Goal: Task Accomplishment & Management: Complete application form

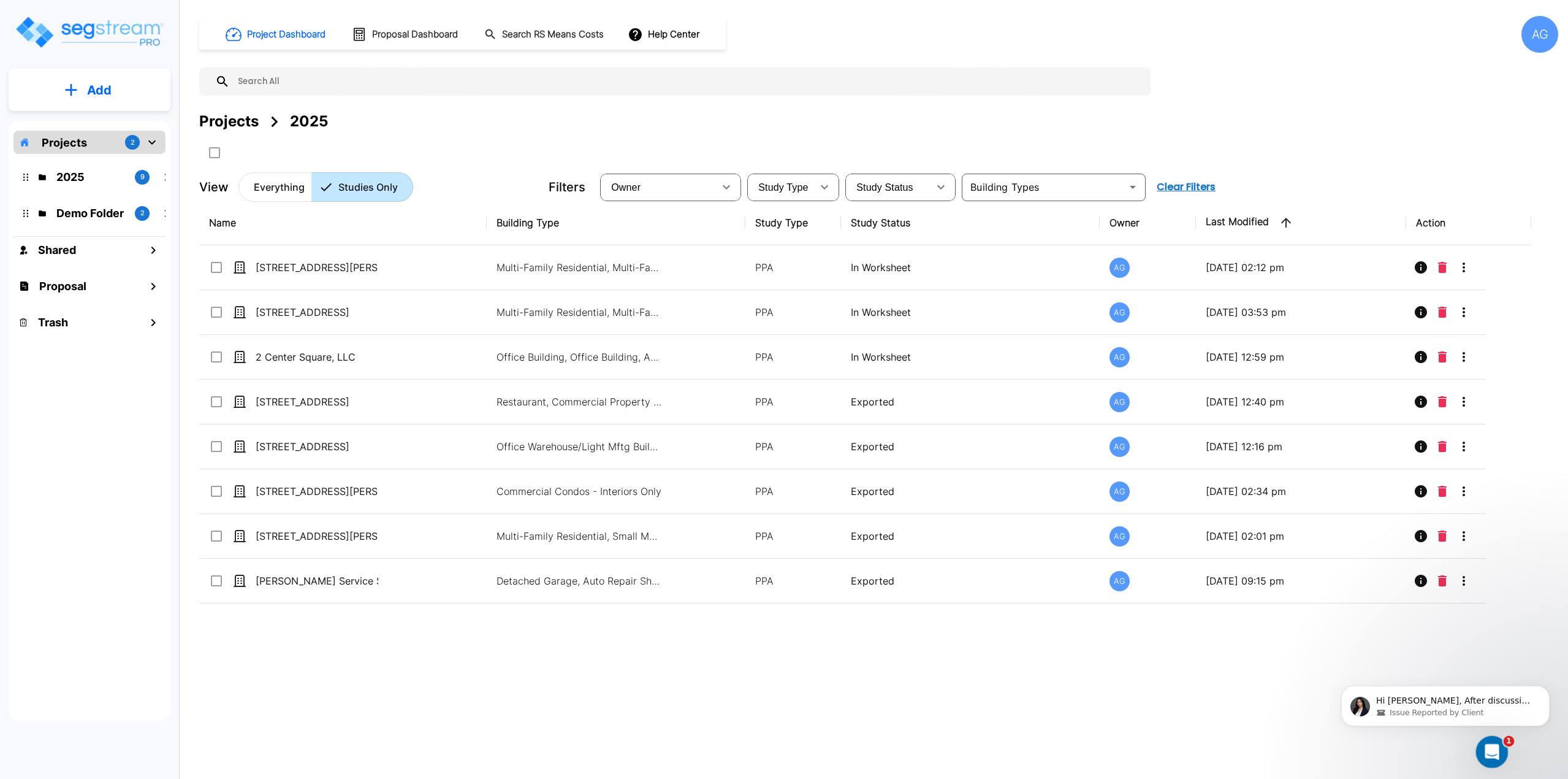
click at [1485, 739] on div "Open Intercom Messenger" at bounding box center [1490, 749] width 40 height 40
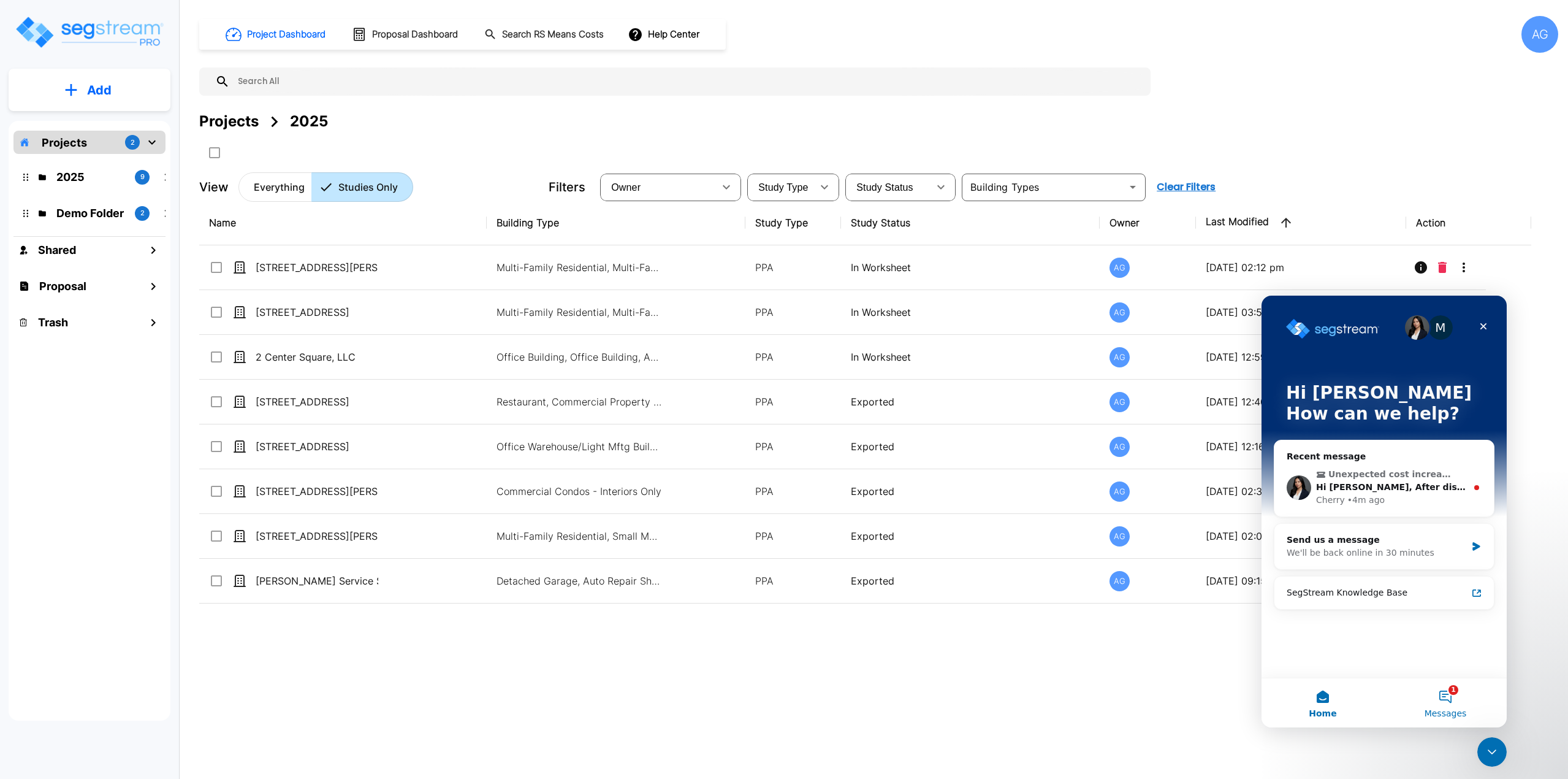
click at [1444, 700] on button "1 Messages" at bounding box center [1445, 702] width 123 height 49
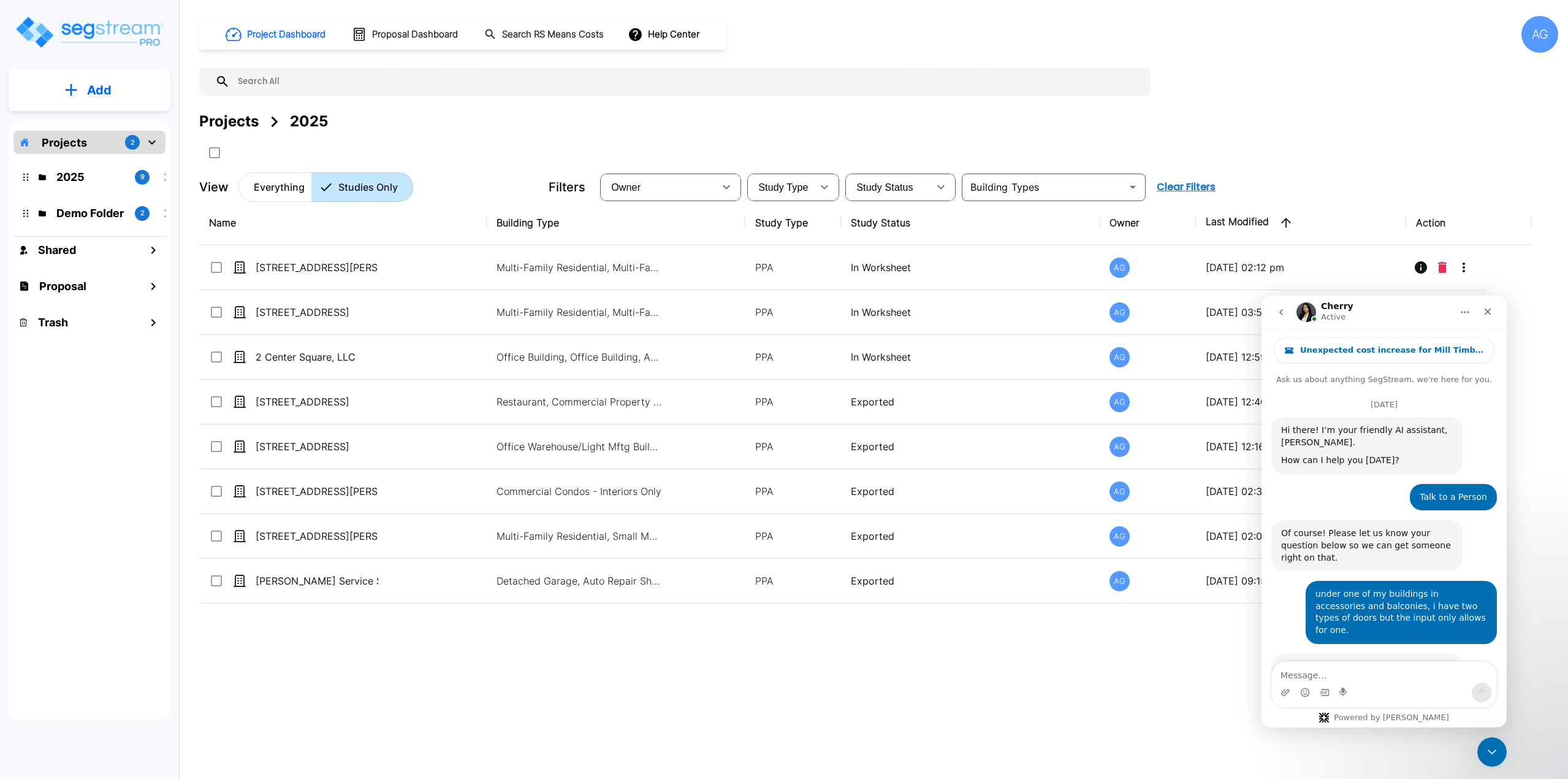
scroll to position [88, 0]
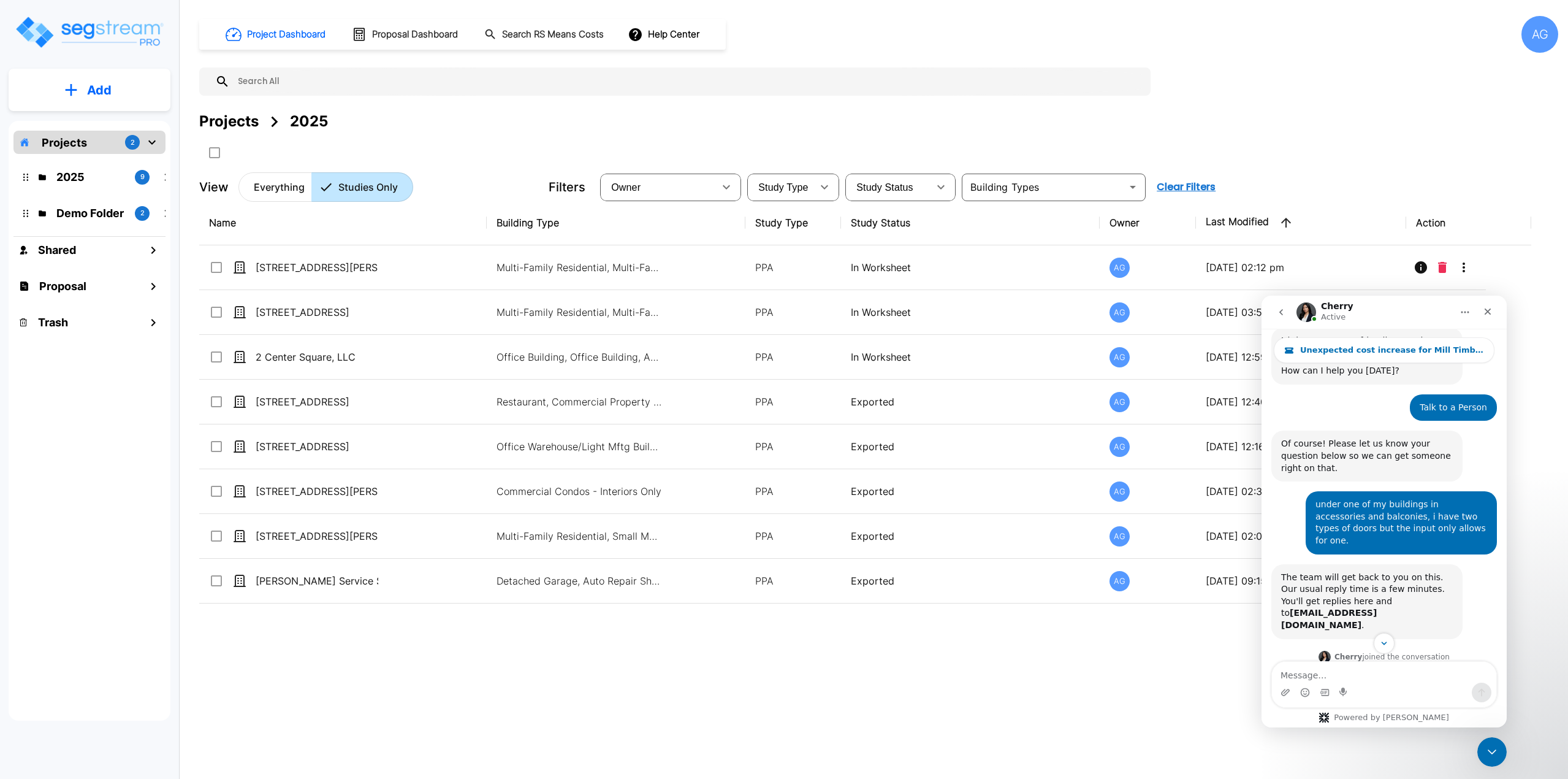
click at [1371, 666] on textarea "Message…" at bounding box center [1384, 672] width 224 height 21
type textarea "hm, ok i don't recall seeing that on another one i had. seemed to stick out pre…"
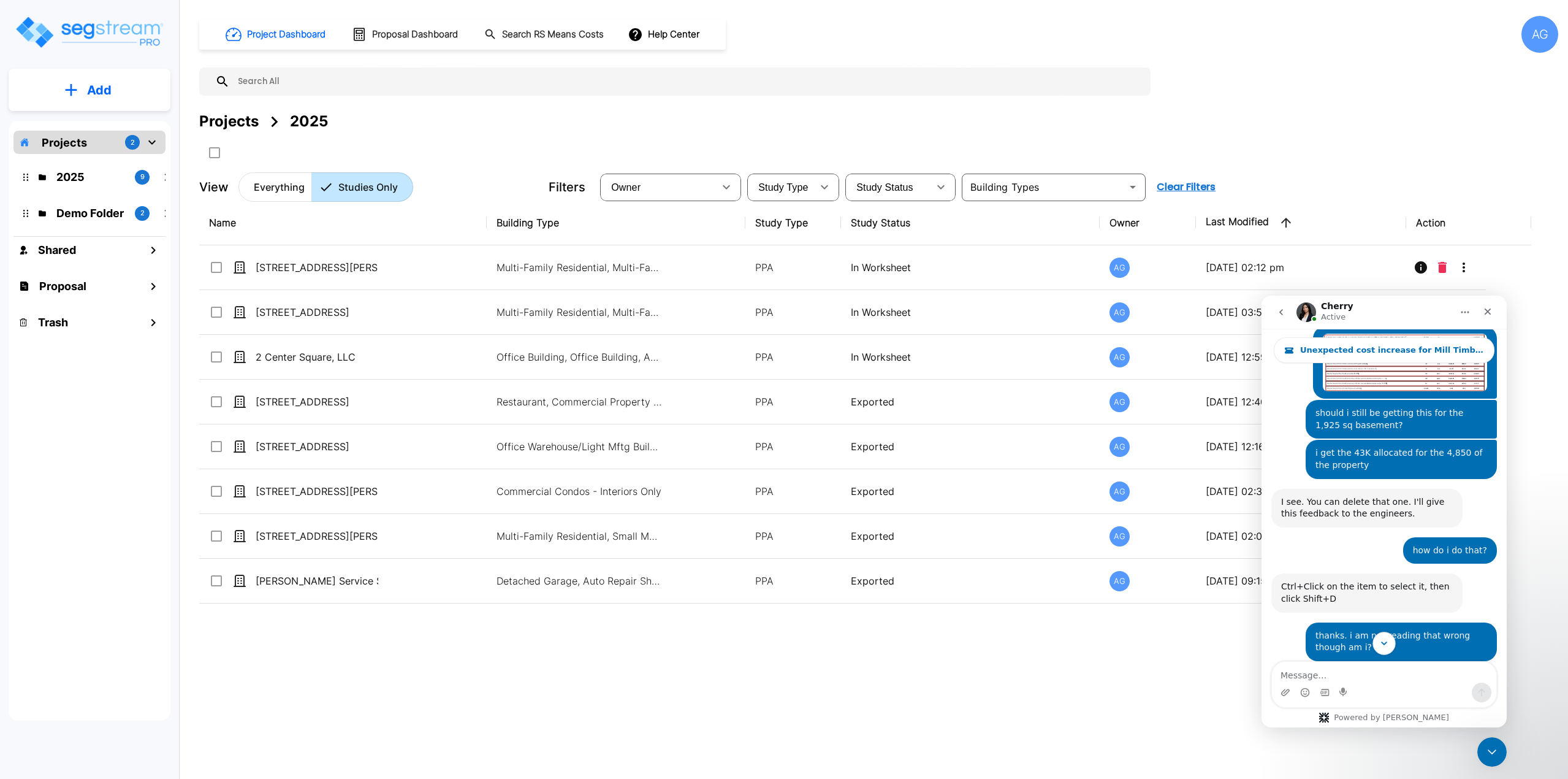
scroll to position [2938, 0]
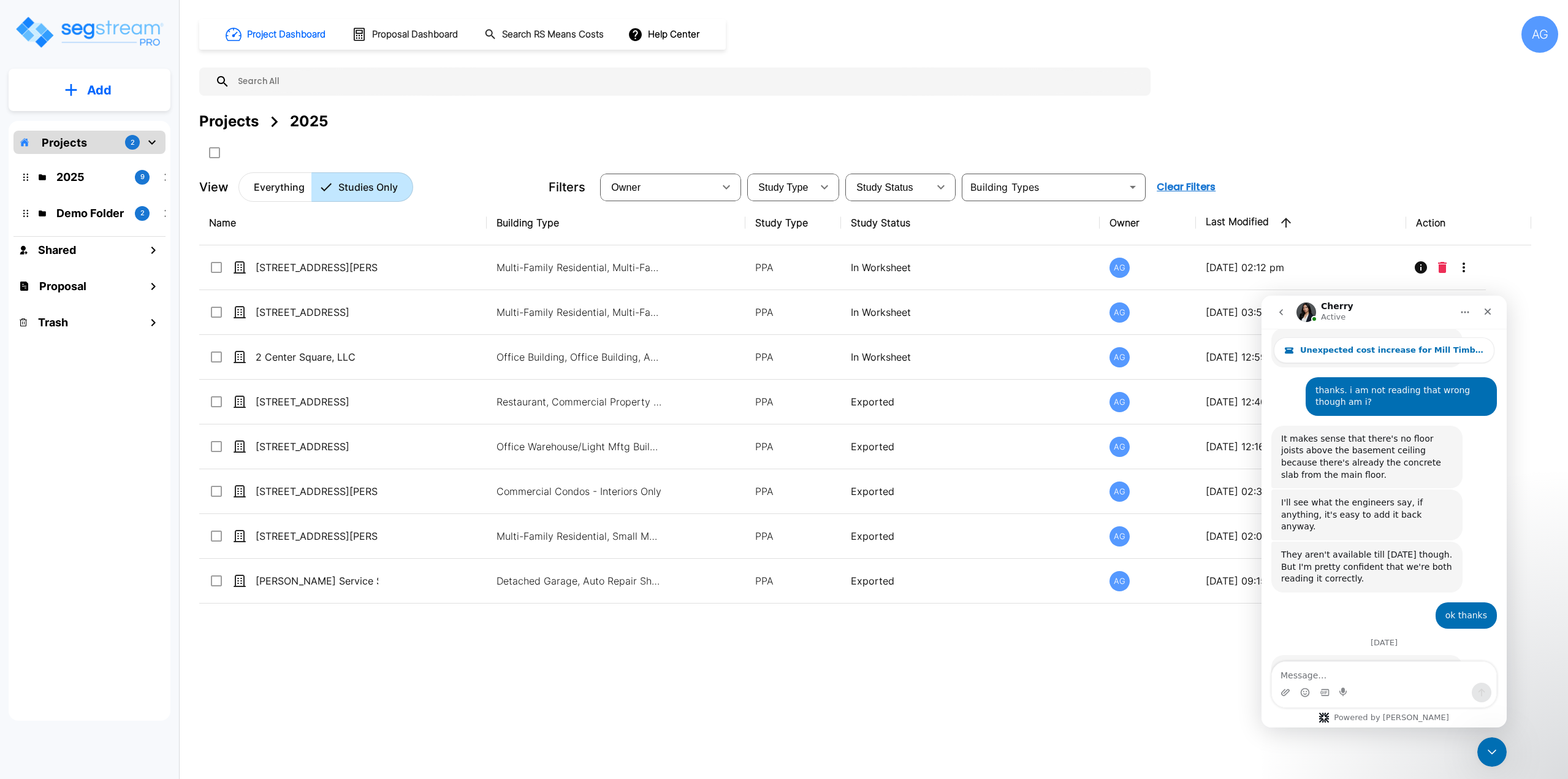
click at [992, 671] on div "Name Building Type Study Type Study Status Owner Last Modified Action 143 Skeel…" at bounding box center [865, 441] width 1332 height 482
click at [106, 91] on p "Add" at bounding box center [99, 90] width 24 height 18
click at [121, 158] on p "Add Study" at bounding box center [97, 158] width 49 height 15
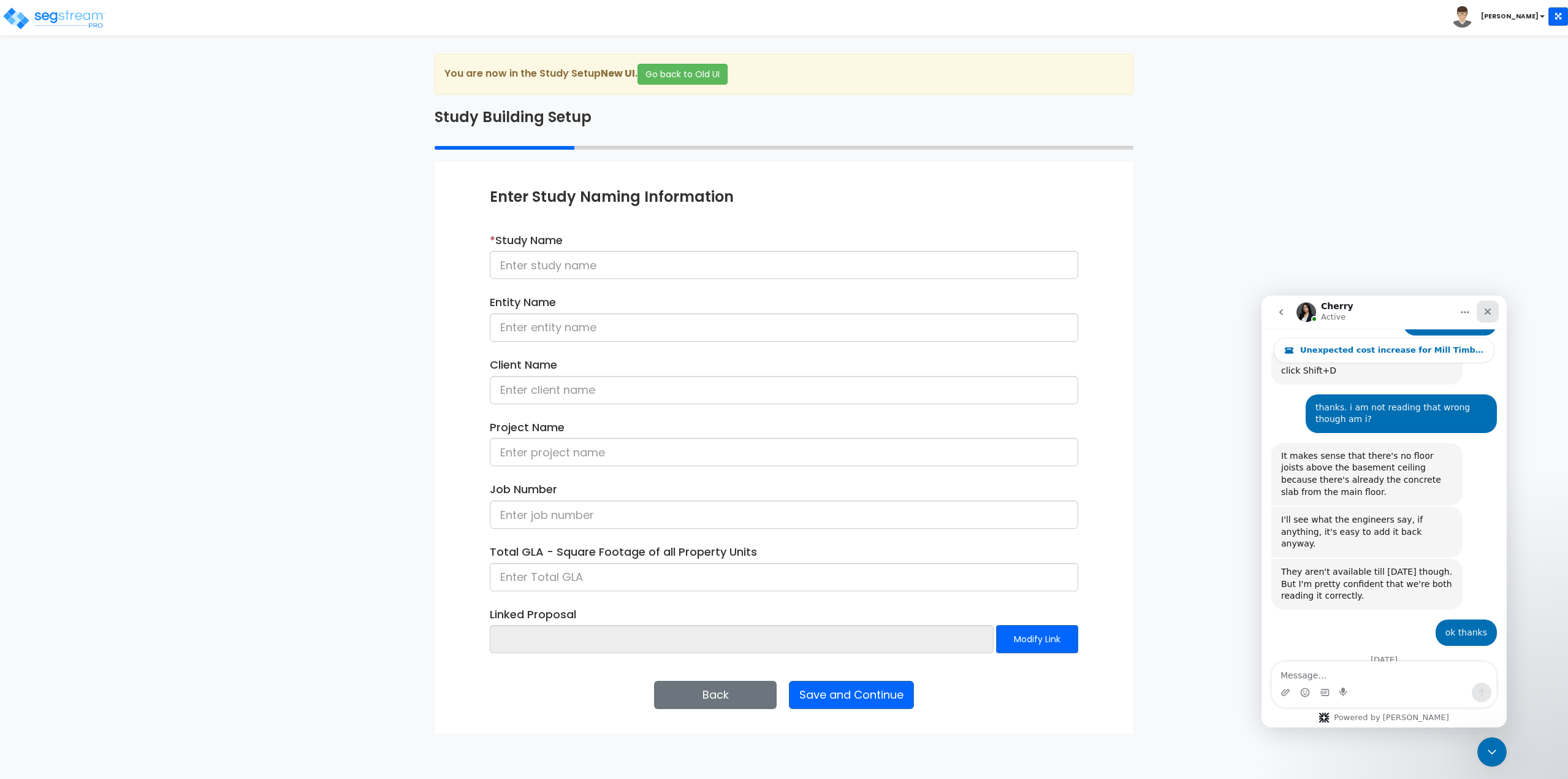
scroll to position [2938, 0]
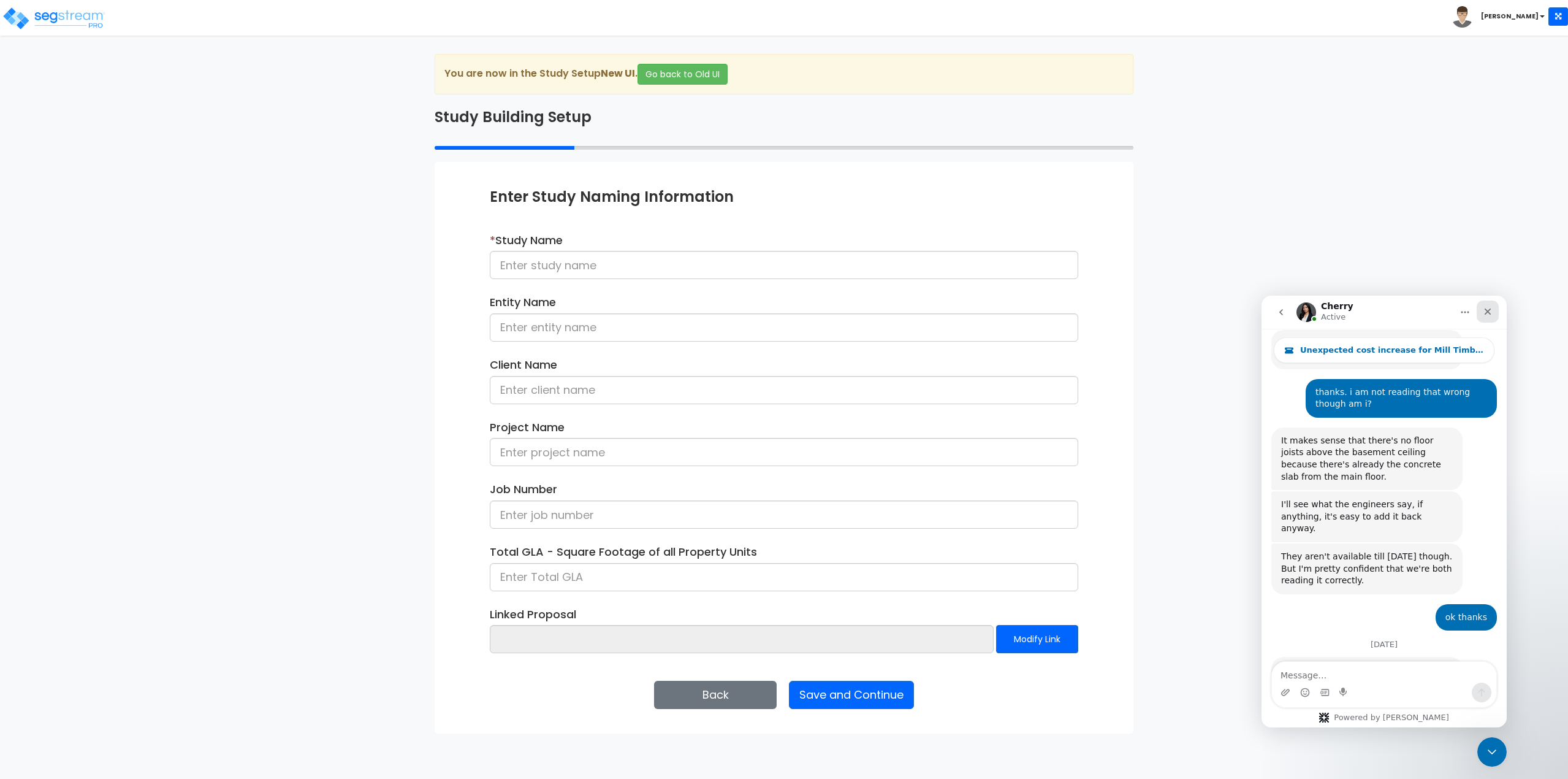
click at [1484, 317] on div "Close" at bounding box center [1487, 311] width 22 height 22
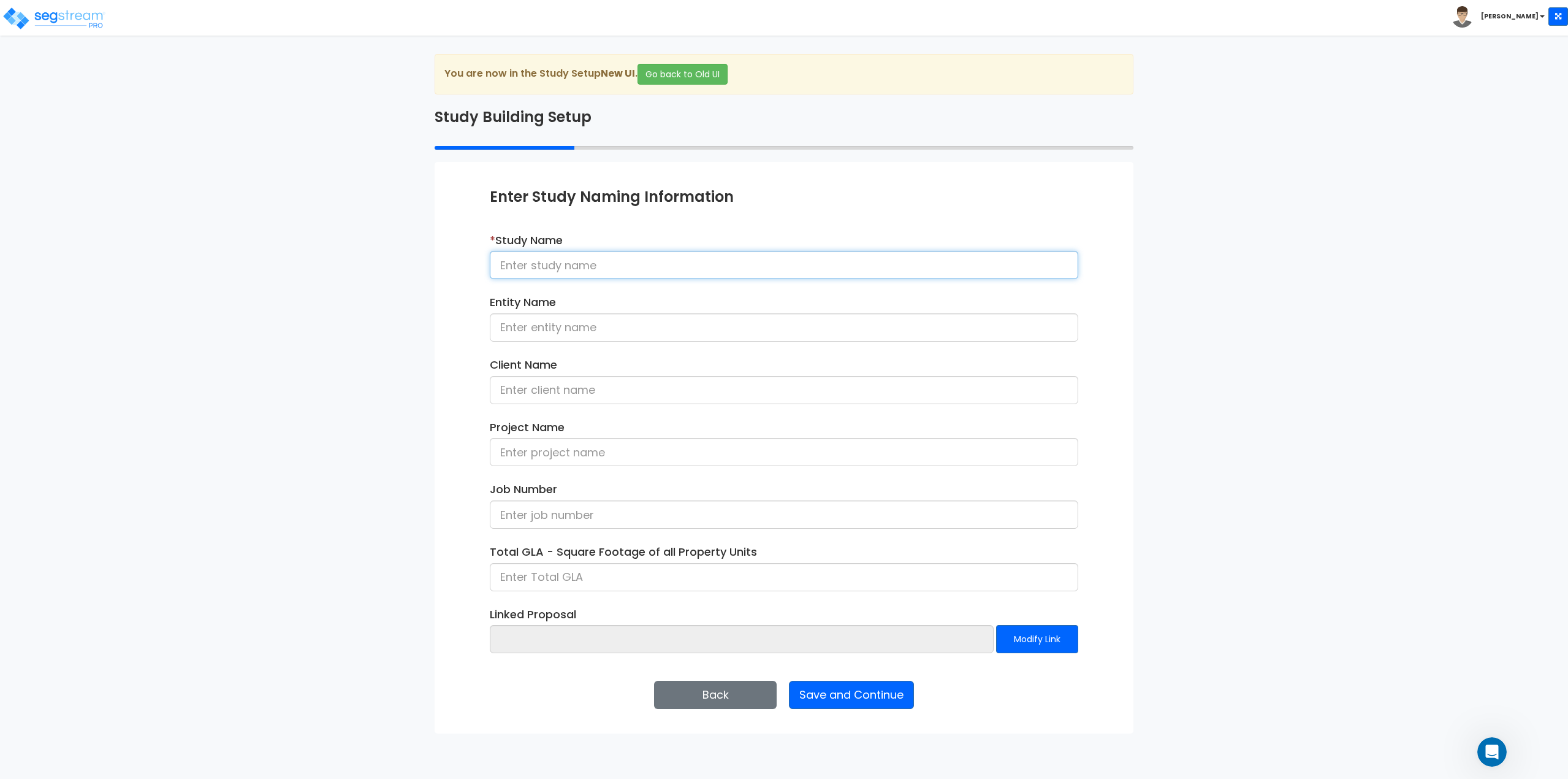
click at [648, 262] on input at bounding box center [784, 265] width 588 height 28
drag, startPoint x: 1169, startPoint y: 183, endPoint x: 1110, endPoint y: 212, distance: 65.7
click at [1169, 183] on div "We are Building your Study. So please grab a coffee and let us do the heavy lif…" at bounding box center [784, 393] width 1568 height 680
click at [519, 266] on input at bounding box center [784, 265] width 588 height 28
click at [574, 268] on input at bounding box center [784, 265] width 588 height 28
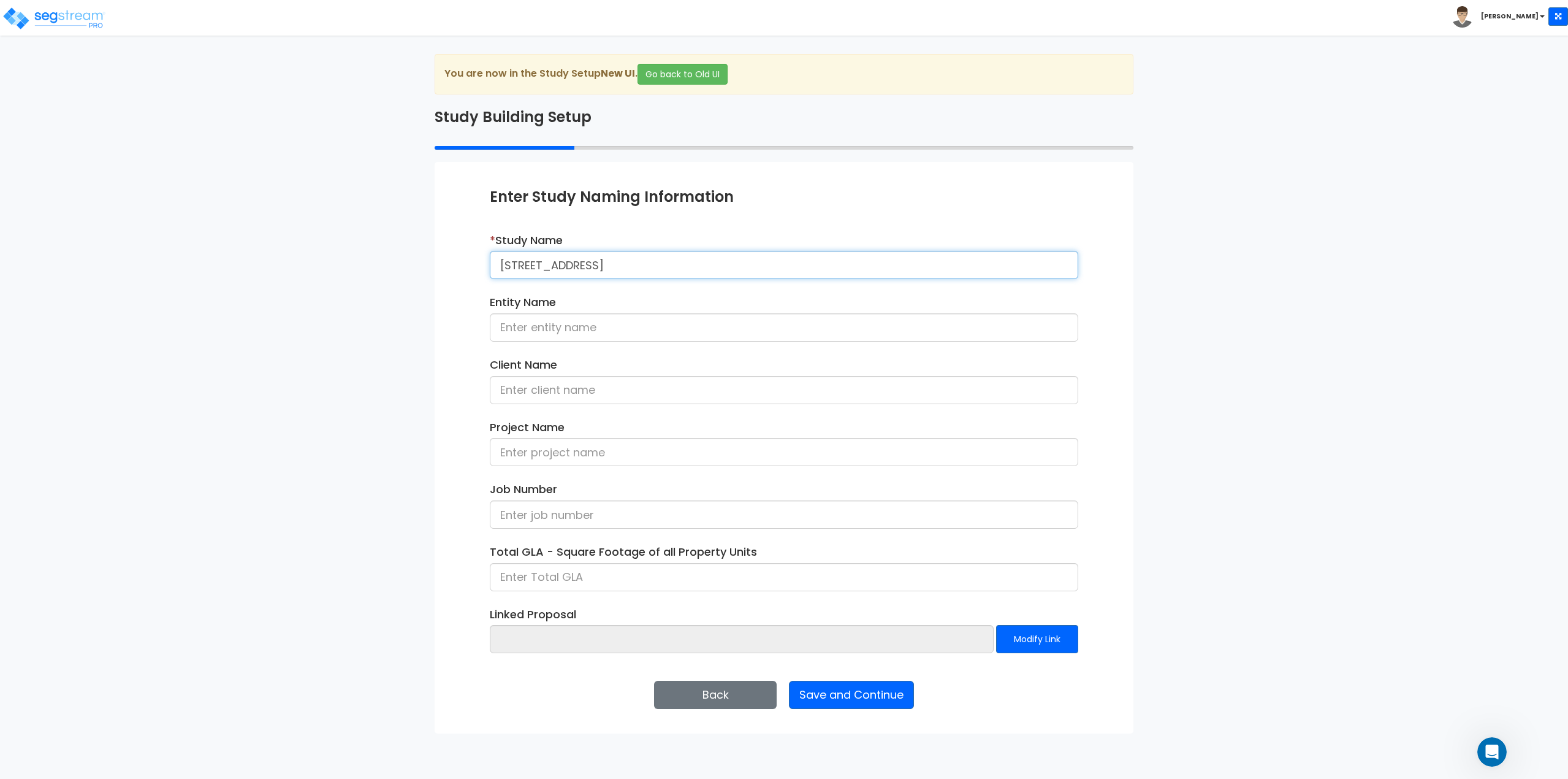
type input "[STREET_ADDRESS]"
type input "[PERSON_NAME]"
click at [1267, 198] on div "We are Building your Study. So please grab a coffee and let us do the heavy lif…" at bounding box center [784, 393] width 1568 height 680
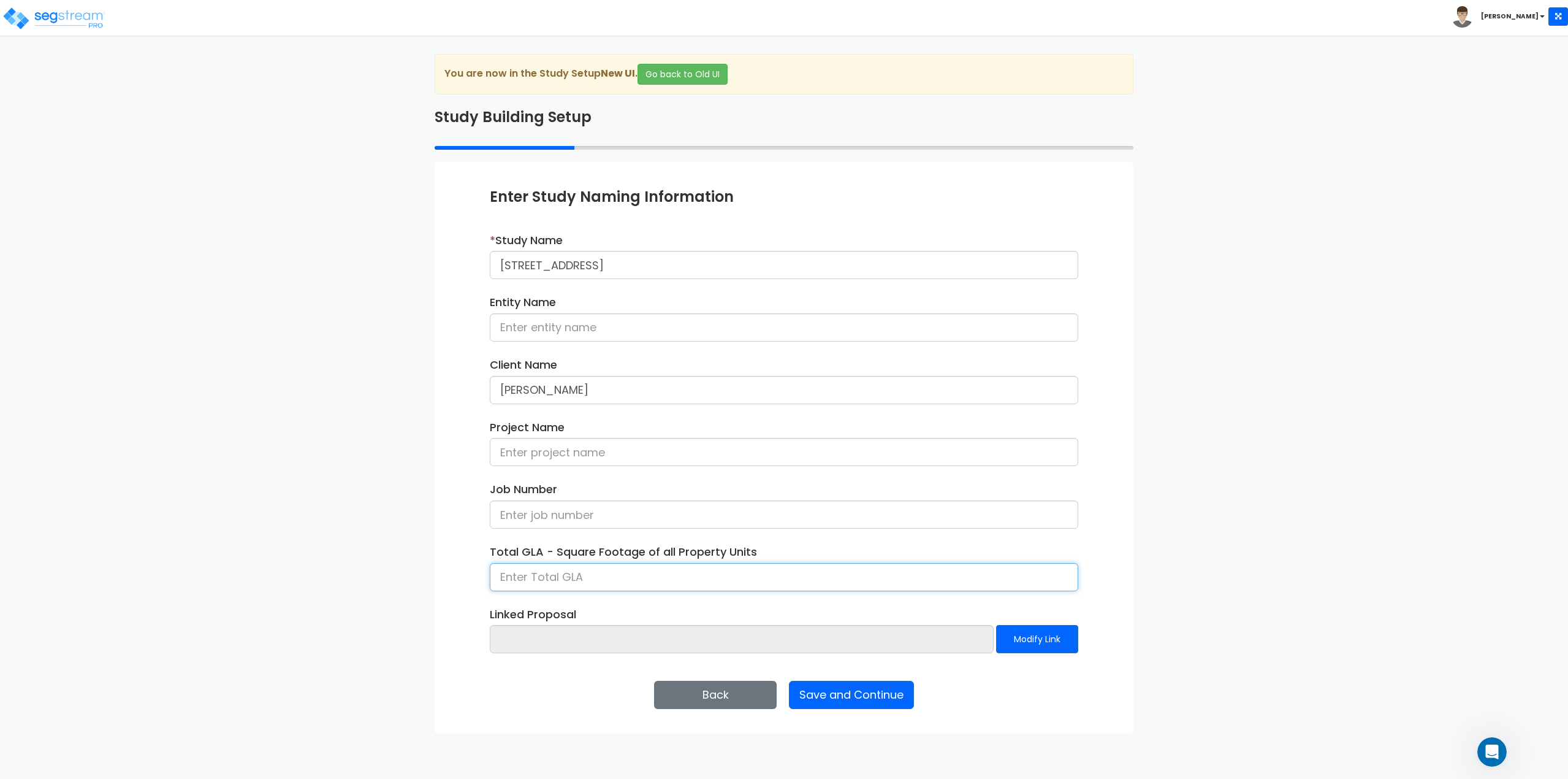
click at [561, 572] on input at bounding box center [784, 577] width 588 height 28
click at [605, 580] on input at bounding box center [784, 577] width 588 height 28
type input "1,344"
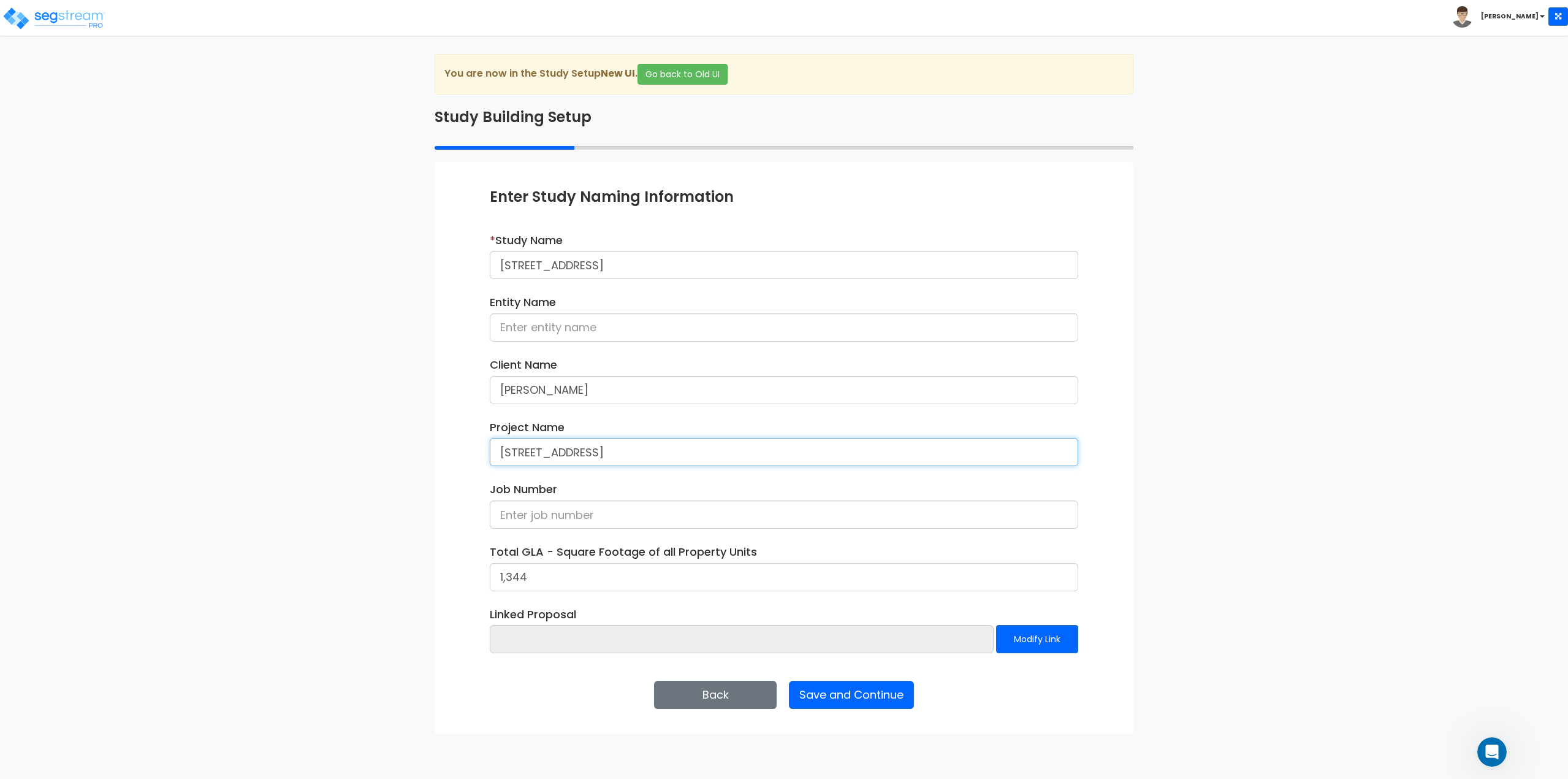
type input "[STREET_ADDRESS]"
click at [696, 269] on input "[STREET_ADDRESS]" at bounding box center [784, 265] width 588 height 28
click at [868, 698] on button "Save and Continue" at bounding box center [852, 695] width 125 height 28
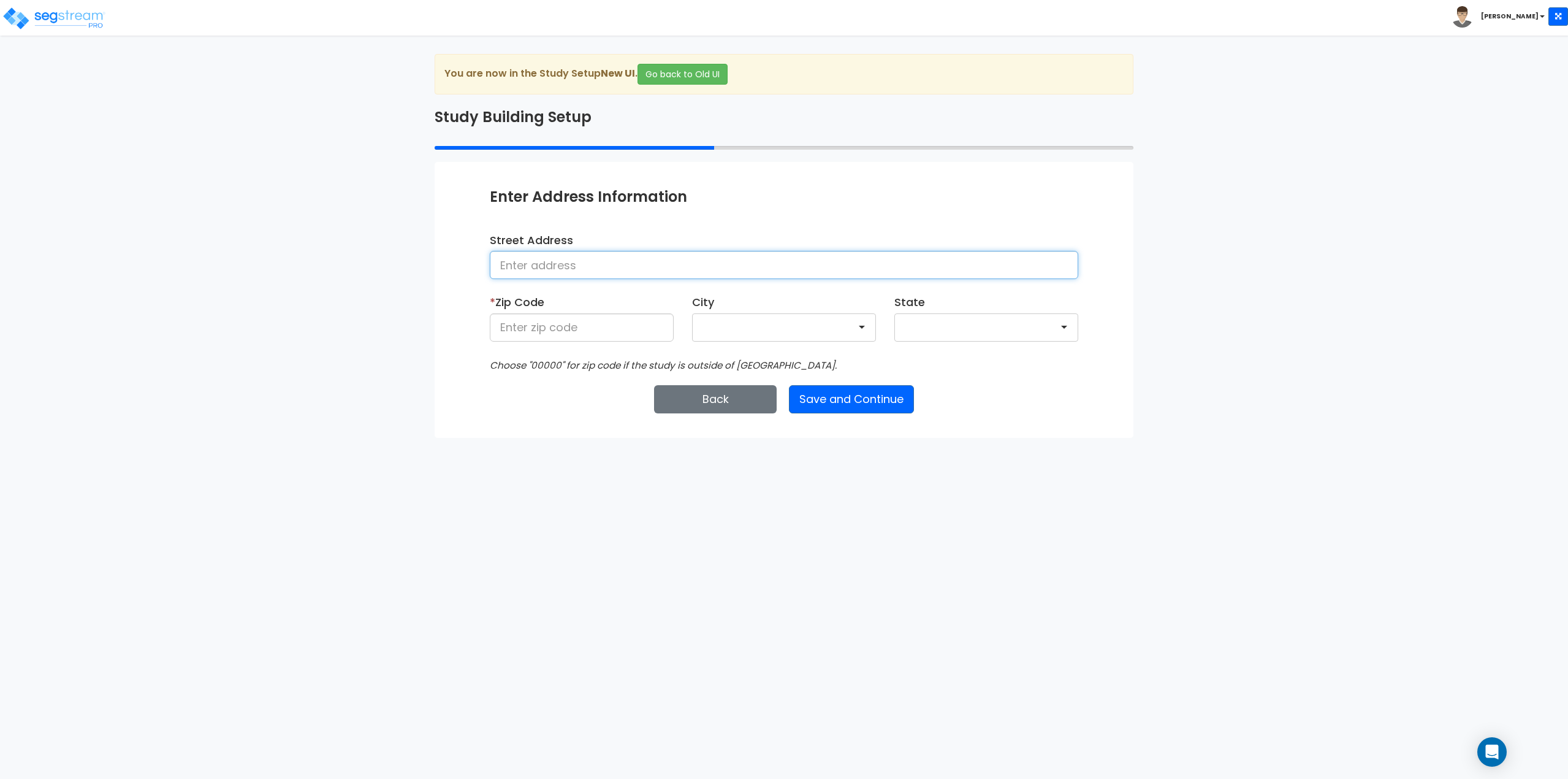
click at [541, 265] on input at bounding box center [784, 265] width 588 height 28
type input "[STREET_ADDRESS]"
type input "02653"
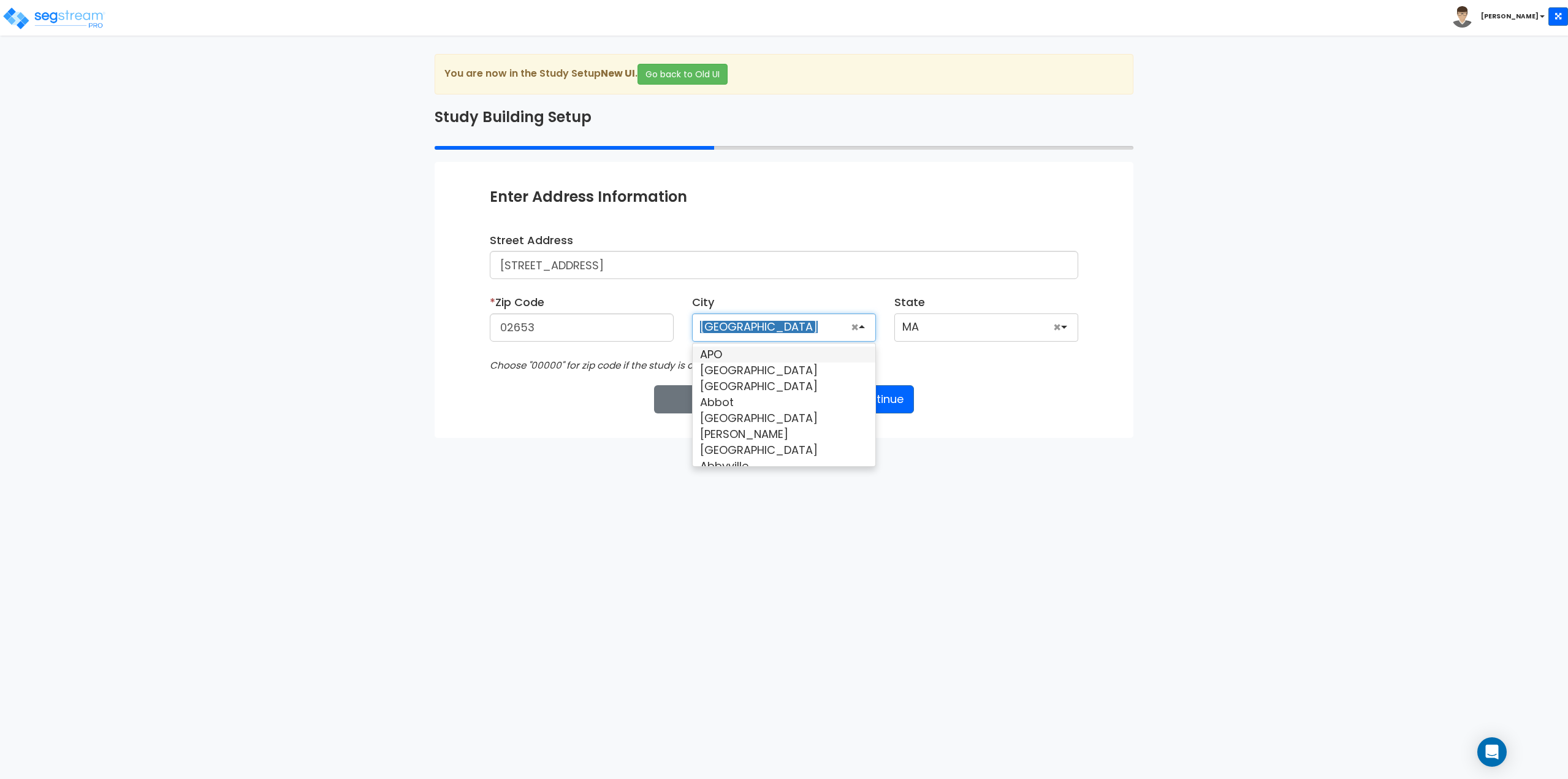
scroll to position [253, 0]
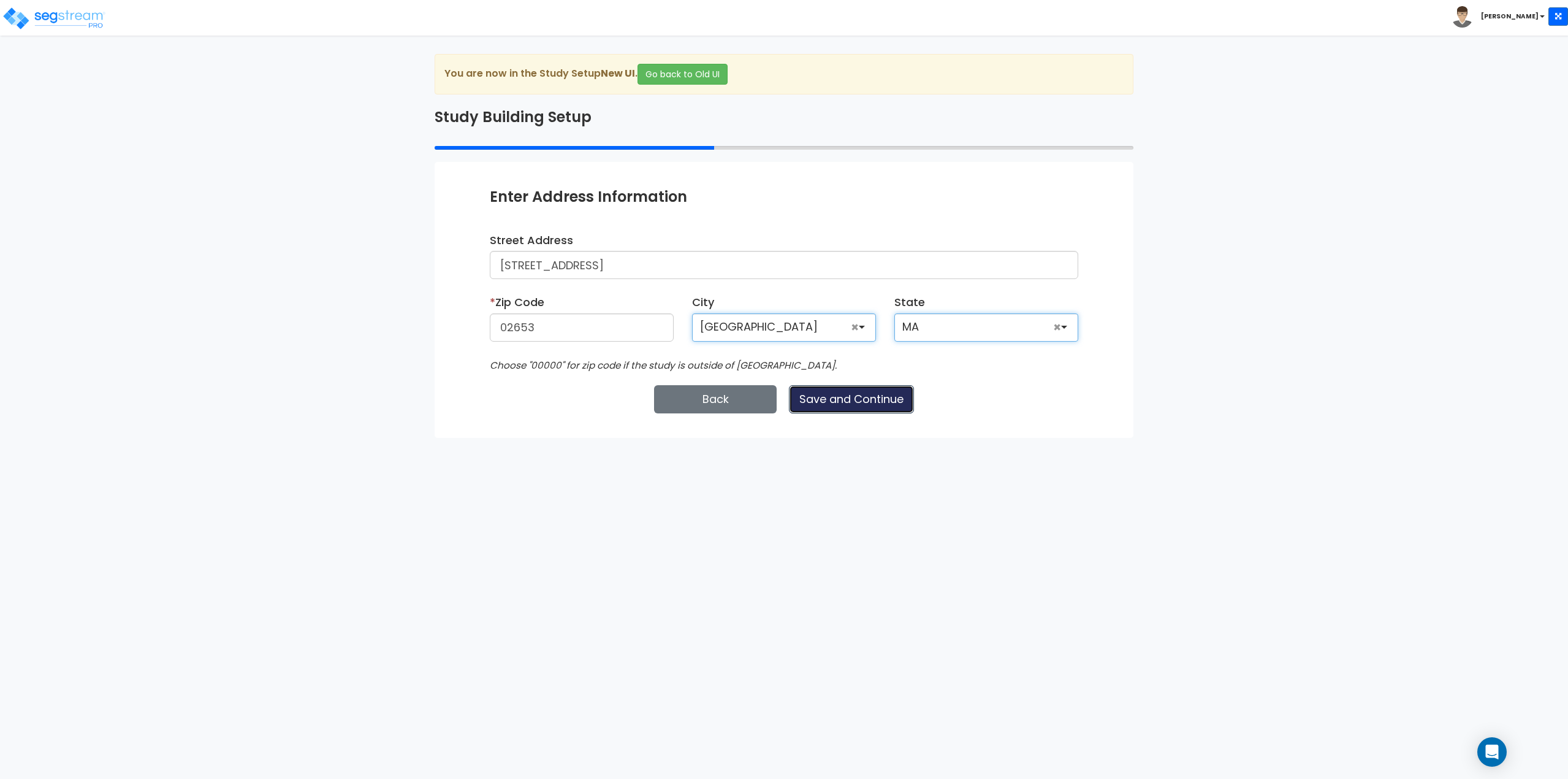
click at [789, 385] on button "Save and Continue" at bounding box center [852, 399] width 125 height 28
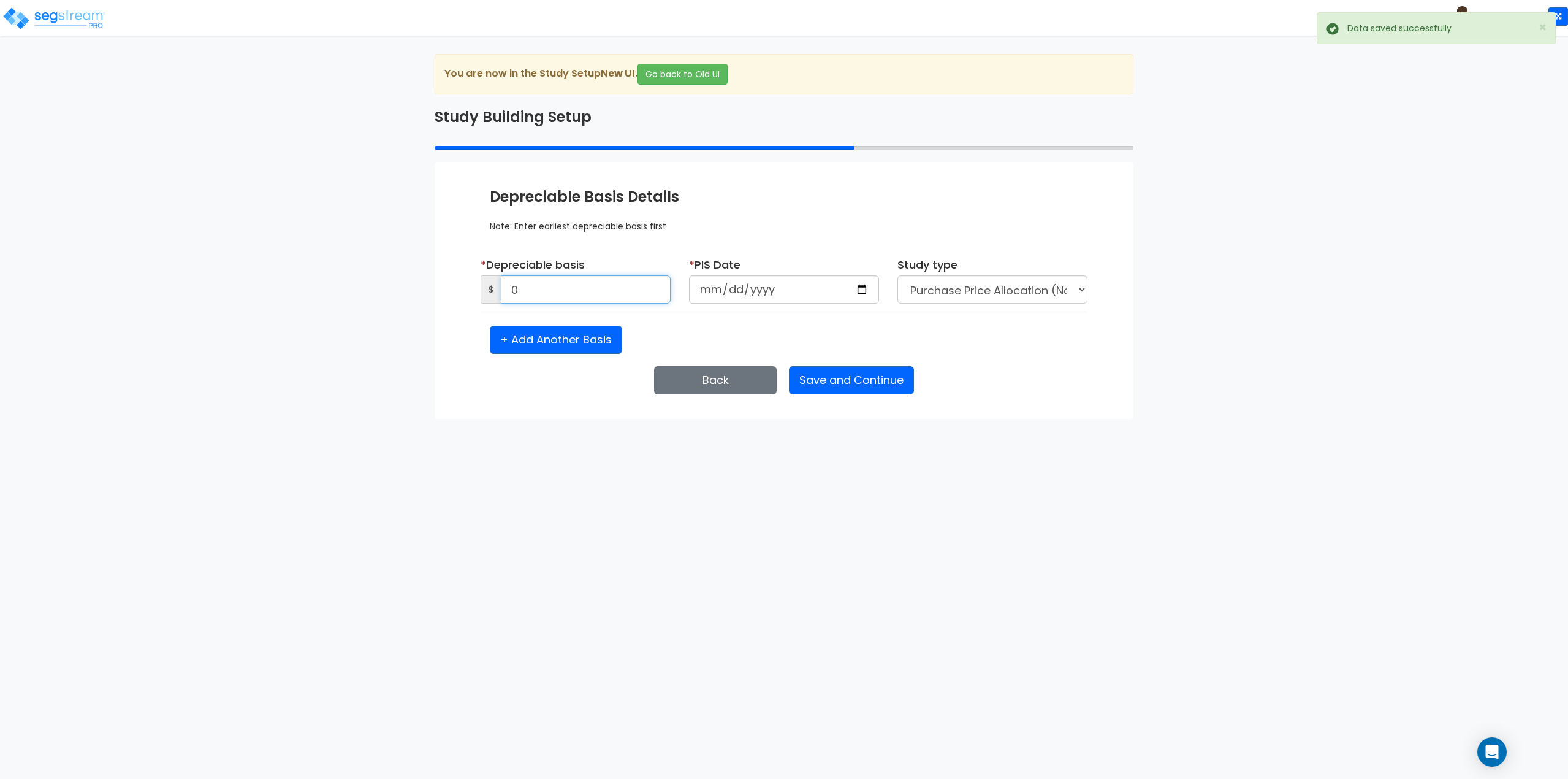
click at [528, 283] on input "0" at bounding box center [586, 289] width 170 height 28
type input "550,000."
click at [700, 290] on input "date" at bounding box center [784, 289] width 190 height 28
type input "2024-10-24"
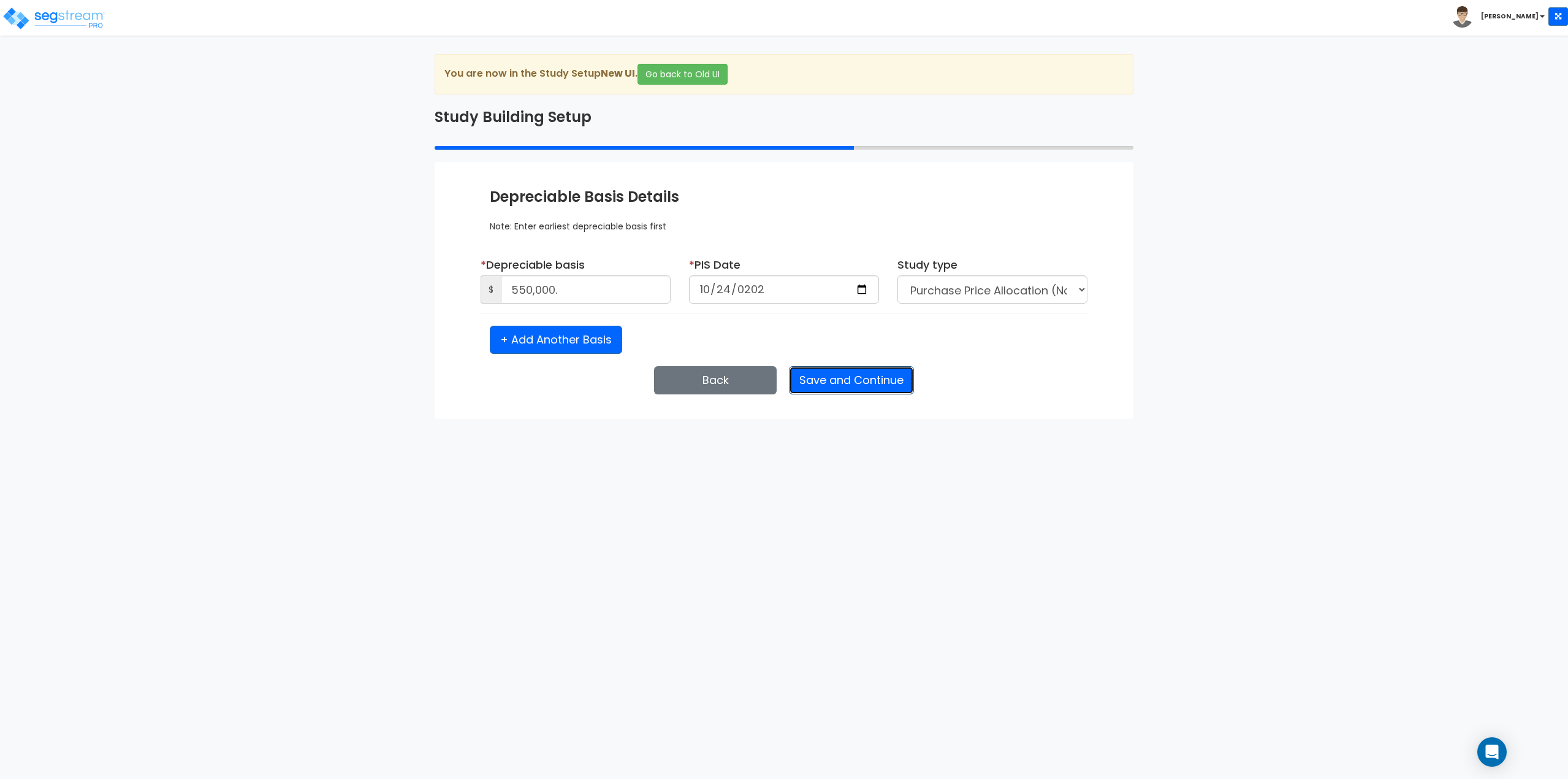
click at [894, 380] on button "Save and Continue" at bounding box center [852, 380] width 125 height 28
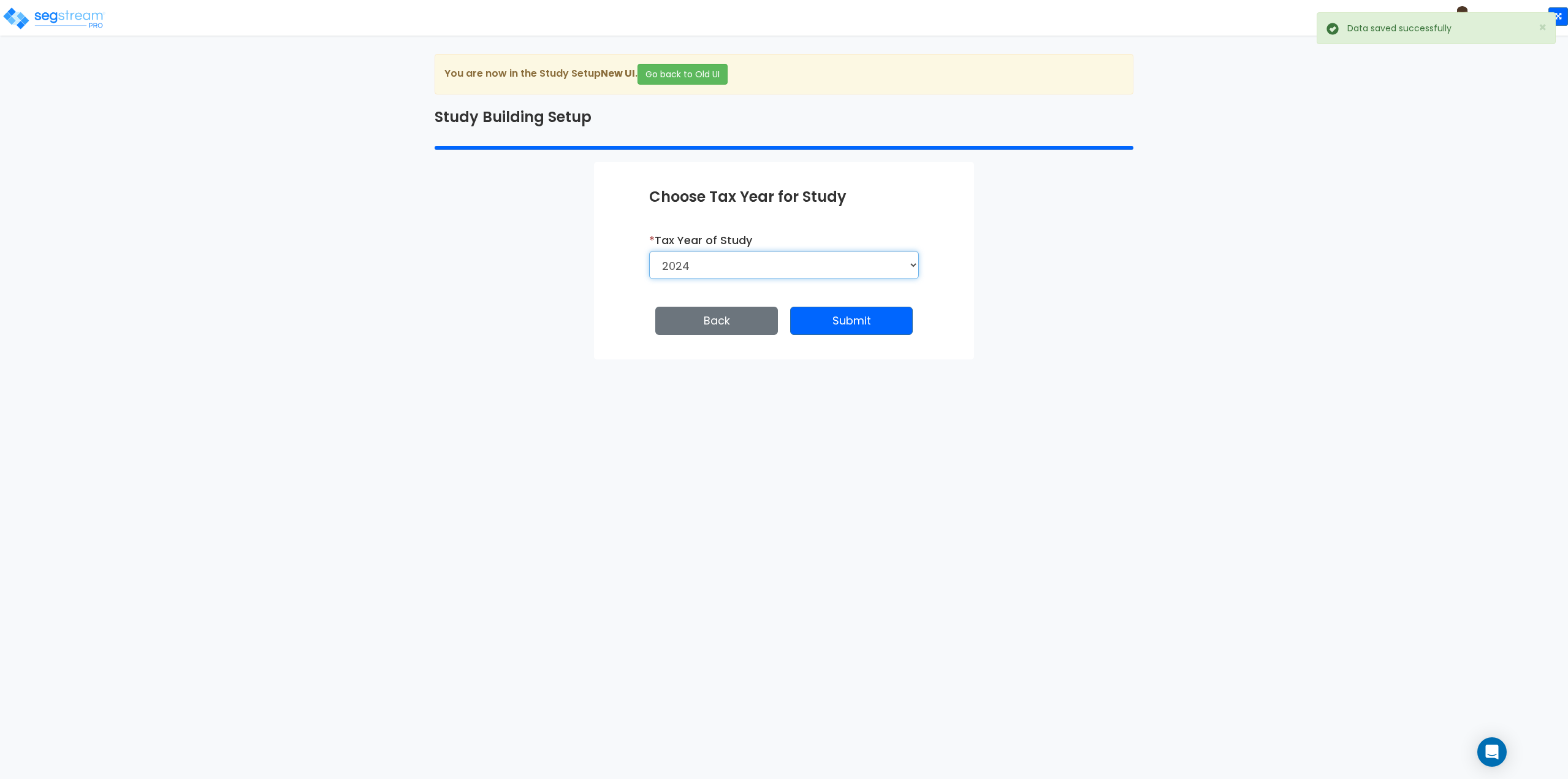
click at [791, 259] on select "2026 2025 2024" at bounding box center [784, 265] width 270 height 28
select select "2025"
click at [649, 251] on select "2026 2025 2024" at bounding box center [784, 265] width 270 height 28
click at [817, 322] on button "Save and Continue" at bounding box center [852, 320] width 125 height 28
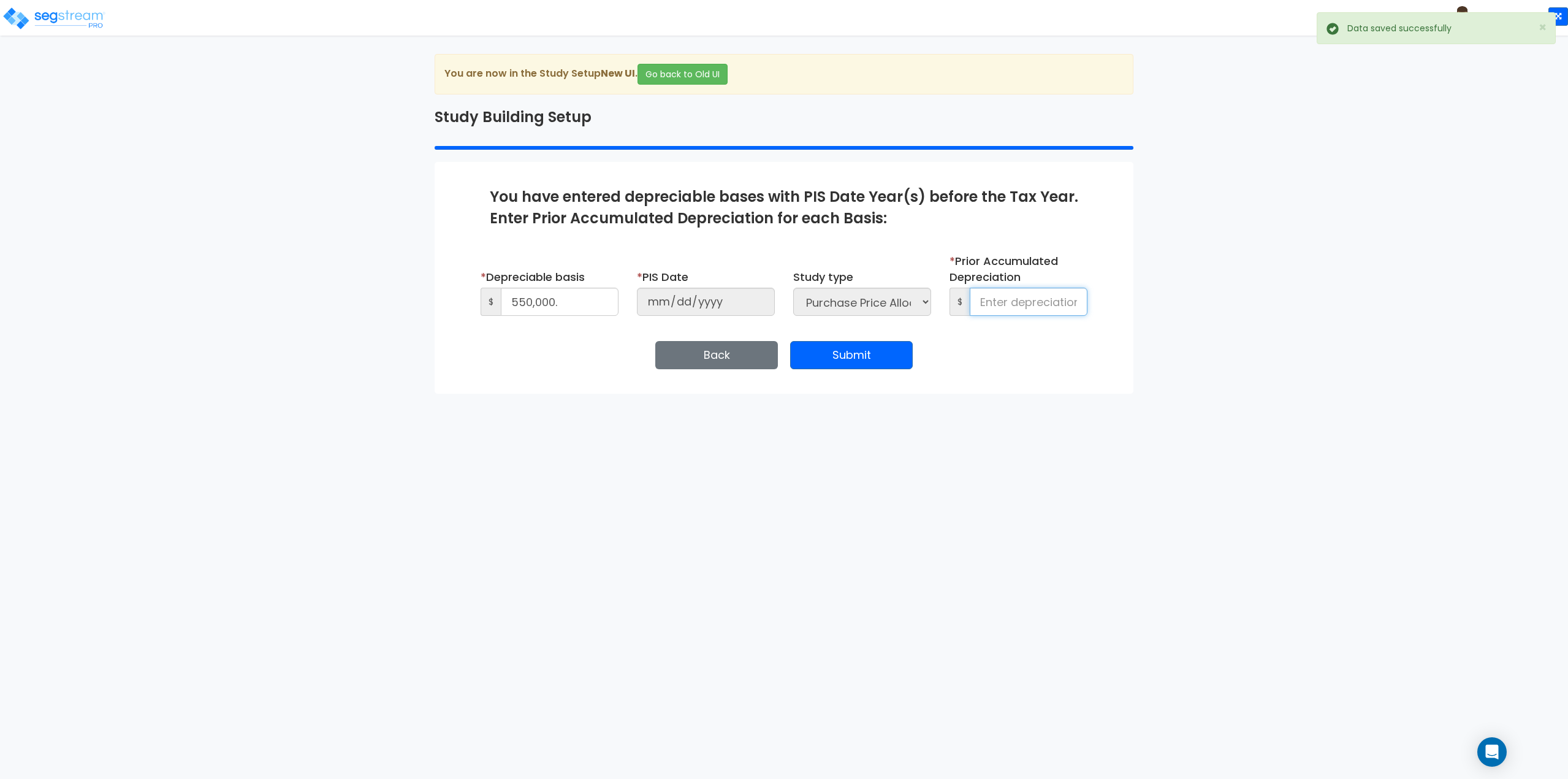
click at [995, 304] on input at bounding box center [1028, 301] width 117 height 28
type input "0"
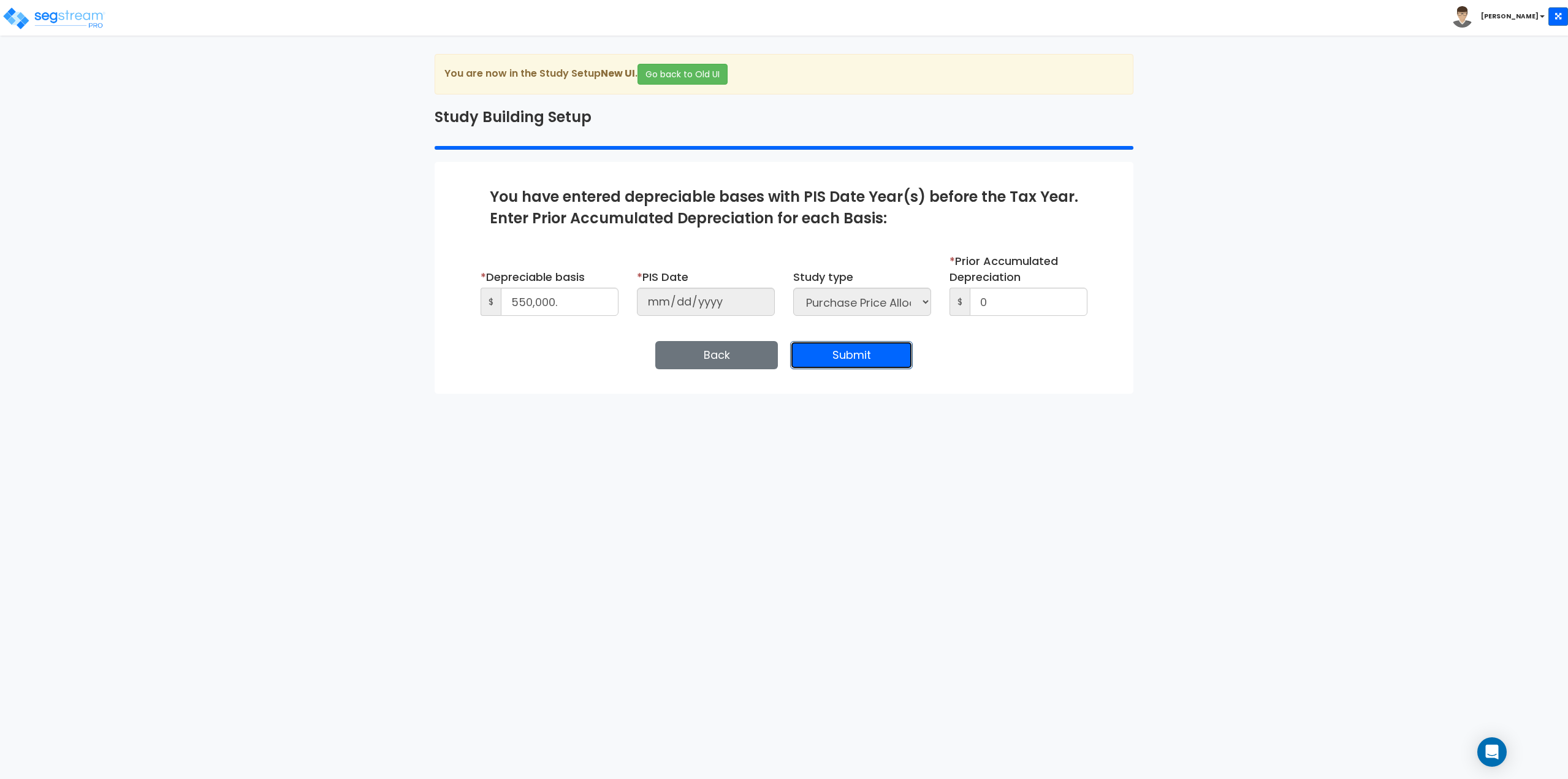
click at [854, 351] on button "Submit" at bounding box center [851, 355] width 123 height 28
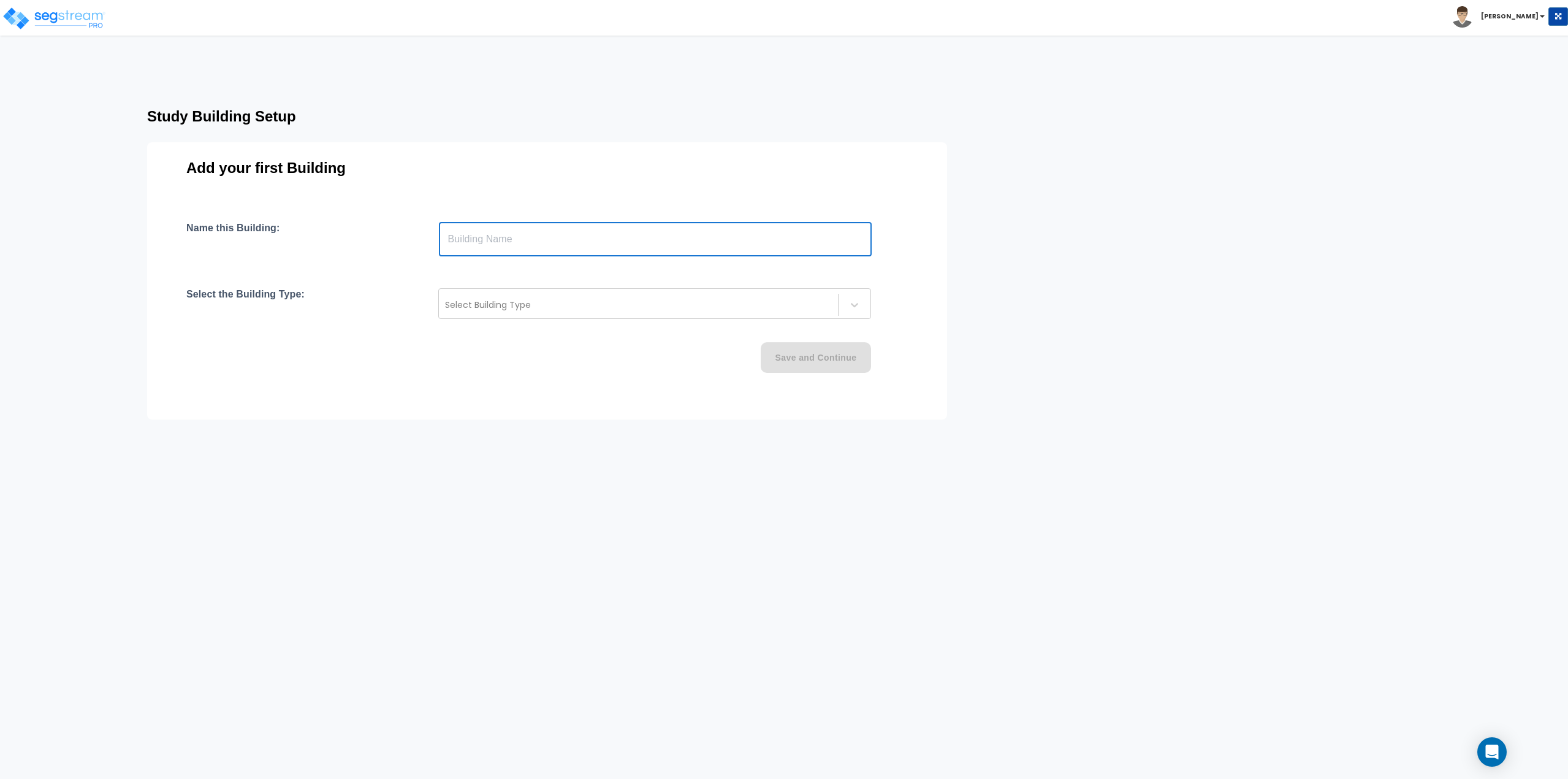
click at [586, 240] on input "text" at bounding box center [654, 238] width 432 height 34
type input "[STREET_ADDRESS]"
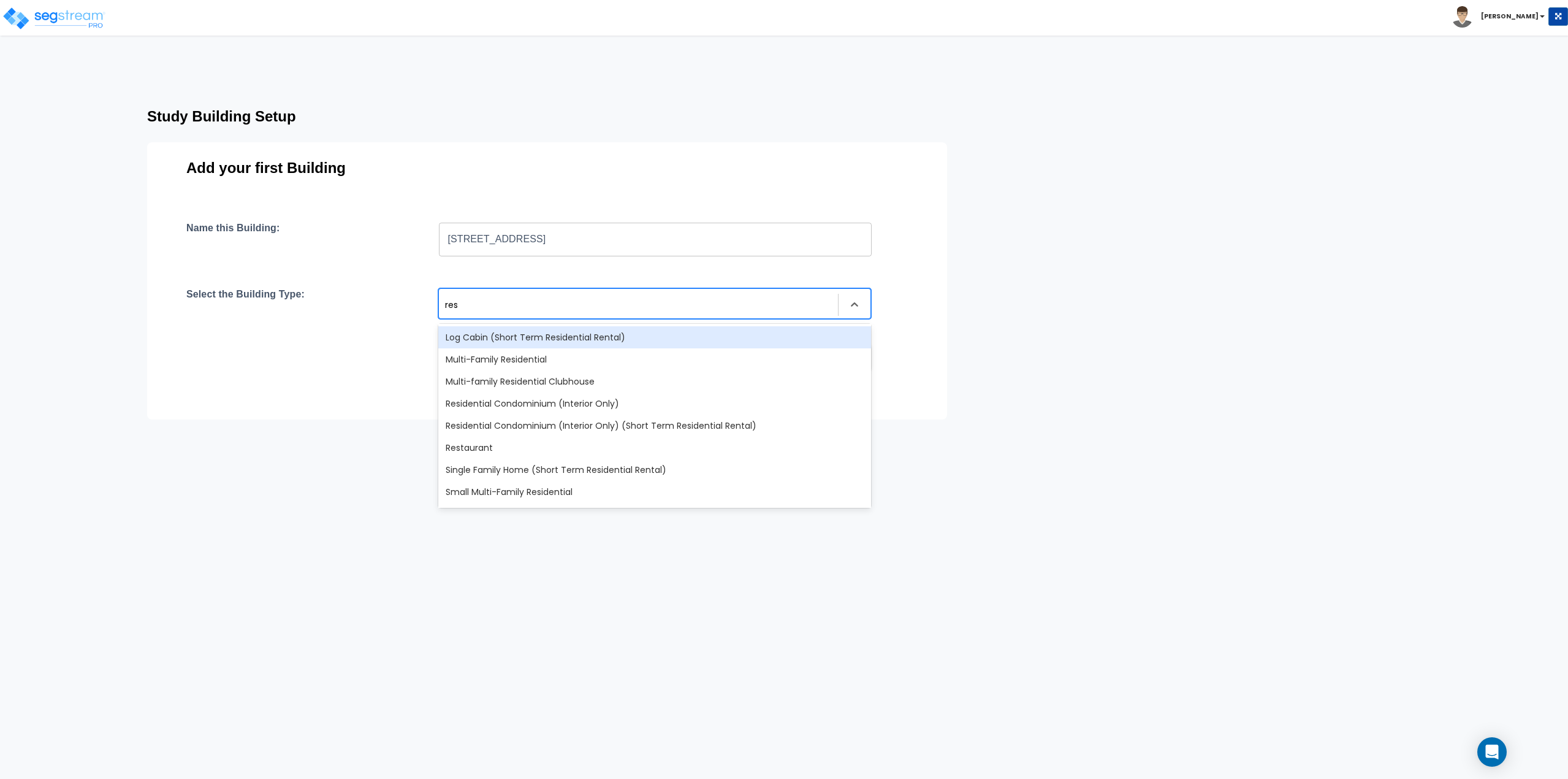
type input "resi"
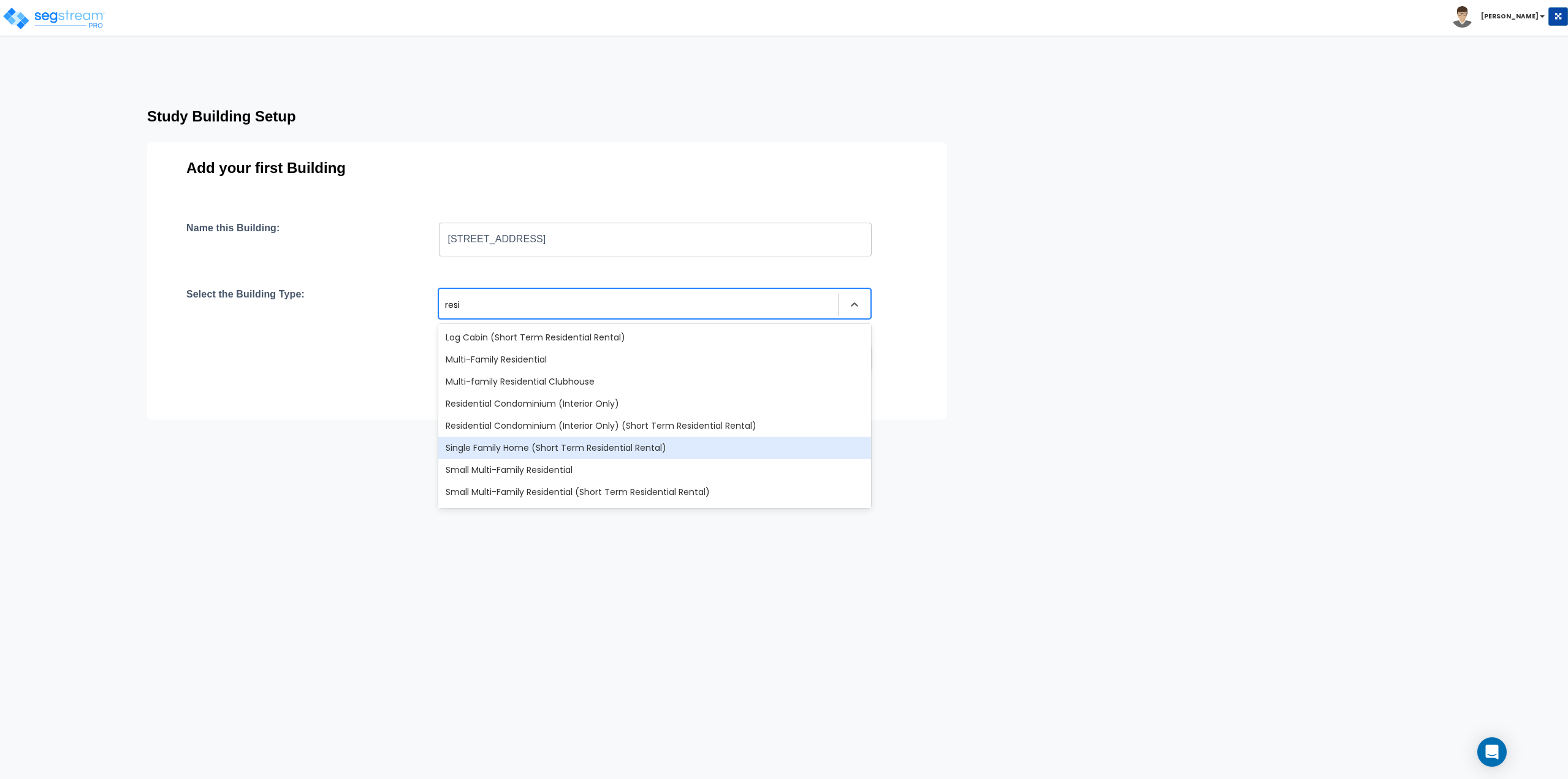
click at [538, 450] on div "Single Family Home (Short Term Residential Rental)" at bounding box center [654, 447] width 432 height 22
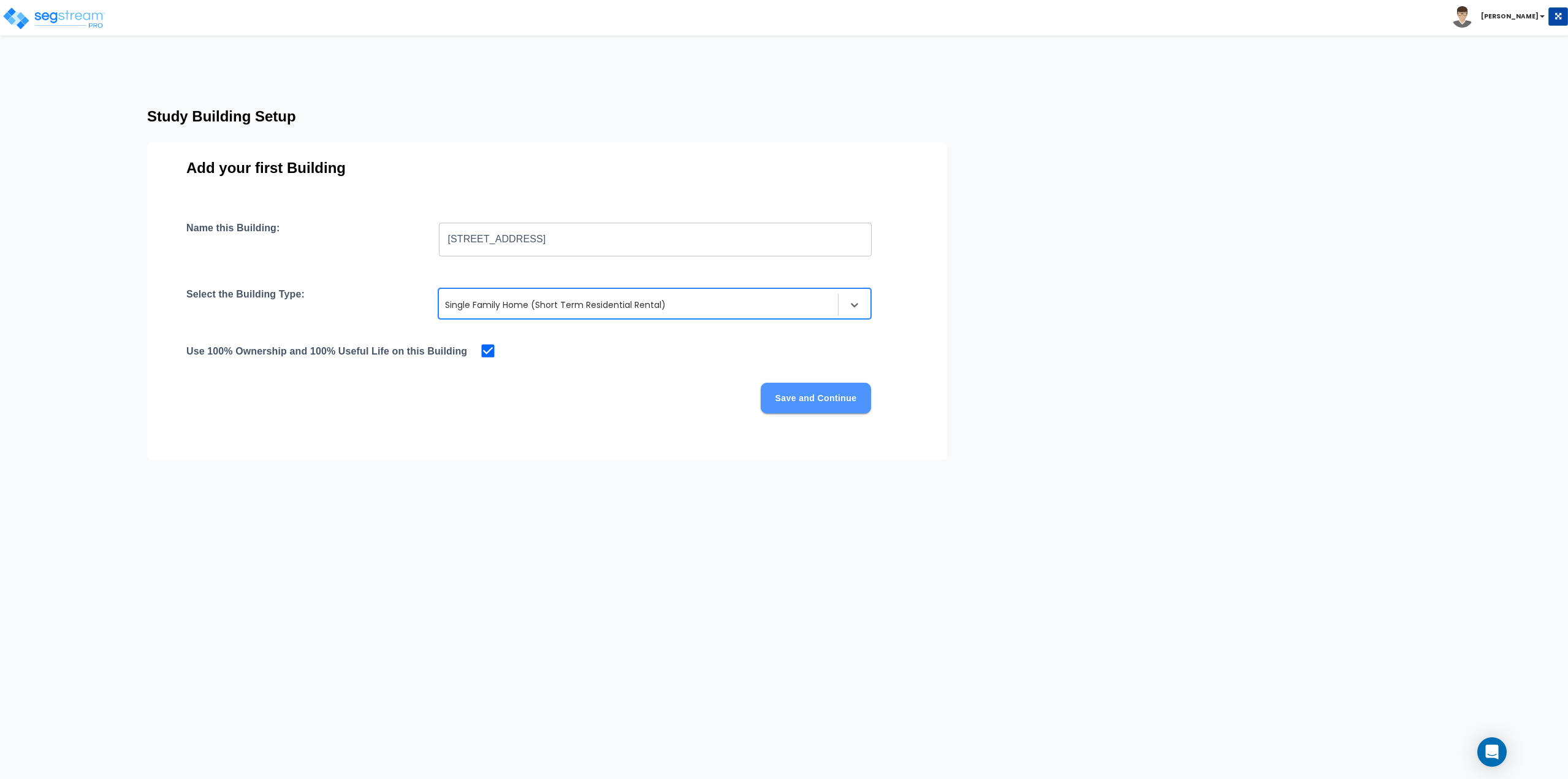
click at [812, 397] on button "Save and Continue" at bounding box center [815, 398] width 111 height 30
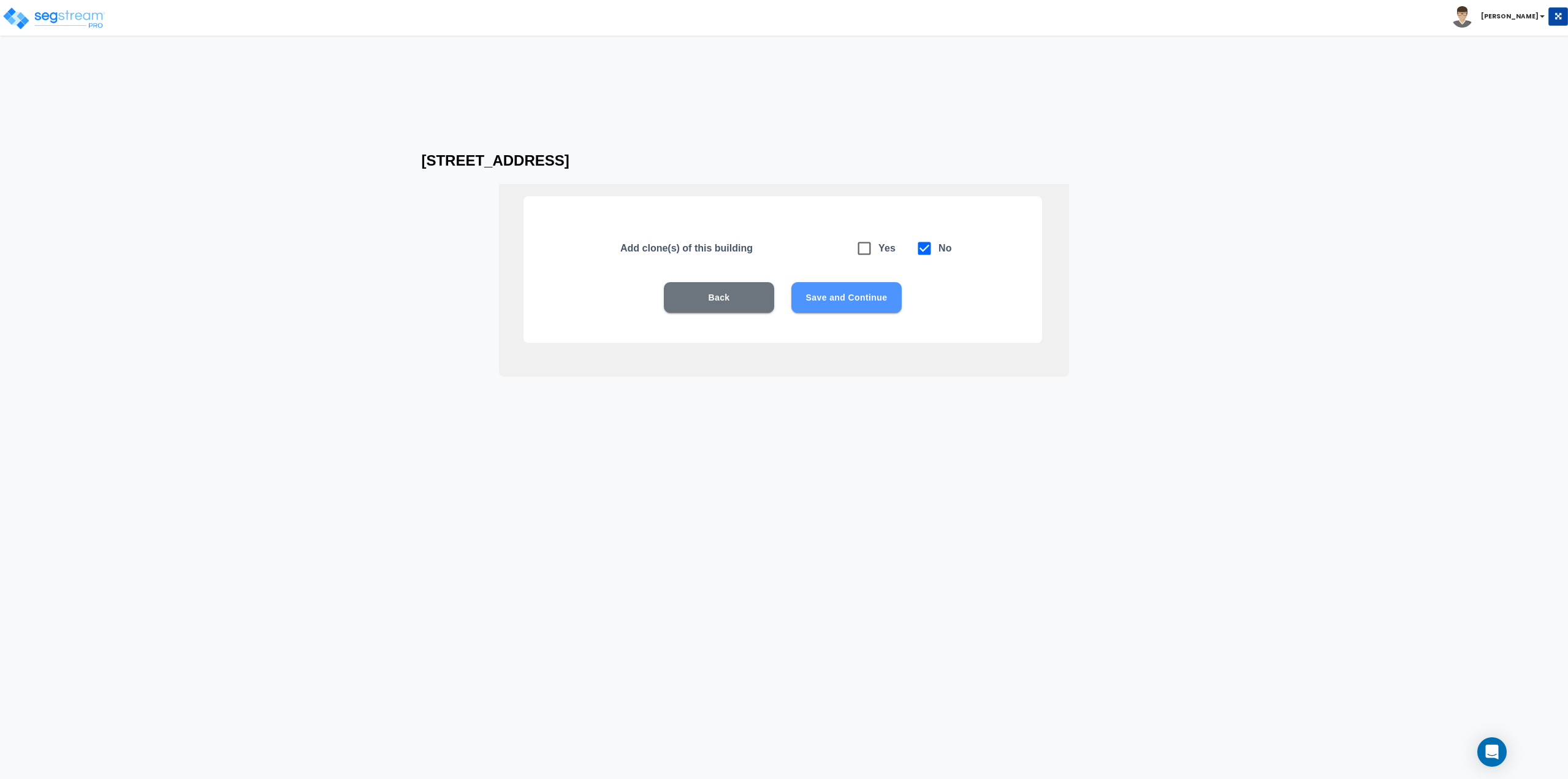
click at [822, 292] on button "Save and Continue" at bounding box center [846, 297] width 111 height 30
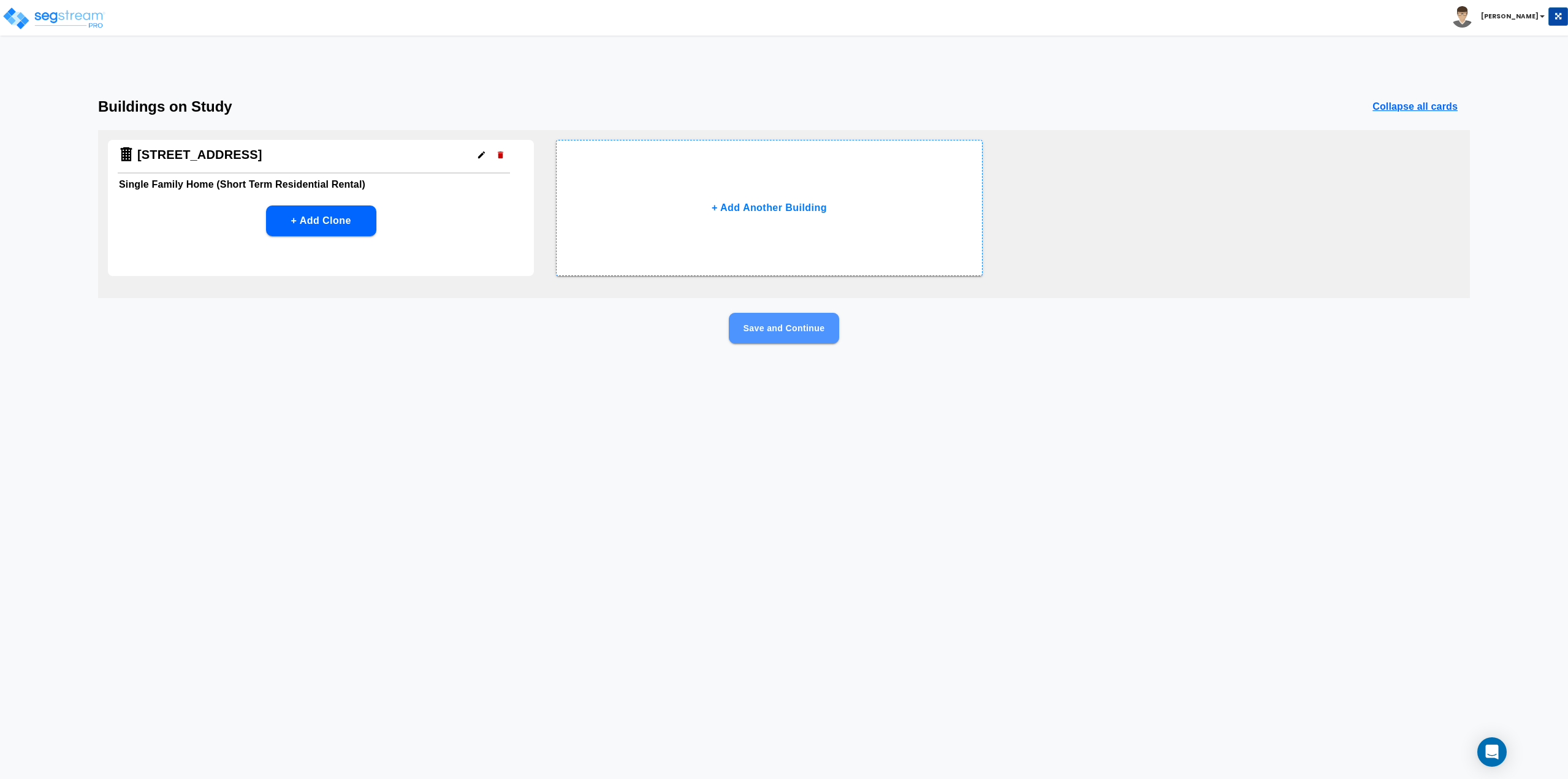
click at [753, 333] on button "Save and Continue" at bounding box center [784, 327] width 111 height 30
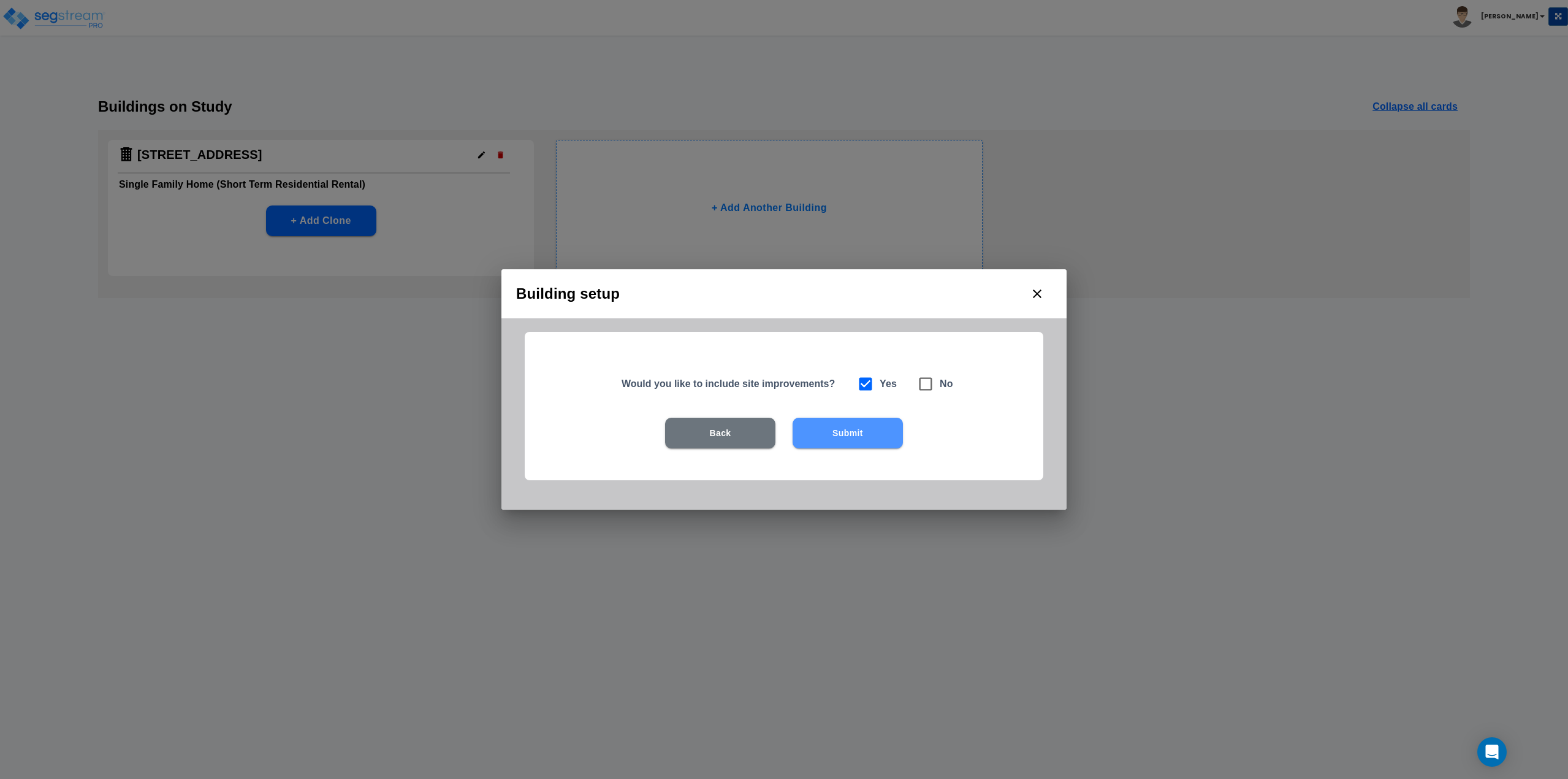
click at [839, 436] on button "Submit" at bounding box center [848, 433] width 111 height 30
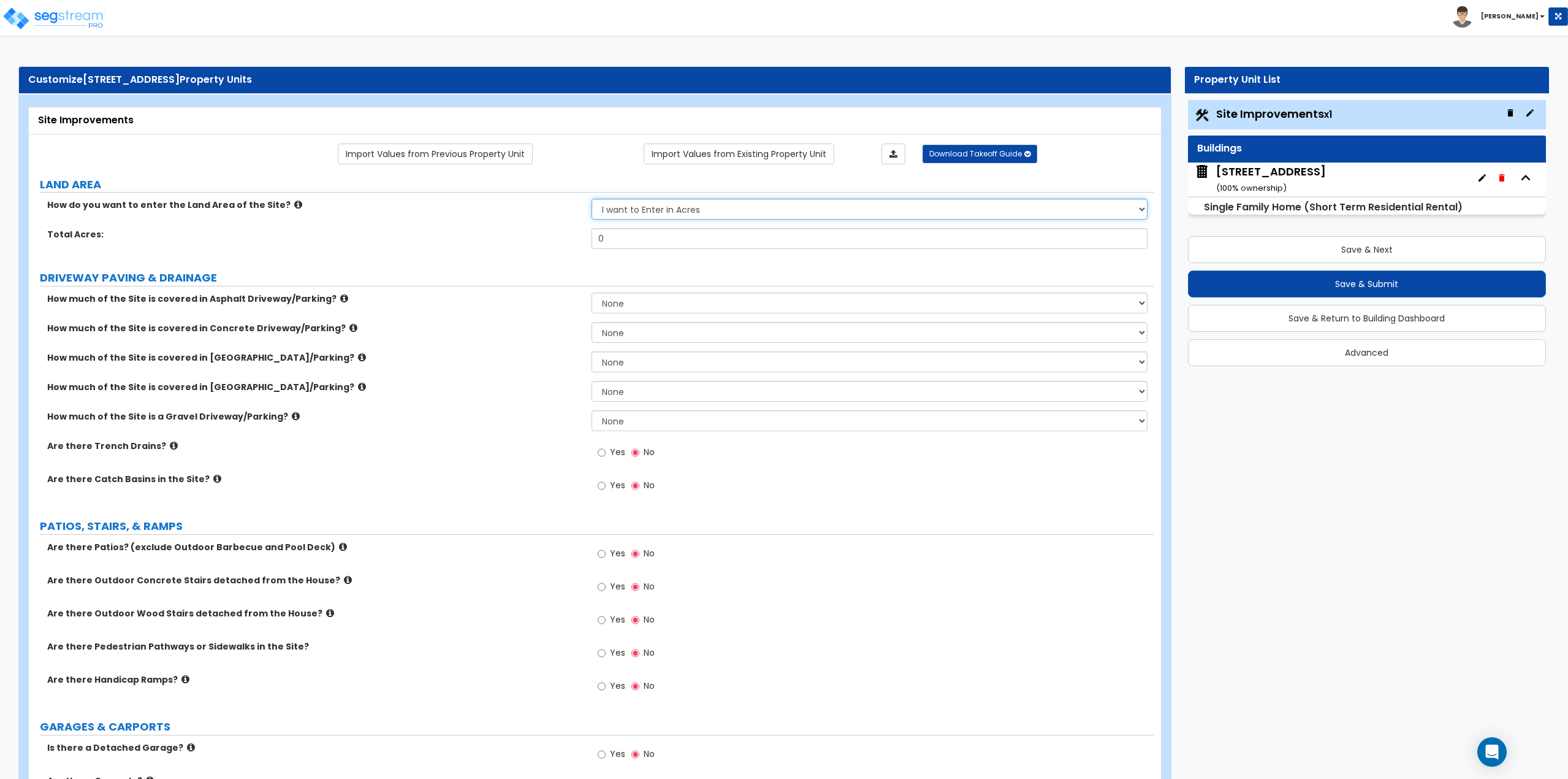
click at [644, 213] on select "I want to Enter in [GEOGRAPHIC_DATA] I want to Enter in Square Feet" at bounding box center [870, 209] width 557 height 21
select select "2"
click at [592, 198] on select "I want to Enter in [GEOGRAPHIC_DATA] I want to Enter in Square Feet" at bounding box center [870, 209] width 557 height 21
click at [633, 244] on input "0" at bounding box center [870, 238] width 557 height 21
type input "24,000"
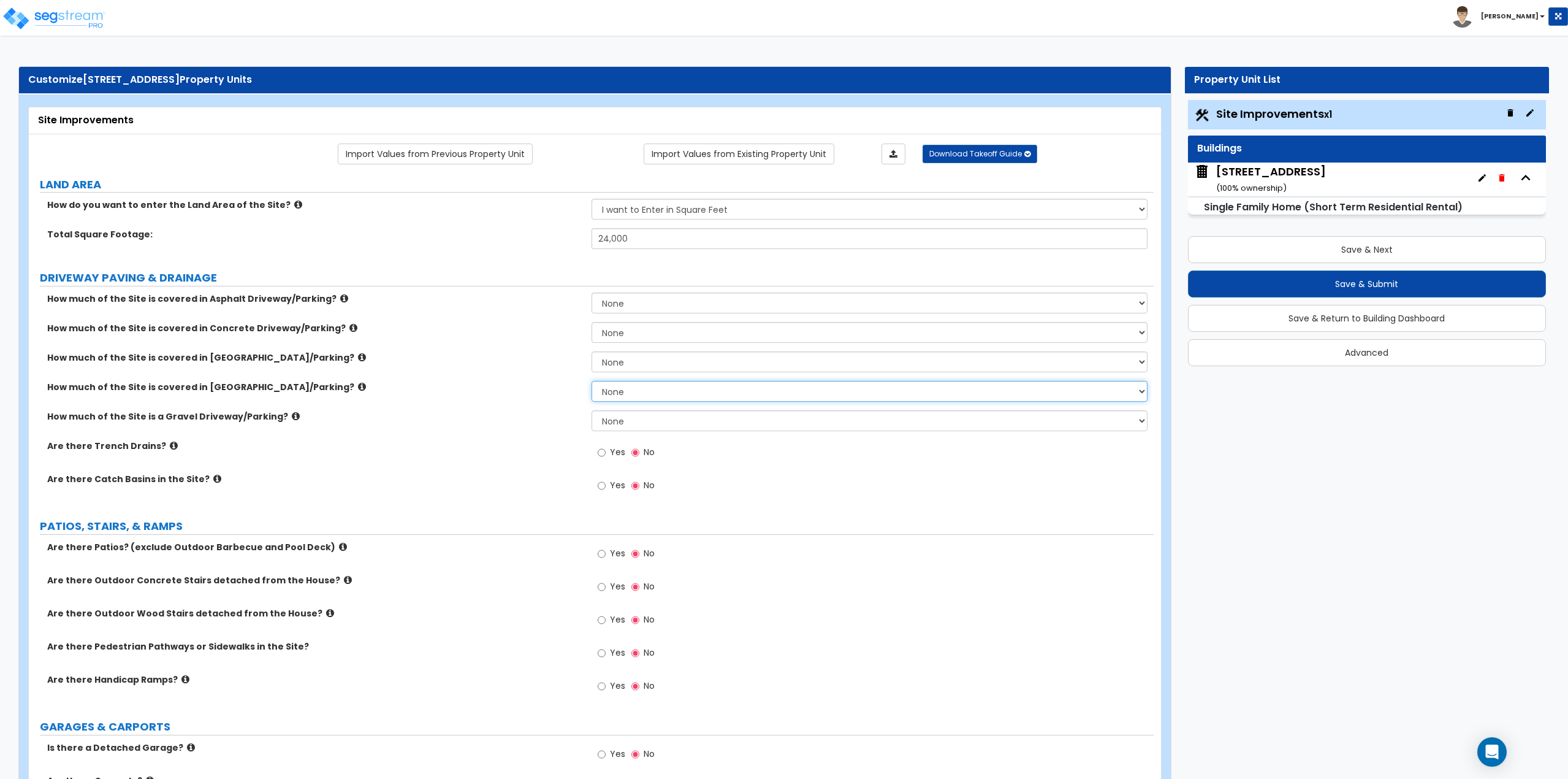
click at [628, 391] on select "None I want to Enter an Approximate Percentage I want to Enter the Square Foota…" at bounding box center [870, 391] width 557 height 21
click at [358, 386] on icon at bounding box center [361, 386] width 8 height 10
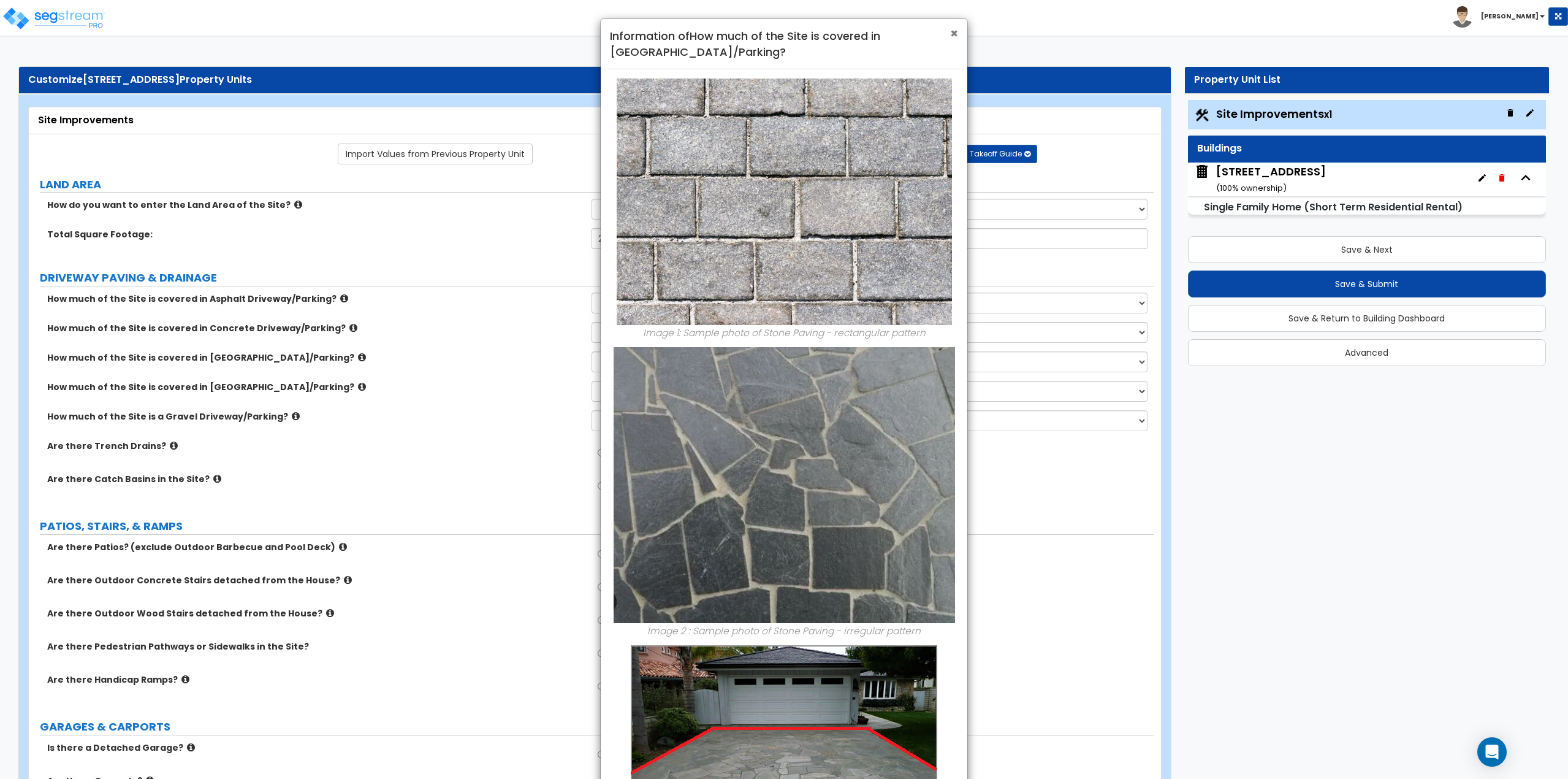
click at [950, 37] on span "×" at bounding box center [954, 33] width 8 height 17
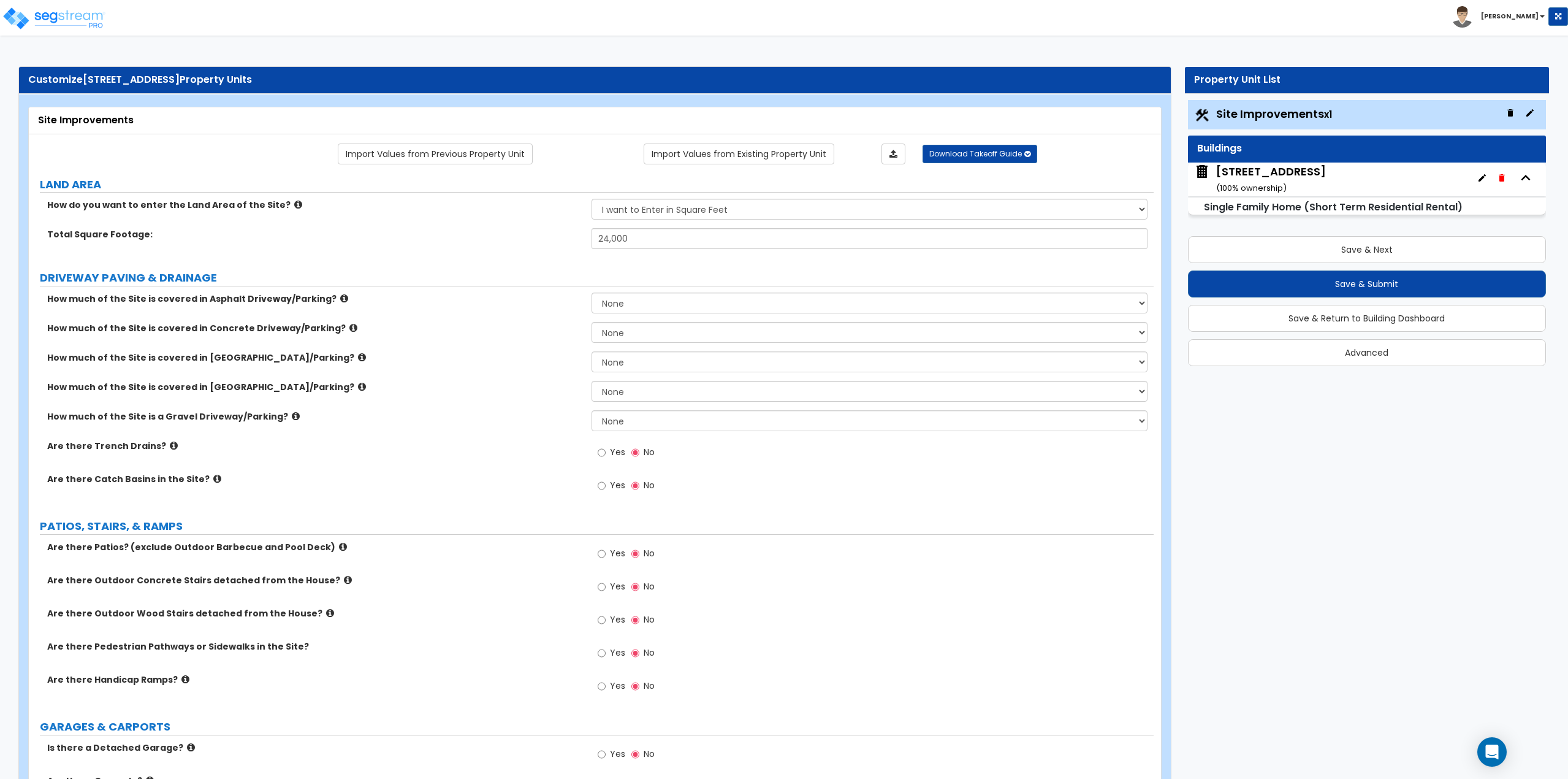
click at [291, 414] on icon at bounding box center [295, 416] width 8 height 10
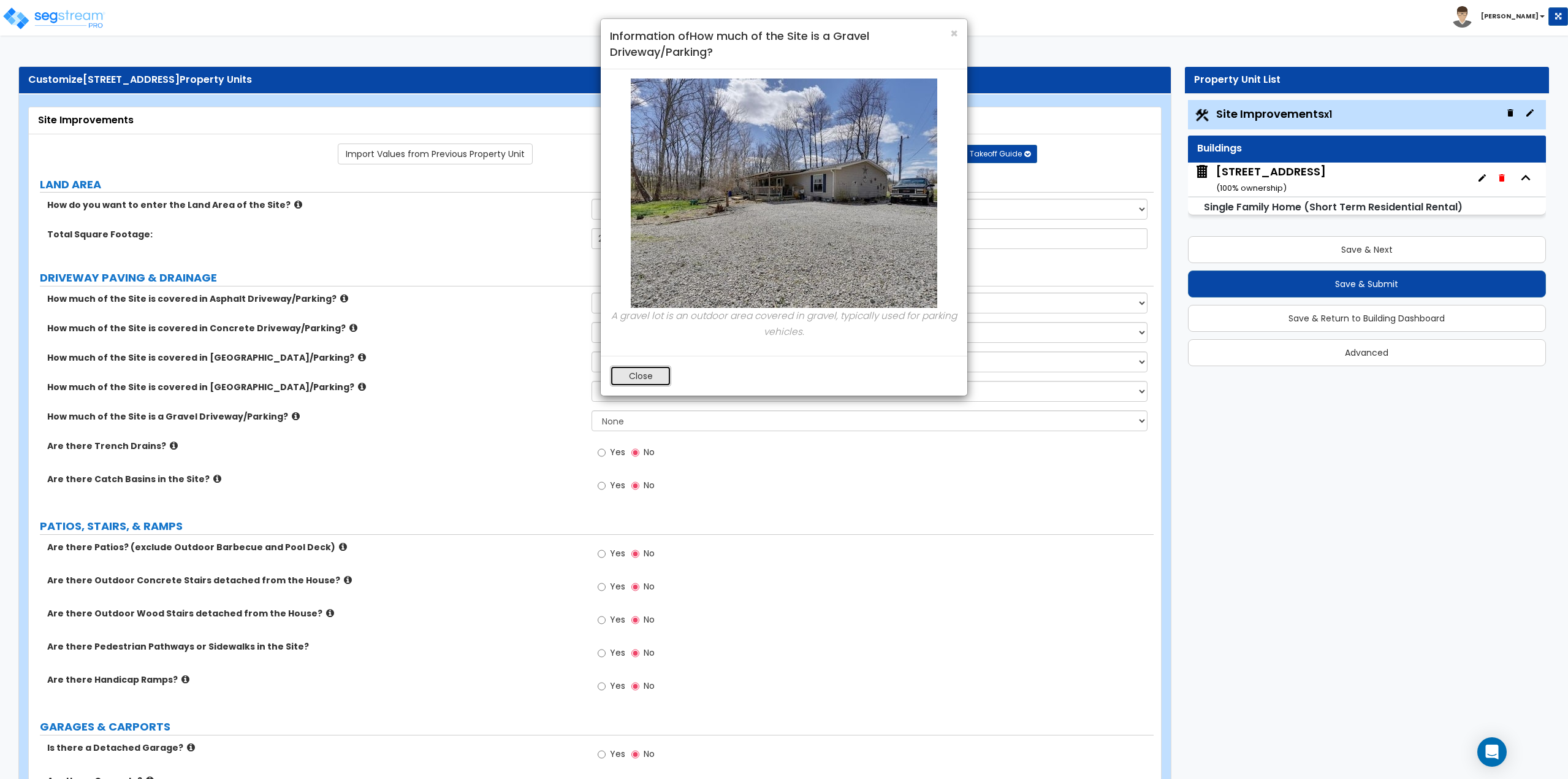
click at [653, 380] on button "Close" at bounding box center [640, 376] width 61 height 21
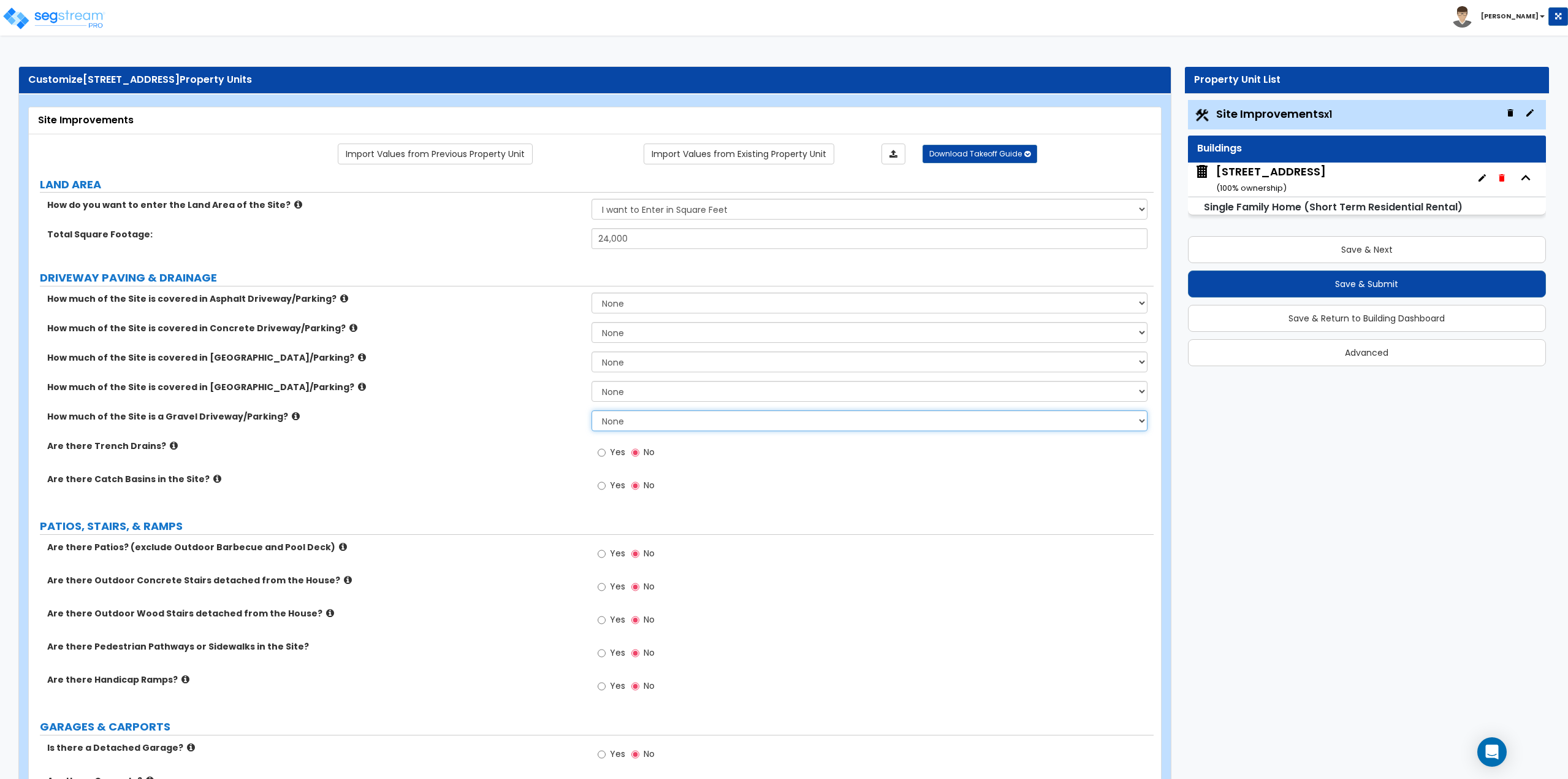
click at [644, 422] on select "None I want to Enter an Approximate Percentage I want to Enter the Square Foota…" at bounding box center [870, 420] width 557 height 21
select select "2"
click at [592, 410] on select "None I want to Enter an Approximate Percentage I want to Enter the Square Foota…" at bounding box center [870, 420] width 557 height 21
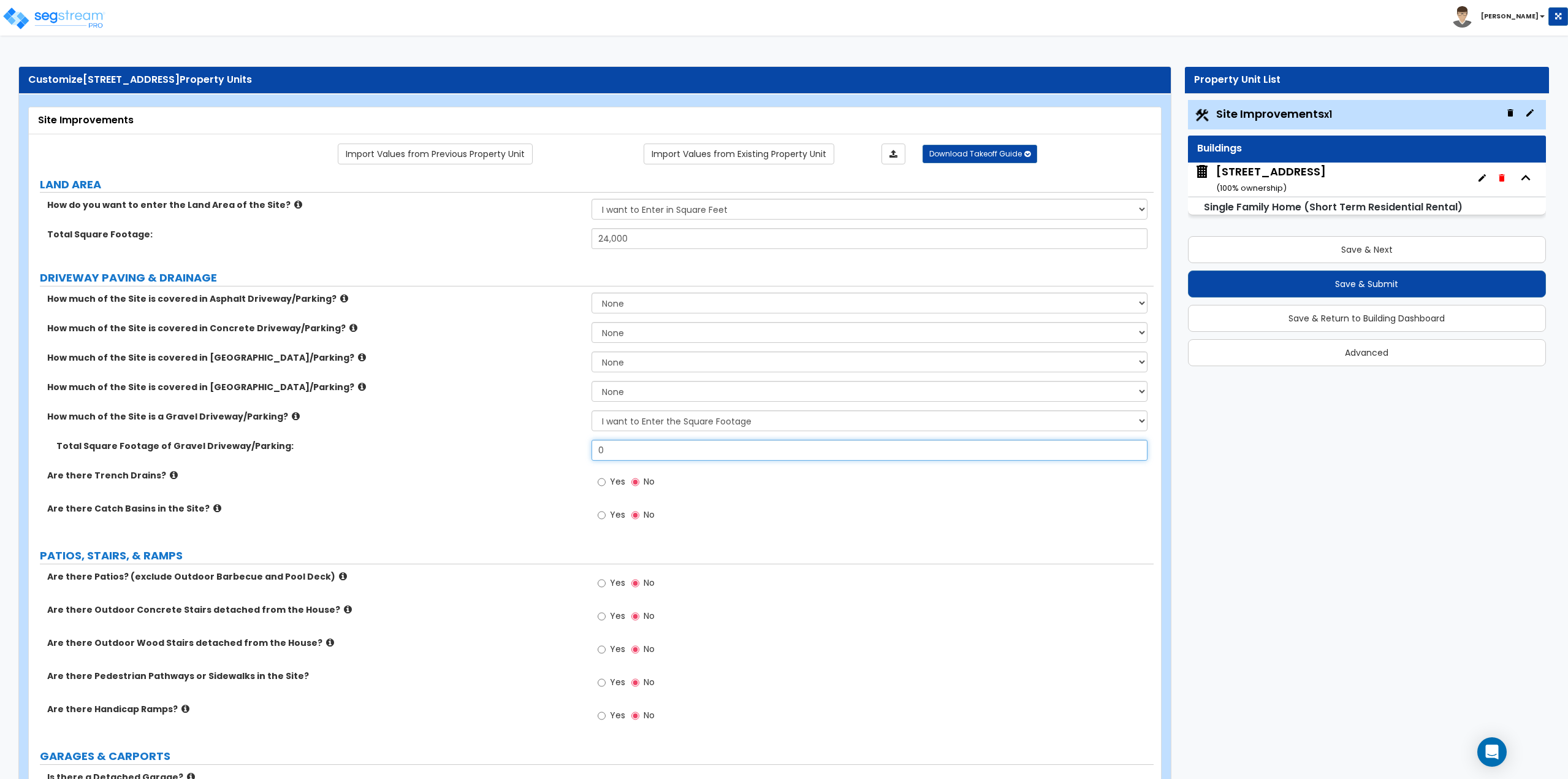
click at [633, 454] on input "0" at bounding box center [870, 450] width 557 height 21
type input "1,600"
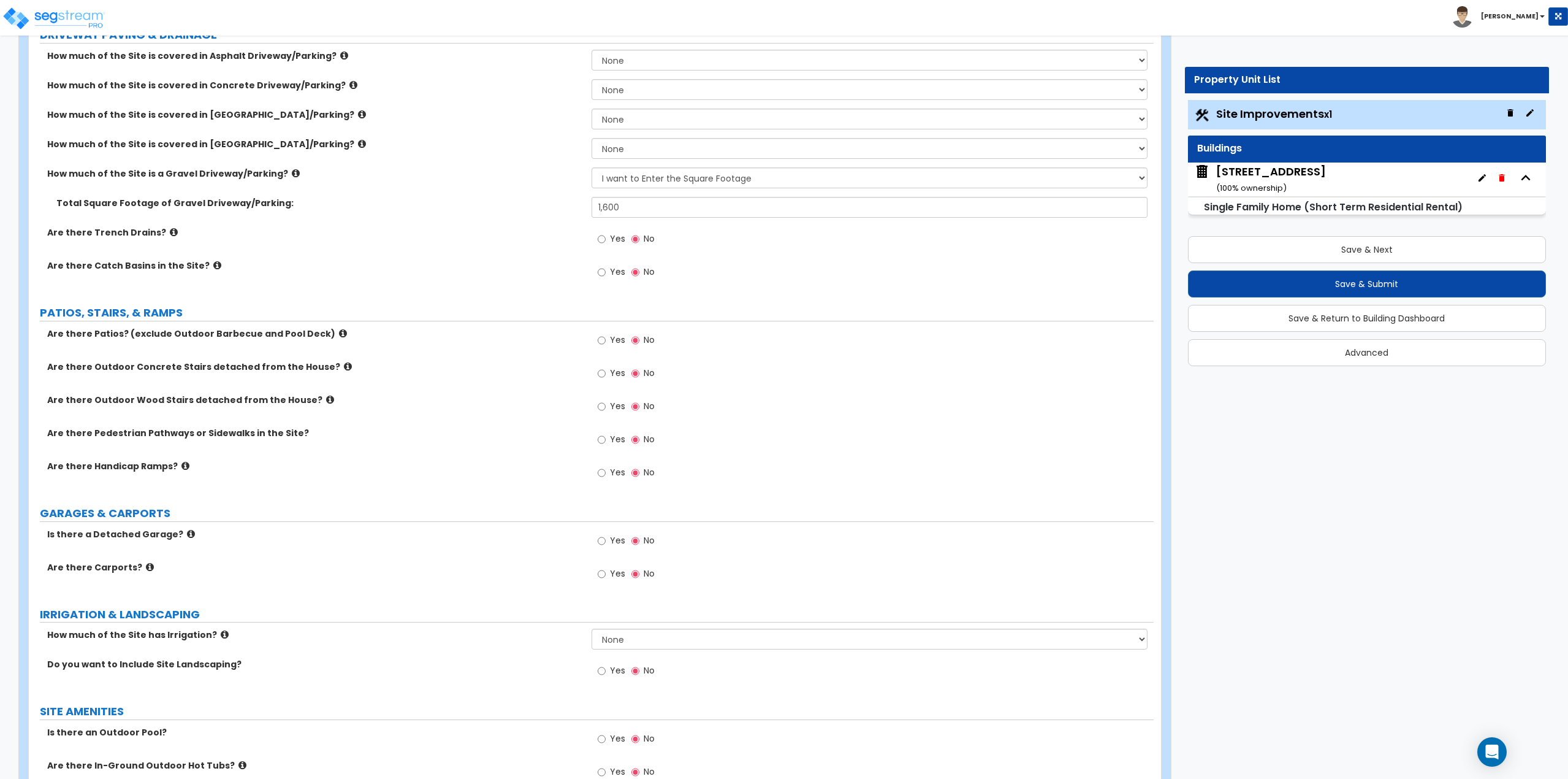
scroll to position [245, 0]
click at [339, 326] on icon at bounding box center [343, 331] width 8 height 10
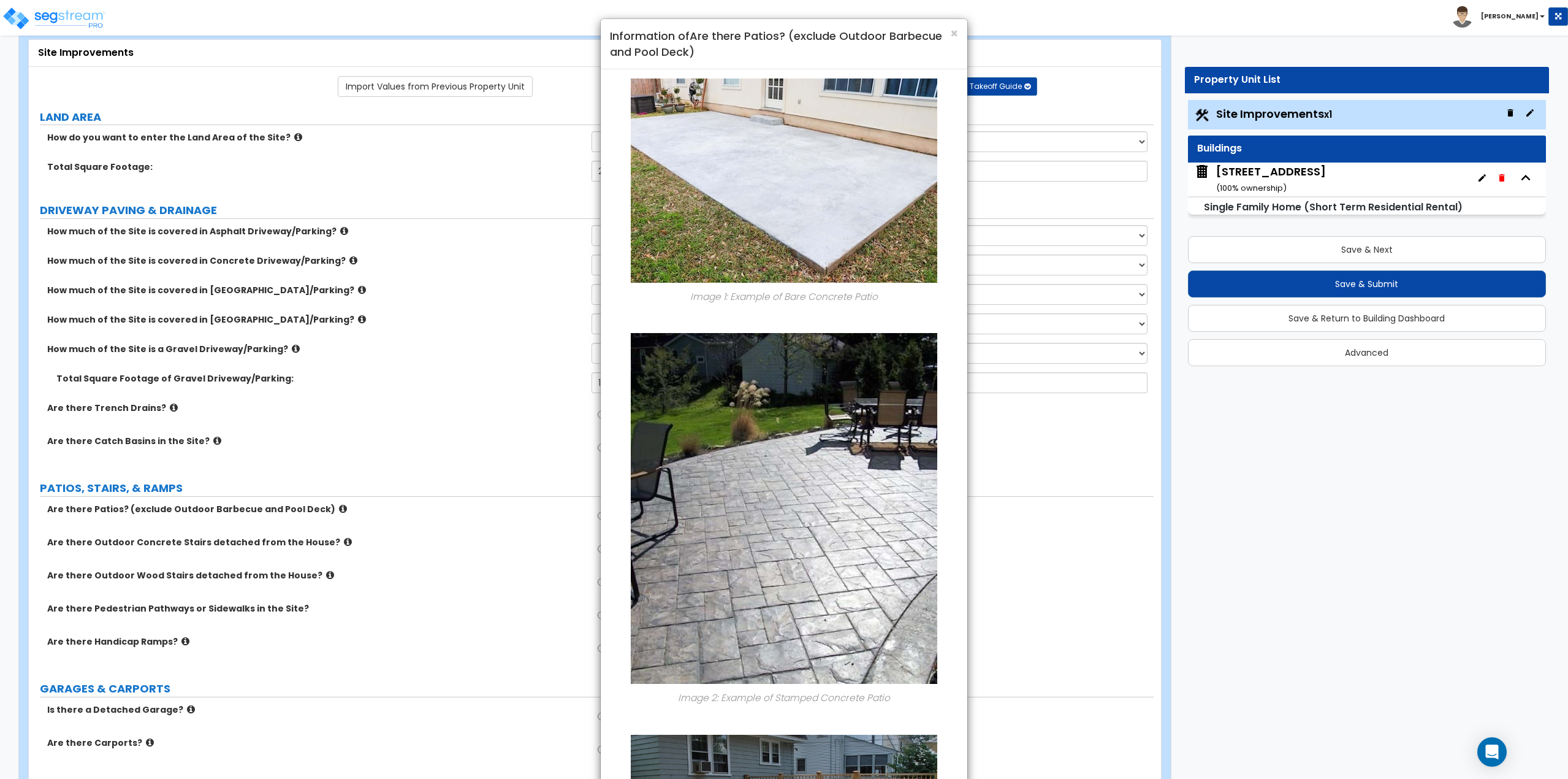
scroll to position [0, 0]
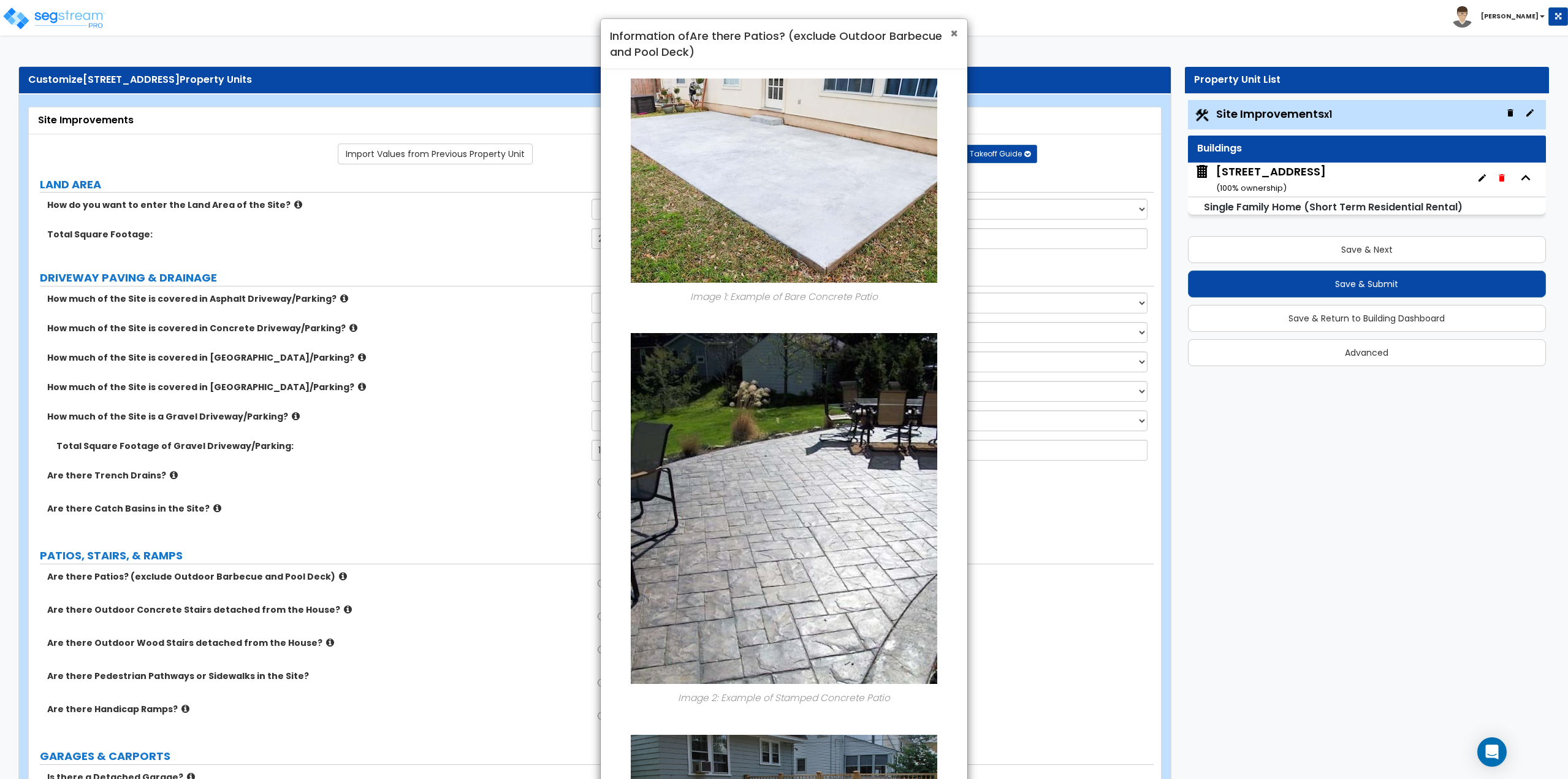
click at [955, 30] on span "×" at bounding box center [954, 33] width 8 height 17
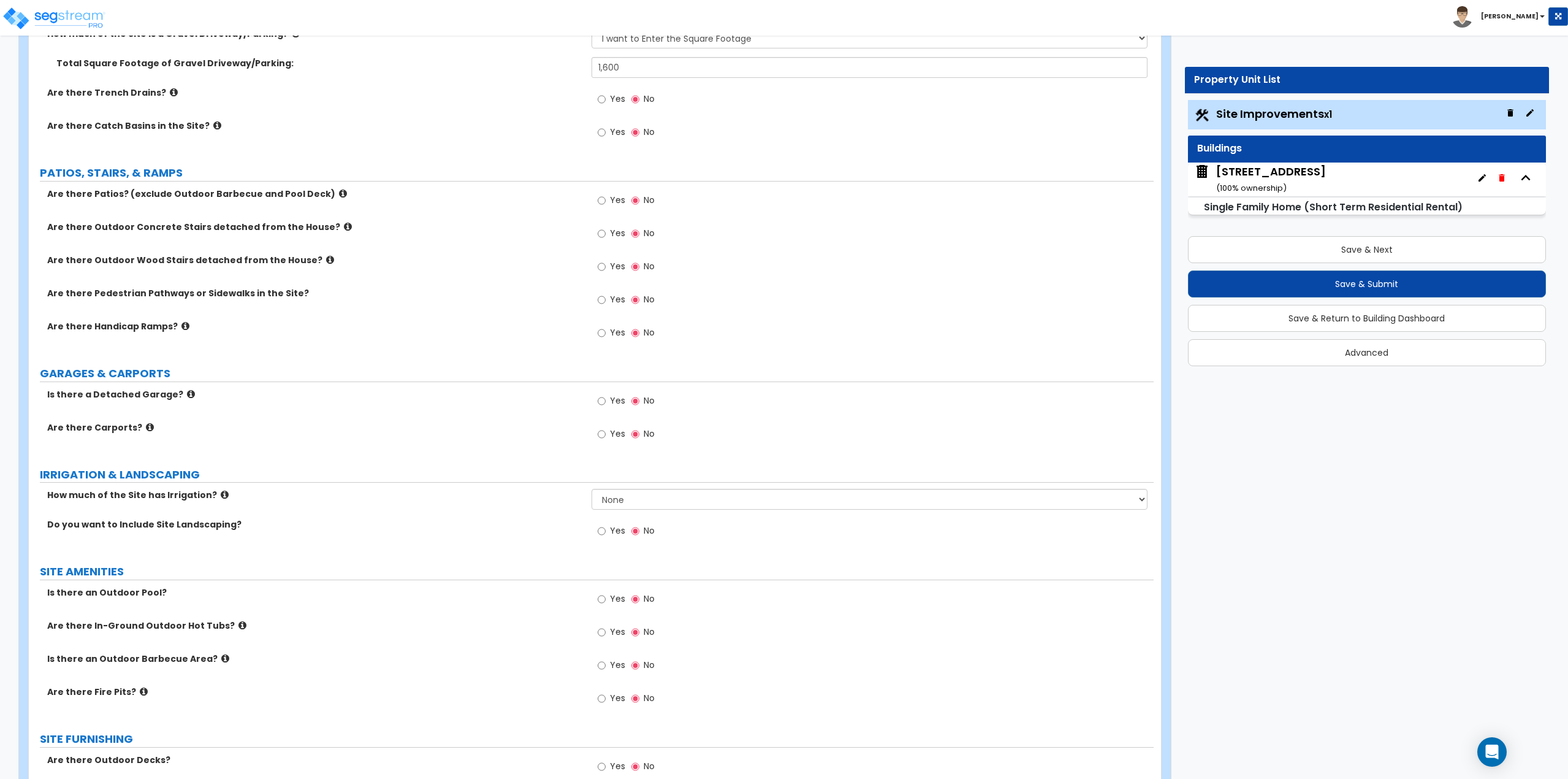
scroll to position [356, 0]
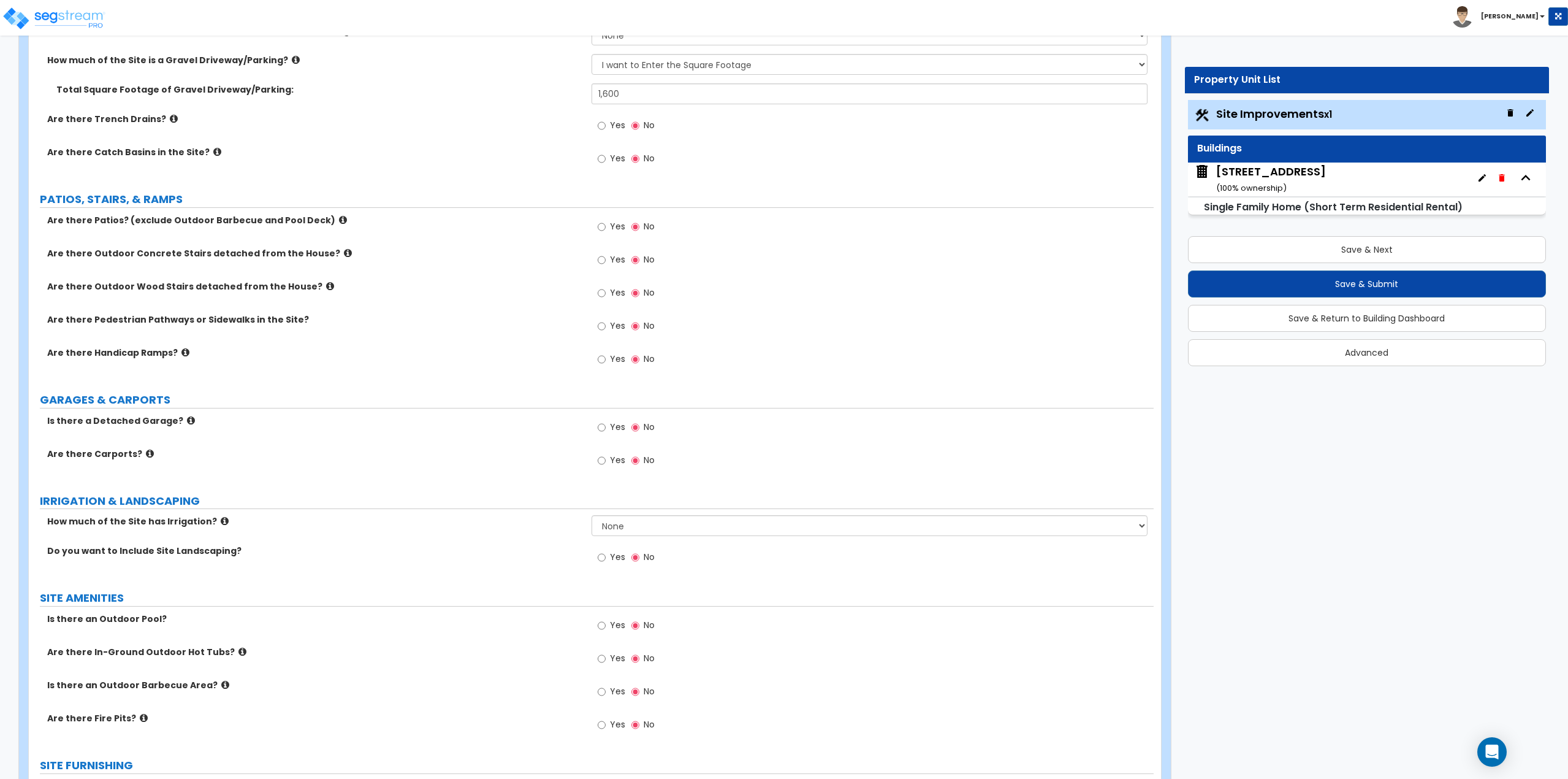
click at [607, 227] on label "Yes" at bounding box center [612, 228] width 28 height 21
click at [606, 227] on input "Yes" at bounding box center [601, 226] width 8 height 13
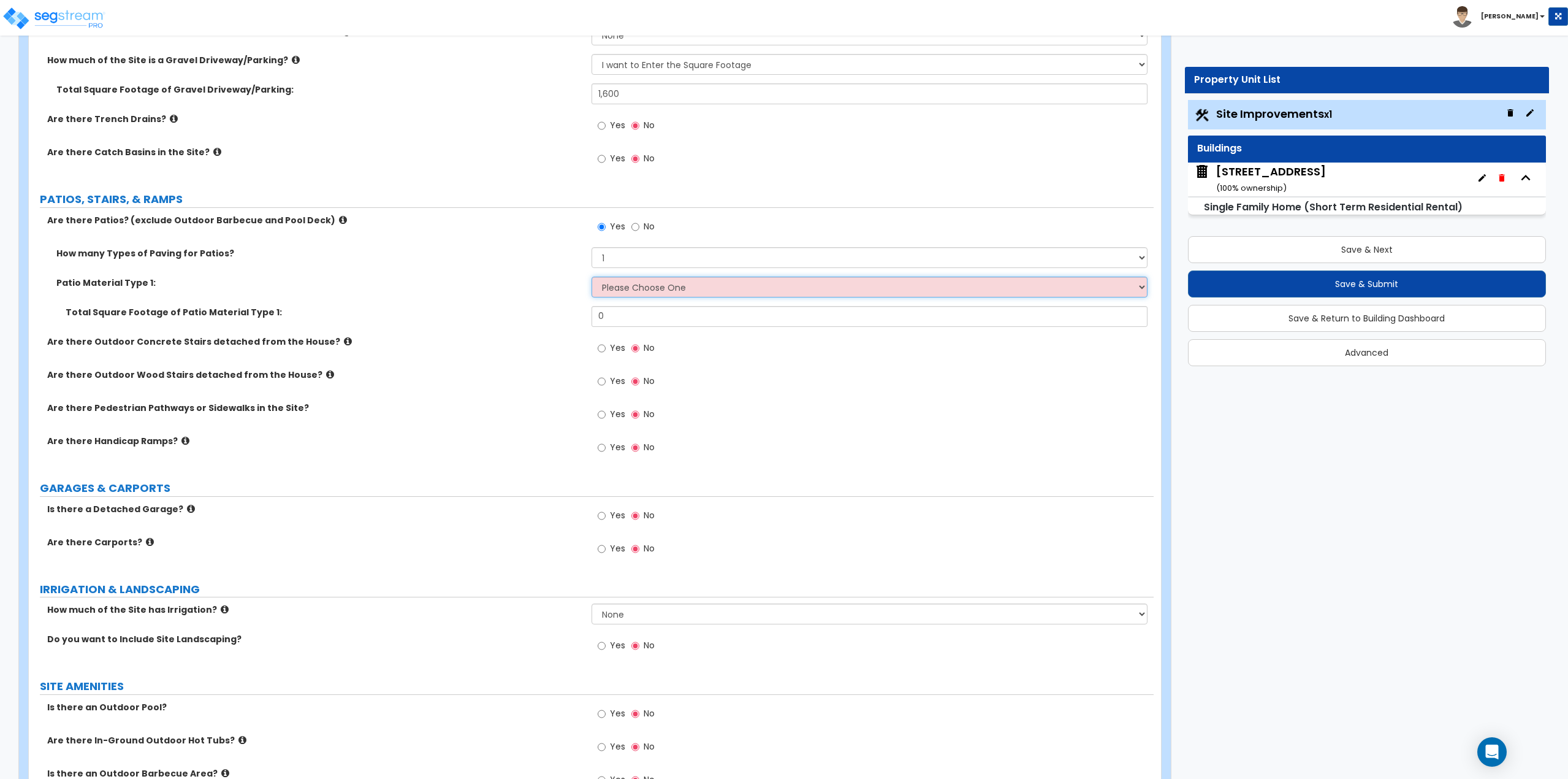
click at [629, 285] on select "Please Choose One Bare Concrete Stamped Concrete Brick Pavers Stone Pavers Tile…" at bounding box center [870, 287] width 557 height 21
click at [637, 225] on input "No" at bounding box center [635, 226] width 8 height 13
radio input "false"
radio input "true"
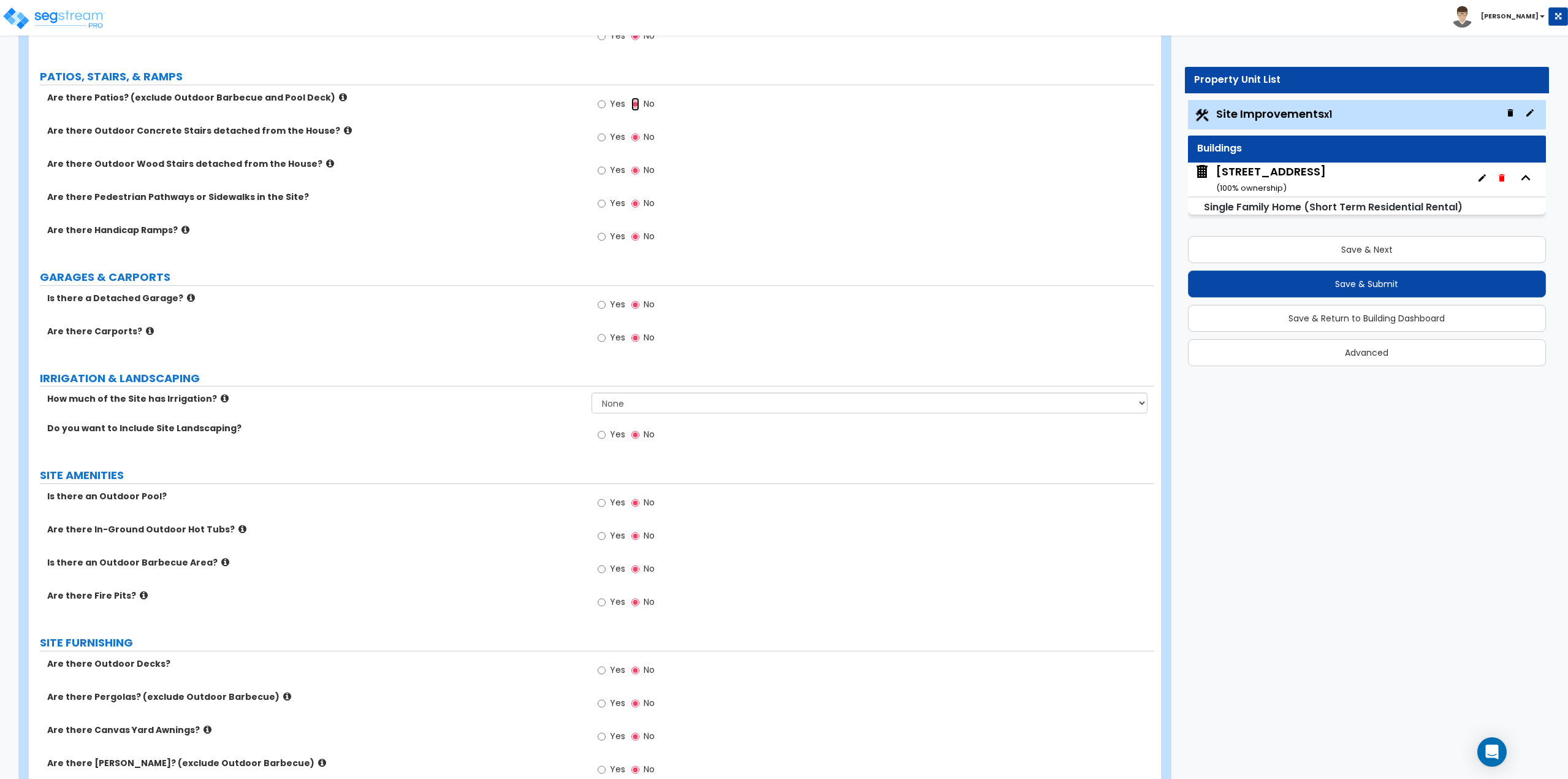
scroll to position [418, 0]
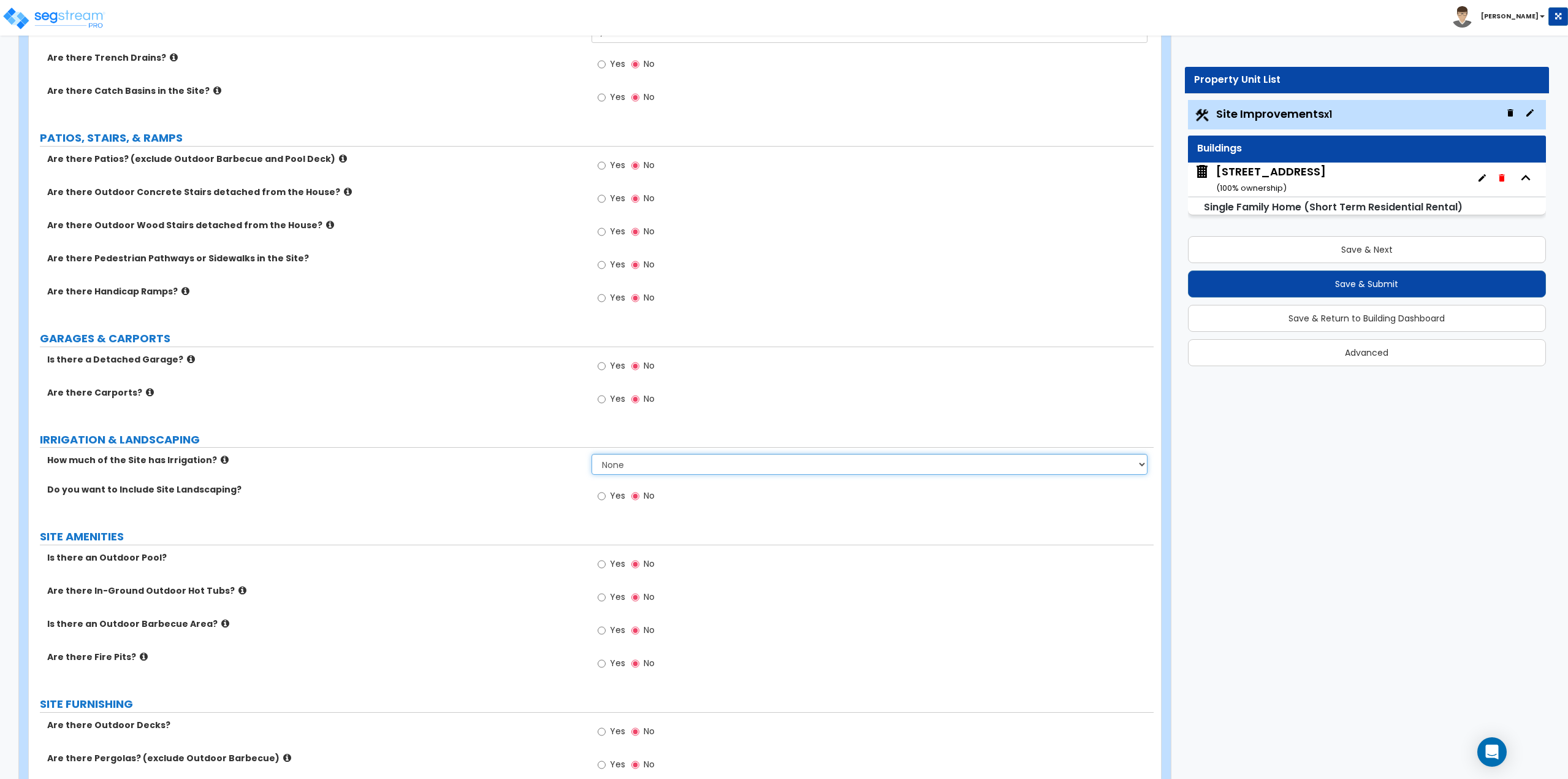
click at [610, 464] on select "None I want to Enter an Approximate Percentage I want to Enter the Square Foota…" at bounding box center [870, 464] width 557 height 21
select select "1"
click at [592, 453] on select "None I want to Enter an Approximate Percentage I want to Enter the Square Foota…" at bounding box center [870, 464] width 557 height 21
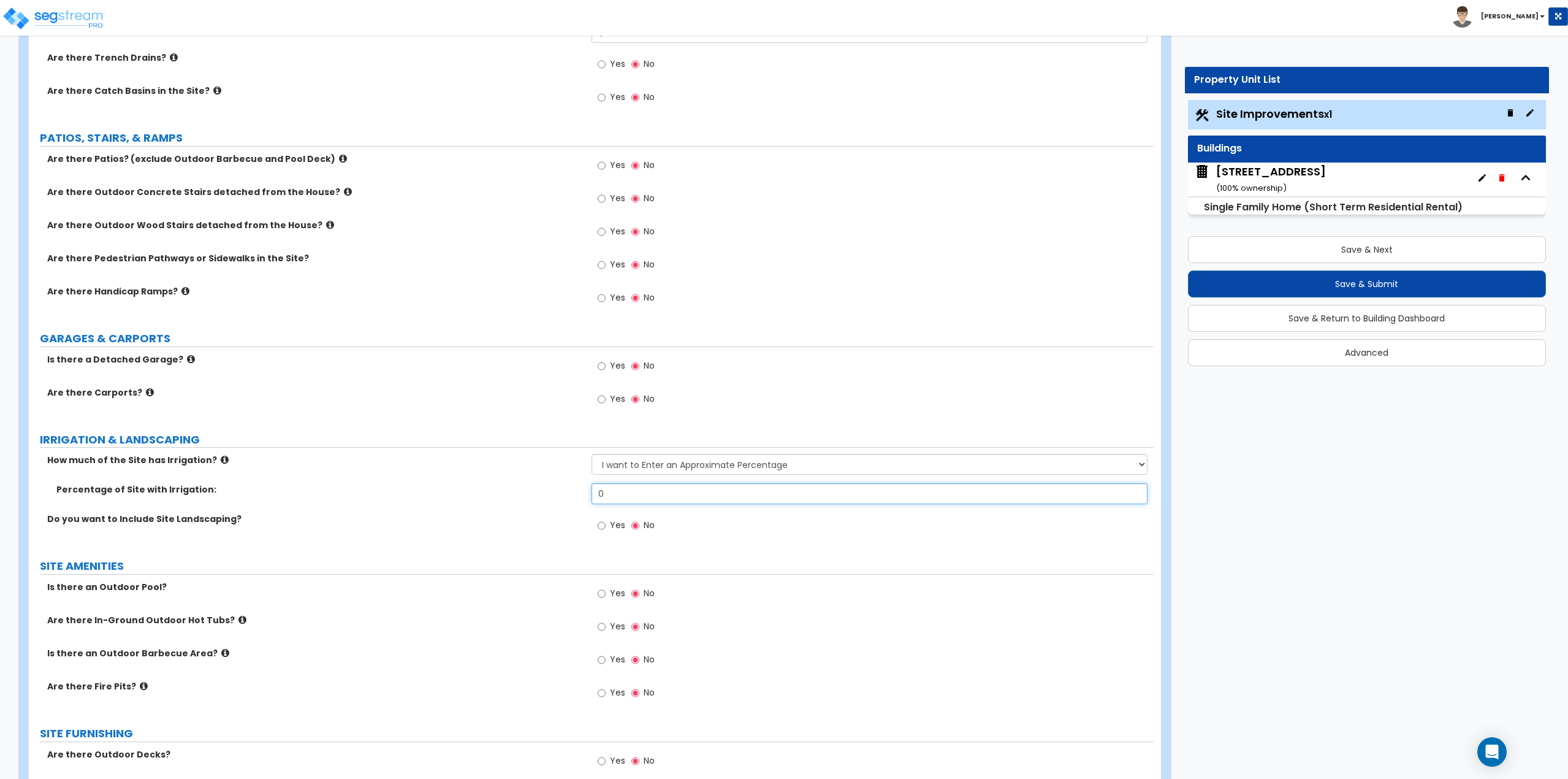
drag, startPoint x: 632, startPoint y: 495, endPoint x: 582, endPoint y: 501, distance: 50.4
click at [582, 501] on div "Percentage of Site with Irrigation: 0" at bounding box center [591, 498] width 1125 height 30
type input "10"
click at [613, 528] on span "Yes" at bounding box center [618, 525] width 16 height 12
click at [606, 528] on input "Yes" at bounding box center [601, 525] width 8 height 13
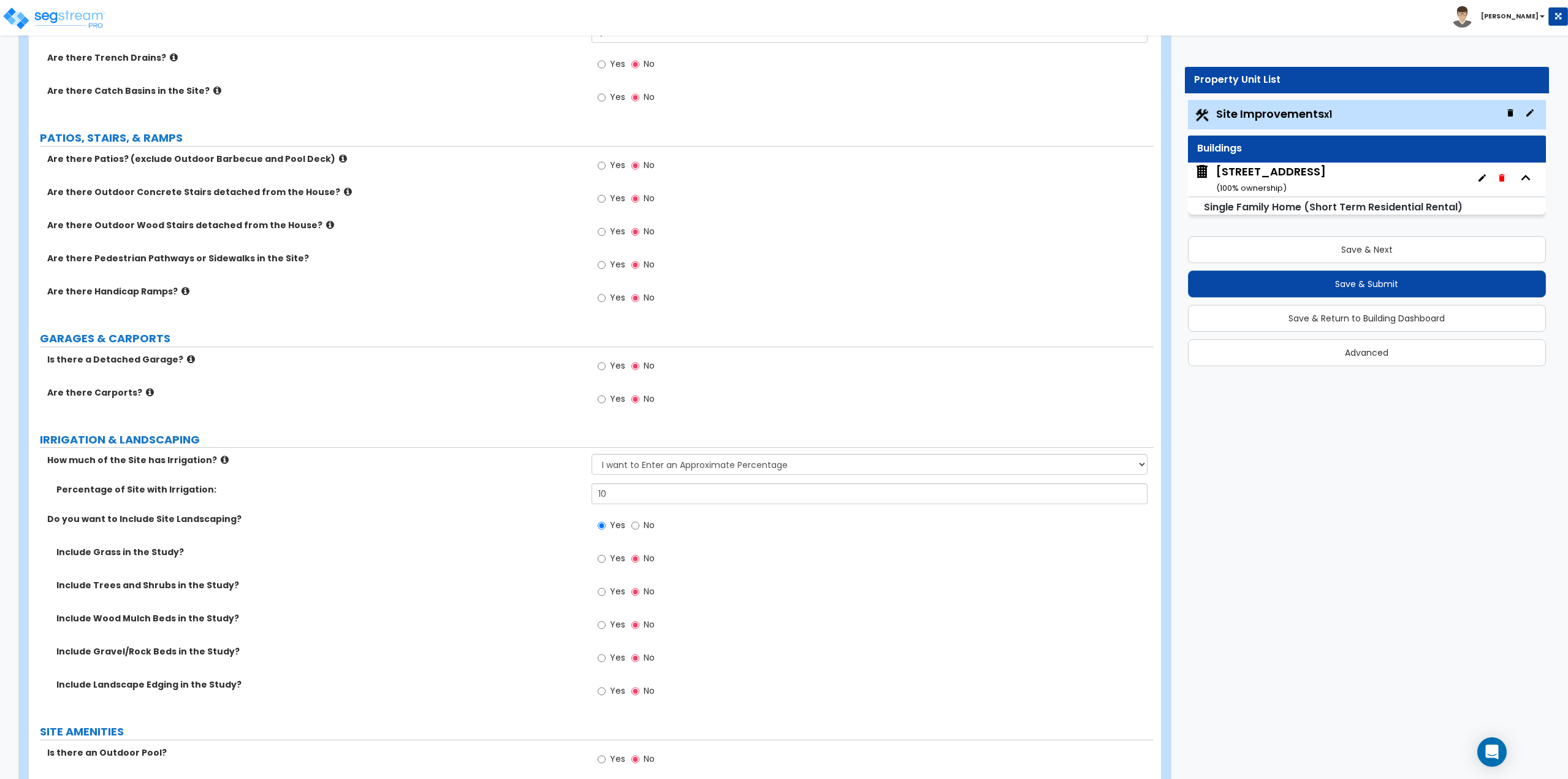
click at [646, 526] on span "No" at bounding box center [649, 525] width 11 height 12
click at [640, 526] on input "No" at bounding box center [635, 525] width 8 height 13
radio input "false"
radio input "true"
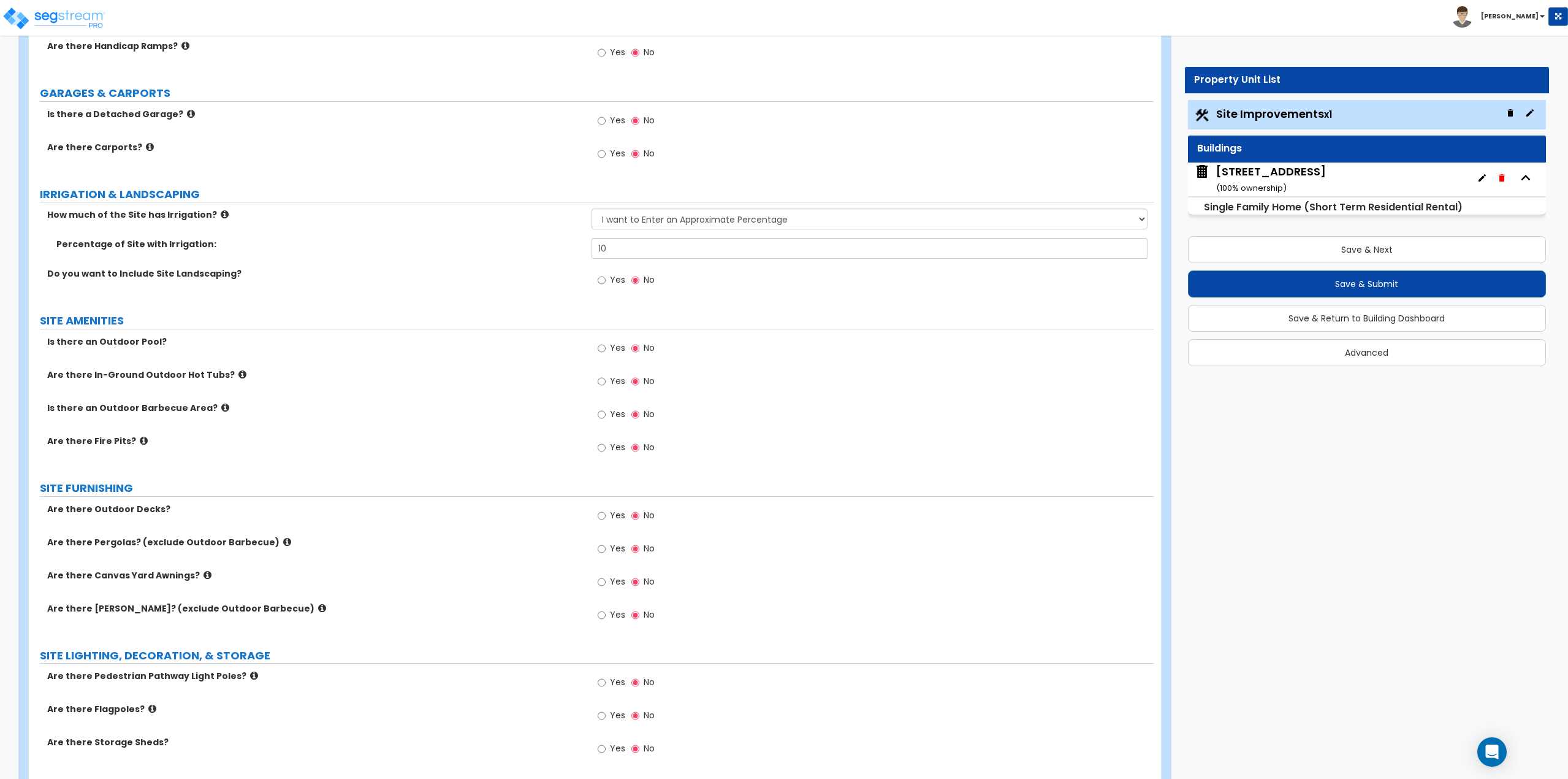
scroll to position [724, 0]
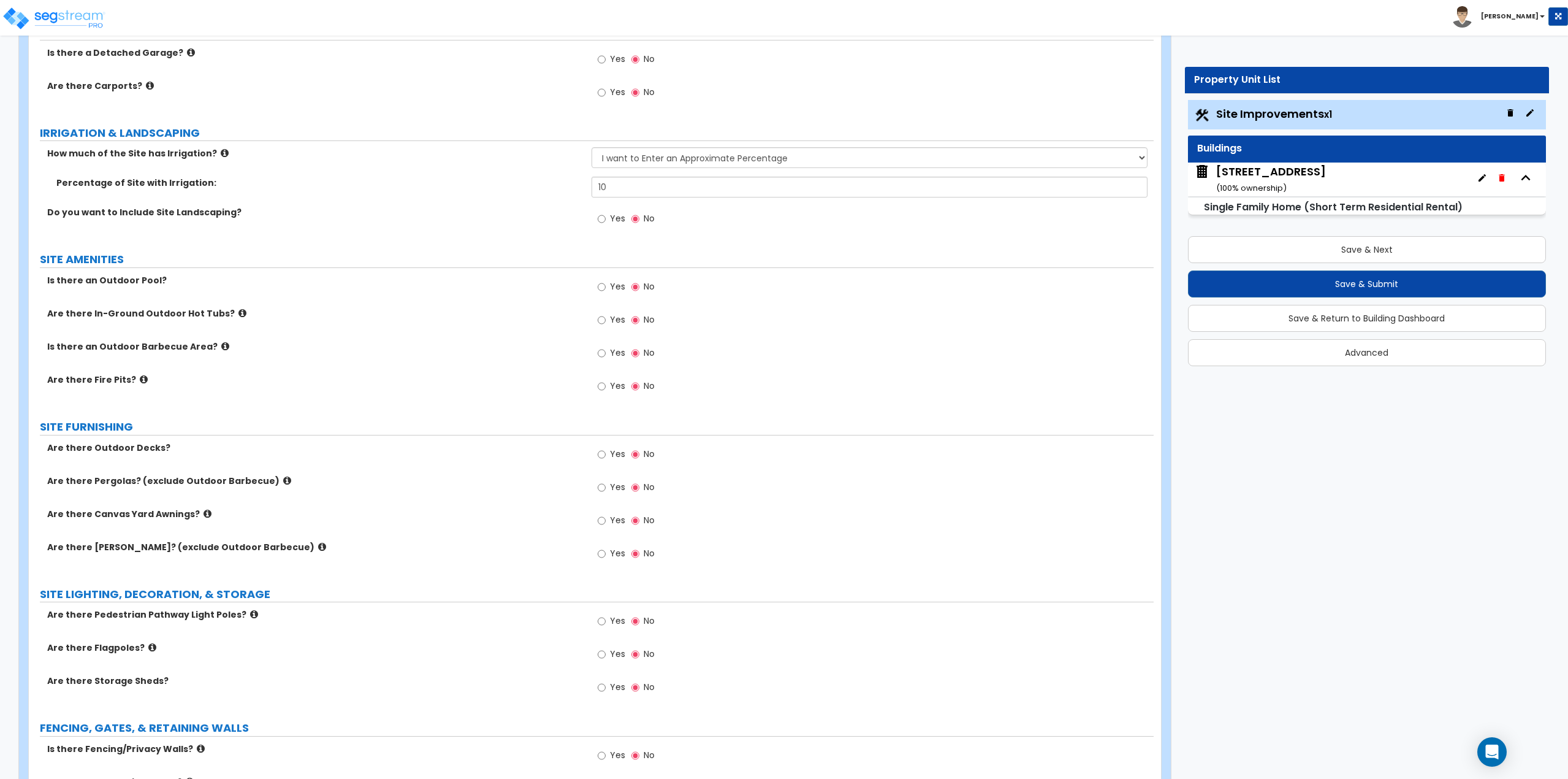
click at [606, 455] on label "Yes" at bounding box center [612, 455] width 28 height 21
click at [606, 455] on input "Yes" at bounding box center [601, 453] width 8 height 13
radio input "true"
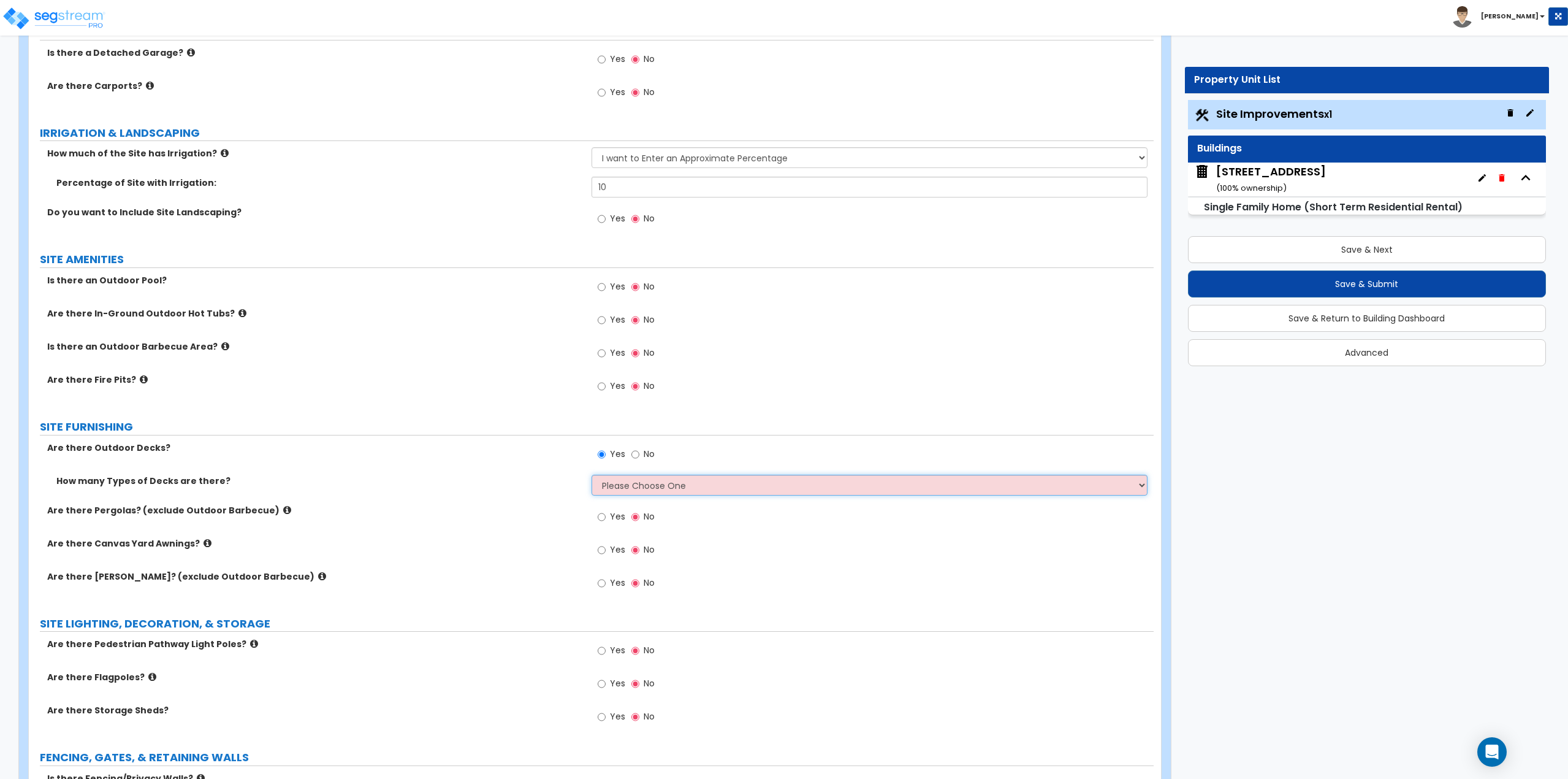
click at [632, 488] on select "Please Choose One 1 2 3 4" at bounding box center [870, 485] width 557 height 21
select select "1"
click at [592, 474] on select "Please Choose One 1 2 3 4" at bounding box center [870, 485] width 557 height 21
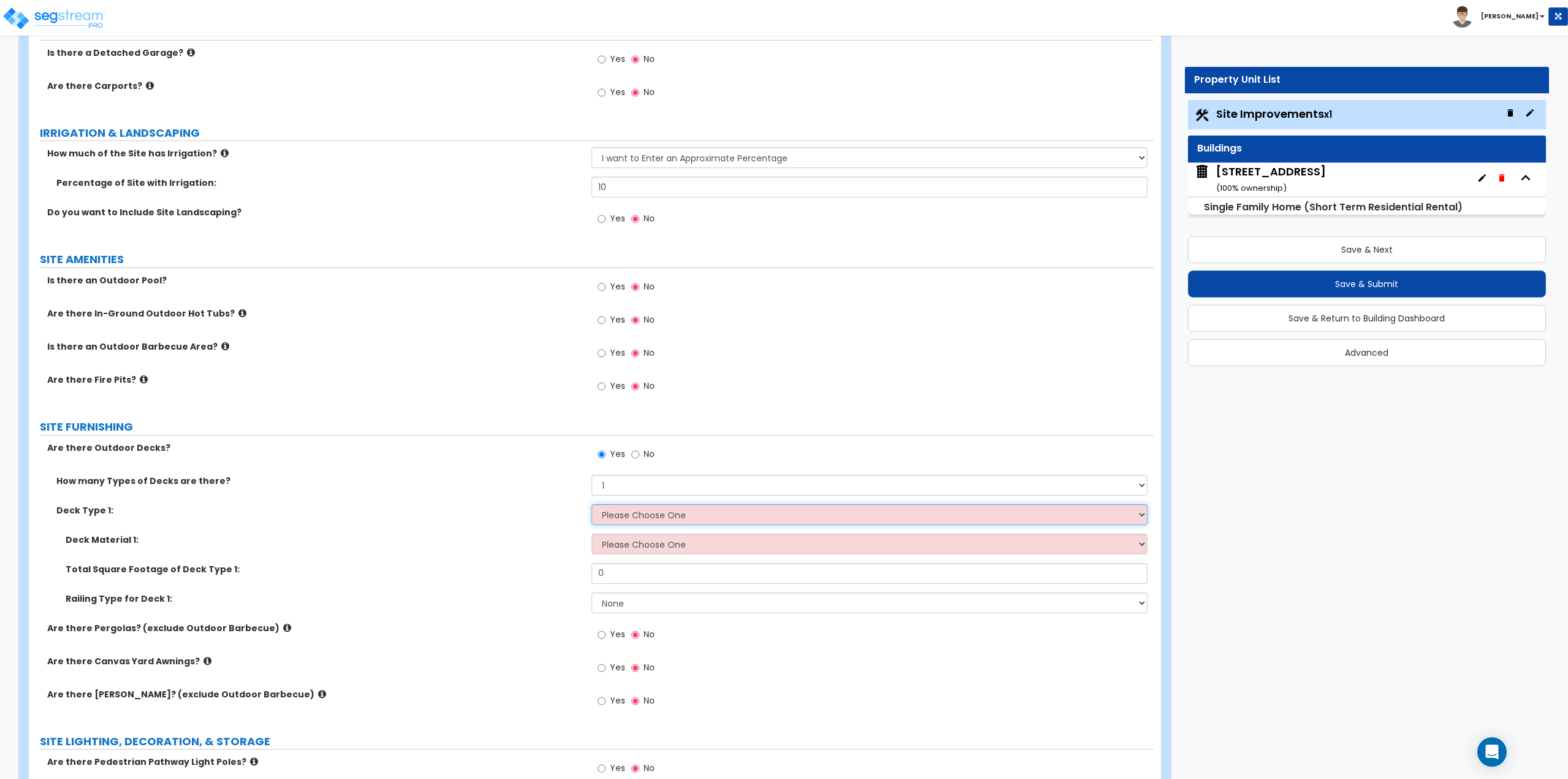
click at [629, 516] on select "Please Choose One Attached to Structure Detached from Structure" at bounding box center [870, 514] width 557 height 21
select select "1"
click at [592, 504] on select "Please Choose One Attached to Structure Detached from Structure" at bounding box center [870, 514] width 557 height 21
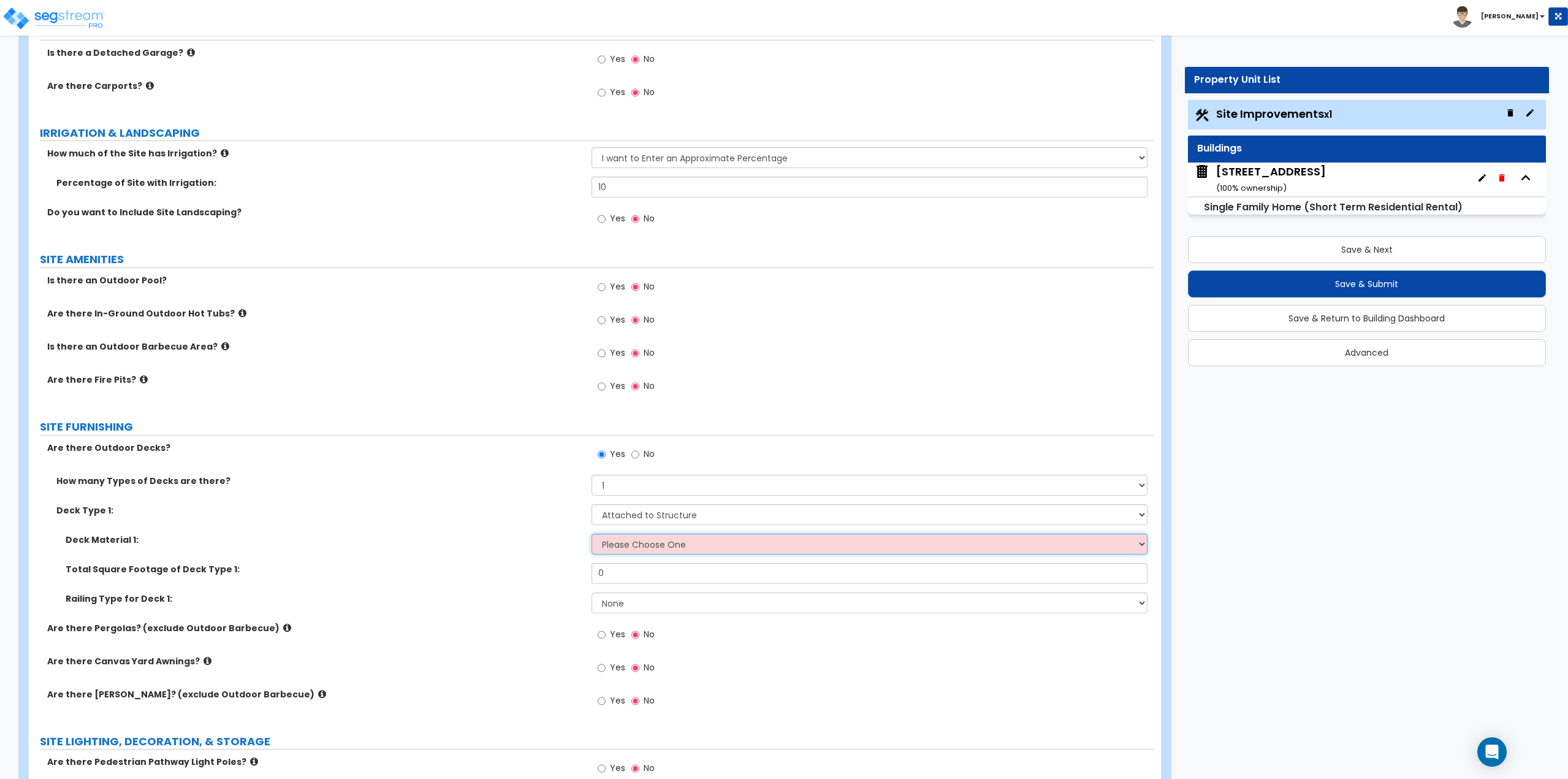
click at [624, 548] on select "Please Choose One Wood Plastic/PVC" at bounding box center [870, 544] width 557 height 21
select select "1"
click at [592, 534] on select "Please Choose One Wood Plastic/PVC" at bounding box center [870, 544] width 557 height 21
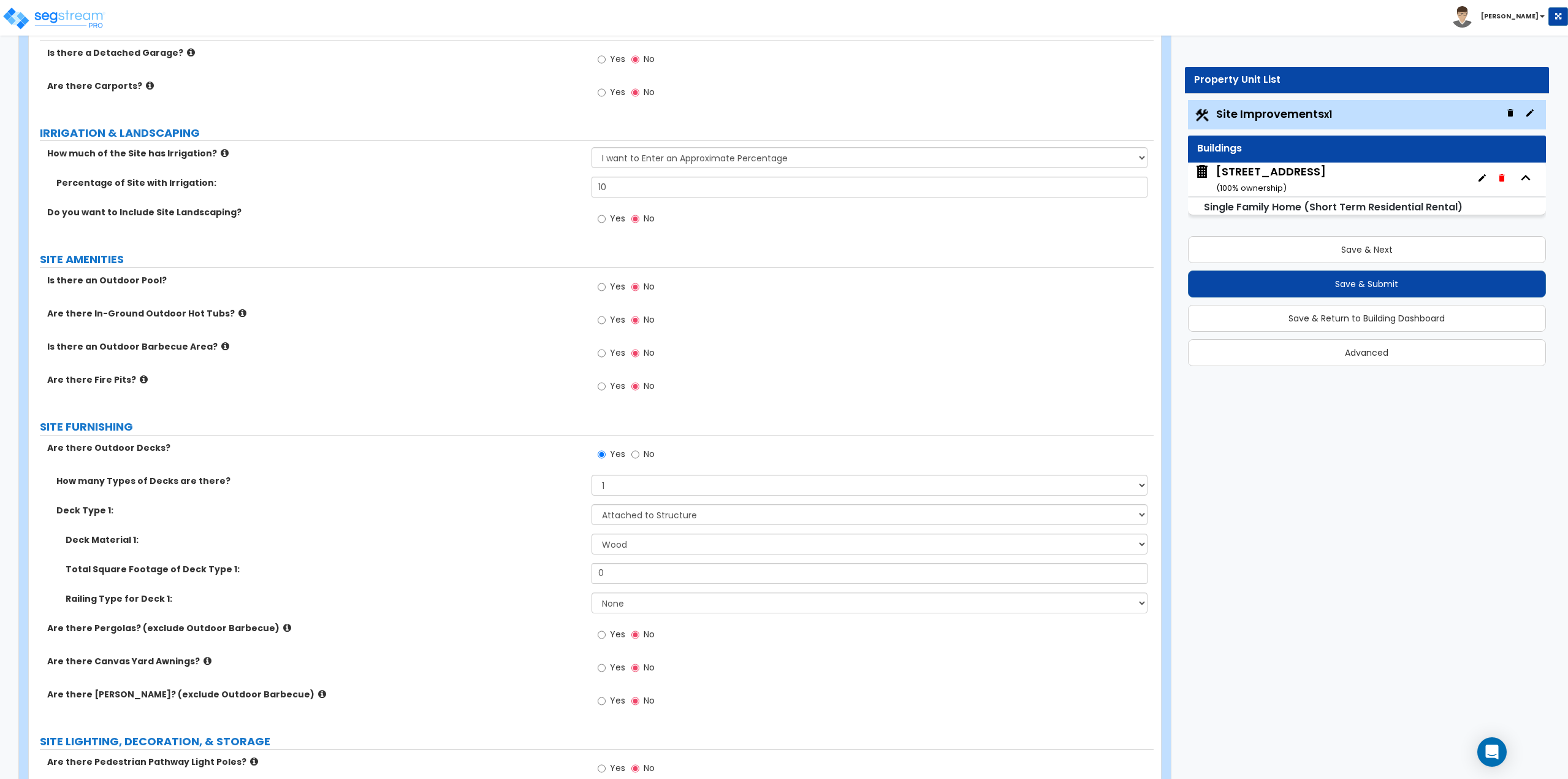
click at [634, 584] on div "Total Square Footage of Deck Type 1: 0" at bounding box center [591, 578] width 1125 height 30
click at [634, 581] on input "0" at bounding box center [870, 574] width 557 height 21
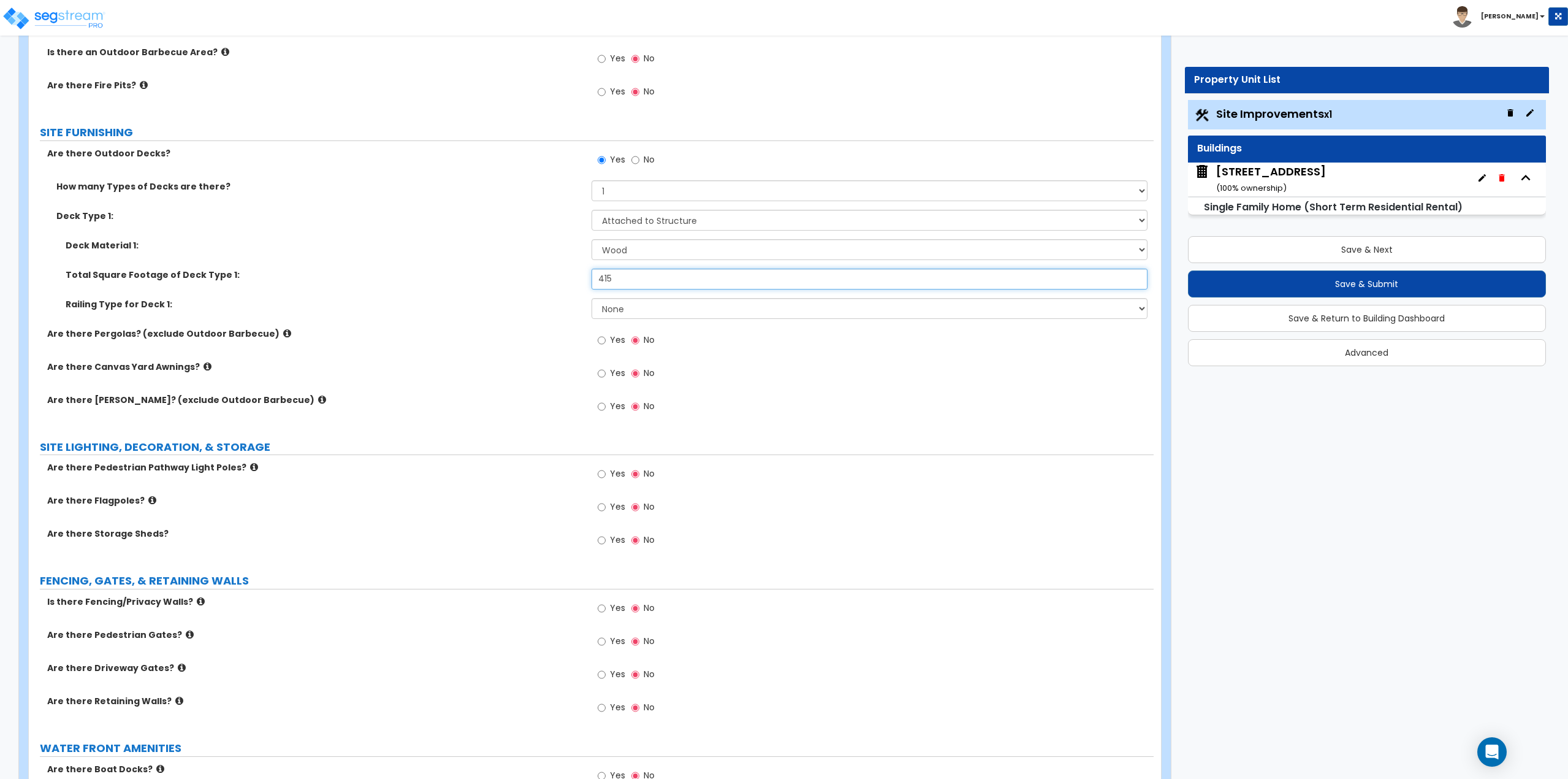
scroll to position [1031, 0]
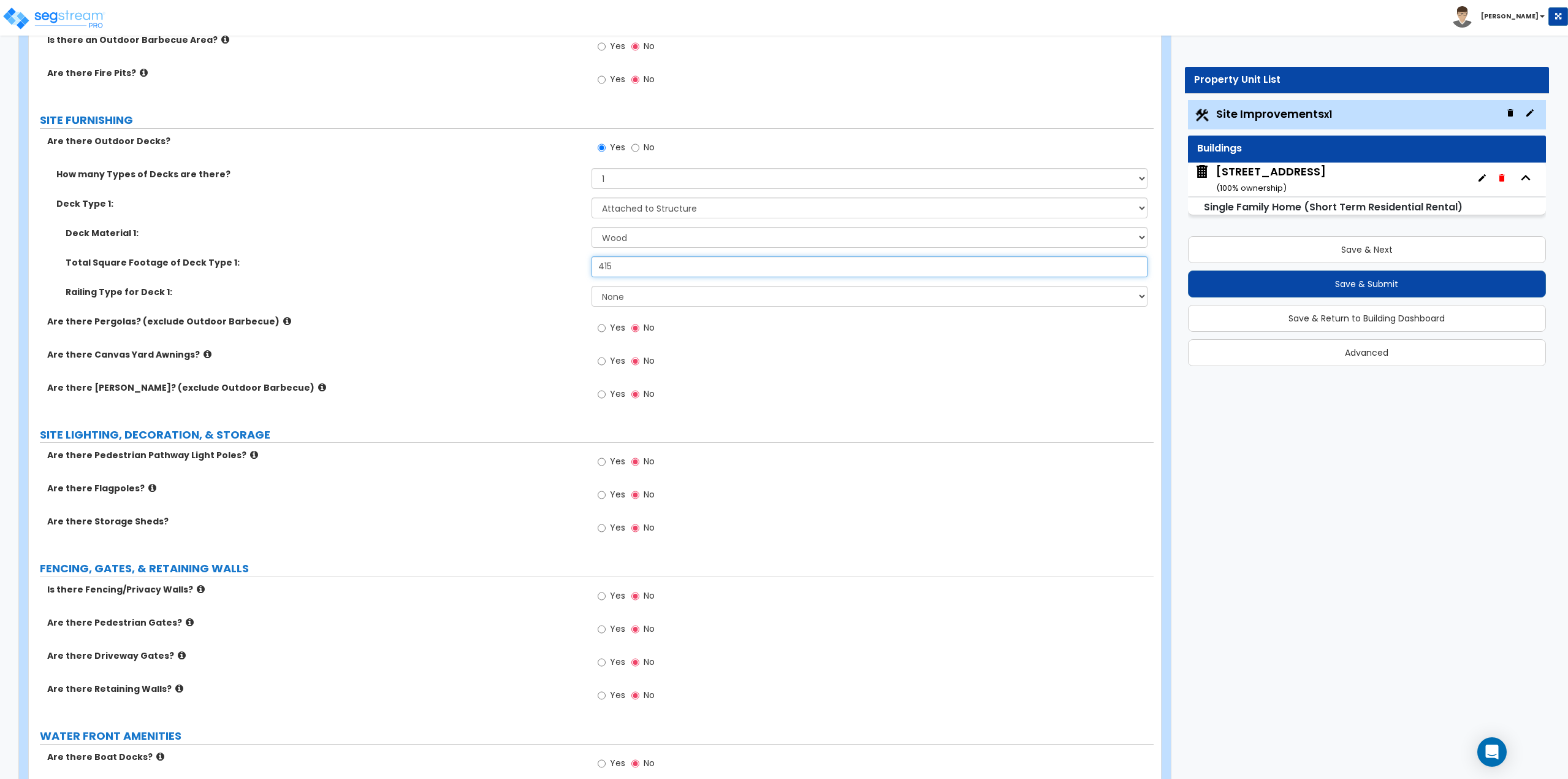
type input "415"
click at [606, 528] on label "Yes" at bounding box center [612, 529] width 28 height 21
click at [606, 528] on input "Yes" at bounding box center [601, 527] width 8 height 13
radio input "true"
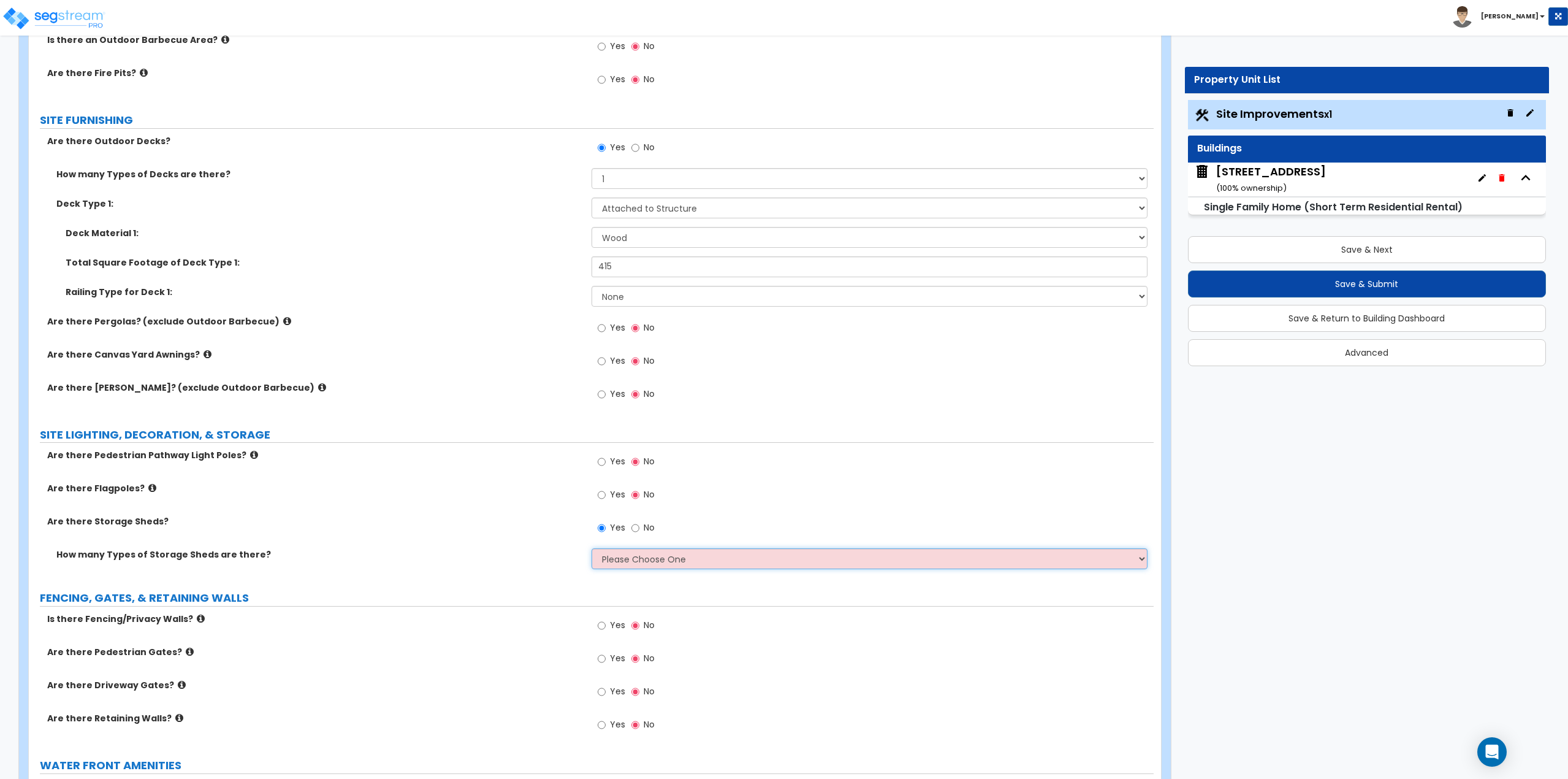
click at [610, 567] on select "Please Choose One 1 2" at bounding box center [870, 559] width 557 height 21
select select "1"
click at [592, 548] on select "Please Choose One 1 2" at bounding box center [870, 559] width 557 height 21
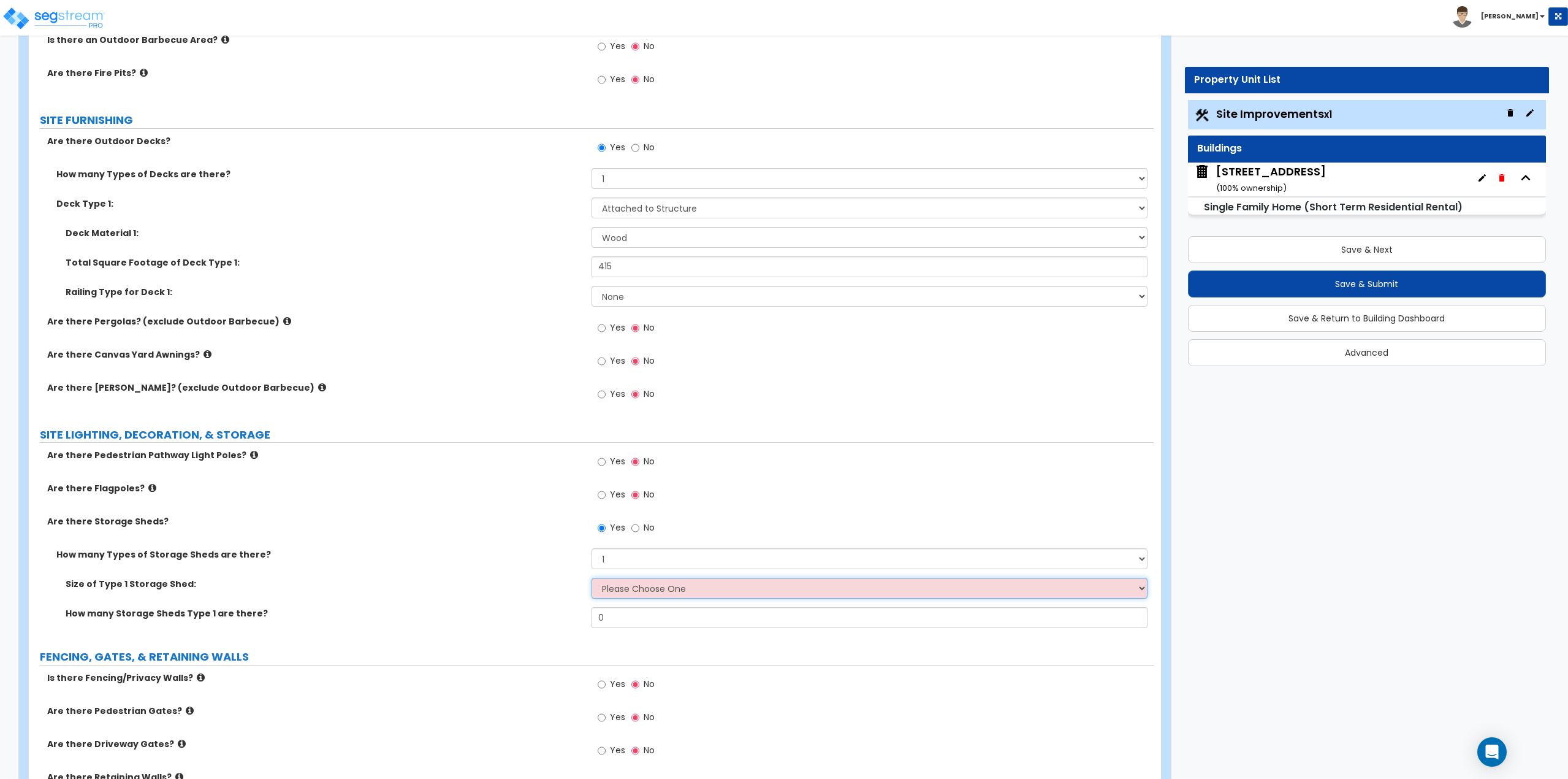
click at [659, 589] on select "Please Choose One 16' x 32' 30' x 64'" at bounding box center [870, 588] width 557 height 21
click at [659, 588] on select "Please Choose One 16' x 32' 30' x 64'" at bounding box center [870, 588] width 557 height 21
drag, startPoint x: 647, startPoint y: 621, endPoint x: 600, endPoint y: 624, distance: 47.1
click at [600, 624] on input "0" at bounding box center [870, 617] width 557 height 21
type input "1"
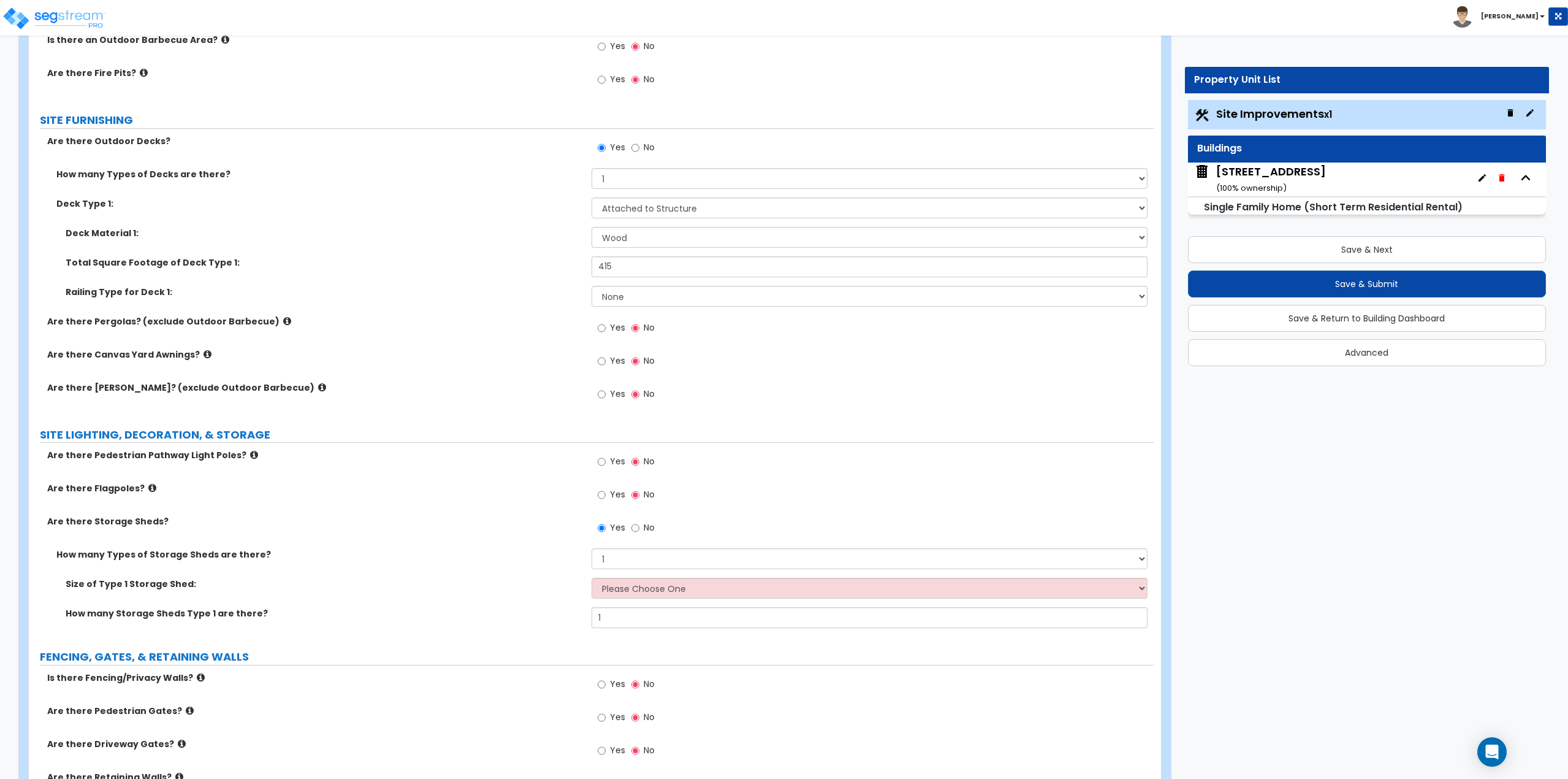
click at [629, 577] on div "How many Types of Storage Sheds are there? Please Choose One 1 2" at bounding box center [591, 563] width 1125 height 30
click at [631, 591] on select "Please Choose One 16' x 32' 30' x 64'" at bounding box center [870, 588] width 557 height 21
drag, startPoint x: 633, startPoint y: 590, endPoint x: 633, endPoint y: 597, distance: 7.0
click at [633, 590] on select "Please Choose One 16' x 32' 30' x 64'" at bounding box center [870, 588] width 557 height 21
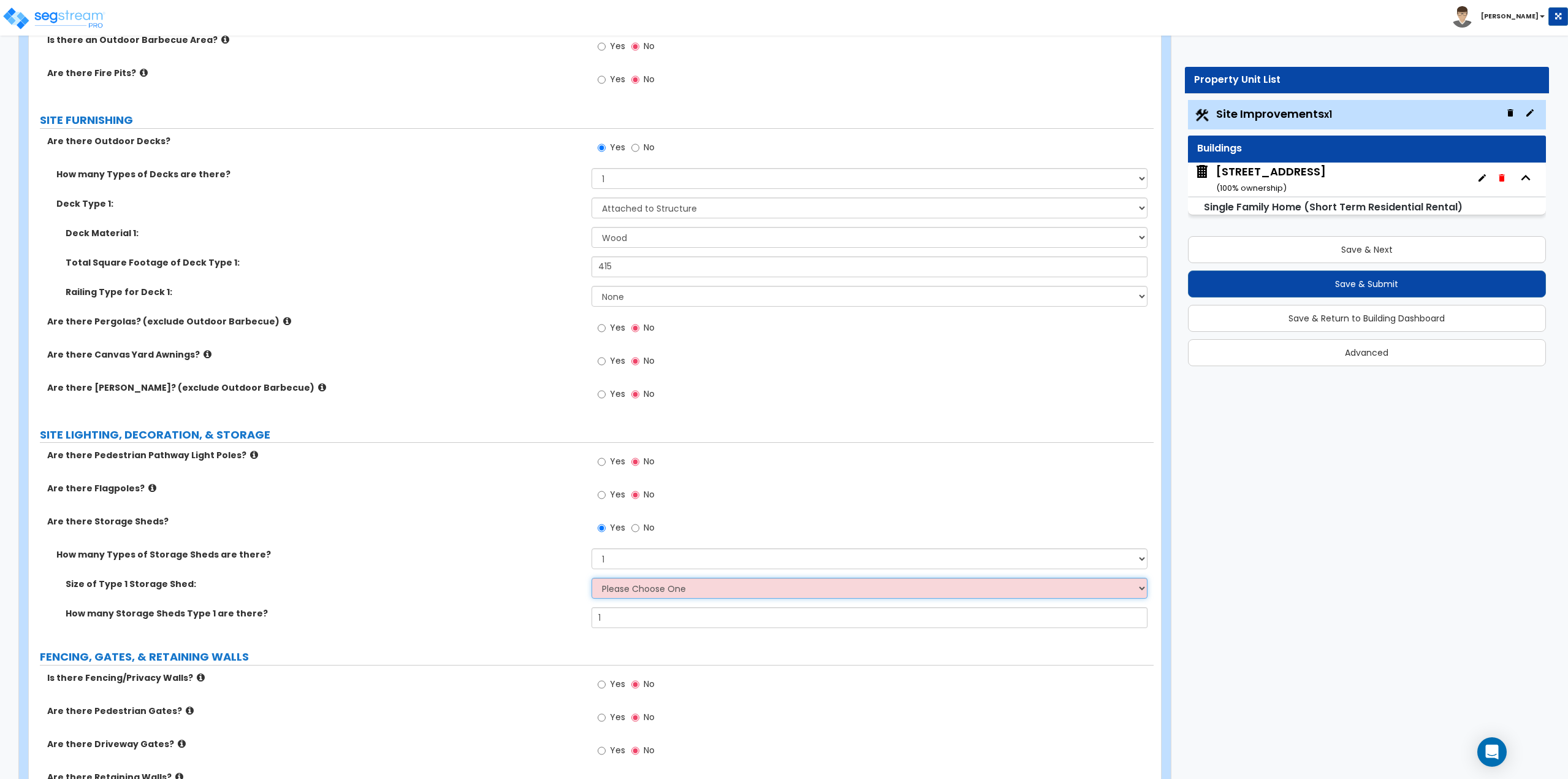
select select "1"
click at [592, 578] on select "Please Choose One 16' x 32' 30' x 64'" at bounding box center [870, 588] width 557 height 21
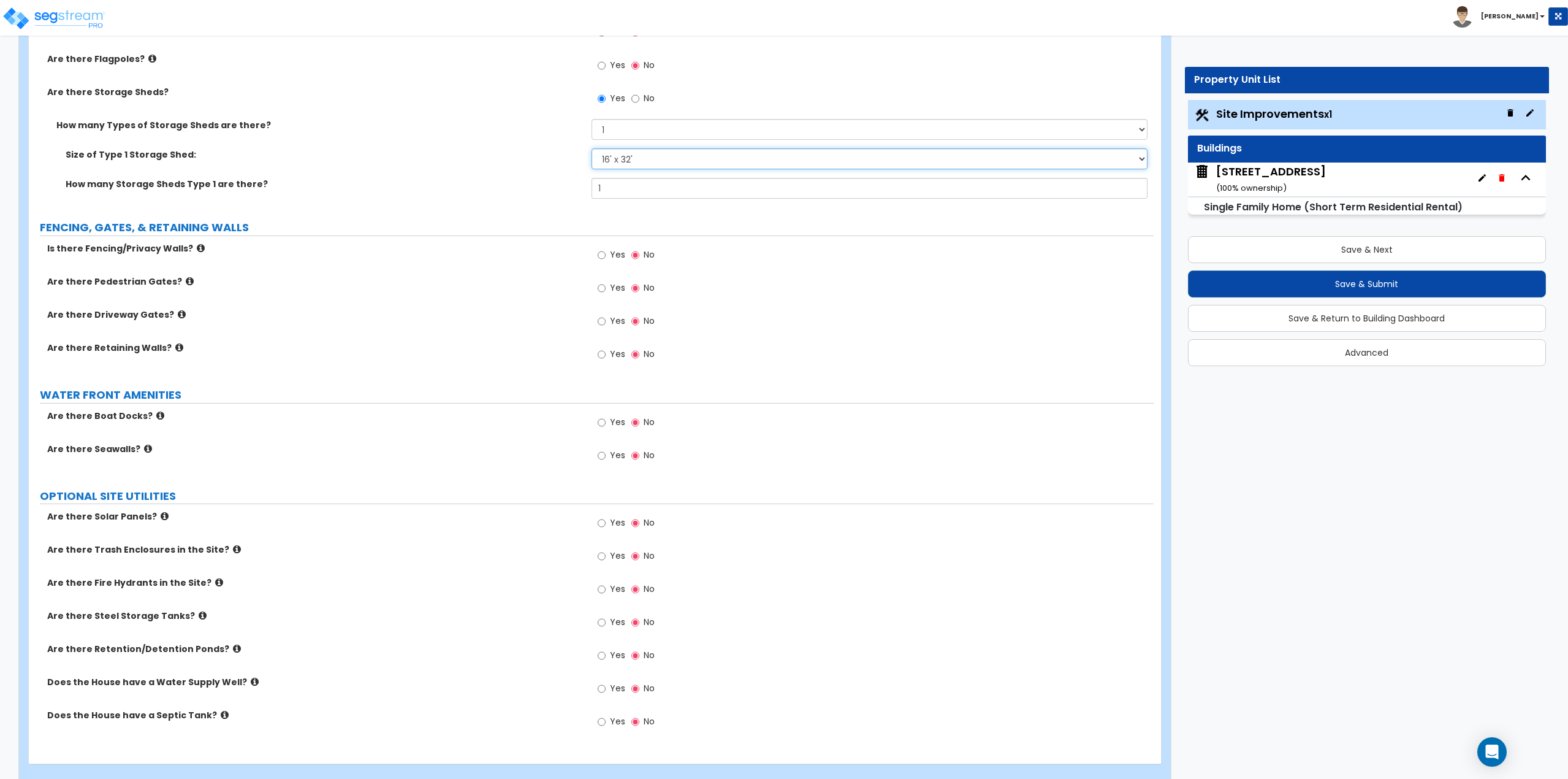
scroll to position [1480, 0]
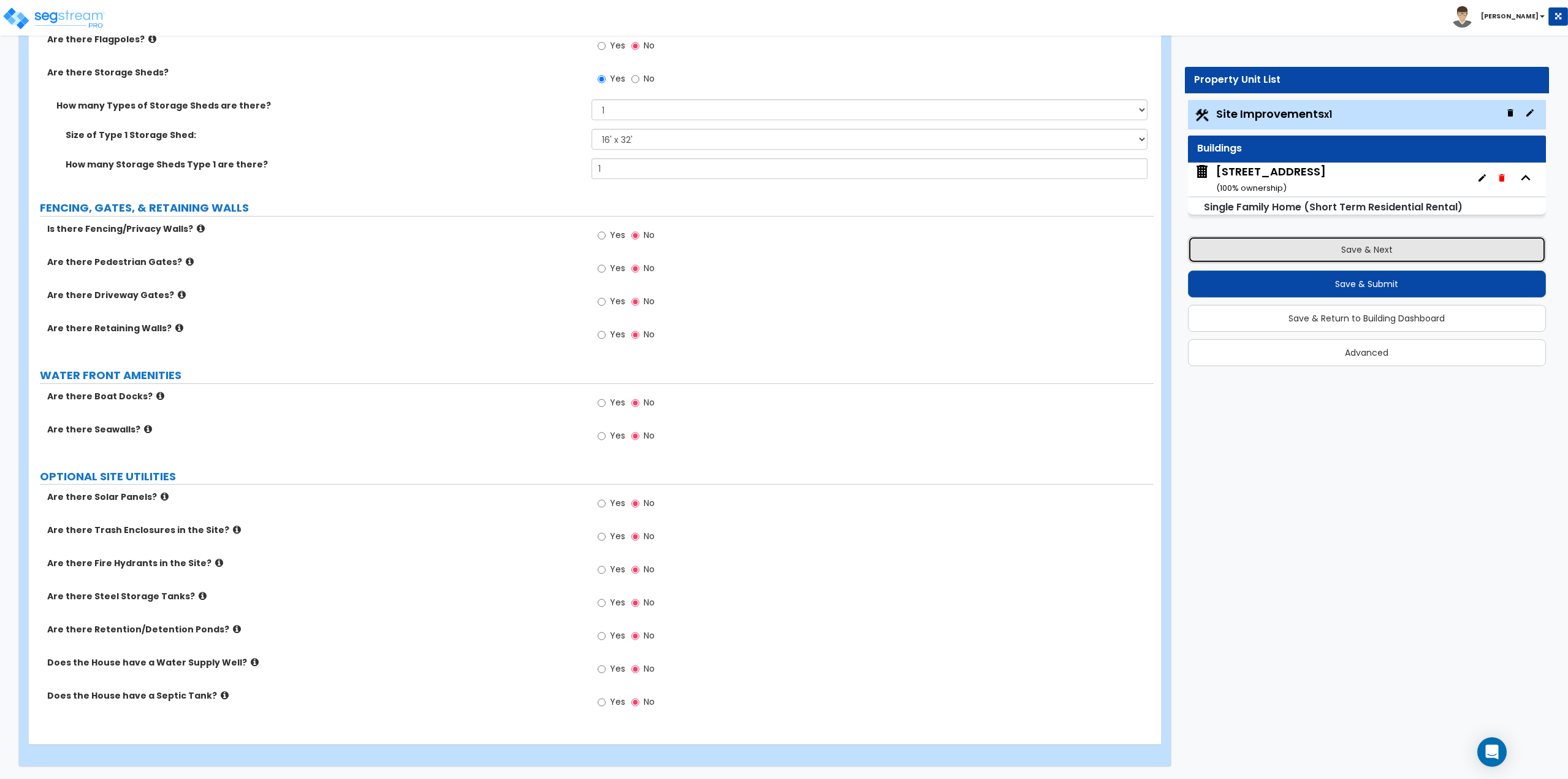
click at [1370, 245] on button "Save & Next" at bounding box center [1367, 249] width 358 height 27
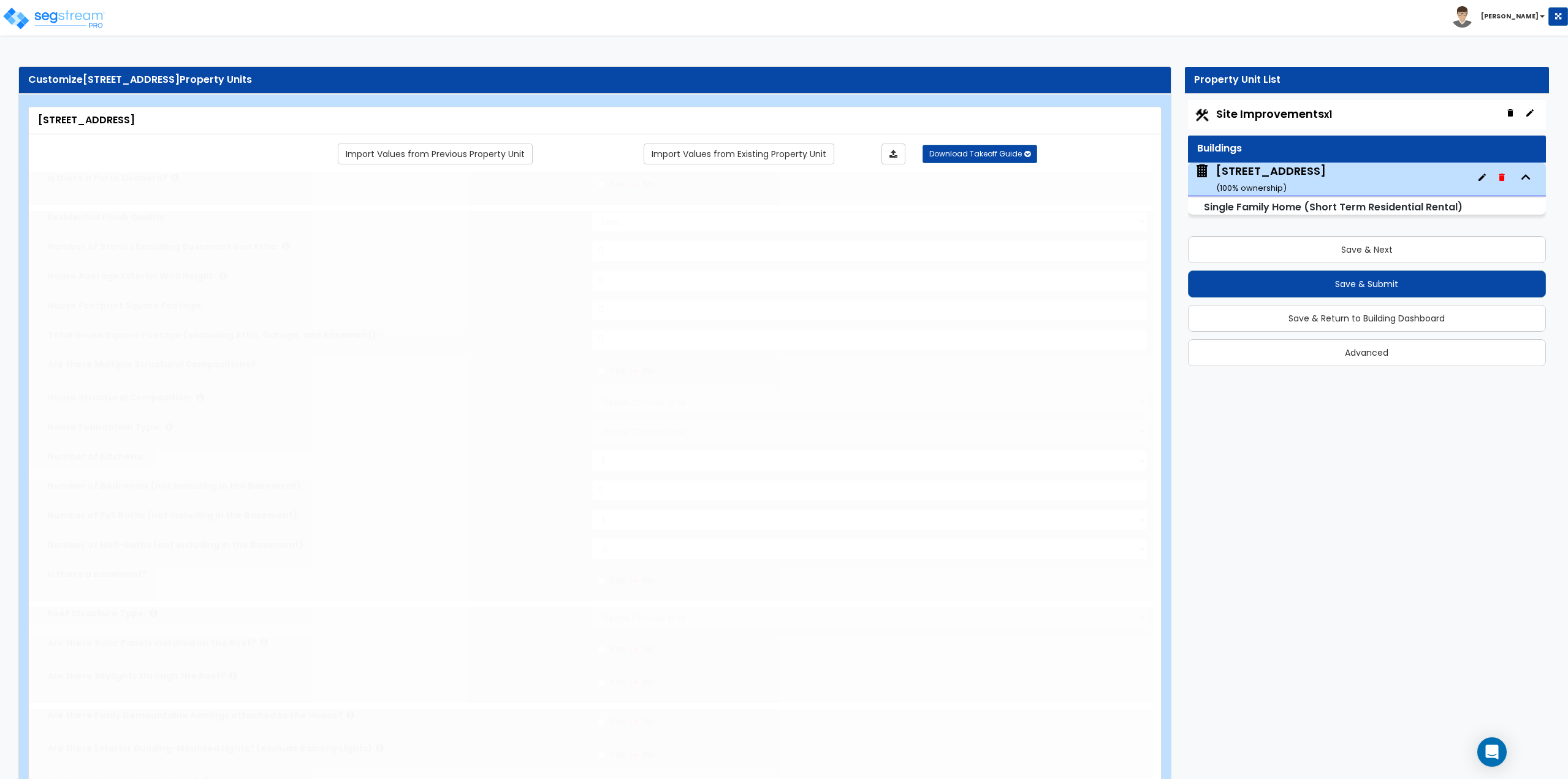
type input "1"
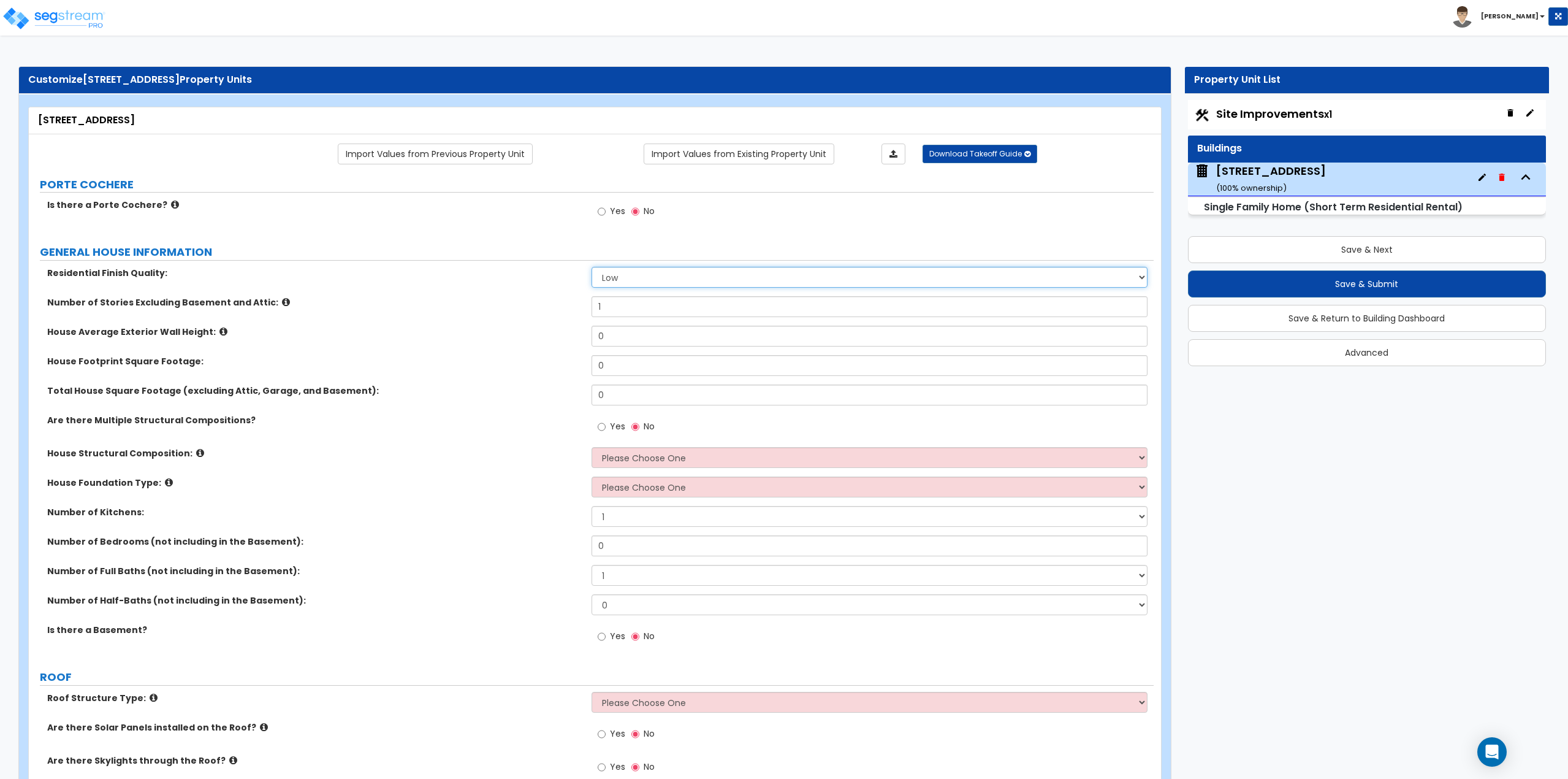
click at [696, 285] on select "Low Average High" at bounding box center [870, 277] width 557 height 21
select select "1"
click at [592, 266] on select "Low Average High" at bounding box center [870, 277] width 557 height 21
click at [673, 306] on input "1" at bounding box center [870, 306] width 557 height 21
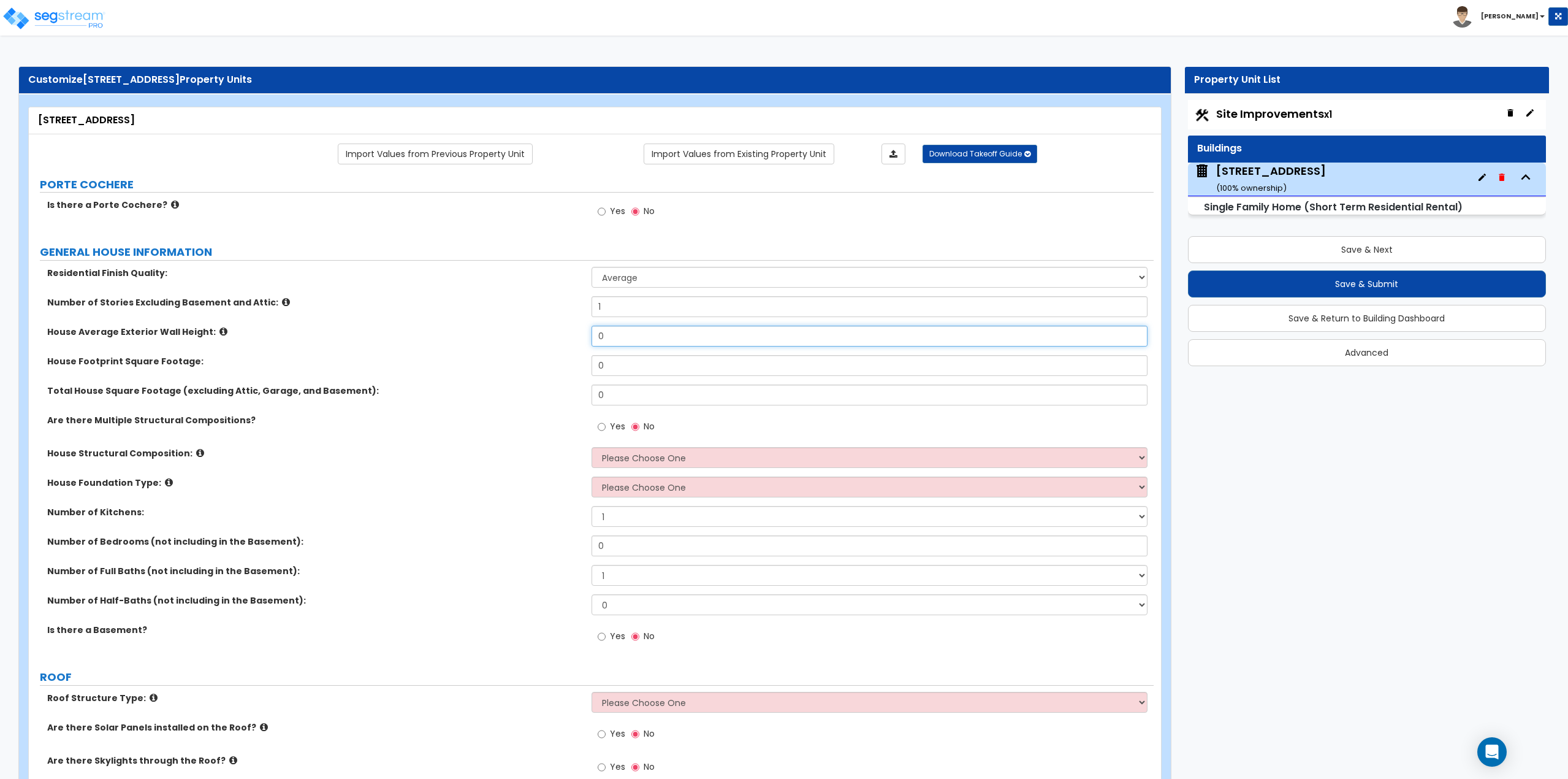
click at [622, 331] on input "0" at bounding box center [870, 336] width 557 height 21
type input "15"
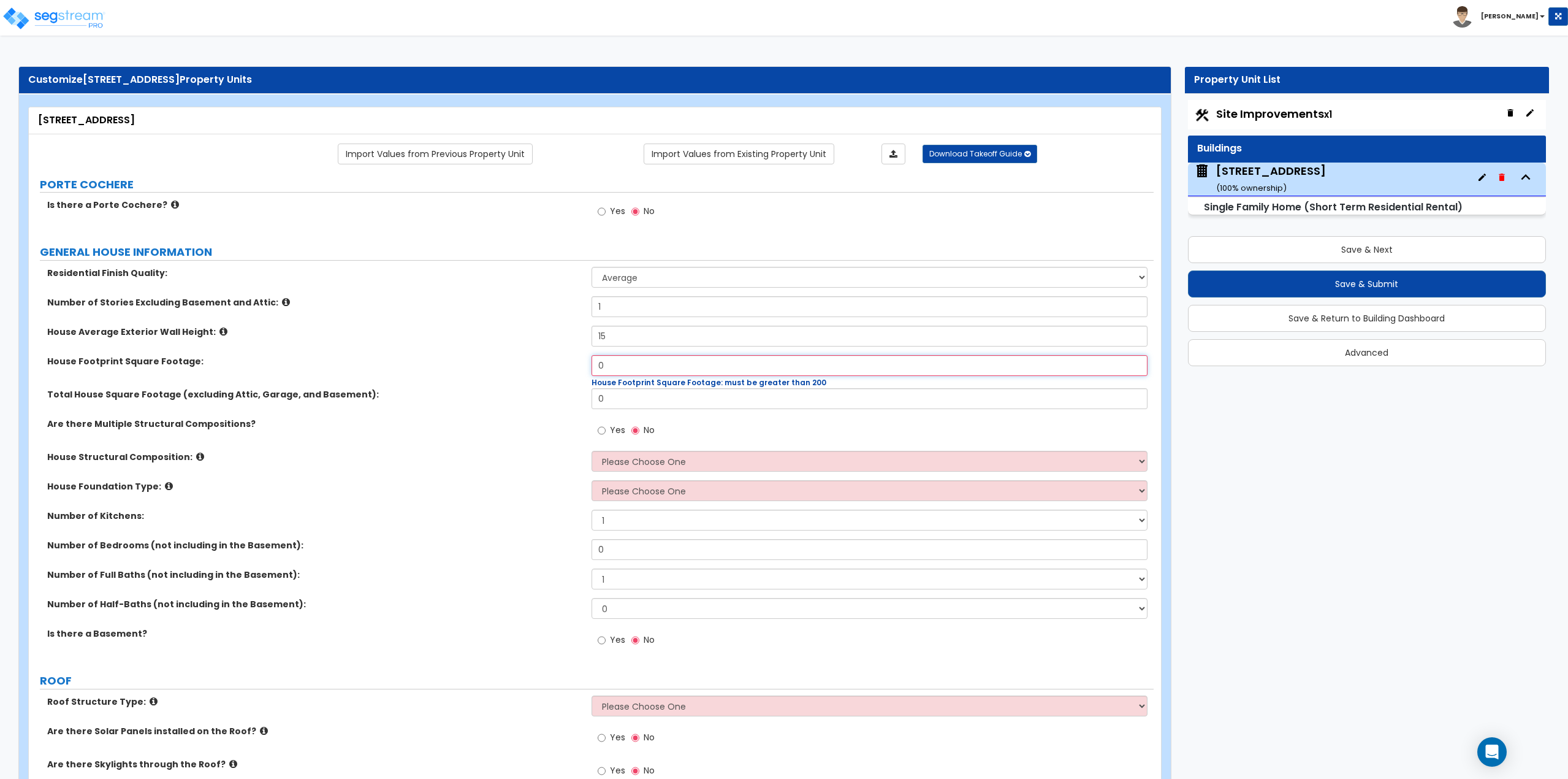
click at [625, 366] on input "0" at bounding box center [870, 366] width 557 height 21
type input "1,344"
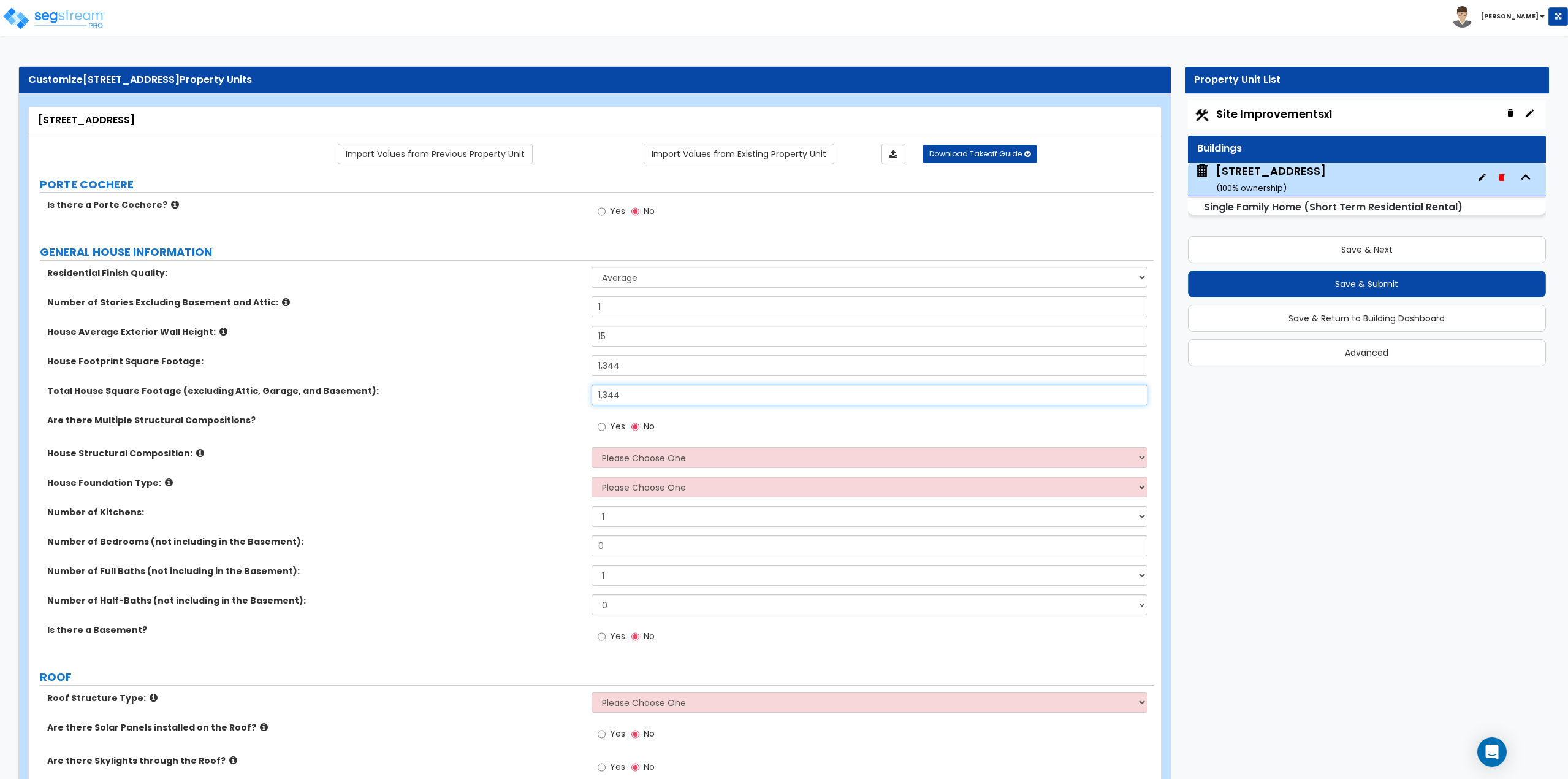
type input "1,344"
click at [642, 453] on select "Please Choose One Reinforced Concrete Structural Steel Brick Masonry CMU Masonr…" at bounding box center [870, 458] width 557 height 21
select select "7"
click at [592, 447] on select "Please Choose One Reinforced Concrete Structural Steel Brick Masonry CMU Masonr…" at bounding box center [870, 458] width 557 height 21
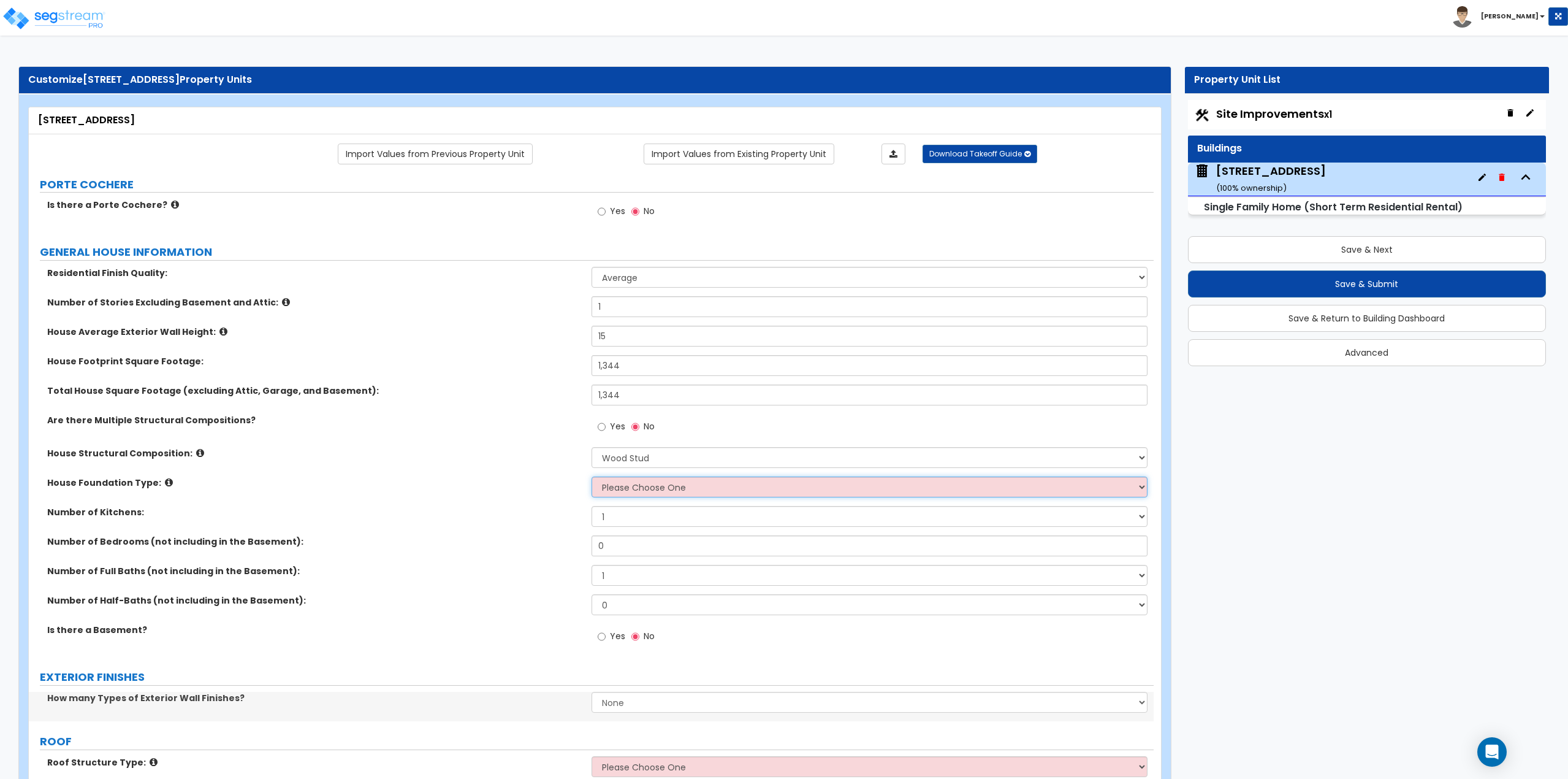
click at [627, 489] on select "Please Choose One Crawl Space Pier-Elevated First floor Slab on Grade" at bounding box center [870, 487] width 557 height 21
click at [678, 488] on select "Please Choose One Crawl Space Pier-Elevated First floor Slab on Grade" at bounding box center [870, 487] width 557 height 21
click at [592, 476] on select "Please Choose One Crawl Space Pier-Elevated First floor Slab on Grade" at bounding box center [870, 487] width 557 height 21
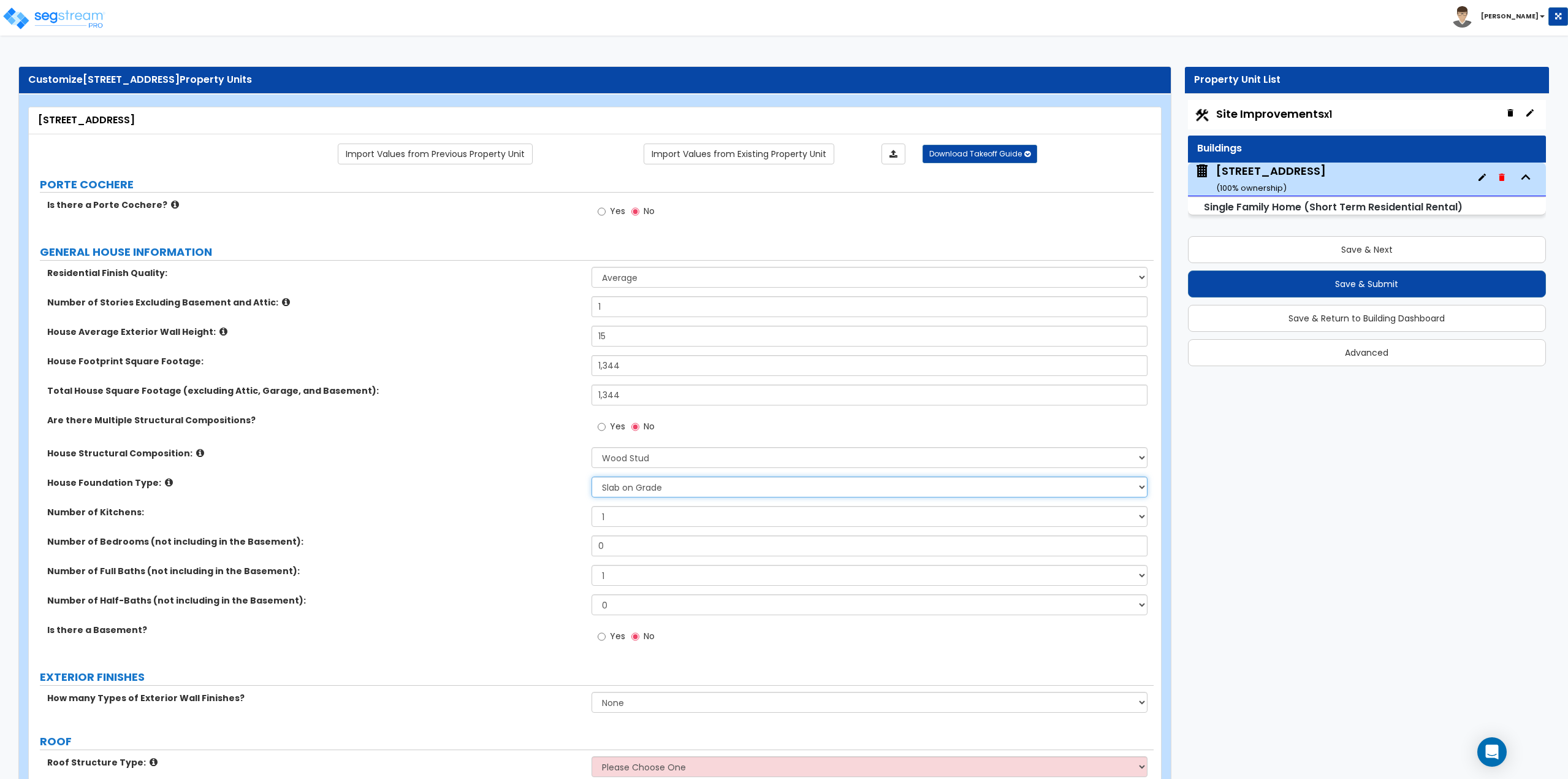
click at [627, 487] on select "Please Choose One Crawl Space Pier-Elevated First floor Slab on Grade" at bounding box center [870, 487] width 557 height 21
select select "1"
click at [592, 476] on select "Please Choose One Crawl Space Pier-Elevated First floor Slab on Grade" at bounding box center [870, 487] width 557 height 21
click at [621, 520] on select "1 2 3" at bounding box center [870, 516] width 557 height 21
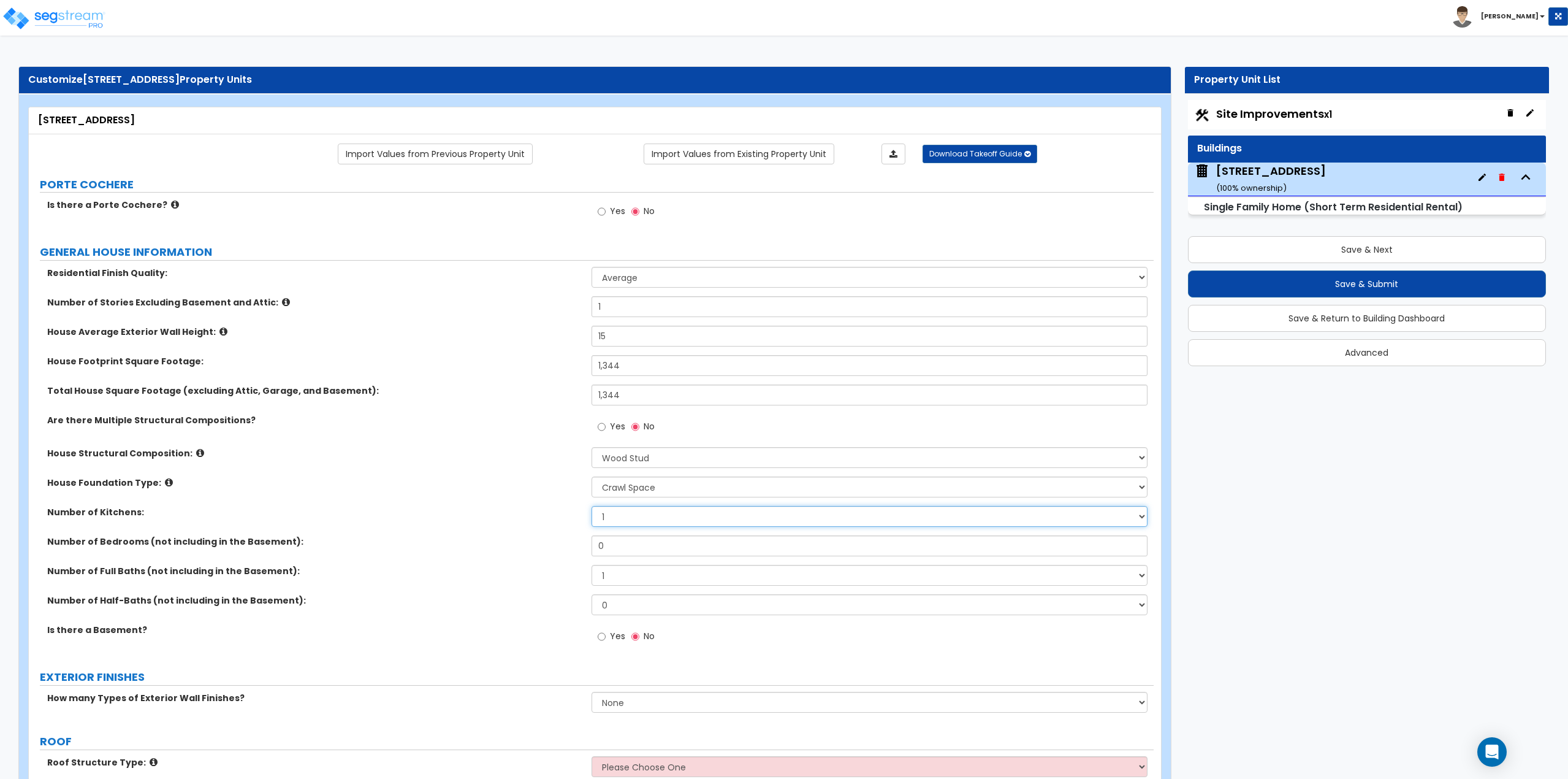
click at [621, 520] on select "1 2 3" at bounding box center [870, 516] width 557 height 21
click at [627, 545] on input "0" at bounding box center [870, 546] width 557 height 21
type input "4"
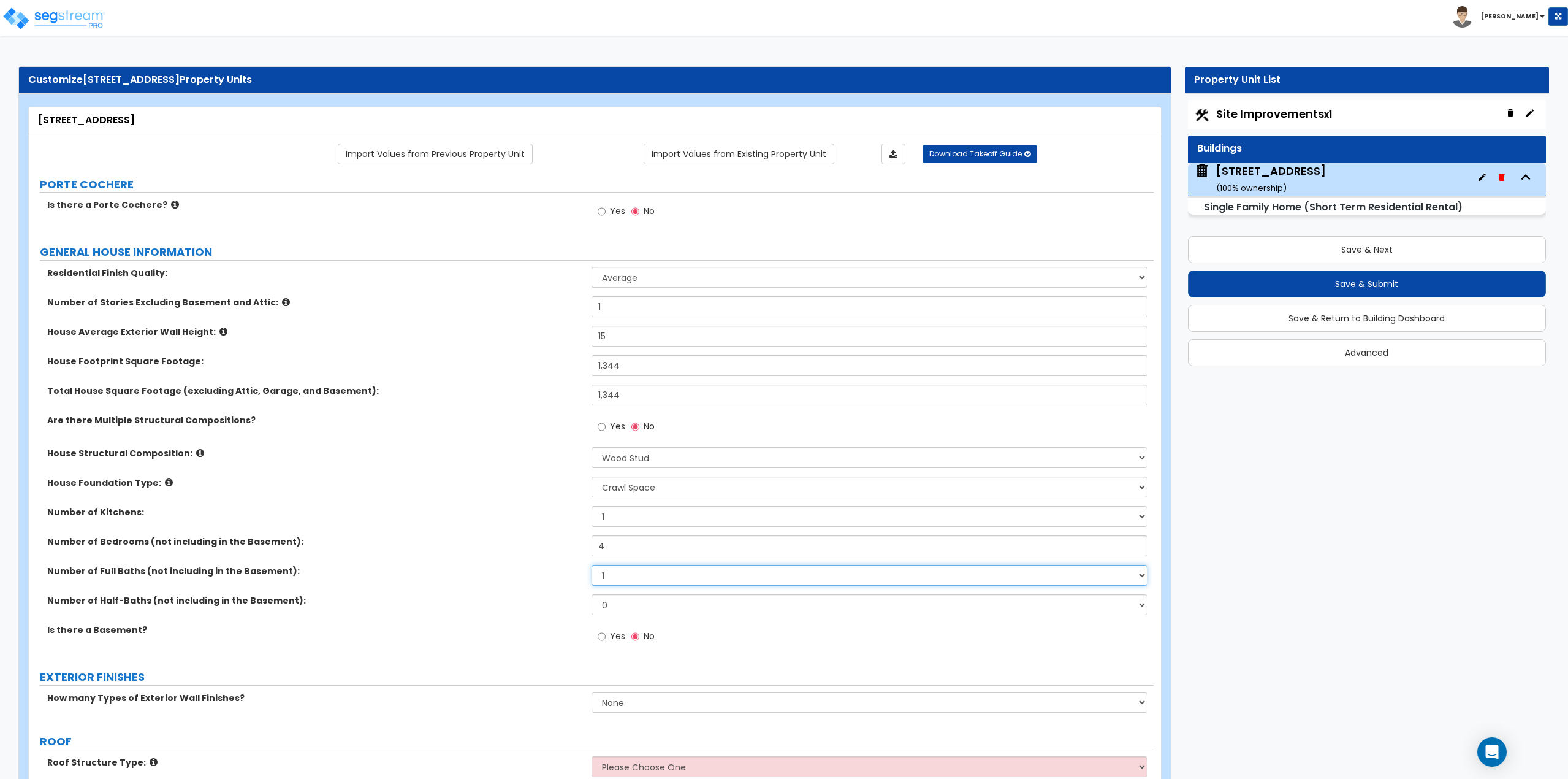
click at [633, 583] on select "1 2 3 4 5 6 7 8 9 10" at bounding box center [870, 575] width 557 height 21
select select "2"
click at [592, 565] on select "1 2 3 4 5 6 7 8 9 10" at bounding box center [870, 575] width 557 height 21
click at [602, 639] on input "Yes" at bounding box center [601, 635] width 8 height 13
radio input "true"
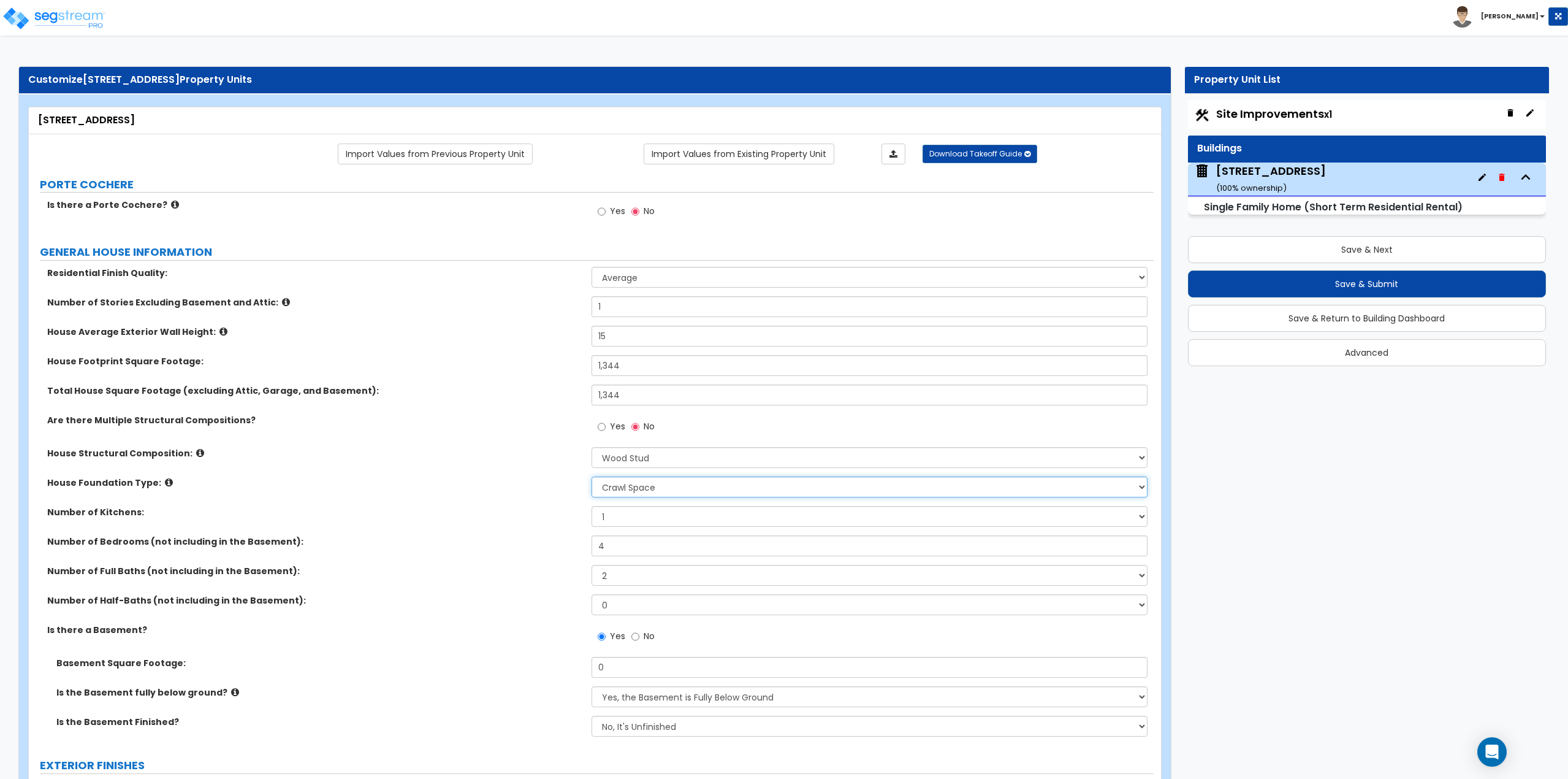
click at [613, 487] on select "Please Choose One Crawl Space Pier-Elevated First floor Slab on Grade" at bounding box center [870, 487] width 557 height 21
click at [611, 460] on select "Please Choose One Reinforced Concrete Structural Steel Brick Masonry CMU Masonr…" at bounding box center [870, 458] width 557 height 21
click at [617, 460] on select "Please Choose One Reinforced Concrete Structural Steel Brick Masonry CMU Masonr…" at bounding box center [870, 458] width 557 height 21
click at [164, 482] on icon at bounding box center [168, 482] width 8 height 10
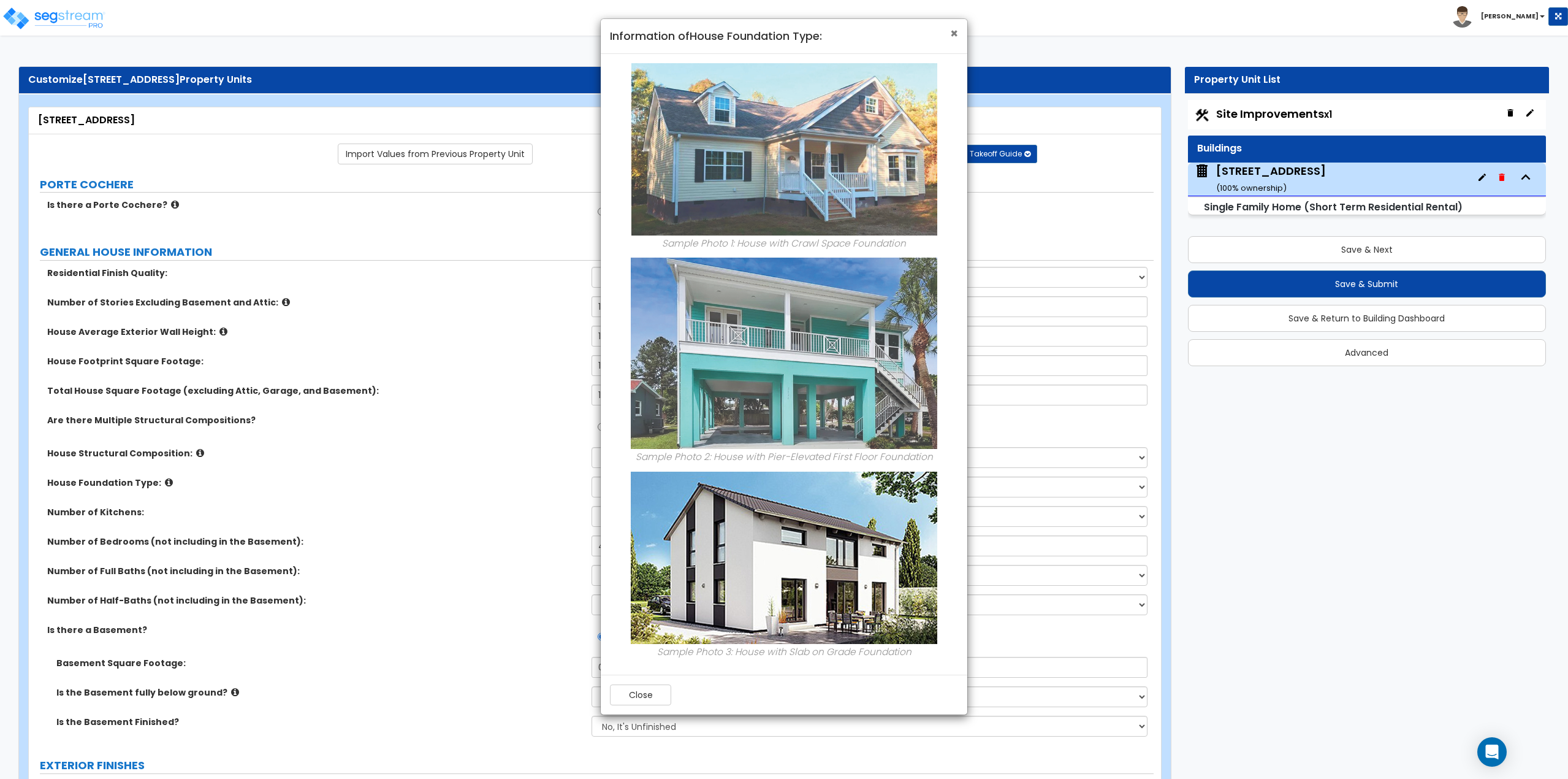
click at [954, 29] on span "×" at bounding box center [954, 33] width 8 height 17
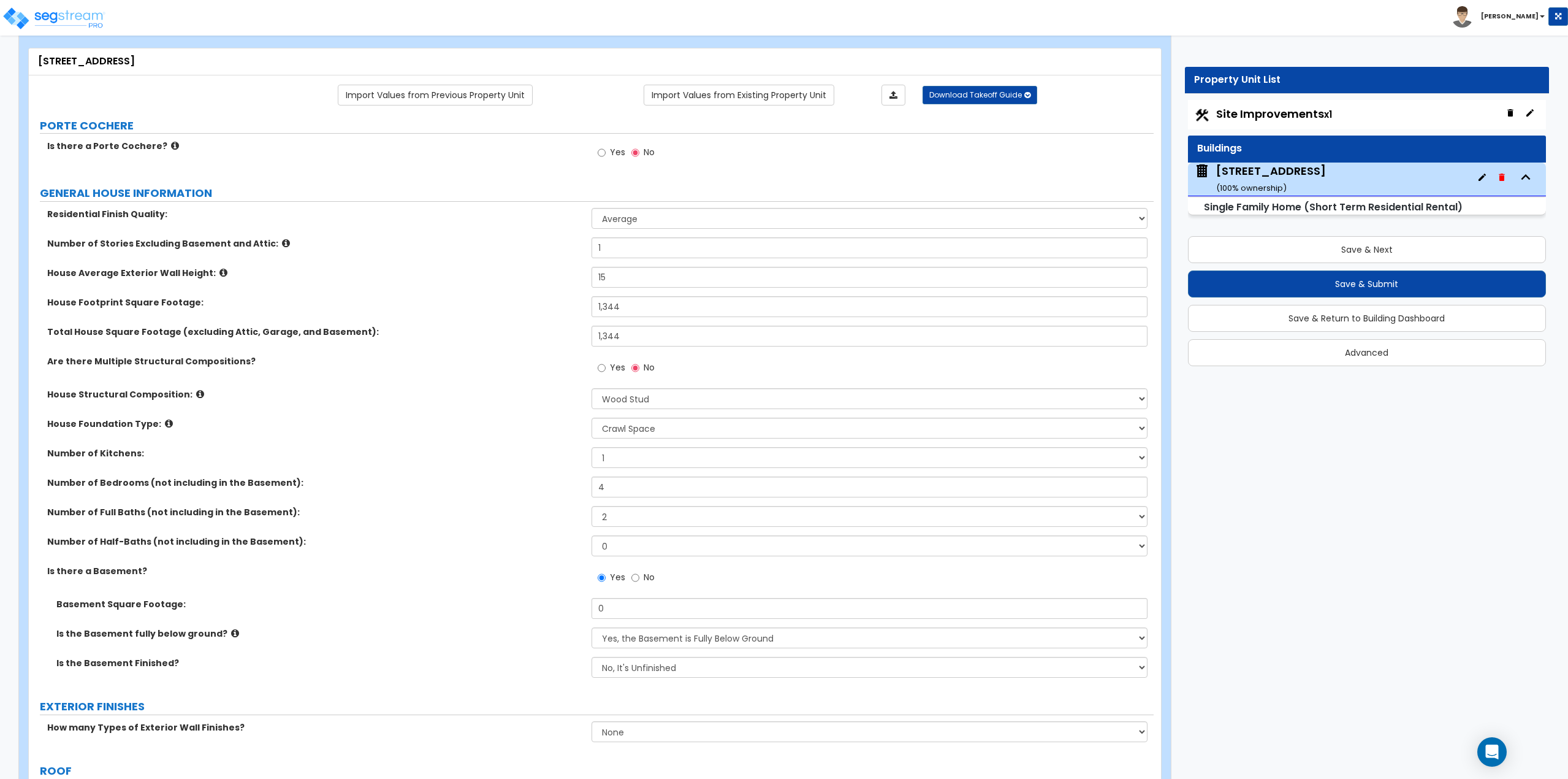
scroll to position [245, 0]
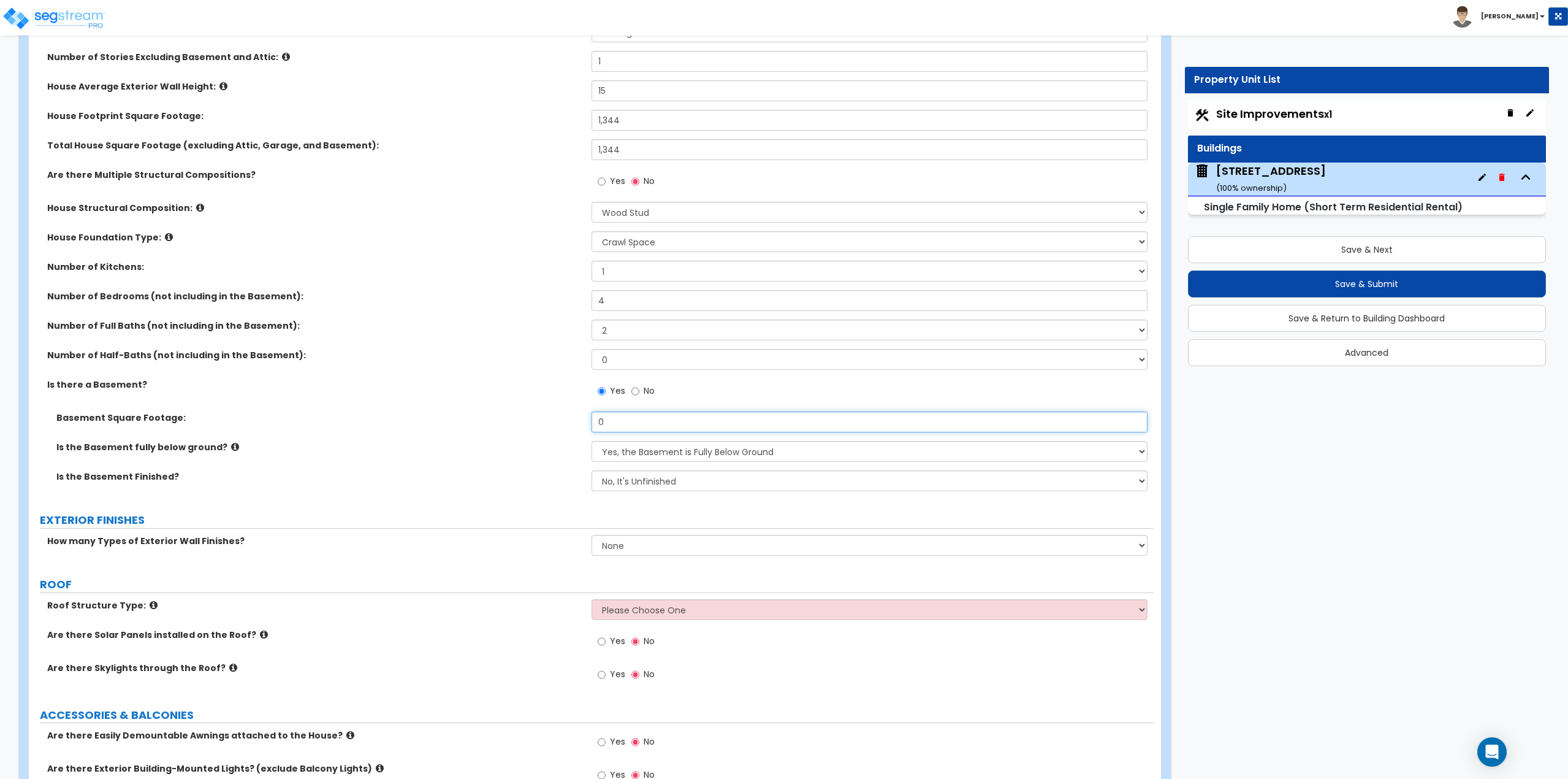
drag, startPoint x: 654, startPoint y: 419, endPoint x: 596, endPoint y: 420, distance: 58.0
click at [596, 420] on input "0" at bounding box center [870, 422] width 557 height 21
type input "1,344"
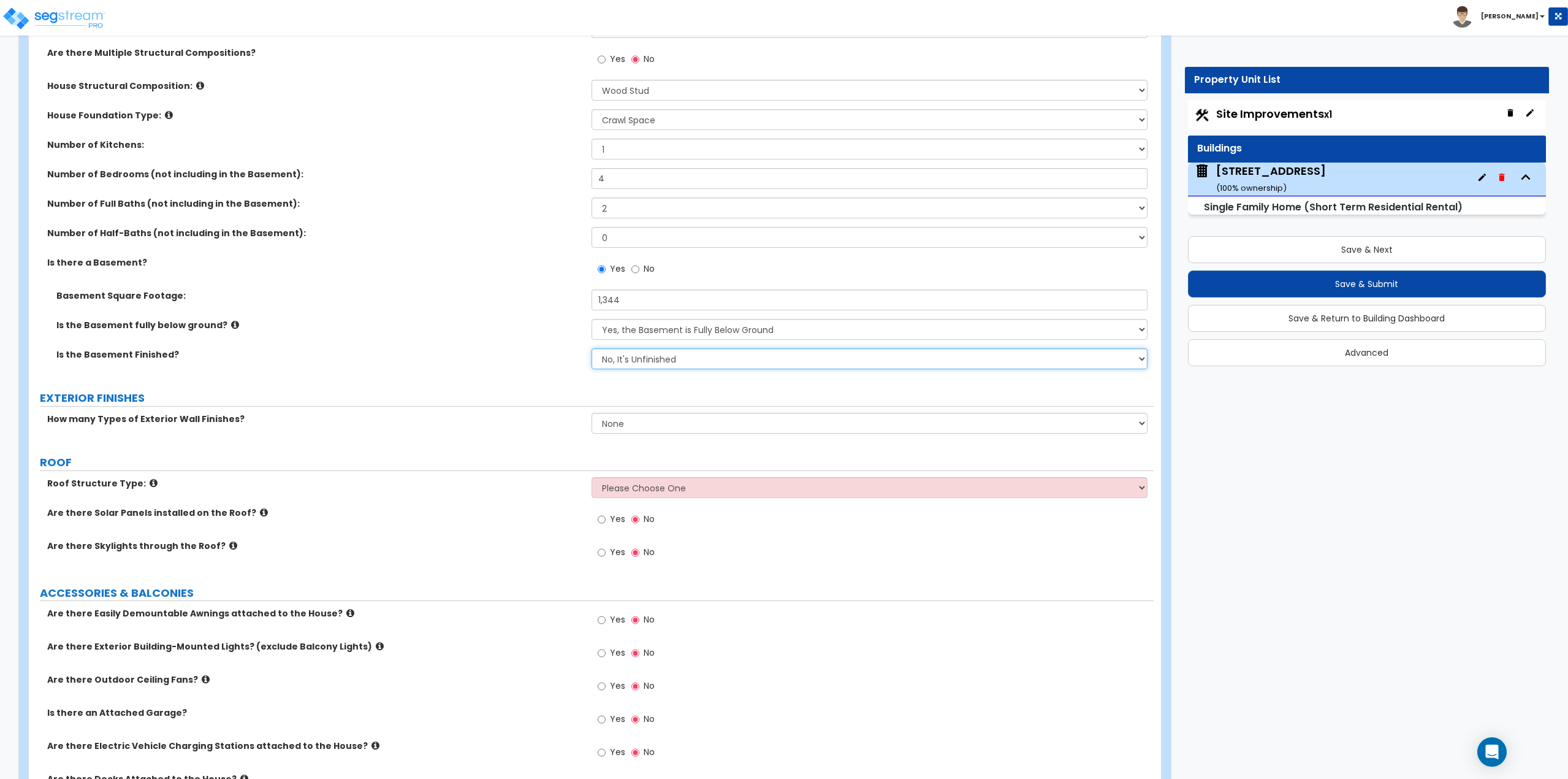
scroll to position [368, 0]
click at [621, 426] on select "None 1 2 3" at bounding box center [870, 422] width 557 height 21
select select "1"
click at [592, 412] on select "None 1 2 3" at bounding box center [870, 422] width 557 height 21
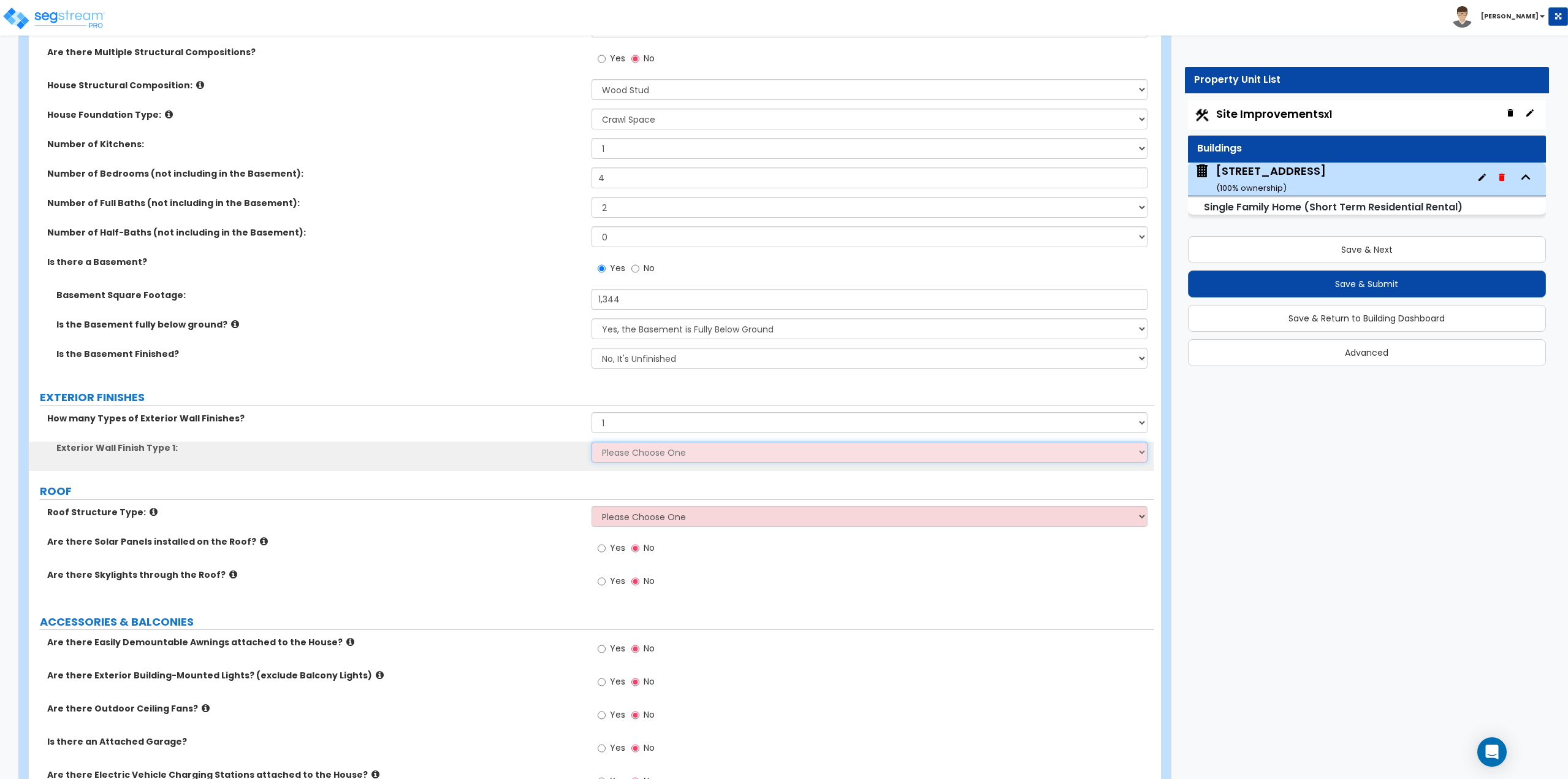
click at [644, 446] on select "Please Choose One No Finish/Shared Wall No Wall Brick Finish Stone Finish Wood …" at bounding box center [870, 452] width 557 height 21
select select "4"
click at [592, 441] on select "Please Choose One No Finish/Shared Wall No Wall Brick Finish Stone Finish Wood …" at bounding box center [870, 452] width 557 height 21
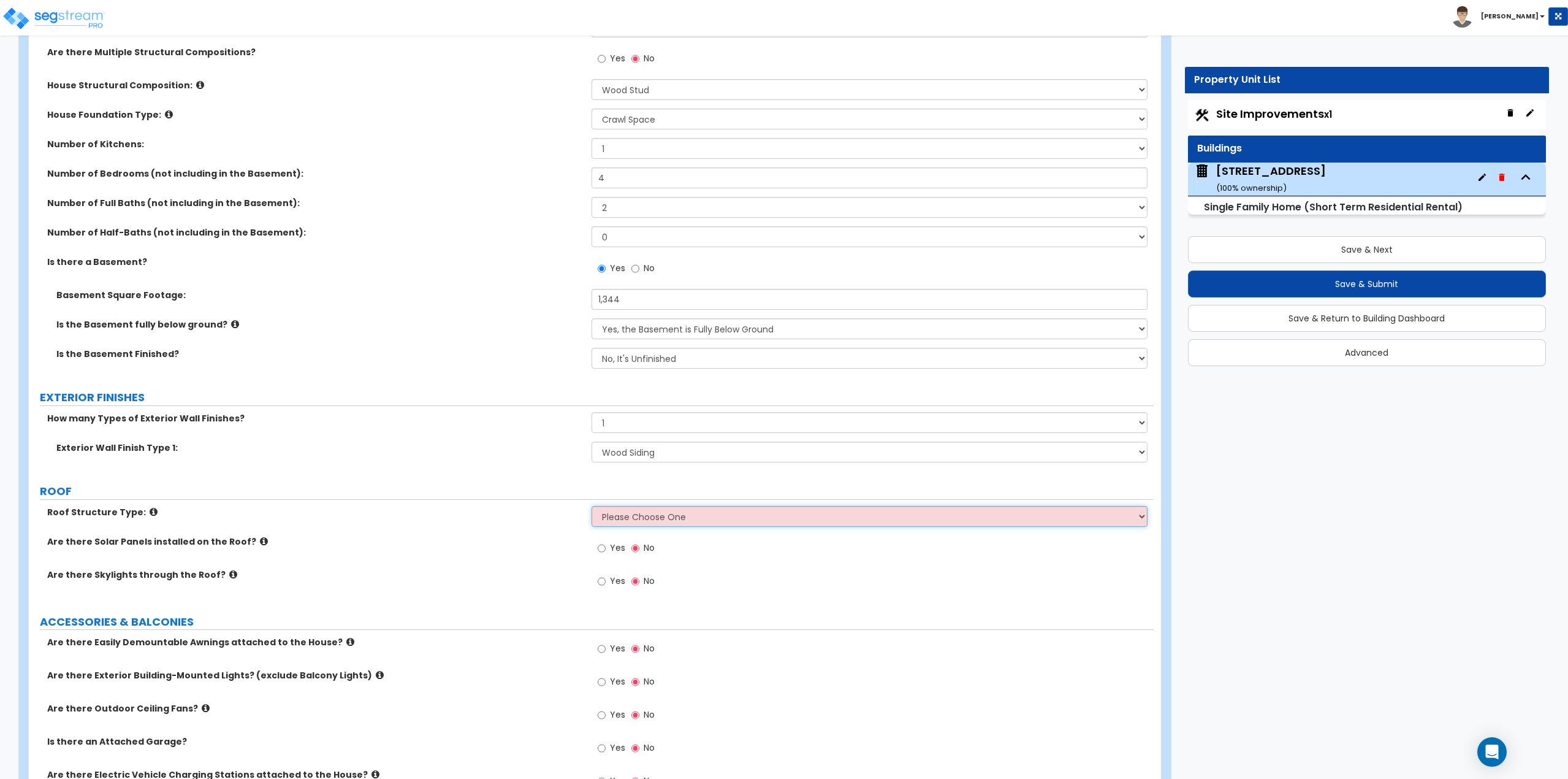
click at [642, 514] on select "Please Choose One Gable Roof Flat Roof Hybrid Gable & Flat Roof" at bounding box center [870, 516] width 557 height 21
select select "1"
click at [592, 506] on select "Please Choose One Gable Roof Flat Roof Hybrid Gable & Flat Roof" at bounding box center [870, 516] width 557 height 21
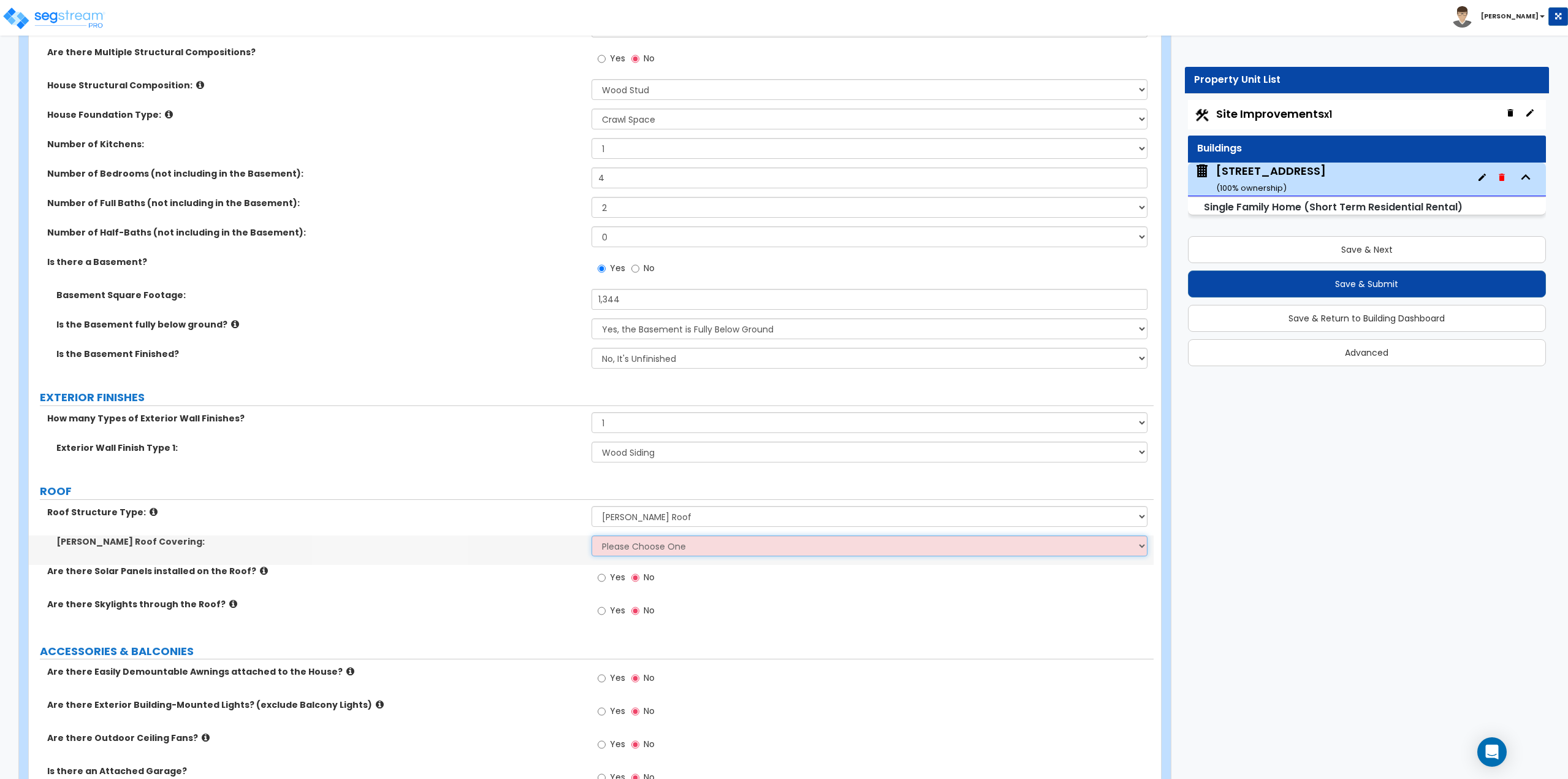
click at [640, 539] on select "Please Choose One Asphalt Shingle Clay Tile Wood Shingle Metal Shingle Standing…" at bounding box center [870, 546] width 557 height 21
select select "1"
click at [592, 535] on select "Please Choose One Asphalt Shingle Clay Tile Wood Shingle Metal Shingle Standing…" at bounding box center [870, 546] width 557 height 21
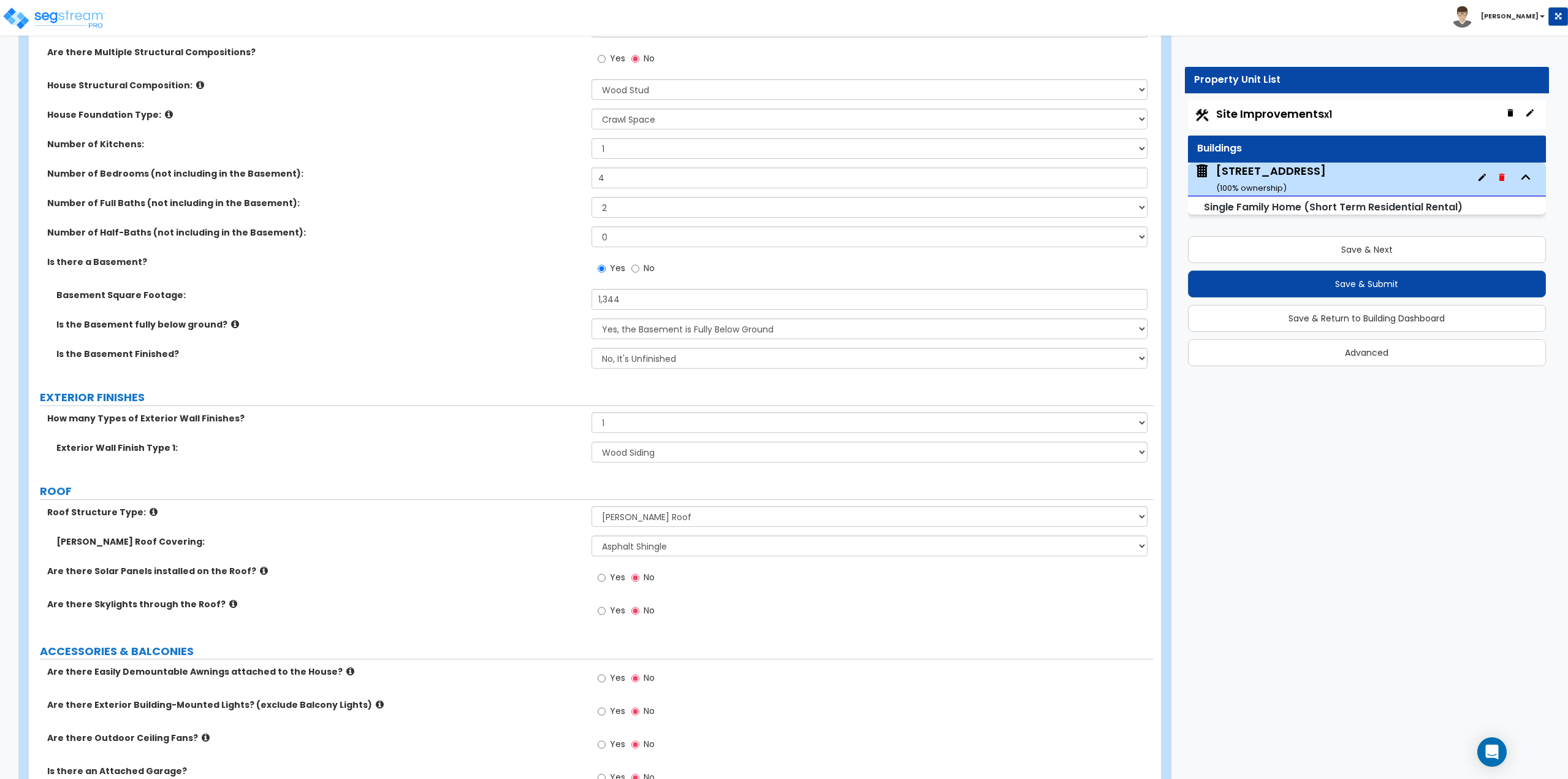
drag, startPoint x: 604, startPoint y: 617, endPoint x: 539, endPoint y: 627, distance: 65.8
click at [539, 627] on div "Are there Skylights through the Roof? Yes No" at bounding box center [591, 614] width 1125 height 33
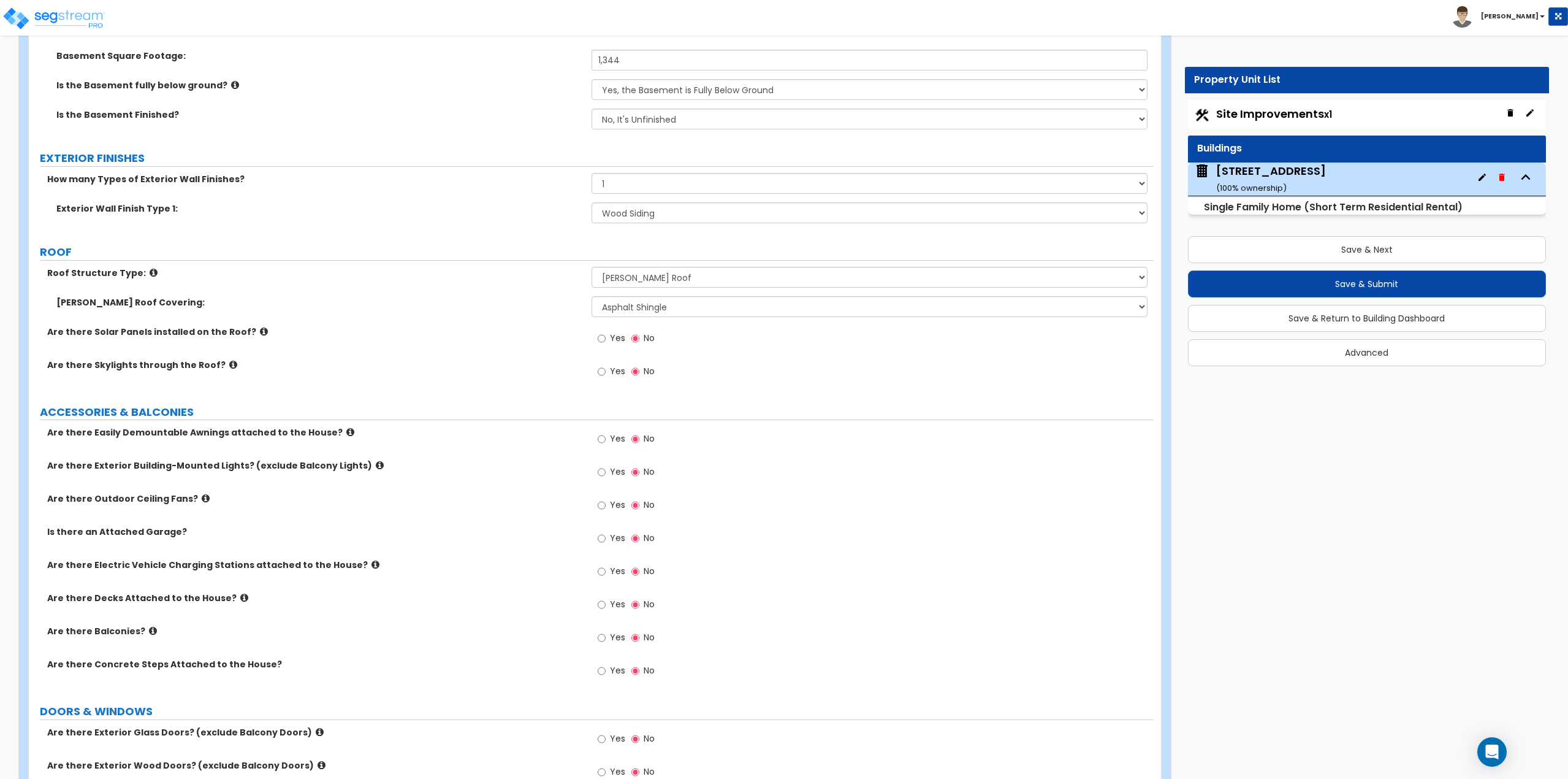
scroll to position [613, 0]
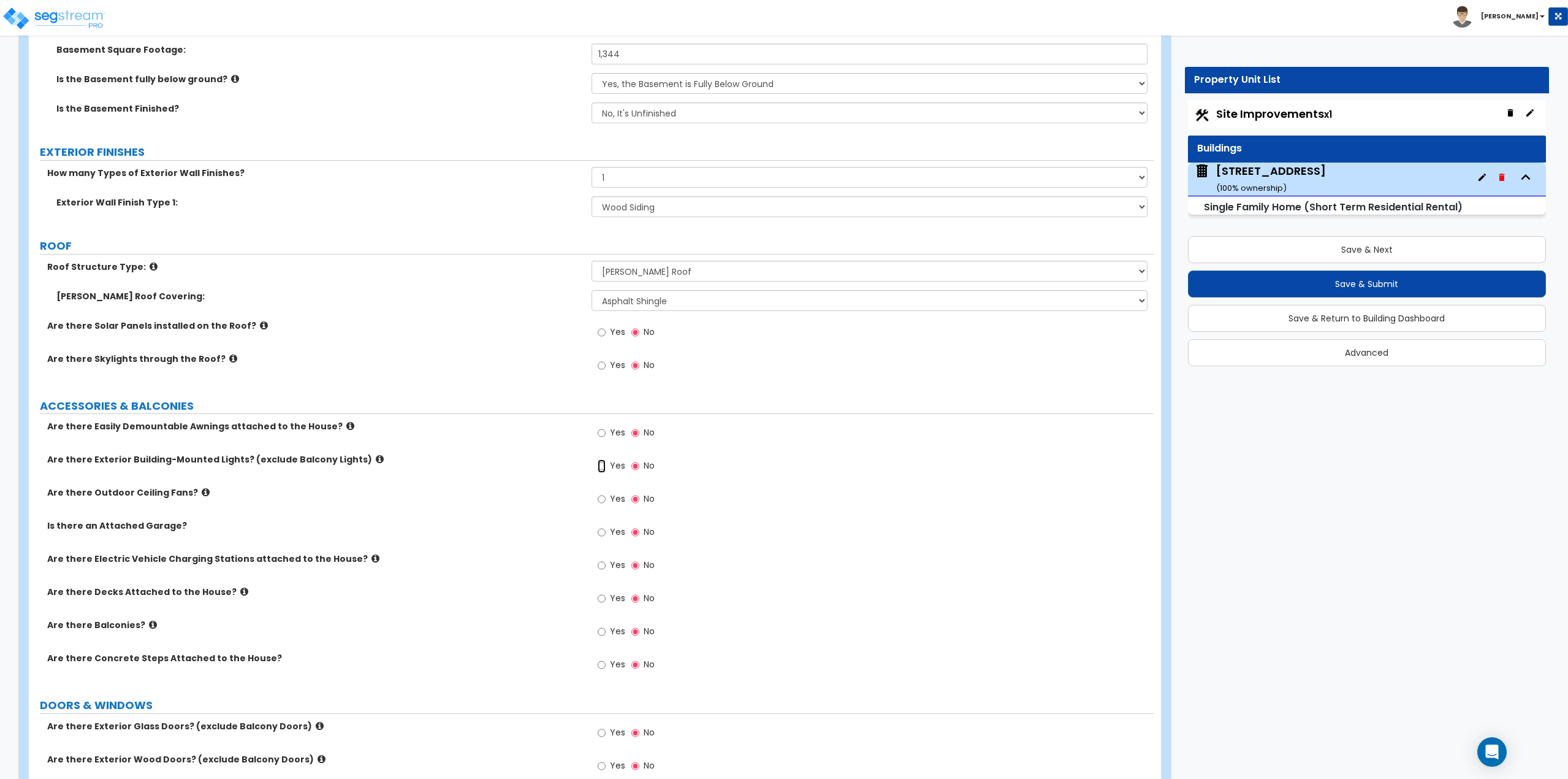
click at [605, 467] on input "Yes" at bounding box center [601, 466] width 8 height 13
radio input "true"
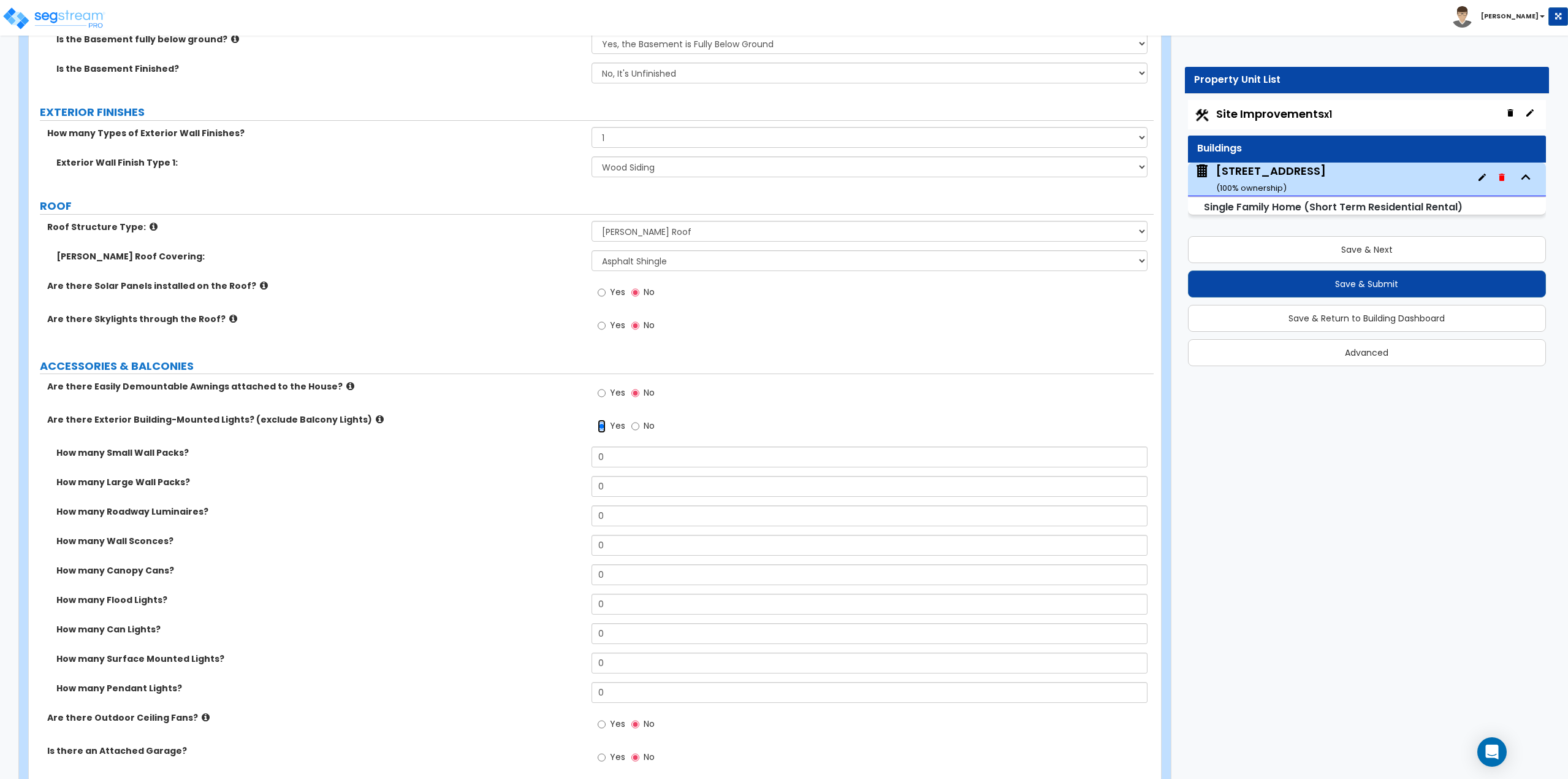
scroll to position [675, 0]
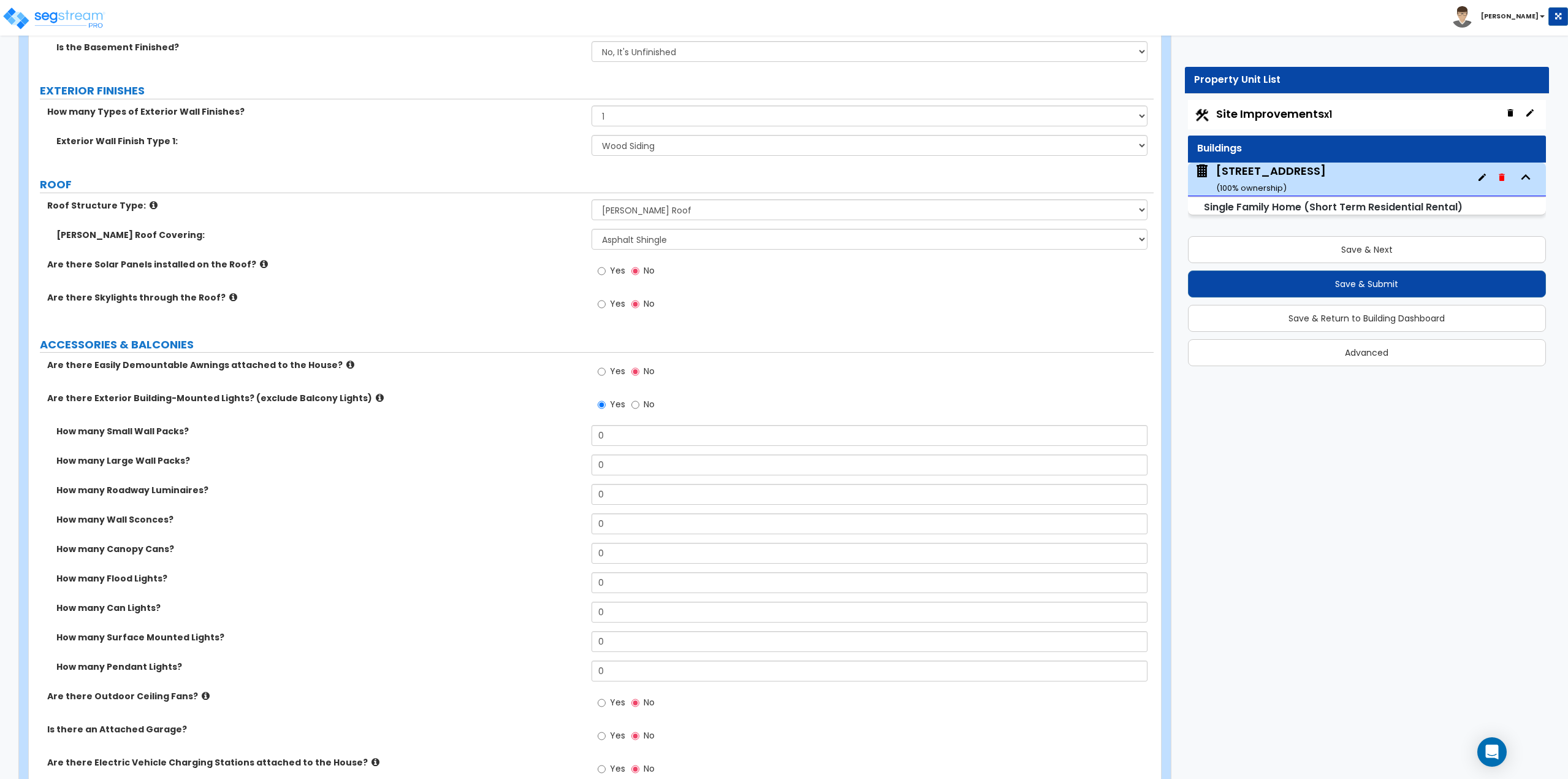
click at [376, 400] on icon at bounding box center [379, 398] width 8 height 10
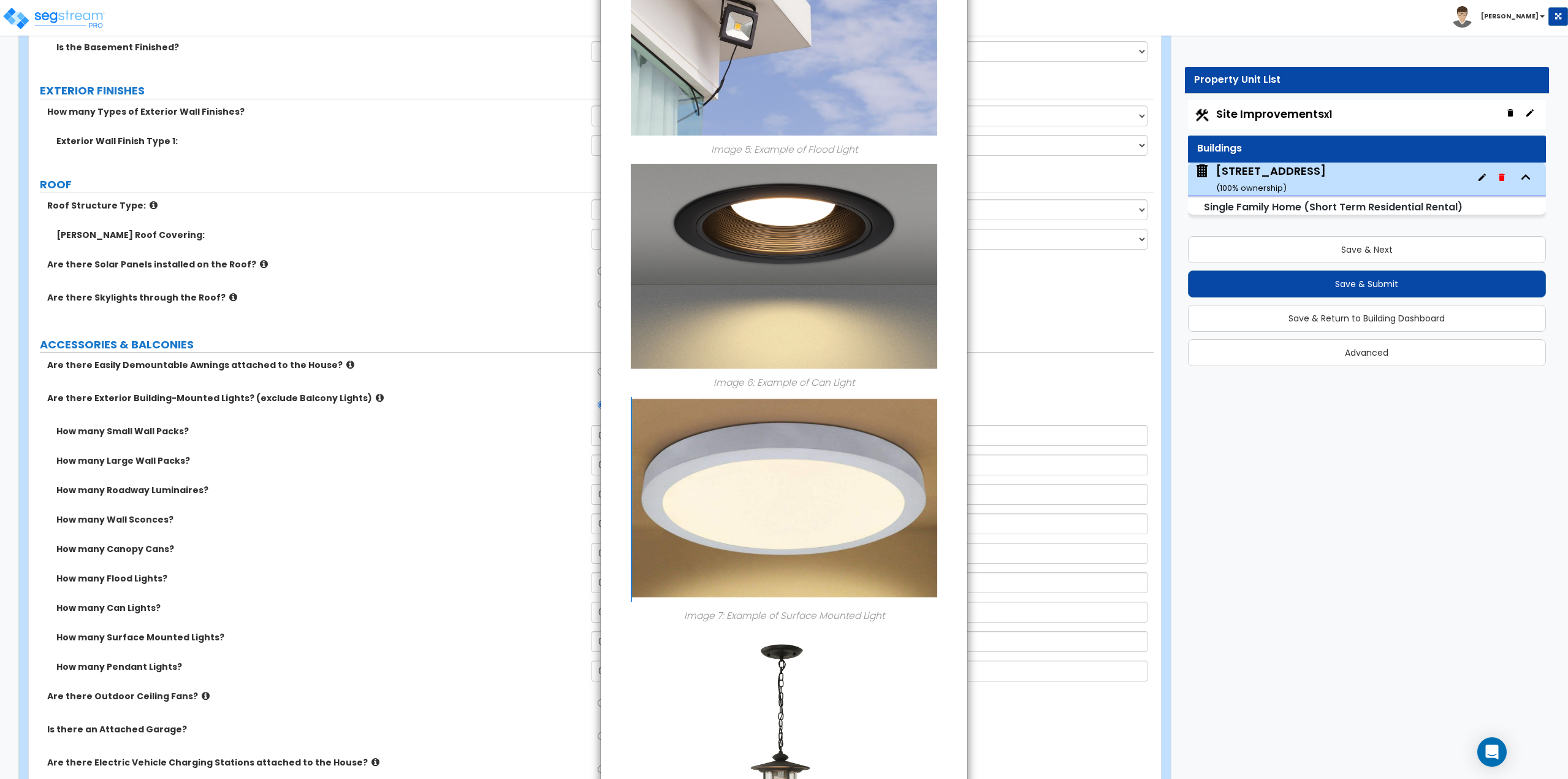
scroll to position [1306, 0]
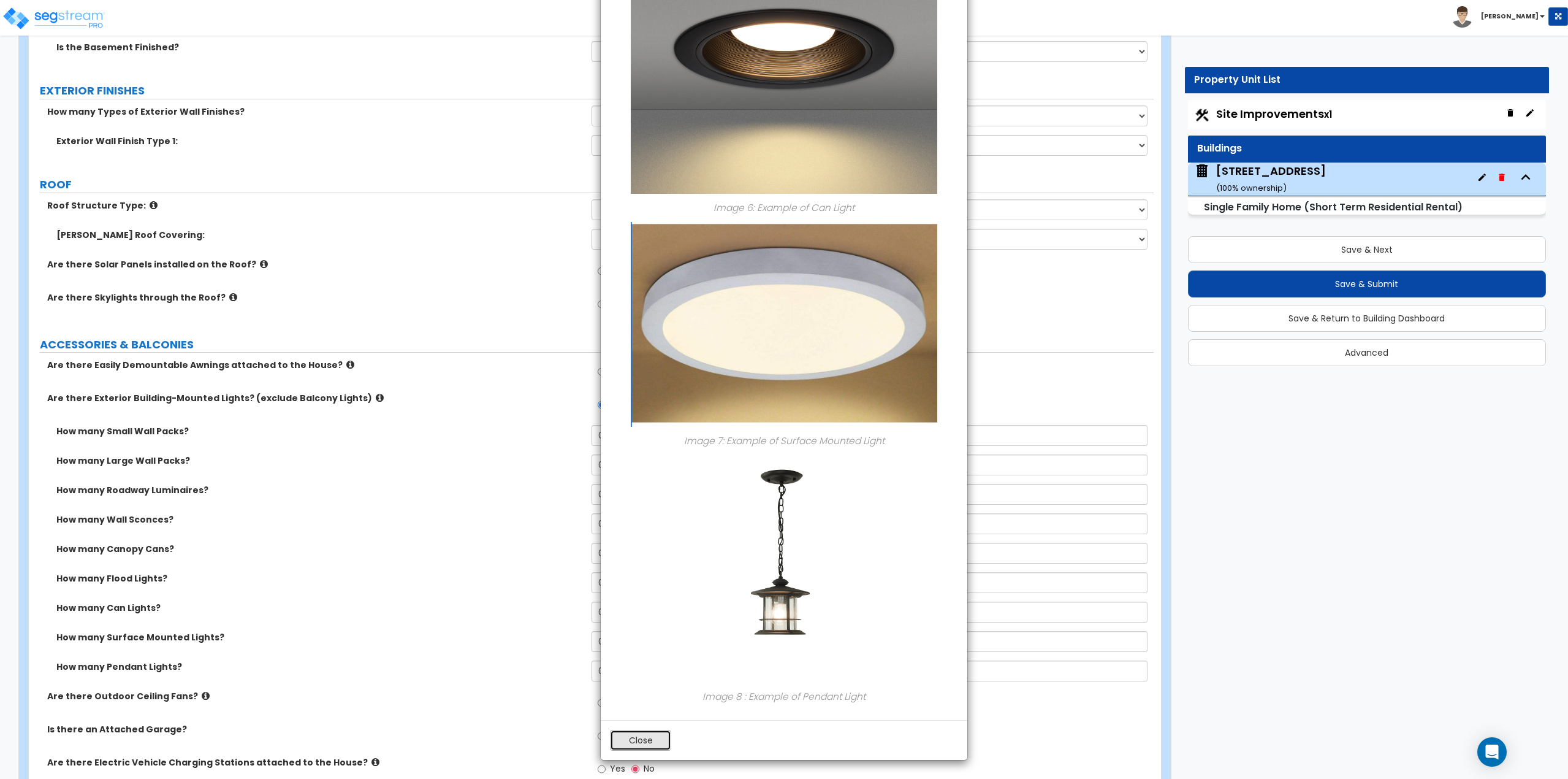
click at [633, 737] on button "Close" at bounding box center [640, 740] width 61 height 21
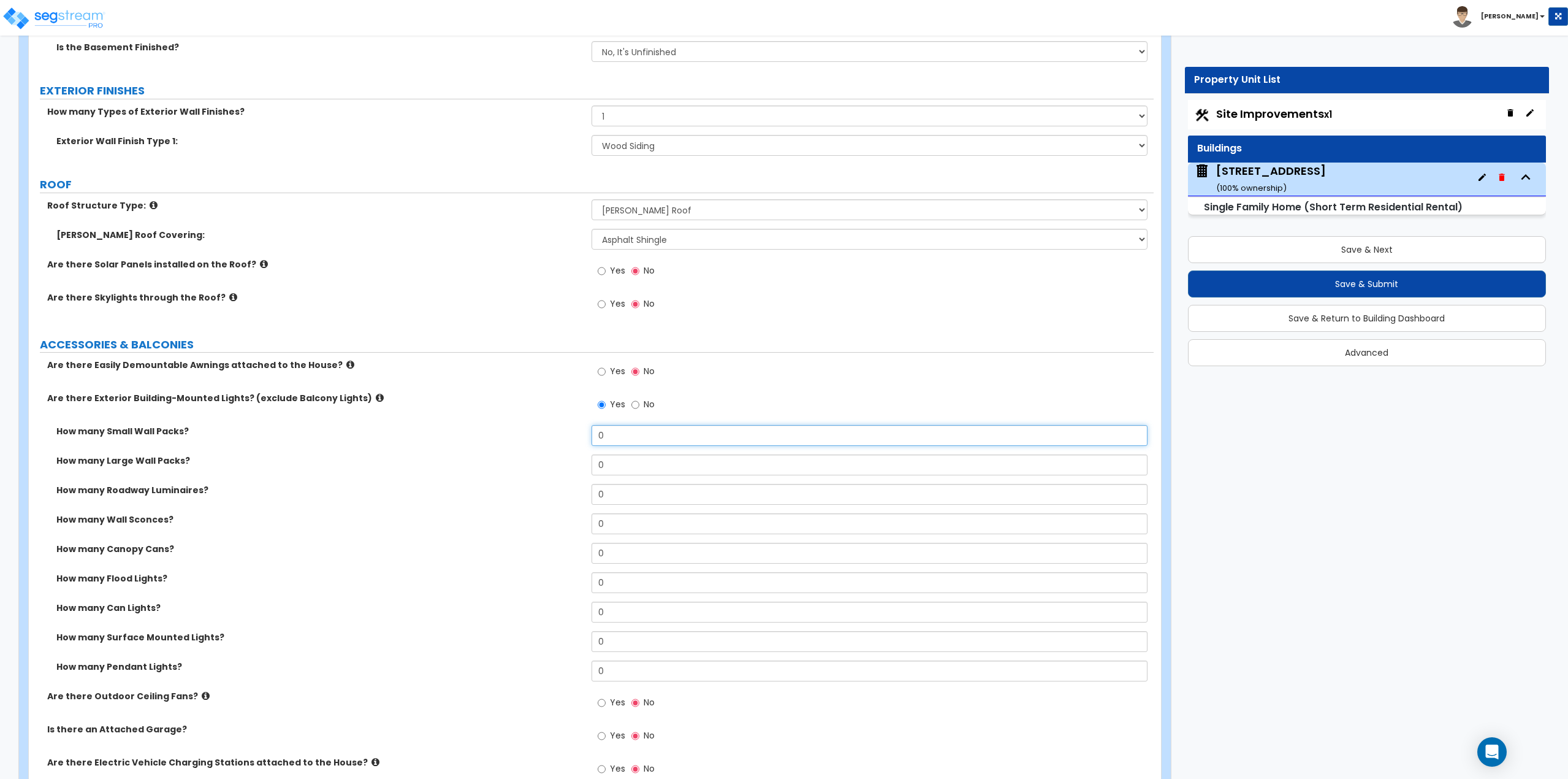
drag, startPoint x: 636, startPoint y: 433, endPoint x: 584, endPoint y: 433, distance: 52.0
click at [584, 433] on div "How many Small Wall Packs? 0" at bounding box center [591, 440] width 1125 height 30
click at [696, 424] on div "Yes No" at bounding box center [873, 408] width 563 height 33
click at [687, 431] on input "0" at bounding box center [870, 435] width 557 height 21
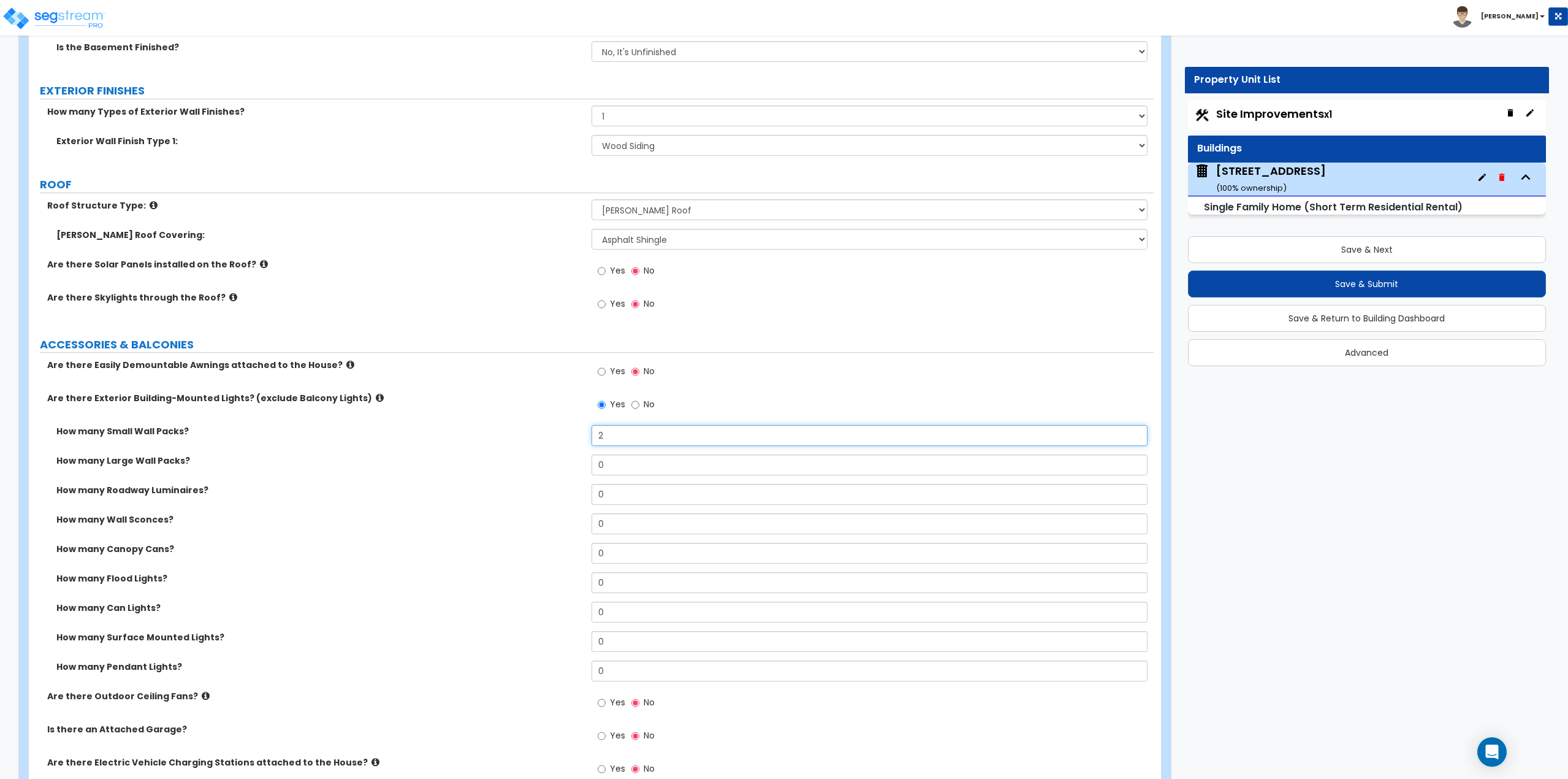
type input "2"
click at [617, 578] on input "0" at bounding box center [870, 582] width 557 height 21
type input "1"
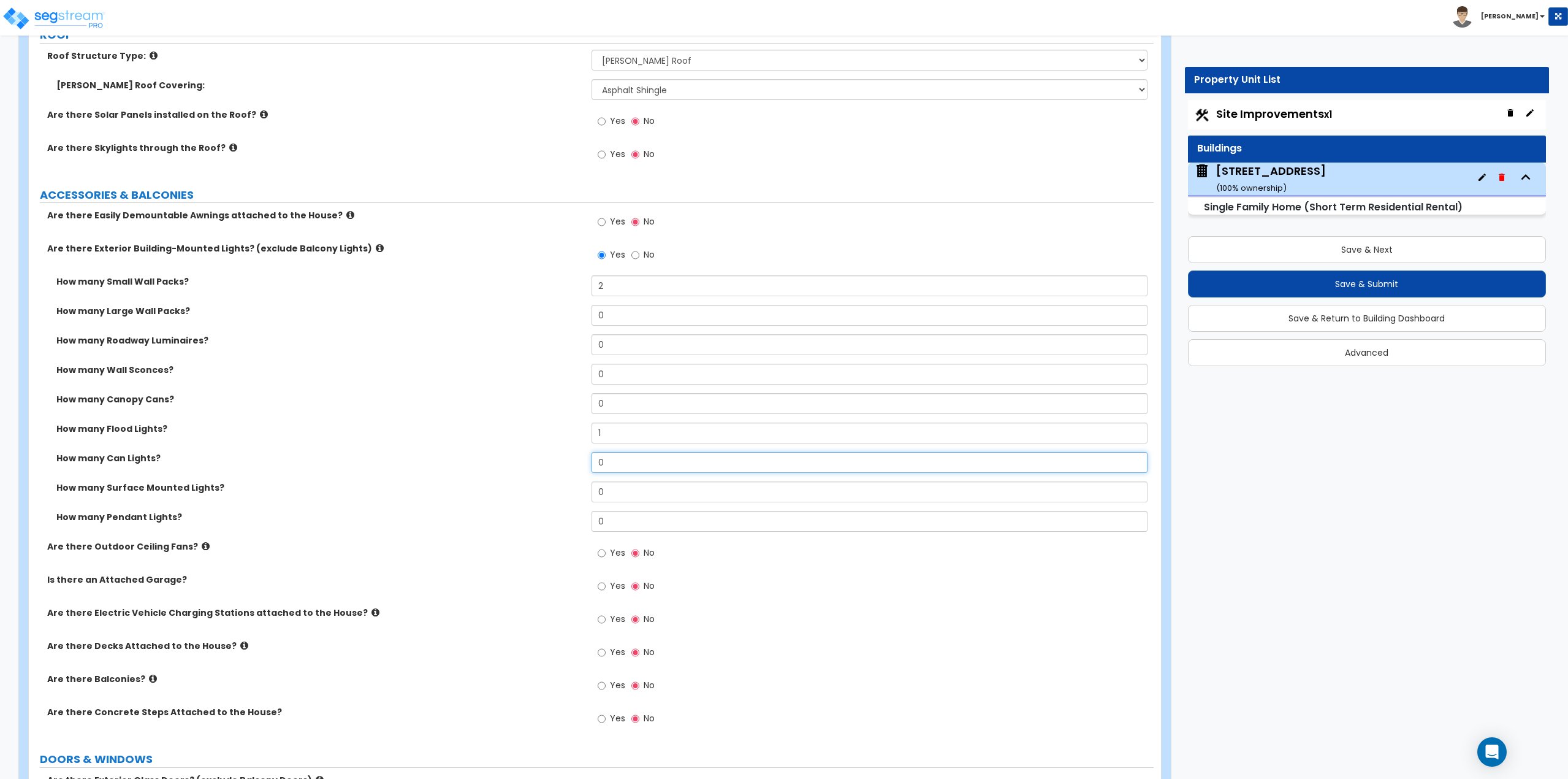
scroll to position [858, 0]
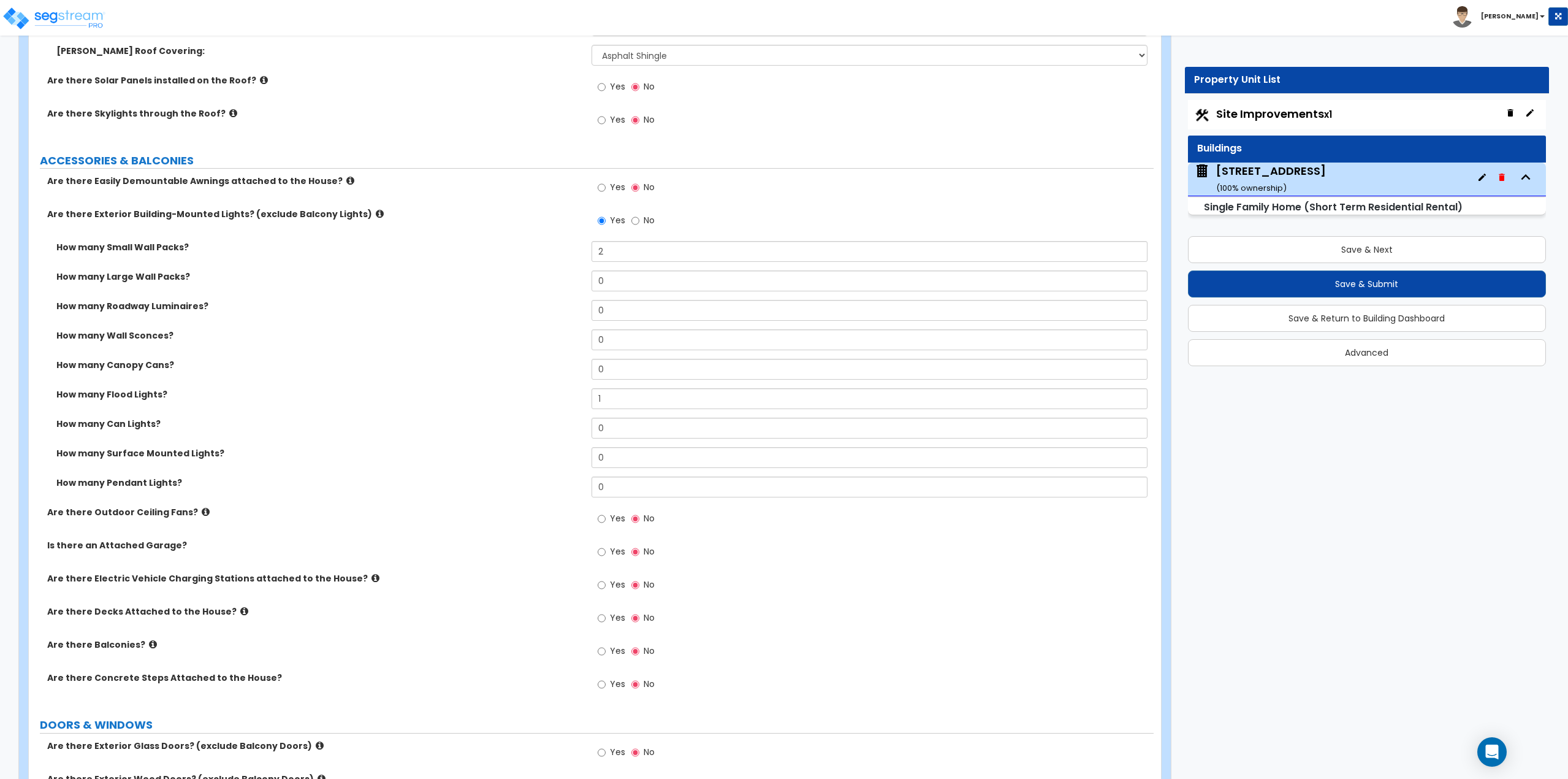
click at [608, 620] on label "Yes" at bounding box center [612, 619] width 28 height 21
click at [606, 620] on input "Yes" at bounding box center [601, 617] width 8 height 13
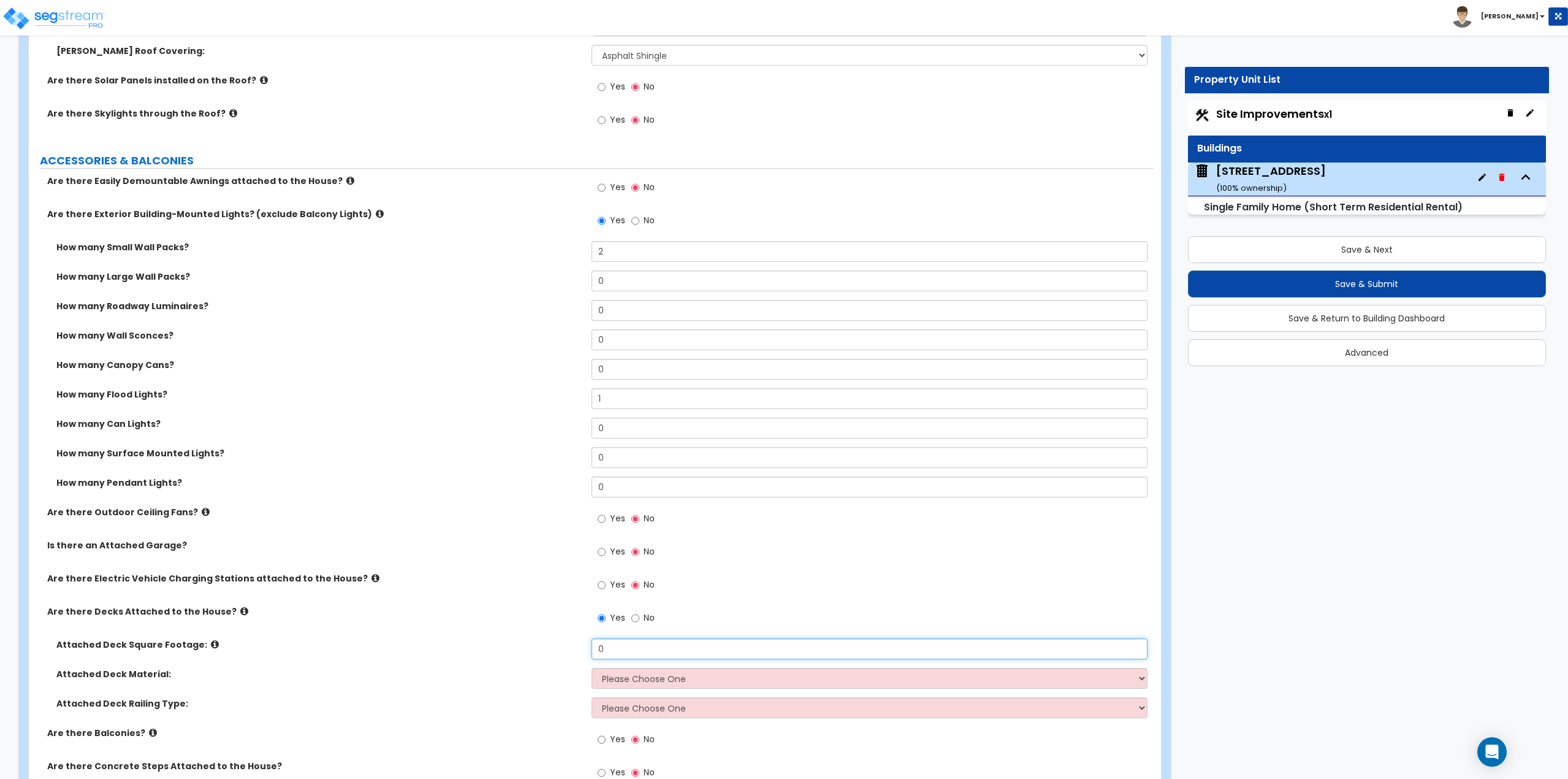
drag, startPoint x: 621, startPoint y: 647, endPoint x: 557, endPoint y: 645, distance: 64.0
click at [557, 645] on div "Attached Deck Square Footage: 0" at bounding box center [591, 653] width 1125 height 30
click at [651, 681] on select "Please Choose One Wood Plastic/PVC" at bounding box center [870, 678] width 557 height 21
click at [640, 618] on label "No" at bounding box center [643, 619] width 23 height 21
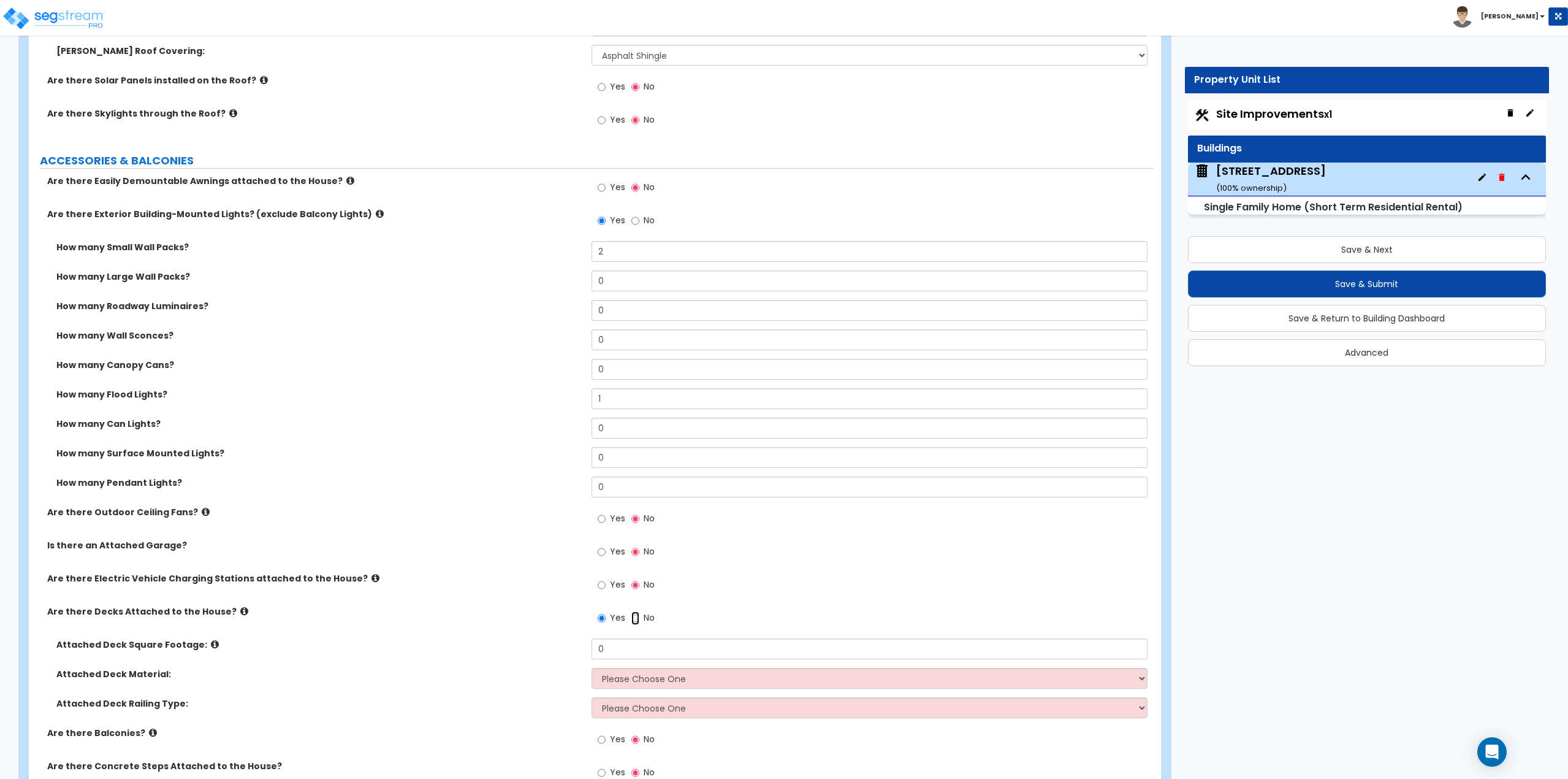
click at [640, 618] on input "No" at bounding box center [635, 617] width 8 height 13
radio input "false"
radio input "true"
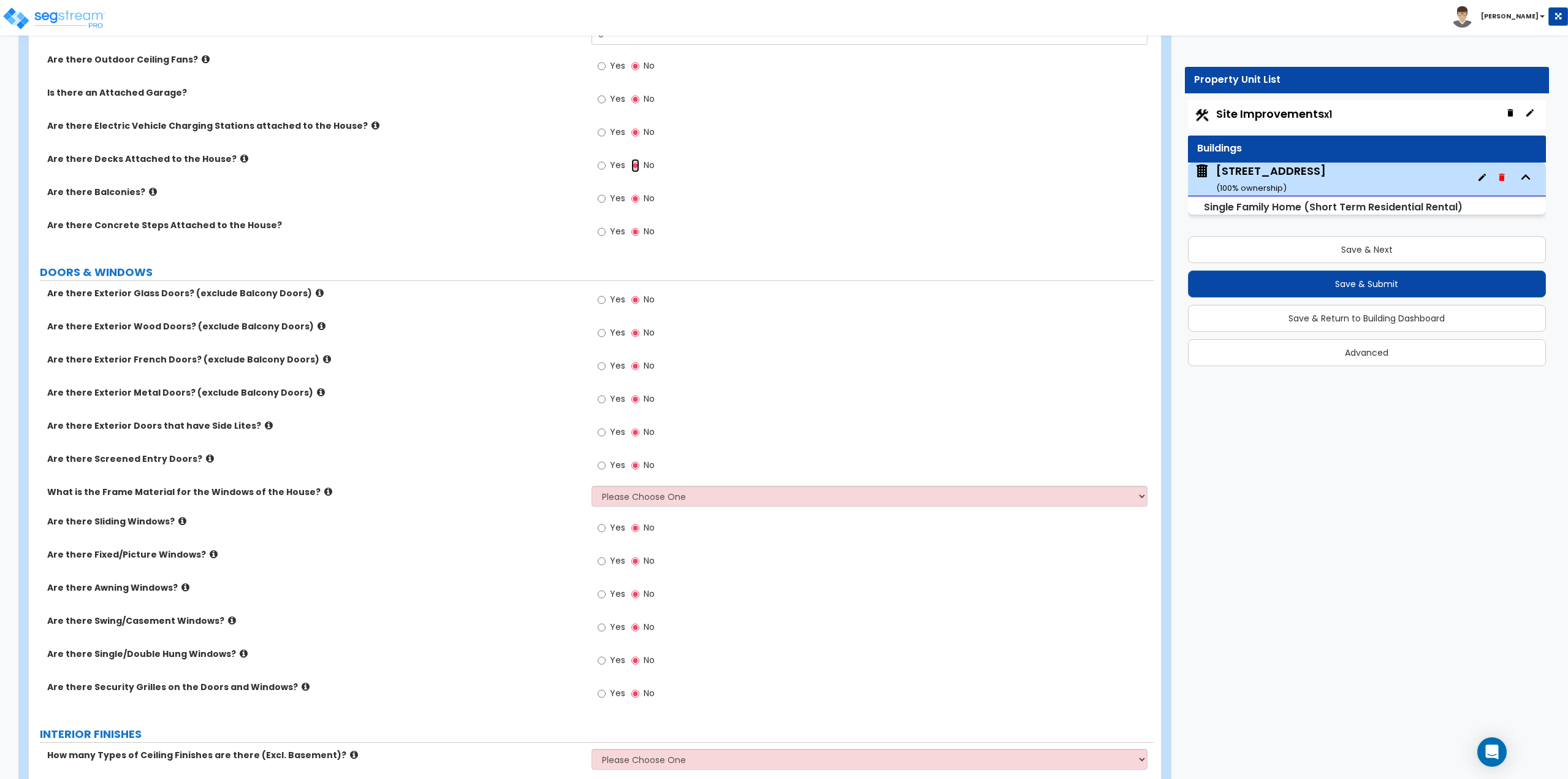
scroll to position [1349, 0]
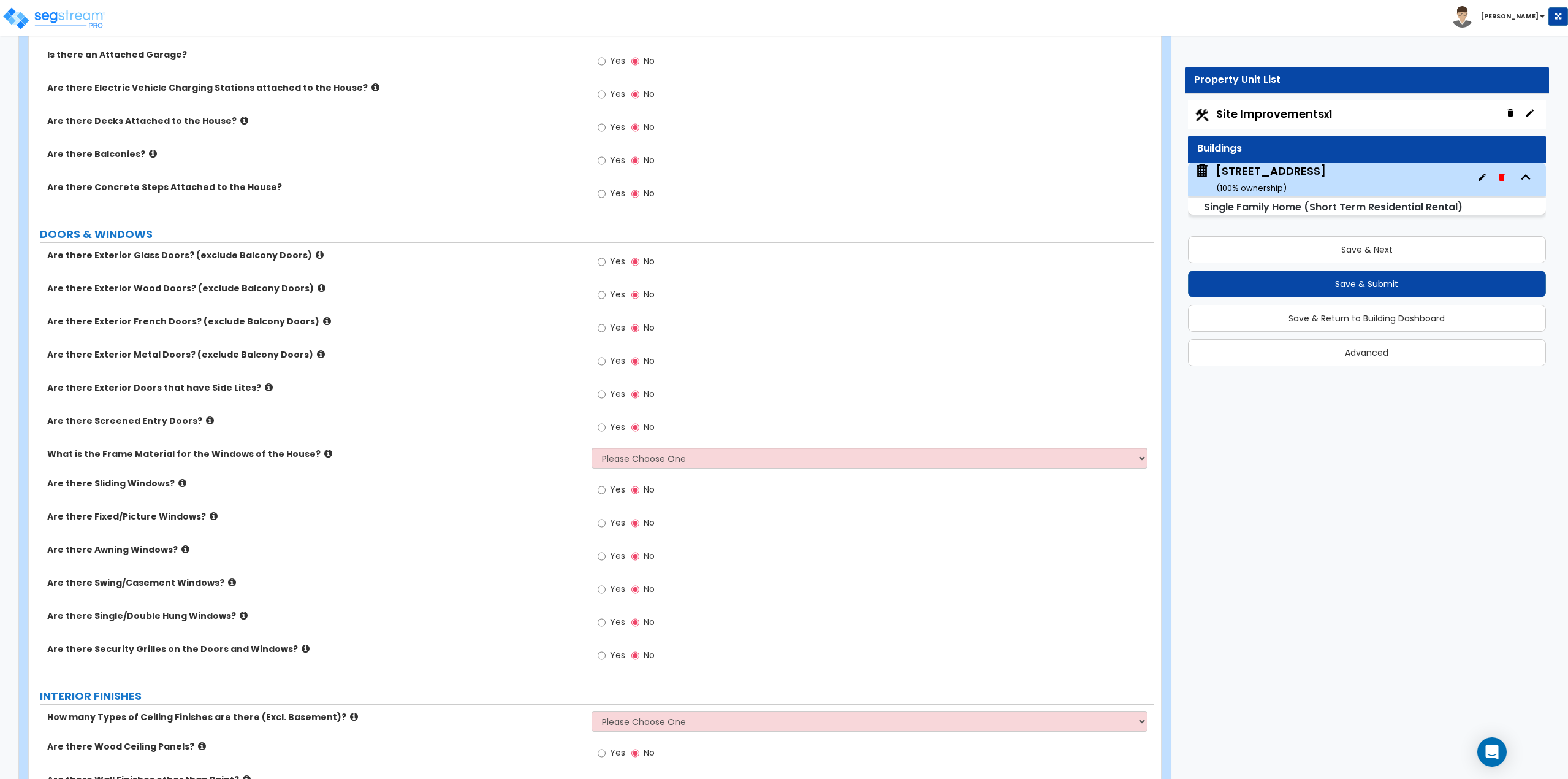
click at [609, 260] on label "Yes" at bounding box center [612, 263] width 28 height 21
click at [606, 260] on input "Yes" at bounding box center [601, 261] width 8 height 13
radio input "true"
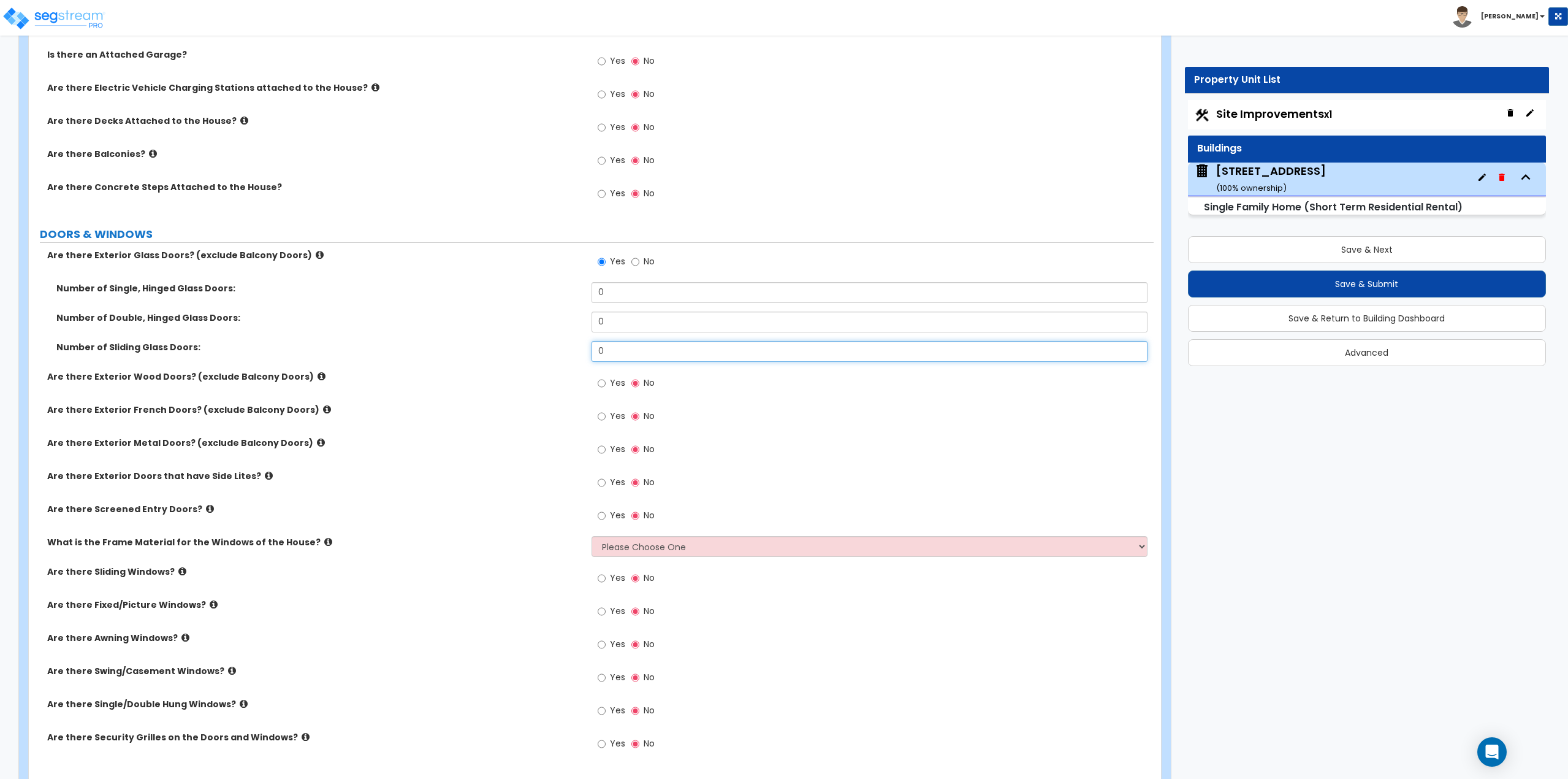
drag, startPoint x: 627, startPoint y: 355, endPoint x: 588, endPoint y: 353, distance: 39.1
click at [588, 353] on div "Number of Sliding Glass Doors: 0" at bounding box center [591, 356] width 1125 height 30
click at [316, 252] on icon at bounding box center [319, 254] width 8 height 10
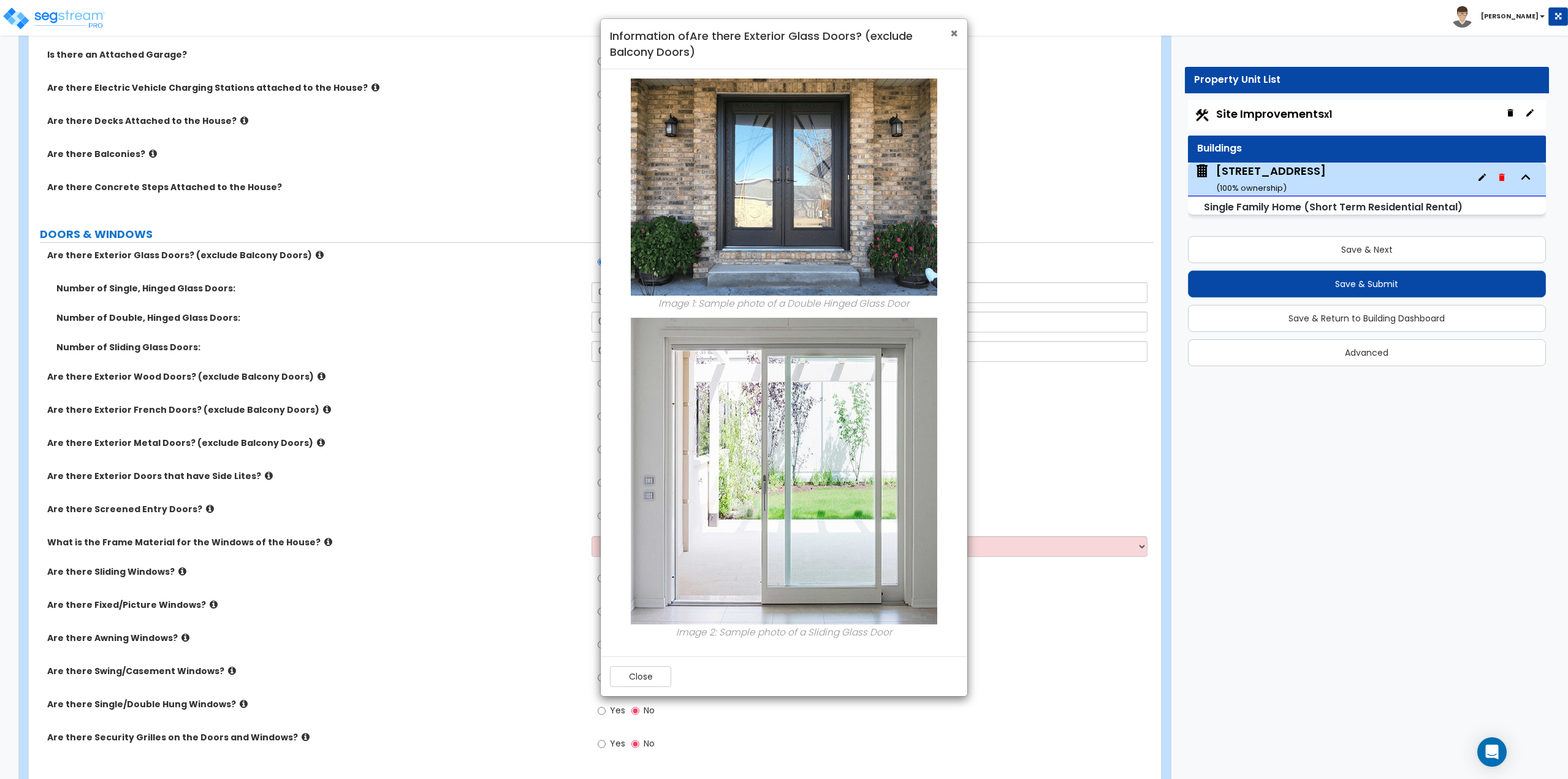
click at [953, 33] on span "×" at bounding box center [954, 33] width 8 height 17
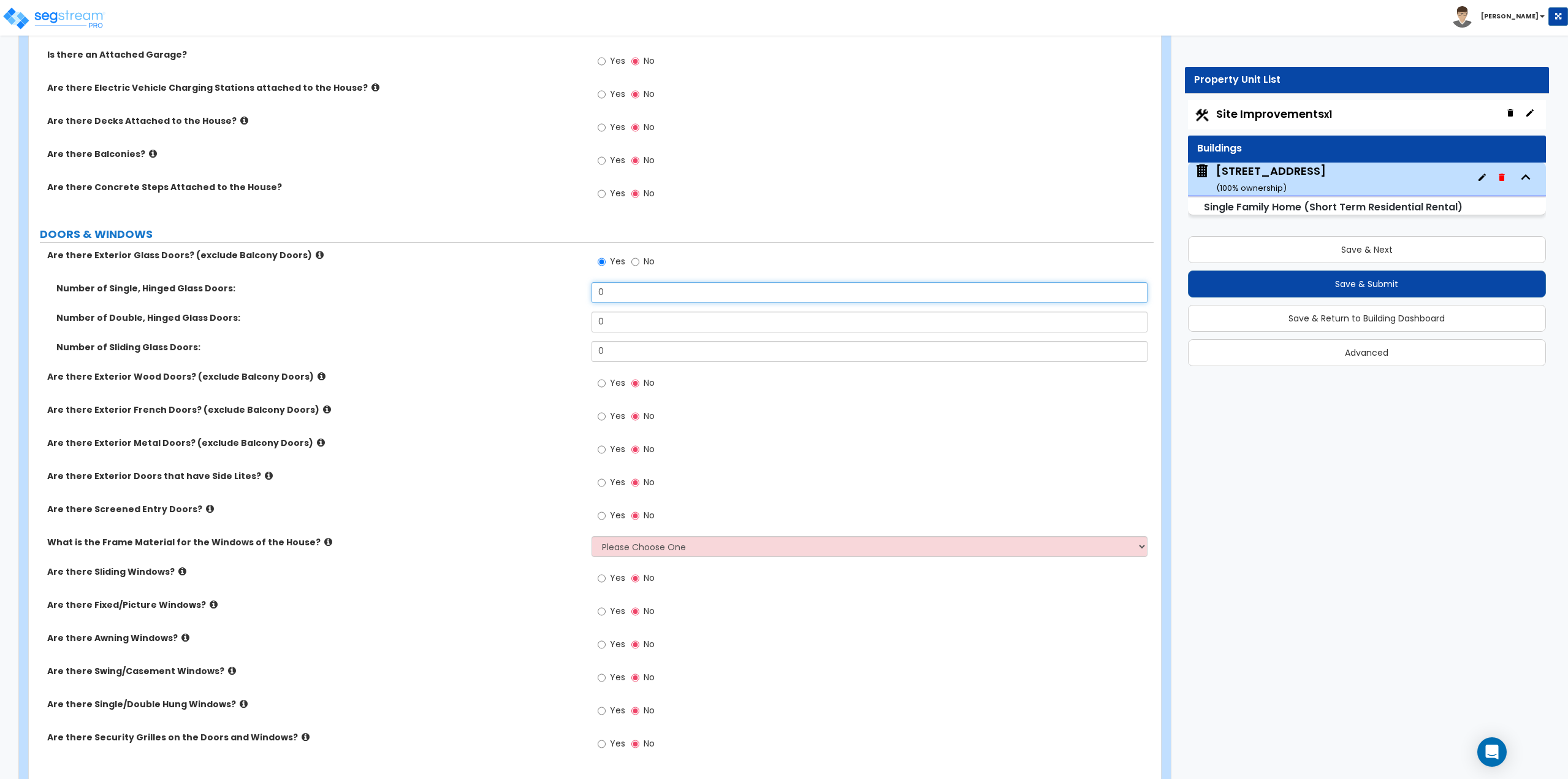
click at [635, 294] on input "0" at bounding box center [870, 292] width 557 height 21
type input "1"
click at [626, 352] on input "0" at bounding box center [870, 352] width 557 height 21
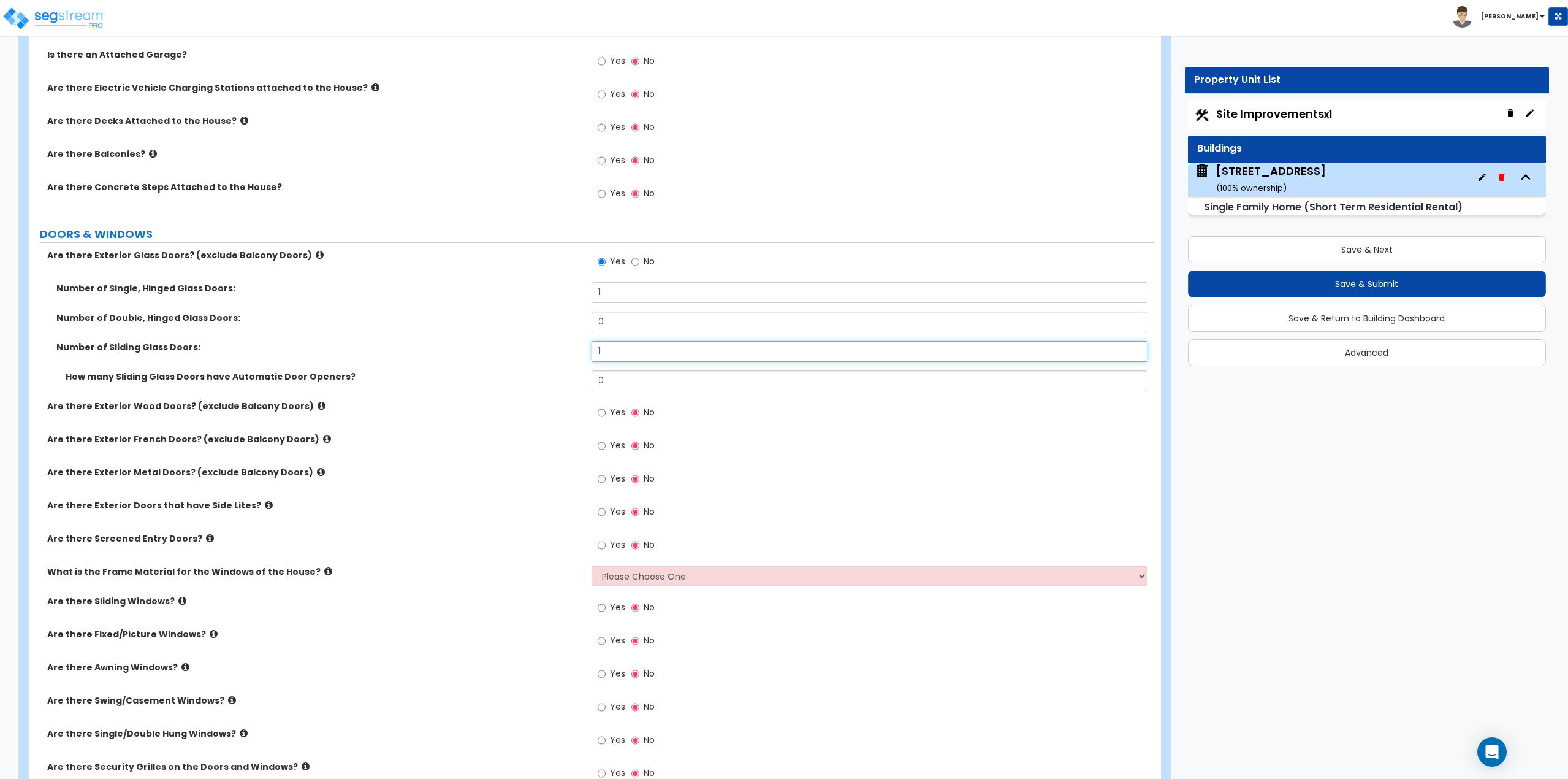
type input "1"
click at [323, 440] on icon at bounding box center [326, 439] width 8 height 10
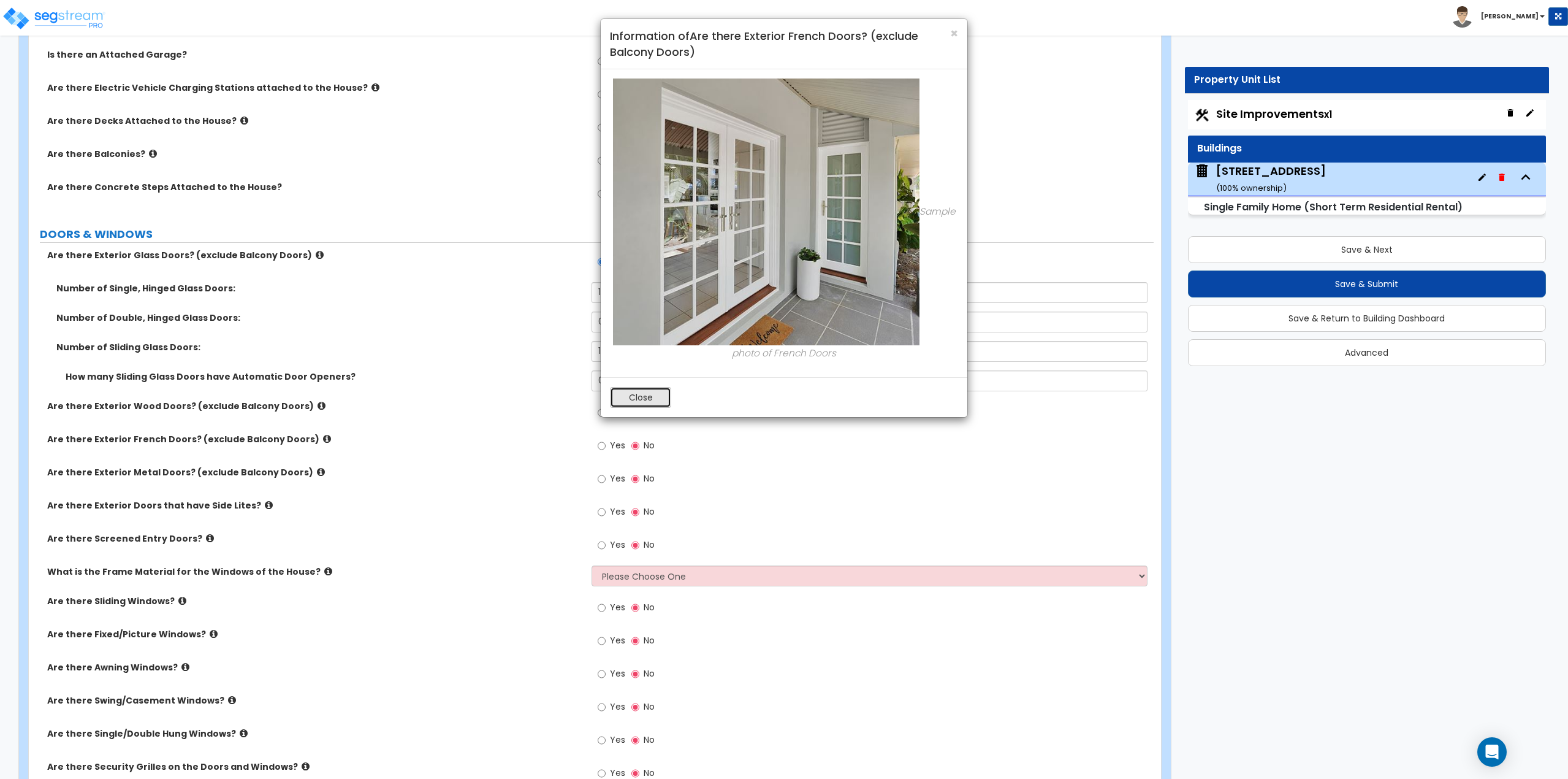
click at [638, 400] on button "Close" at bounding box center [640, 397] width 61 height 21
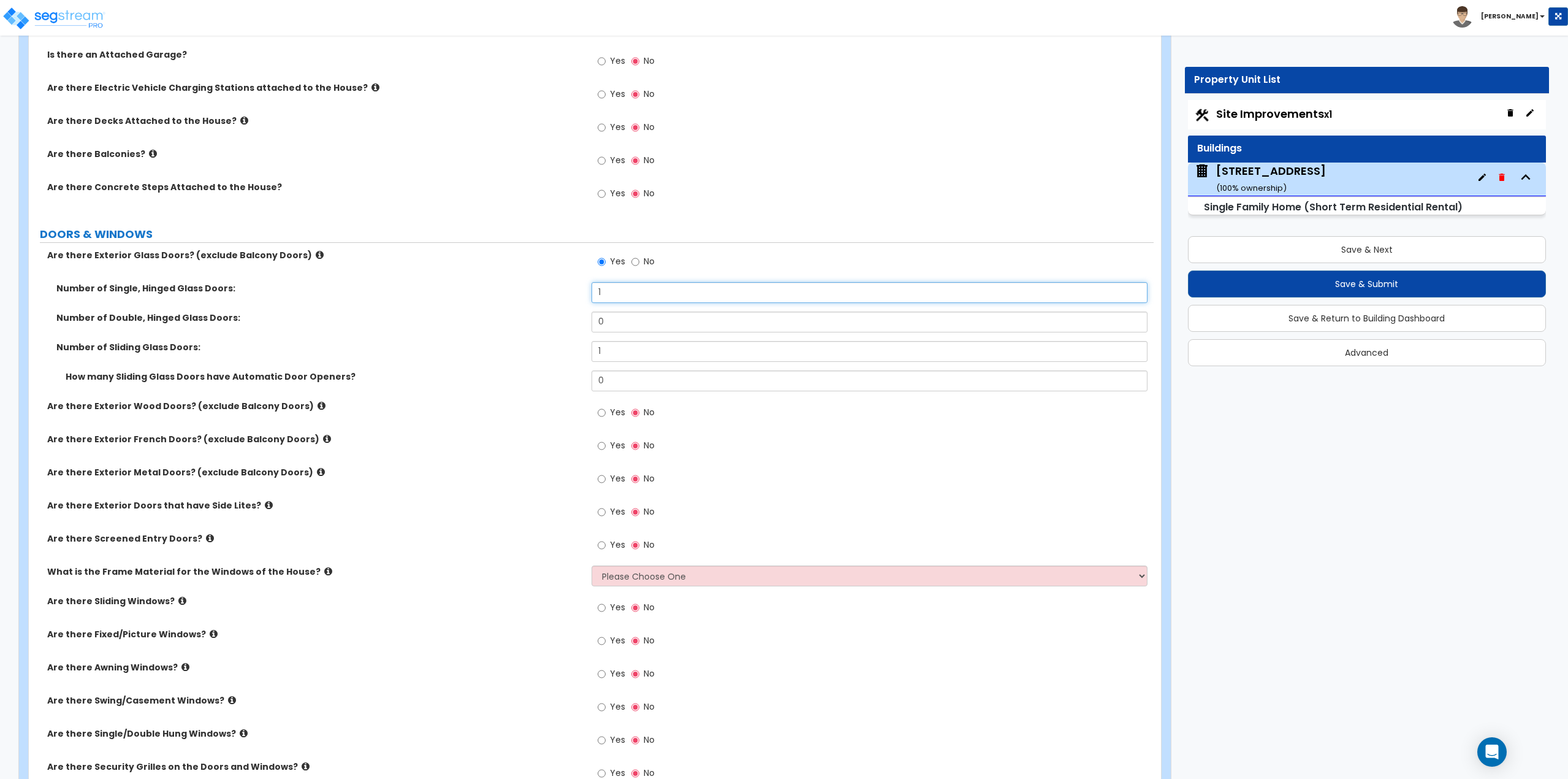
click at [629, 299] on input "1" at bounding box center [870, 292] width 557 height 21
type input "00"
type input "0"
type input "2"
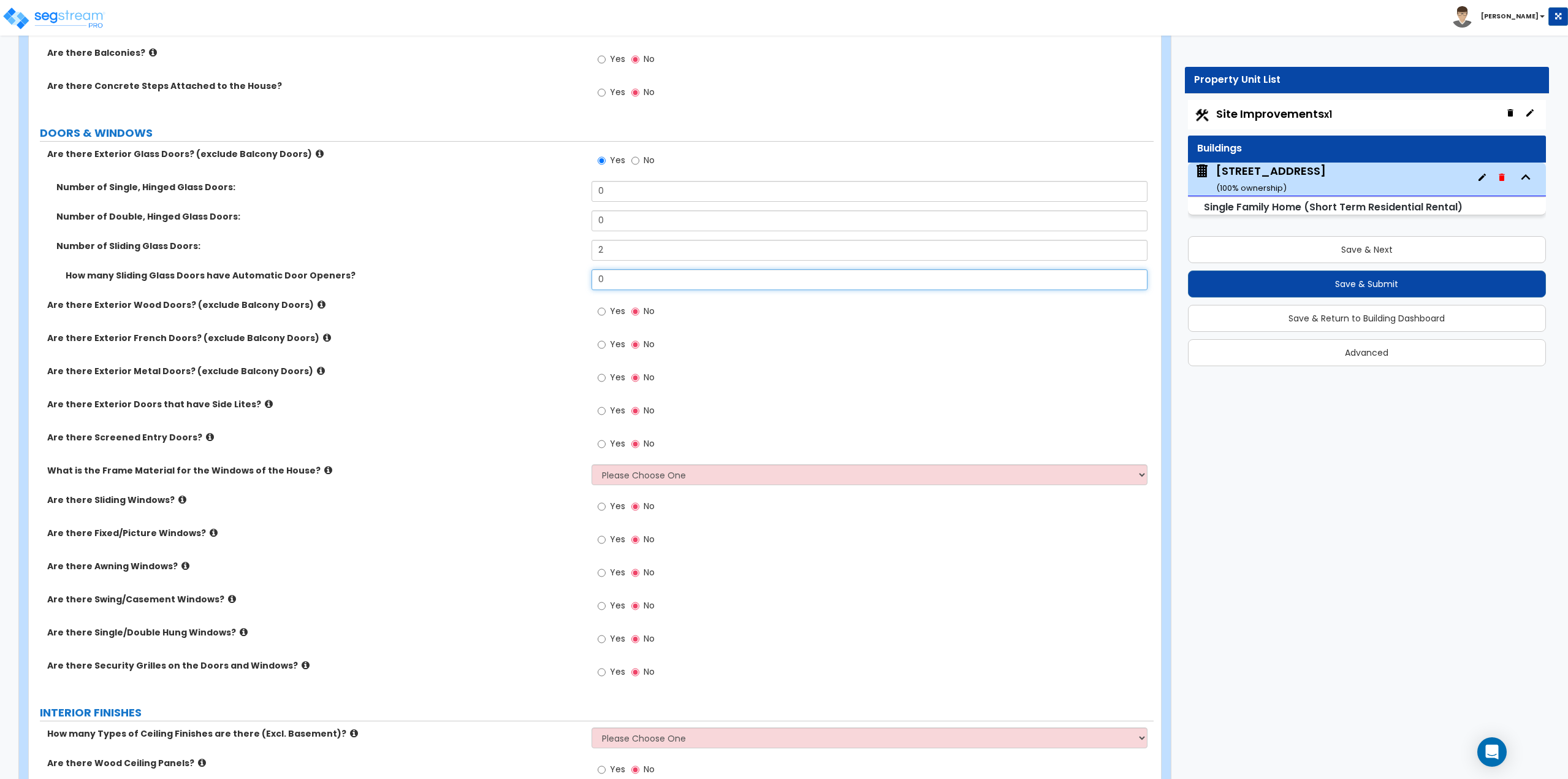
scroll to position [1472, 0]
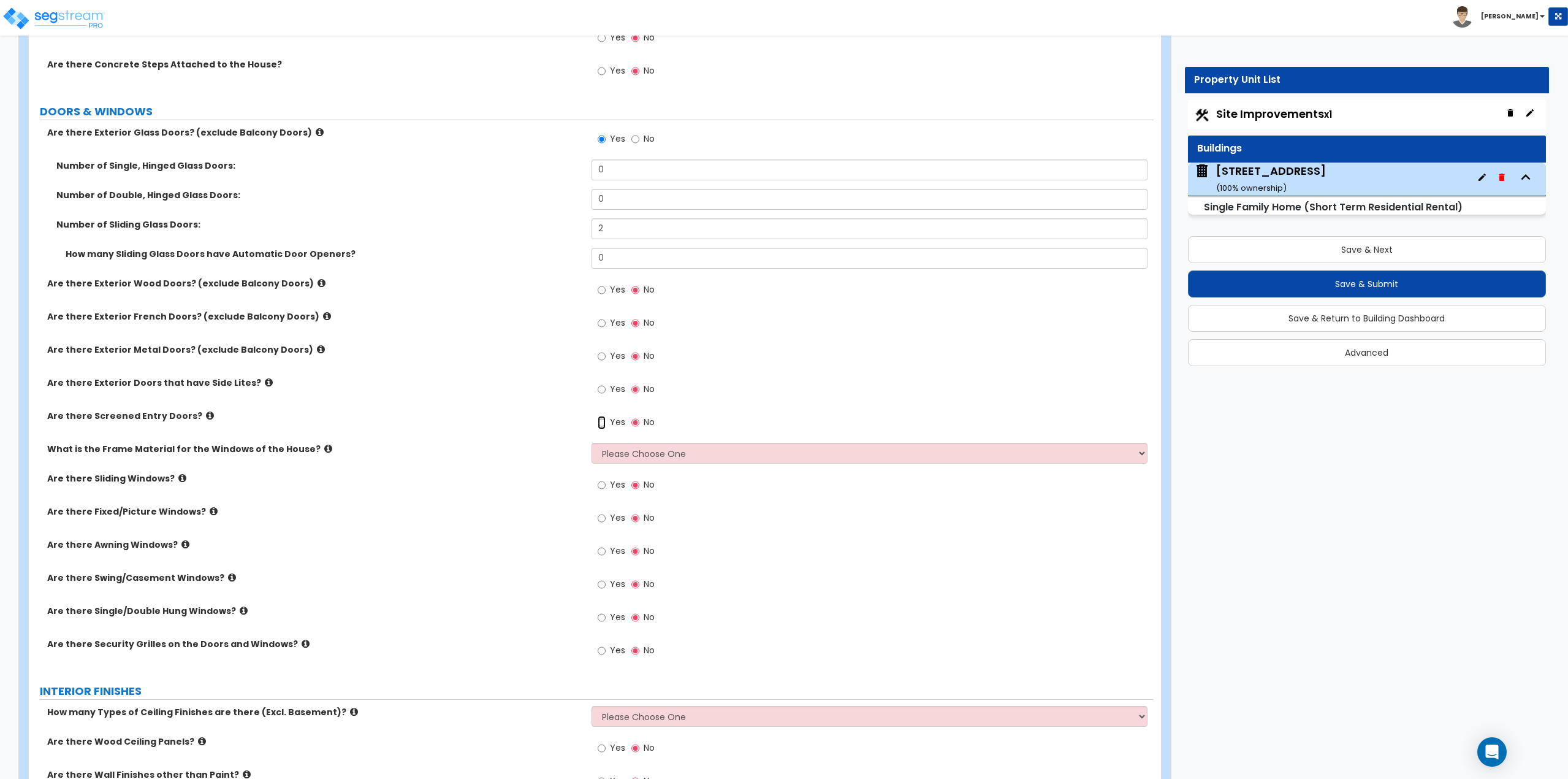
click at [602, 422] on input "Yes" at bounding box center [601, 422] width 8 height 13
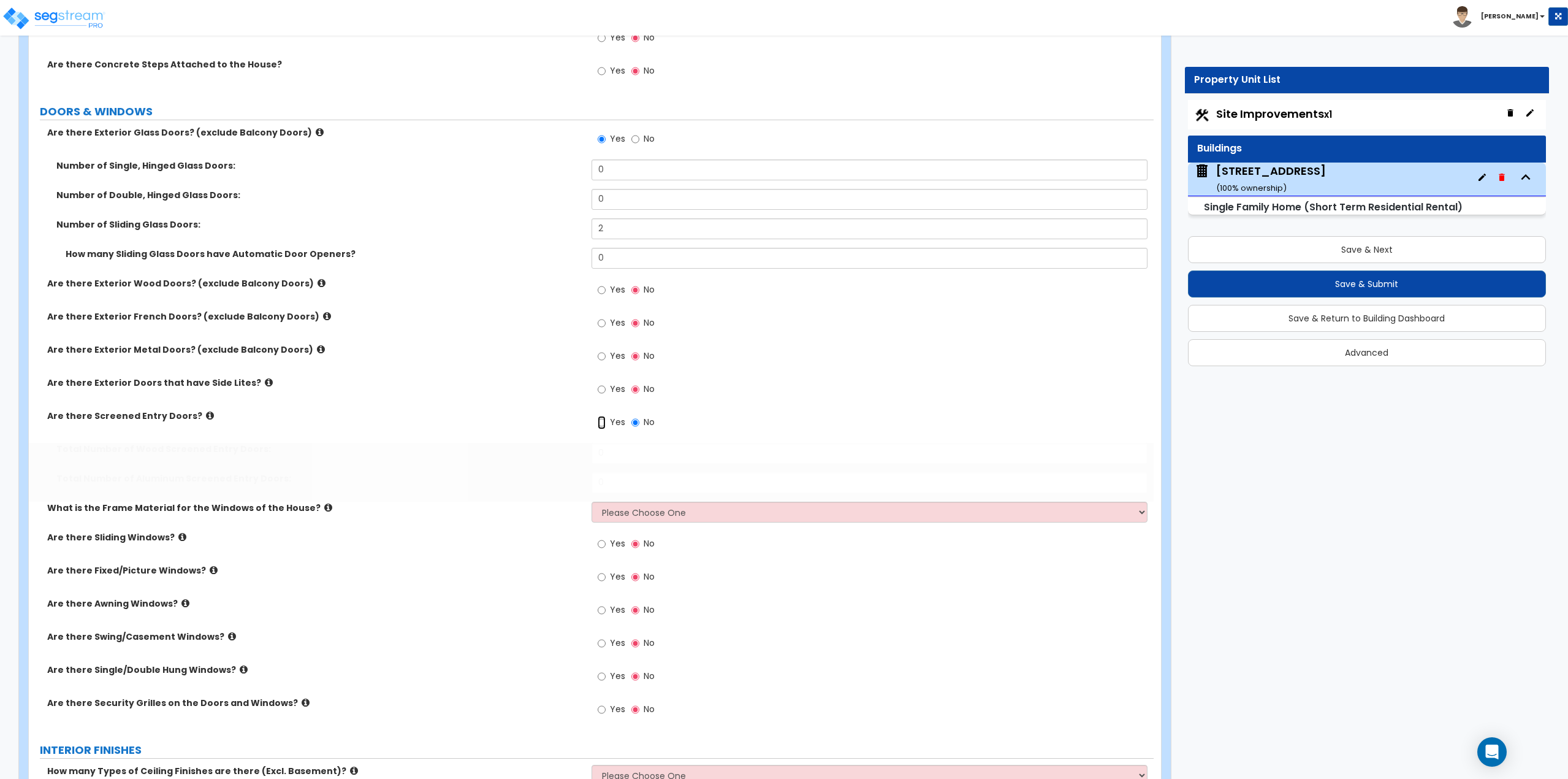
radio input "true"
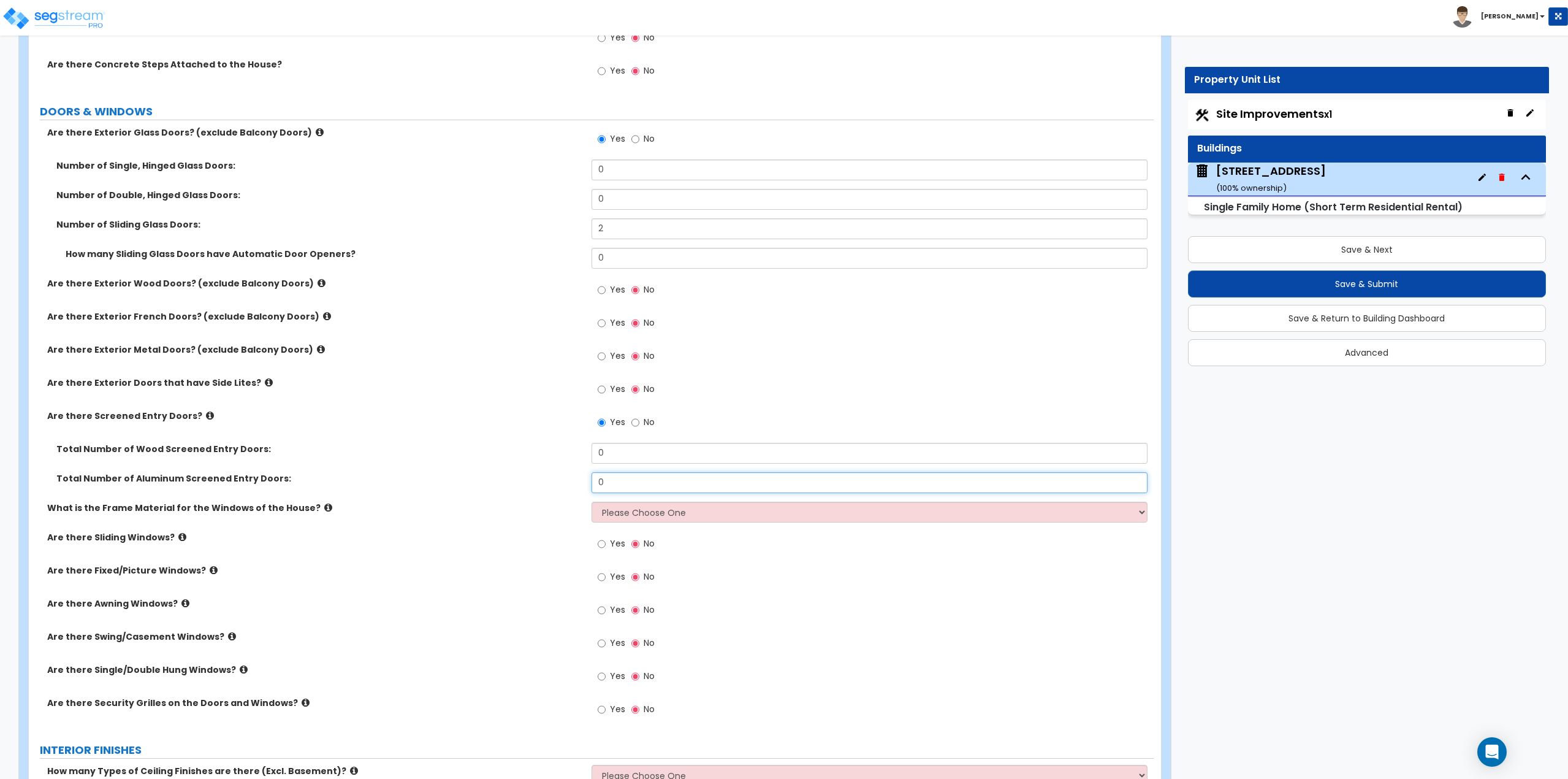
click at [640, 476] on input "0" at bounding box center [870, 482] width 557 height 21
type input "2"
click at [635, 511] on select "Please Choose One Vinyl Aluminum Wood" at bounding box center [870, 512] width 557 height 21
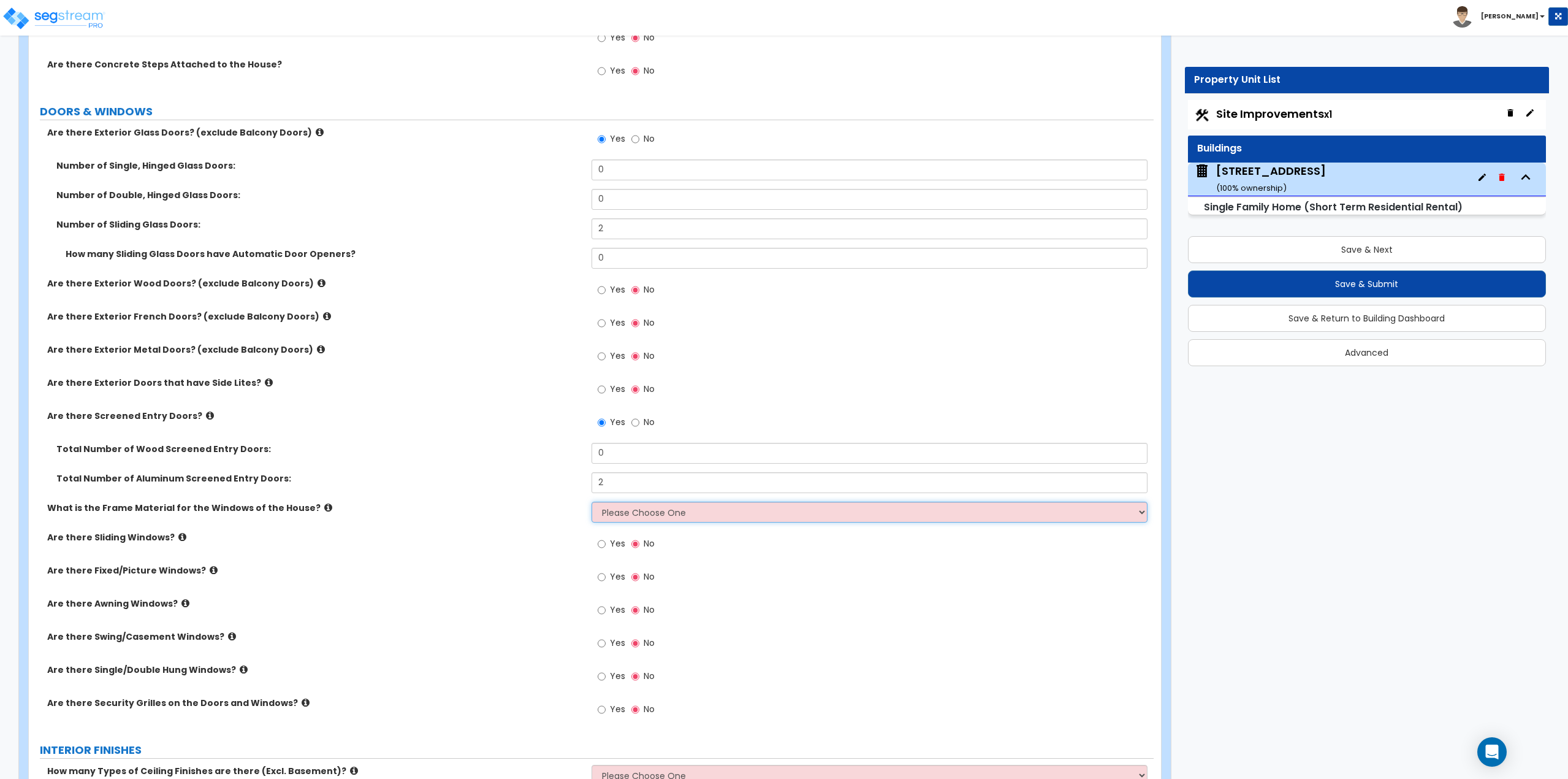
select select "1"
click at [592, 501] on select "Please Choose One Vinyl Aluminum Wood" at bounding box center [870, 512] width 557 height 21
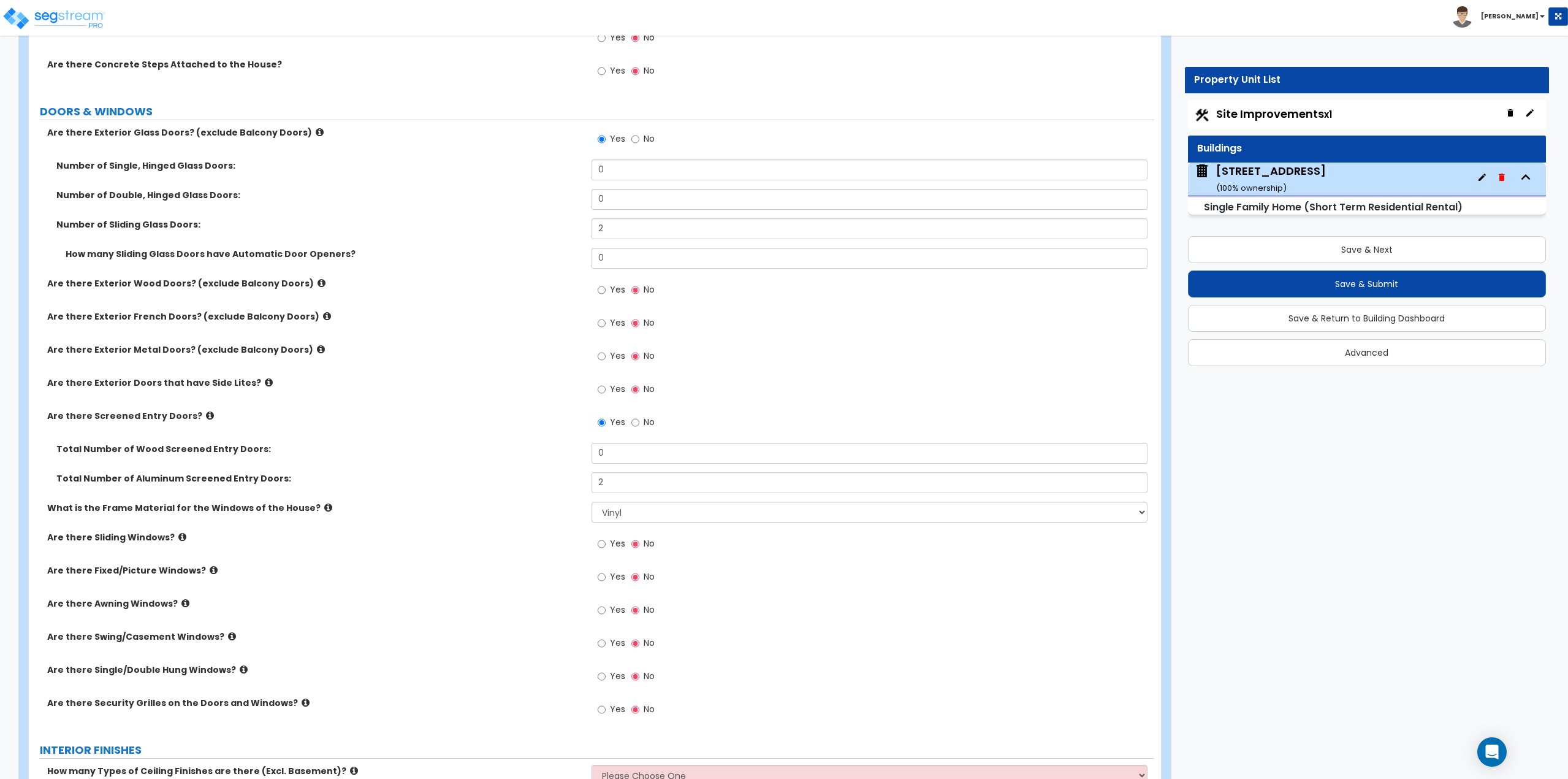
click at [609, 543] on label "Yes" at bounding box center [612, 545] width 28 height 21
click at [606, 543] on input "Yes" at bounding box center [601, 543] width 8 height 13
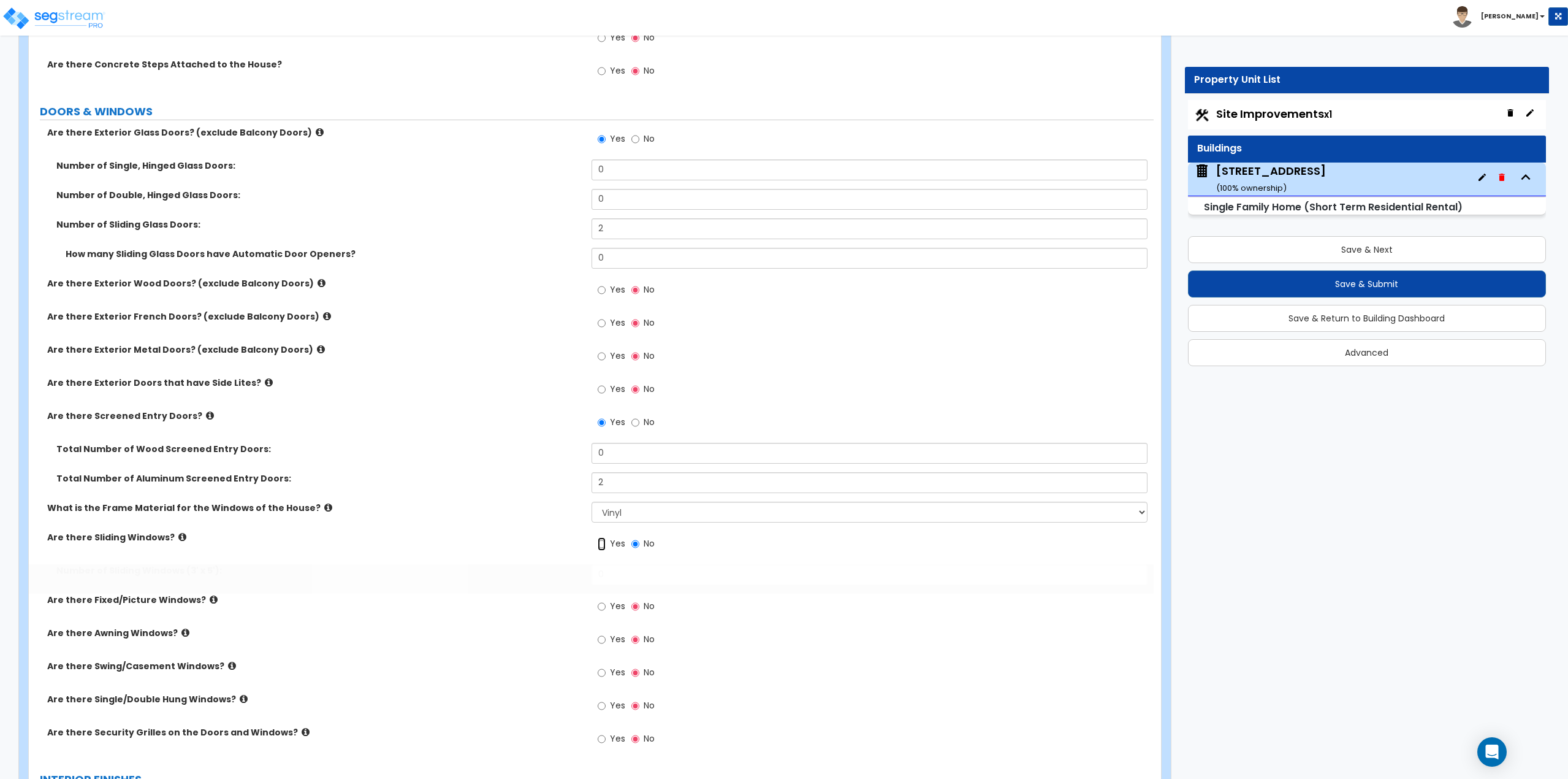
radio input "true"
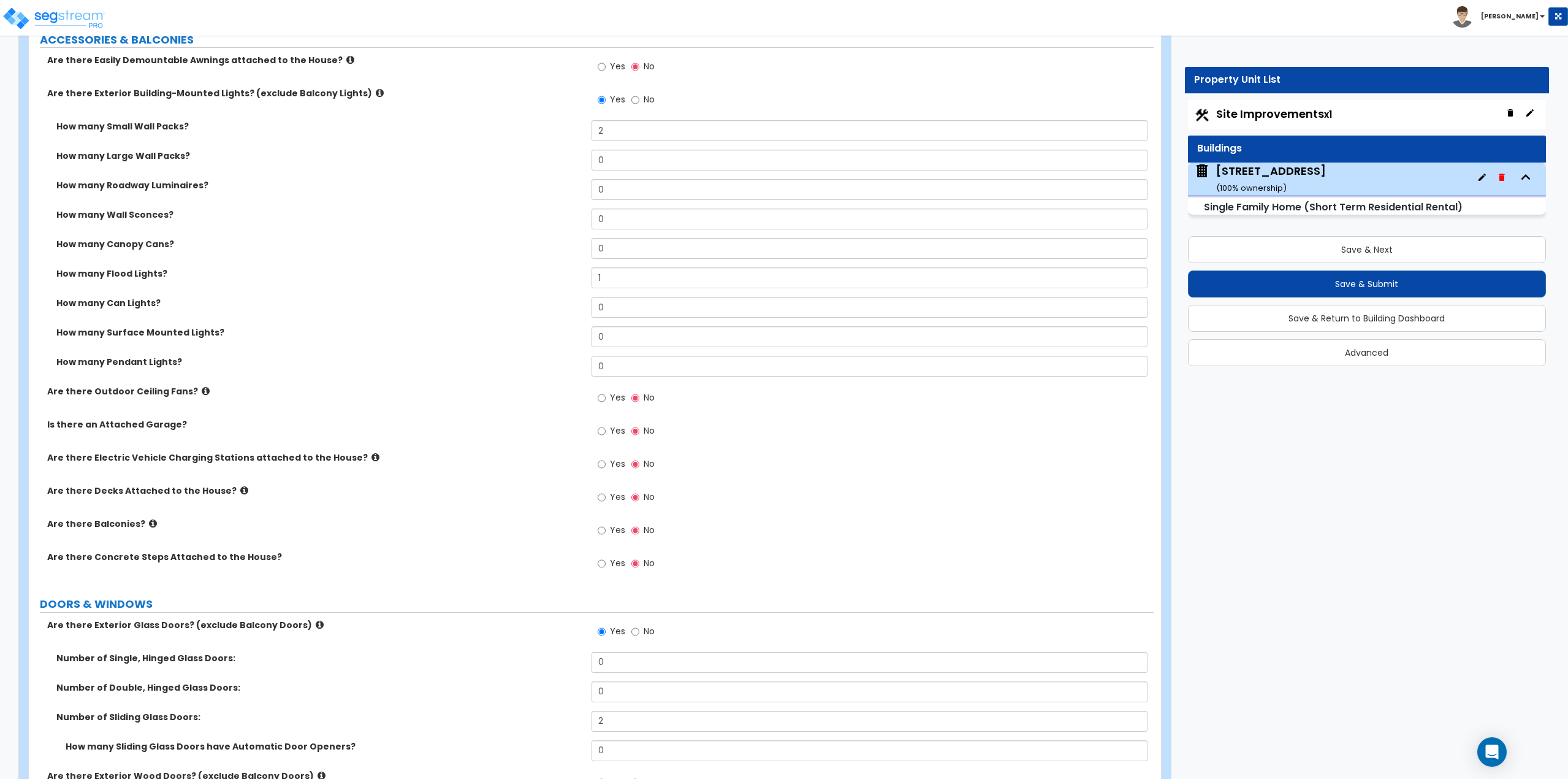
scroll to position [858, 0]
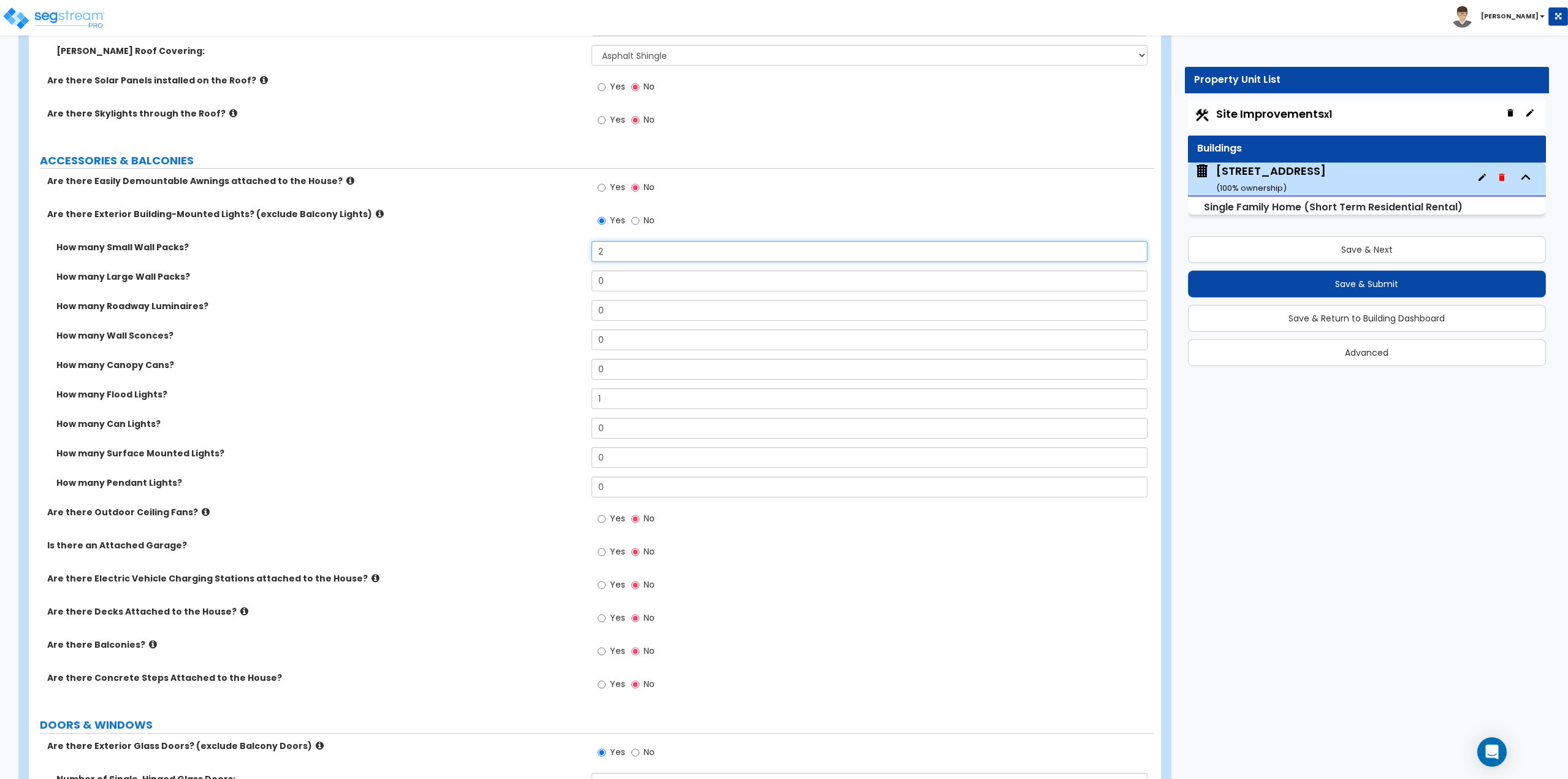
click at [627, 249] on input "2" at bounding box center [870, 252] width 557 height 21
type input "3"
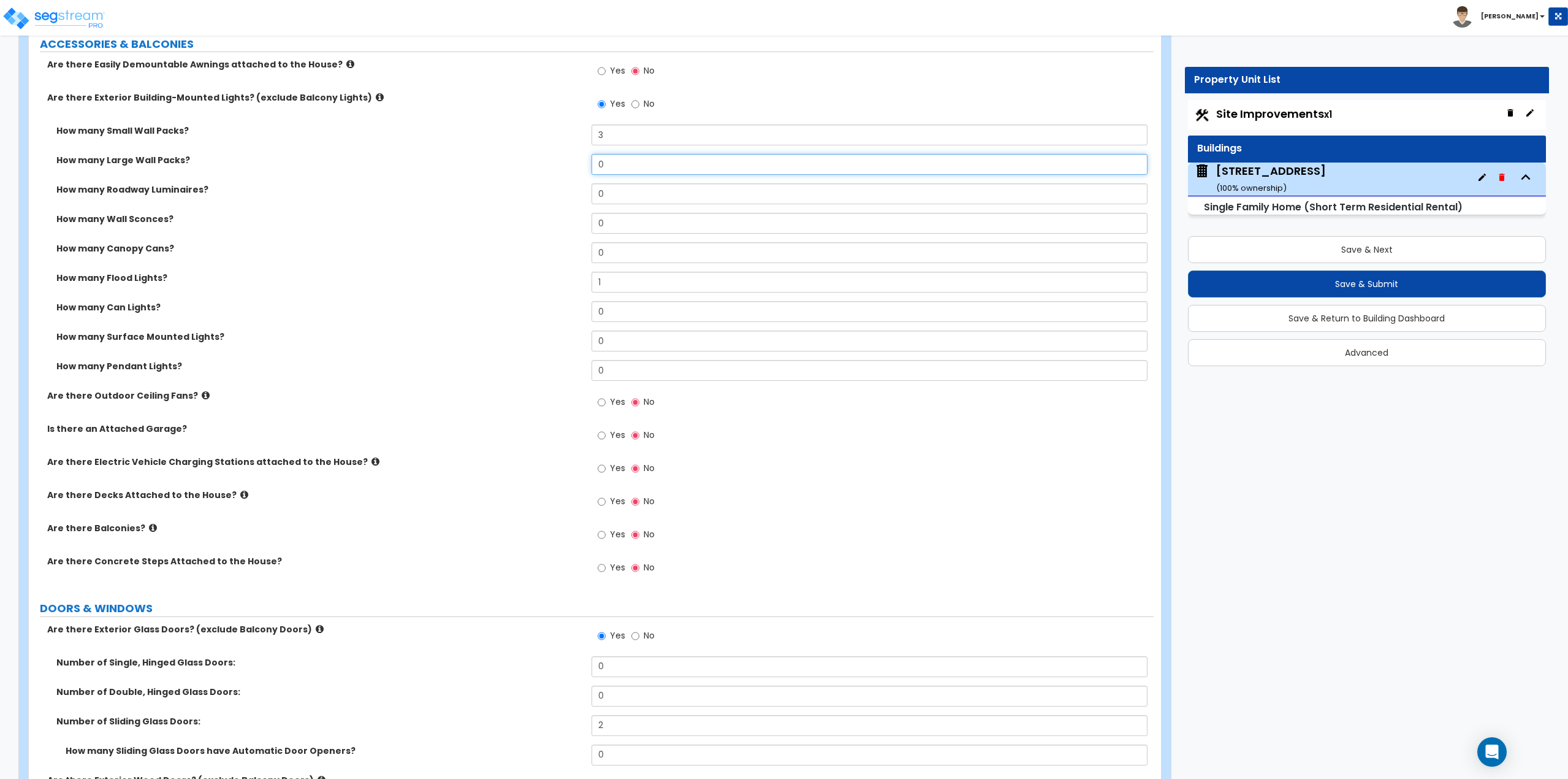
scroll to position [1287, 0]
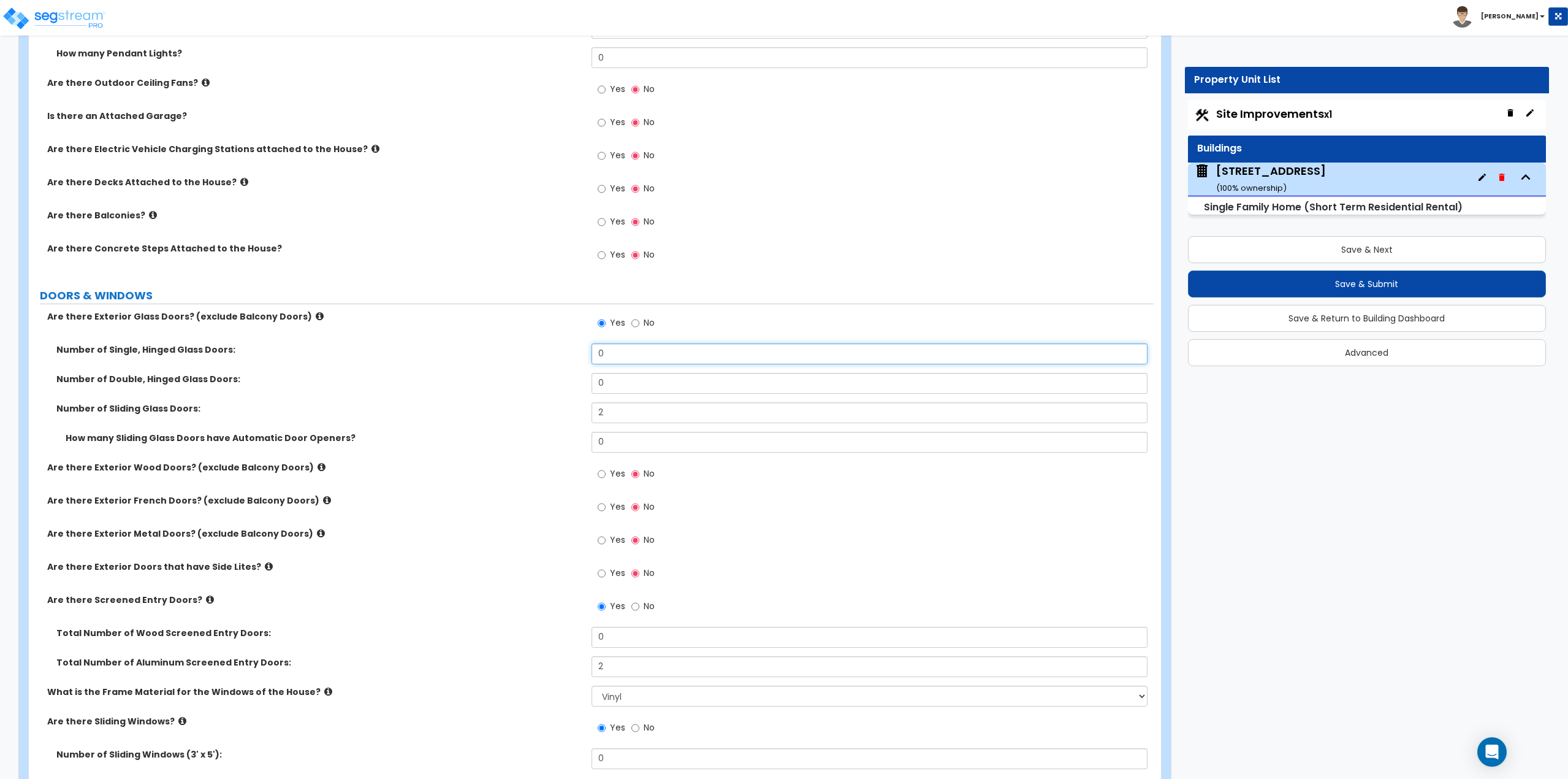
drag, startPoint x: 649, startPoint y: 356, endPoint x: 550, endPoint y: 351, distance: 99.1
click at [550, 351] on div "Number of Single, Hinged Glass Doors: 0" at bounding box center [591, 358] width 1125 height 30
click at [603, 354] on input "0" at bounding box center [870, 353] width 557 height 21
click at [604, 353] on input "0" at bounding box center [870, 353] width 557 height 21
type input "1"
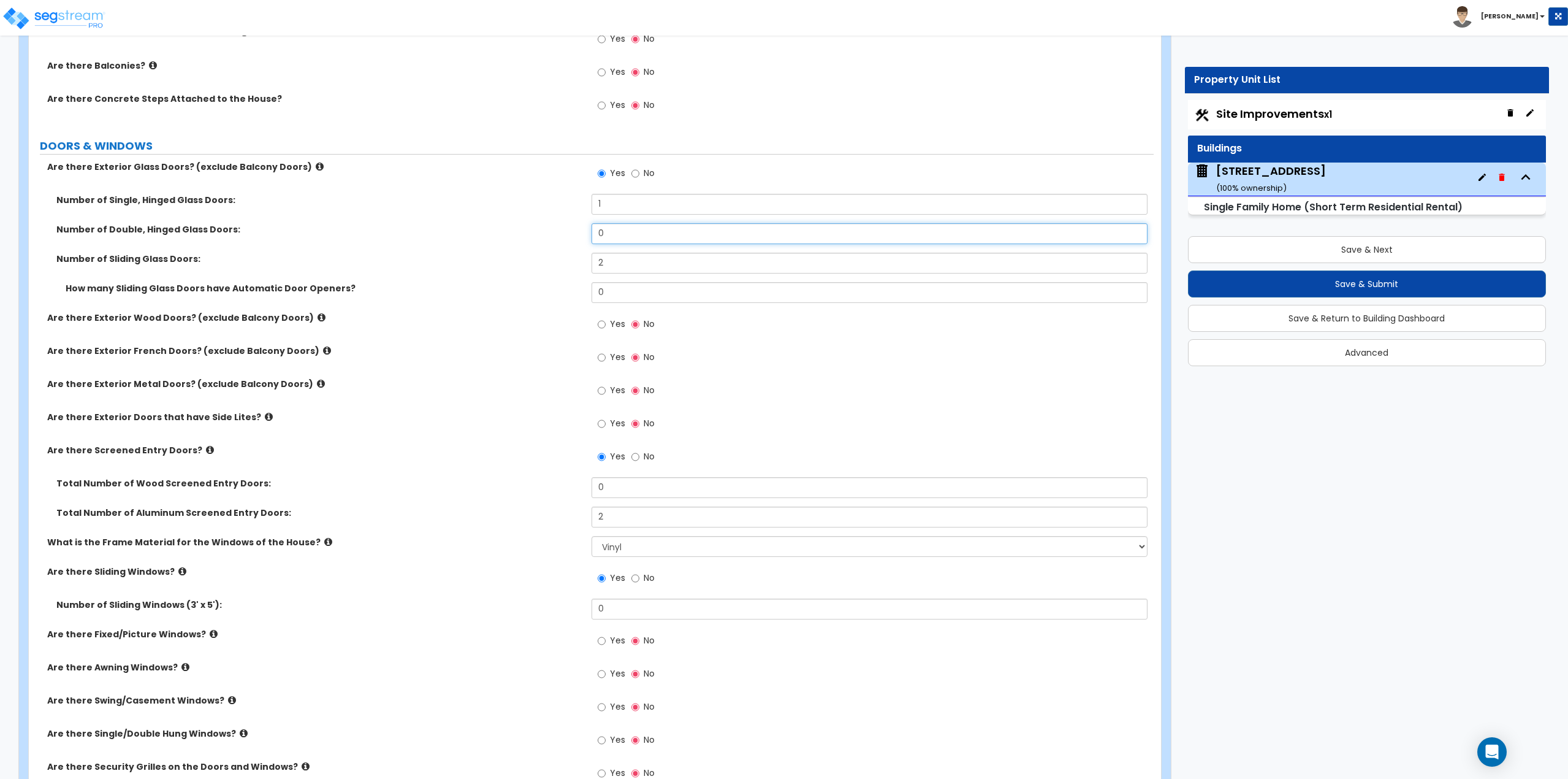
scroll to position [1533, 0]
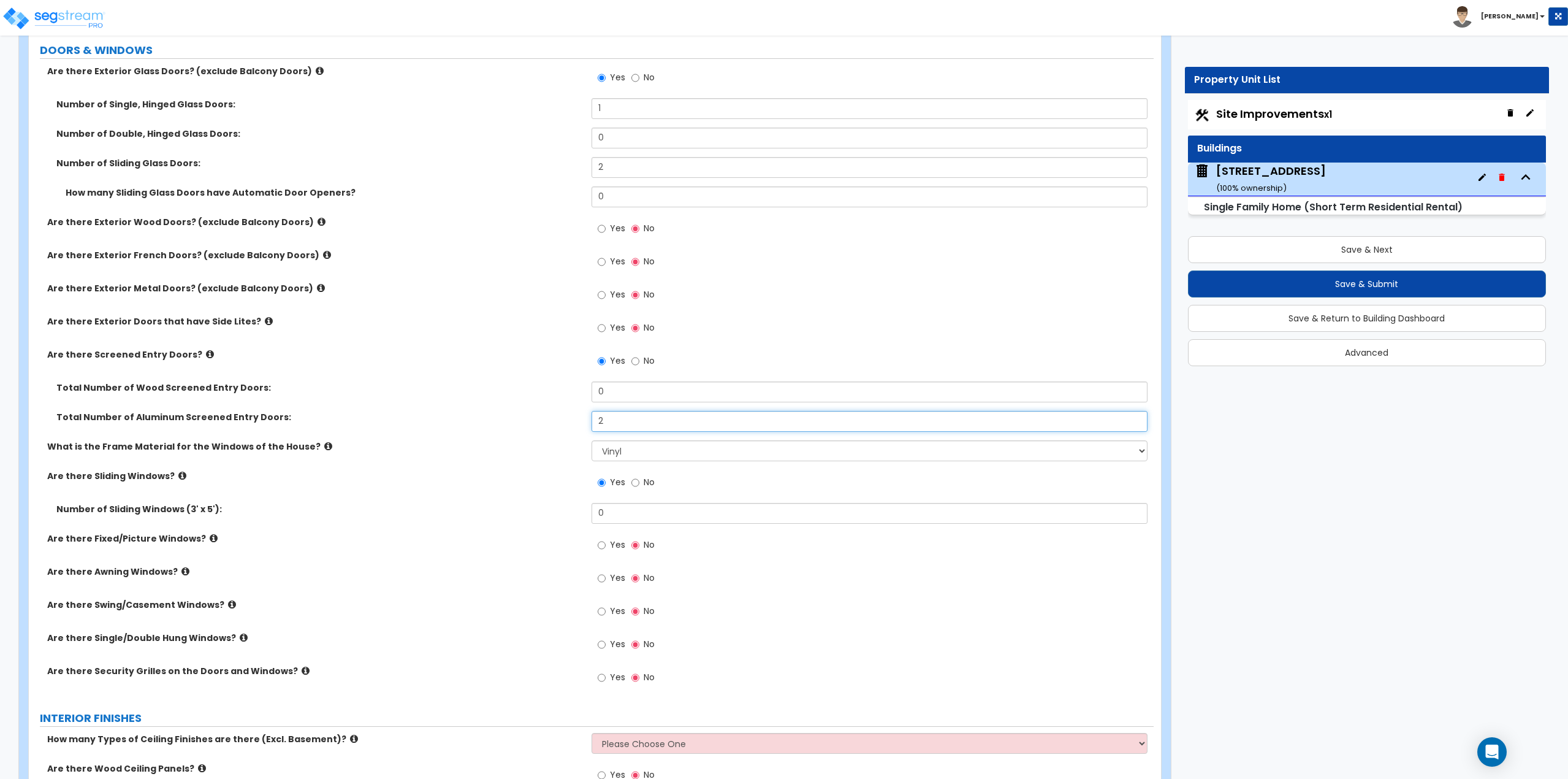
click at [632, 428] on input "2" at bounding box center [870, 421] width 557 height 21
type input "3"
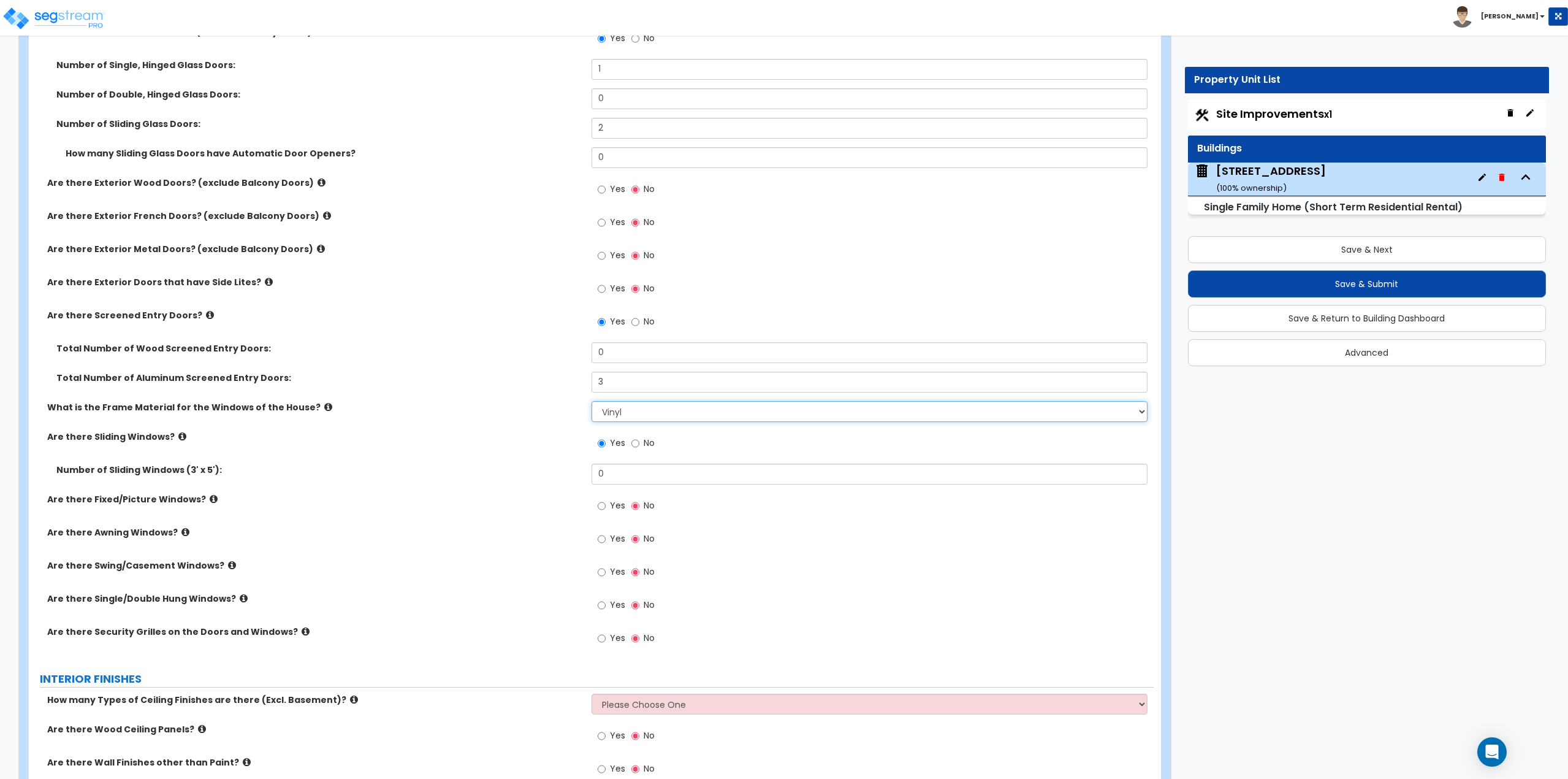
scroll to position [1595, 0]
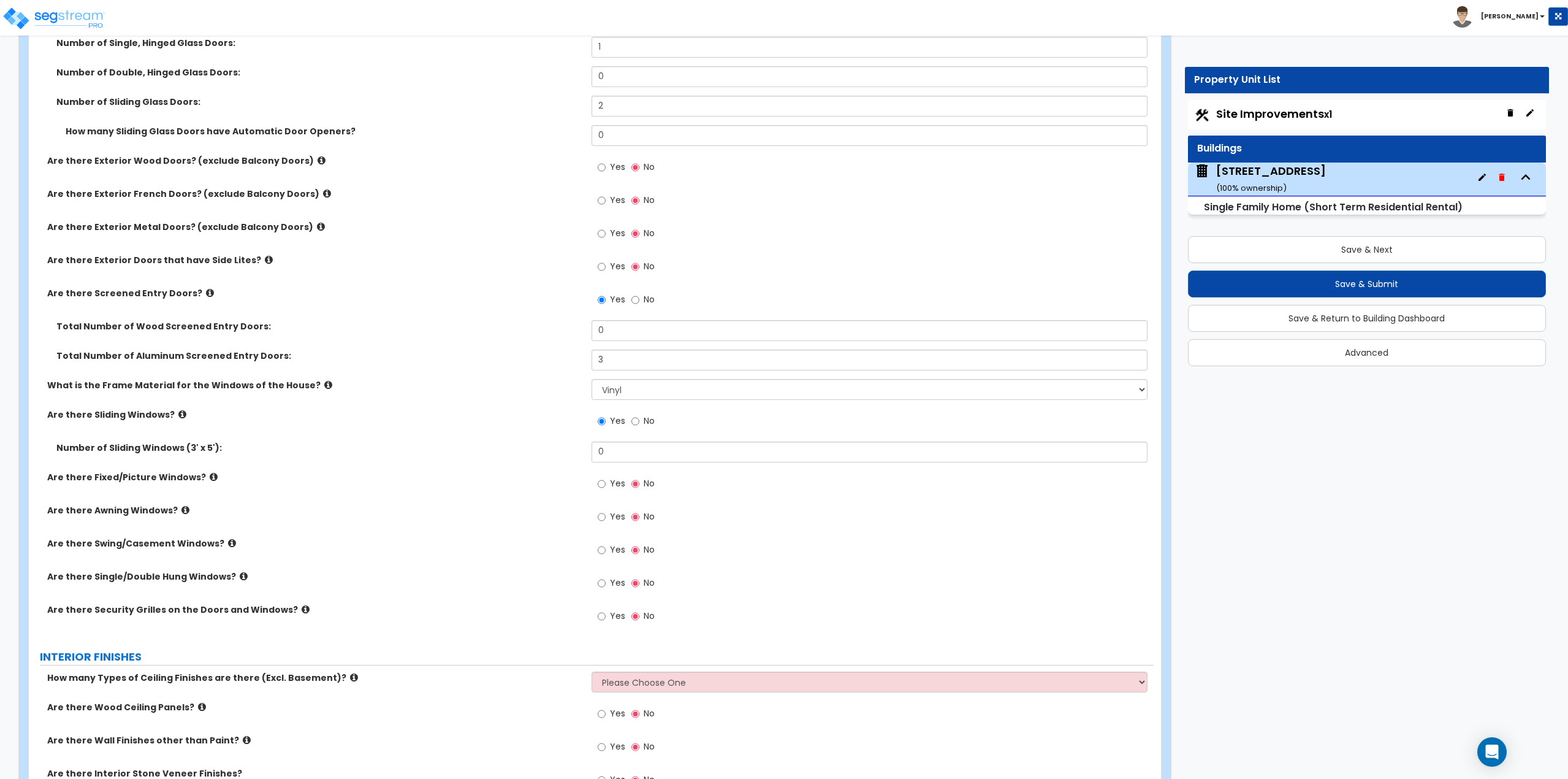
click at [641, 421] on label "No" at bounding box center [643, 422] width 23 height 21
click at [640, 421] on input "No" at bounding box center [635, 420] width 8 height 13
radio input "false"
radio input "true"
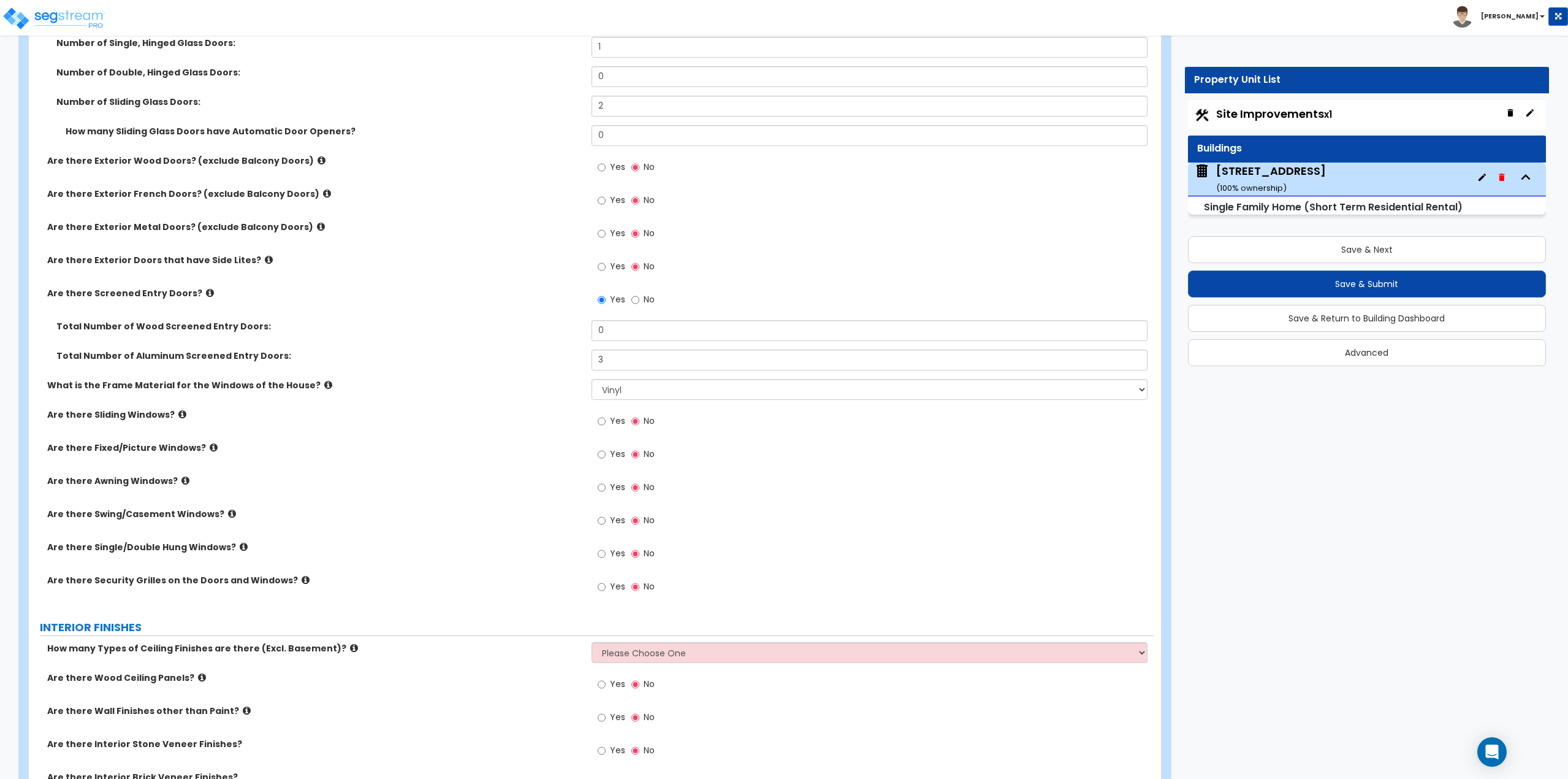
click at [228, 515] on icon at bounding box center [231, 514] width 8 height 10
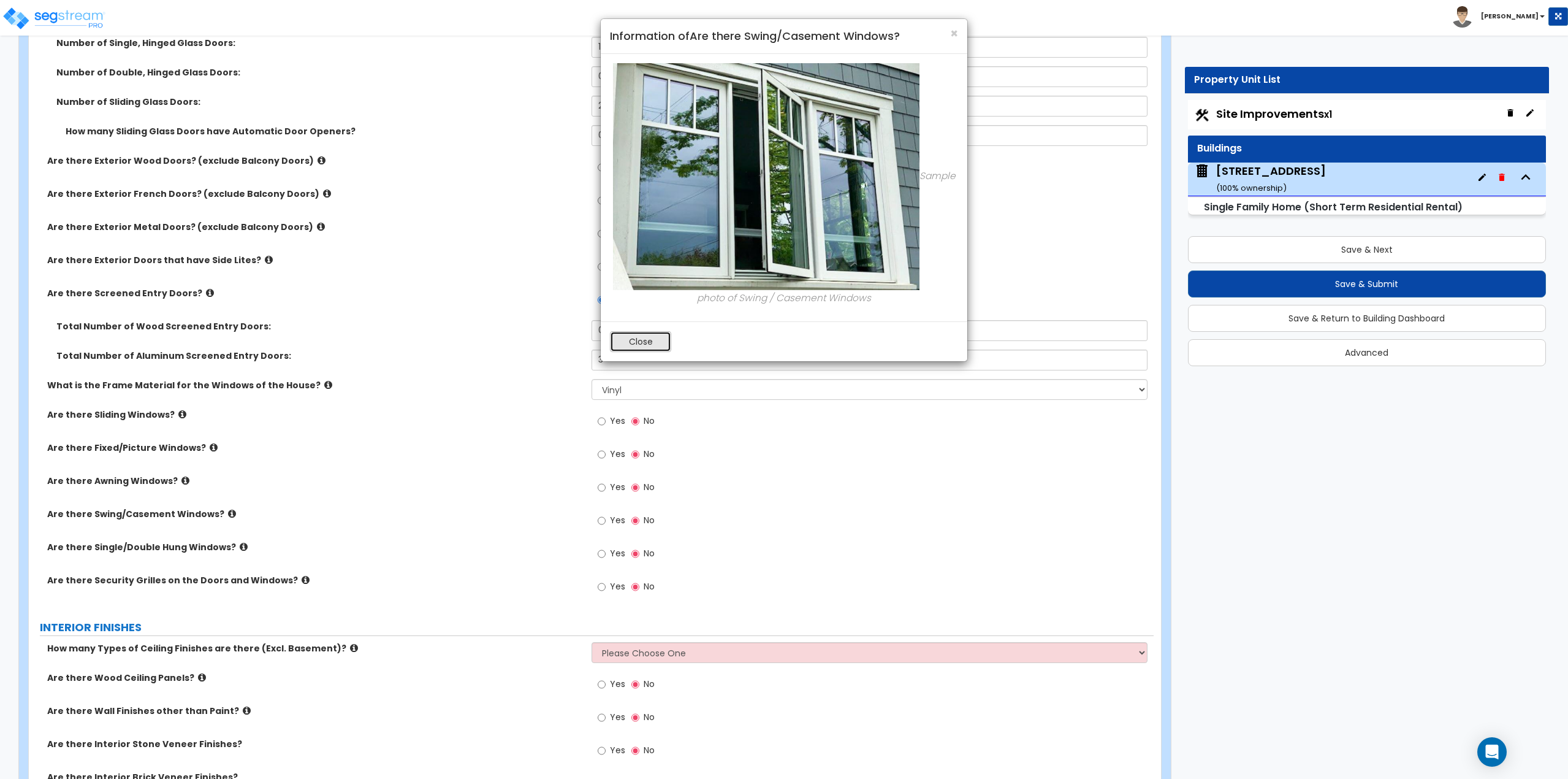
click at [652, 346] on button "Close" at bounding box center [640, 341] width 61 height 21
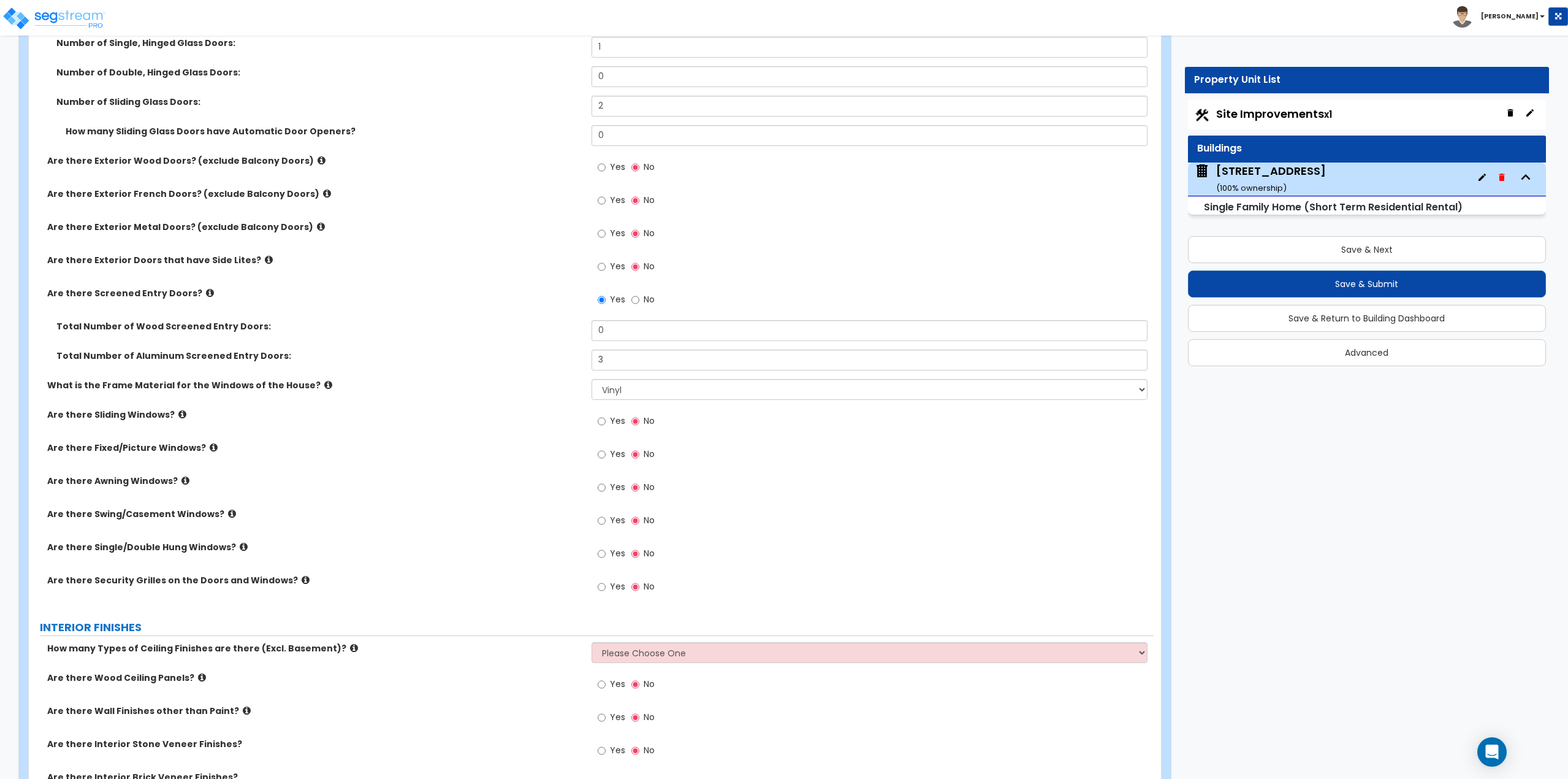
click at [610, 521] on span "Yes" at bounding box center [618, 520] width 16 height 12
click at [606, 521] on input "Yes" at bounding box center [601, 520] width 8 height 13
radio input "true"
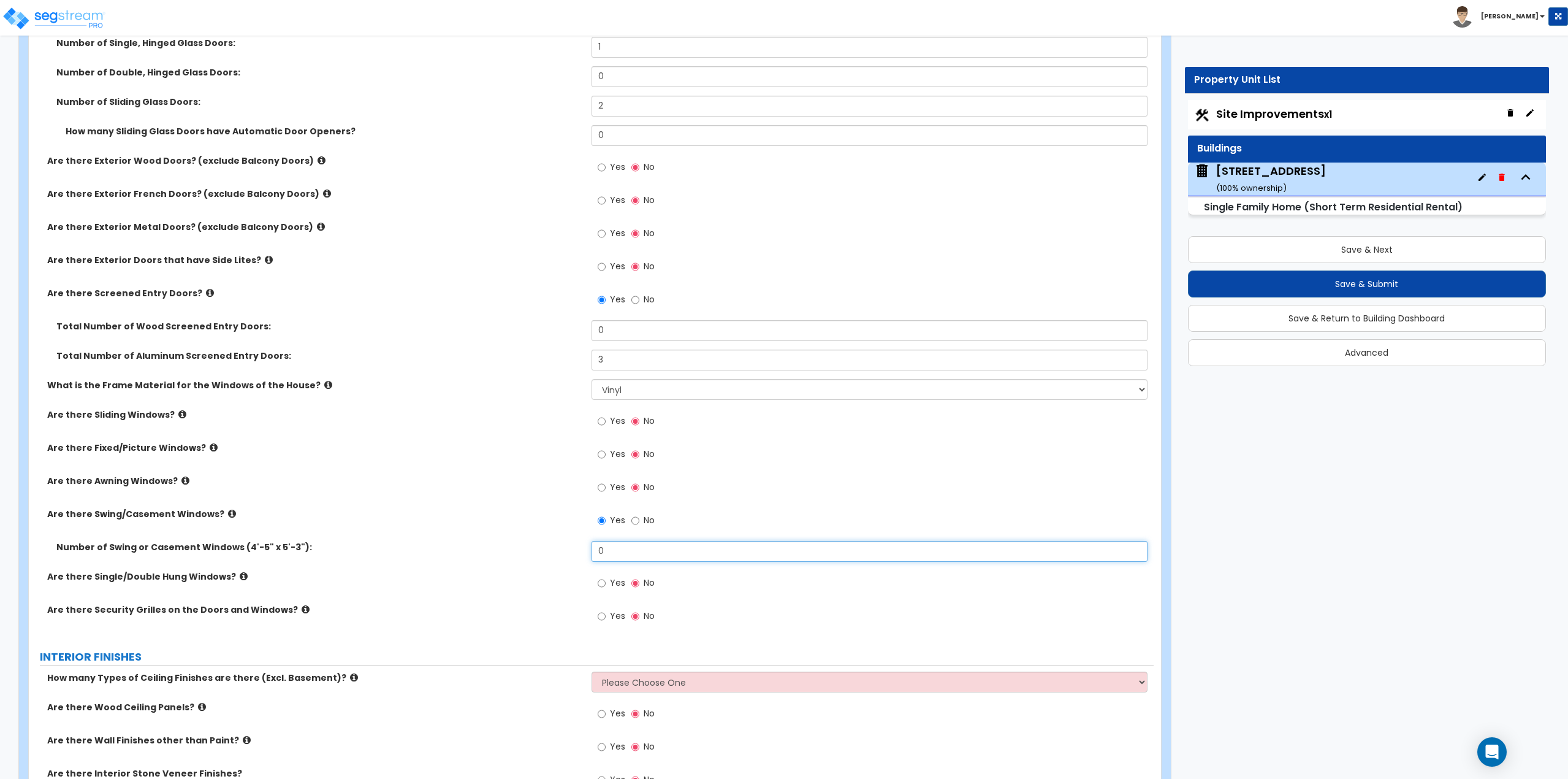
click at [623, 547] on input "0" at bounding box center [870, 551] width 557 height 21
click at [648, 538] on div "Yes No" at bounding box center [873, 524] width 563 height 33
click at [640, 545] on input "0" at bounding box center [870, 551] width 557 height 21
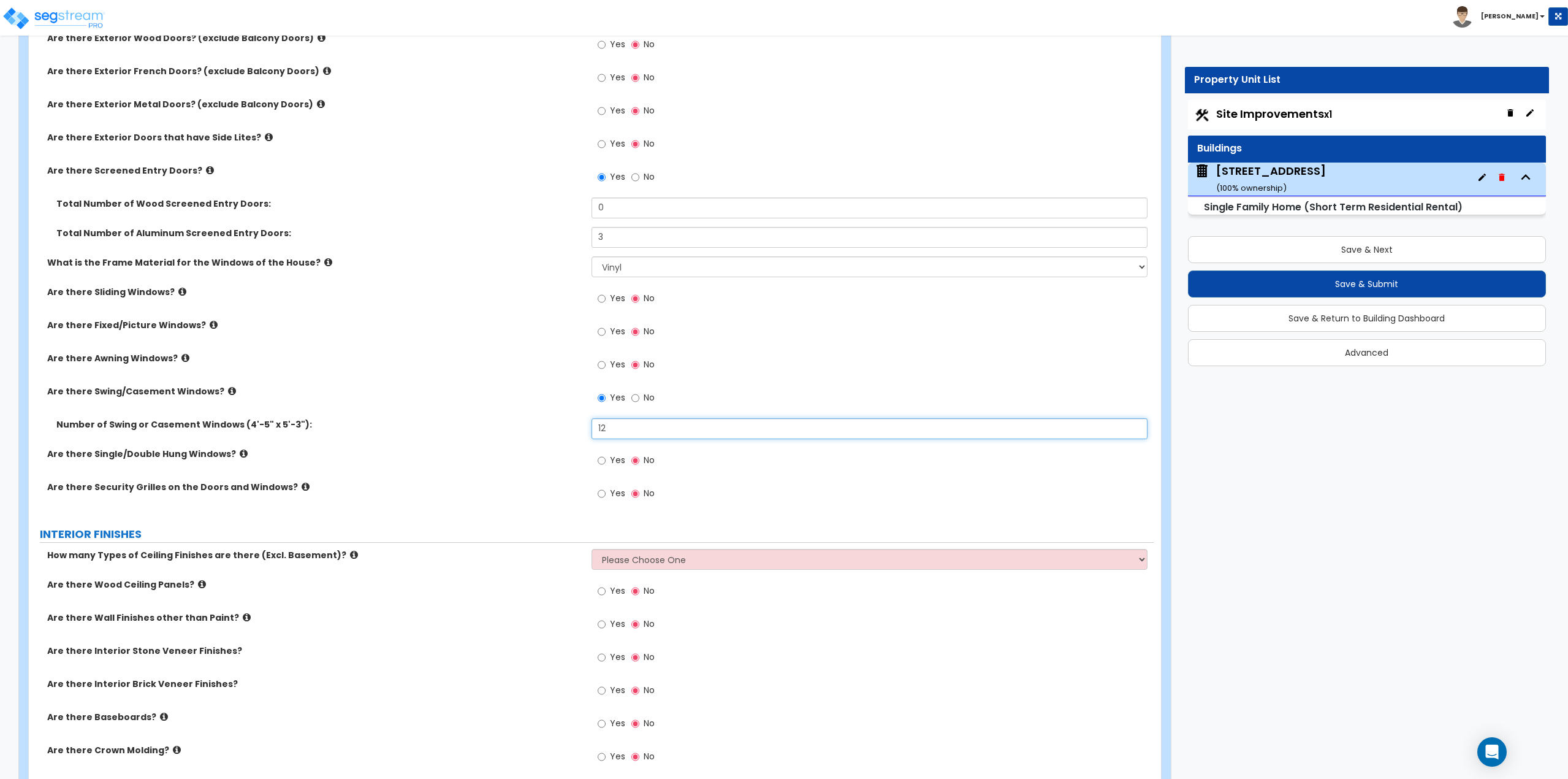
scroll to position [1778, 0]
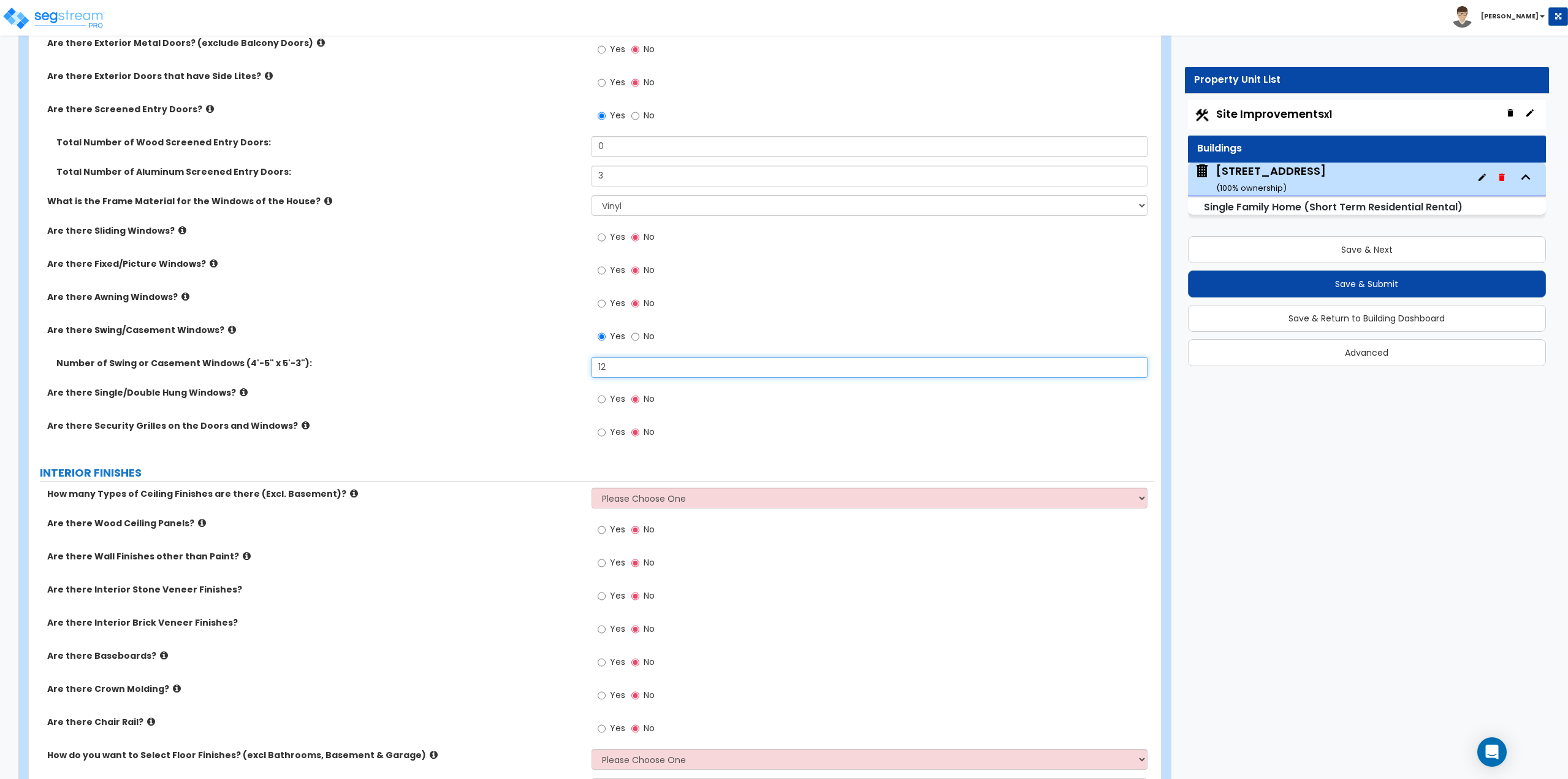
type input "12"
click at [656, 500] on select "Please Choose One 1 2 3" at bounding box center [870, 498] width 557 height 21
select select "1"
click at [592, 487] on select "Please Choose One 1 2 3" at bounding box center [870, 498] width 557 height 21
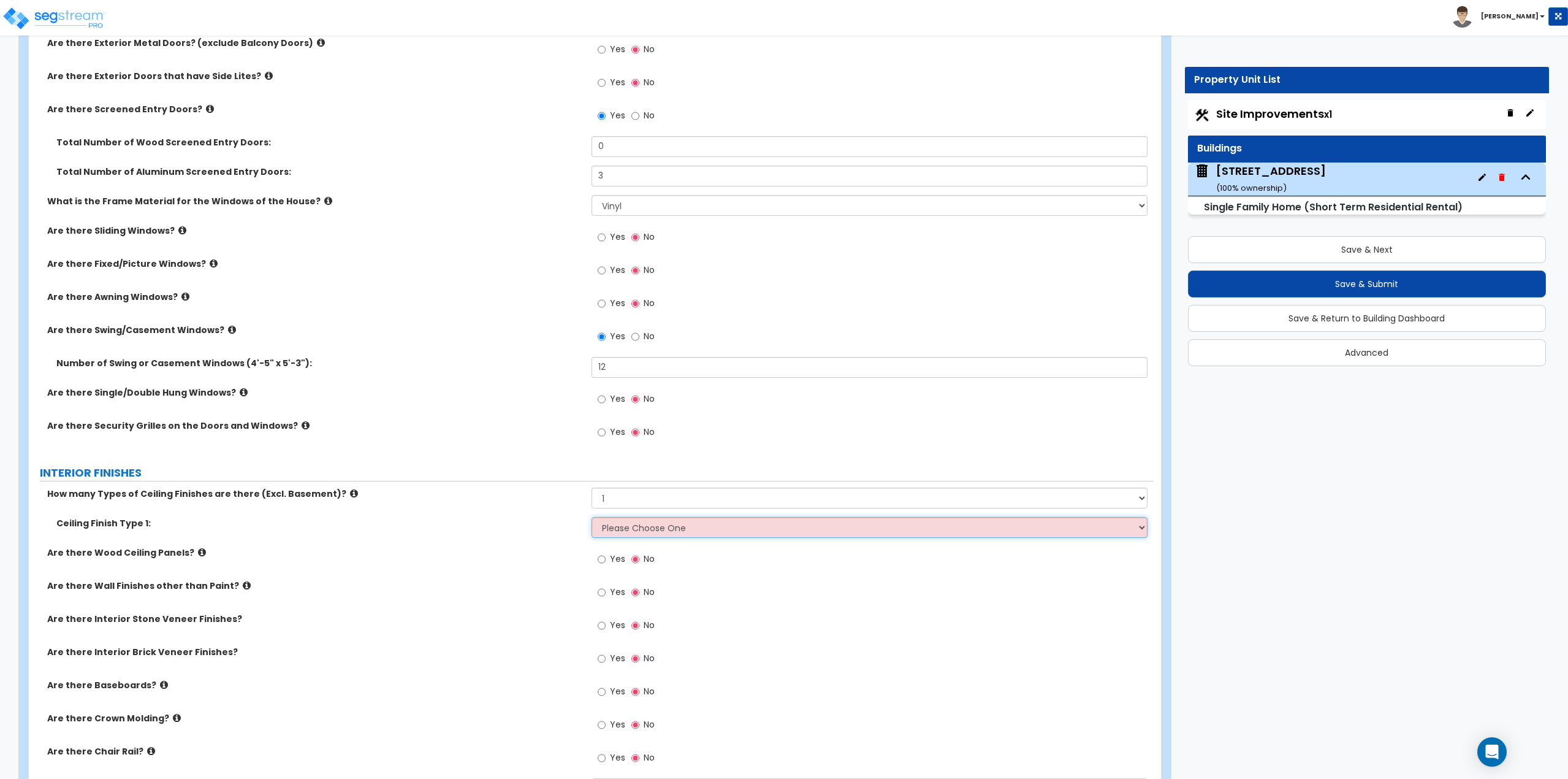
click at [694, 532] on select "Please Choose One Drop Ceiling Drywall Ceiling Open Ceiling" at bounding box center [870, 527] width 557 height 21
select select "2"
click at [592, 517] on select "Please Choose One Drop Ceiling Drywall Ceiling Open Ceiling" at bounding box center [870, 527] width 557 height 21
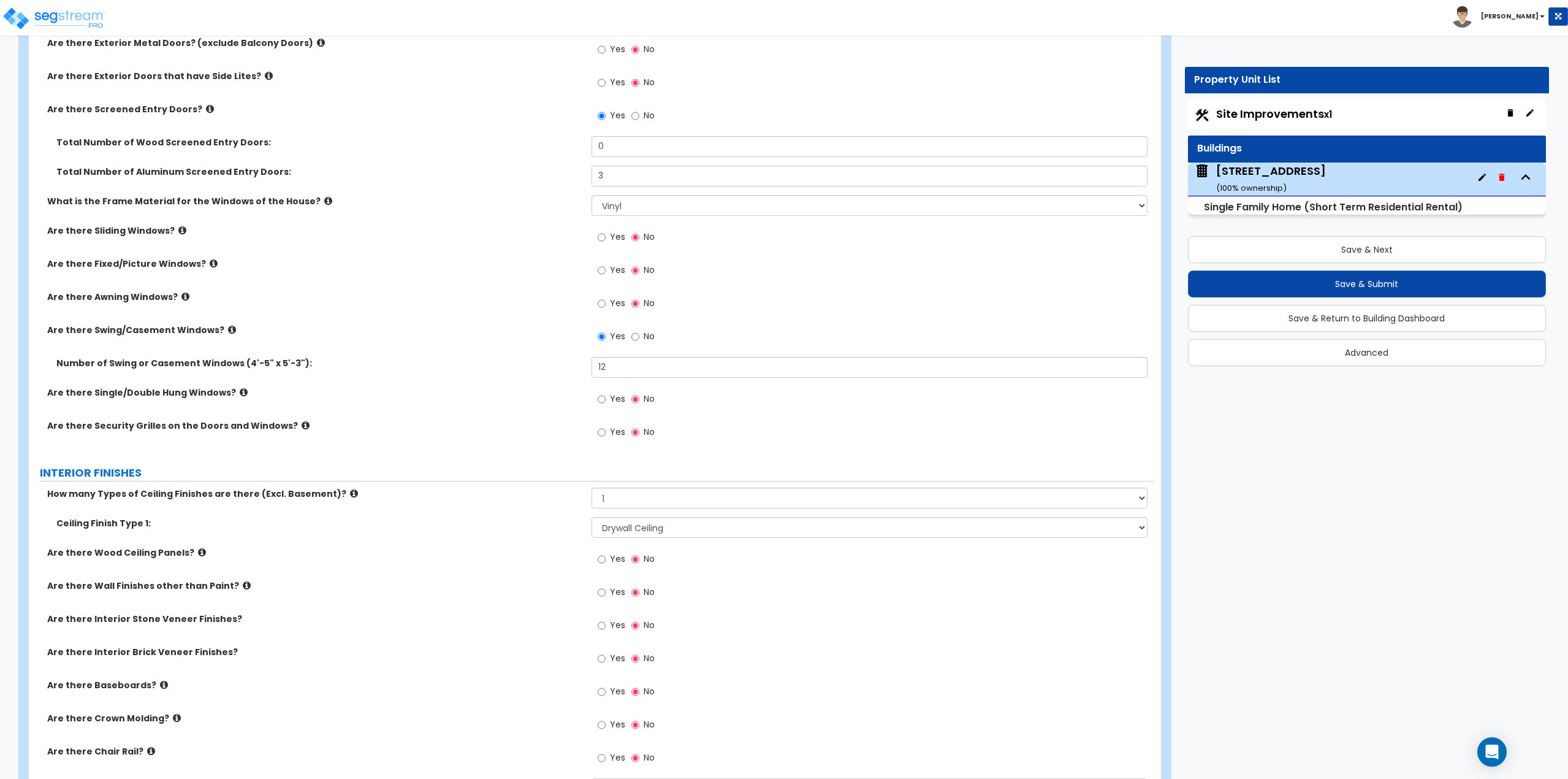
click at [198, 552] on icon at bounding box center [202, 552] width 8 height 10
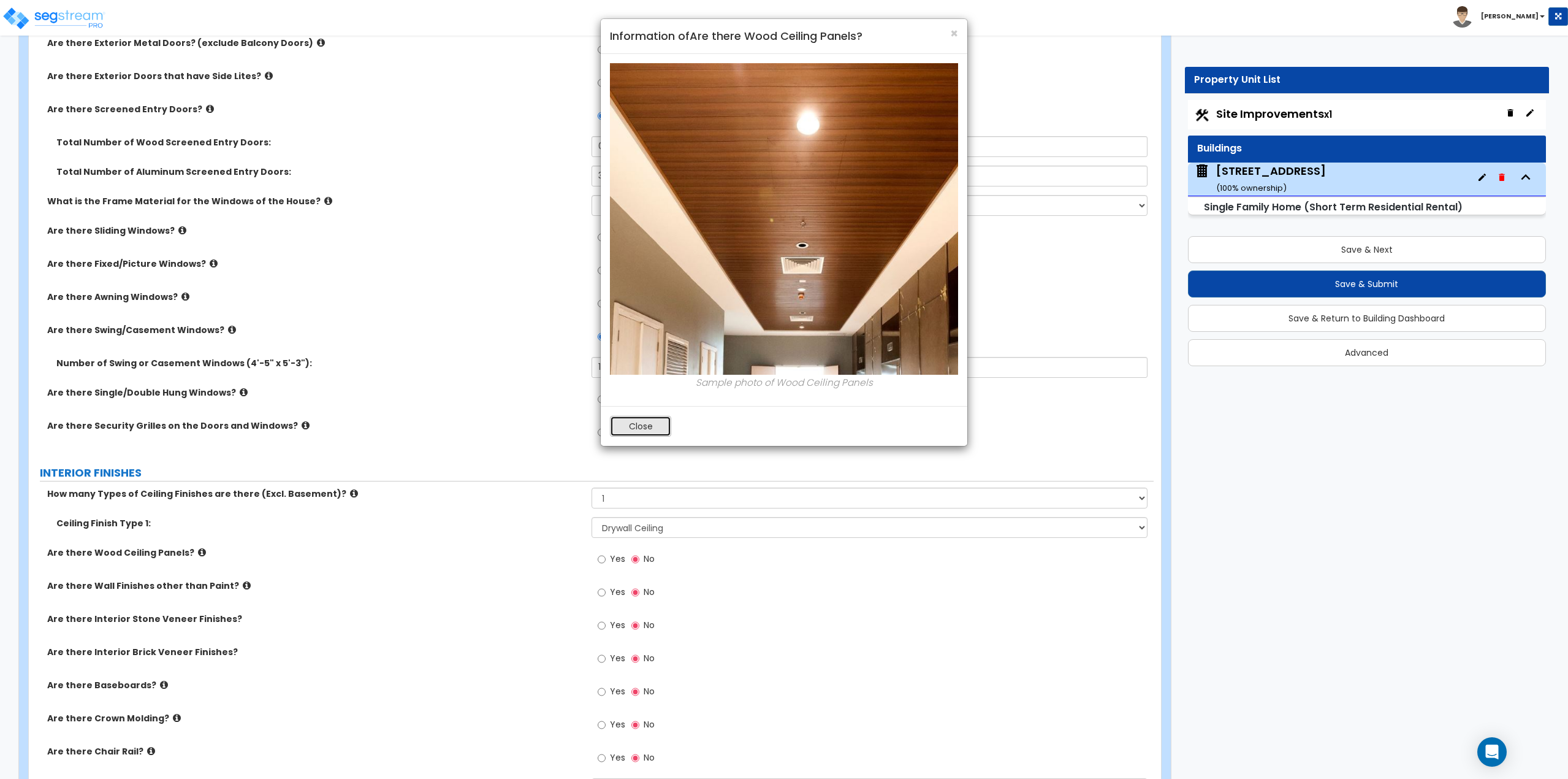
click at [626, 426] on button "Close" at bounding box center [640, 426] width 61 height 21
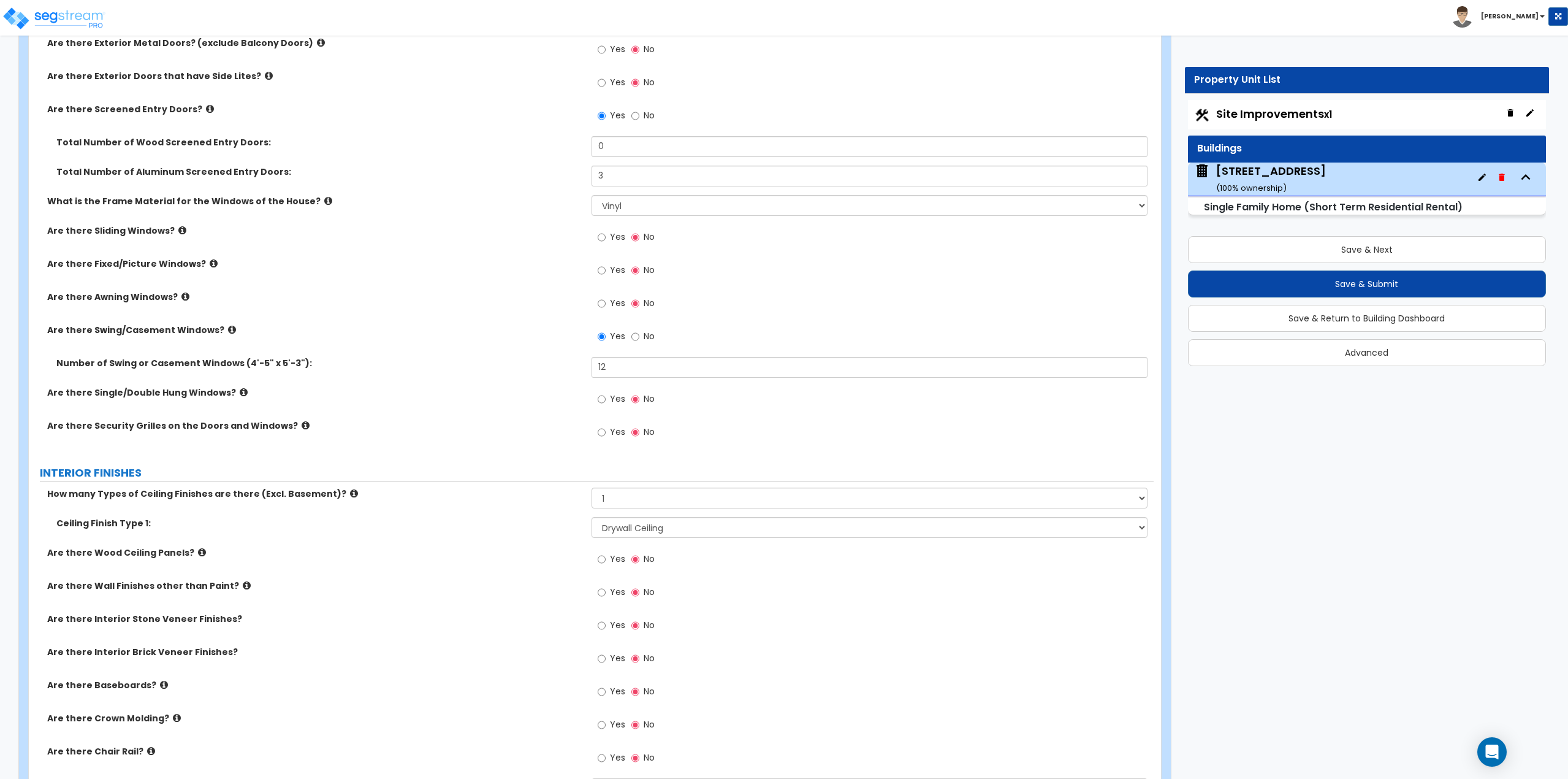
scroll to position [1839, 0]
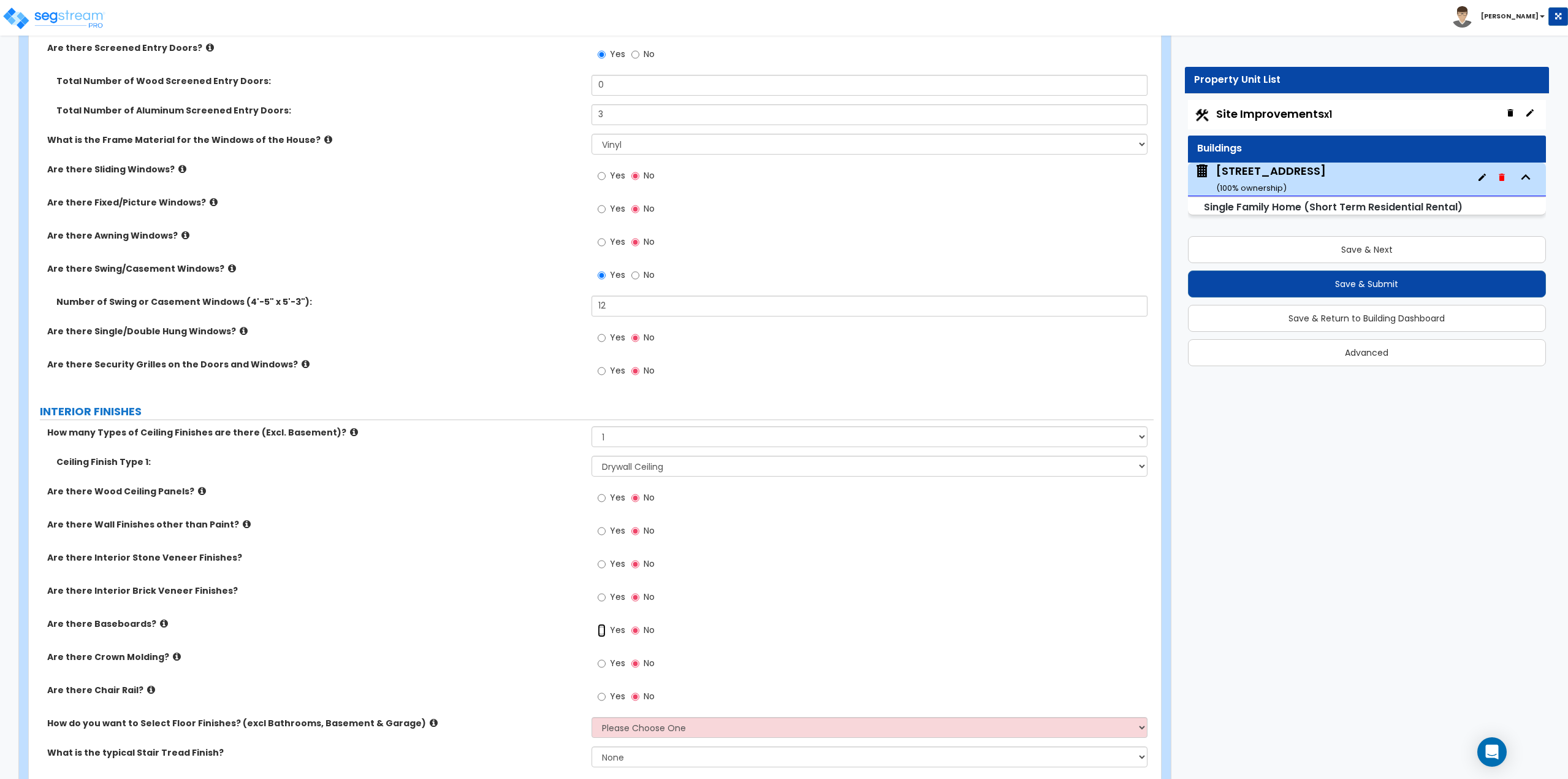
click at [605, 630] on input "Yes" at bounding box center [601, 629] width 8 height 13
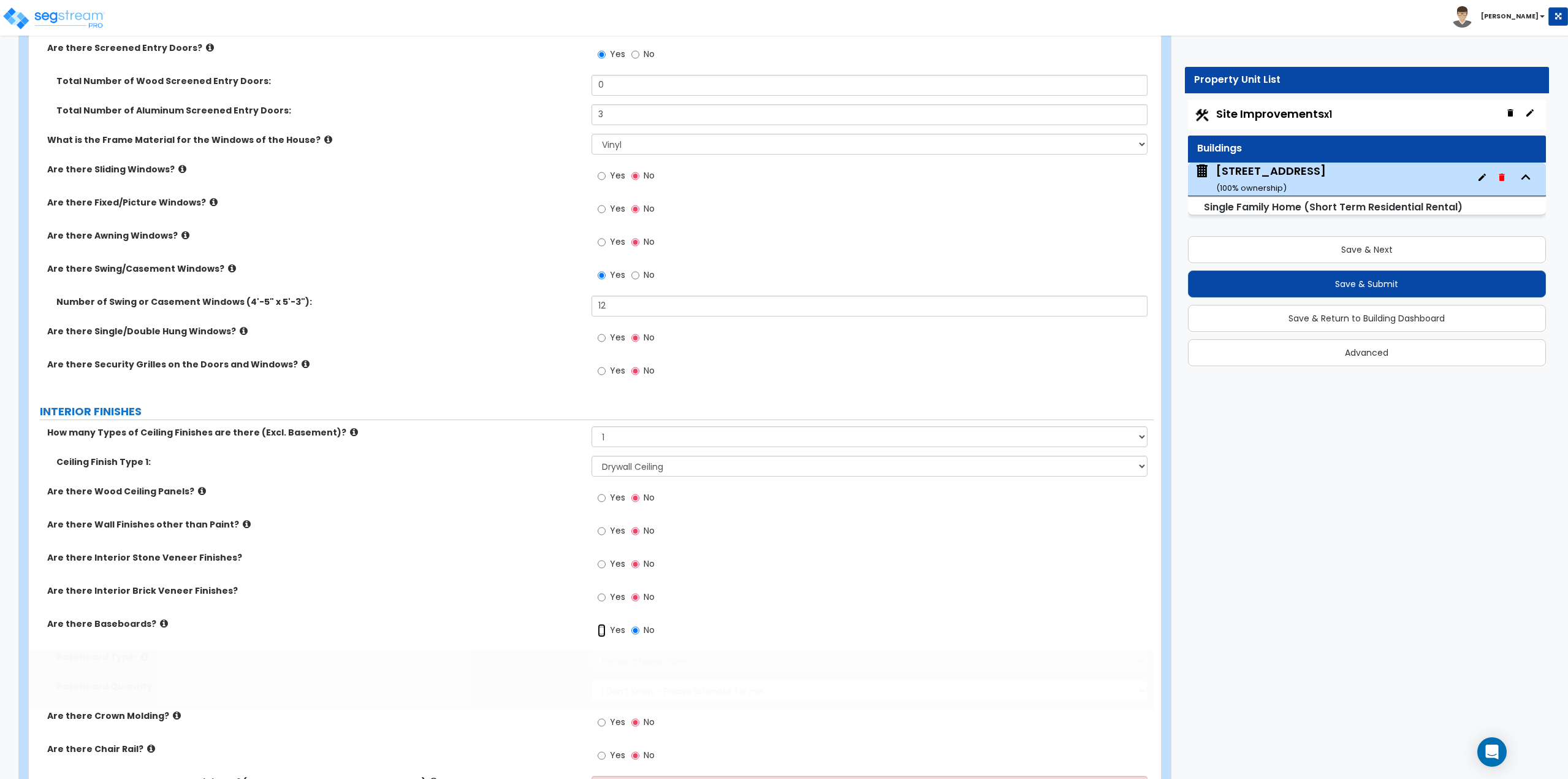
radio input "true"
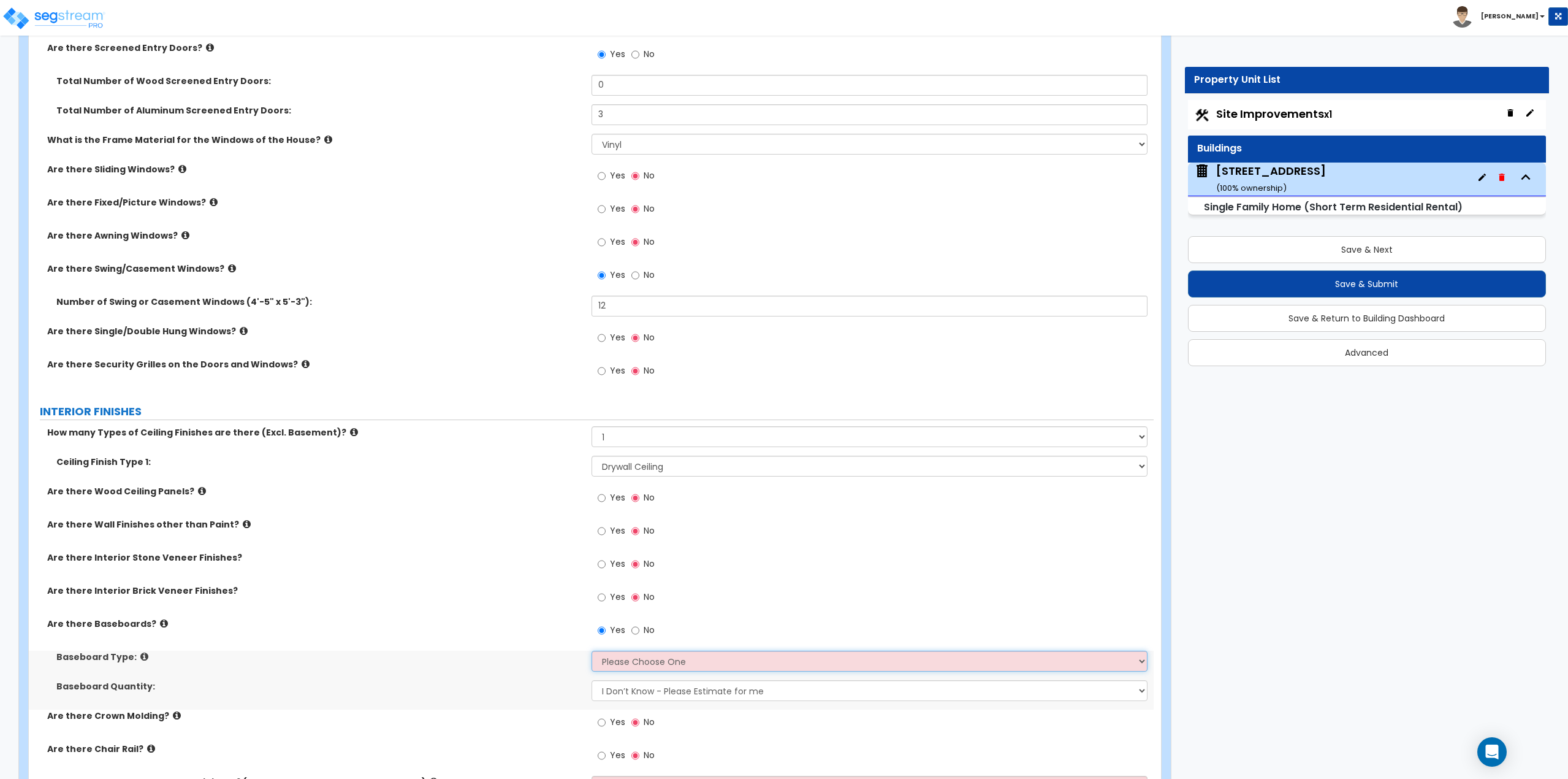
click at [617, 654] on select "Please Choose One Wood Vinyl Carpet Tile" at bounding box center [870, 661] width 557 height 21
select select "1"
click at [592, 650] on select "Please Choose One Wood Vinyl Carpet Tile" at bounding box center [870, 661] width 557 height 21
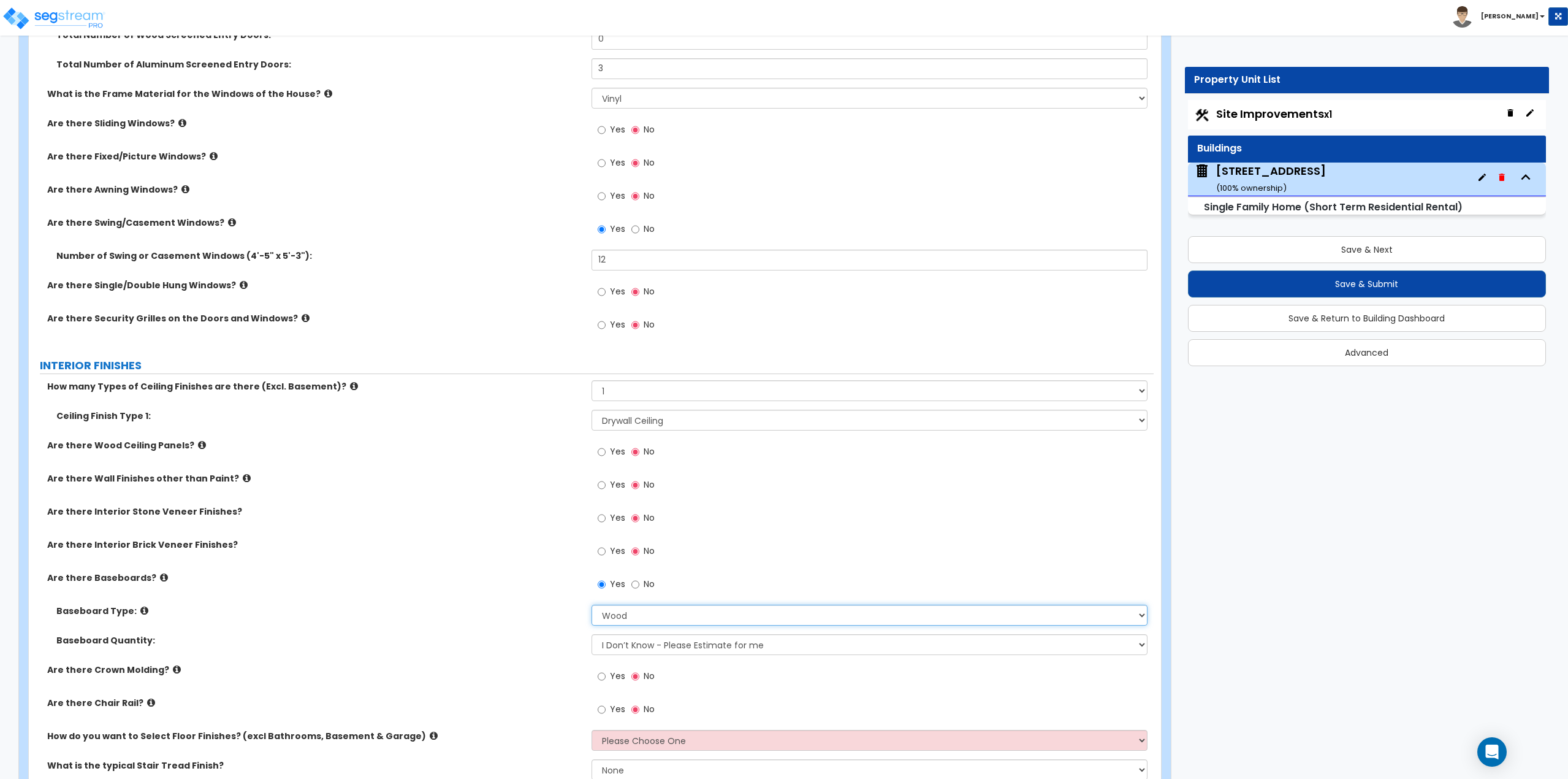
scroll to position [2024, 0]
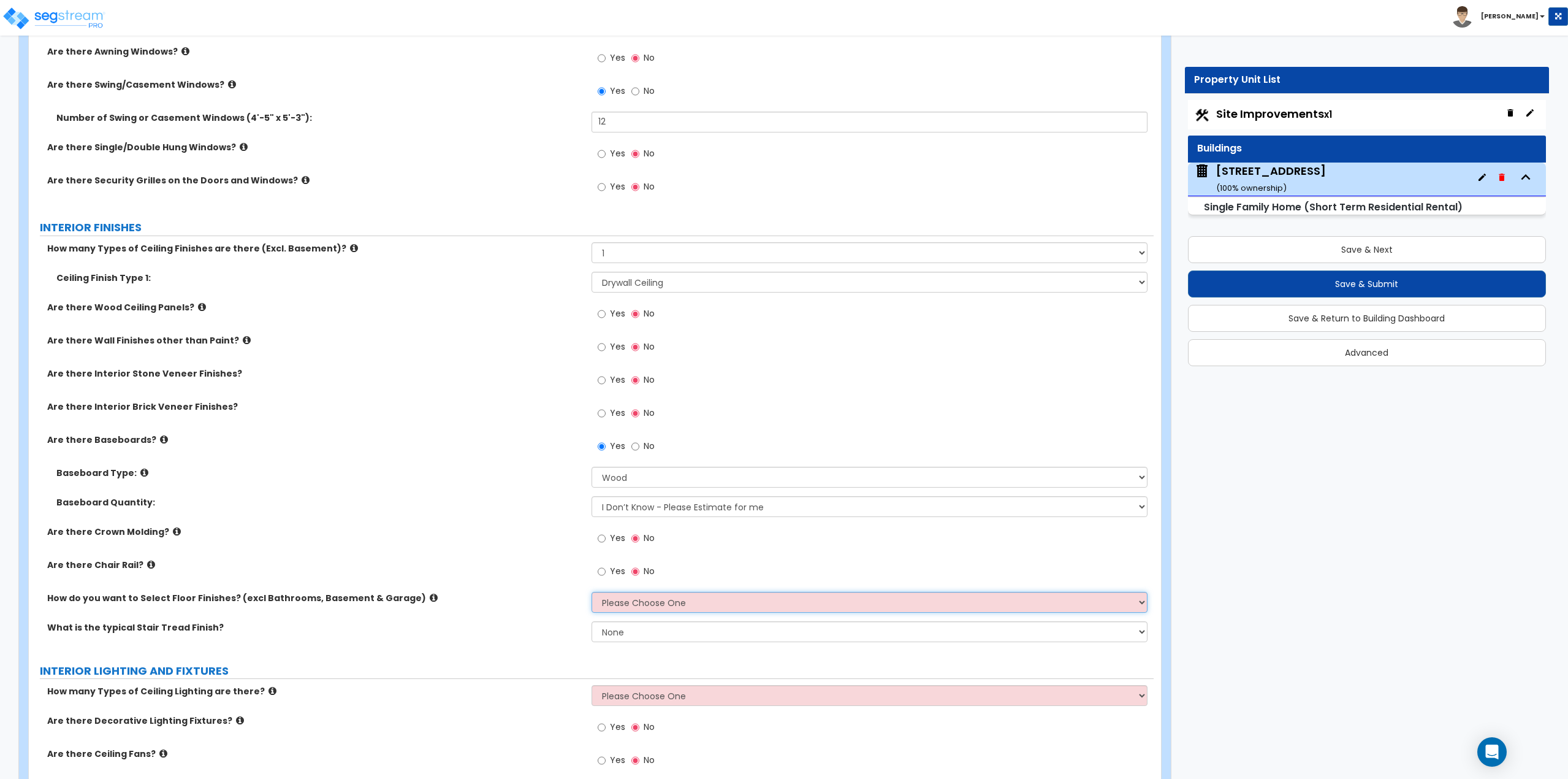
click at [665, 608] on select "Please Choose One I want to Select Floor Finishes for the Areas of the House I …" at bounding box center [870, 602] width 557 height 21
select select "1"
click at [592, 592] on select "Please Choose One I want to Select Floor Finishes for the Areas of the House I …" at bounding box center [870, 602] width 557 height 21
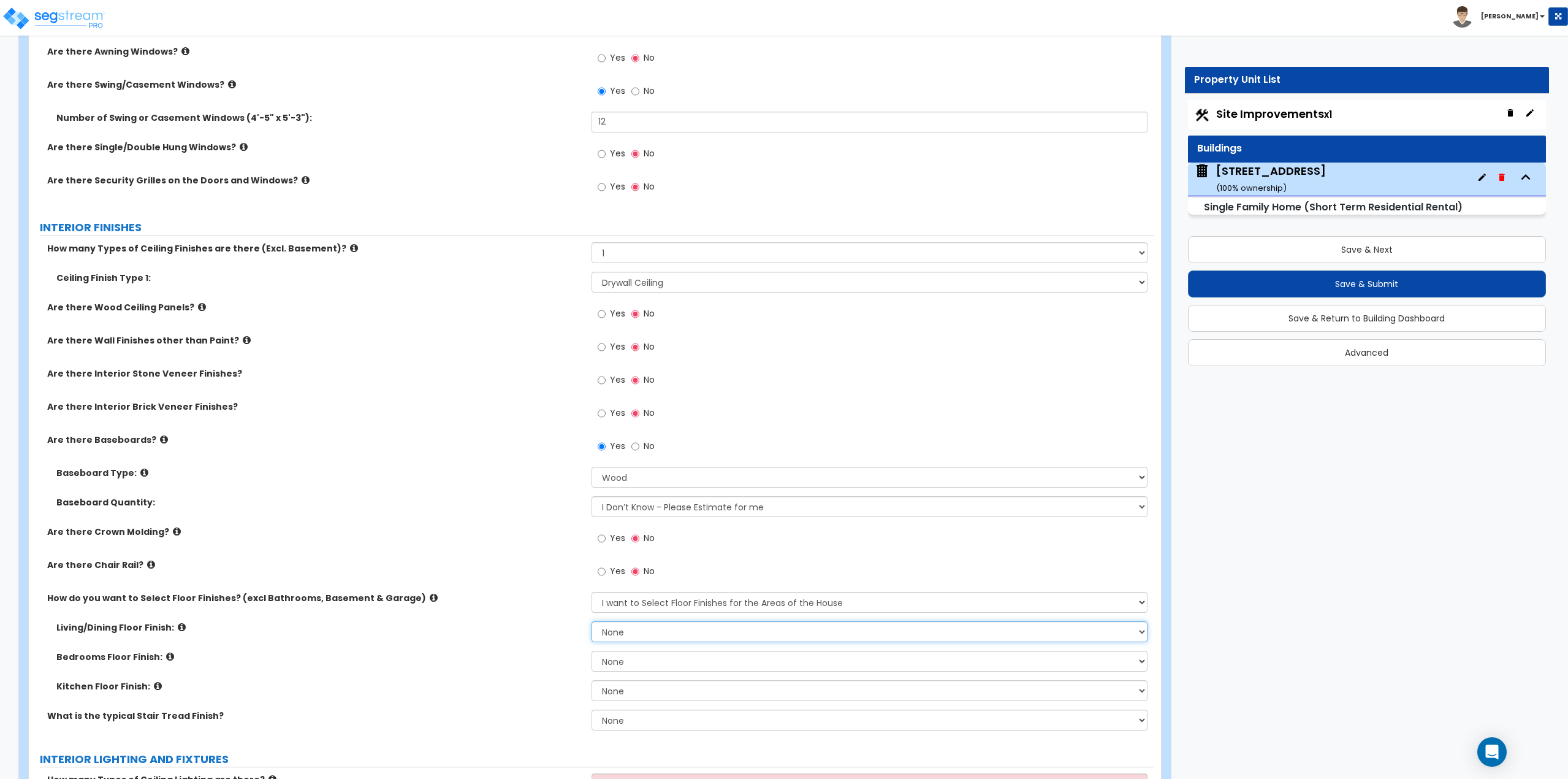
click at [644, 634] on select "None Tile Flooring Hardwood Flooring Resilient Laminate Flooring VCT Flooring S…" at bounding box center [870, 632] width 557 height 21
select select "2"
click at [592, 621] on select "None Tile Flooring Hardwood Flooring Resilient Laminate Flooring VCT Flooring S…" at bounding box center [870, 632] width 557 height 21
click at [633, 661] on select "None Tile Flooring Hardwood Flooring Resilient Laminate Flooring VCT Flooring S…" at bounding box center [870, 661] width 557 height 21
select select "2"
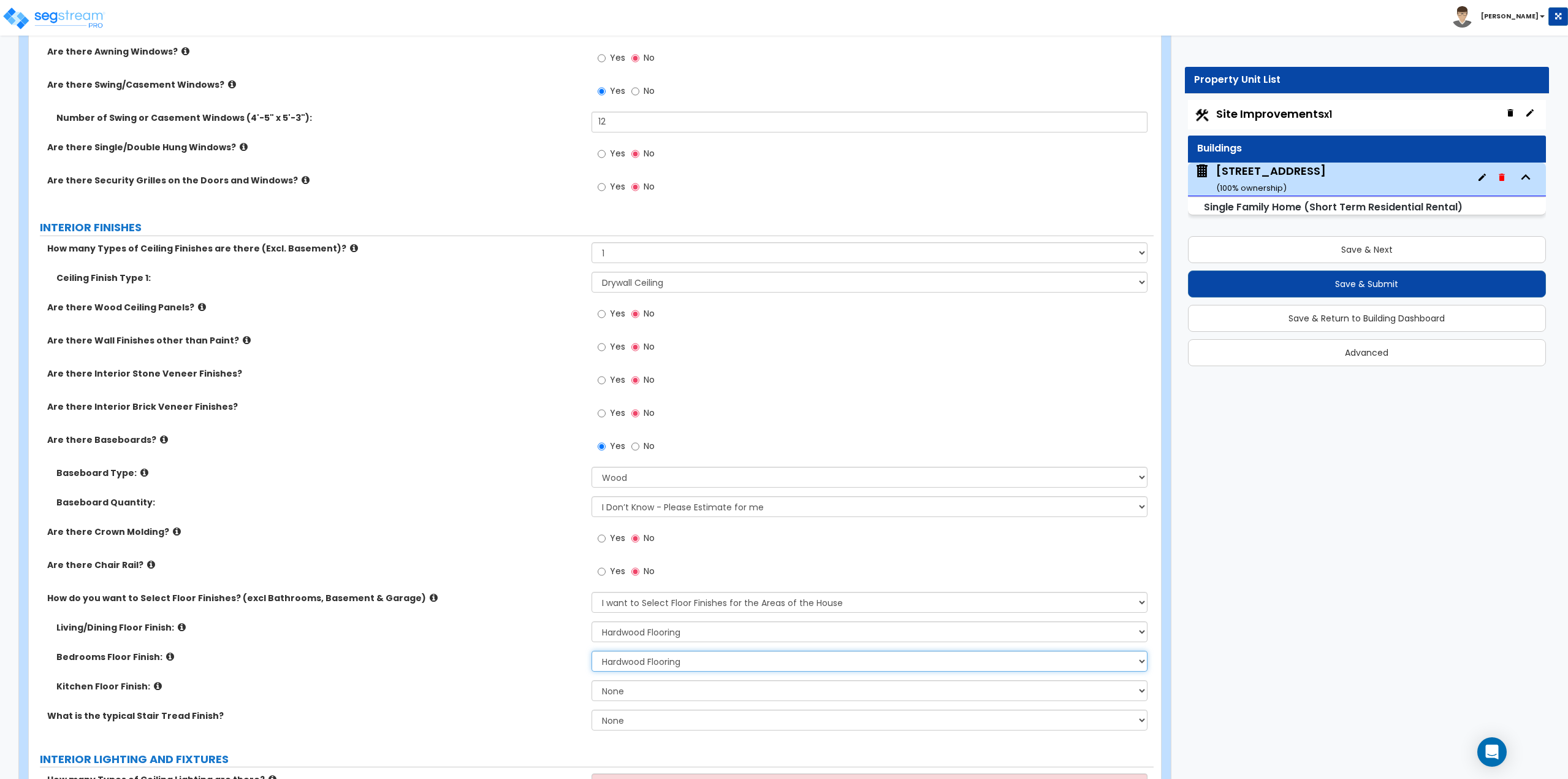
click at [592, 650] on select "None Tile Flooring Hardwood Flooring Resilient Laminate Flooring VCT Flooring S…" at bounding box center [870, 661] width 557 height 21
click at [648, 699] on select "None Tile Flooring Hardwood Flooring Resilient Laminate Flooring VCT Flooring S…" at bounding box center [870, 690] width 557 height 21
select select "2"
click at [592, 680] on select "None Tile Flooring Hardwood Flooring Resilient Laminate Flooring VCT Flooring S…" at bounding box center [870, 690] width 557 height 21
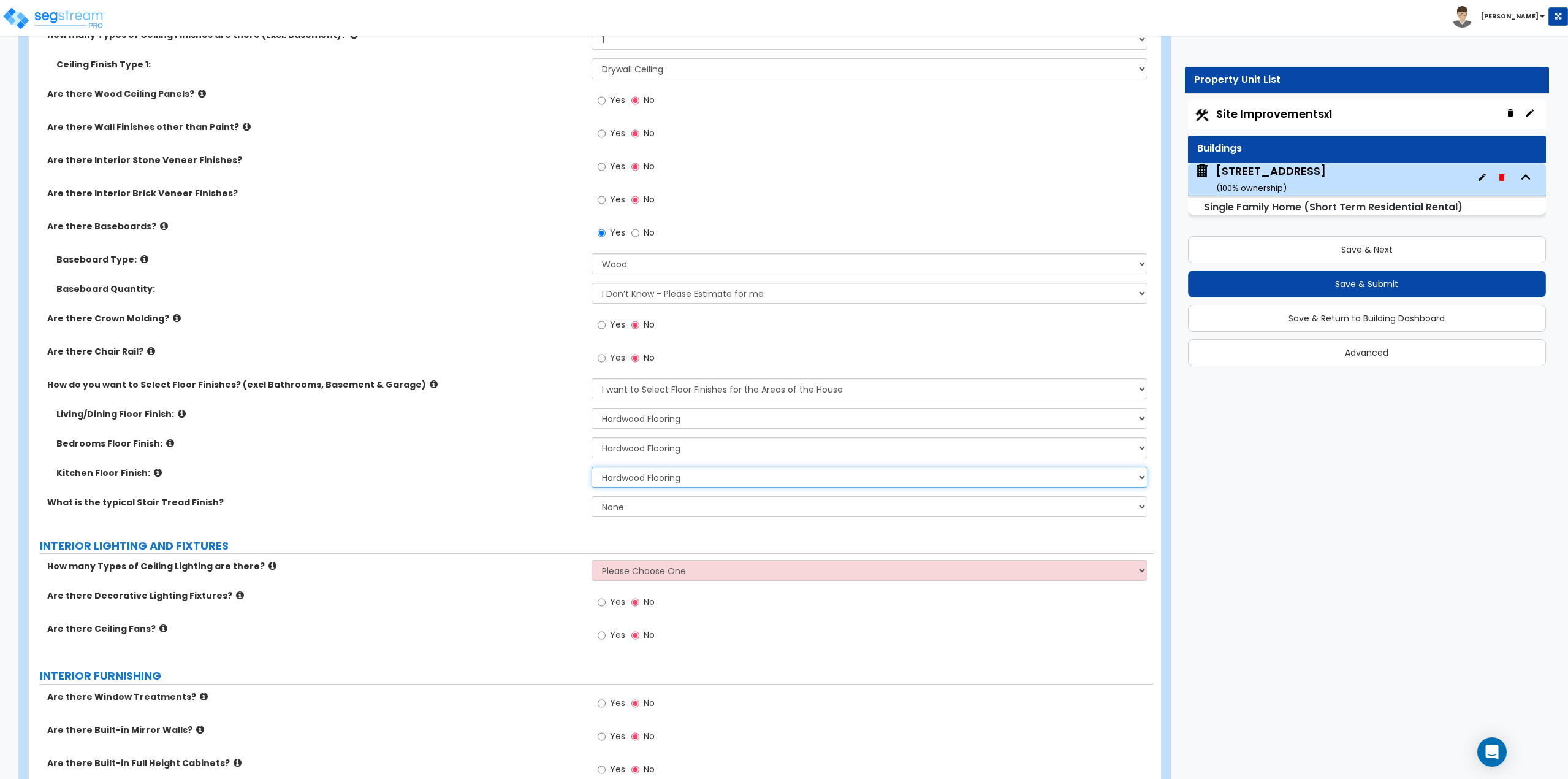
scroll to position [2330, 0]
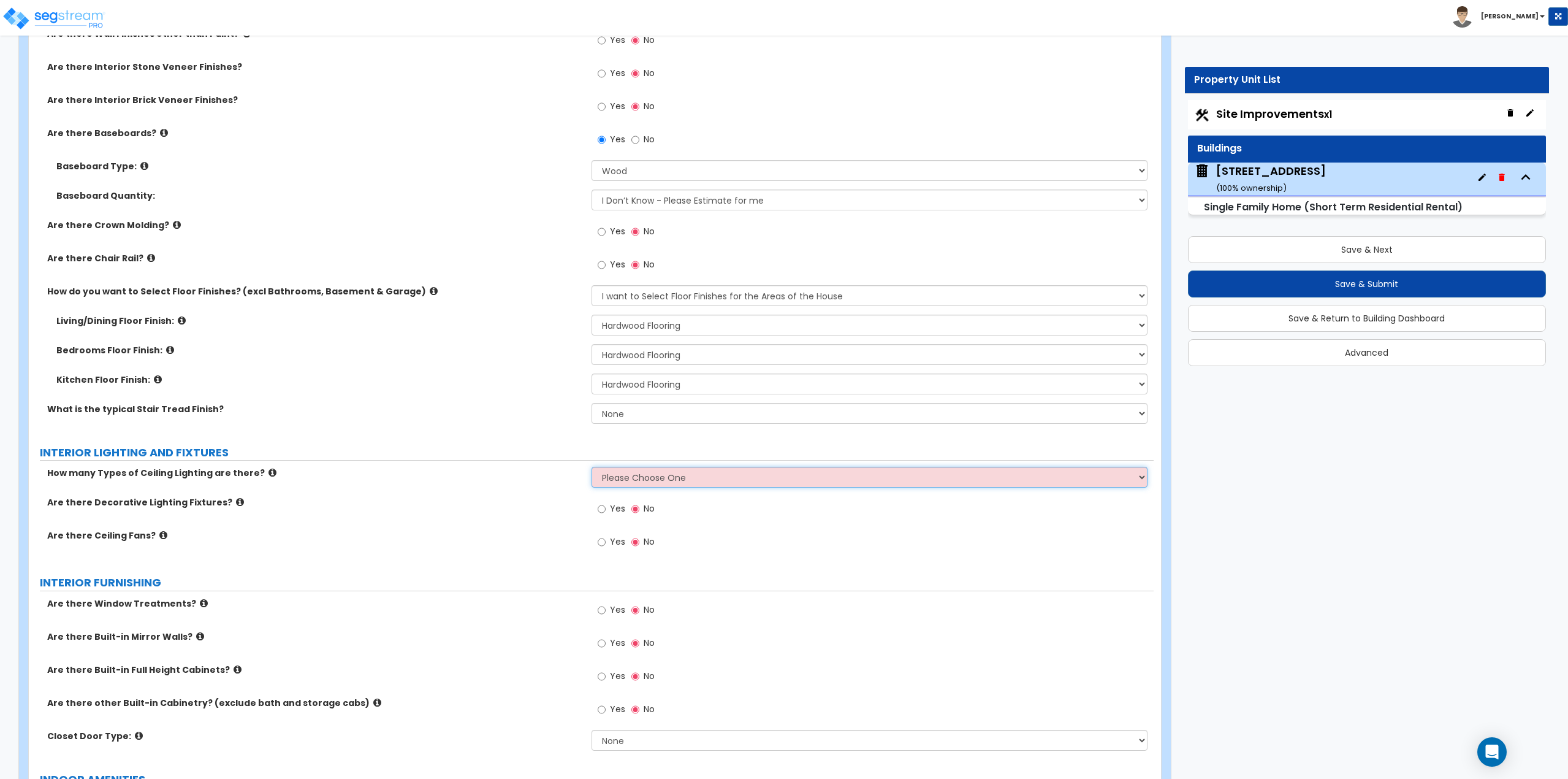
click at [660, 479] on select "Please Choose One 1 2 3" at bounding box center [870, 477] width 557 height 21
select select "2"
click at [592, 467] on select "Please Choose One 1 2 3" at bounding box center [870, 477] width 557 height 21
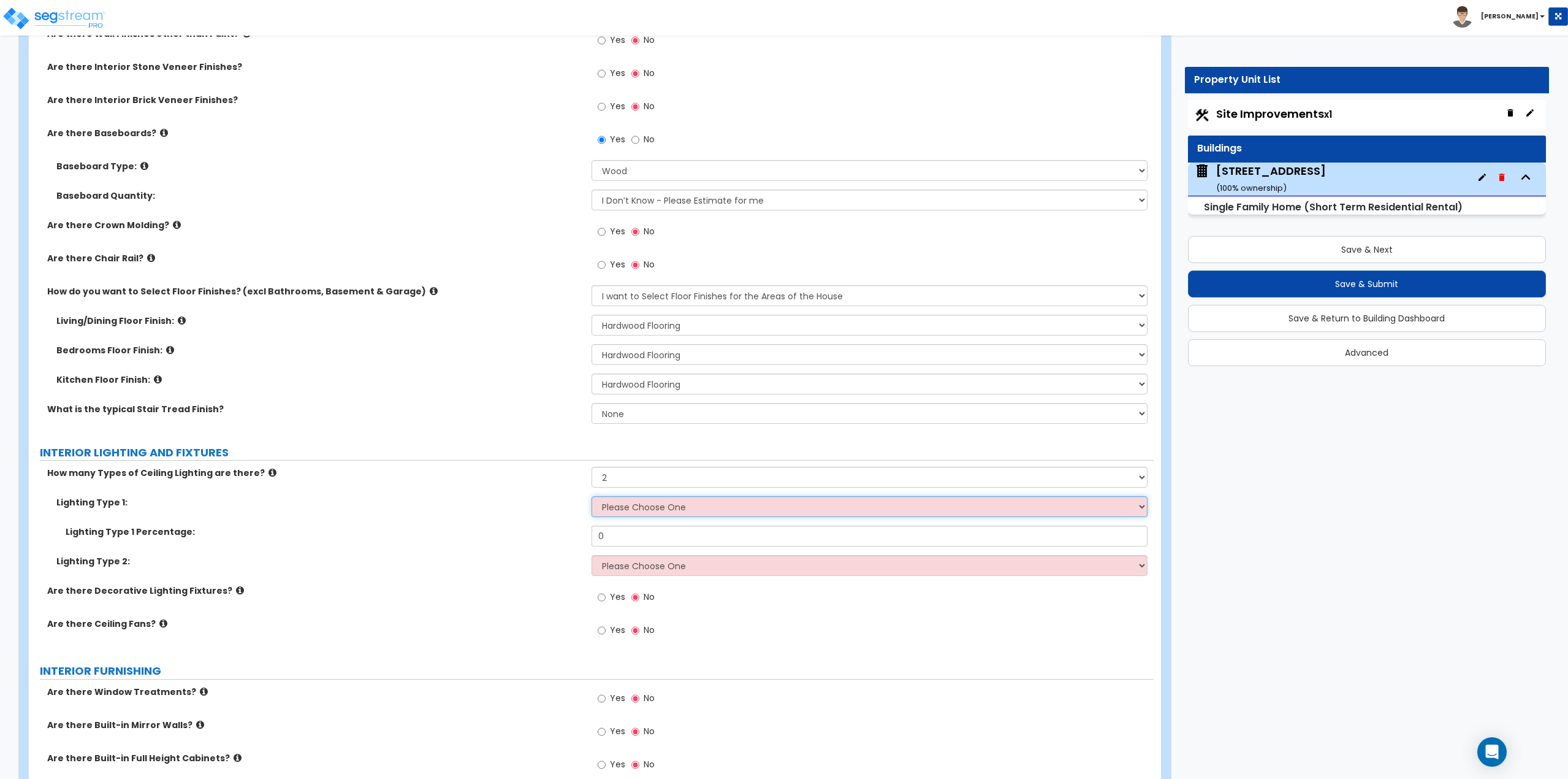
click at [640, 509] on select "Please Choose One LED Surface-Mounted LED Recessed Fluorescent Surface-Mounted …" at bounding box center [870, 507] width 557 height 21
select select "2"
click at [592, 496] on select "Please Choose One LED Surface-Mounted LED Recessed Fluorescent Surface-Mounted …" at bounding box center [870, 507] width 557 height 21
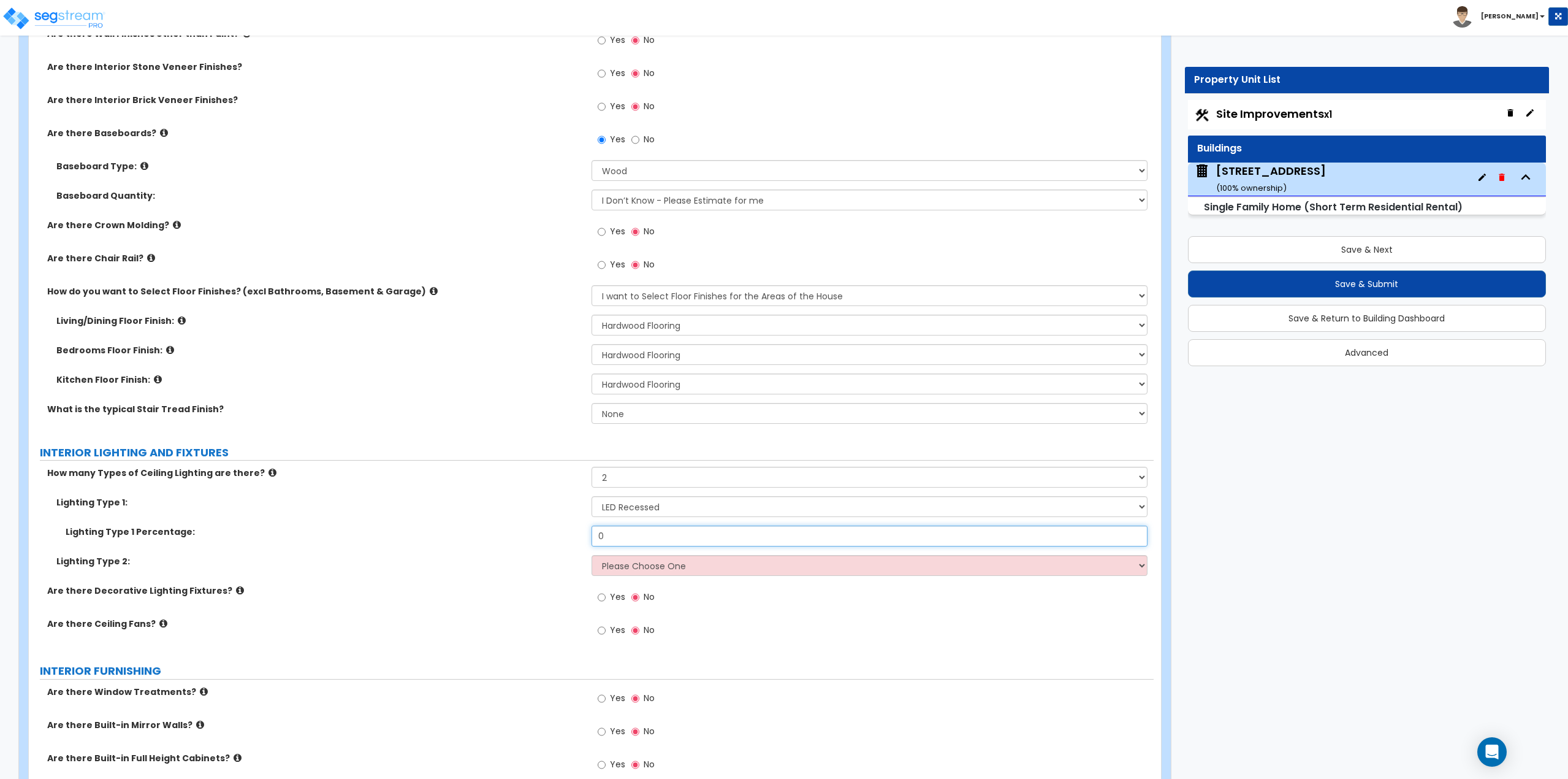
click at [638, 530] on input "0" at bounding box center [870, 536] width 557 height 21
click at [622, 508] on select "Please Choose One LED Surface-Mounted LED Recessed Fluorescent Surface-Mounted …" at bounding box center [870, 507] width 557 height 21
click at [635, 482] on select "Please Choose One 1 2 3" at bounding box center [870, 477] width 557 height 21
select select "1"
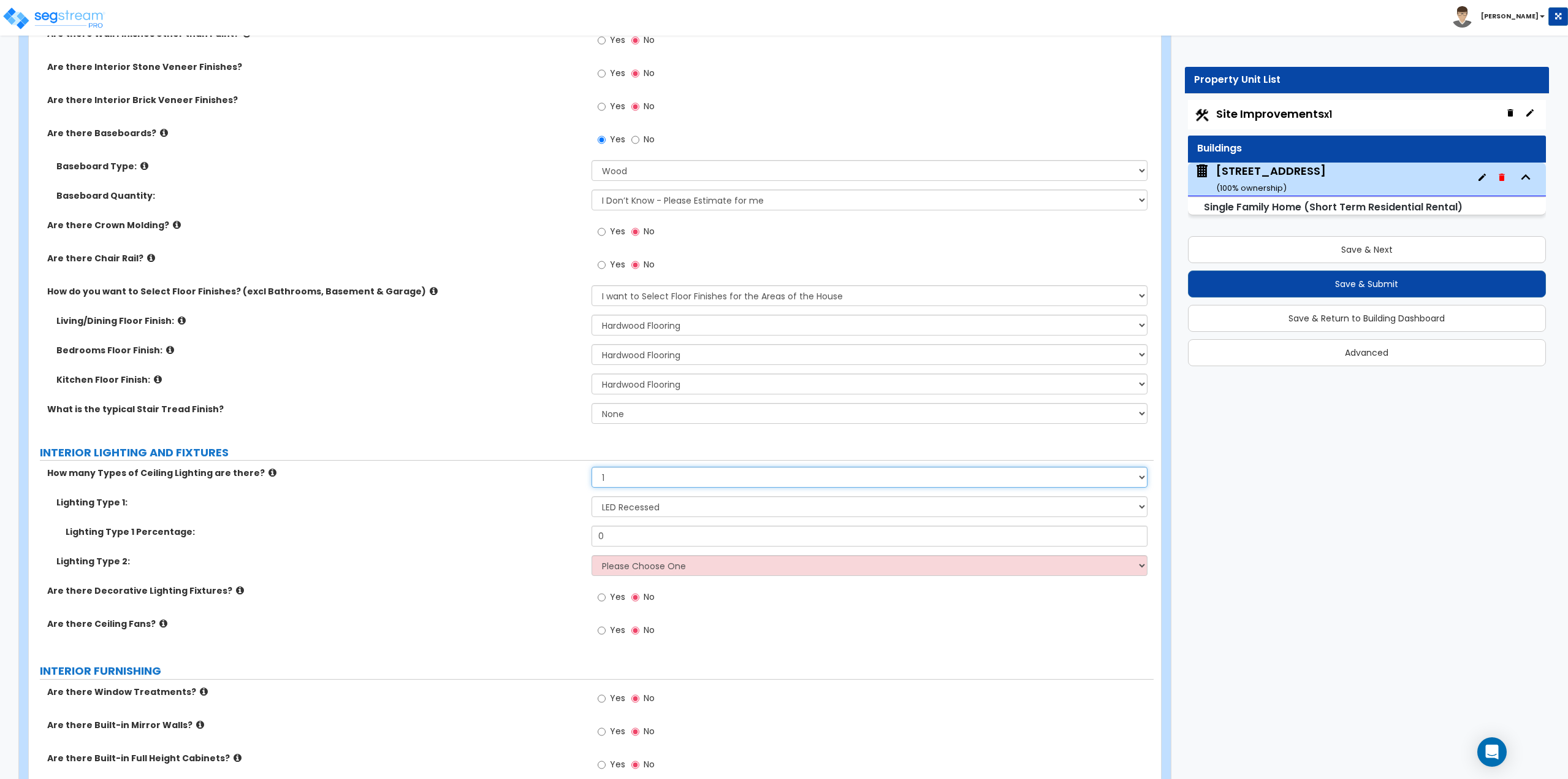
click at [592, 467] on select "Please Choose One 1 2 3" at bounding box center [870, 477] width 557 height 21
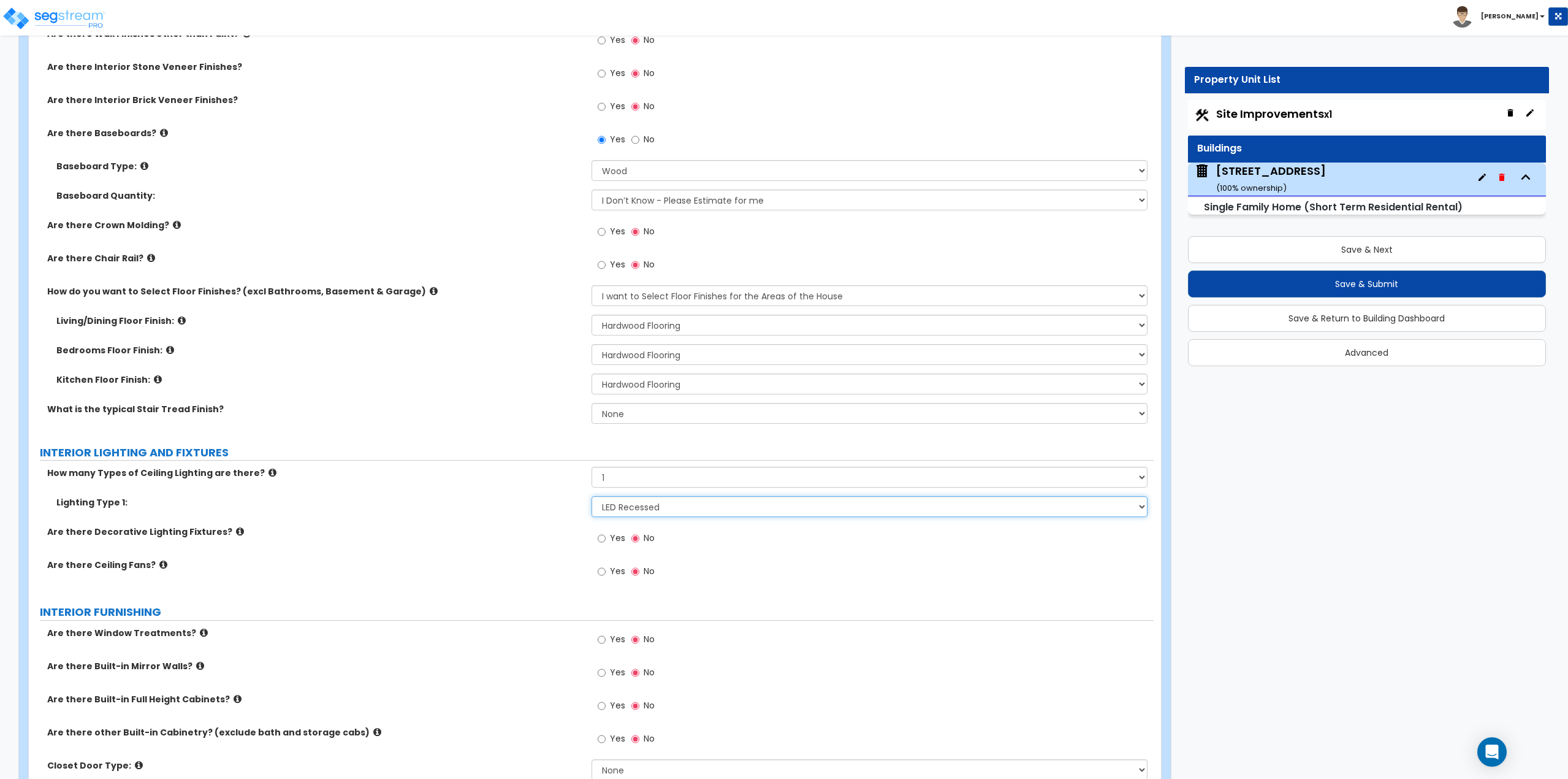
click at [626, 505] on select "Please Choose One LED Surface-Mounted LED Recessed Fluorescent Surface-Mounted …" at bounding box center [870, 507] width 557 height 21
select select "1"
click at [592, 496] on select "Please Choose One LED Surface-Mounted LED Recessed Fluorescent Surface-Mounted …" at bounding box center [870, 507] width 557 height 21
click at [604, 534] on input "Yes" at bounding box center [601, 538] width 8 height 13
radio input "true"
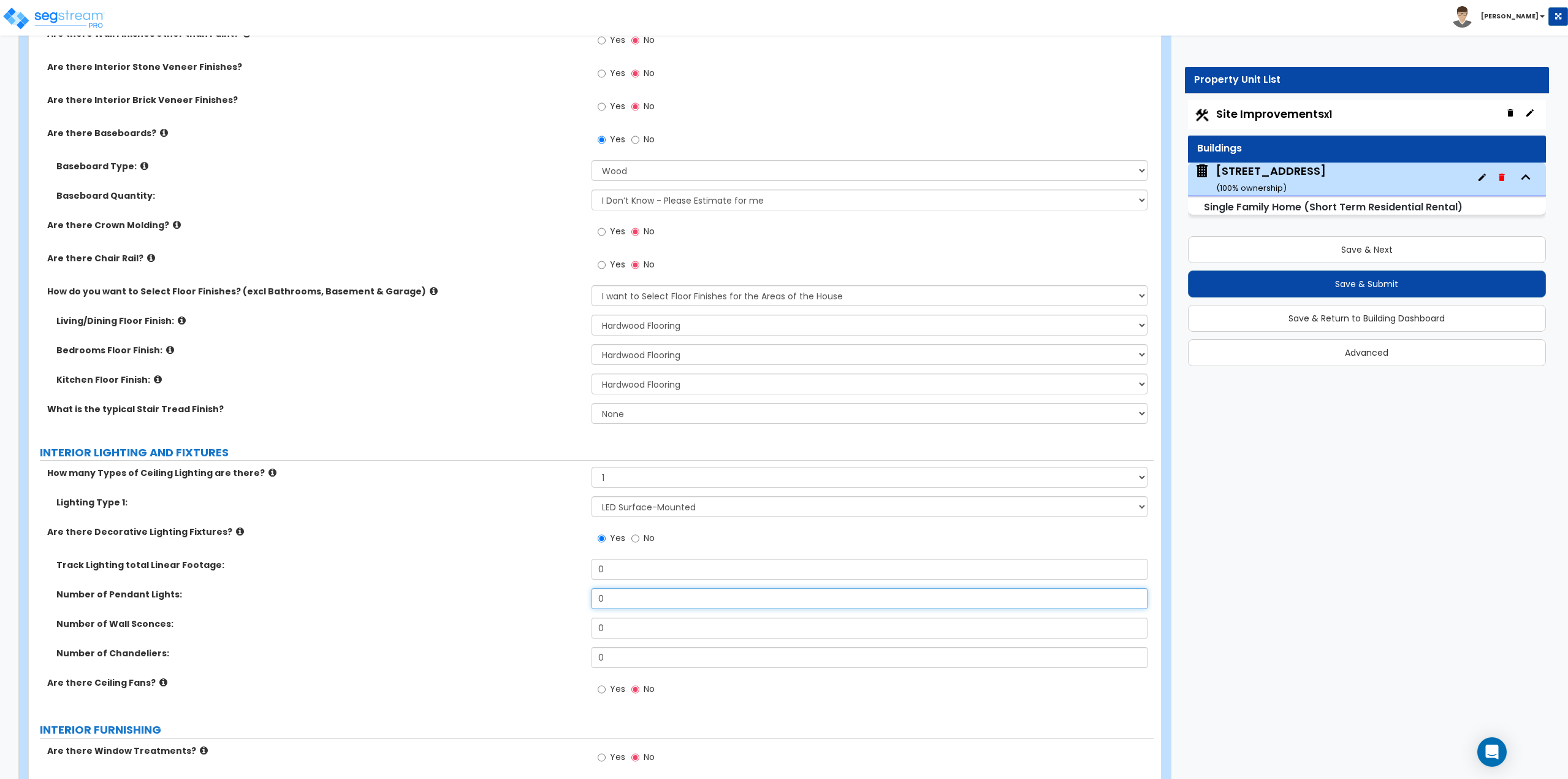
drag, startPoint x: 637, startPoint y: 602, endPoint x: 587, endPoint y: 611, distance: 50.8
click at [587, 611] on div "Number of Pendant Lights: 0" at bounding box center [591, 603] width 1125 height 30
click at [236, 532] on icon at bounding box center [239, 531] width 8 height 10
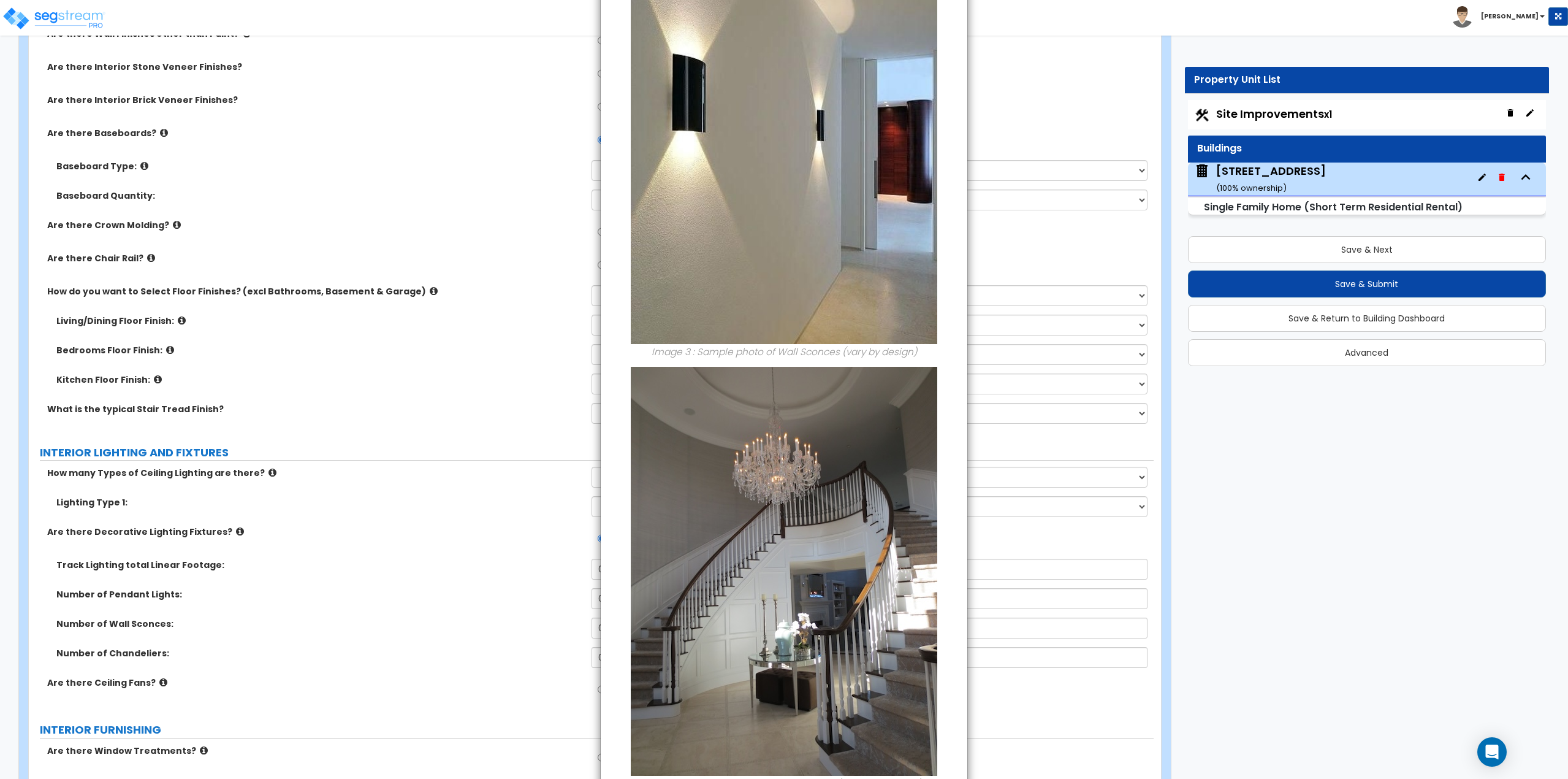
scroll to position [761, 0]
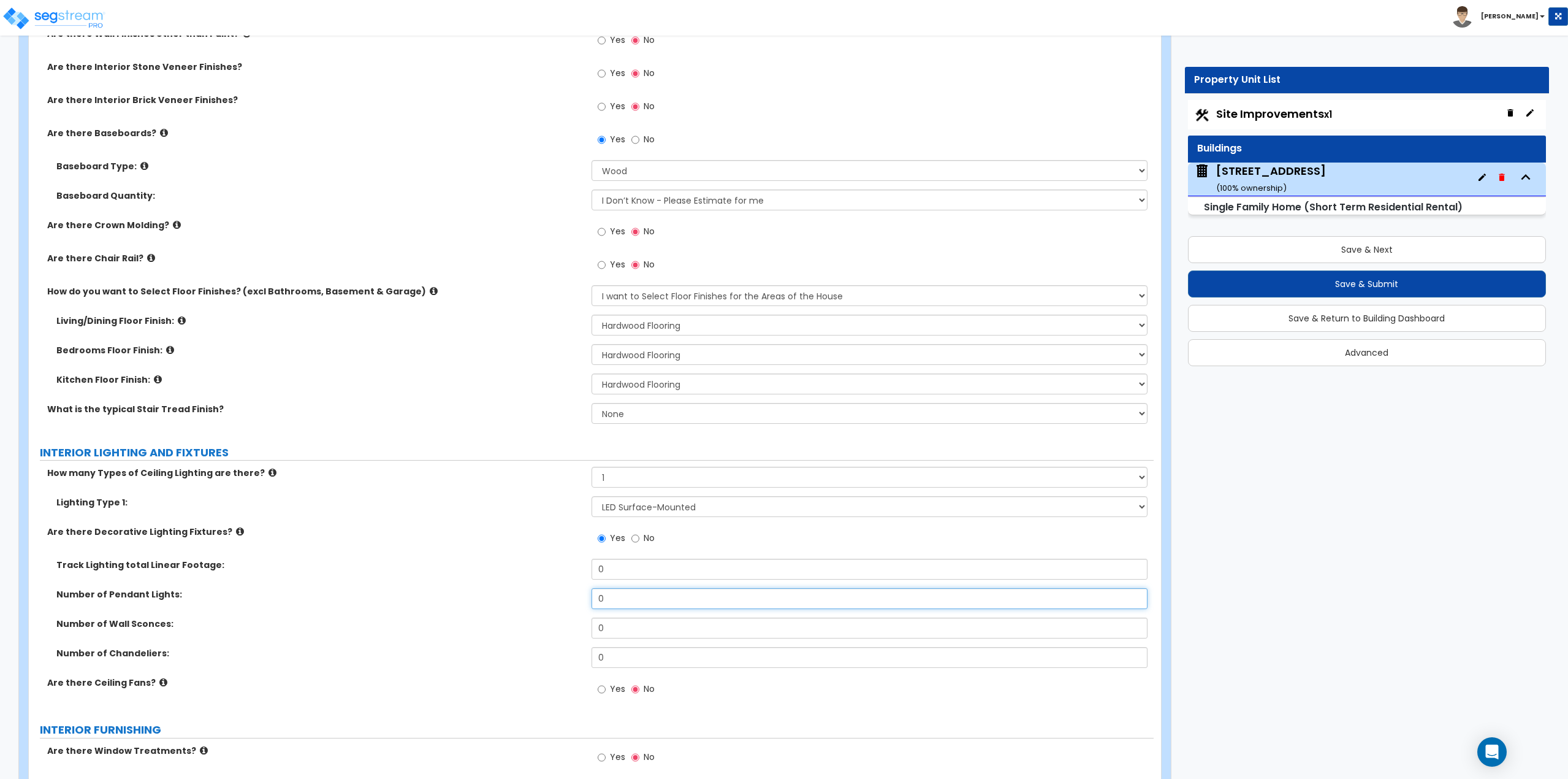
click at [642, 601] on input "0" at bounding box center [870, 599] width 557 height 21
click at [642, 600] on input "0" at bounding box center [870, 599] width 557 height 21
type input "2"
click at [606, 694] on label "Yes" at bounding box center [612, 690] width 28 height 21
click at [606, 694] on input "Yes" at bounding box center [601, 688] width 8 height 13
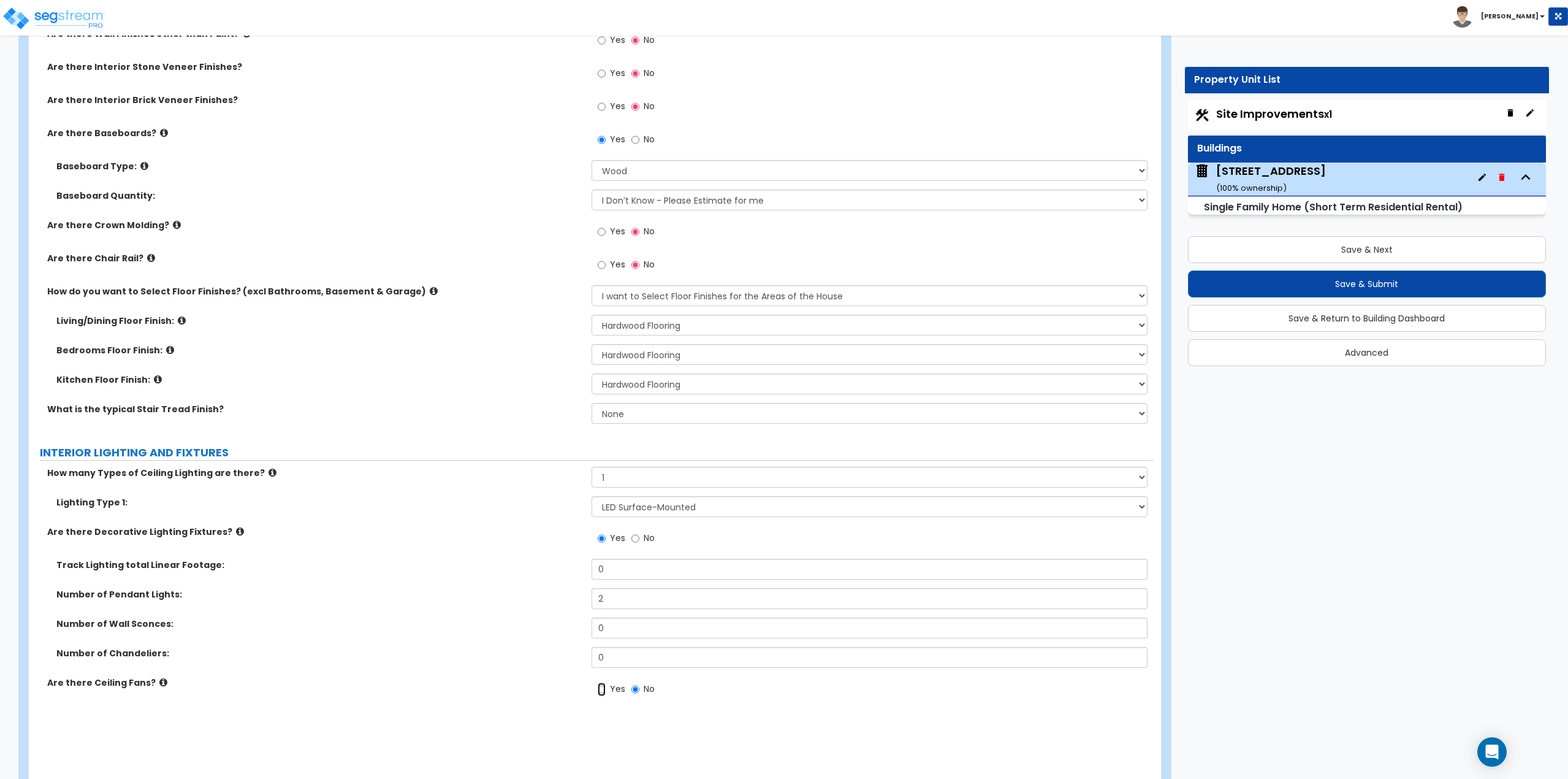
radio input "true"
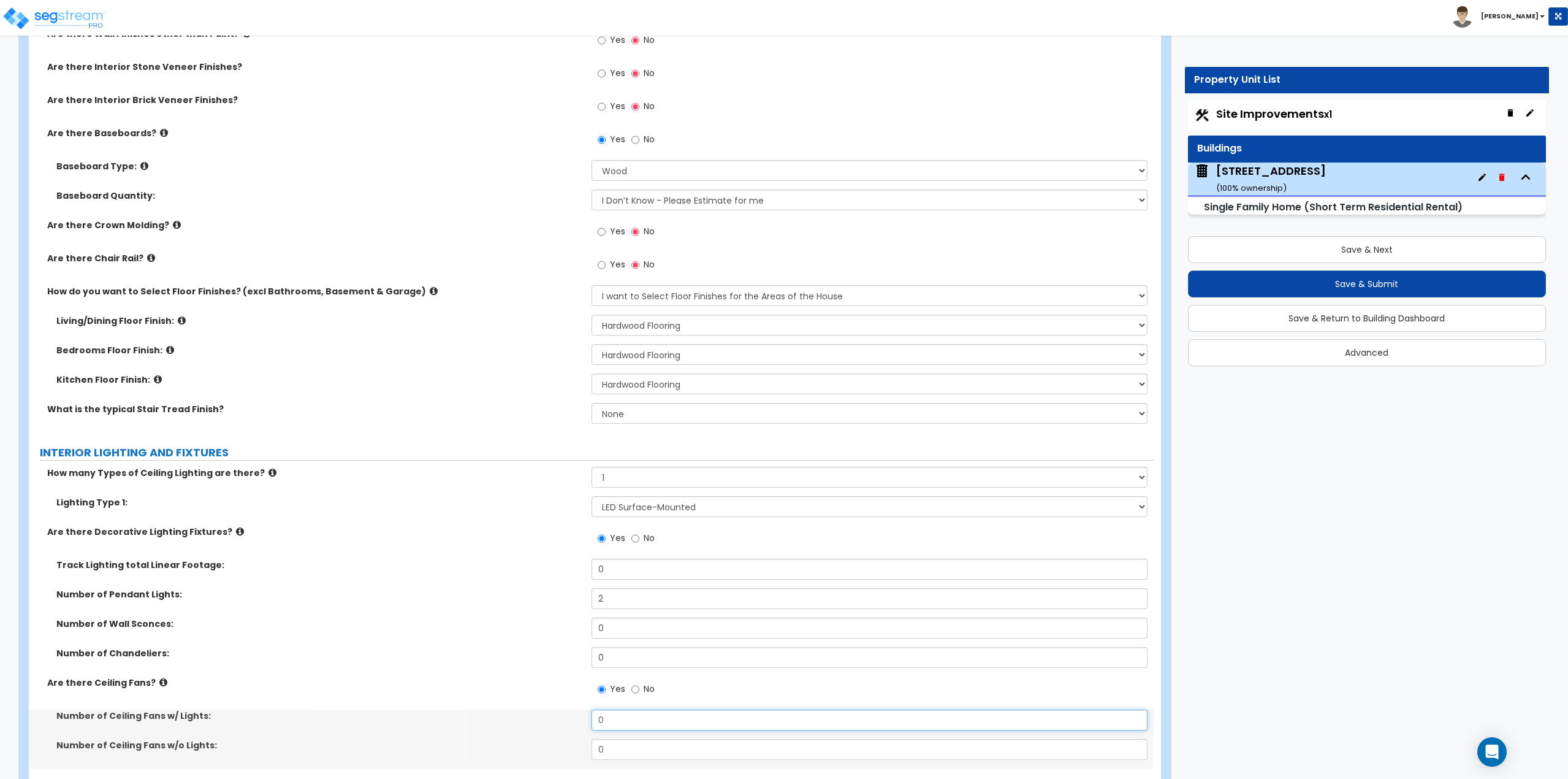
click at [615, 716] on input "0" at bounding box center [870, 720] width 557 height 21
click at [648, 726] on input "0" at bounding box center [870, 720] width 557 height 21
click at [648, 725] on input "1" at bounding box center [870, 720] width 557 height 21
type input "1"
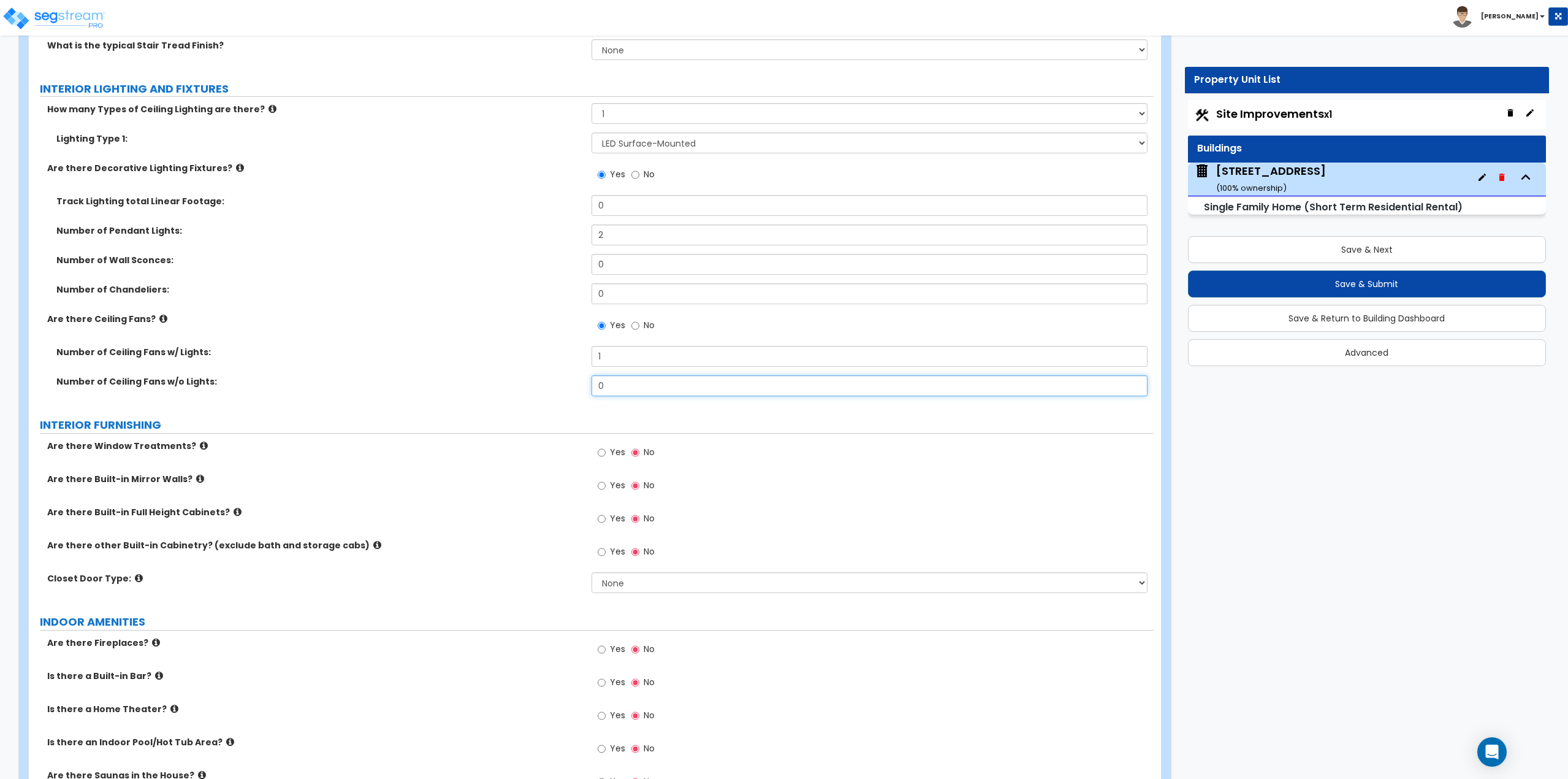
scroll to position [2697, 0]
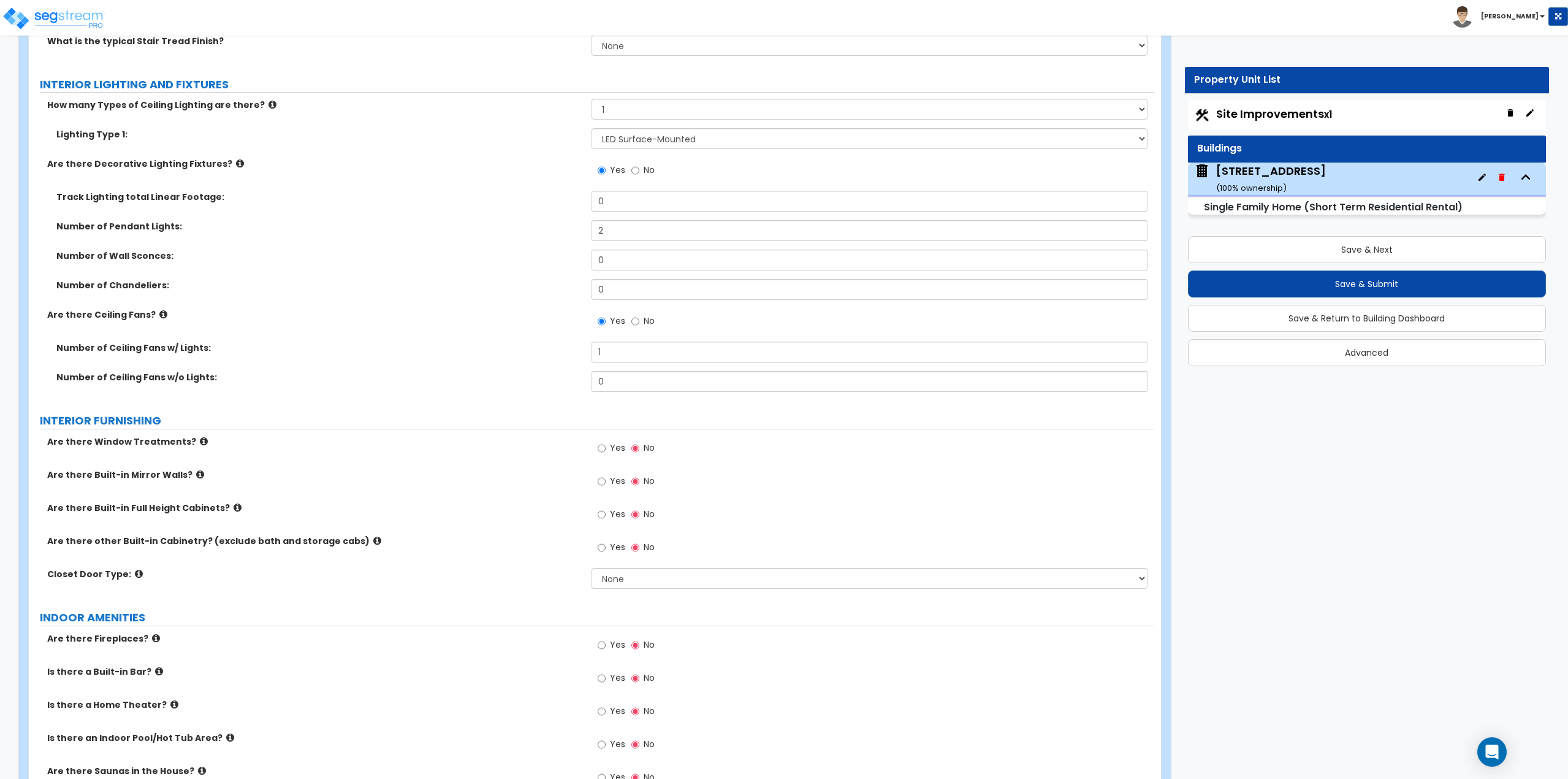
click at [614, 454] on label "Yes" at bounding box center [612, 449] width 28 height 21
click at [606, 454] on input "Yes" at bounding box center [601, 447] width 8 height 13
radio input "true"
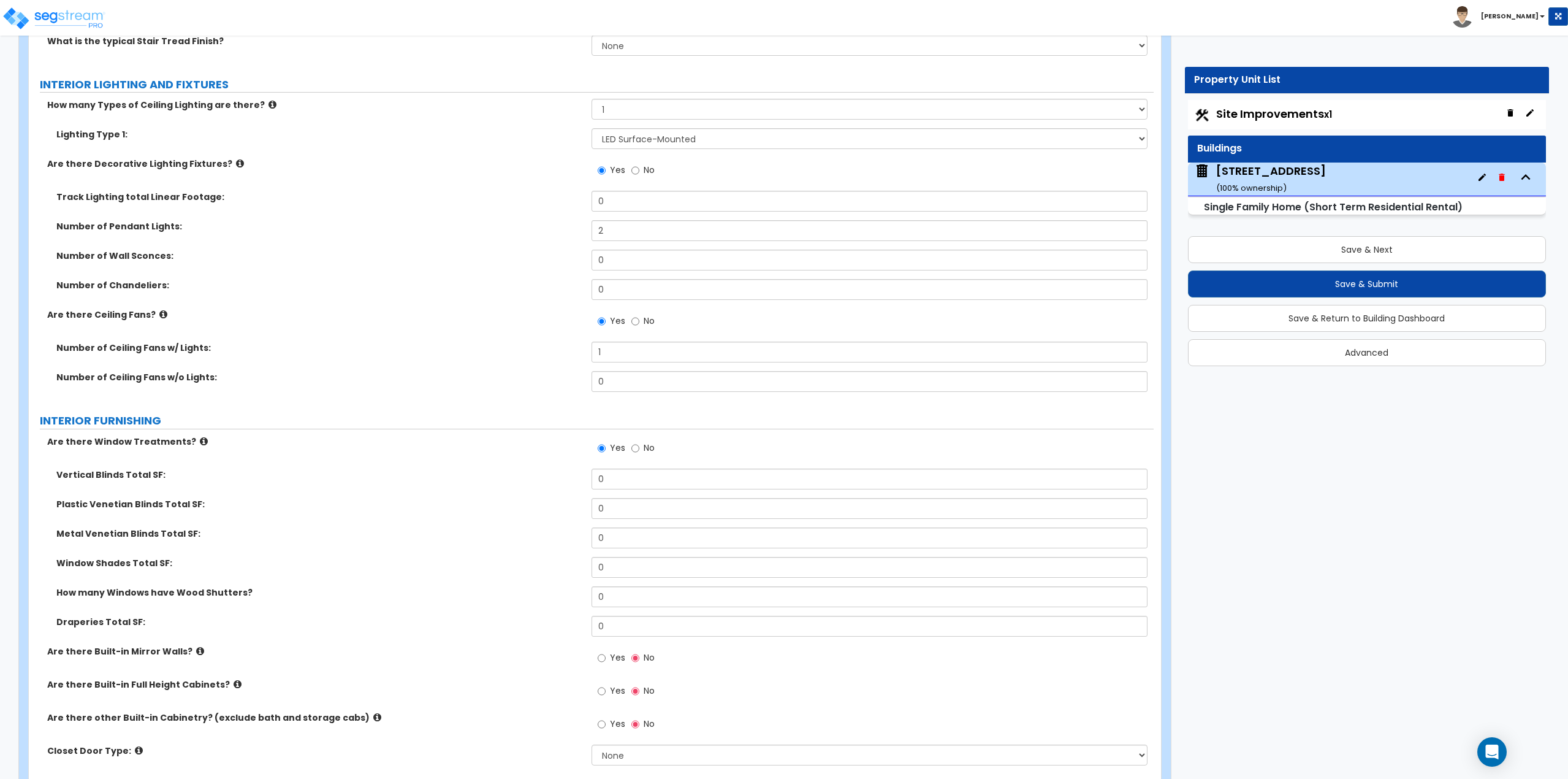
click at [200, 441] on icon at bounding box center [204, 441] width 8 height 10
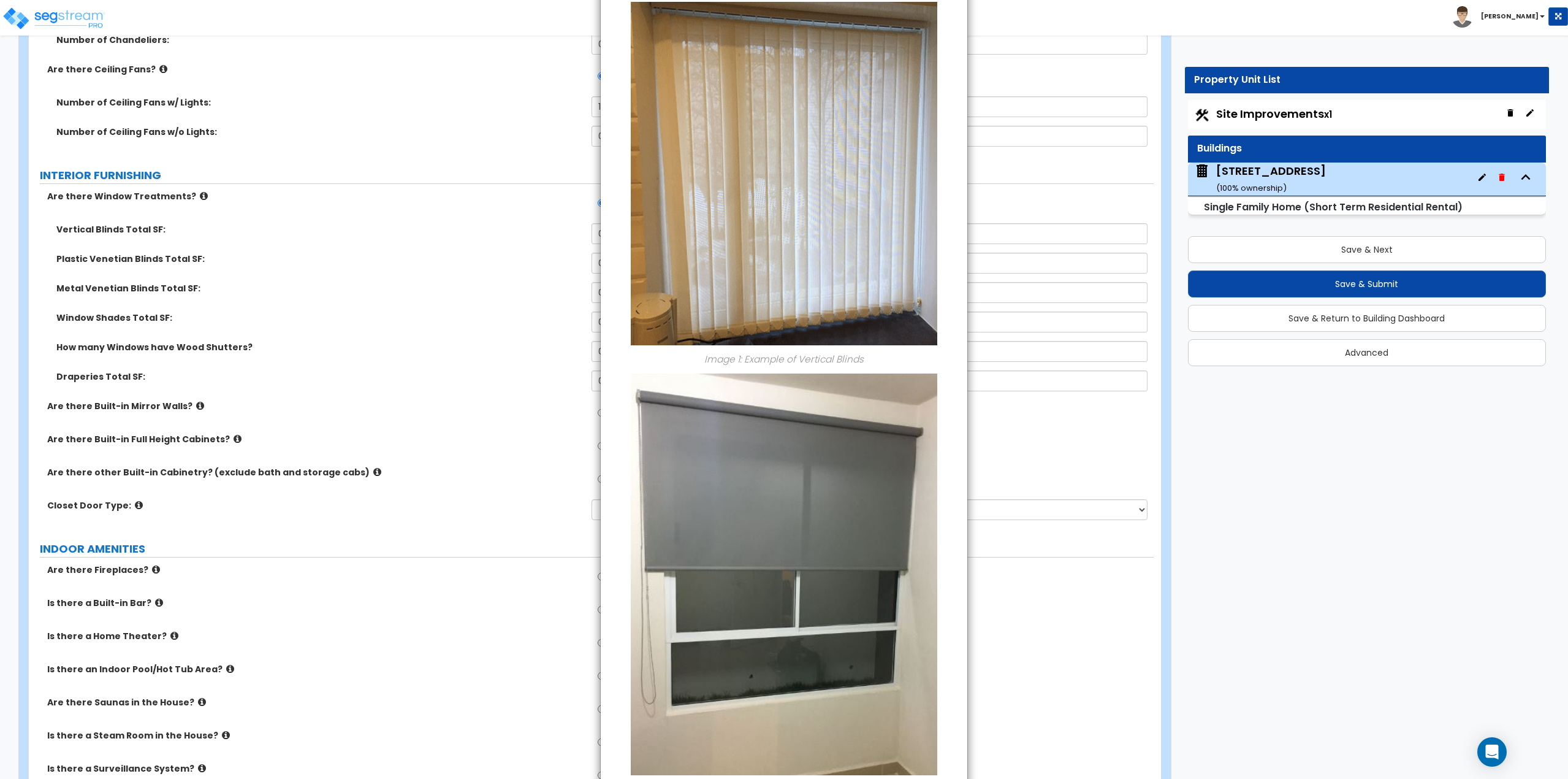
scroll to position [0, 0]
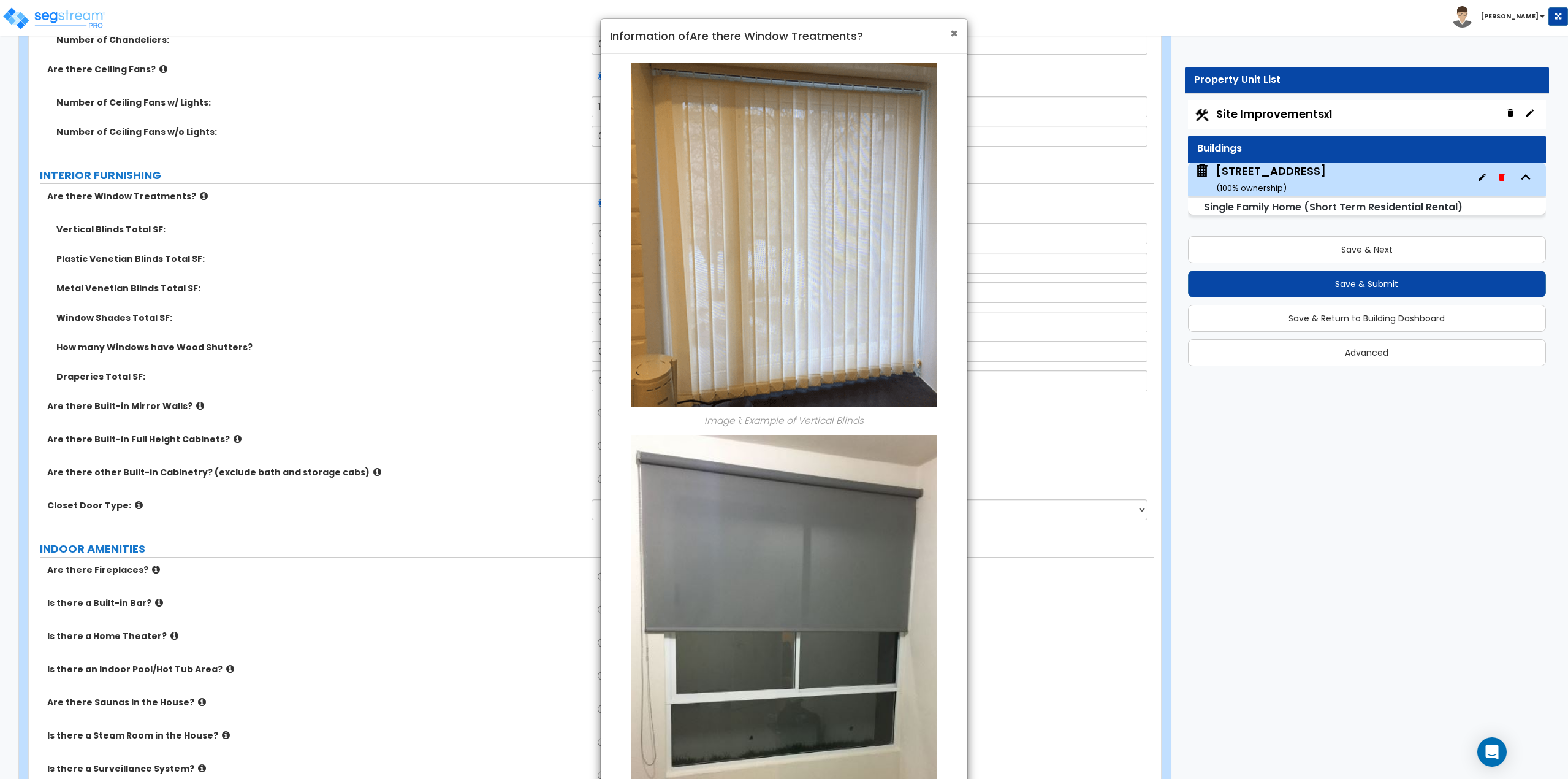
click at [951, 35] on span "×" at bounding box center [954, 33] width 8 height 17
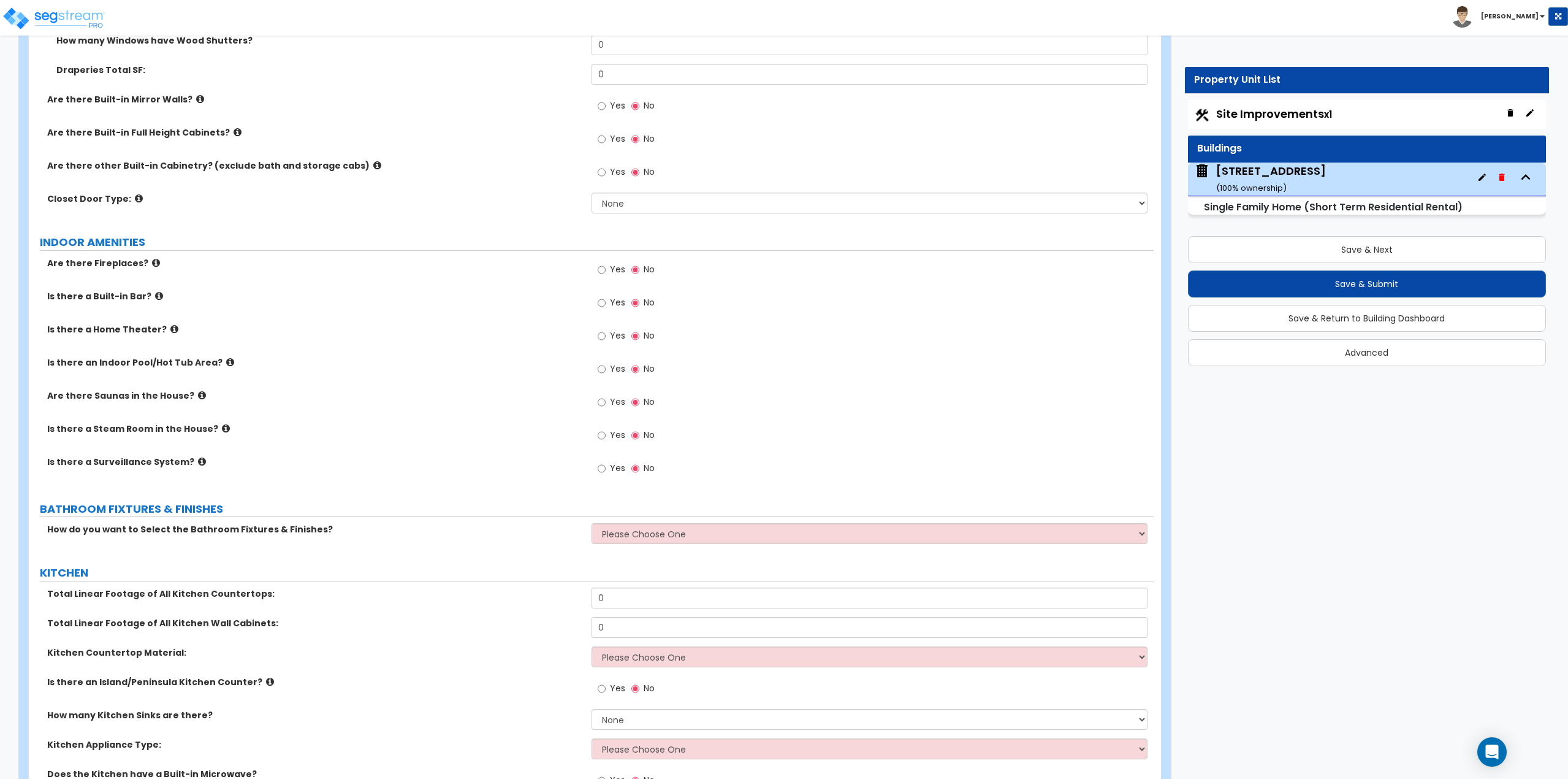
scroll to position [3066, 0]
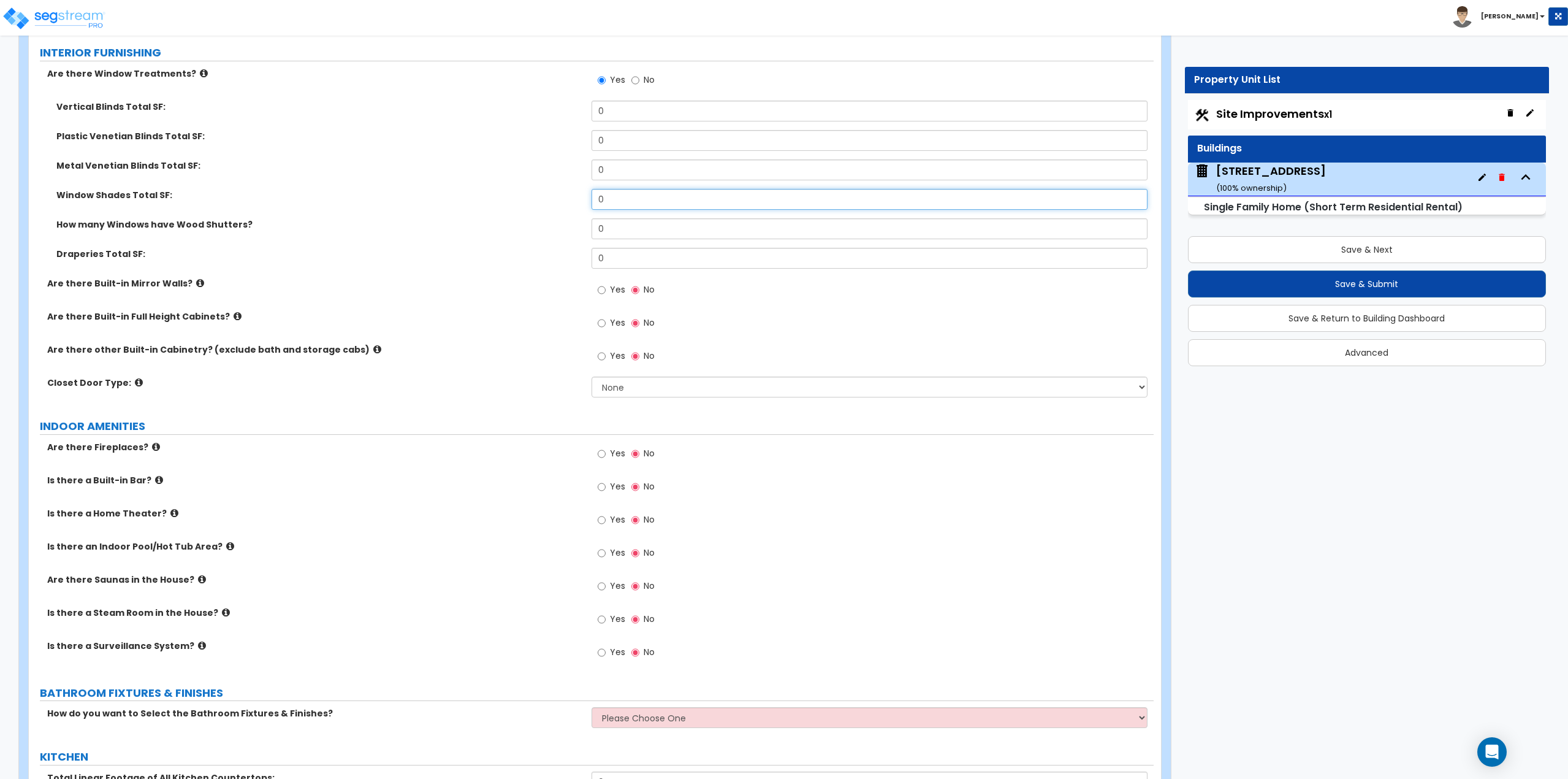
drag, startPoint x: 626, startPoint y: 199, endPoint x: 587, endPoint y: 196, distance: 39.1
click at [587, 196] on div "Window Shades Total SF: 0" at bounding box center [591, 204] width 1125 height 30
type input "30"
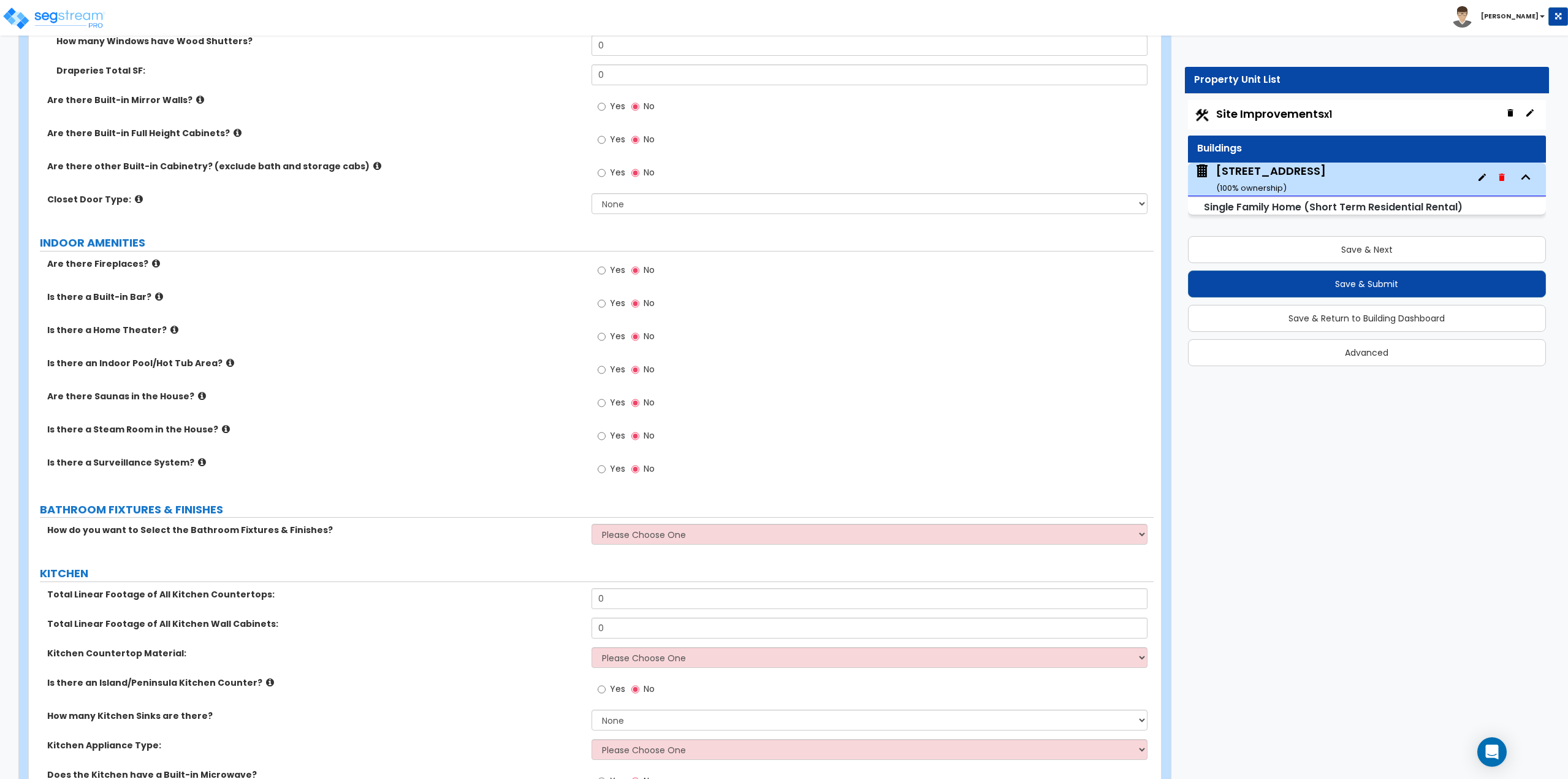
scroll to position [3249, 0]
click at [627, 536] on select "Please Choose One I want to Select Fixtures and Finishes only for one Bath and …" at bounding box center [870, 534] width 557 height 21
select select "1"
click at [592, 523] on select "Please Choose One I want to Select Fixtures and Finishes only for one Bath and …" at bounding box center [870, 534] width 557 height 21
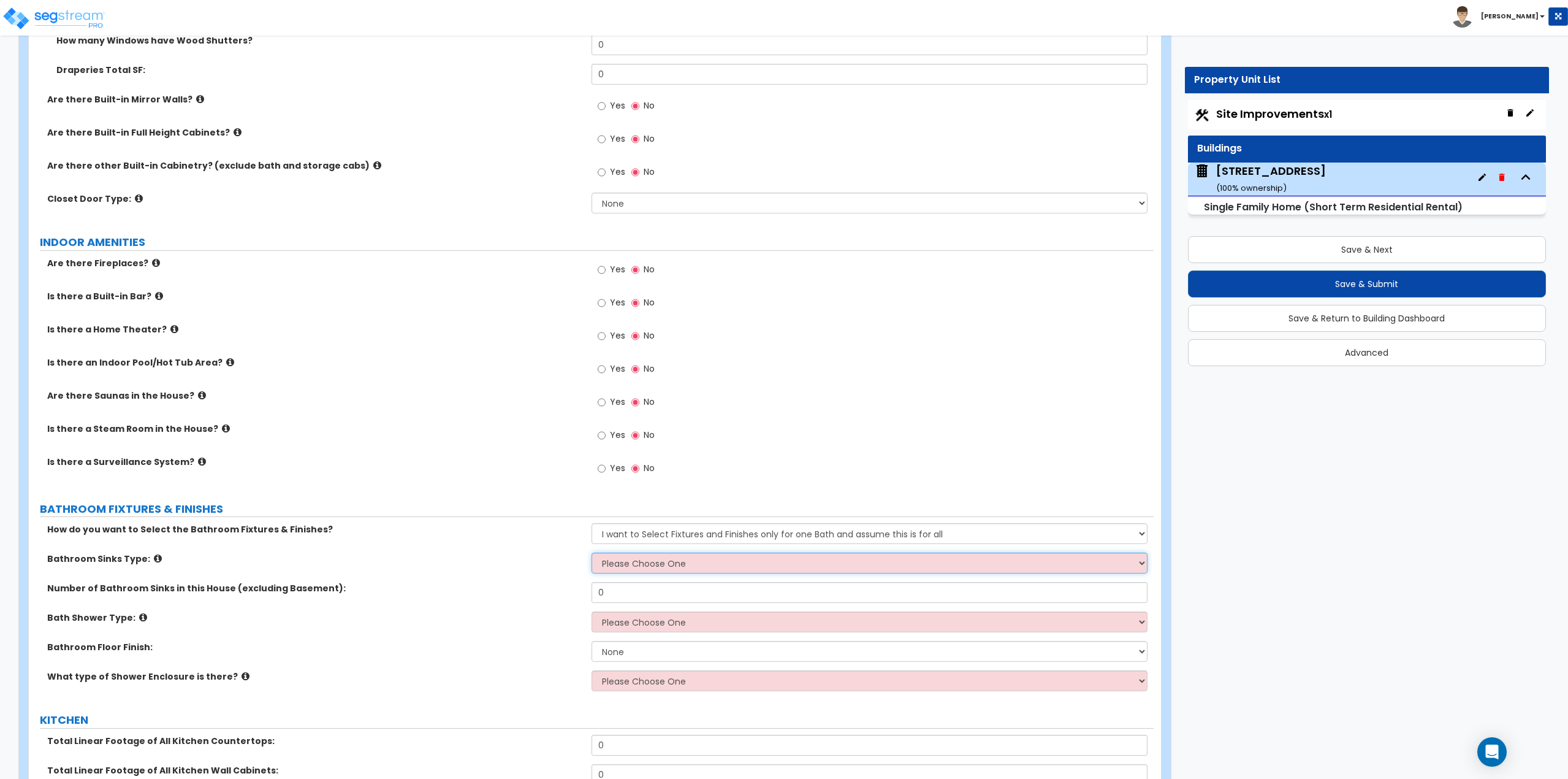
click at [623, 563] on select "Please Choose One Wall-mounted Pedestal-mounted Vanity-mounted" at bounding box center [870, 563] width 557 height 21
click at [684, 558] on select "Please Choose One Wall-mounted Pedestal-mounted Vanity-mounted" at bounding box center [870, 563] width 557 height 21
select select "3"
click at [592, 553] on select "Please Choose One Wall-mounted Pedestal-mounted Vanity-mounted" at bounding box center [870, 563] width 557 height 21
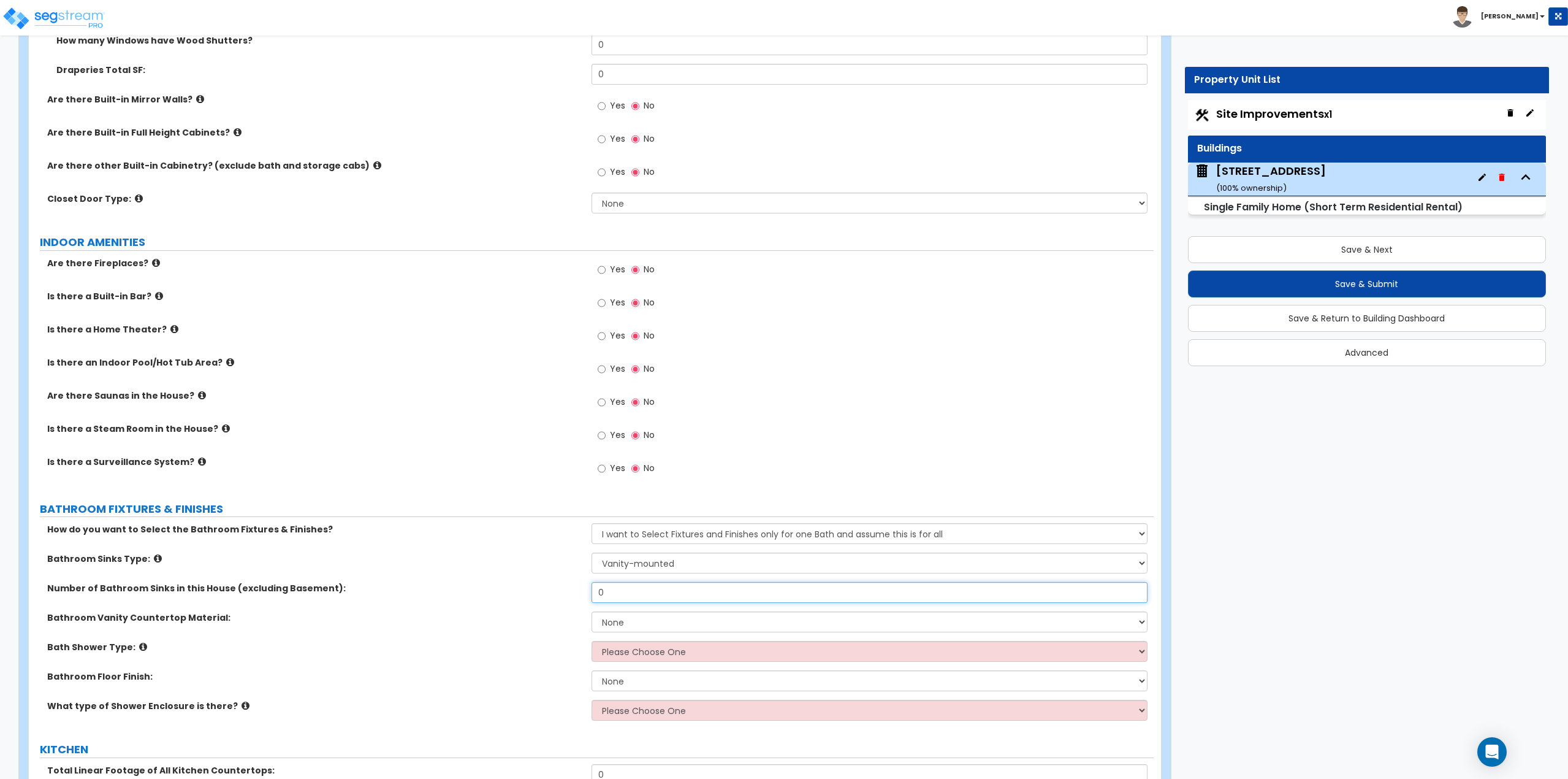
drag, startPoint x: 640, startPoint y: 598, endPoint x: 575, endPoint y: 599, distance: 65.0
click at [575, 599] on div "Number of Bathroom Sinks in this House (excluding Basement): 0" at bounding box center [591, 597] width 1125 height 30
type input "2"
click at [640, 633] on div "Bathroom Vanity Countertop Material: None Plastic Laminate Solid Surface Stone …" at bounding box center [591, 626] width 1125 height 30
click at [638, 620] on select "None Plastic Laminate Solid Surface Stone Quartz Marble Tile Wood Stainless Ste…" at bounding box center [870, 621] width 557 height 21
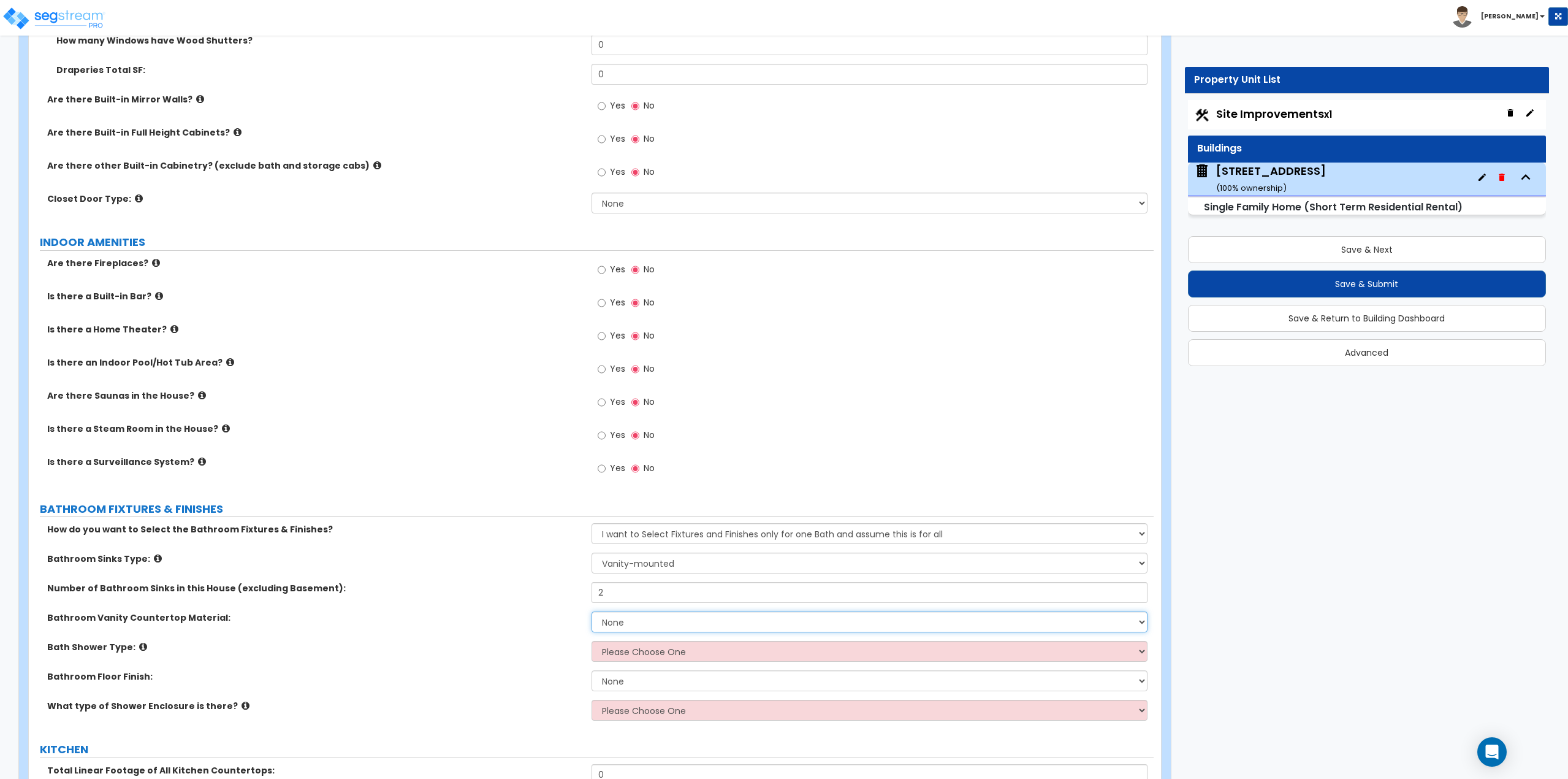
select select "3"
click at [592, 611] on select "None Plastic Laminate Solid Surface Stone Quartz Marble Tile Wood Stainless Ste…" at bounding box center [870, 621] width 557 height 21
click at [634, 654] on select "Please Choose One Standalone Shower Bathtub - Shower Combination" at bounding box center [870, 651] width 557 height 21
select select "2"
click at [592, 641] on select "Please Choose One Standalone Shower Bathtub - Shower Combination" at bounding box center [870, 651] width 557 height 21
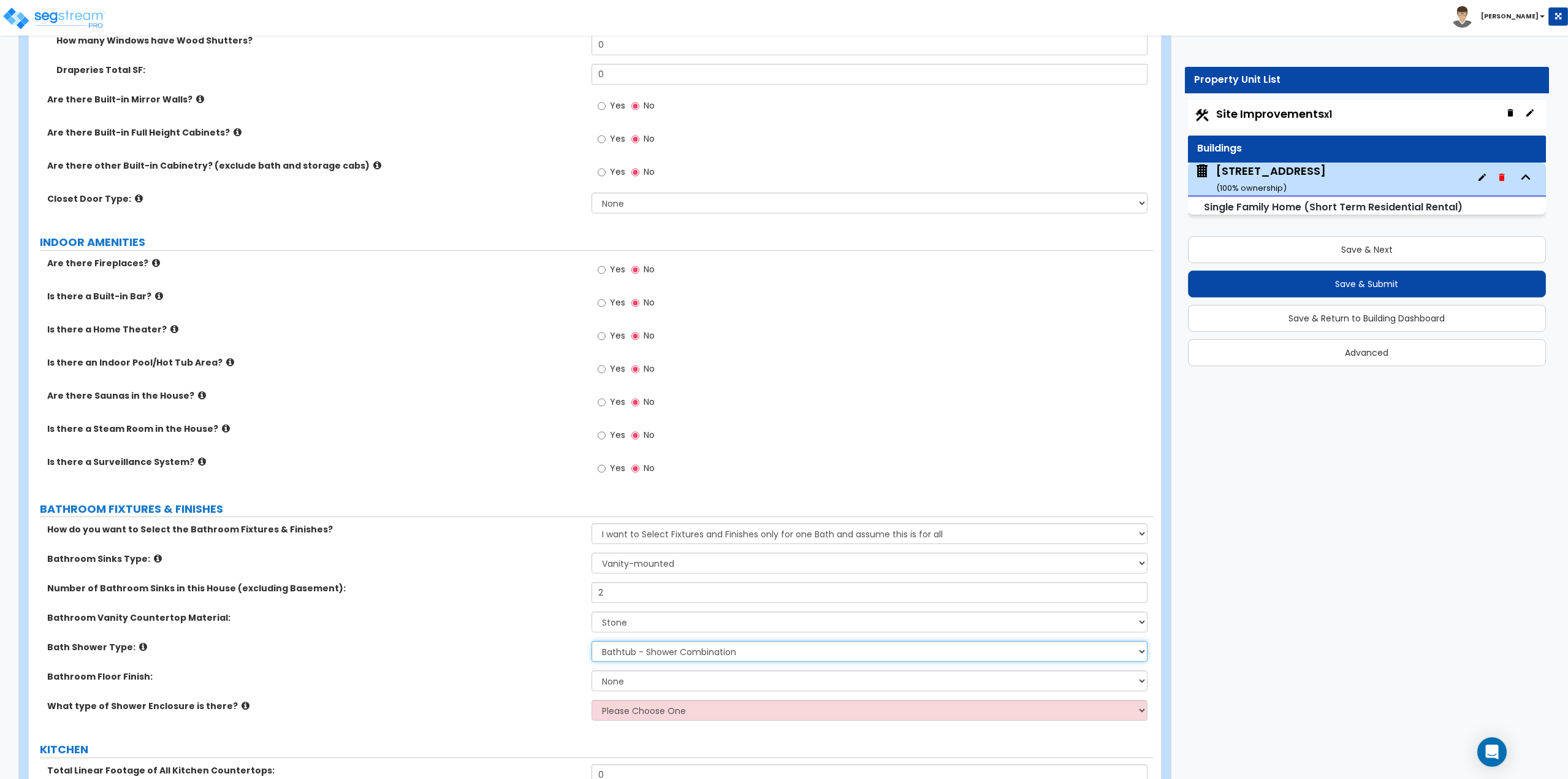
click at [667, 648] on select "Please Choose One Standalone Shower Bathtub - Shower Combination" at bounding box center [870, 651] width 557 height 21
click at [666, 653] on select "Please Choose One Standalone Shower Bathtub - Shower Combination" at bounding box center [870, 651] width 557 height 21
click at [660, 678] on select "None Tile Flooring Hardwood Flooring Resilient Laminate Flooring VCT Flooring S…" at bounding box center [870, 681] width 557 height 21
select select "1"
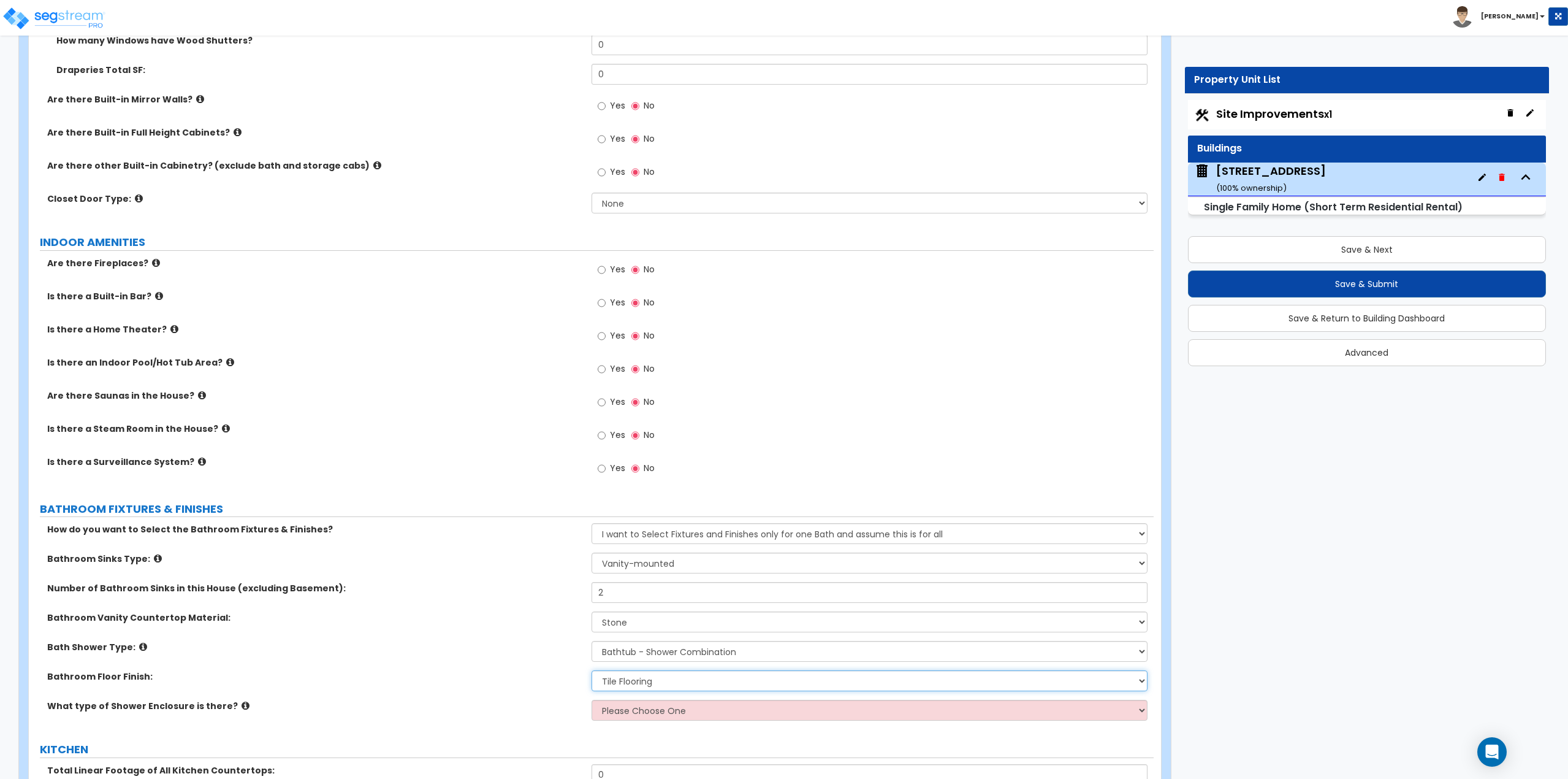
click at [592, 670] on select "None Tile Flooring Hardwood Flooring Resilient Laminate Flooring VCT Flooring S…" at bounding box center [870, 681] width 557 height 21
click at [639, 705] on select "Please Choose One Curtain & Rod Glass Sliding Doors Glass Hinged Doors" at bounding box center [870, 710] width 557 height 21
select select "1"
click at [592, 700] on select "Please Choose One Curtain & Rod Glass Sliding Doors Glass Hinged Doors" at bounding box center [870, 710] width 557 height 21
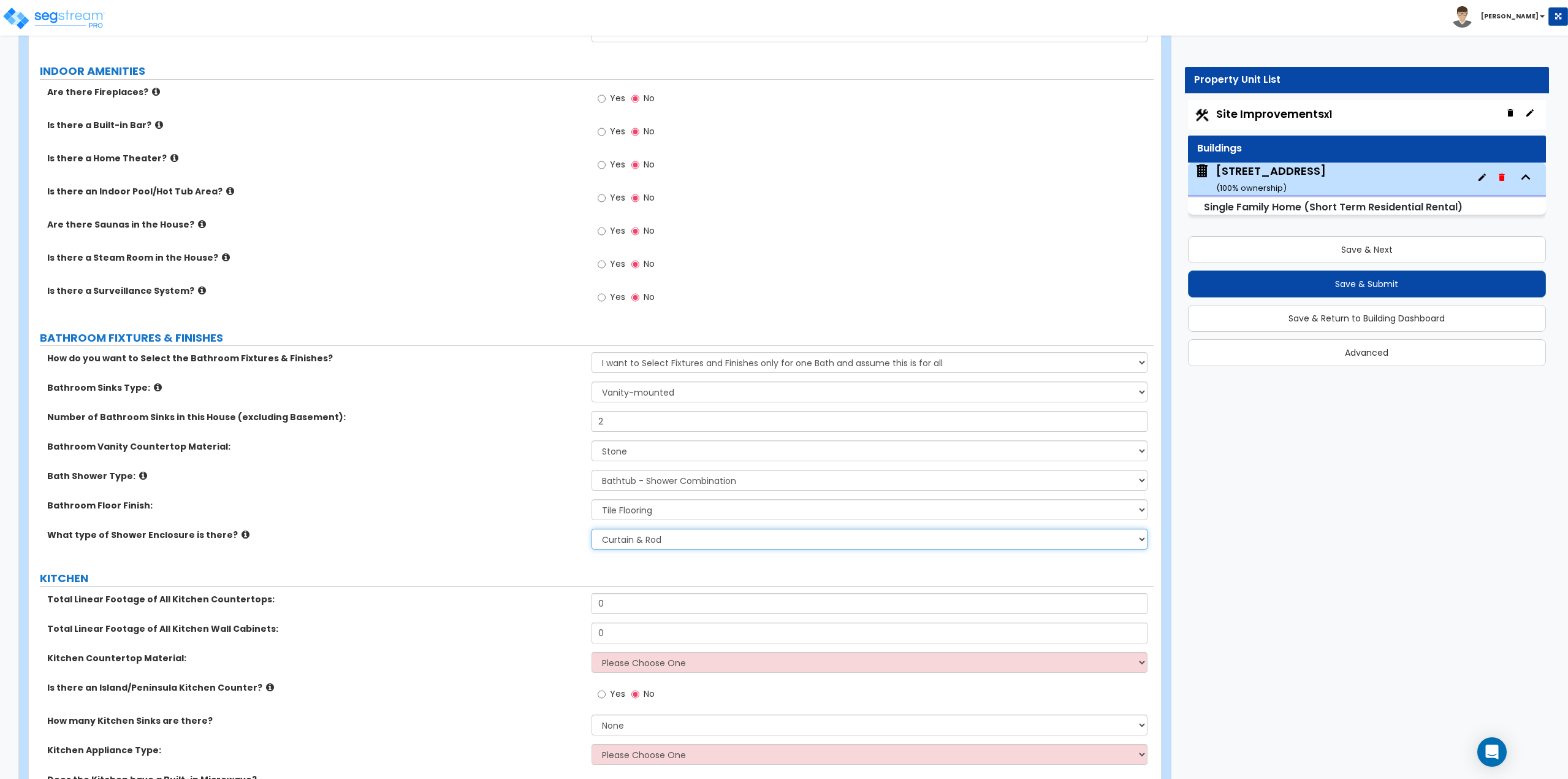
scroll to position [3434, 0]
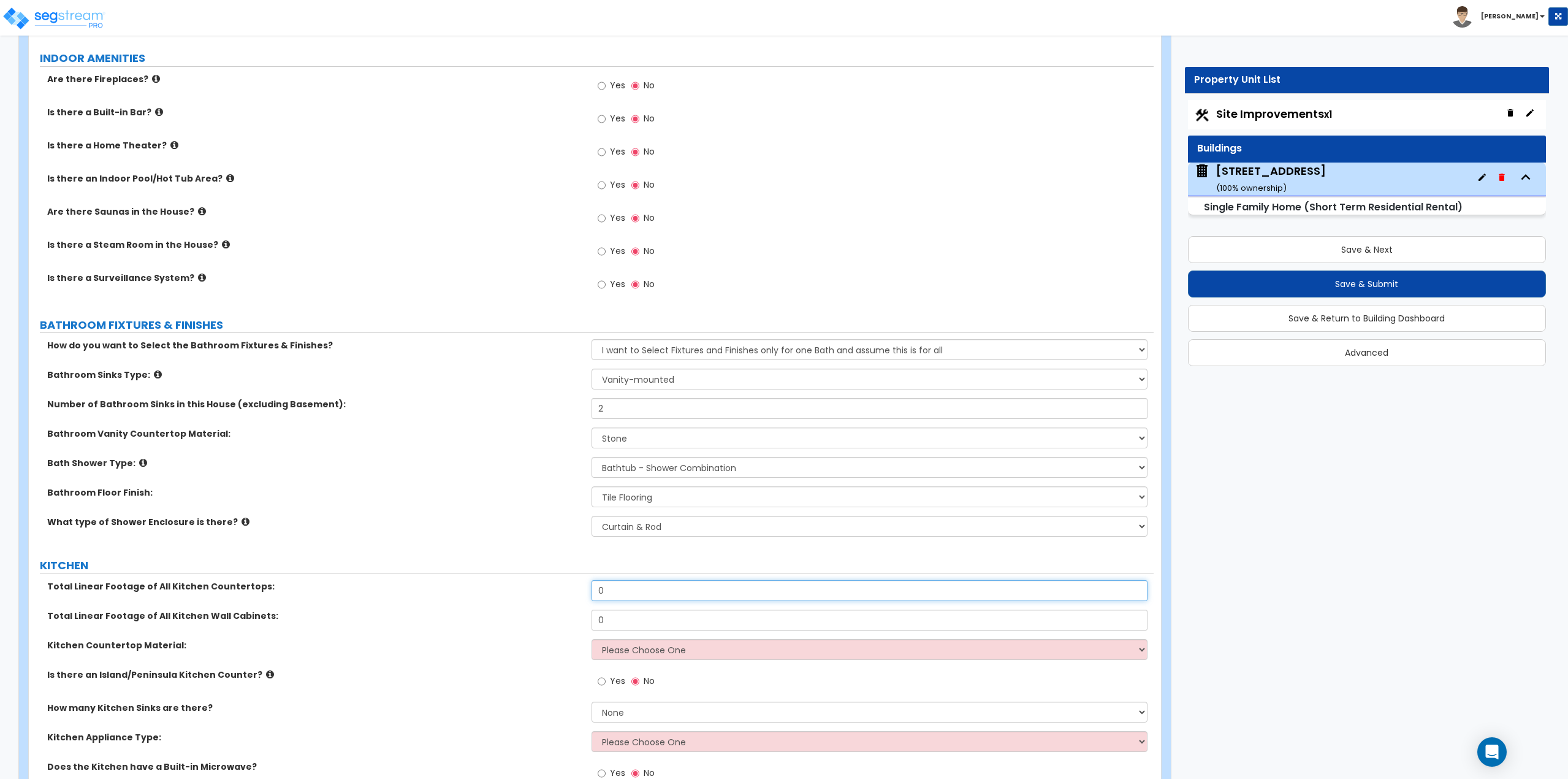
click at [633, 591] on input "0" at bounding box center [870, 590] width 557 height 21
click at [623, 582] on input "0" at bounding box center [870, 590] width 557 height 21
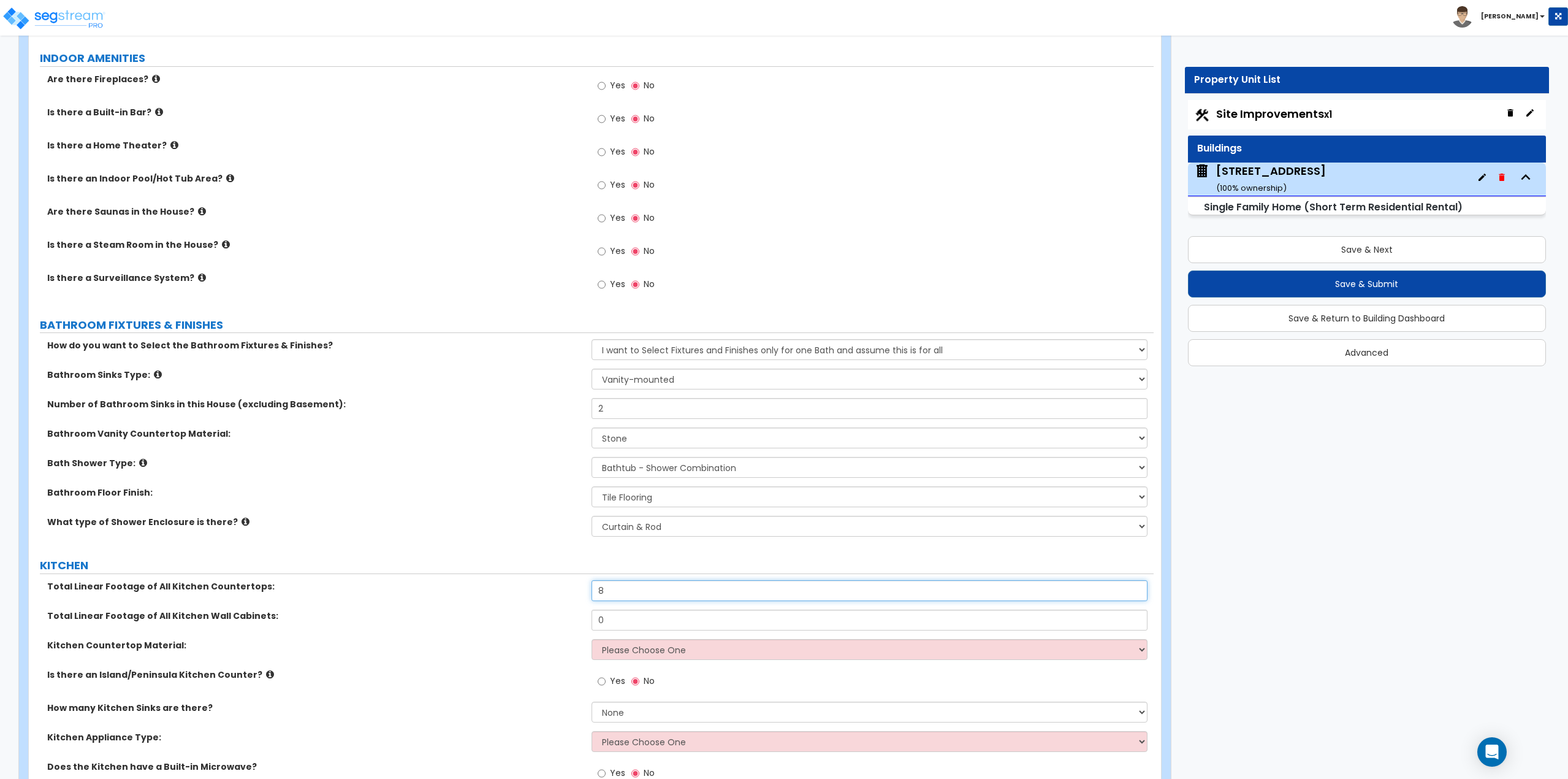
type input "8"
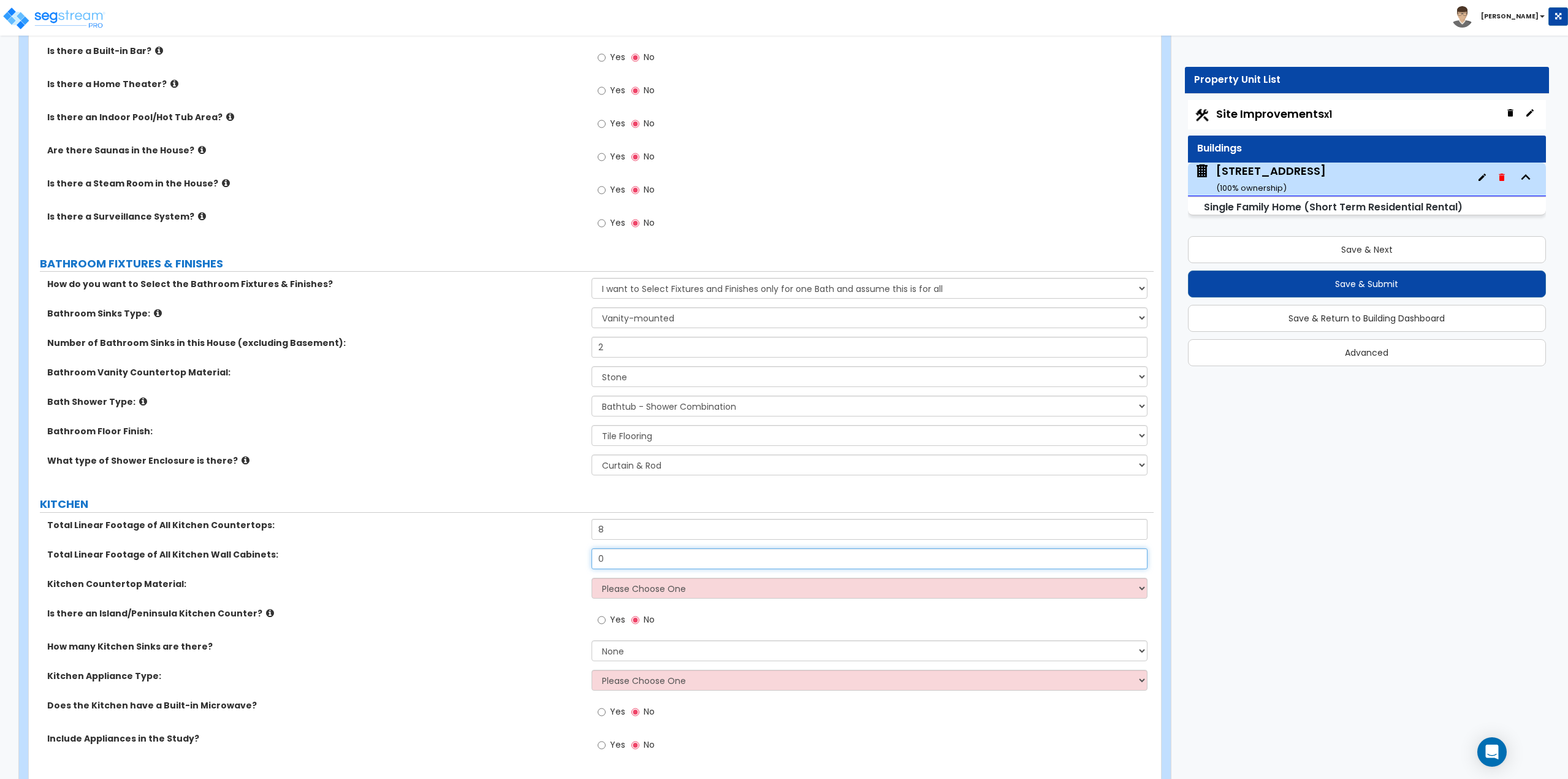
click at [653, 555] on input "0" at bounding box center [870, 559] width 557 height 21
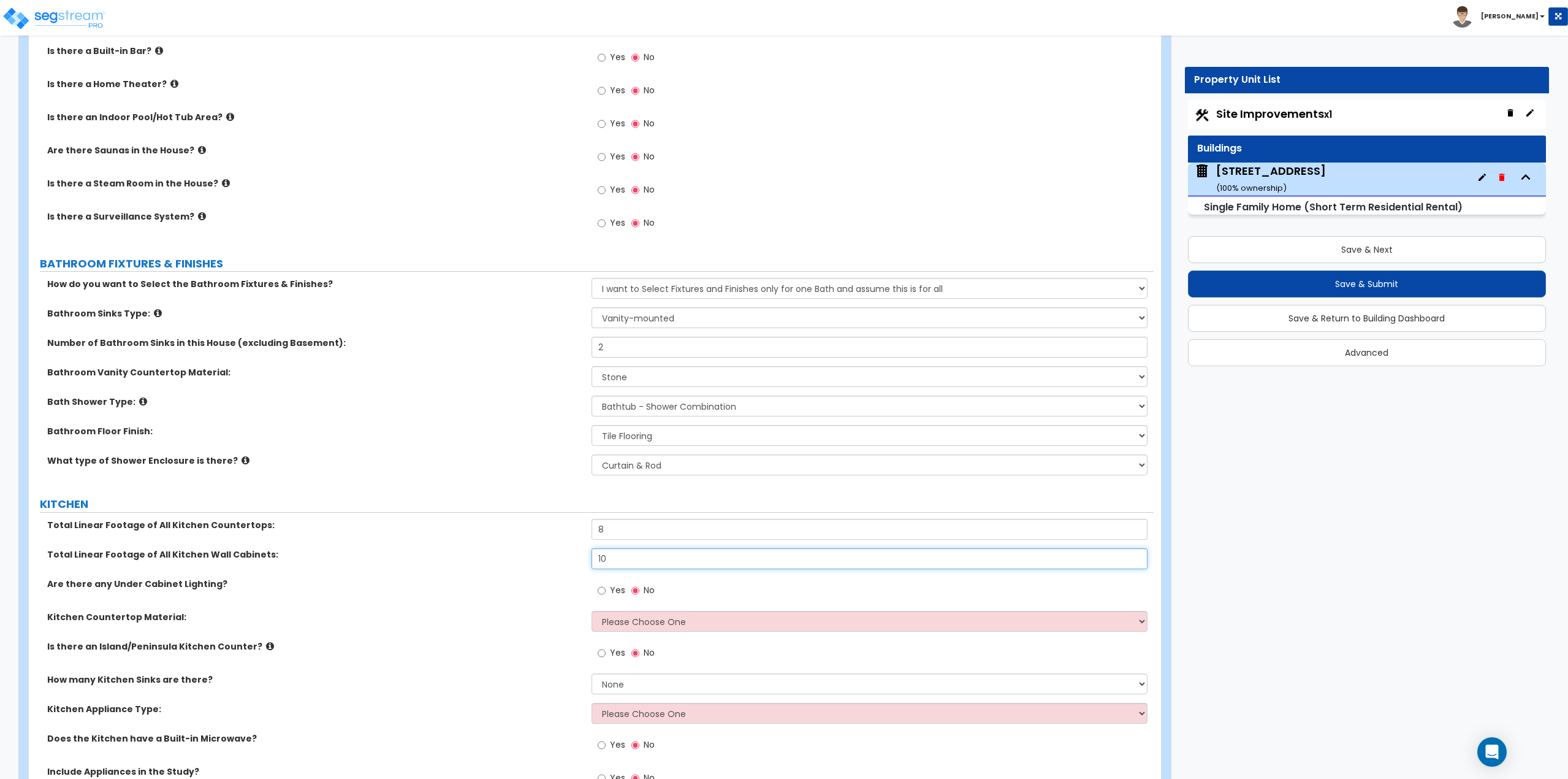
type input "10"
click at [608, 626] on select "Please Choose One Plastic Laminate Solid Surface Stone Quartz Marble Tile Wood …" at bounding box center [870, 621] width 557 height 21
click at [702, 617] on select "Please Choose One Plastic Laminate Solid Surface Stone Quartz Marble Tile Wood …" at bounding box center [870, 621] width 557 height 21
select select "3"
click at [592, 611] on select "Please Choose One Plastic Laminate Solid Surface Stone Quartz Marble Tile Wood …" at bounding box center [870, 621] width 557 height 21
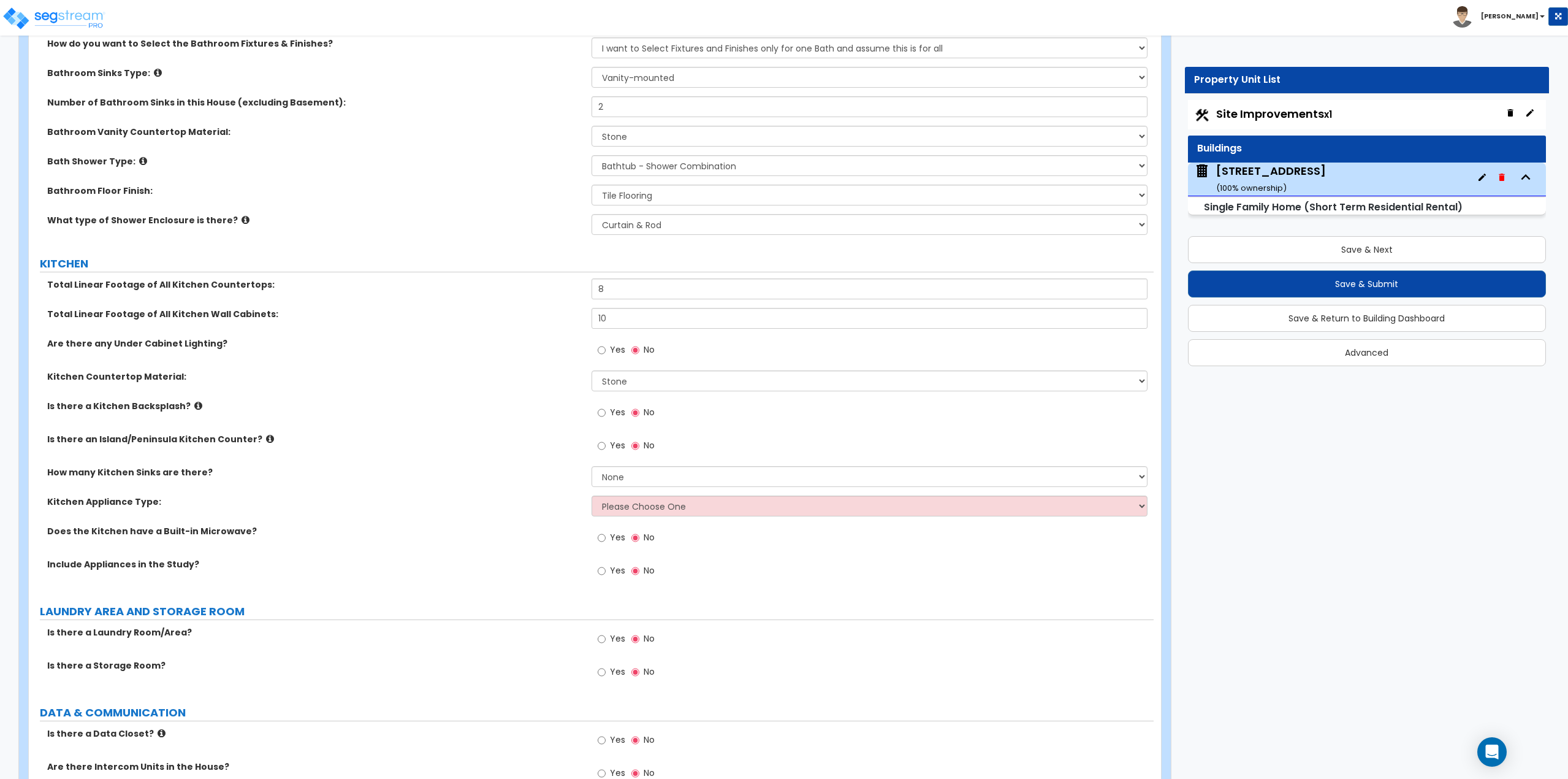
scroll to position [3740, 0]
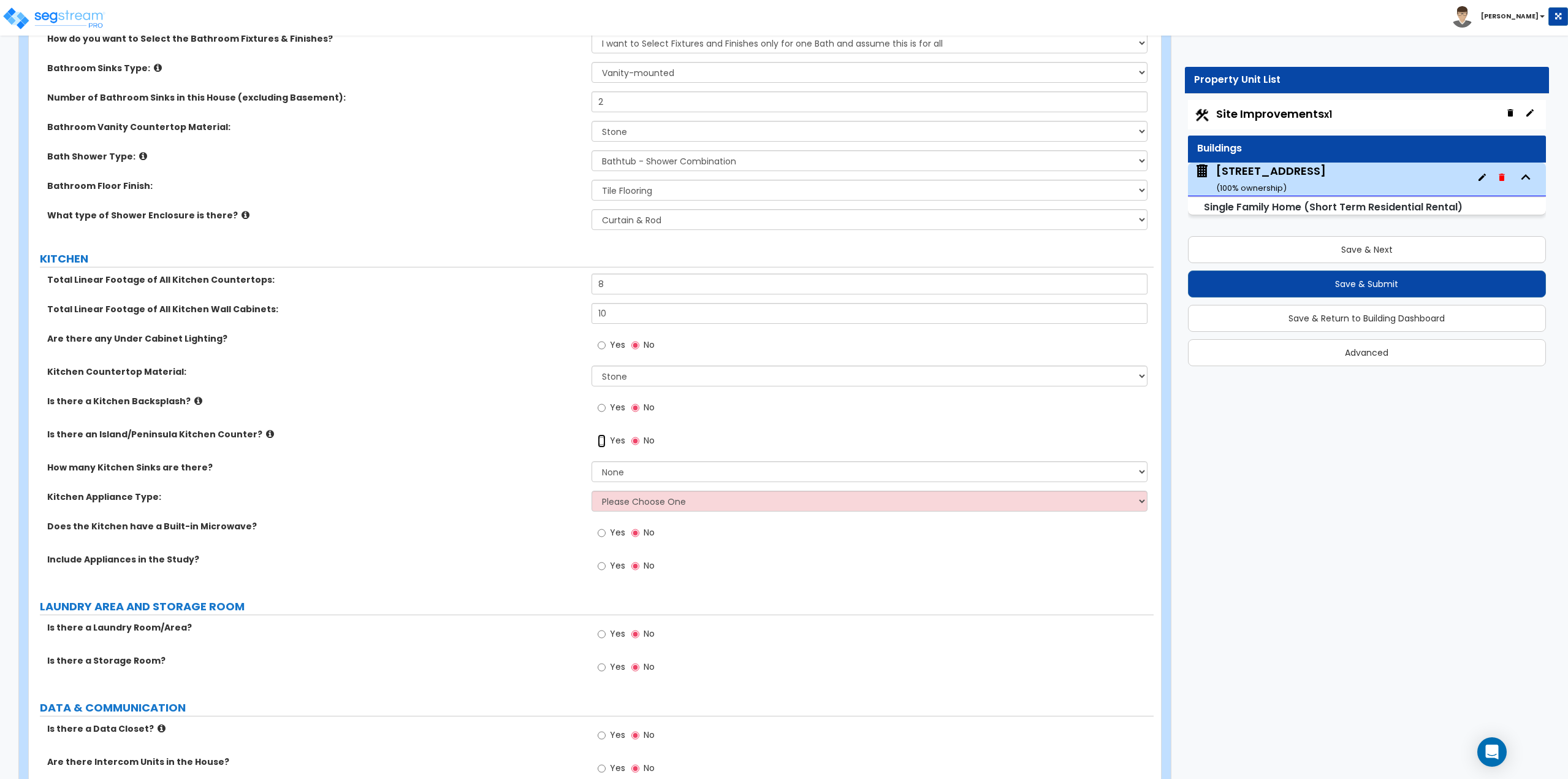
click at [605, 442] on input "Yes" at bounding box center [601, 440] width 8 height 13
radio input "true"
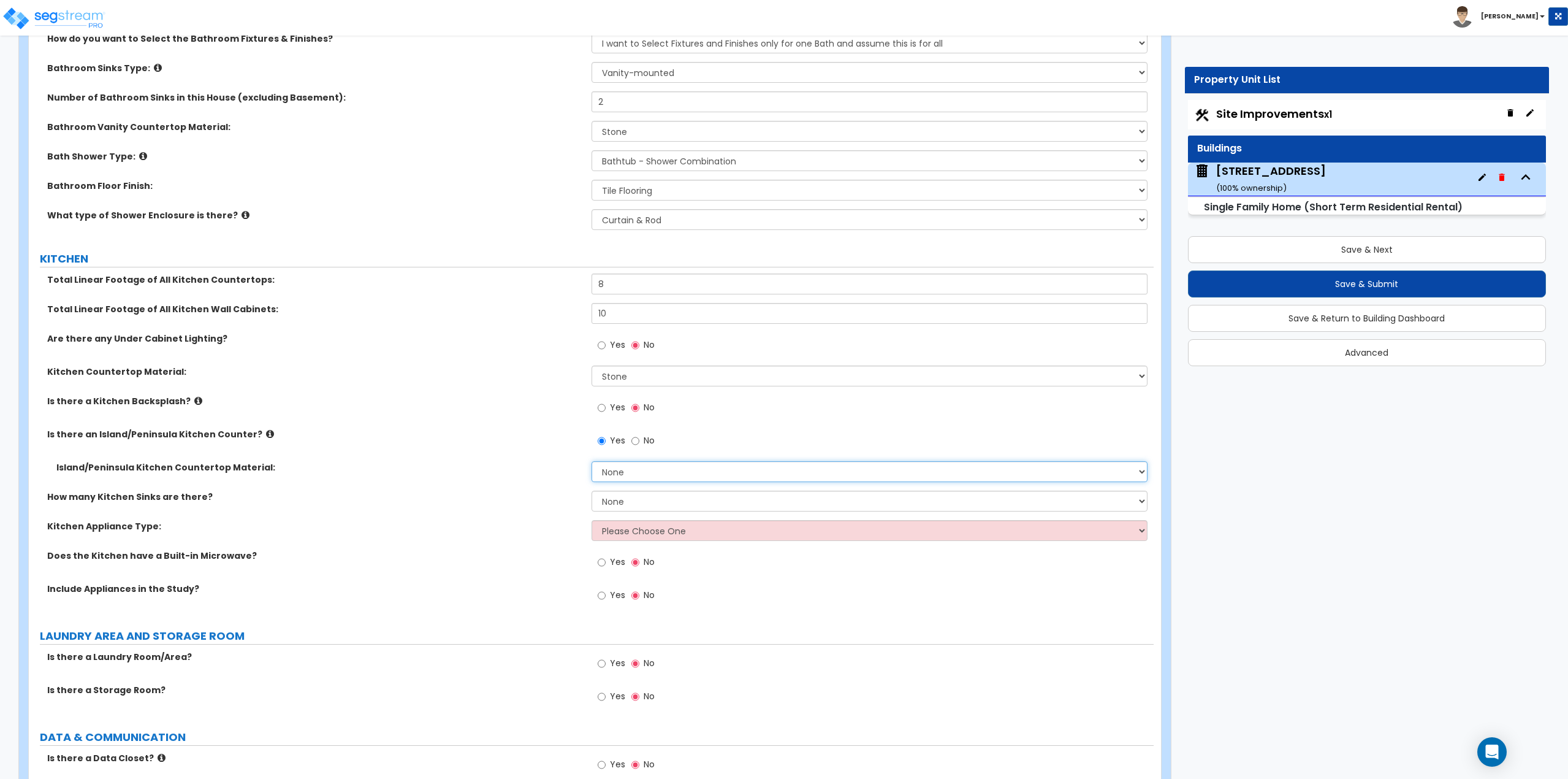
click at [613, 467] on select "None Plastic Laminate Solid Surface Stone Quartz Marble Tile Wood Stainless Ste…" at bounding box center [870, 472] width 557 height 21
select select "3"
click at [592, 461] on select "None Plastic Laminate Solid Surface Stone Quartz Marble Tile Wood Stainless Ste…" at bounding box center [870, 472] width 557 height 21
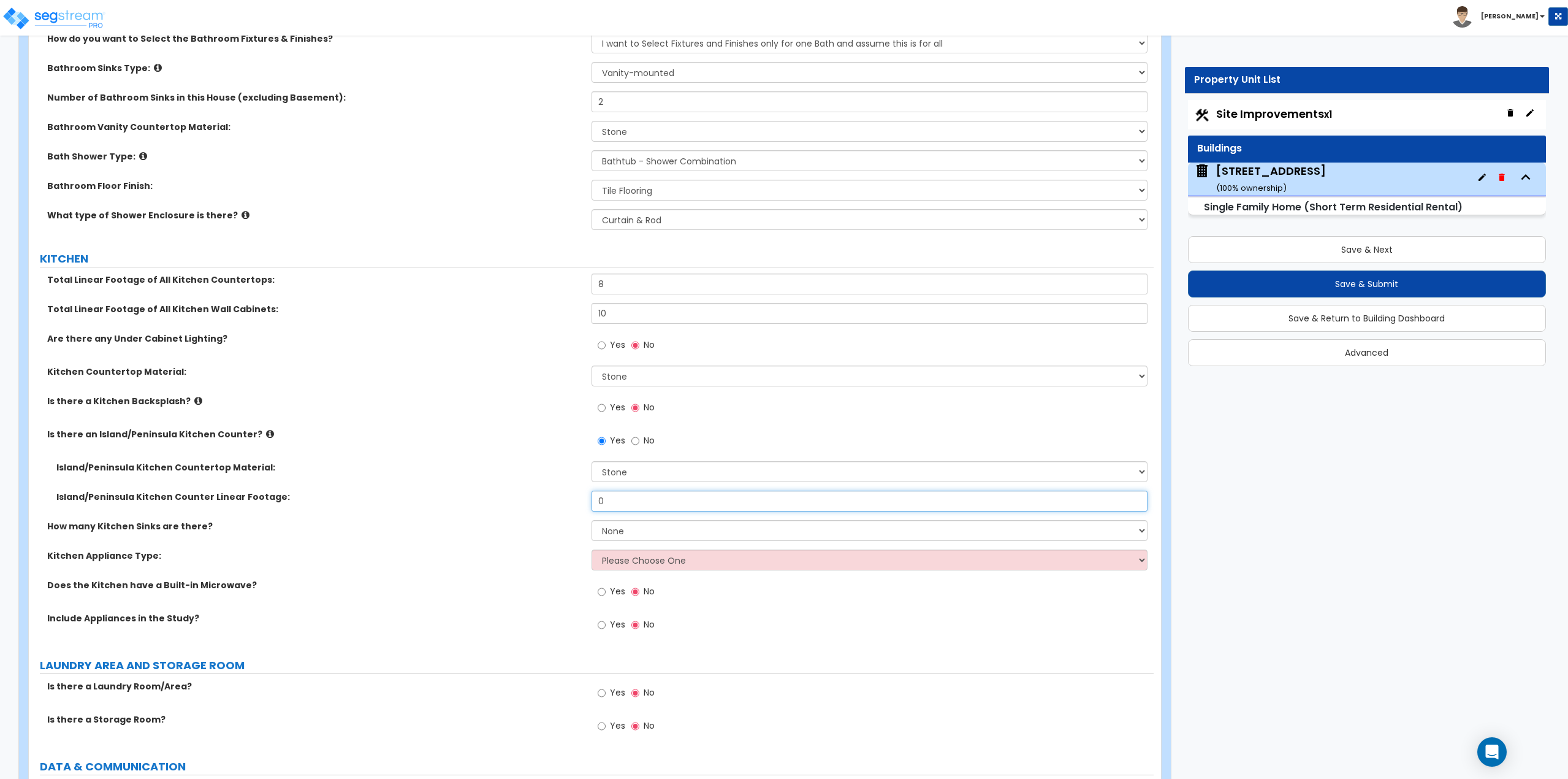
click at [627, 505] on input "0" at bounding box center [870, 501] width 557 height 21
drag, startPoint x: 624, startPoint y: 504, endPoint x: 568, endPoint y: 505, distance: 56.0
click at [568, 505] on div "Island/Peninsula Kitchen Counter Linear Footage: 0" at bounding box center [591, 506] width 1125 height 30
type input "3"
click at [612, 528] on select "None 1 2 3" at bounding box center [870, 530] width 557 height 21
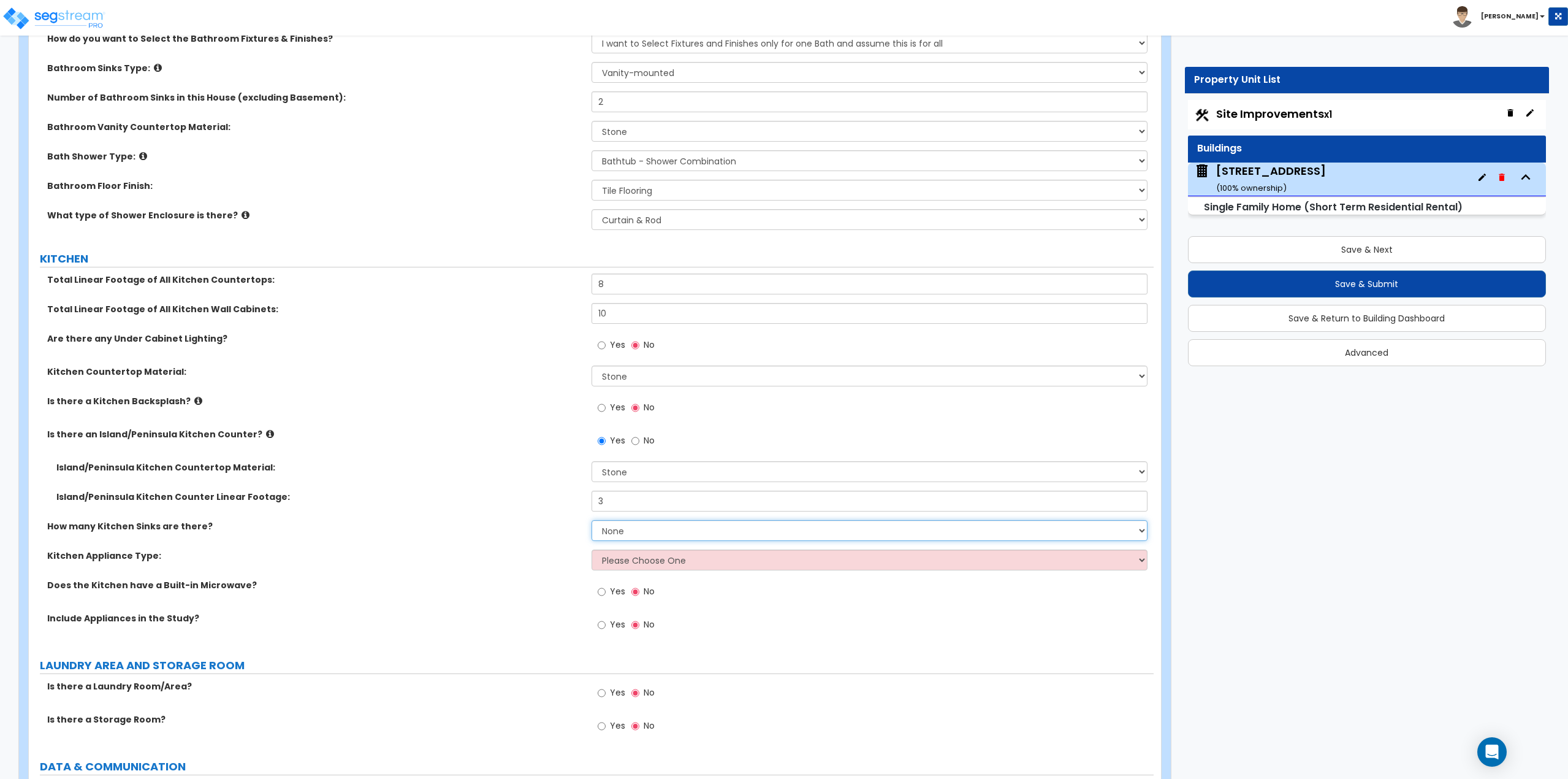
select select "1"
click at [592, 520] on select "None 1 2 3" at bounding box center [870, 530] width 557 height 21
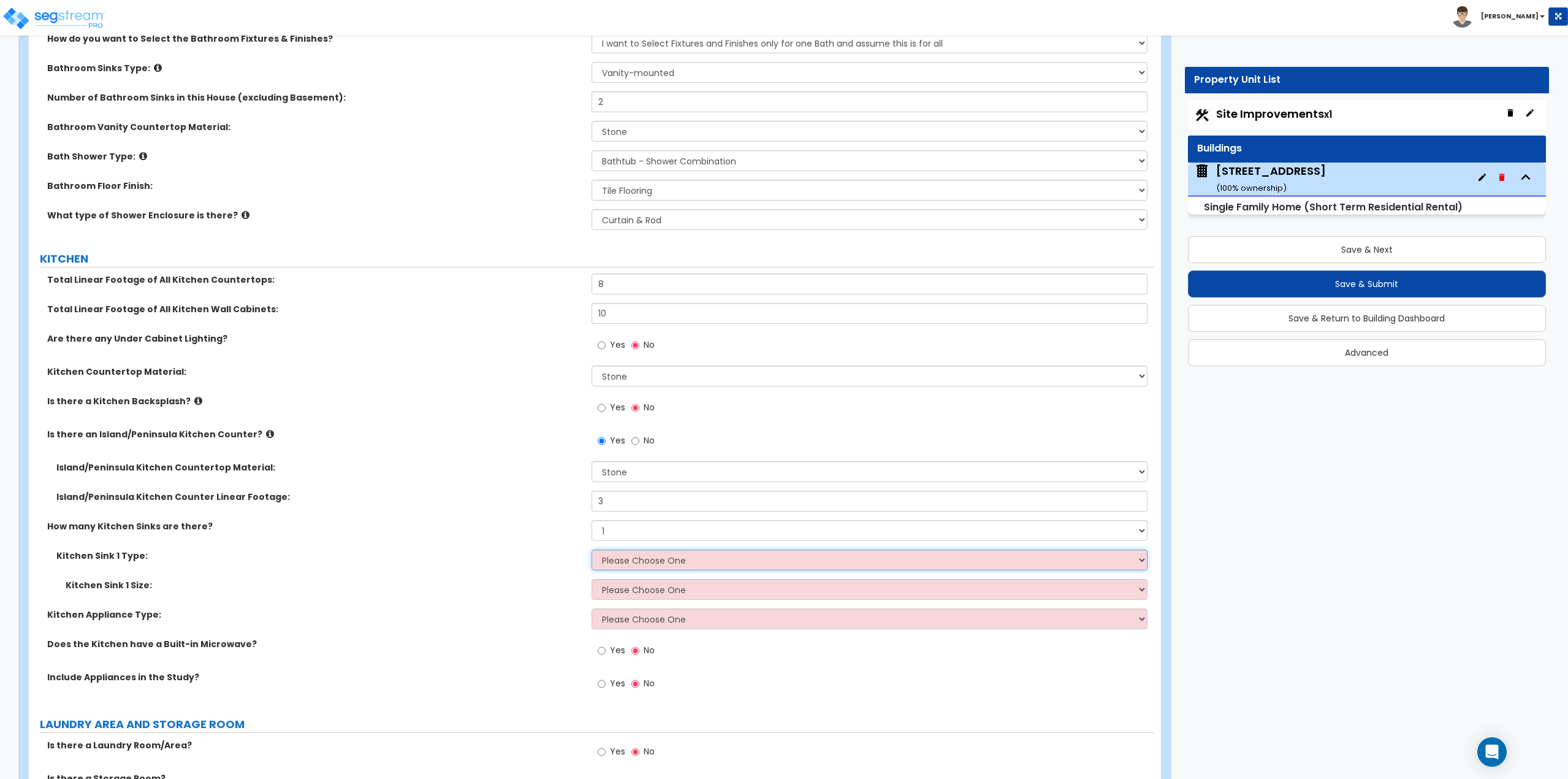
click at [628, 567] on select "Please Choose One Stainless Steel Porcelain Enamel Cast Iron Granite Composite" at bounding box center [870, 560] width 557 height 21
select select "1"
click at [592, 549] on select "Please Choose One Stainless Steel Porcelain Enamel Cast Iron Granite Composite" at bounding box center [870, 560] width 557 height 21
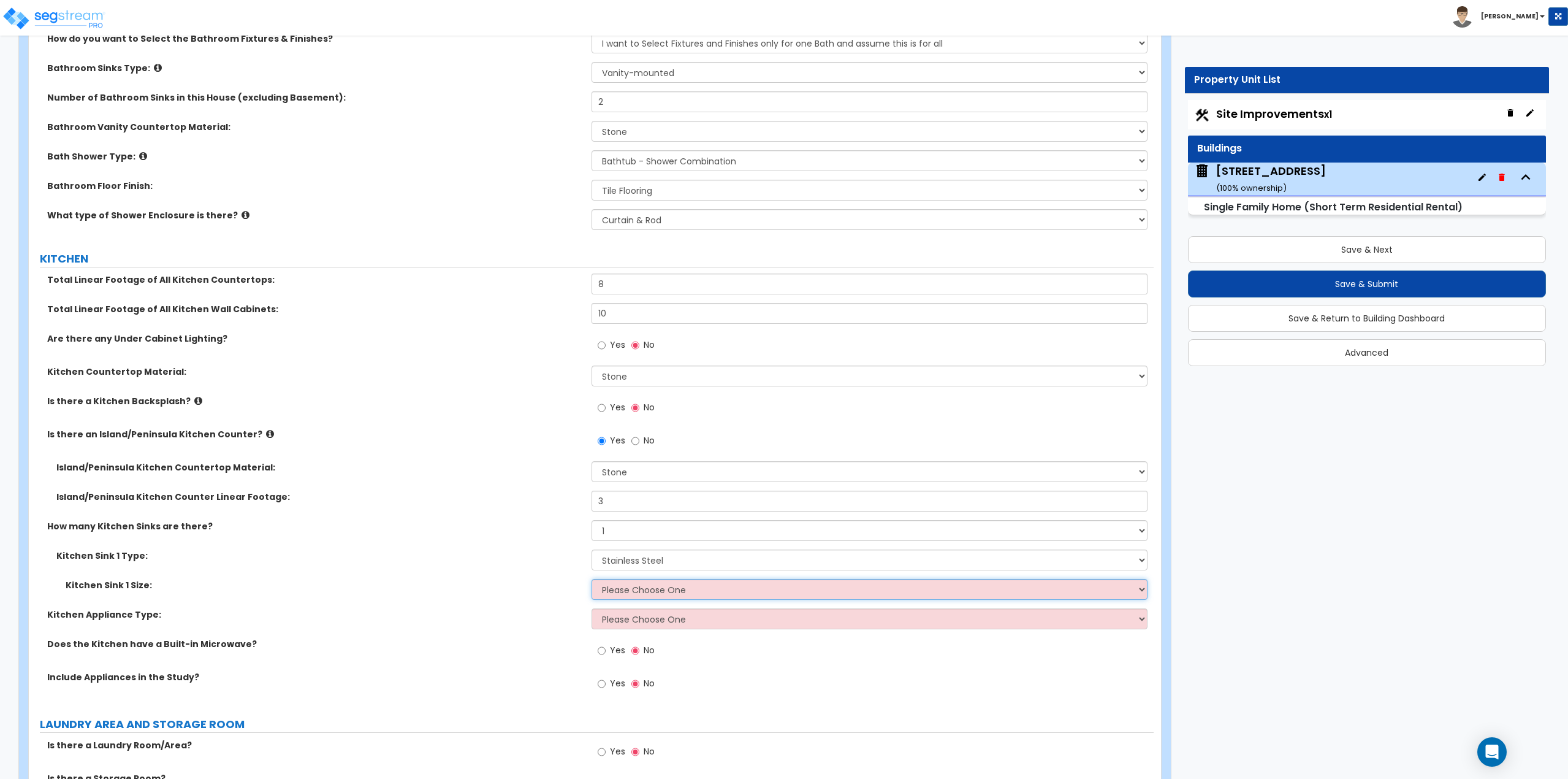
click at [627, 591] on select "Please Choose One Single Sink Double Sink" at bounding box center [870, 589] width 557 height 21
select select "2"
click at [592, 579] on select "Please Choose One Single Sink Double Sink" at bounding box center [870, 589] width 557 height 21
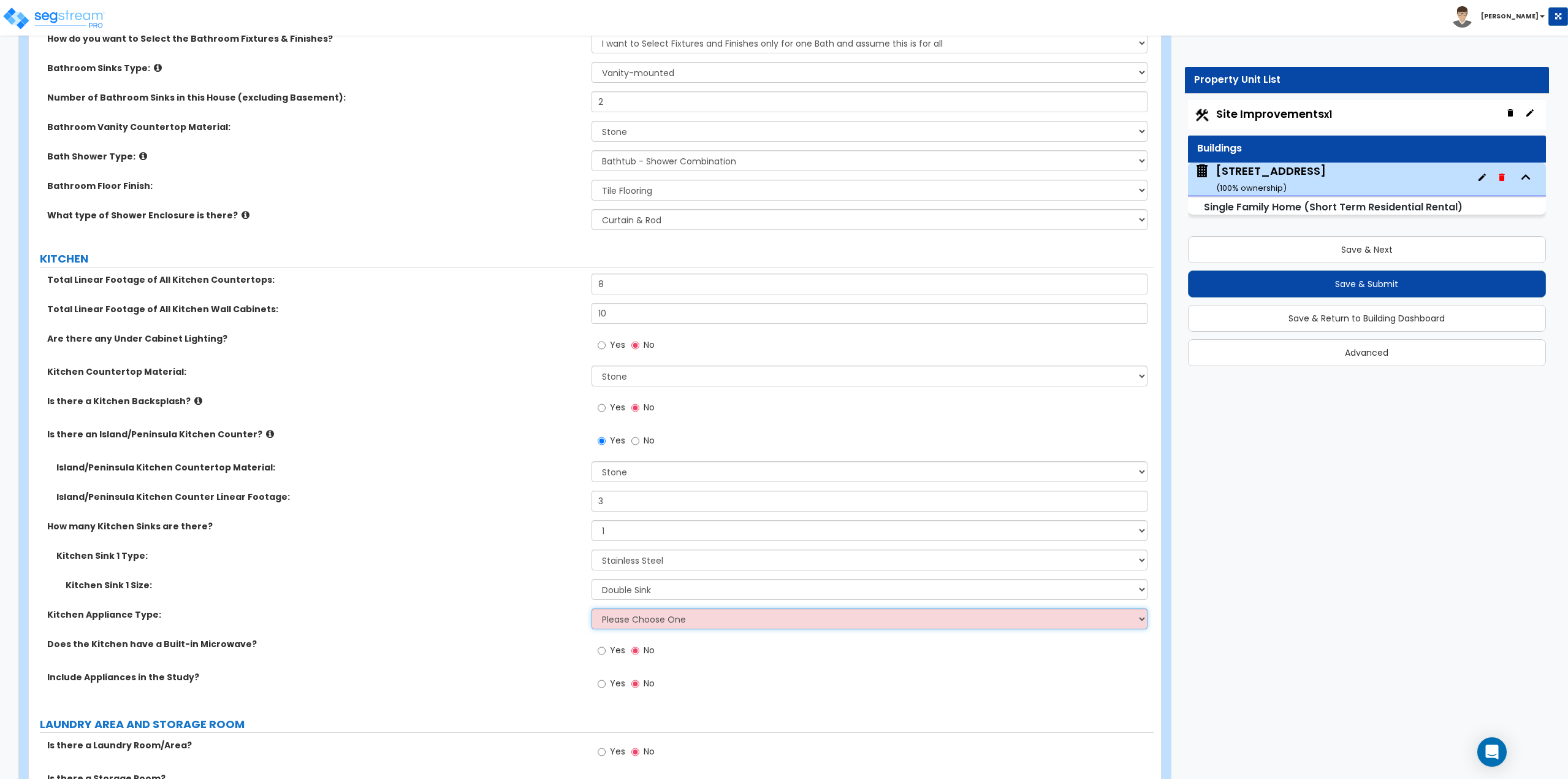
click at [633, 621] on select "Please Choose One Gas Electric" at bounding box center [870, 619] width 557 height 21
select select "1"
click at [592, 608] on select "Please Choose One Gas Electric" at bounding box center [870, 619] width 557 height 21
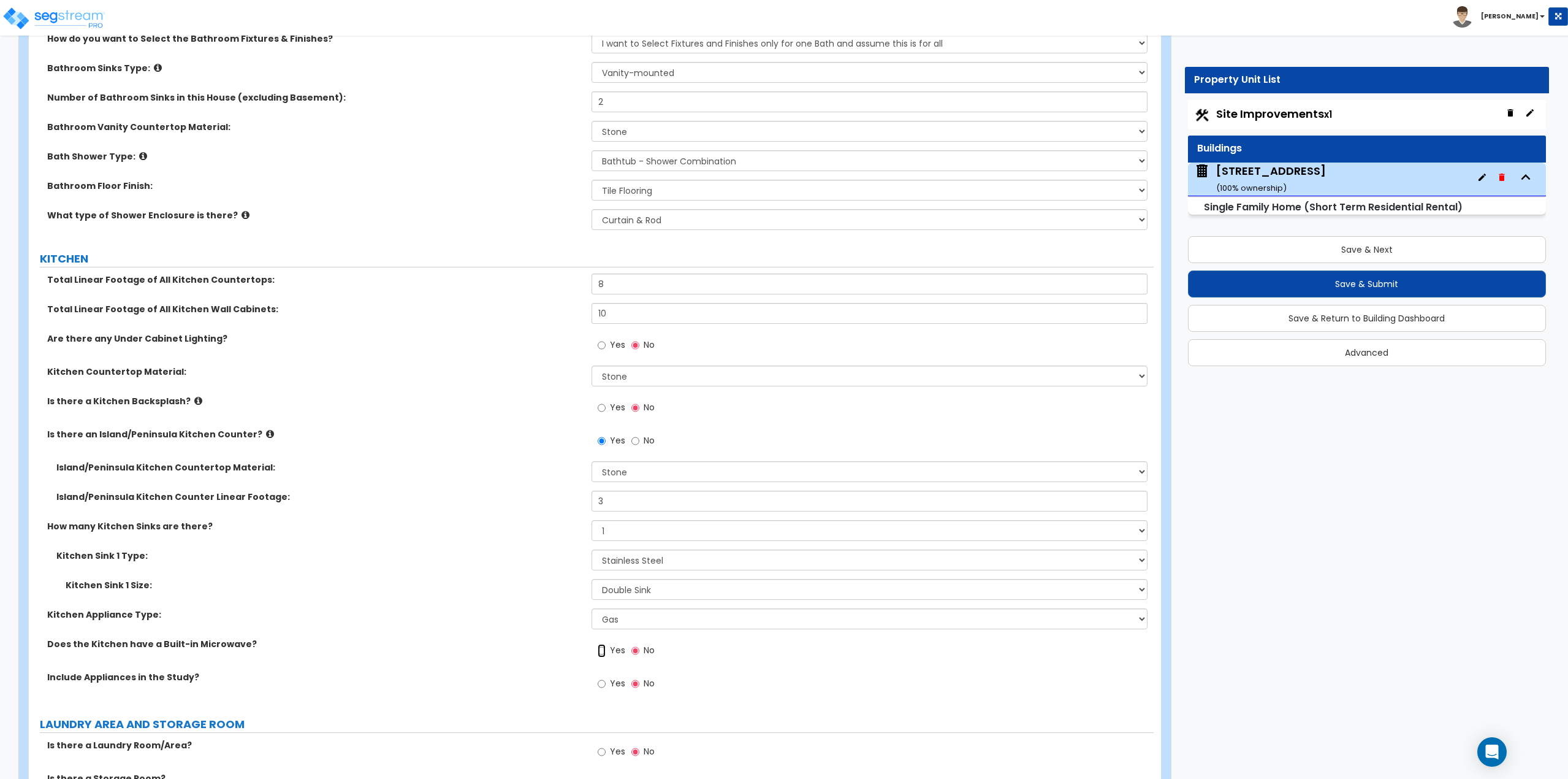
click at [605, 653] on input "Yes" at bounding box center [601, 650] width 8 height 13
radio input "true"
click at [606, 684] on label "Yes" at bounding box center [612, 685] width 28 height 21
click at [606, 684] on input "Yes" at bounding box center [601, 683] width 8 height 13
radio input "true"
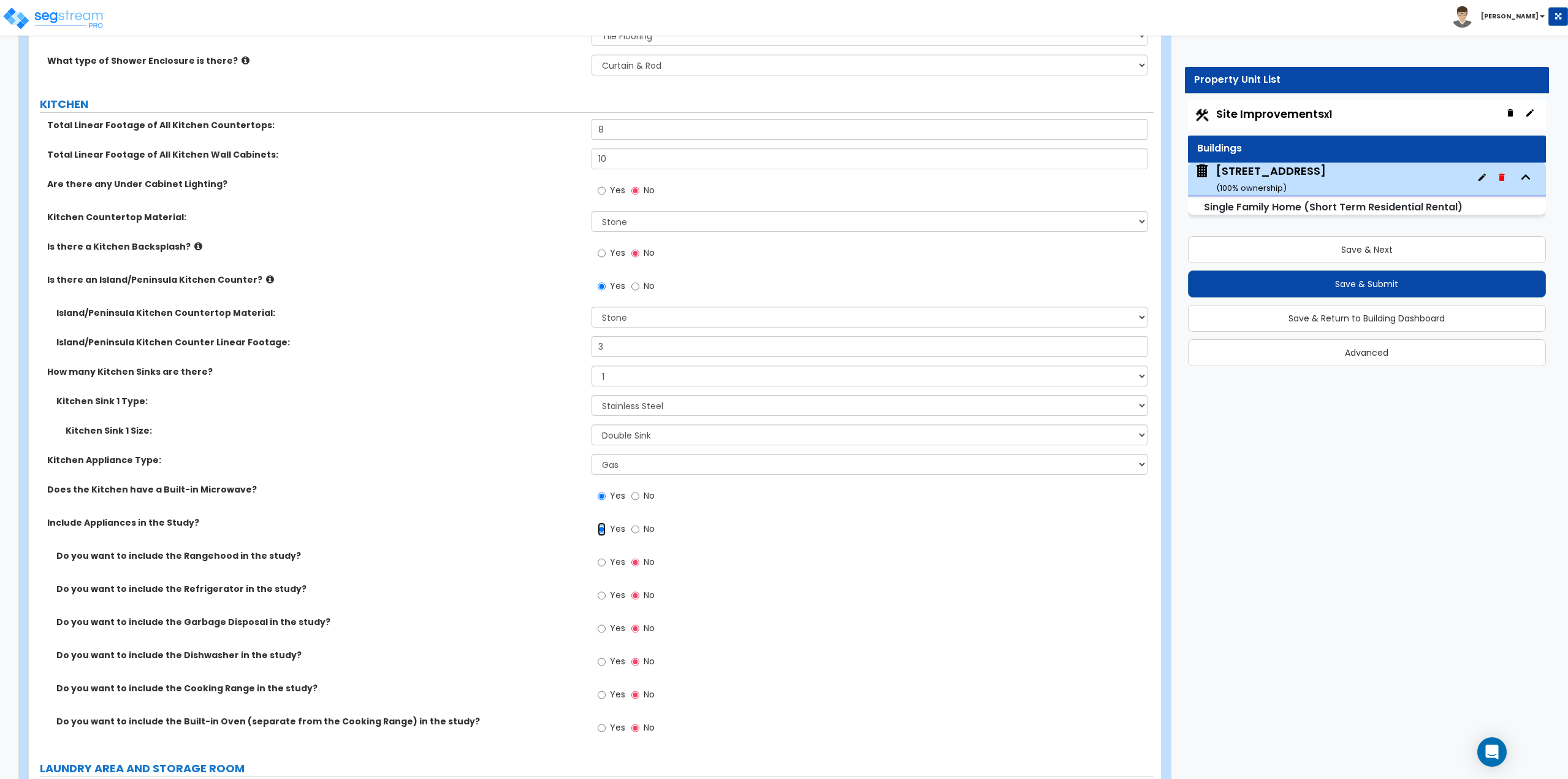
scroll to position [3924, 0]
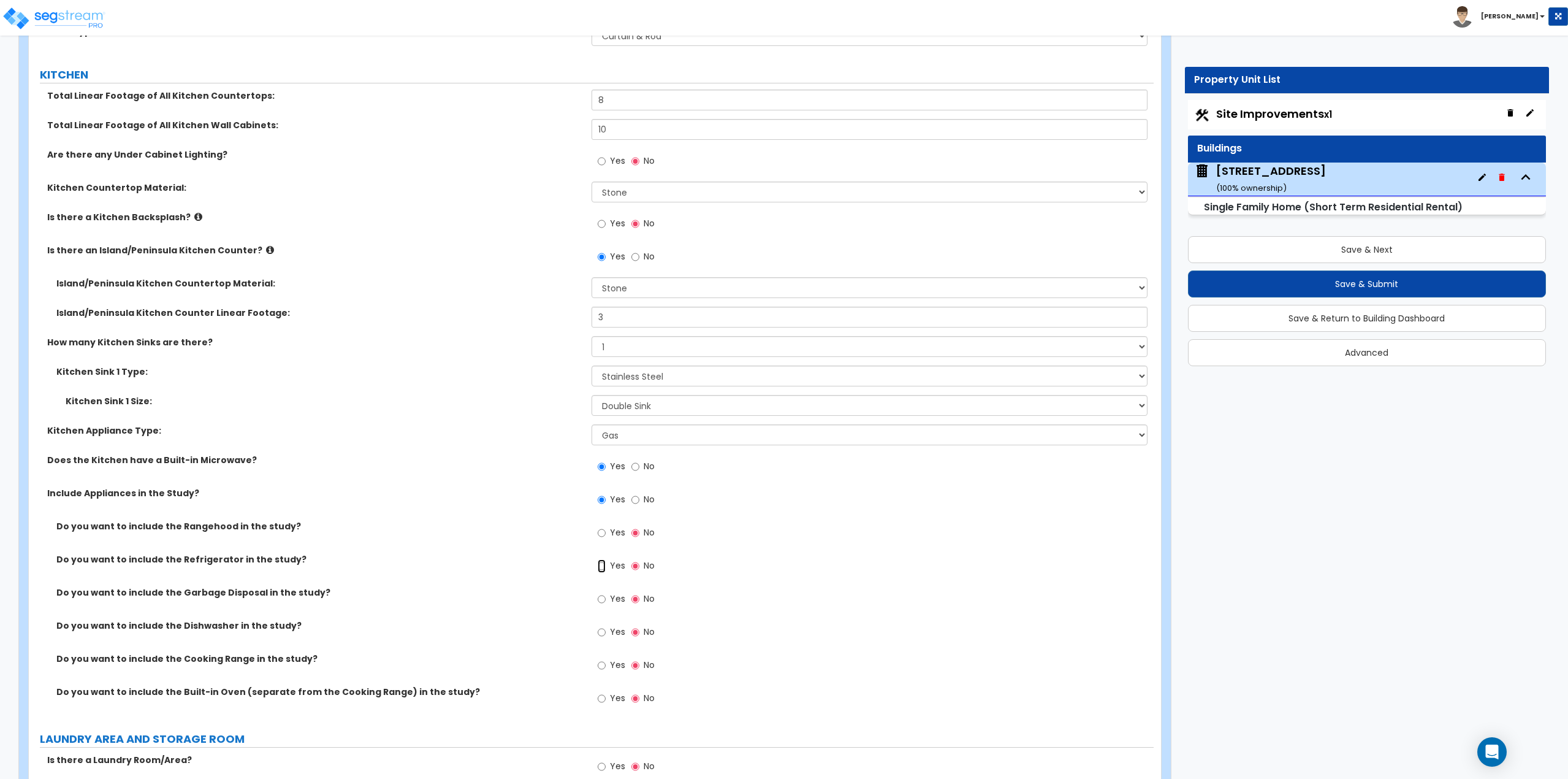
click at [602, 567] on input "Yes" at bounding box center [601, 565] width 8 height 13
radio input "true"
click at [605, 601] on input "Yes" at bounding box center [601, 598] width 8 height 13
radio input "true"
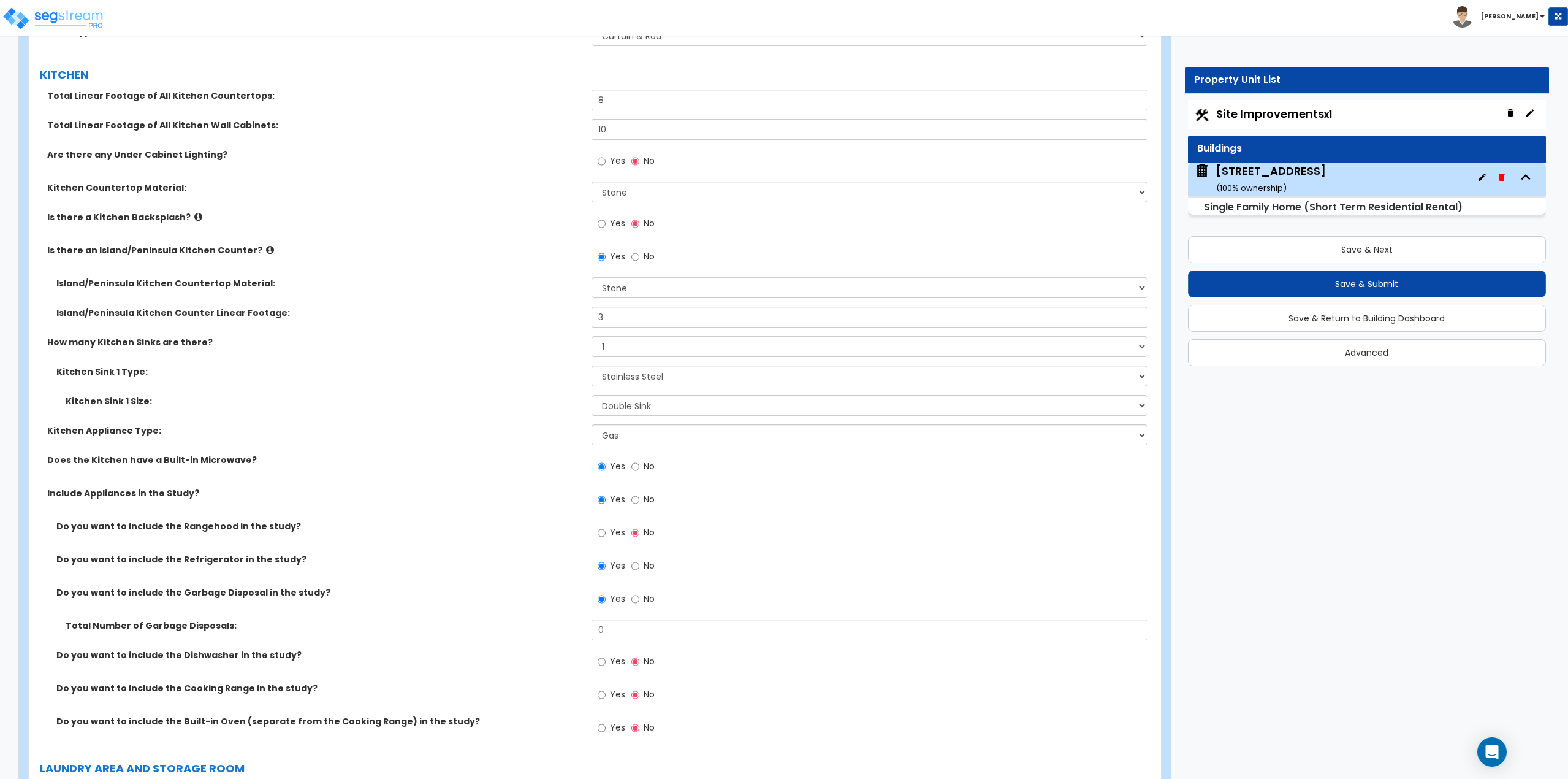
click at [611, 614] on div "Yes No" at bounding box center [627, 600] width 70 height 28
click at [610, 628] on input "0" at bounding box center [870, 629] width 557 height 21
type input "1"
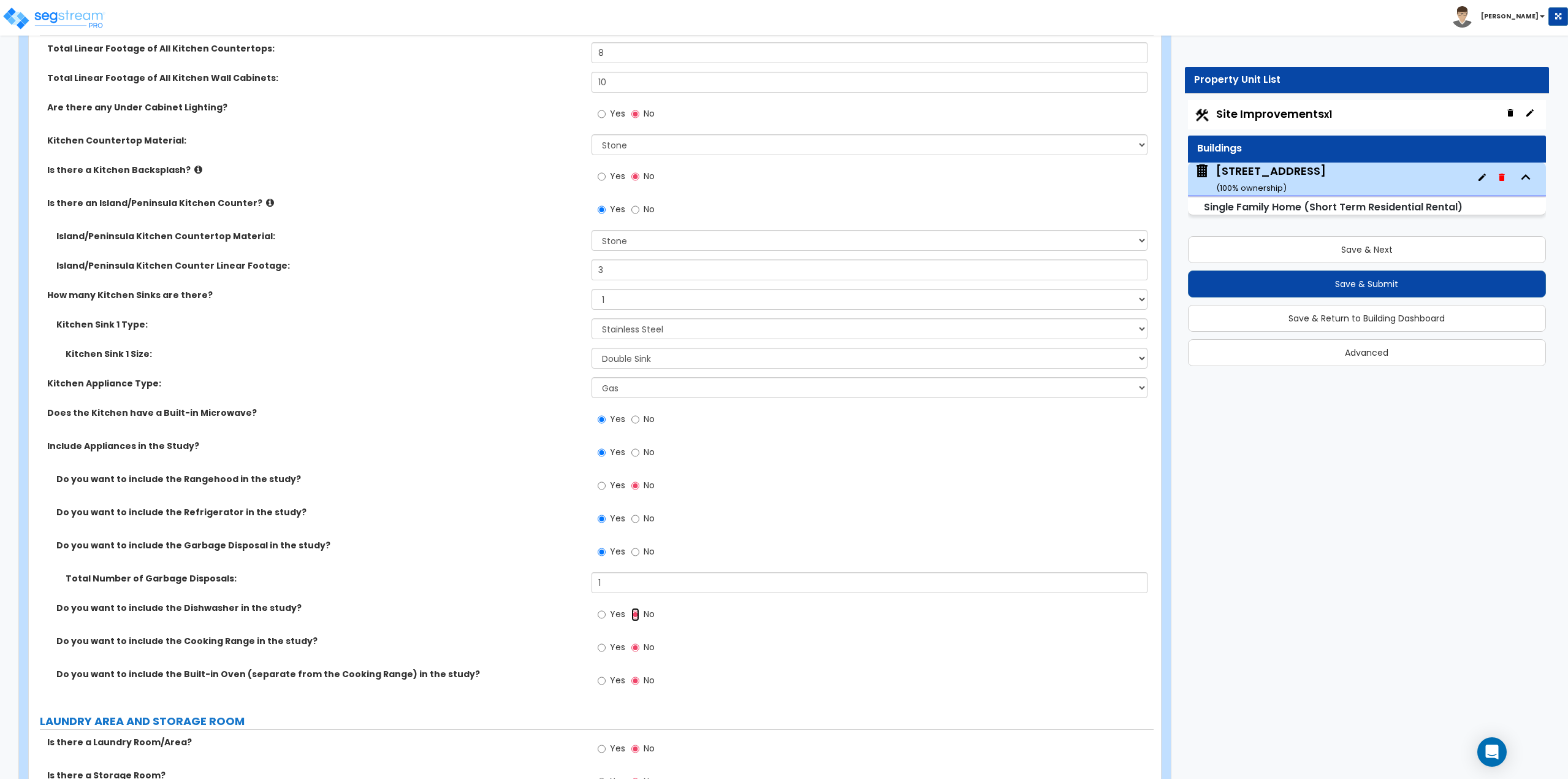
scroll to position [3986, 0]
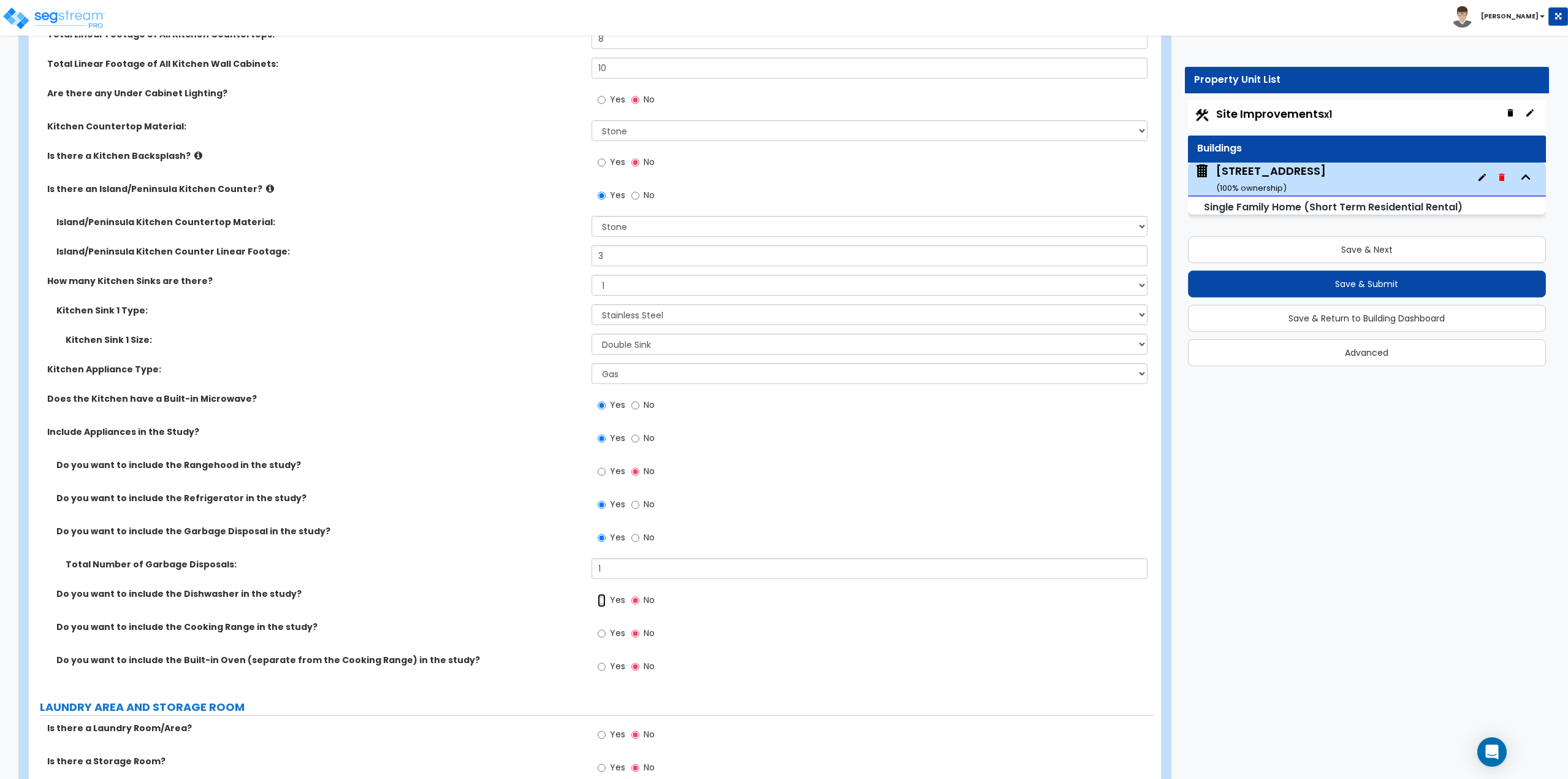
click at [604, 599] on input "Yes" at bounding box center [601, 600] width 8 height 13
radio input "true"
click at [606, 638] on label "Yes" at bounding box center [612, 635] width 28 height 21
click at [606, 638] on input "Yes" at bounding box center [601, 633] width 8 height 13
radio input "true"
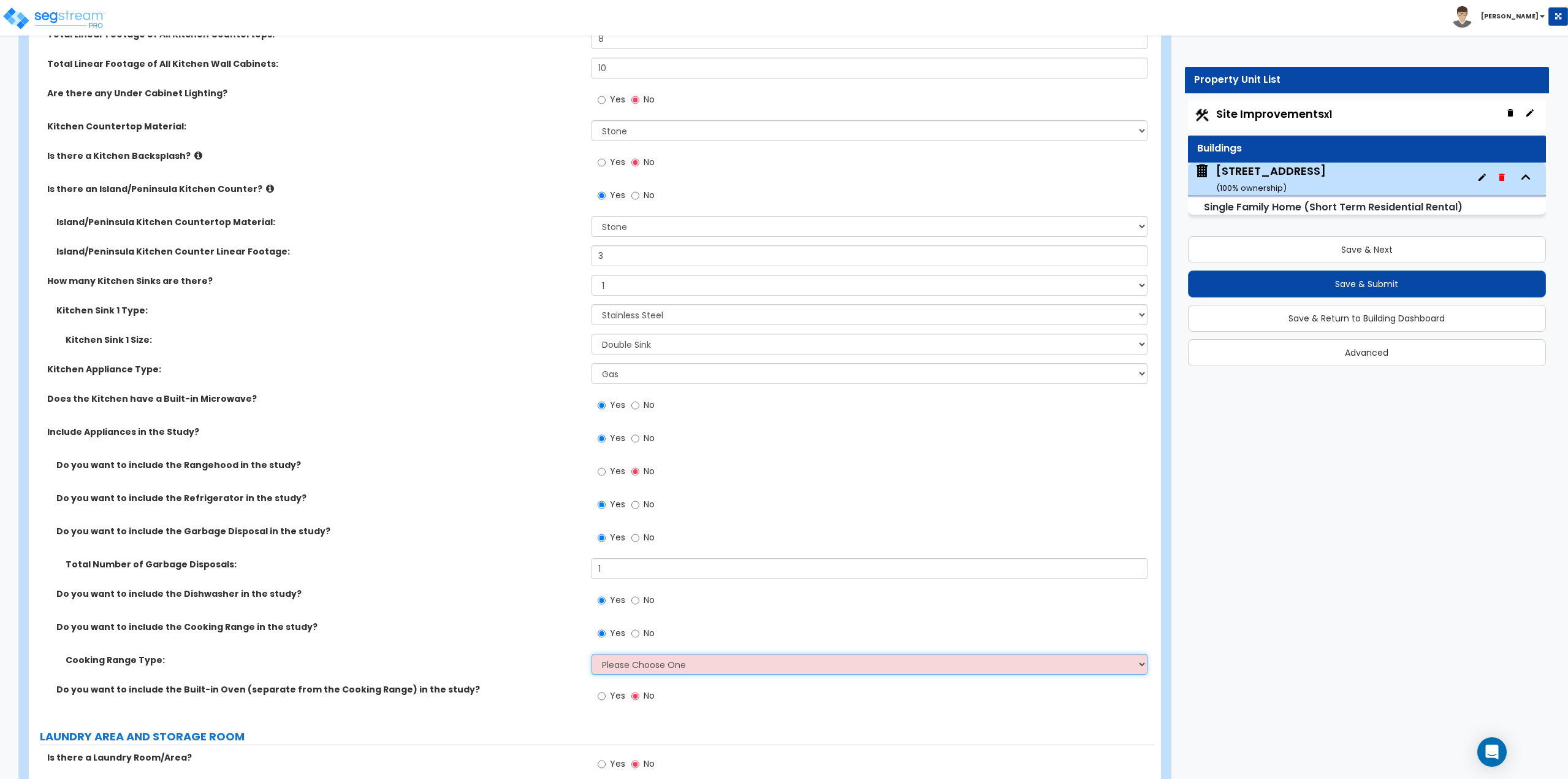
click at [611, 667] on select "Please Choose One Cook Top Only Range with Oven" at bounding box center [870, 664] width 557 height 21
select select "2"
click at [592, 654] on select "Please Choose One Cook Top Only Range with Oven" at bounding box center [870, 664] width 557 height 21
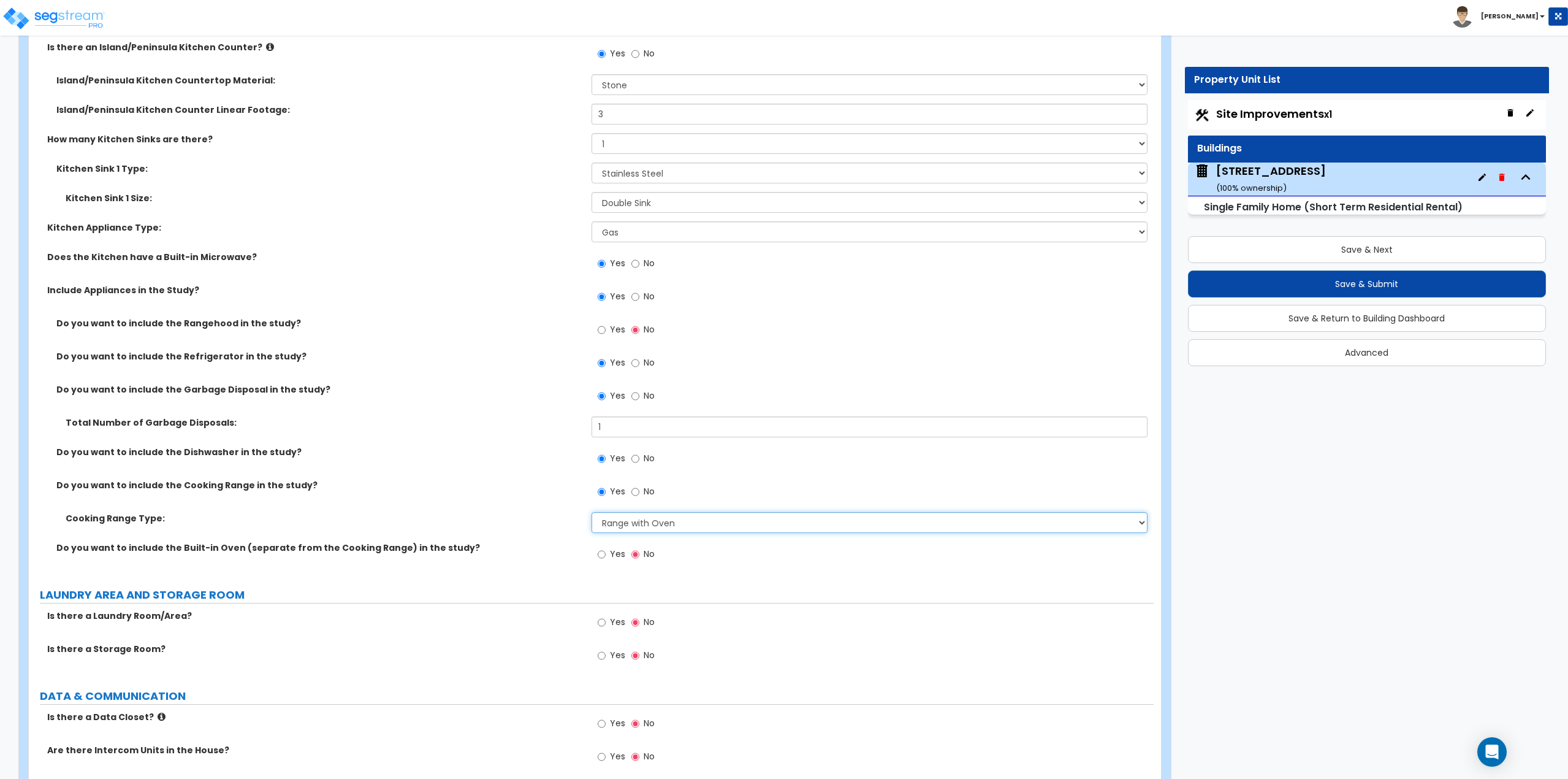
scroll to position [4169, 0]
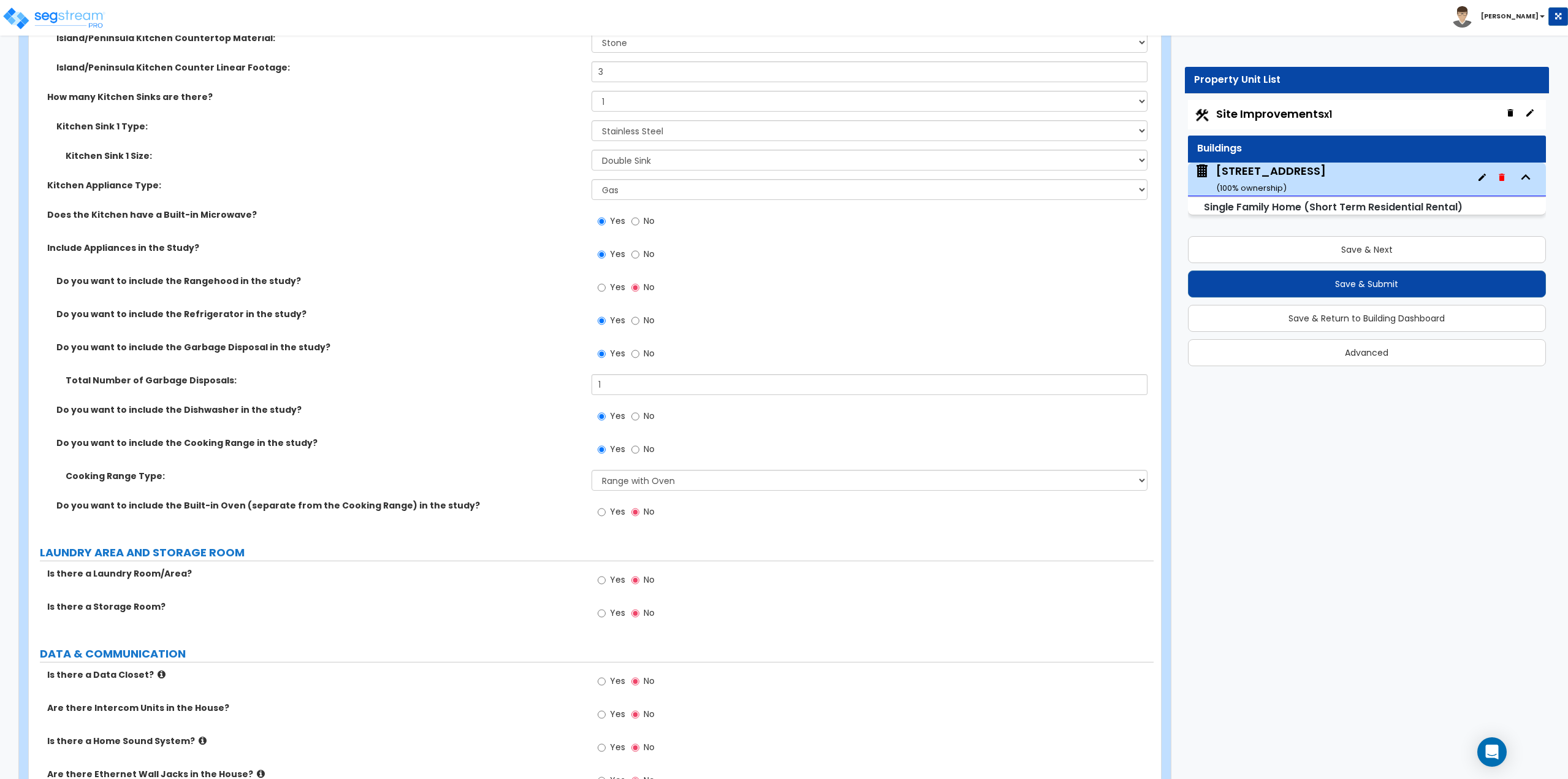
click at [611, 578] on span "Yes" at bounding box center [618, 580] width 16 height 12
click at [606, 578] on input "Yes" at bounding box center [601, 580] width 8 height 13
radio input "true"
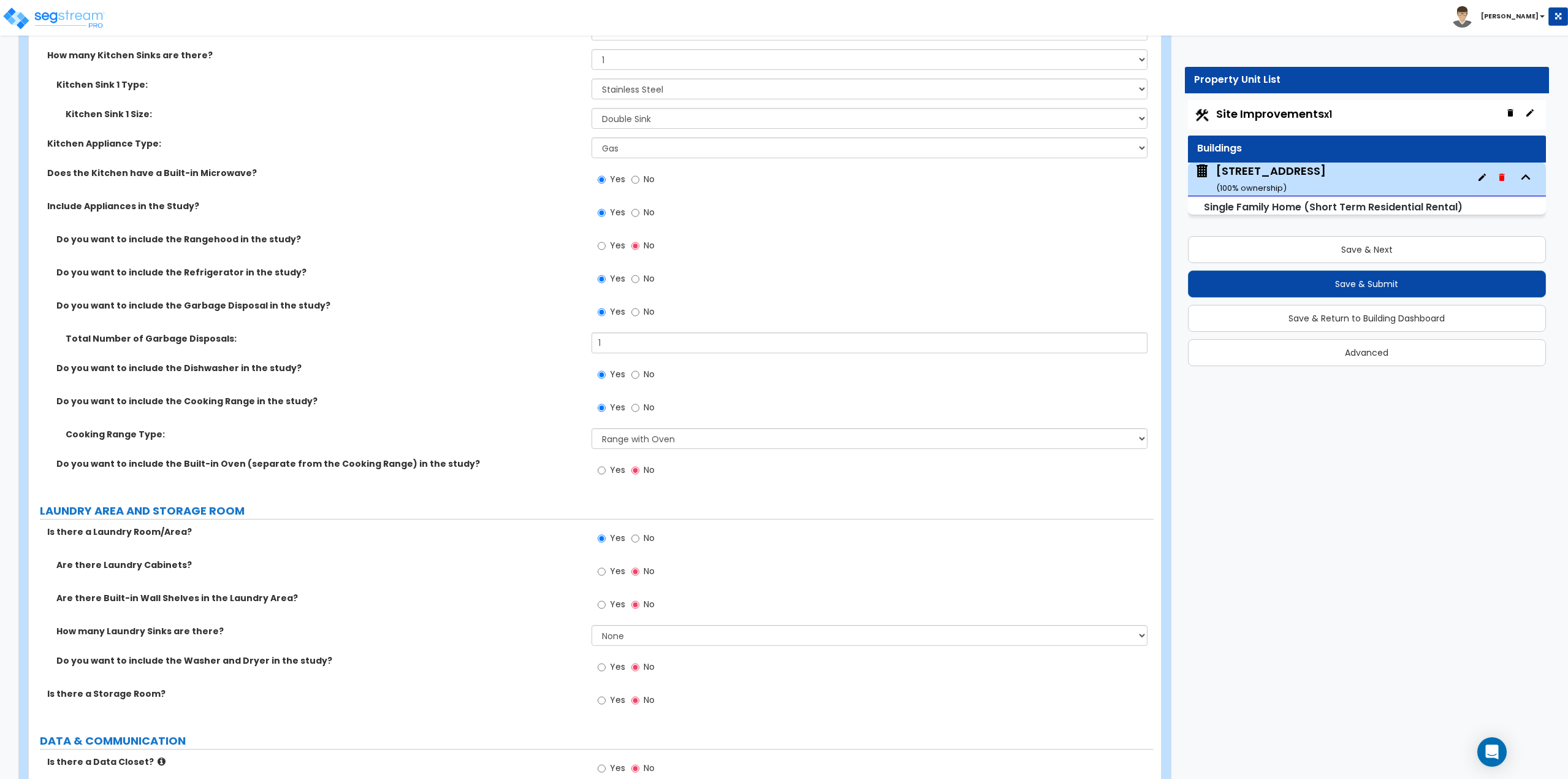
scroll to position [4231, 0]
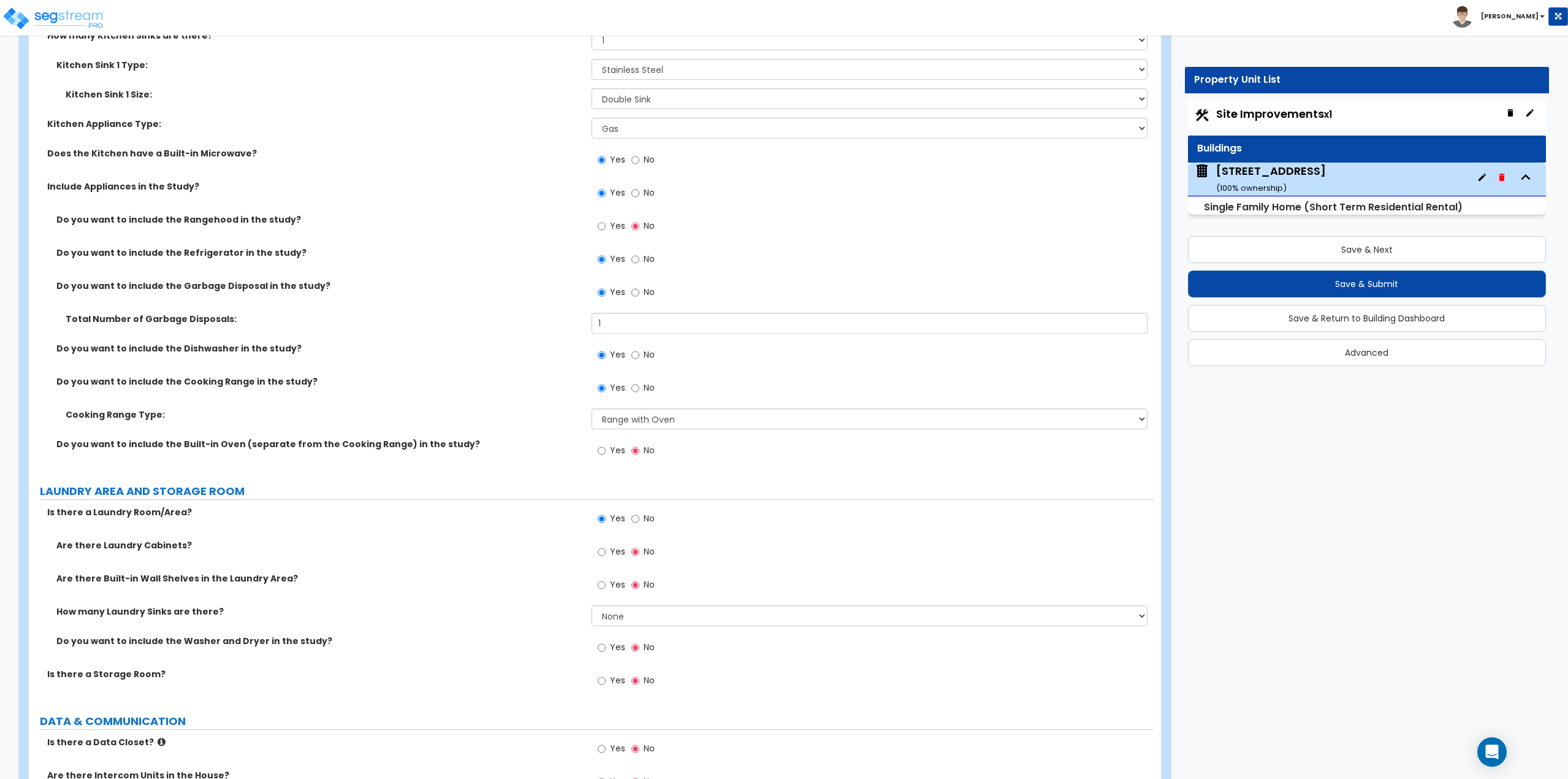
click at [614, 650] on span "Yes" at bounding box center [618, 647] width 16 height 12
click at [606, 650] on input "Yes" at bounding box center [601, 647] width 8 height 13
radio input "true"
click at [609, 682] on label "Yes" at bounding box center [612, 682] width 28 height 21
click at [606, 682] on input "Yes" at bounding box center [601, 680] width 8 height 13
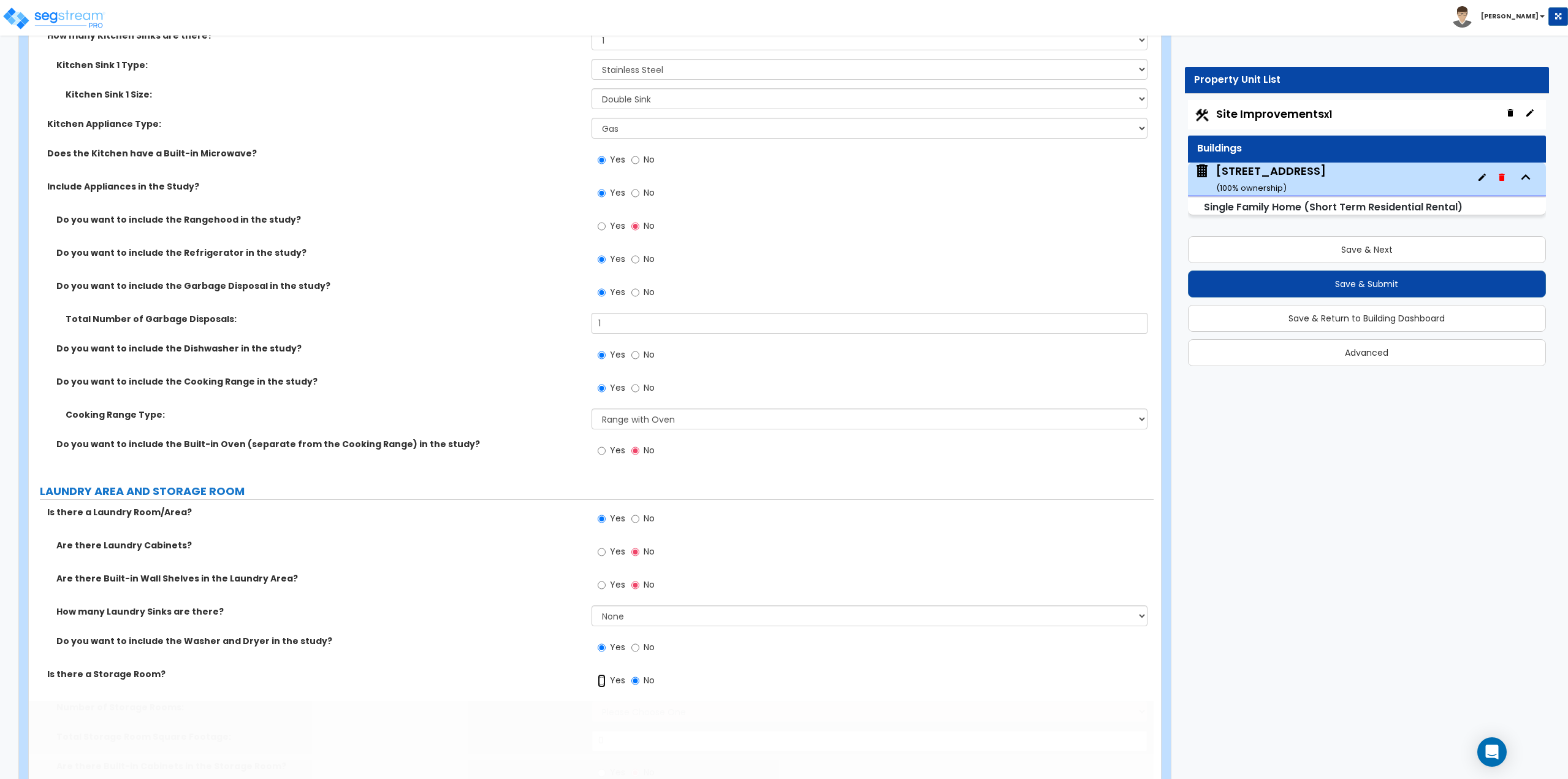
radio input "true"
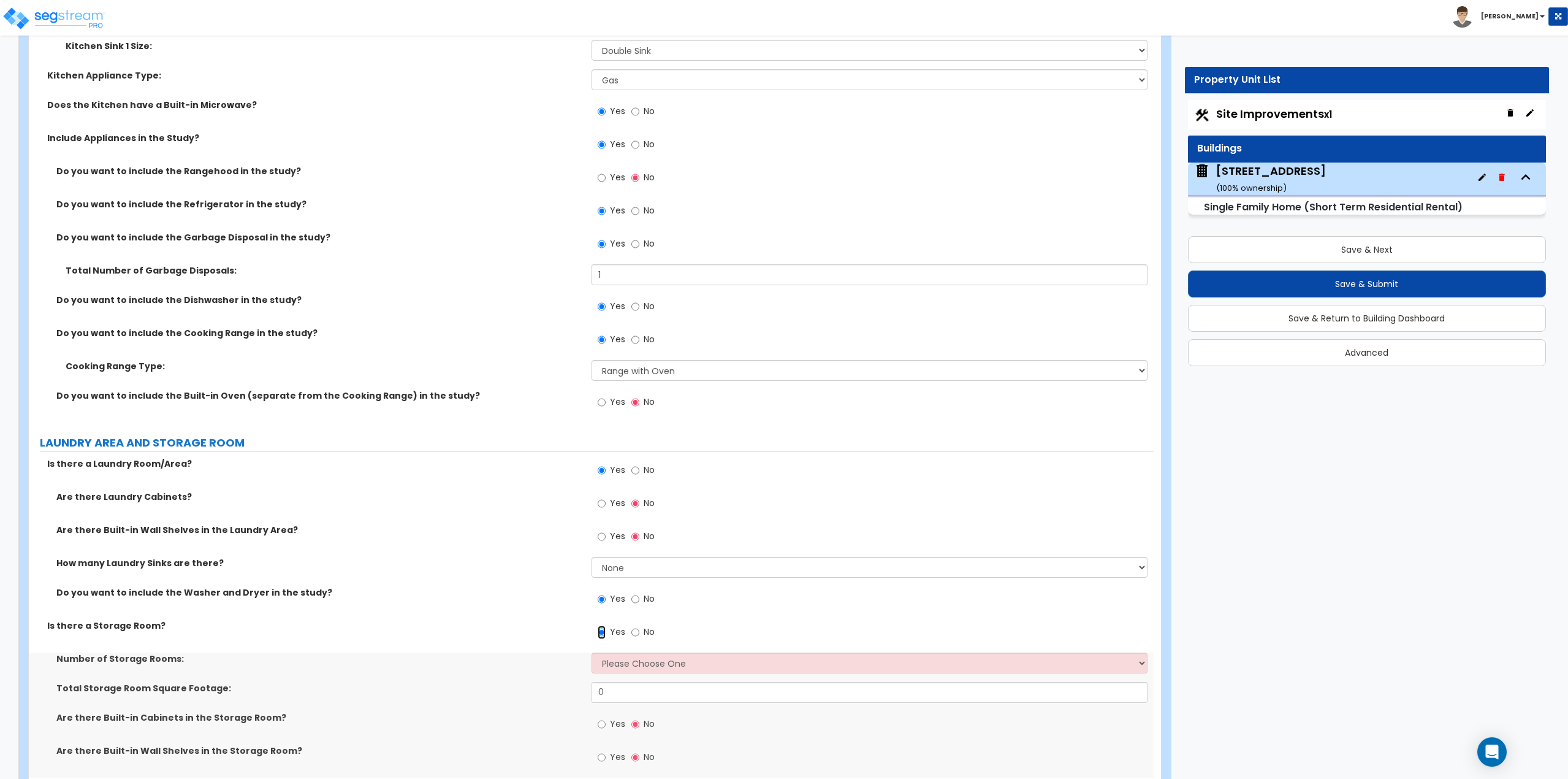
scroll to position [4353, 0]
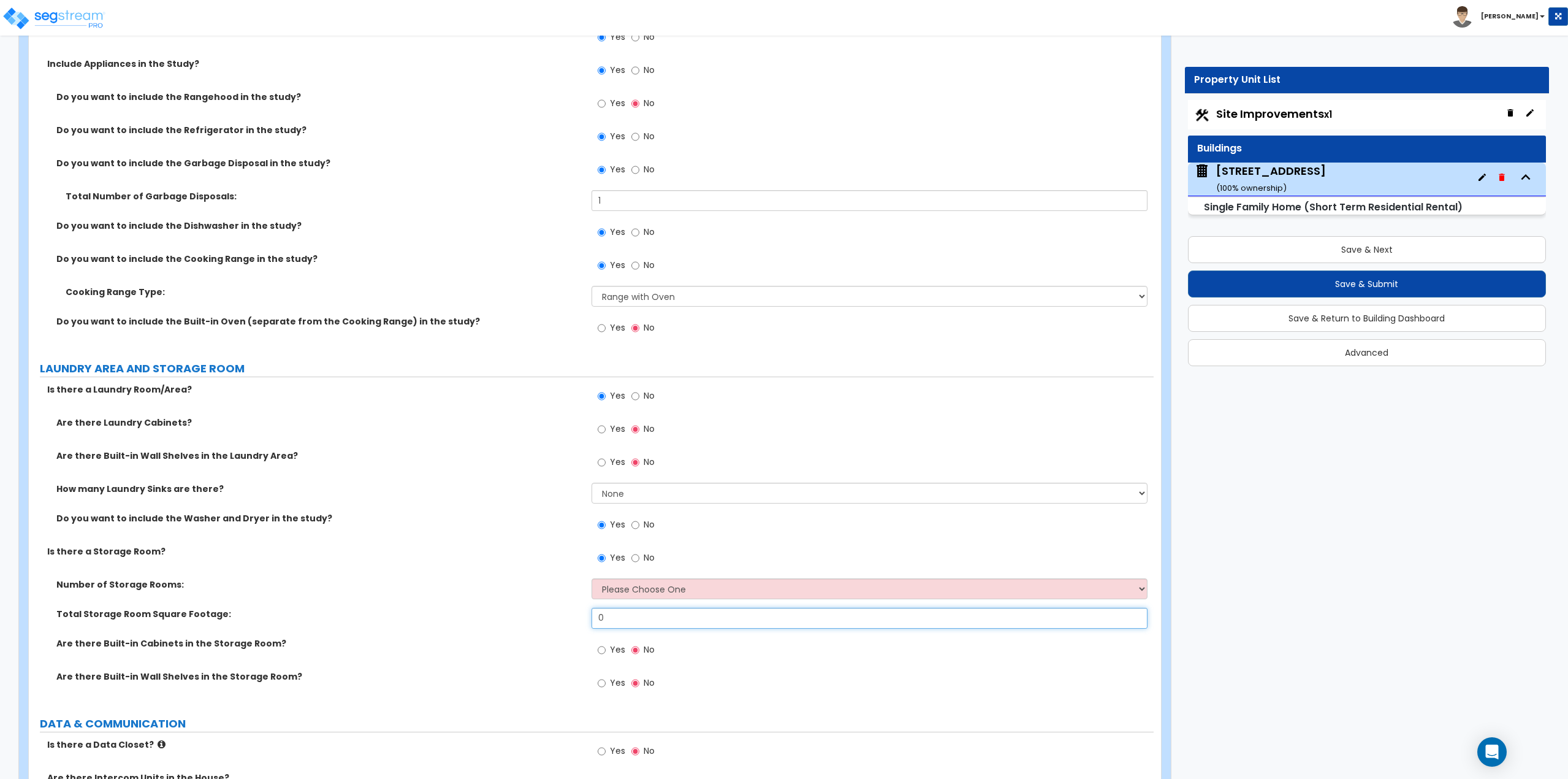
click at [623, 617] on input "0" at bounding box center [870, 618] width 557 height 21
type input "7"
type input "10"
click at [599, 647] on input "Yes" at bounding box center [601, 649] width 8 height 13
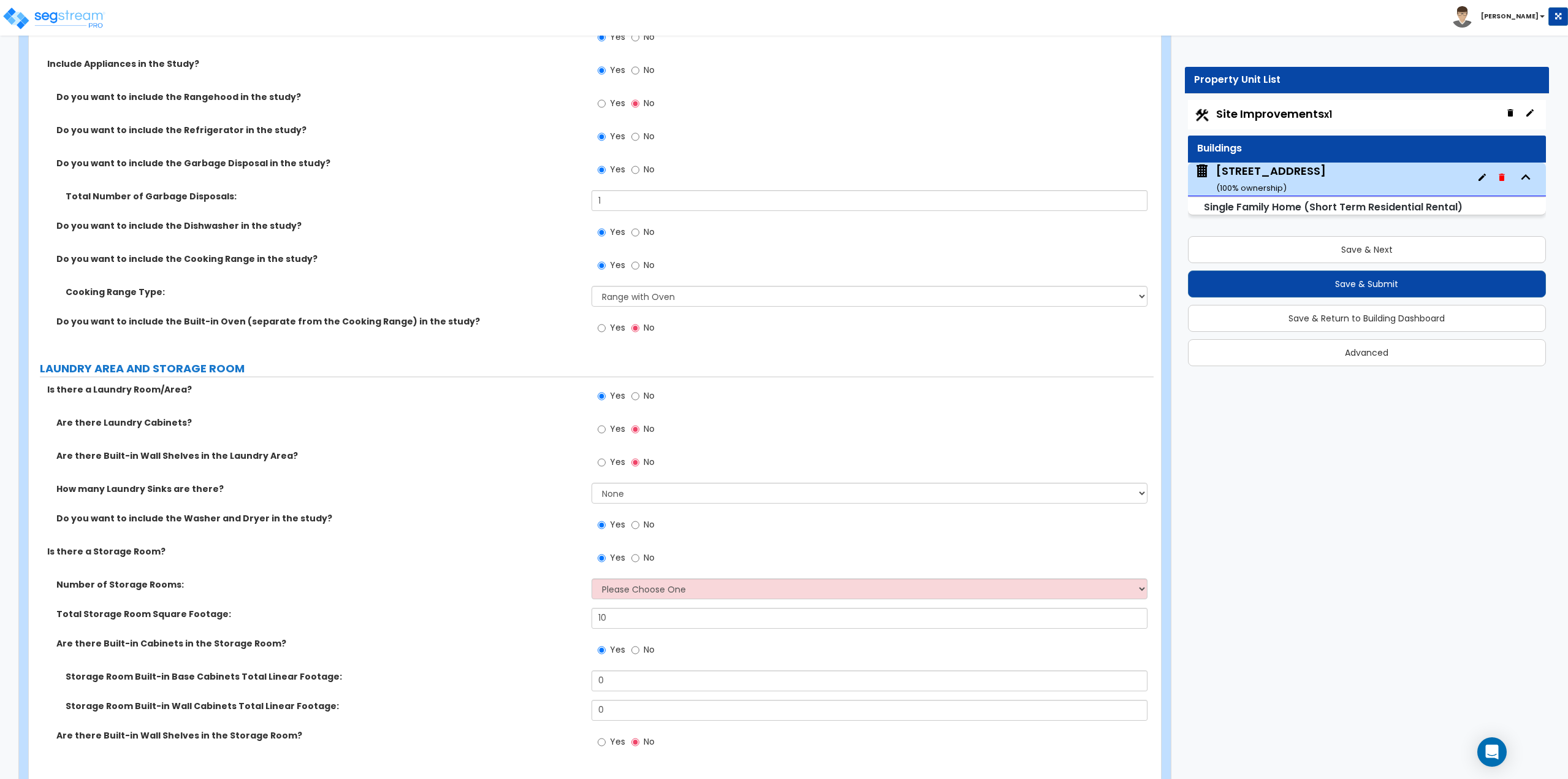
click at [646, 649] on span "No" at bounding box center [649, 649] width 11 height 12
click at [640, 649] on input "No" at bounding box center [635, 649] width 8 height 13
radio input "false"
radio input "true"
click at [610, 676] on span "Yes" at bounding box center [618, 682] width 16 height 12
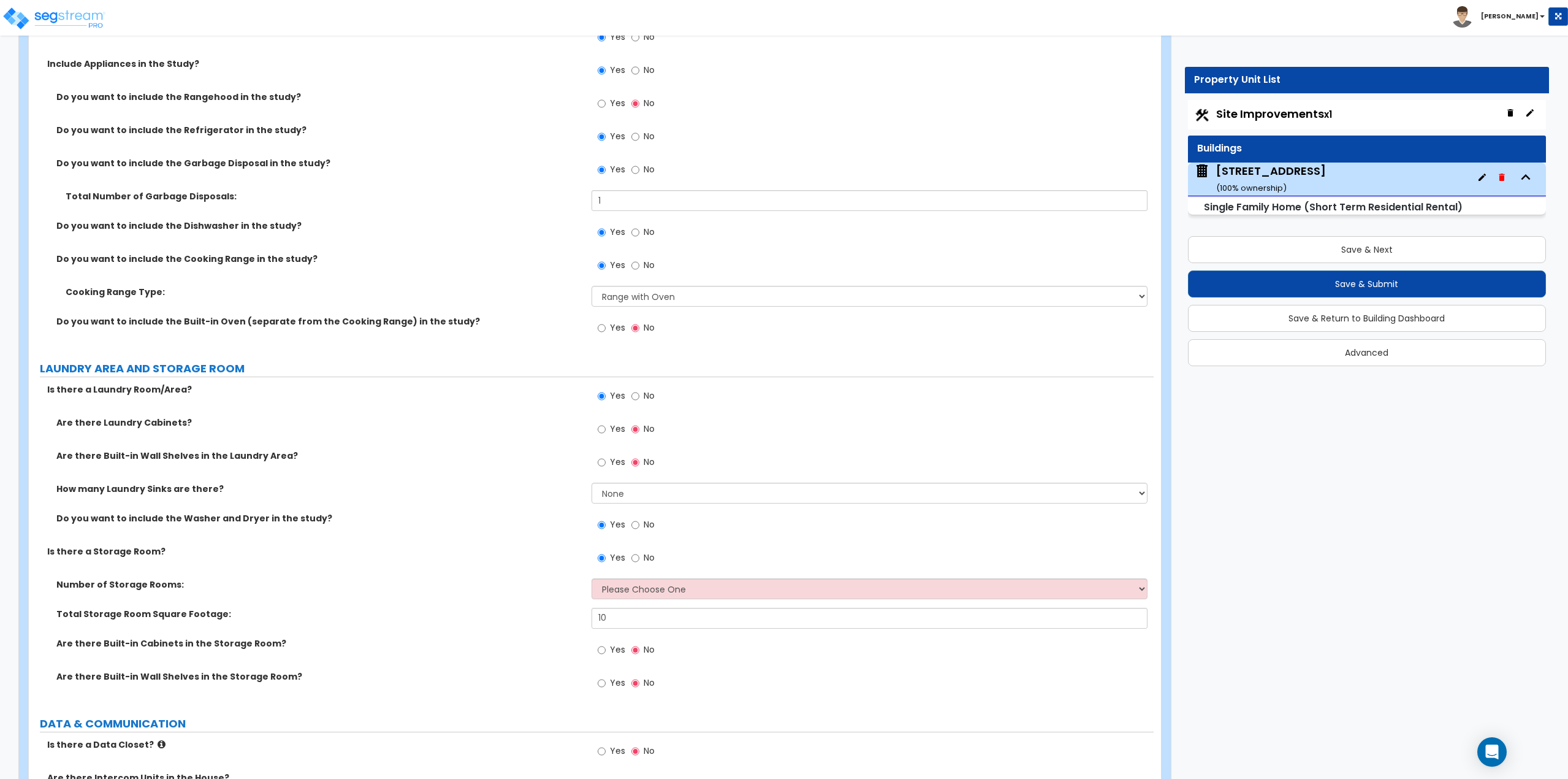
click at [606, 676] on input "Yes" at bounding box center [601, 682] width 8 height 13
radio input "true"
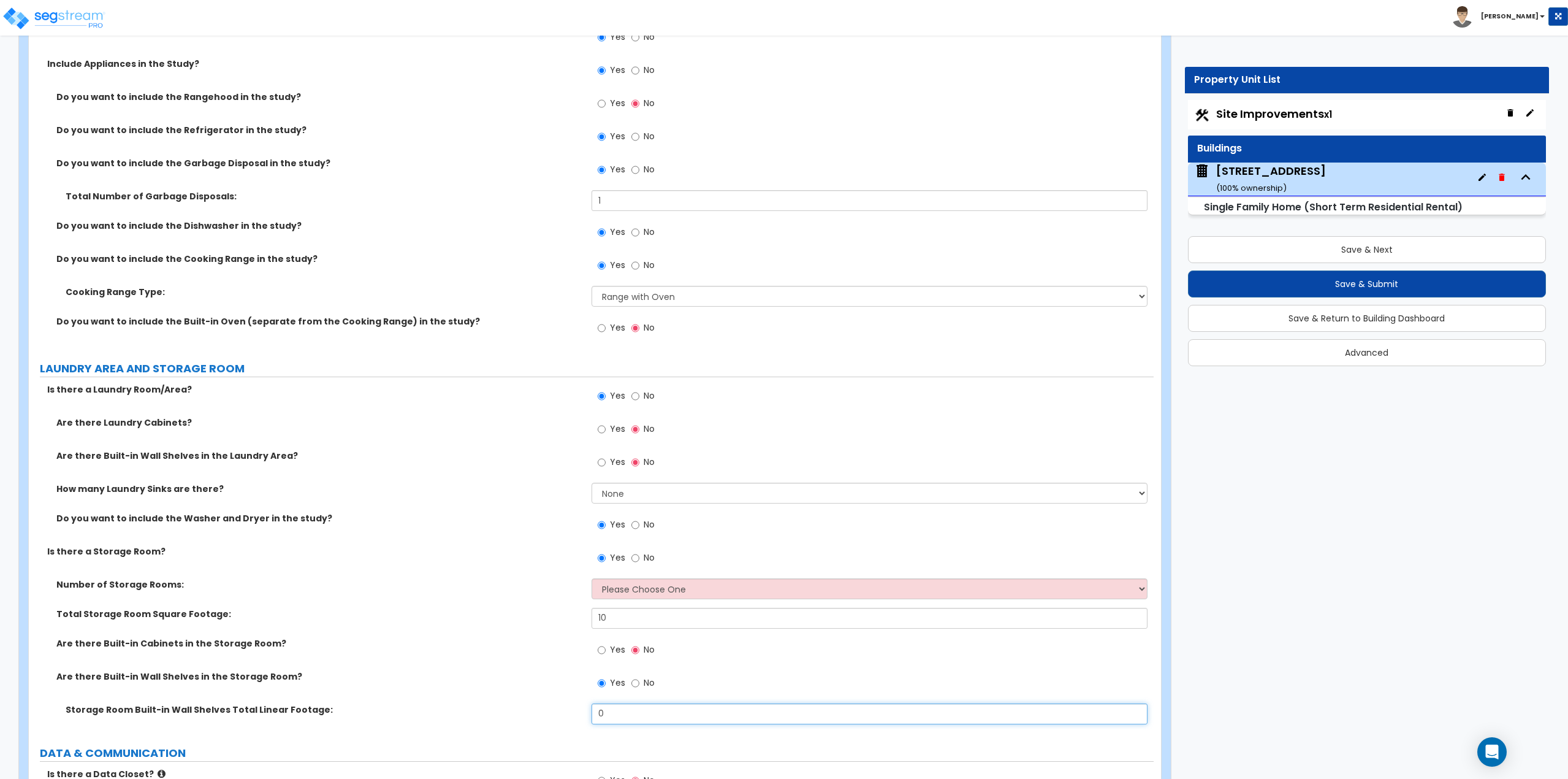
drag, startPoint x: 617, startPoint y: 710, endPoint x: 566, endPoint y: 727, distance: 53.8
click at [566, 727] on div "Storage Room Built-in Wall Shelves Total Linear Footage: 0" at bounding box center [591, 718] width 1125 height 30
type input "12"
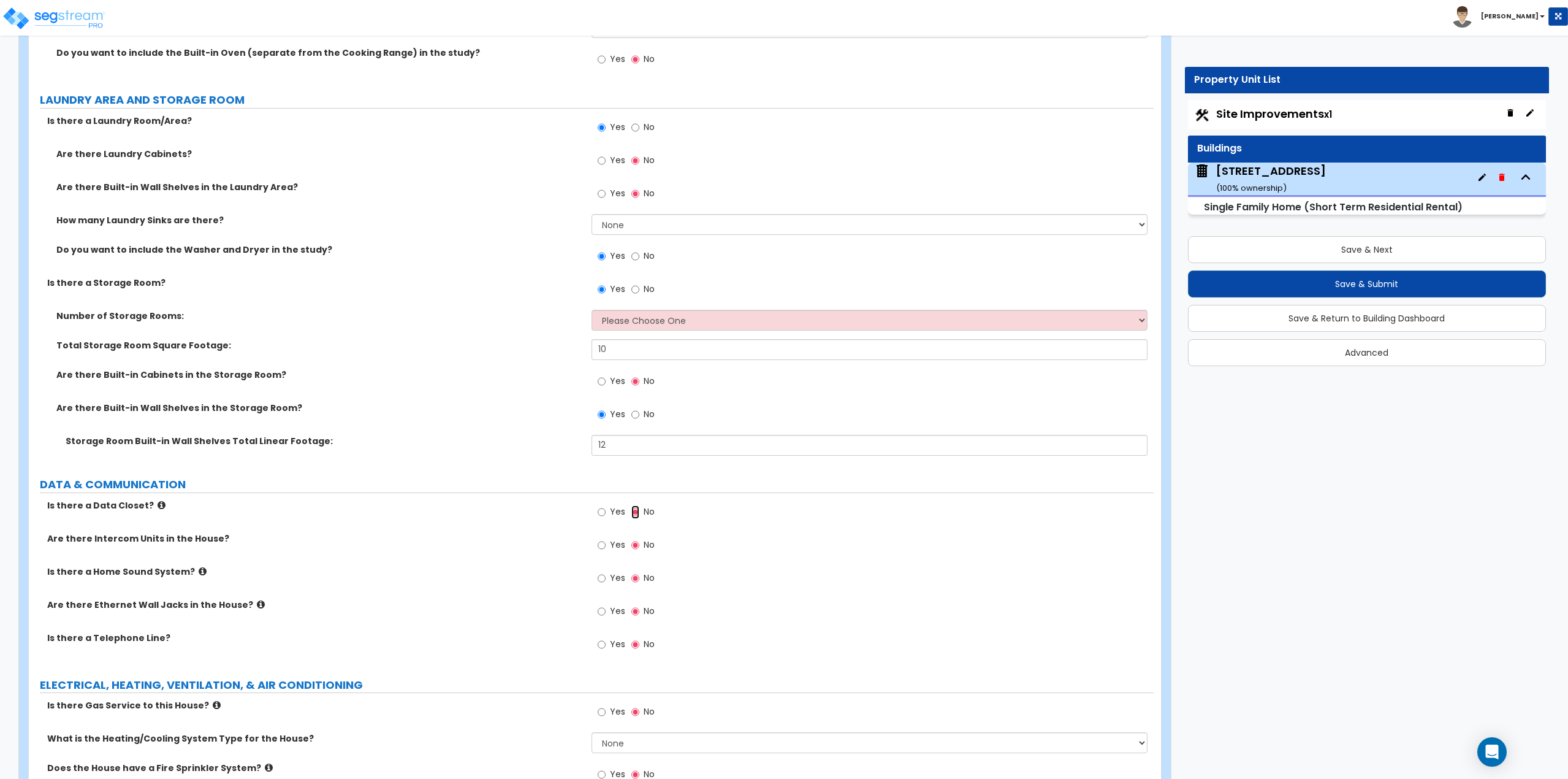
scroll to position [4669, 0]
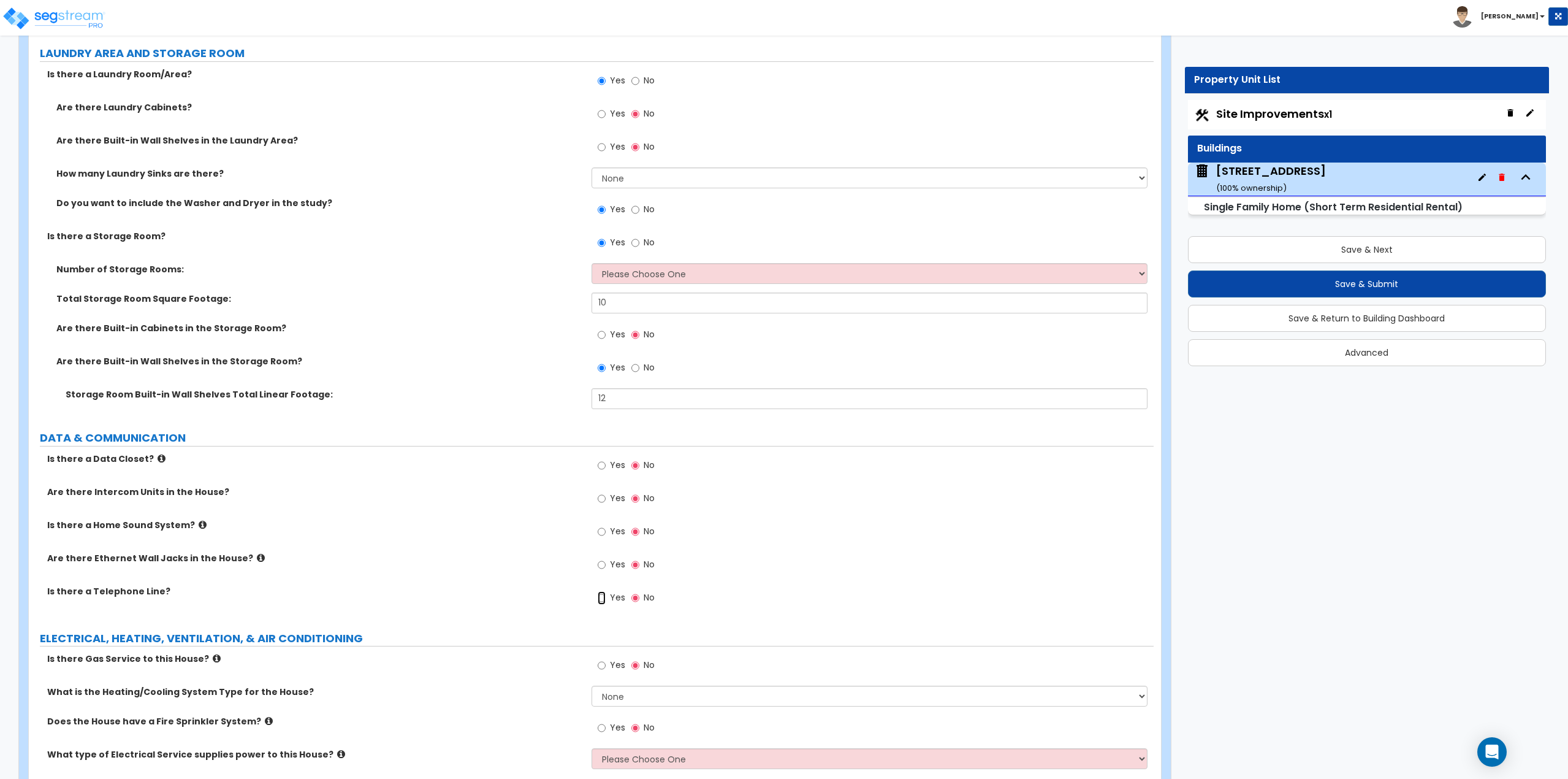
click at [605, 598] on input "Yes" at bounding box center [601, 597] width 8 height 13
radio input "true"
click at [603, 532] on input "Yes" at bounding box center [601, 531] width 8 height 13
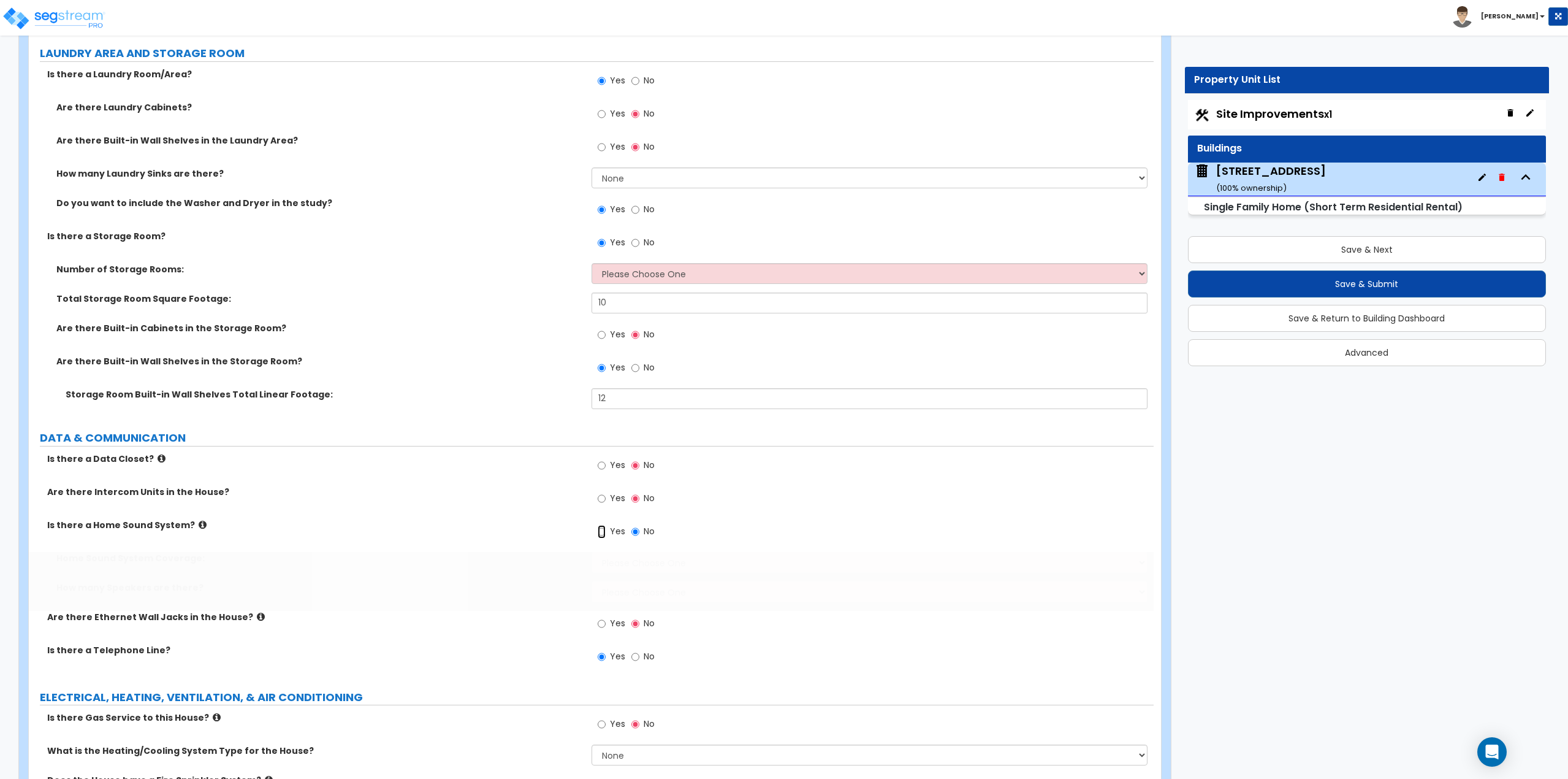
radio input "true"
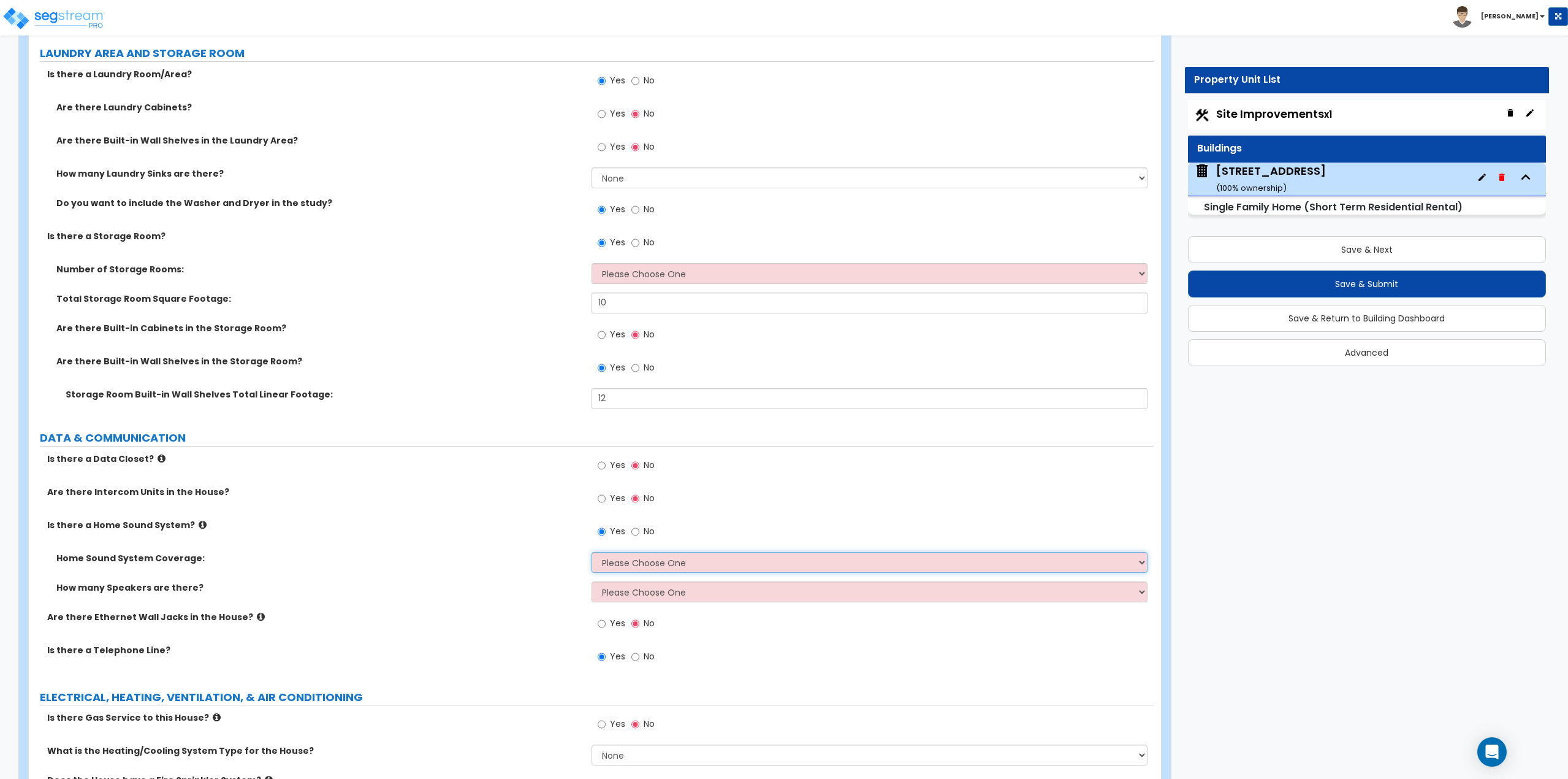
click at [608, 561] on select "Please Choose One All Areas Enter Percent Coverage" at bounding box center [870, 562] width 557 height 21
select select "1"
click at [592, 552] on select "Please Choose One All Areas Enter Percent Coverage" at bounding box center [870, 562] width 557 height 21
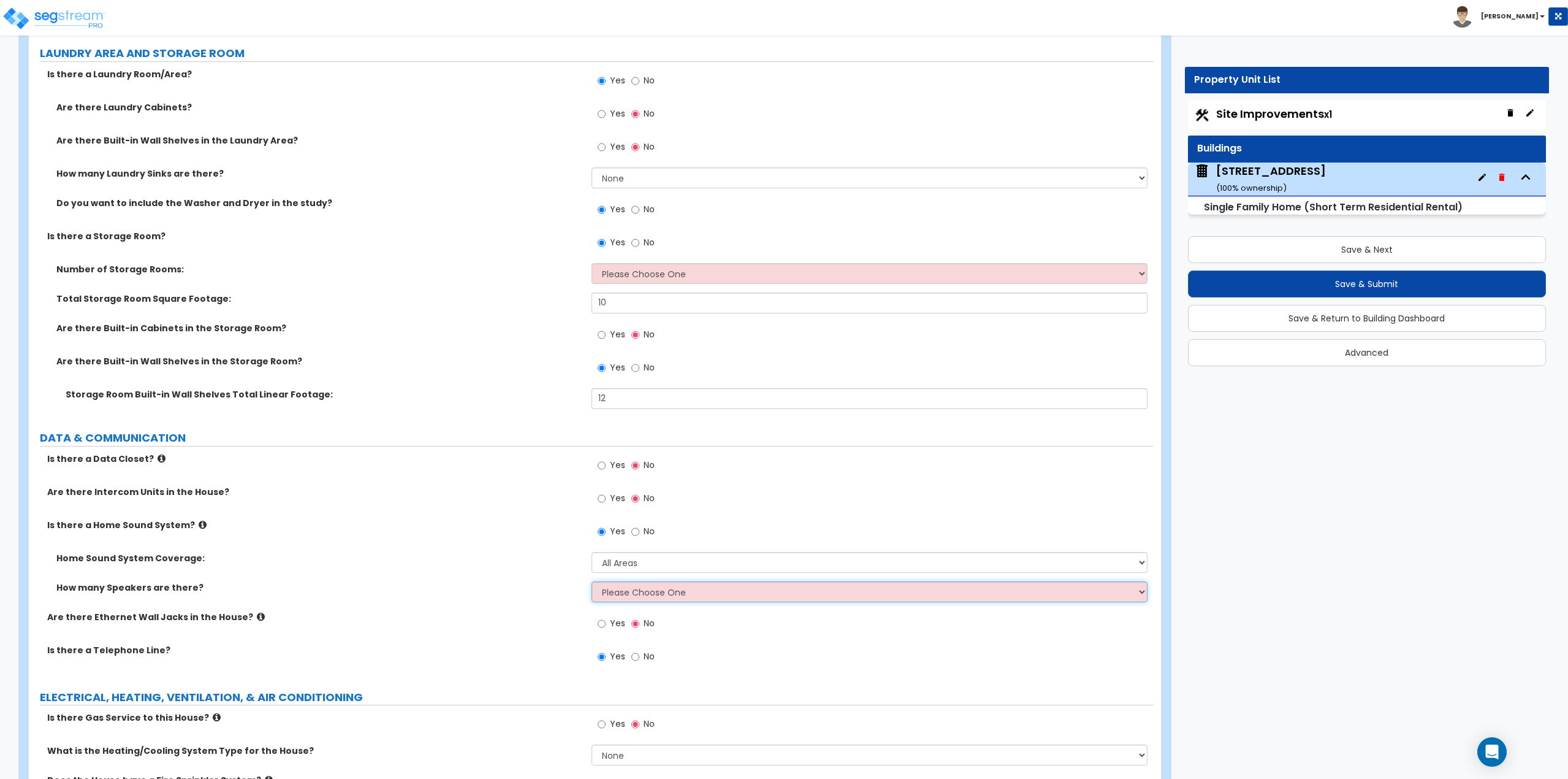
click at [615, 593] on select "Please Choose One Enter Number of Speakers Please Estimate for me" at bounding box center [870, 592] width 557 height 21
select select "2"
click at [592, 581] on select "Please Choose One Enter Number of Speakers Please Estimate for me" at bounding box center [870, 592] width 557 height 21
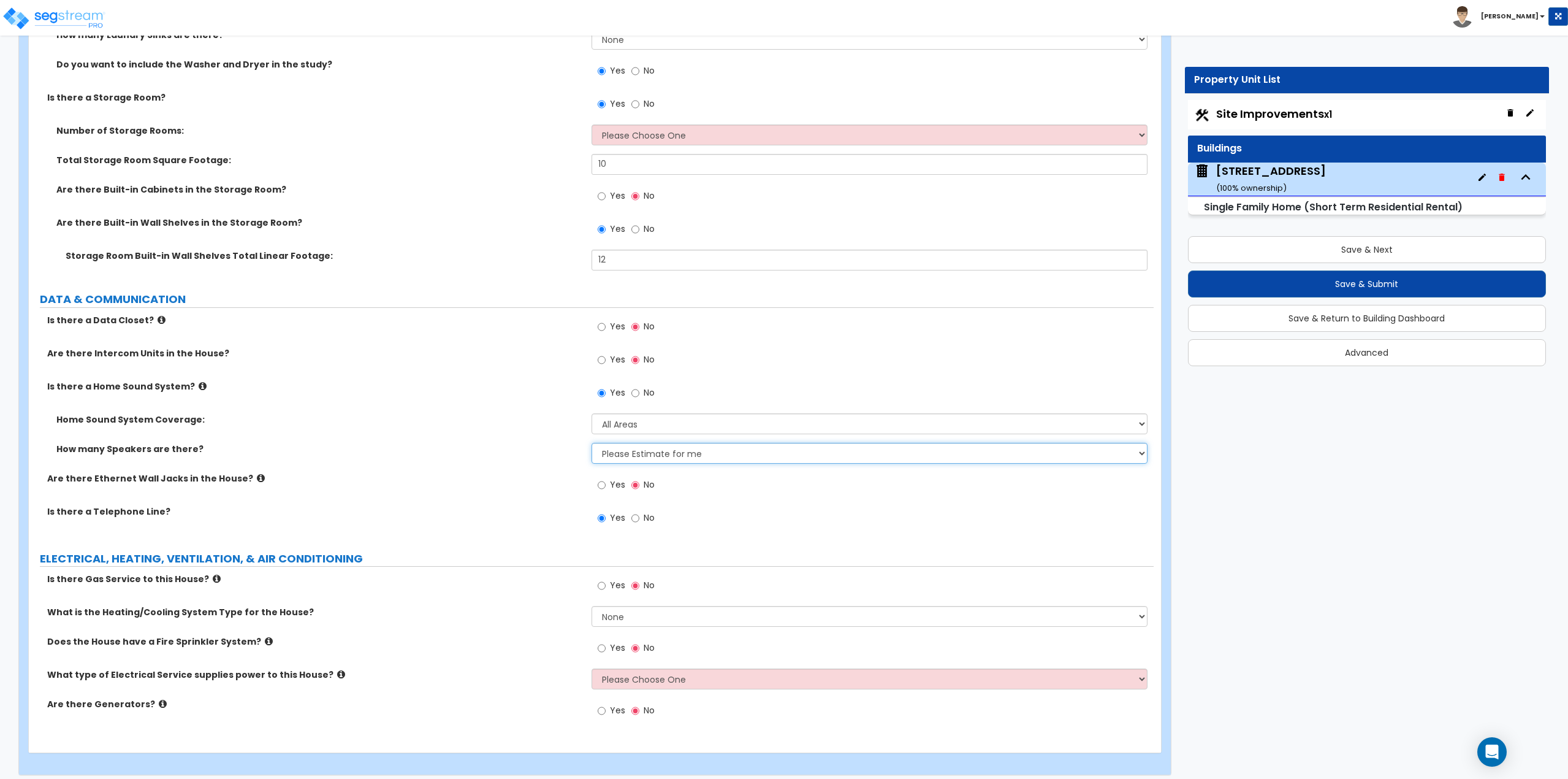
scroll to position [4816, 0]
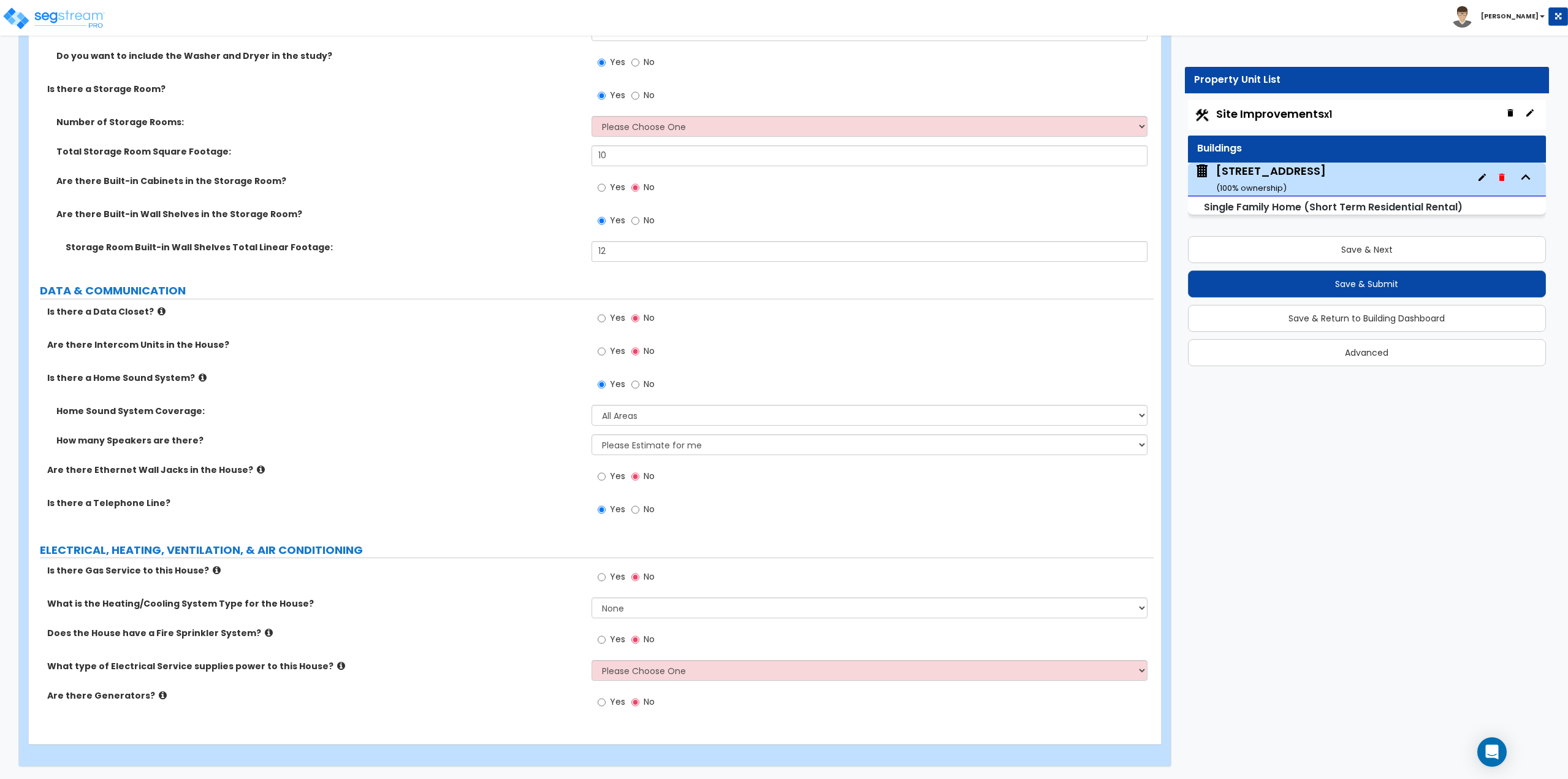
click at [606, 582] on label "Yes" at bounding box center [612, 578] width 28 height 21
click at [606, 582] on input "Yes" at bounding box center [601, 576] width 8 height 13
radio input "true"
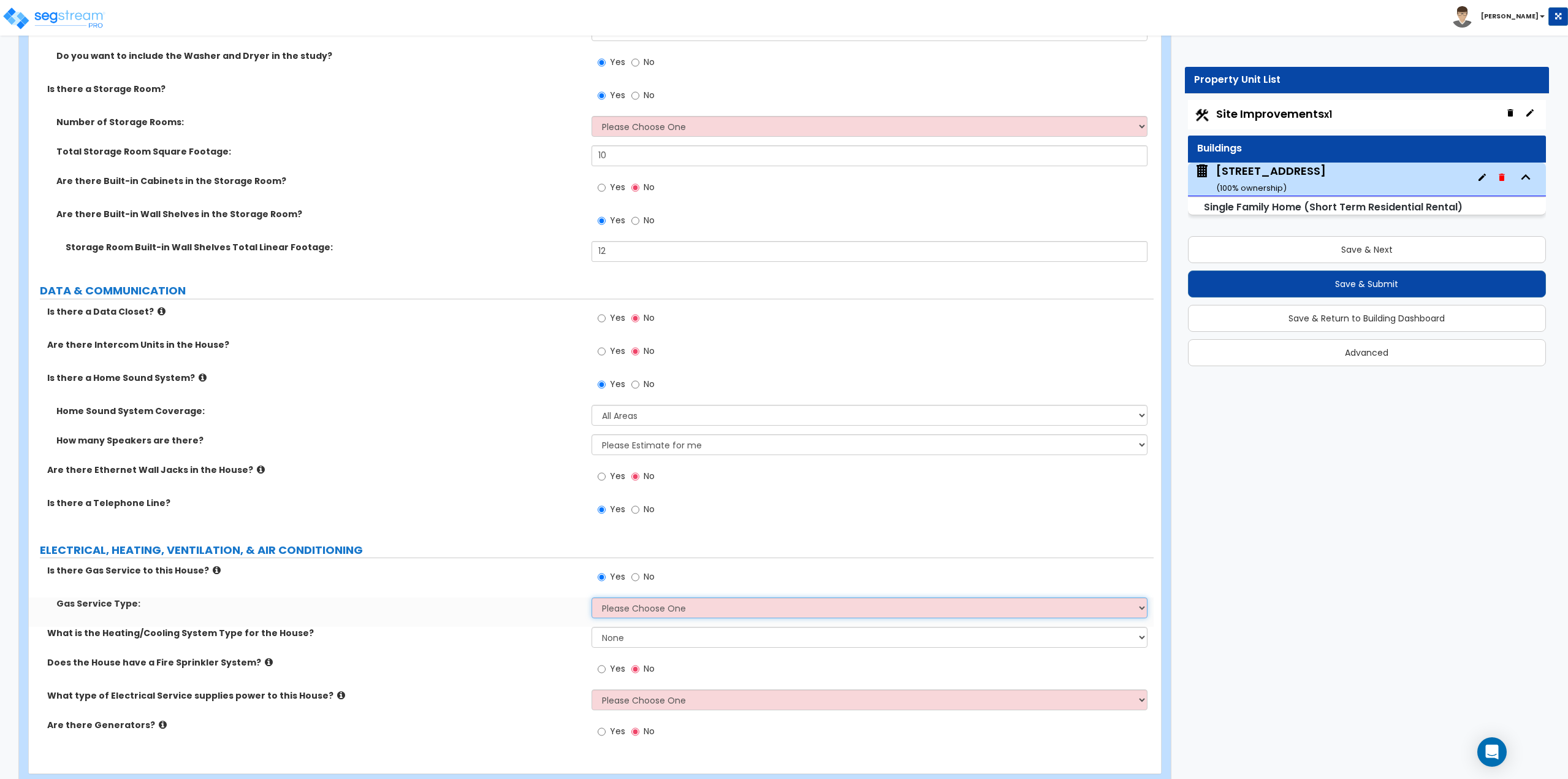
click at [617, 609] on select "Please Choose One Natural Gas Service Propane Tank On-site" at bounding box center [870, 608] width 557 height 21
select select "1"
click at [592, 597] on select "Please Choose One Natural Gas Service Propane Tank On-site" at bounding box center [870, 608] width 557 height 21
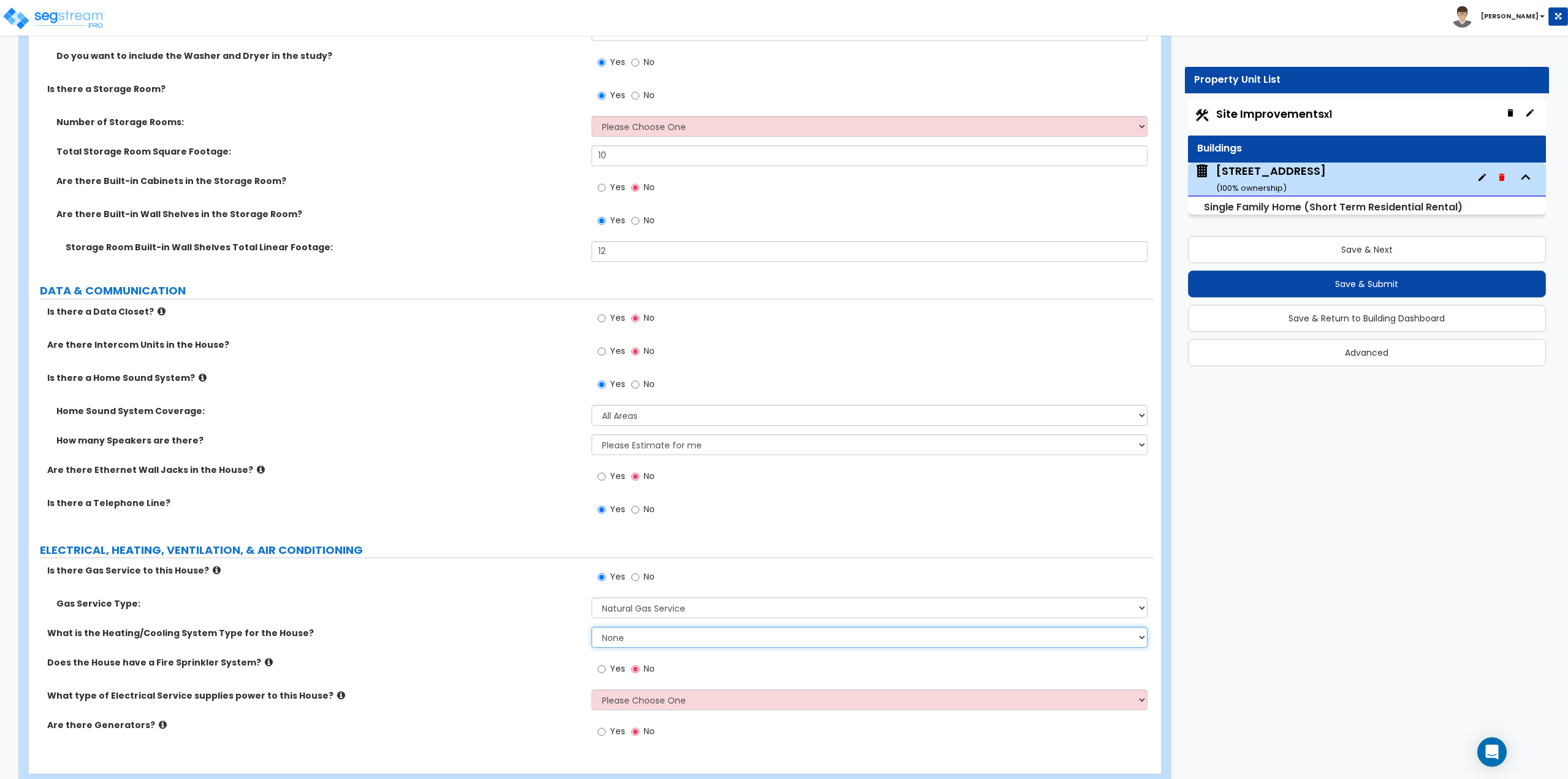
click at [614, 636] on select "None Heat Only Centralized Heating & Cooling Thru Wall Air Conditioners Mini Sp…" at bounding box center [870, 637] width 557 height 21
select select "2"
click at [592, 627] on select "None Heat Only Centralized Heating & Cooling Thru Wall Air Conditioners Mini Sp…" at bounding box center [870, 637] width 557 height 21
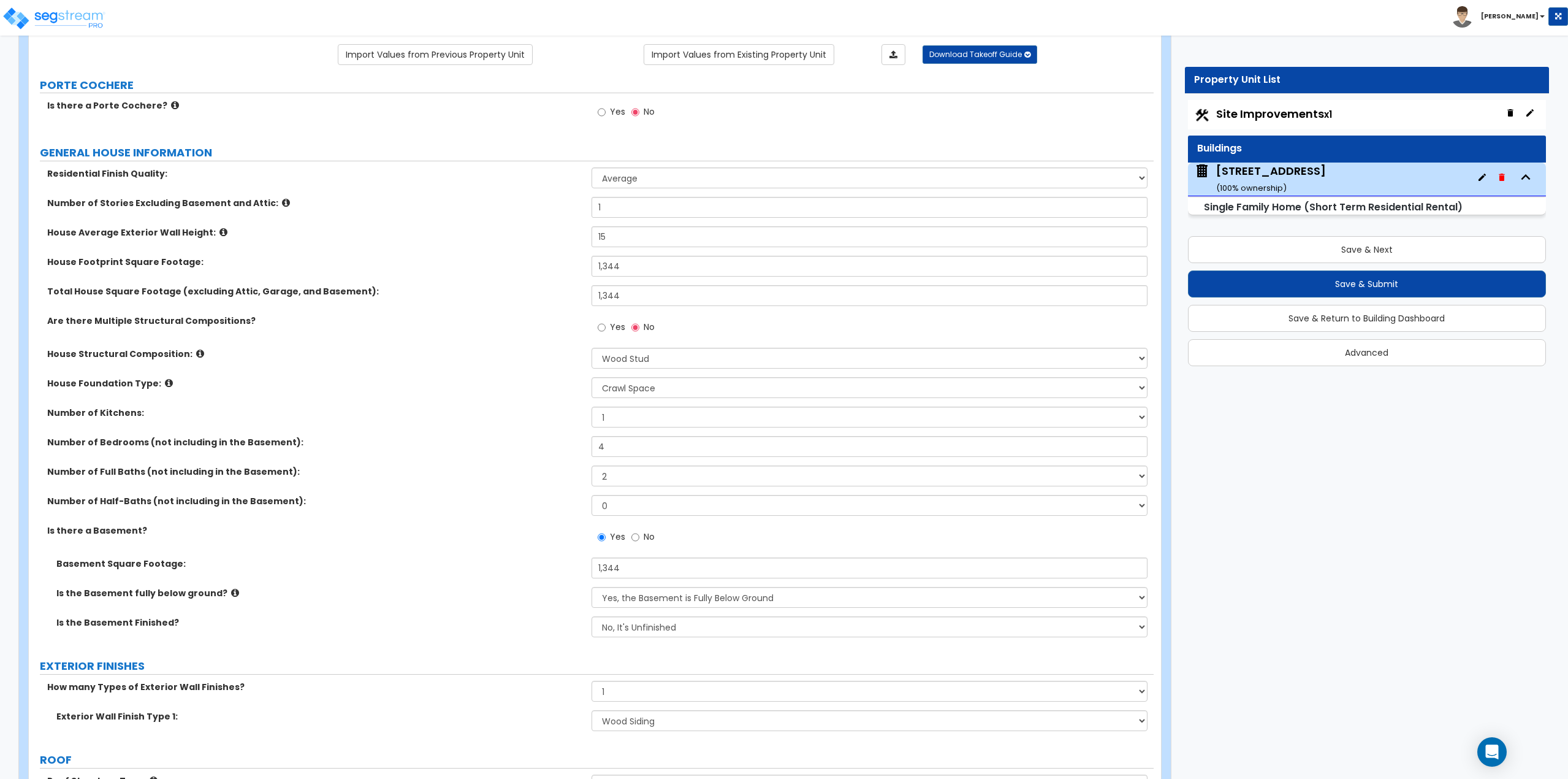
scroll to position [123, 0]
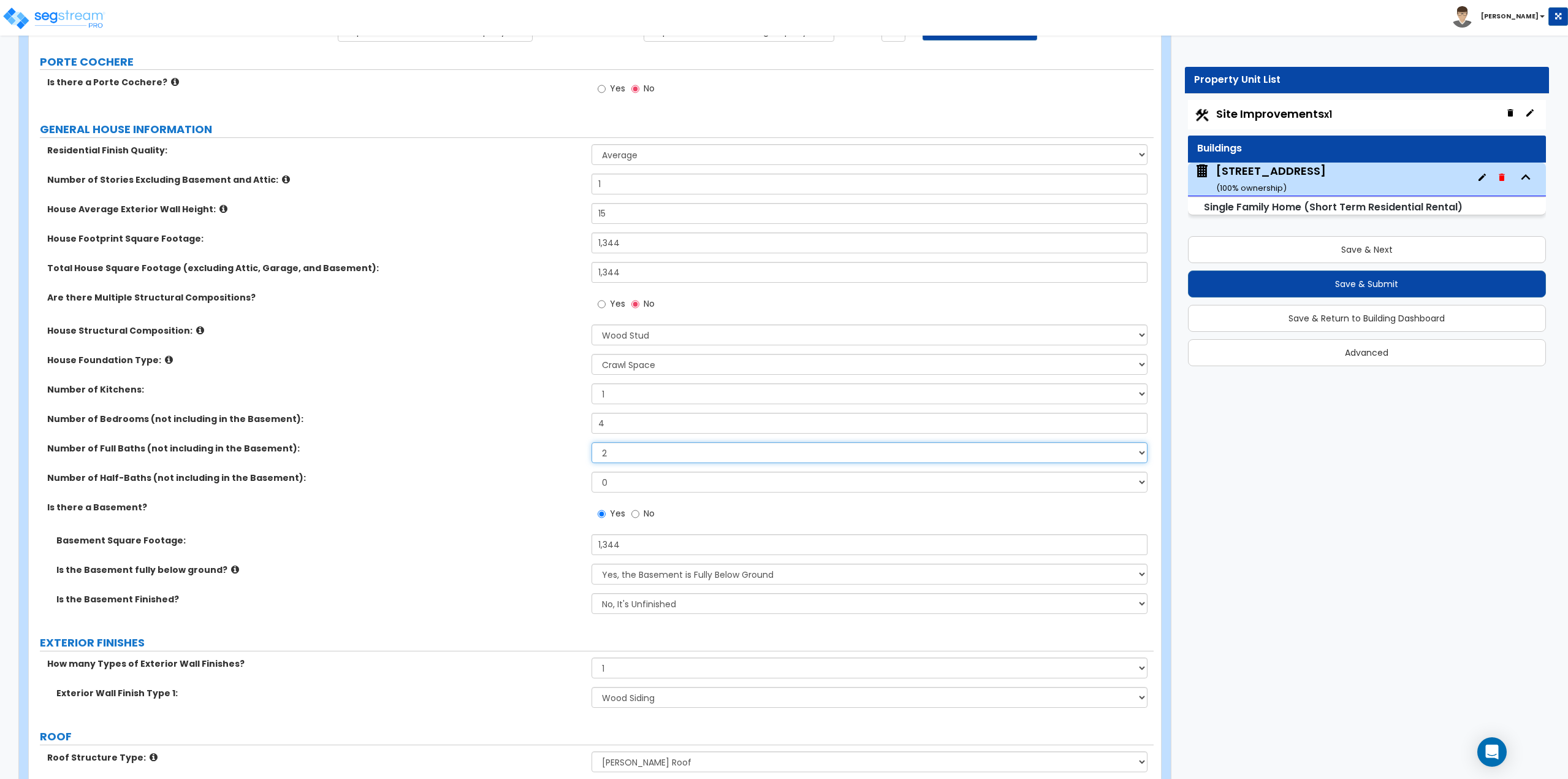
click at [626, 450] on select "1 2 3 4 5 6 7 8 9 10" at bounding box center [870, 453] width 557 height 21
drag, startPoint x: 626, startPoint y: 450, endPoint x: 624, endPoint y: 457, distance: 7.3
click at [626, 450] on select "1 2 3 4 5 6 7 8 9 10" at bounding box center [870, 453] width 557 height 21
click at [624, 457] on select "1 2 3 4 5 6 7 8 9 10" at bounding box center [870, 453] width 557 height 21
select select "1"
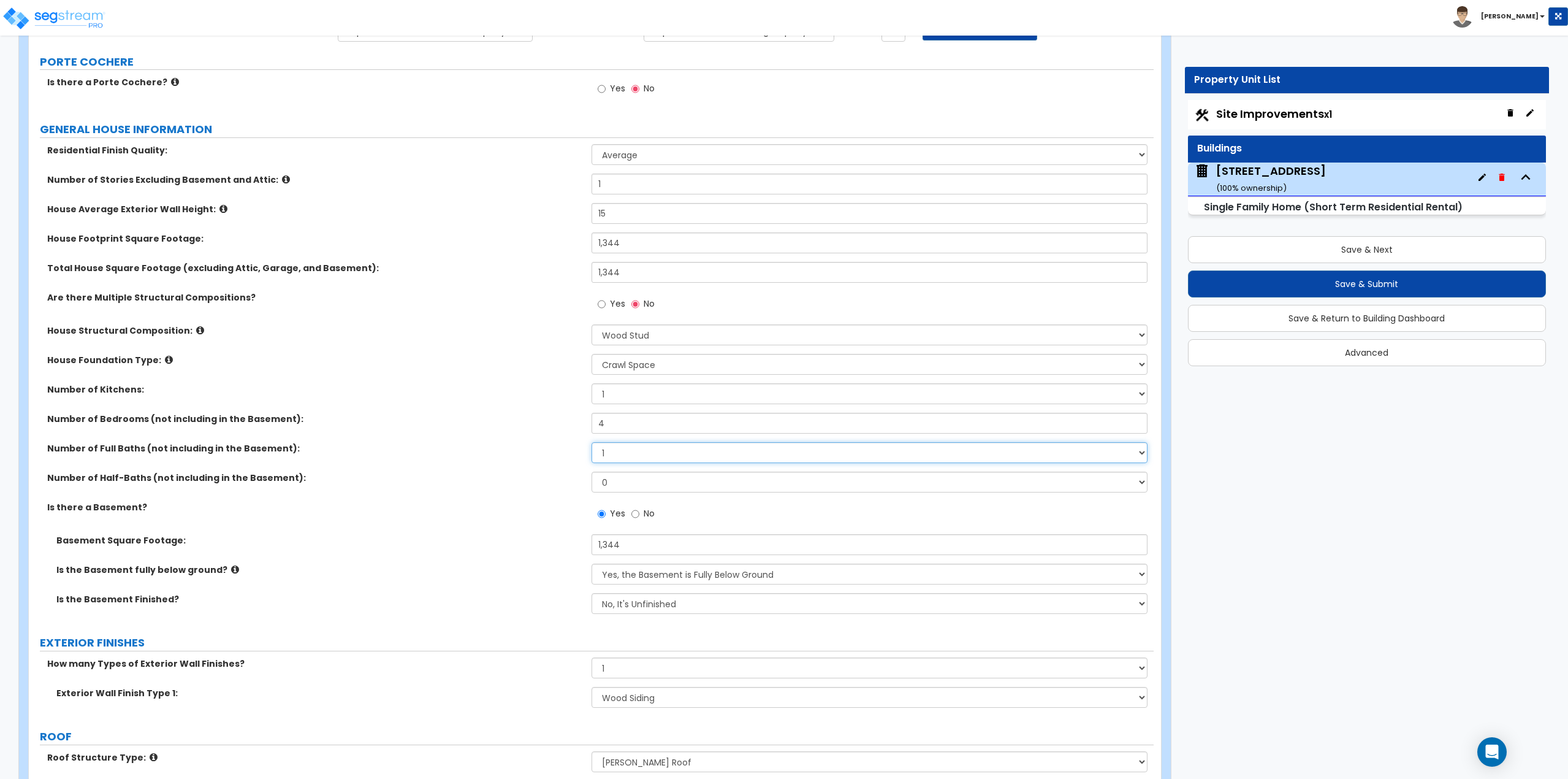
click at [592, 442] on select "1 2 3 4 5 6 7 8 9 10" at bounding box center [870, 453] width 557 height 21
click at [620, 482] on select "0 1 2 3 4 5" at bounding box center [870, 482] width 557 height 21
select select "1"
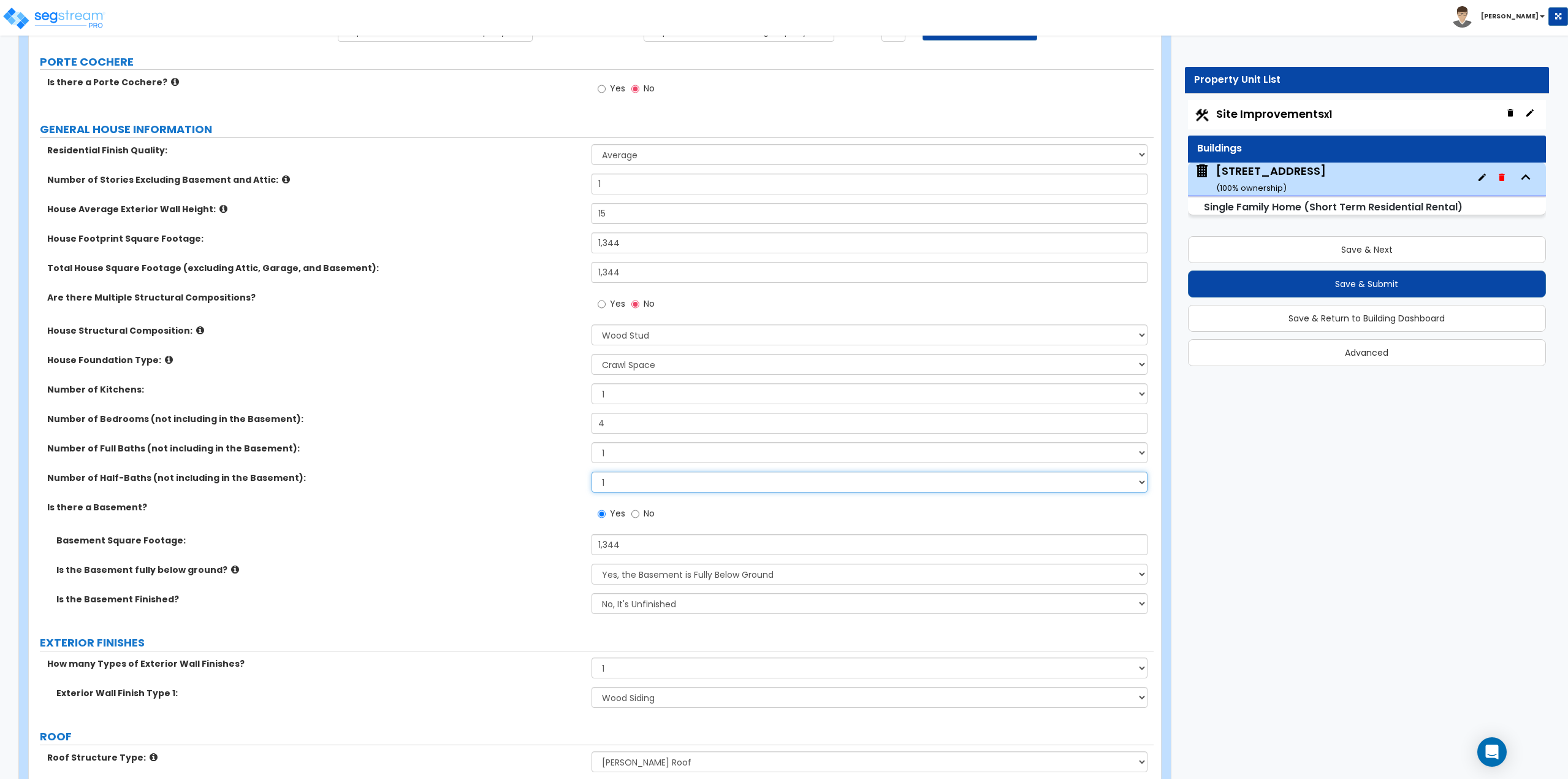
click at [592, 472] on select "0 1 2 3 4 5" at bounding box center [870, 482] width 557 height 21
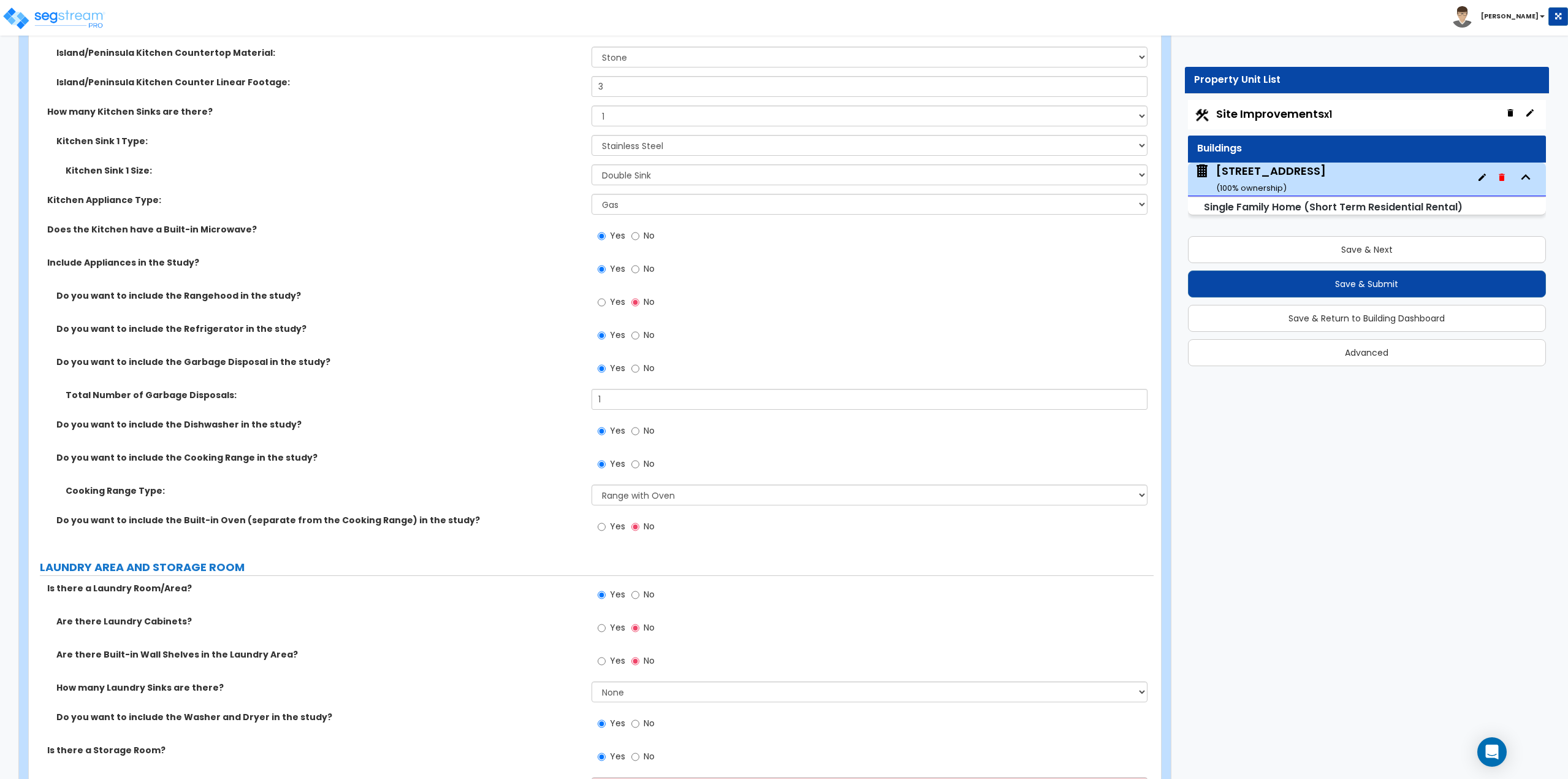
scroll to position [4537, 0]
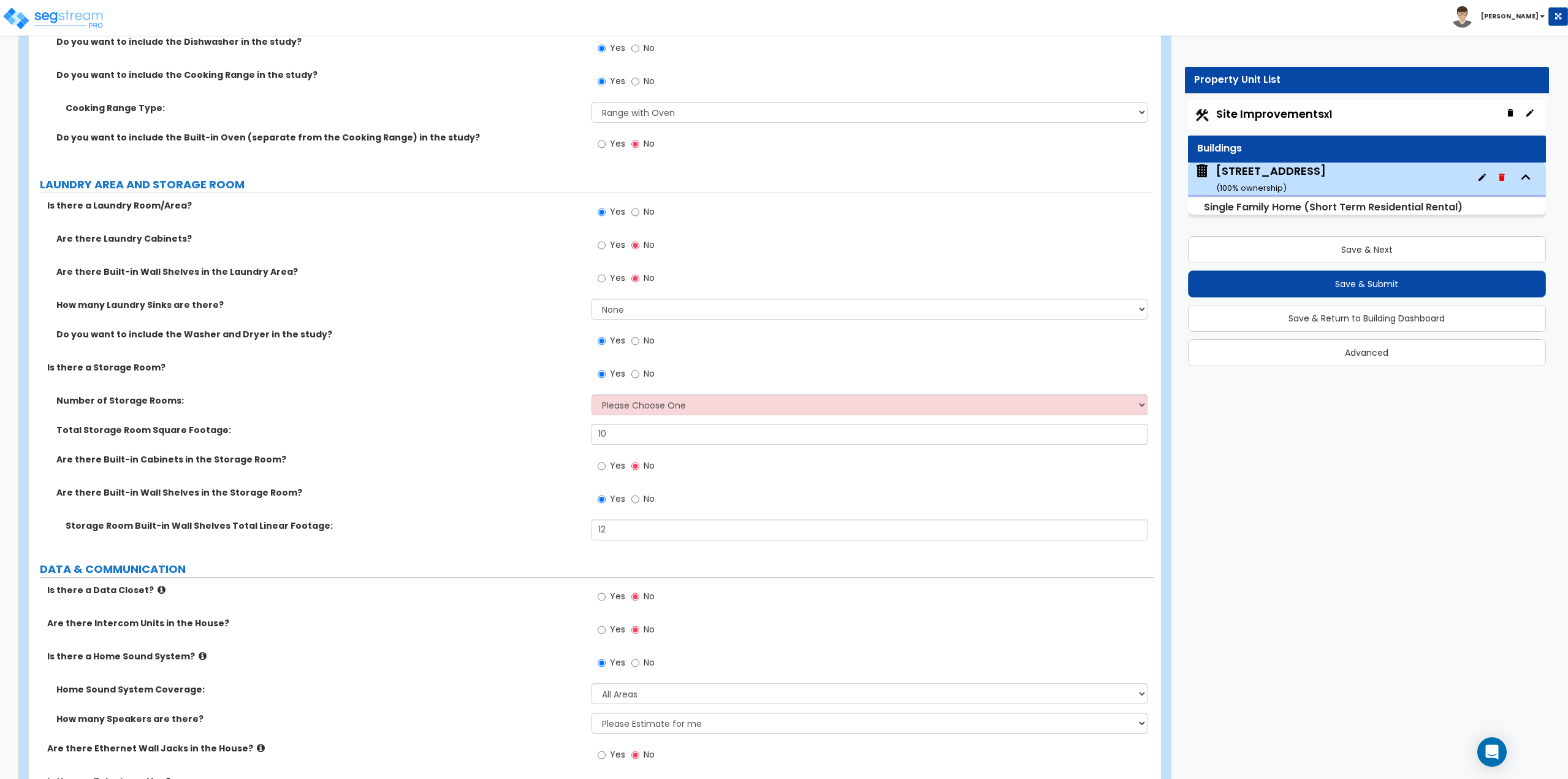
click at [642, 373] on label "No" at bounding box center [643, 375] width 23 height 21
click at [640, 373] on input "No" at bounding box center [635, 373] width 8 height 13
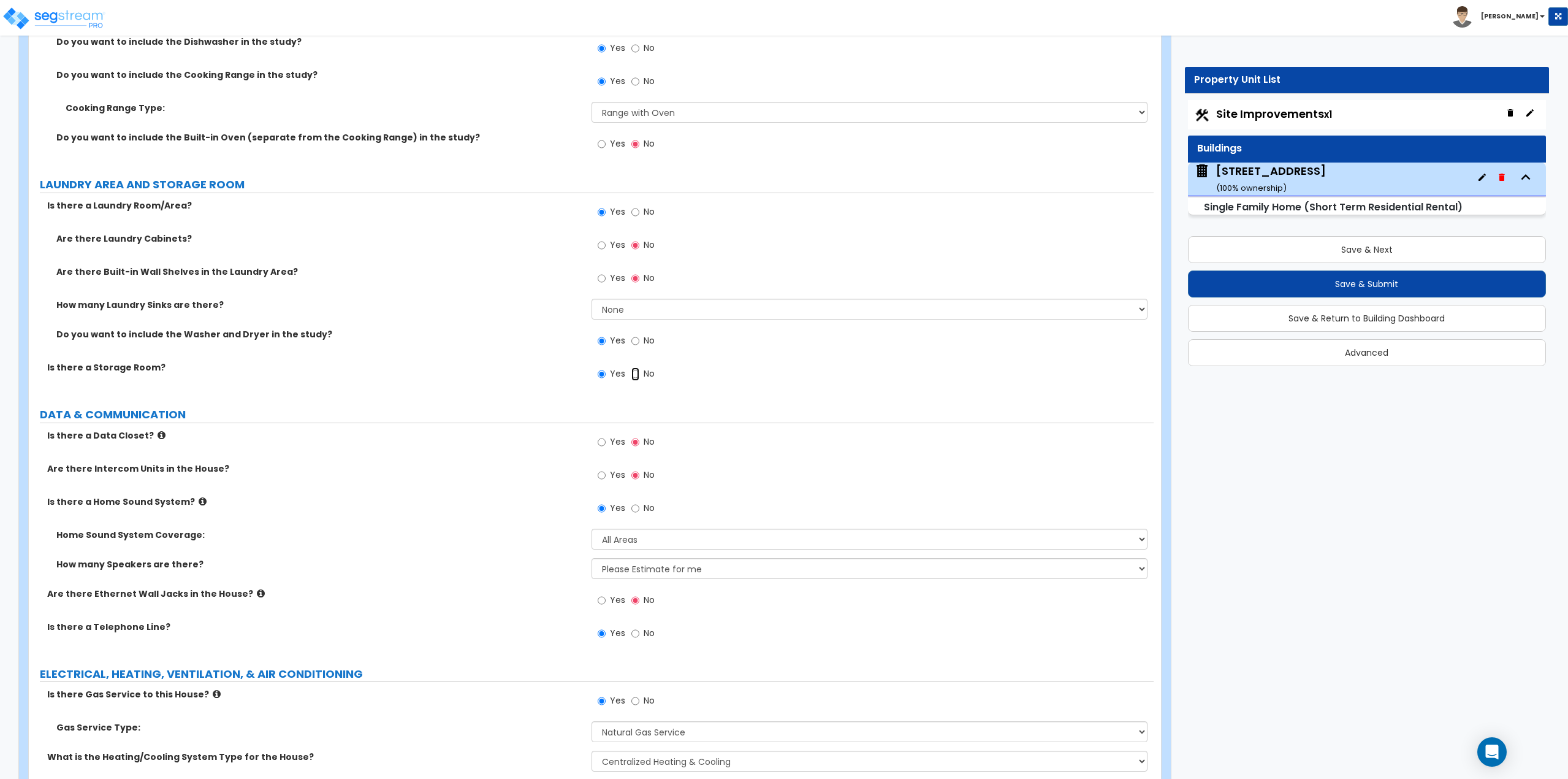
radio input "false"
radio input "true"
drag, startPoint x: 592, startPoint y: 374, endPoint x: 600, endPoint y: 376, distance: 8.2
click at [594, 374] on div "Yes No" at bounding box center [627, 375] width 70 height 28
click at [601, 376] on input "Yes" at bounding box center [601, 373] width 8 height 13
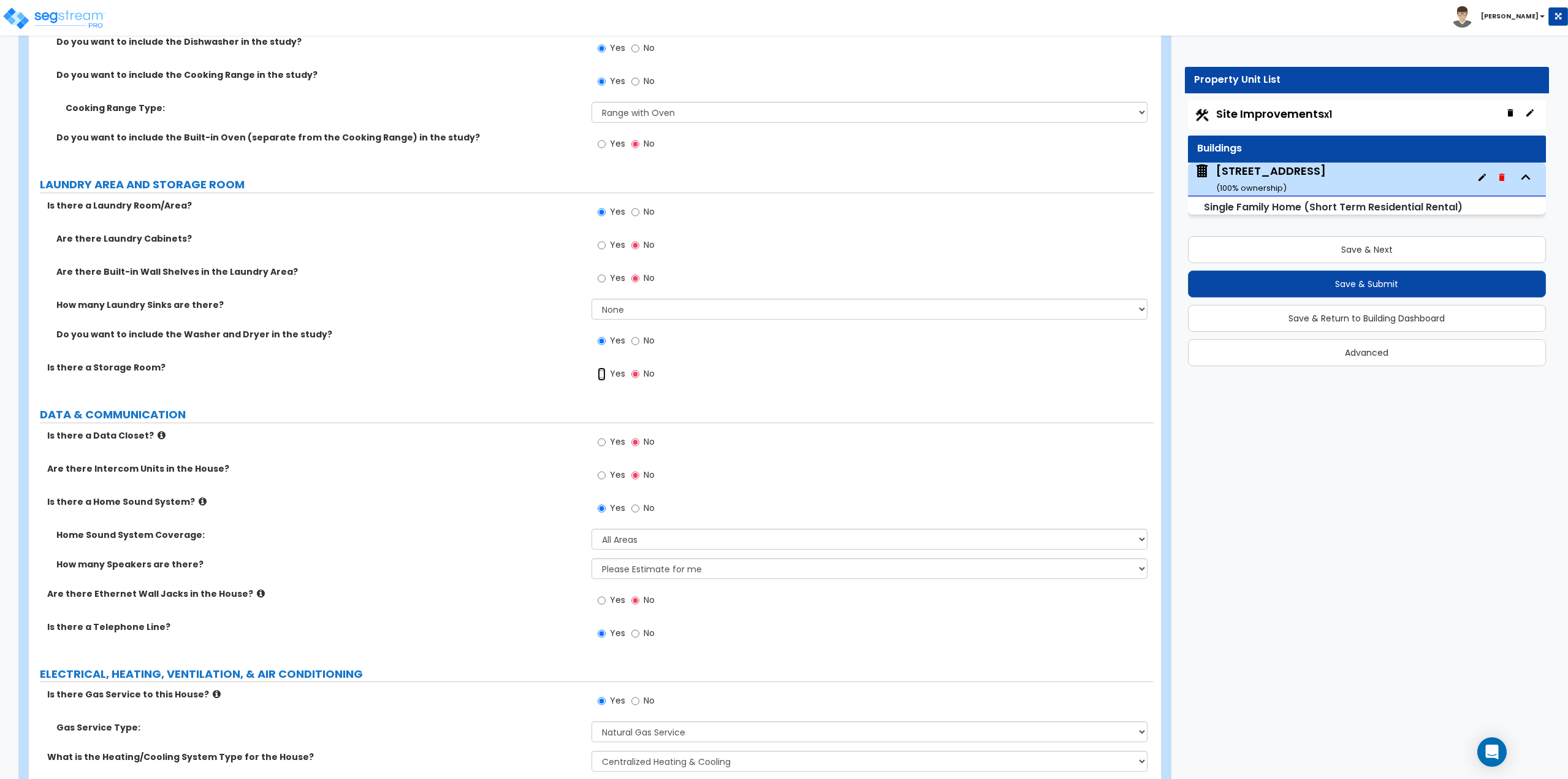
radio input "true"
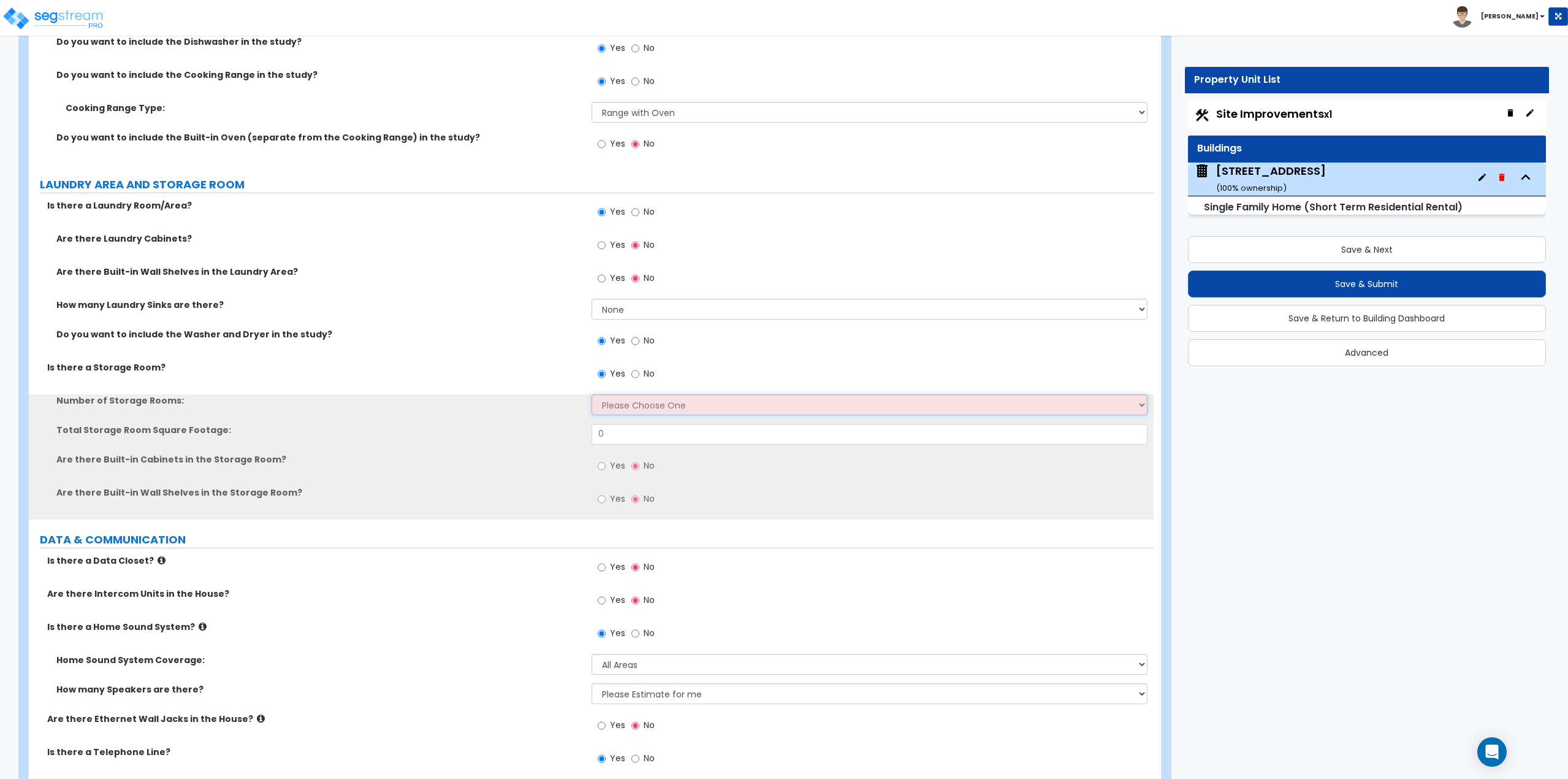
click at [606, 401] on select "Please Choose One 1 2 3" at bounding box center [870, 405] width 557 height 21
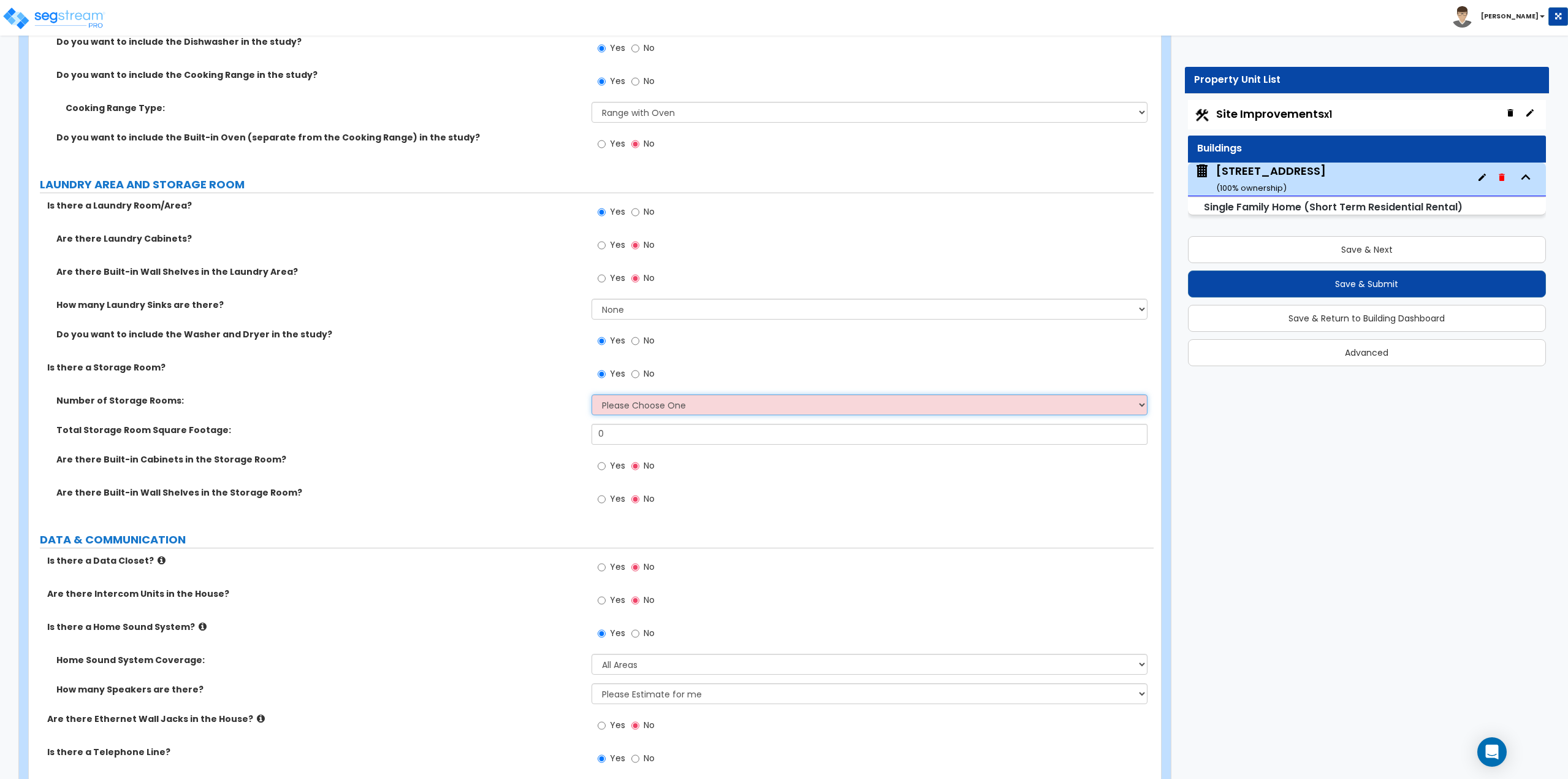
select select "1"
click at [592, 394] on select "Please Choose One 1 2 3" at bounding box center [870, 405] width 557 height 21
click at [613, 441] on input "0" at bounding box center [870, 434] width 557 height 21
drag, startPoint x: 611, startPoint y: 445, endPoint x: 573, endPoint y: 443, distance: 38.1
click at [572, 445] on div "Total Storage Room Square Footage: 0" at bounding box center [591, 439] width 1125 height 30
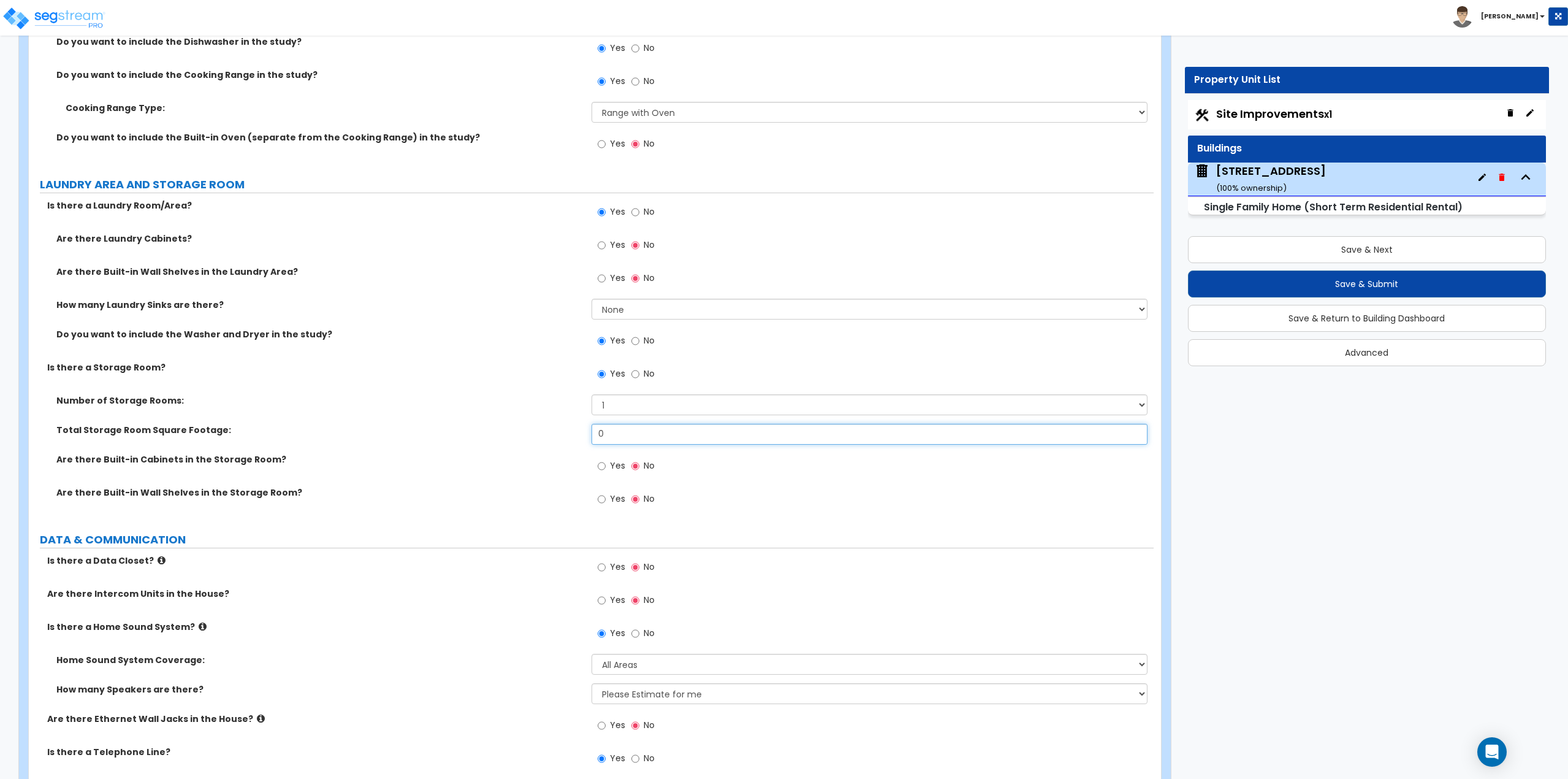
drag, startPoint x: 606, startPoint y: 429, endPoint x: 578, endPoint y: 435, distance: 28.6
click at [578, 435] on div "Total Storage Room Square Footage: 0" at bounding box center [591, 439] width 1125 height 30
type input "10"
click at [602, 500] on input "Yes" at bounding box center [601, 499] width 8 height 13
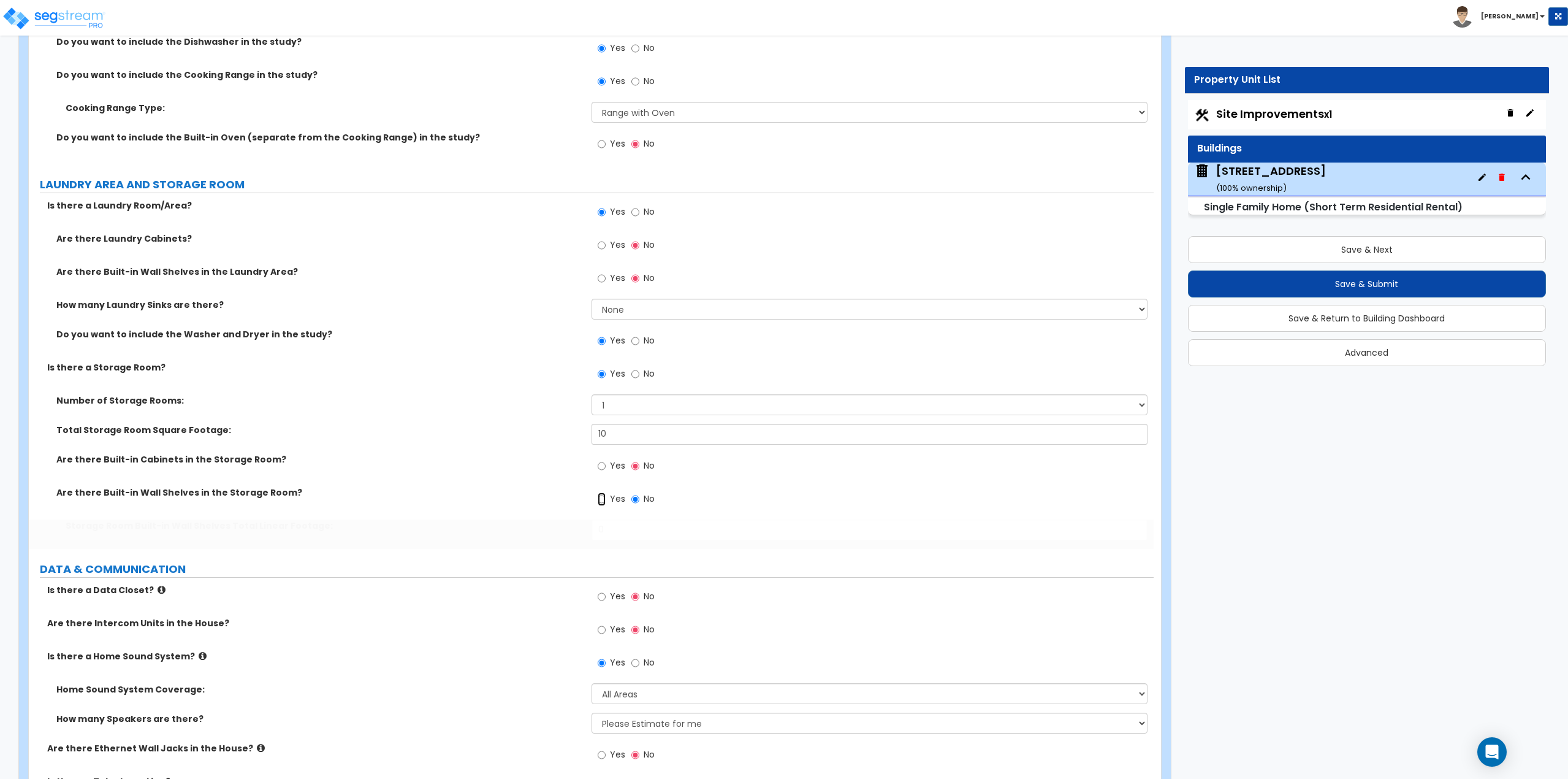
radio input "true"
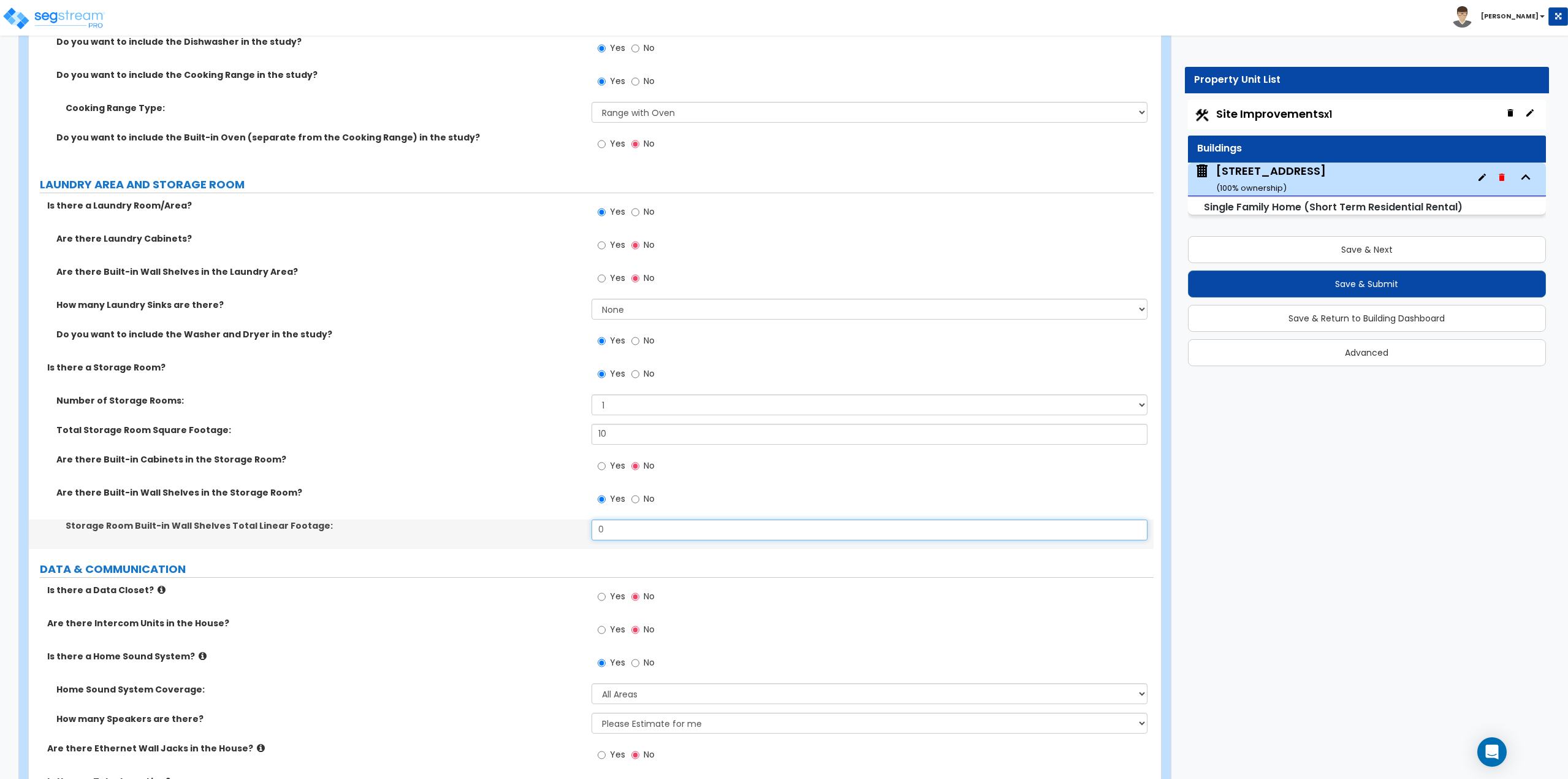
click at [612, 531] on input "0" at bounding box center [870, 530] width 557 height 21
type input "12"
click at [613, 533] on input "12" at bounding box center [870, 530] width 557 height 21
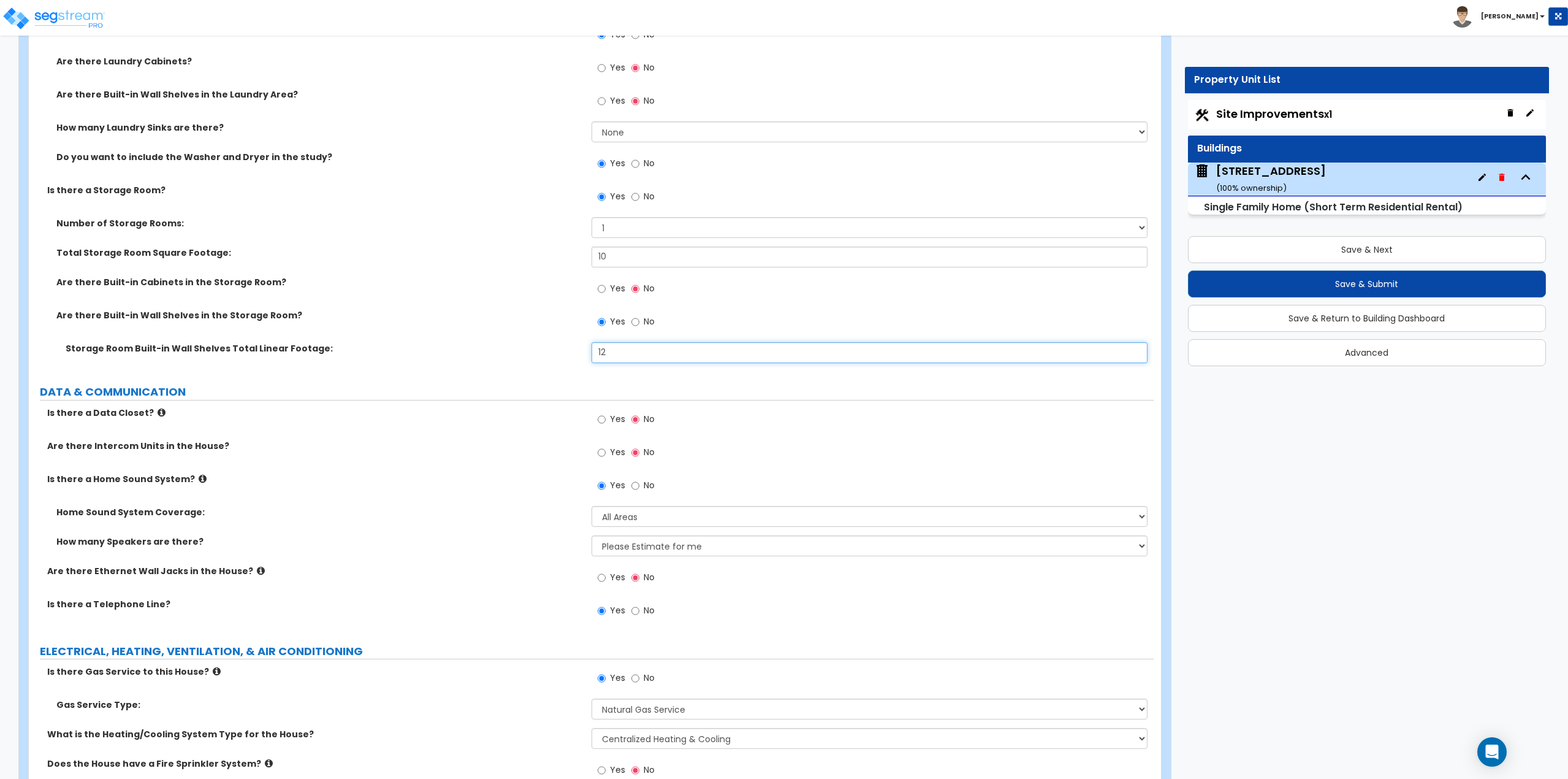
scroll to position [4844, 0]
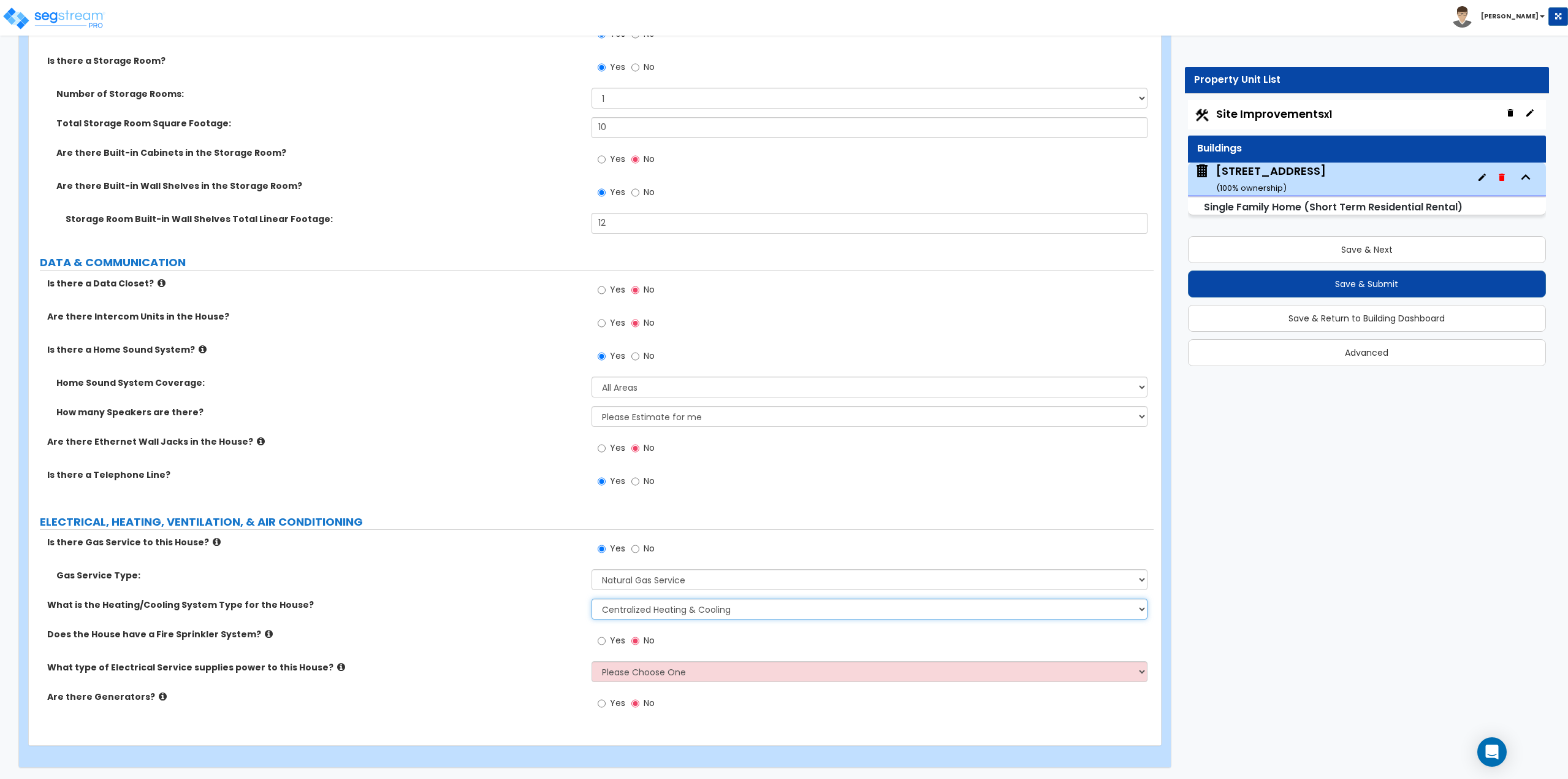
click at [679, 611] on select "None Heat Only Centralized Heating & Cooling Thru Wall Air Conditioners Mini Sp…" at bounding box center [870, 609] width 557 height 21
click at [659, 672] on select "Please Choose One Overhead Underground" at bounding box center [870, 671] width 557 height 21
select select "1"
click at [592, 661] on select "Please Choose One Overhead Underground" at bounding box center [870, 671] width 557 height 21
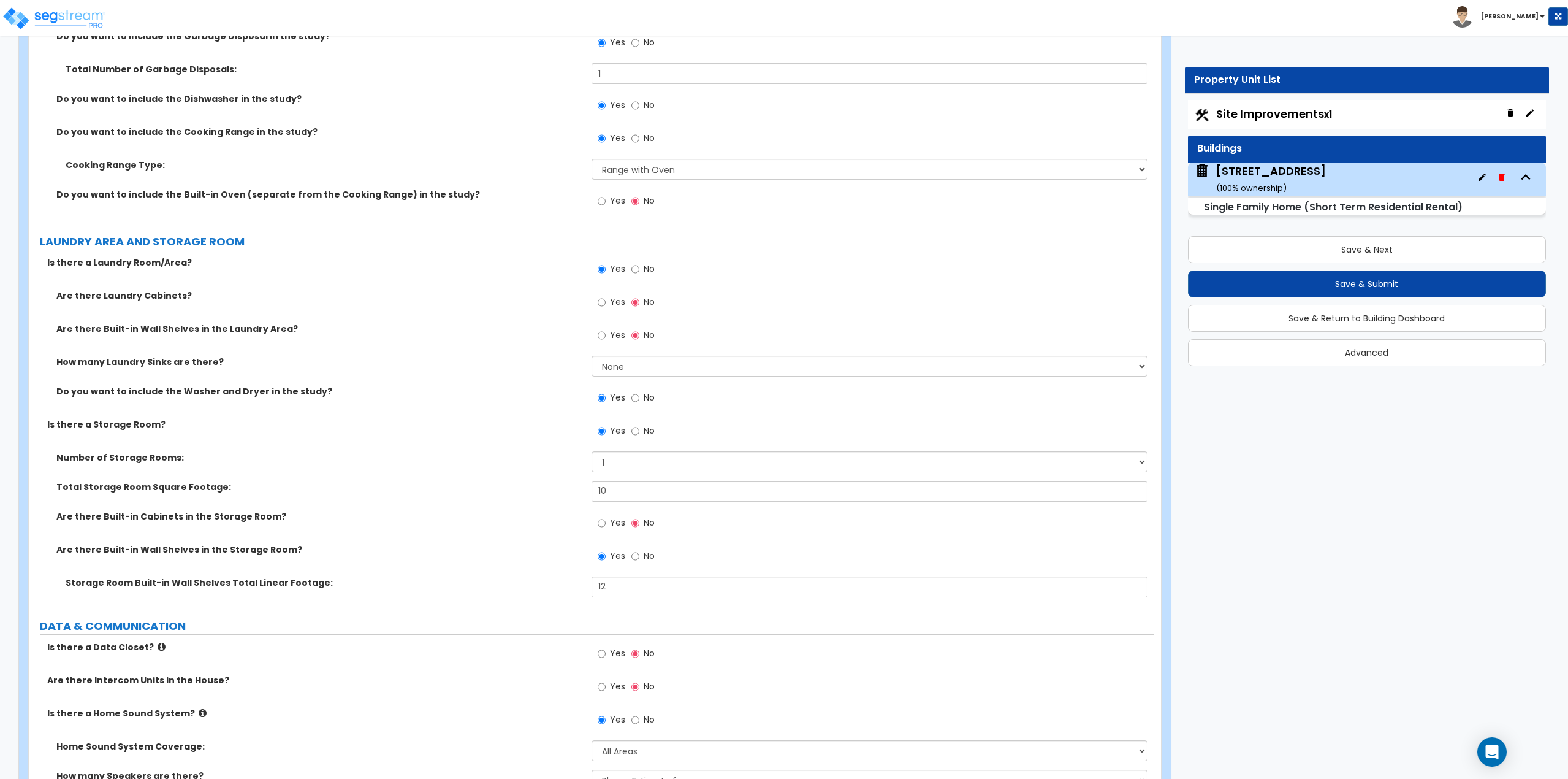
scroll to position [4476, 0]
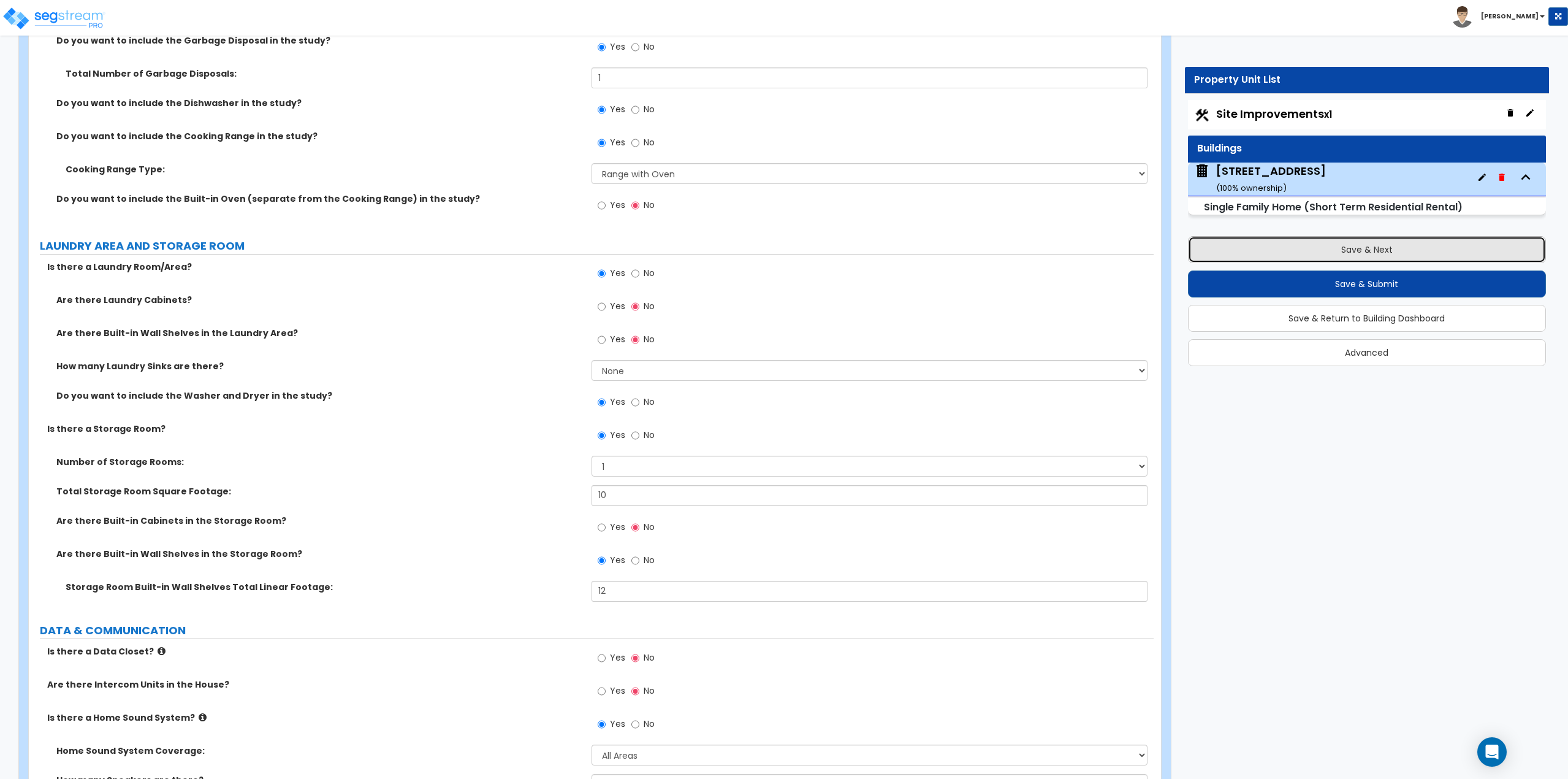
click at [1364, 251] on button "Save & Next" at bounding box center [1367, 249] width 358 height 27
select select "2"
select select "1"
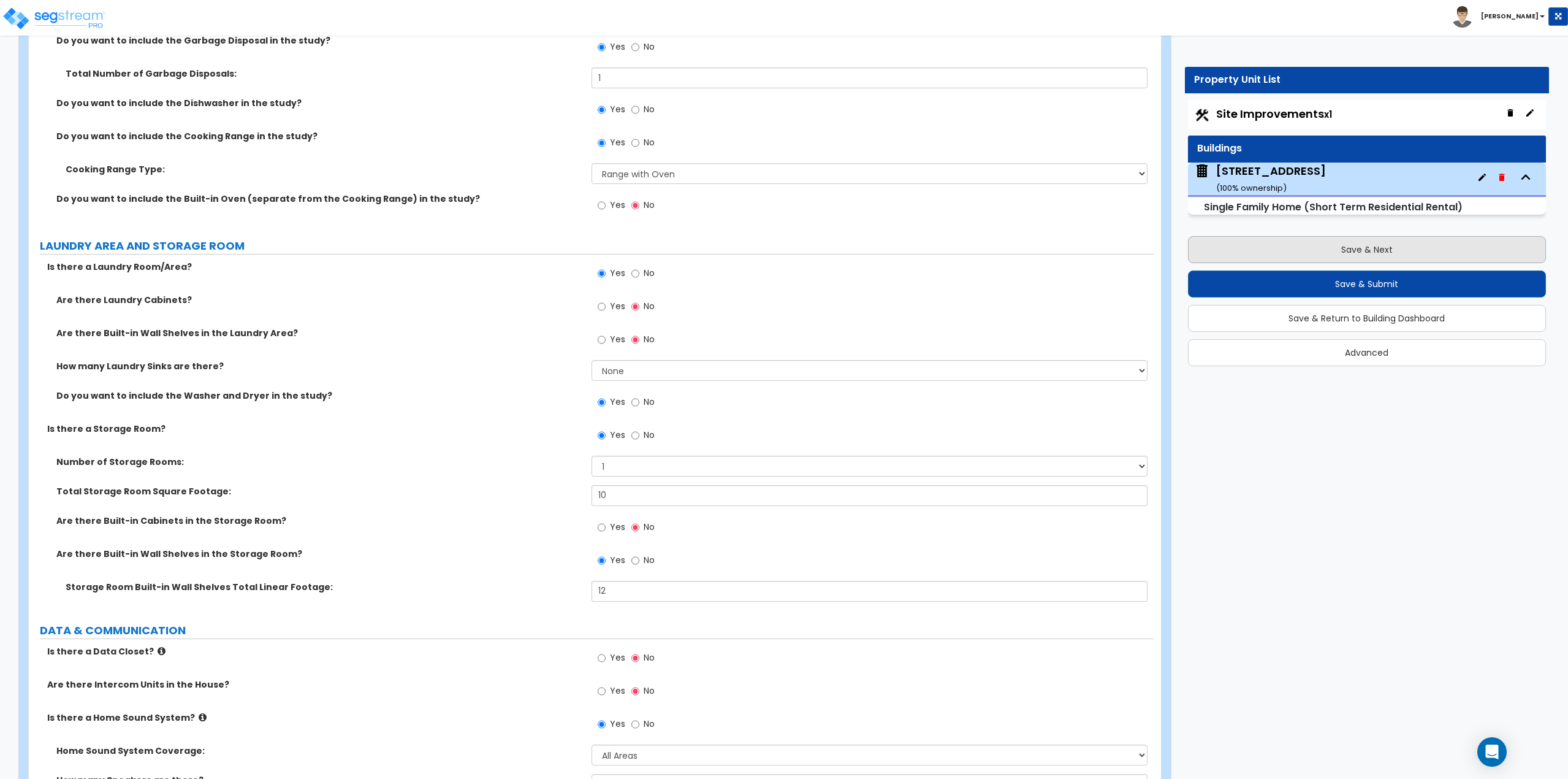
select select "1"
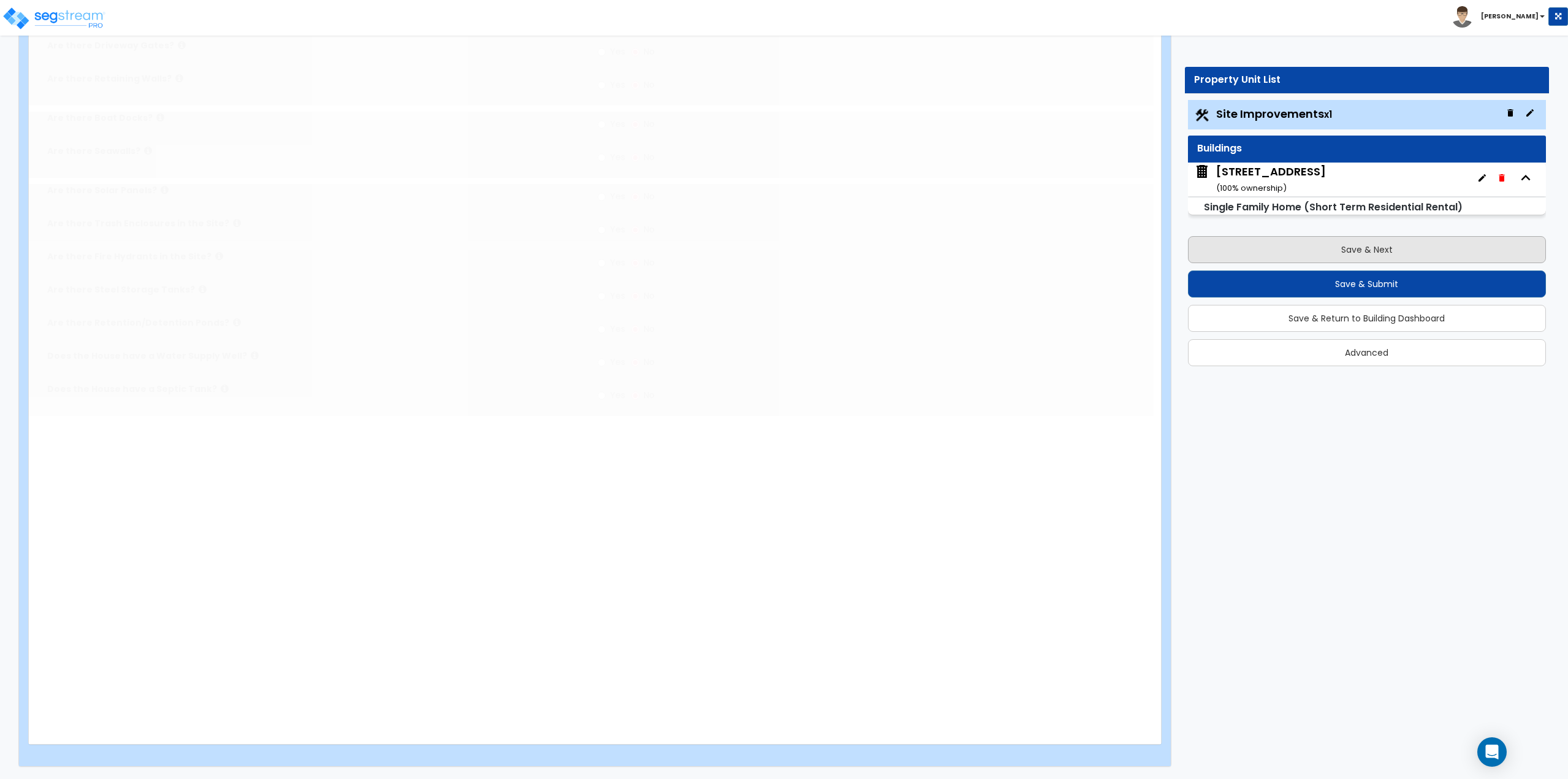
scroll to position [0, 0]
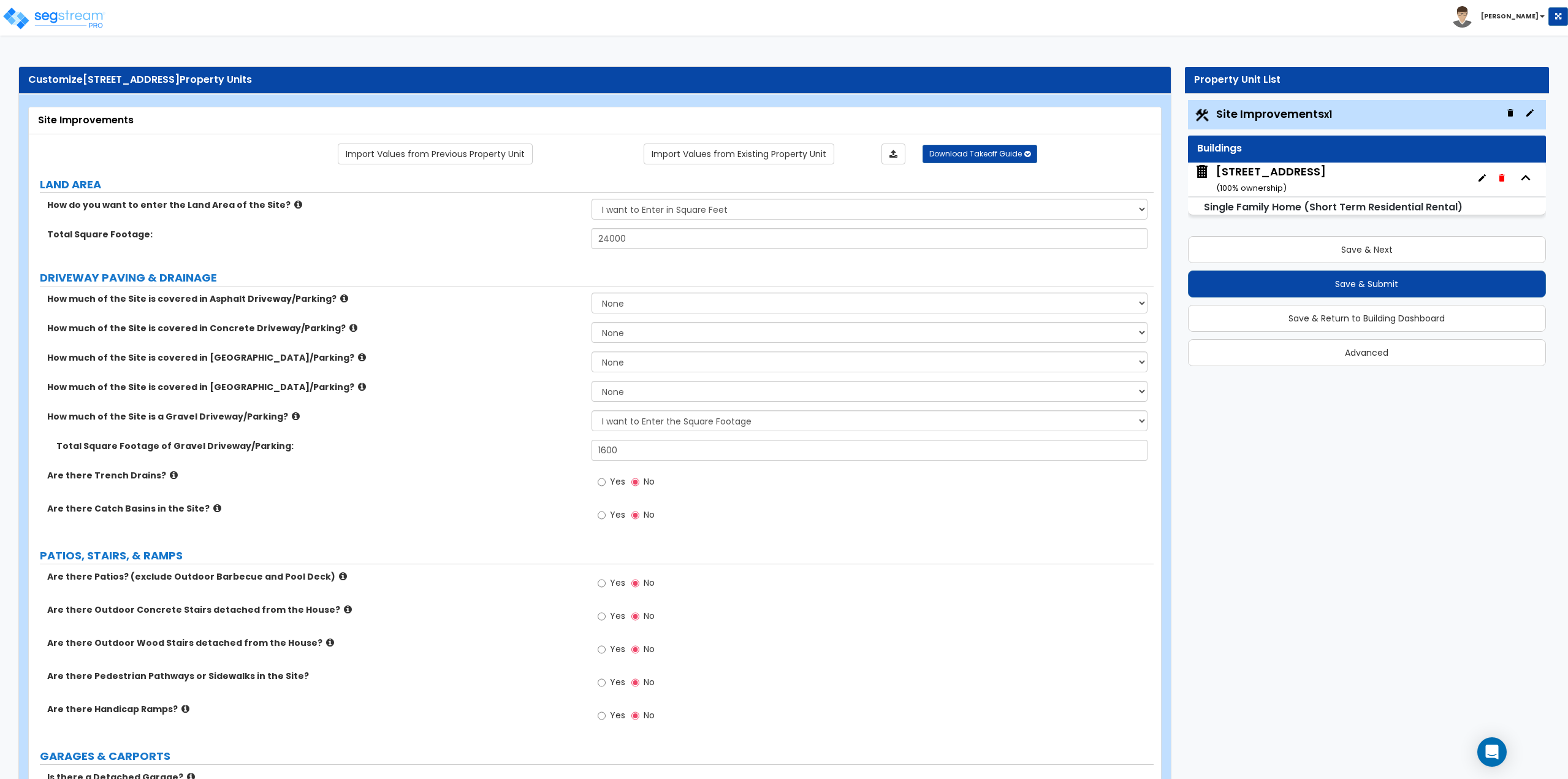
click at [1254, 173] on div "207 Beach Road ( 100 % ownership)" at bounding box center [1271, 179] width 110 height 31
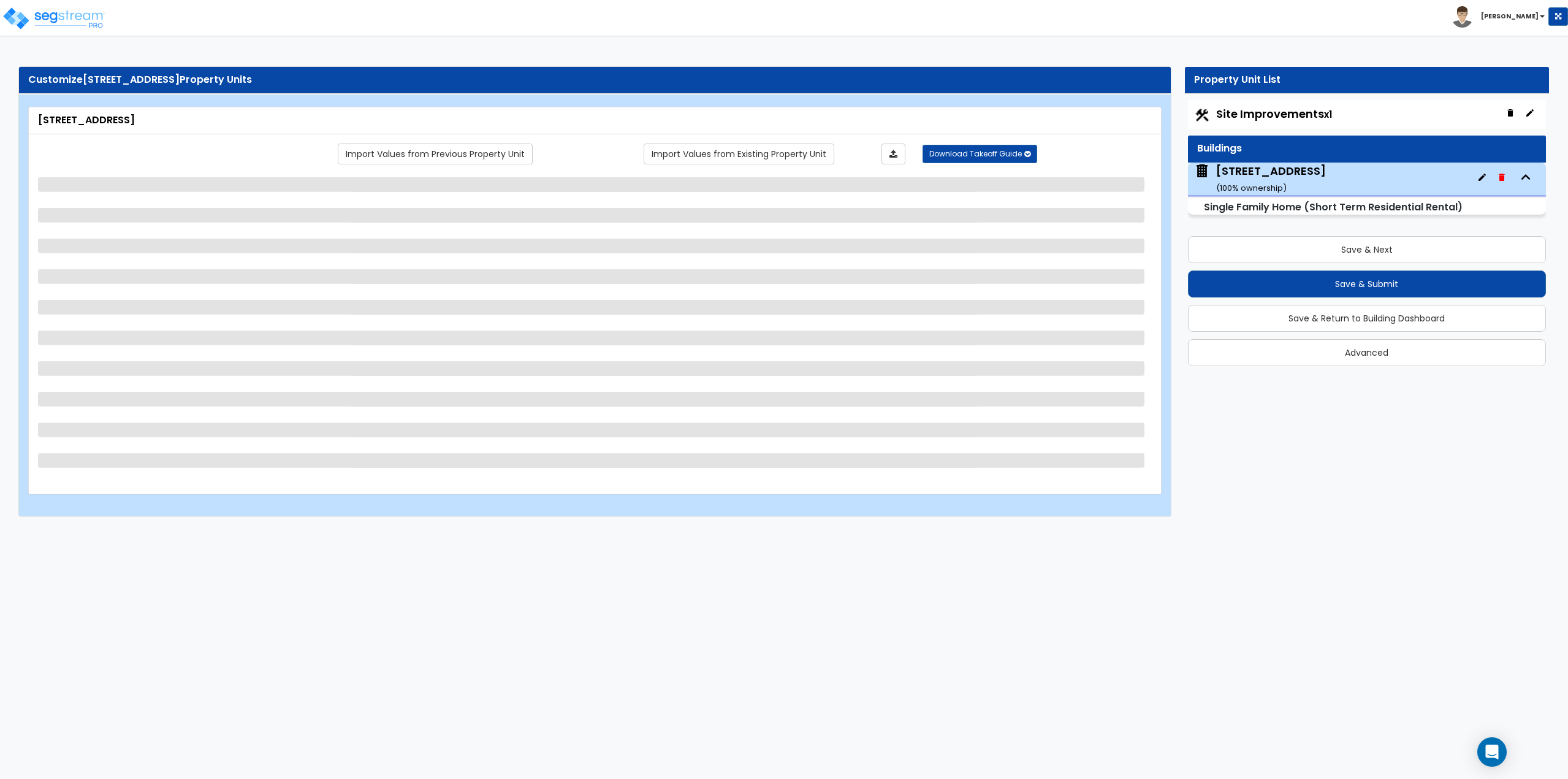
select select "1"
select select "7"
select select "1"
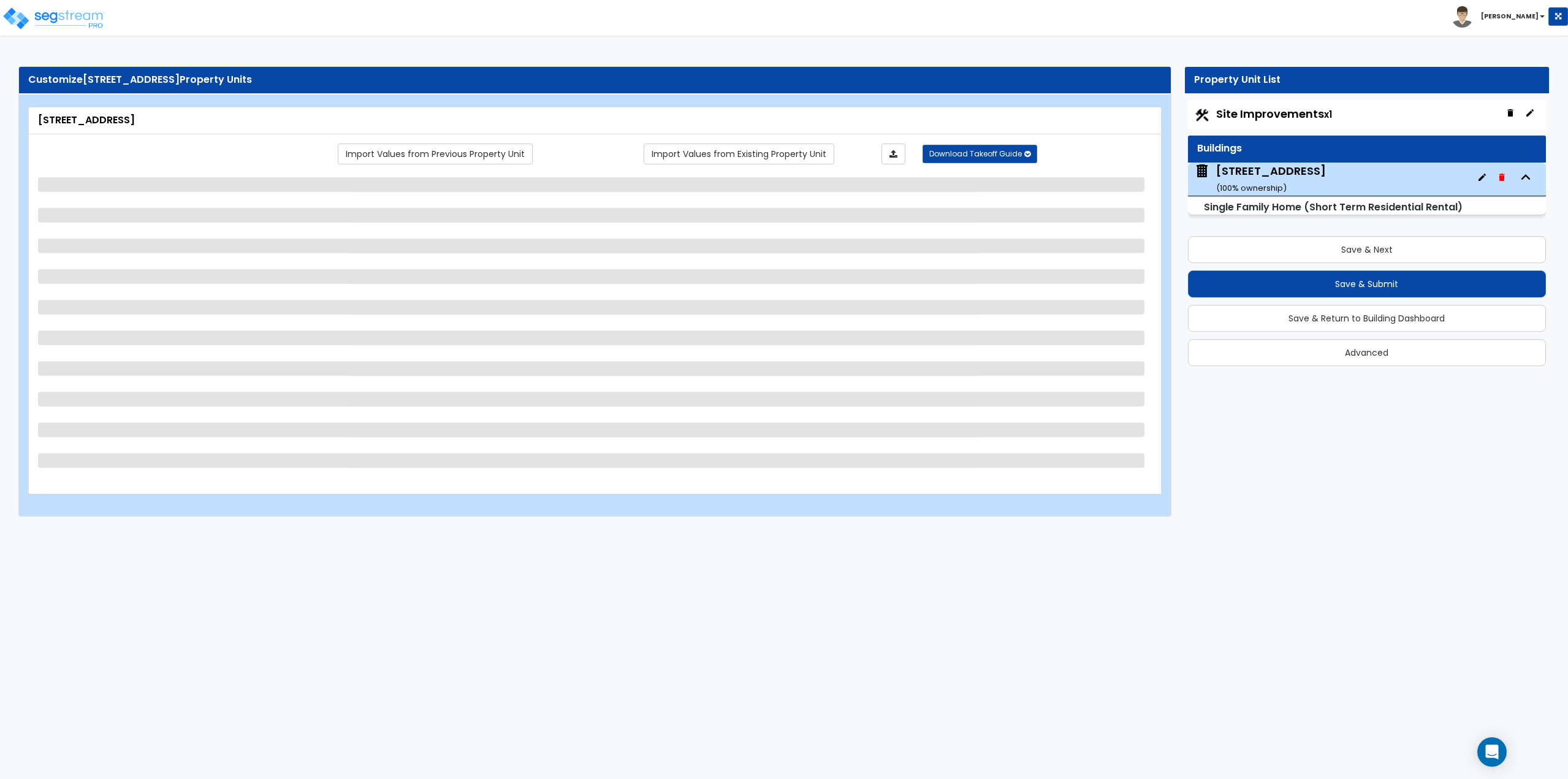
select select "4"
select select "1"
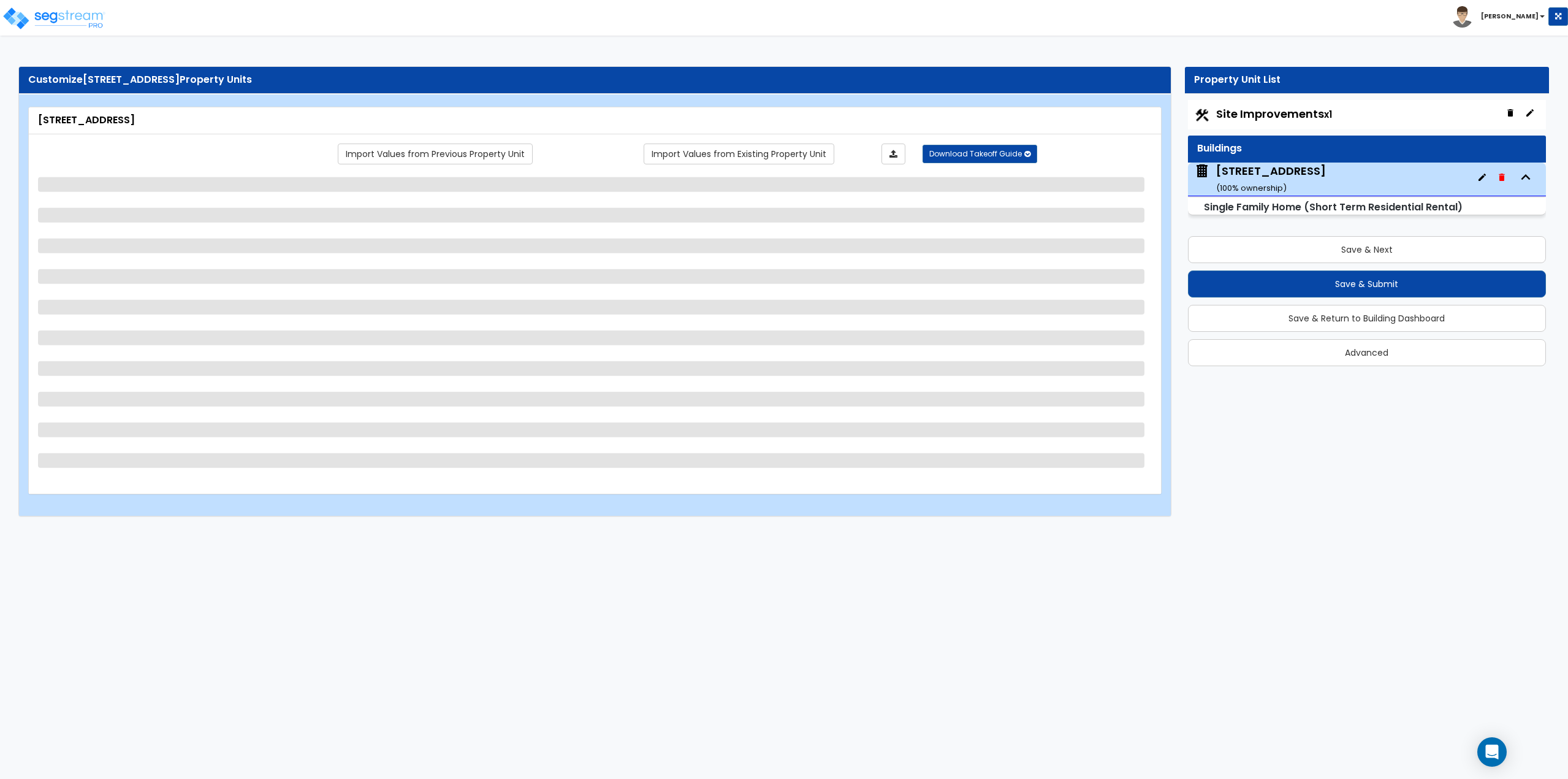
select select "1"
select select "2"
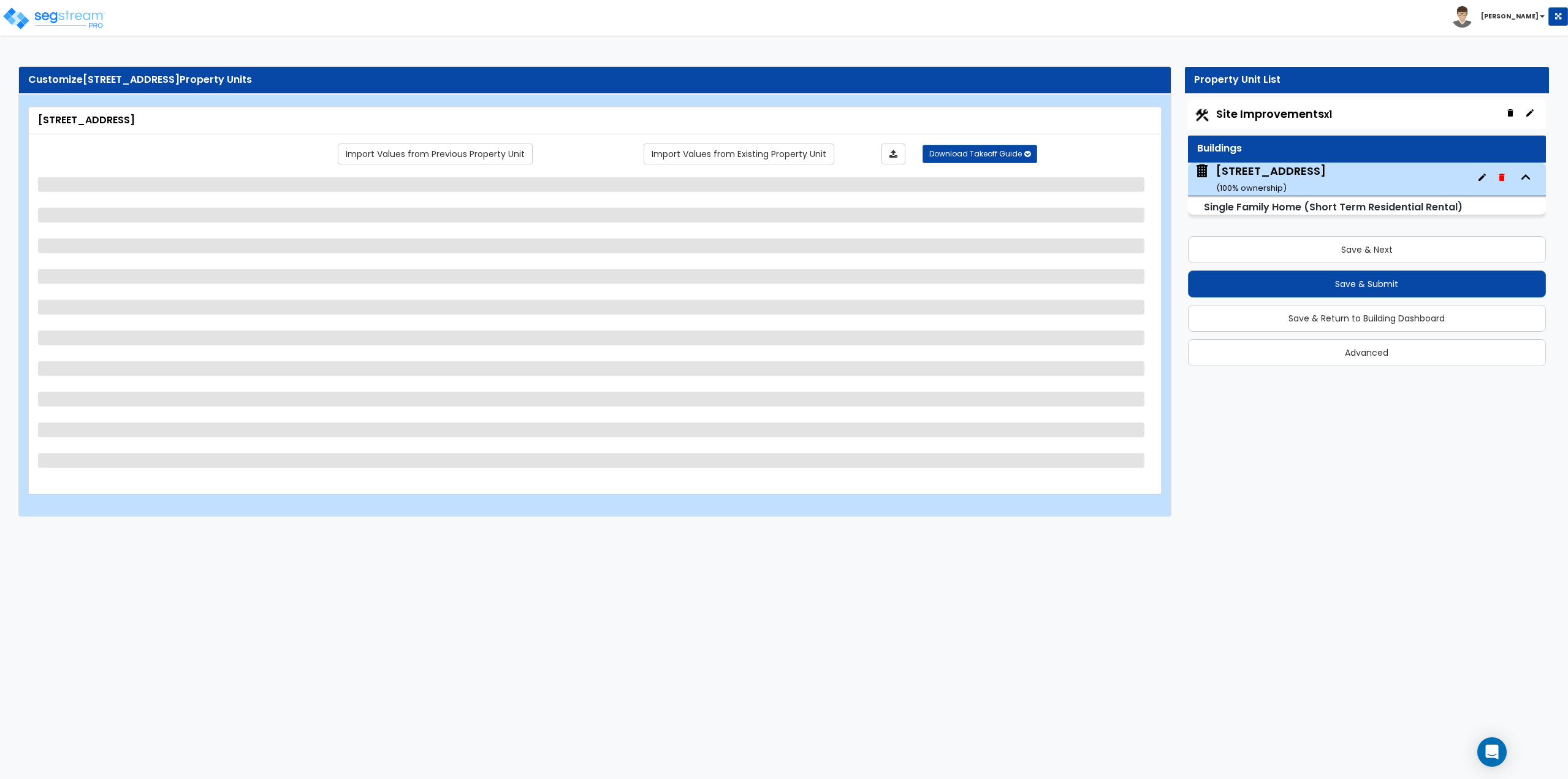
select select "1"
select select "3"
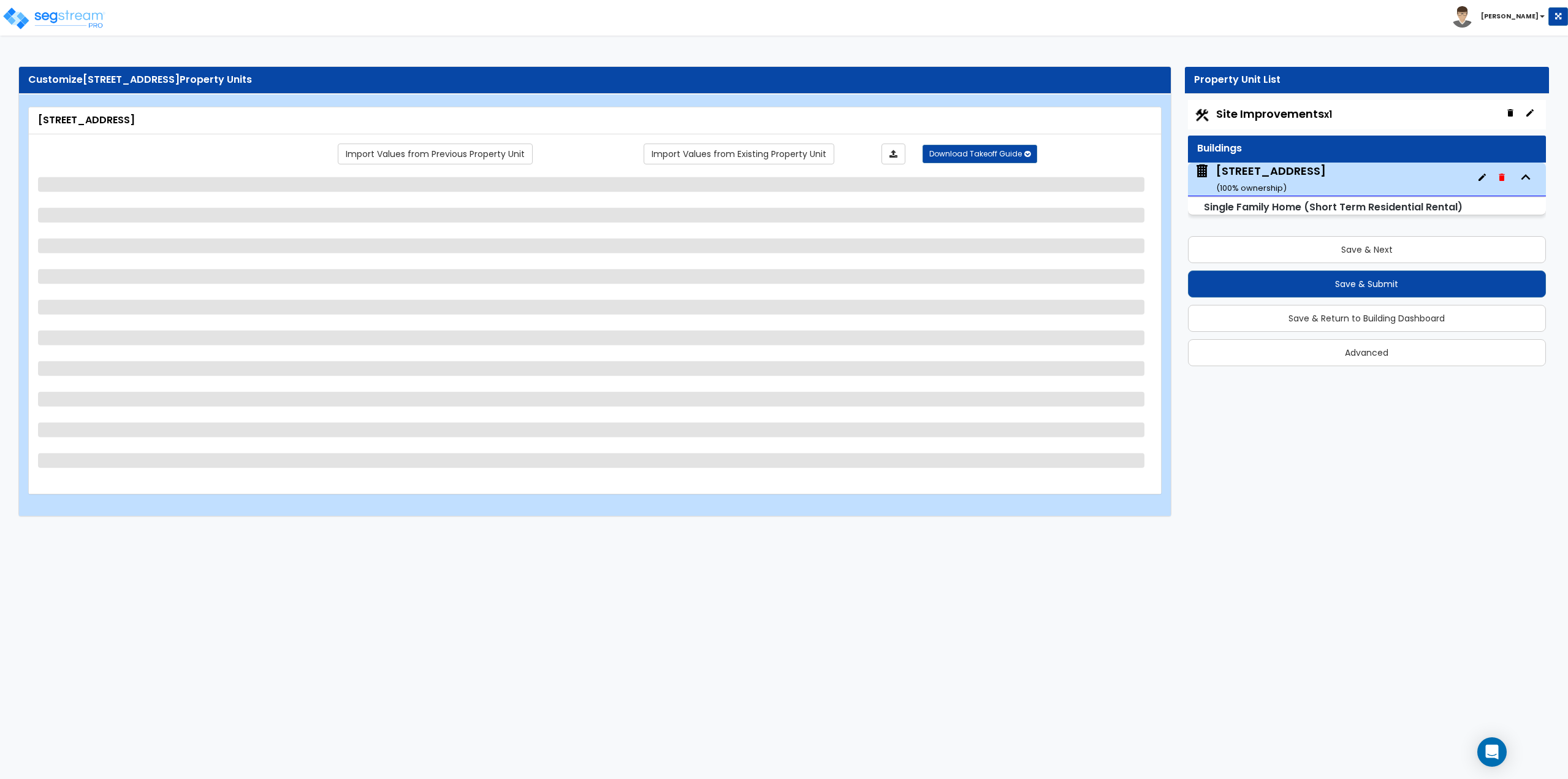
select select "2"
select select "1"
select select "3"
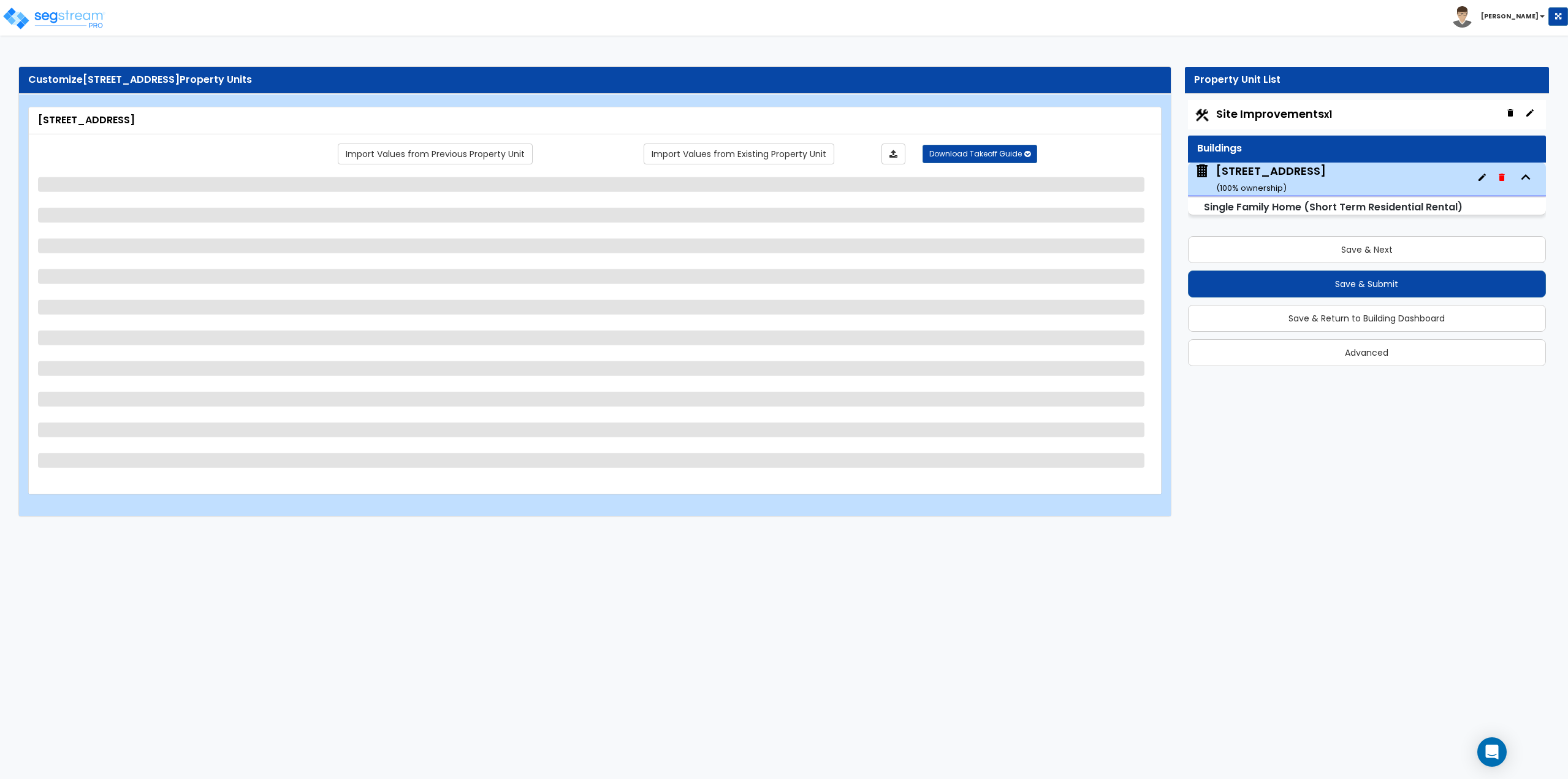
select select "1"
select select "2"
select select "1"
select select "2"
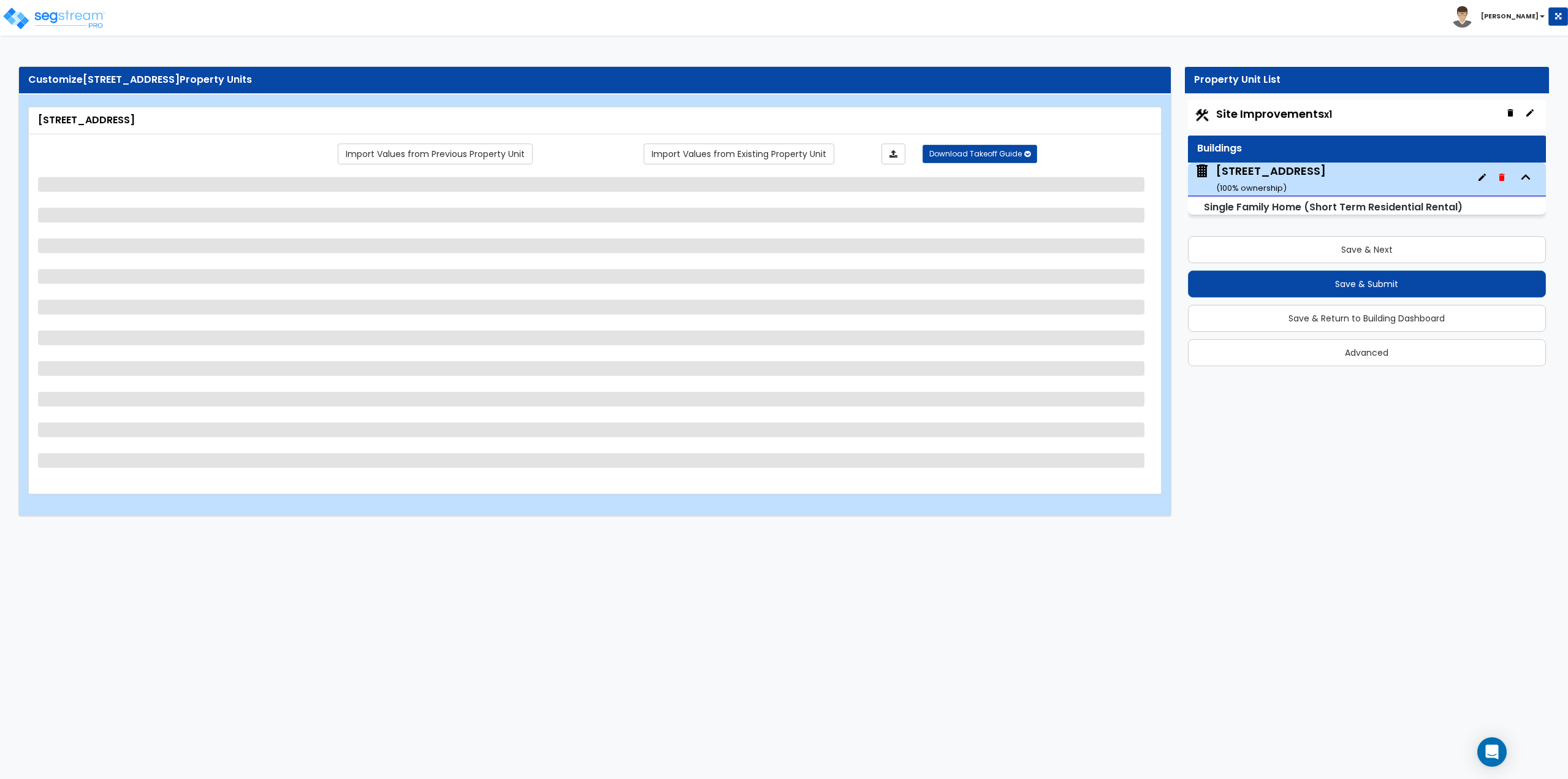
select select "1"
select select "2"
select select "1"
select select "2"
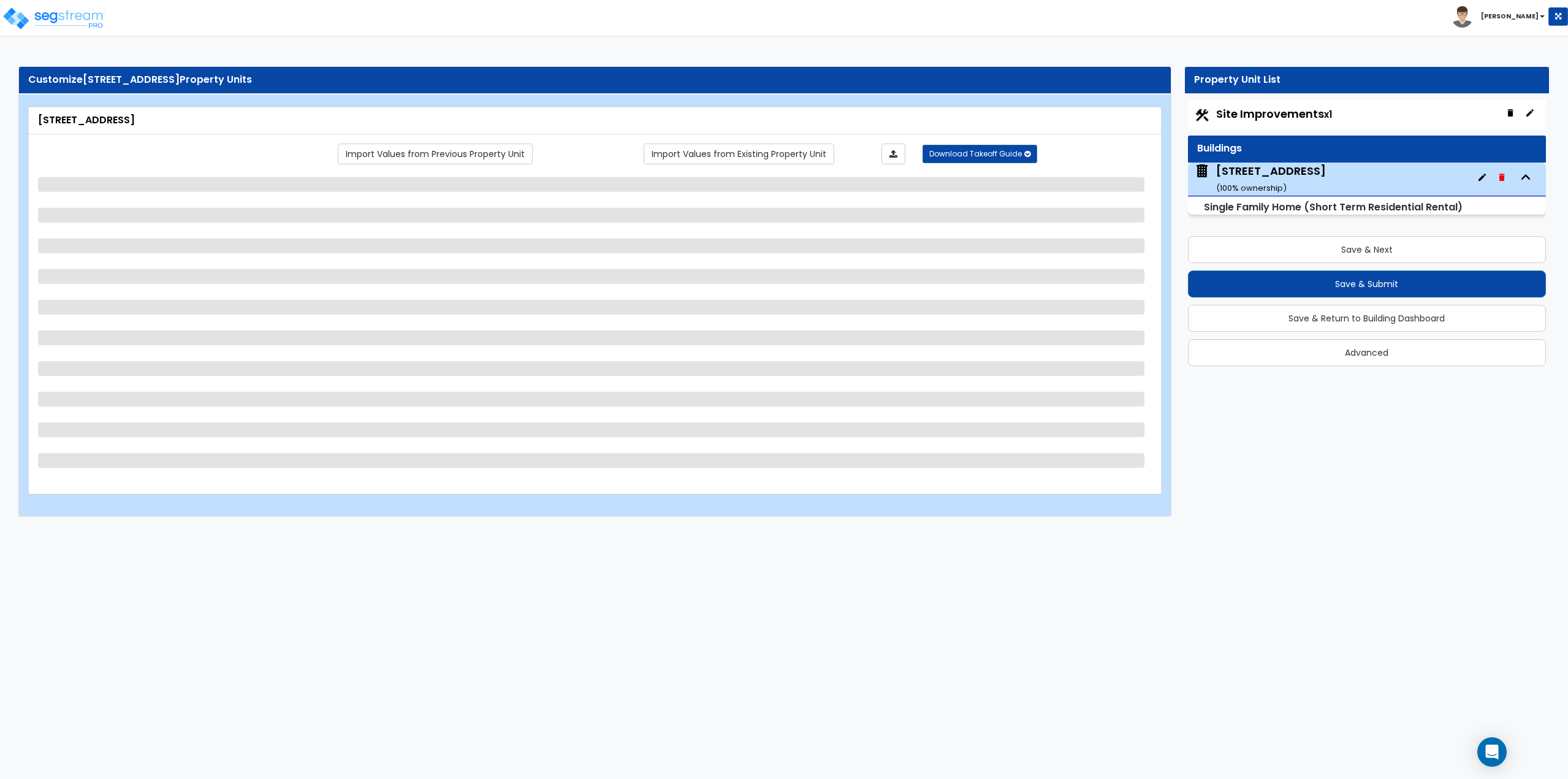
select select "1"
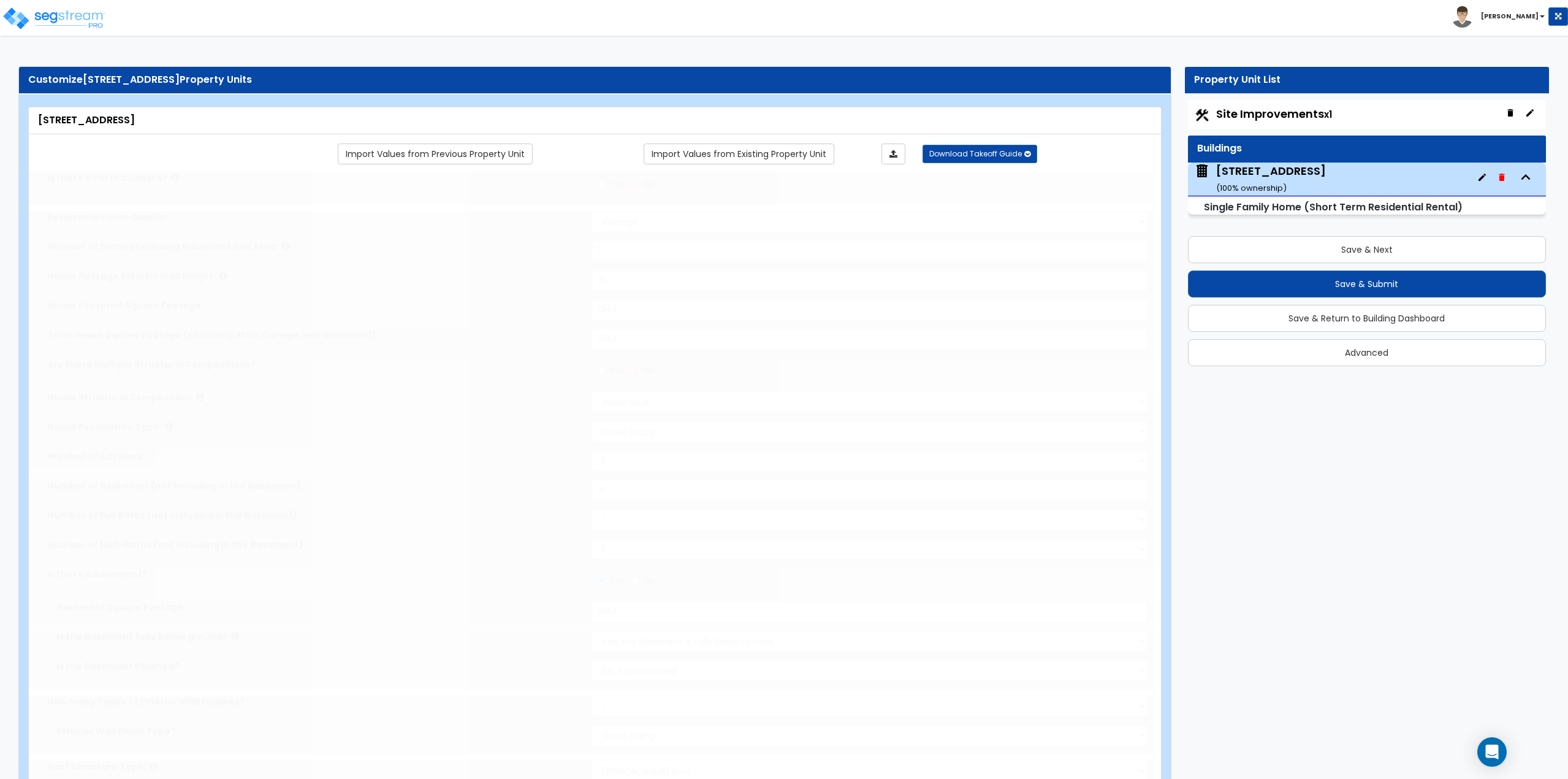
type input "3"
type input "1"
select select "2"
type input "1"
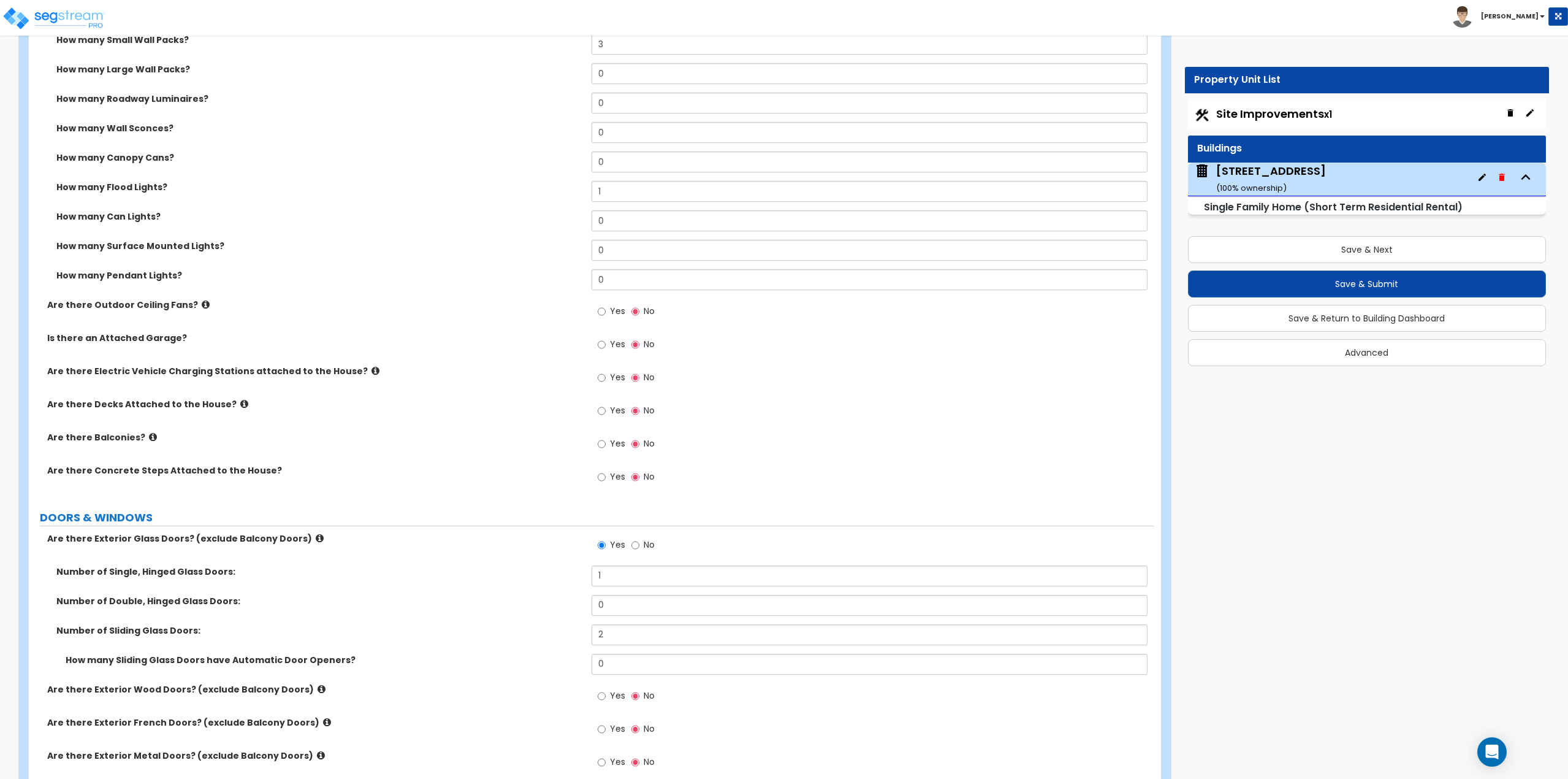
scroll to position [1104, 0]
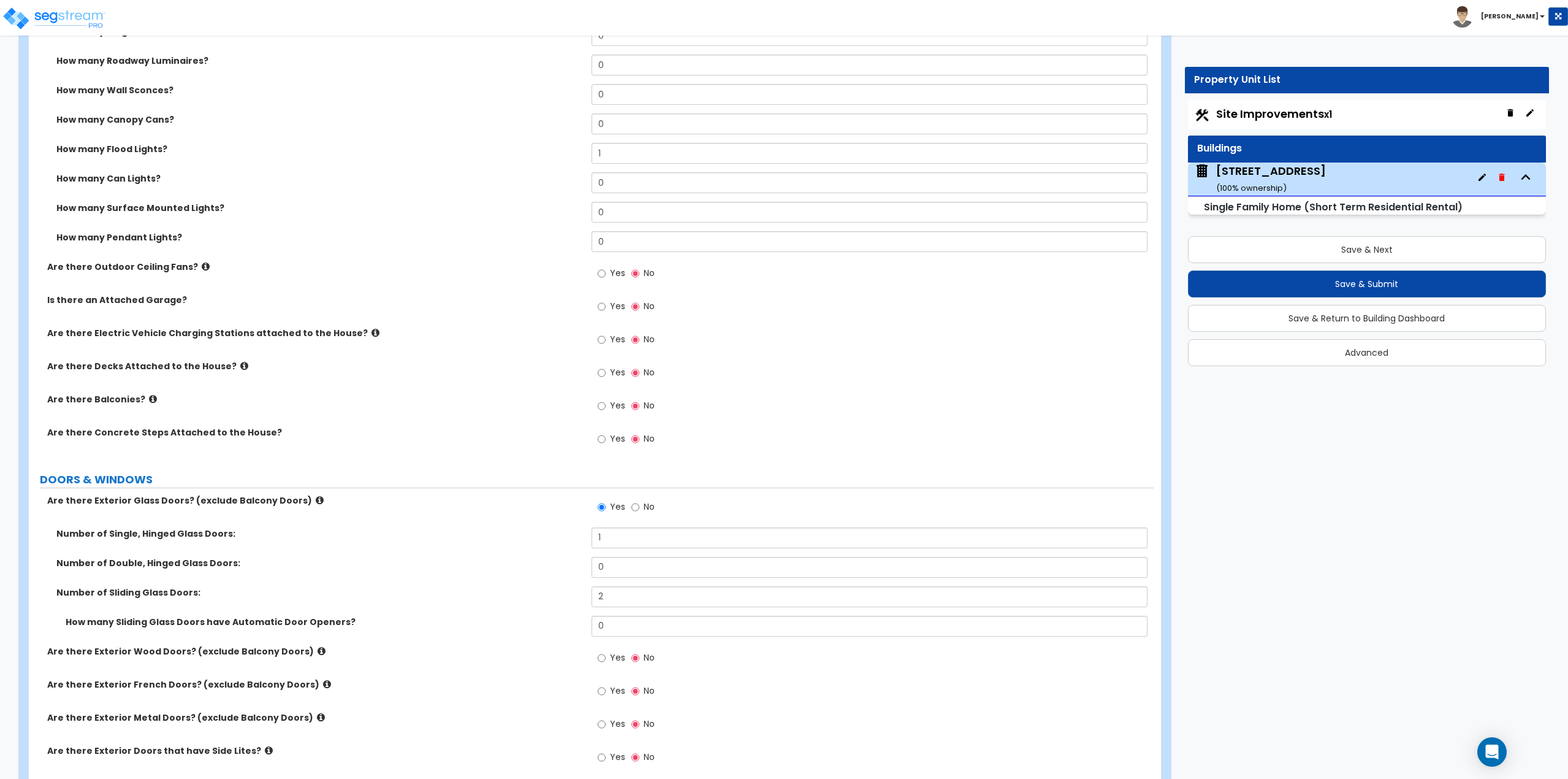
click at [1250, 118] on span "Site Improvements x1" at bounding box center [1274, 114] width 116 height 16
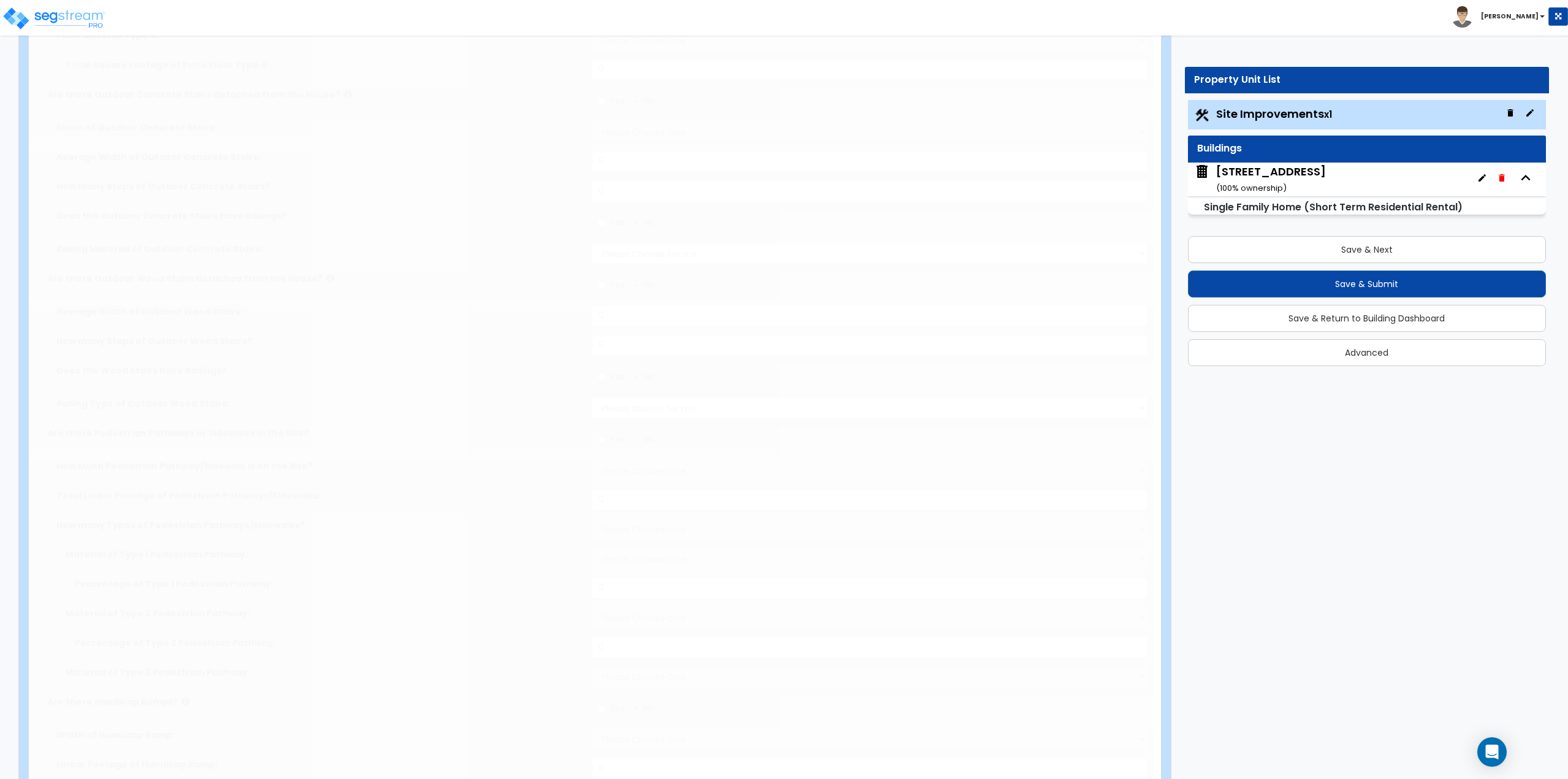
select select "2"
type input "24000"
select select "2"
type input "1600"
select select "1"
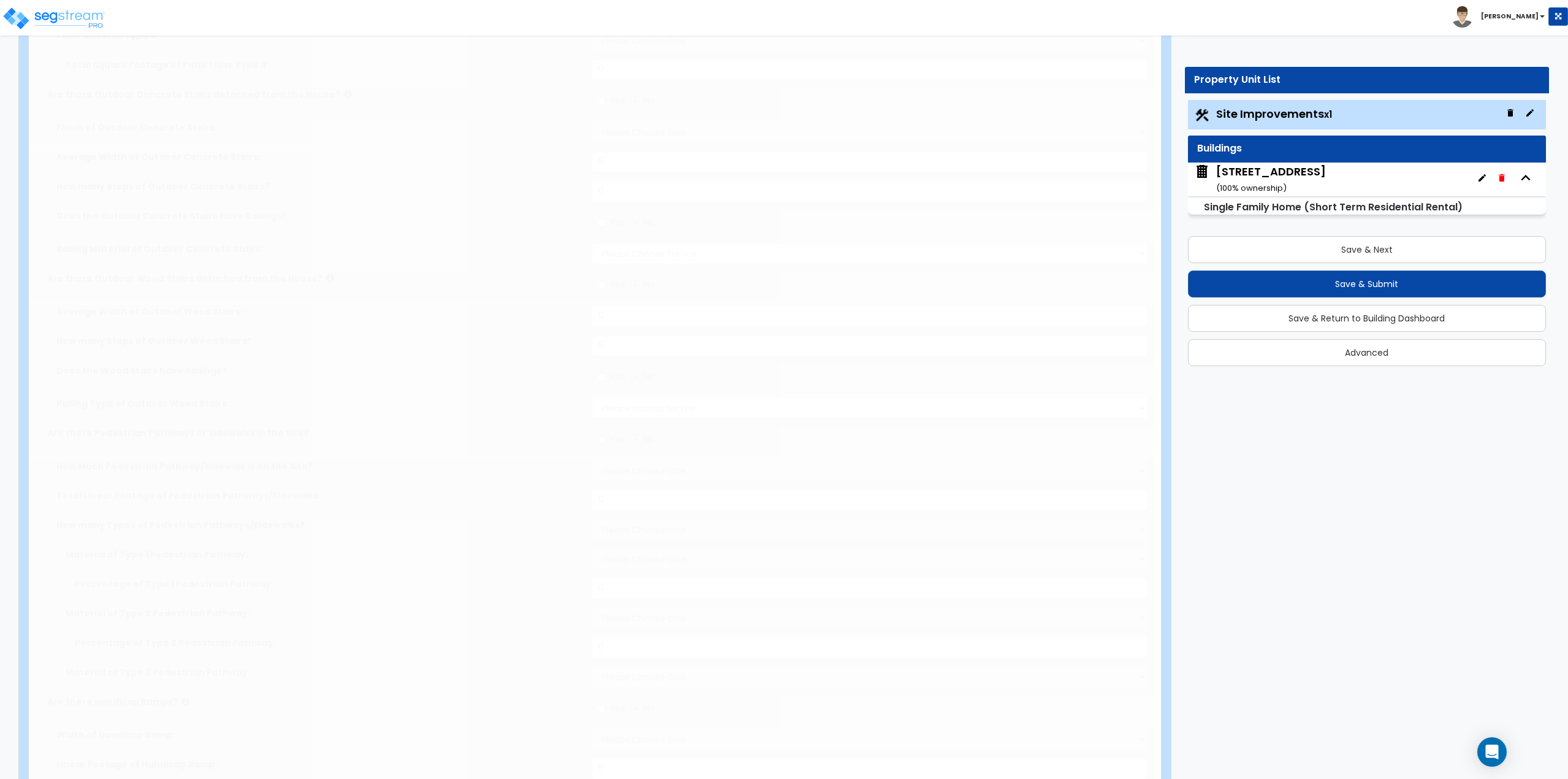
type input "10"
radio input "true"
select select "1"
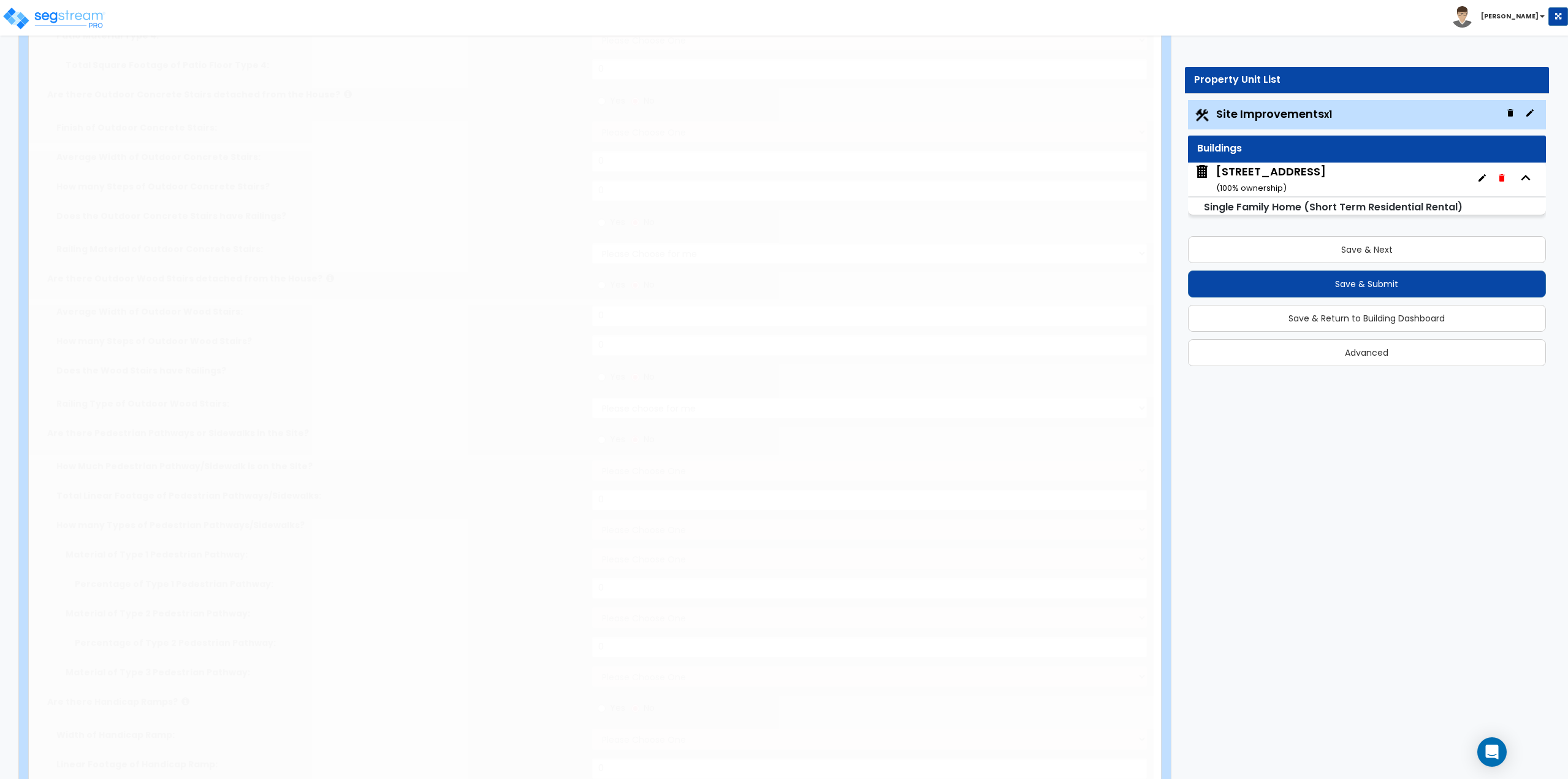
type input "415"
radio input "true"
select select "1"
type input "1"
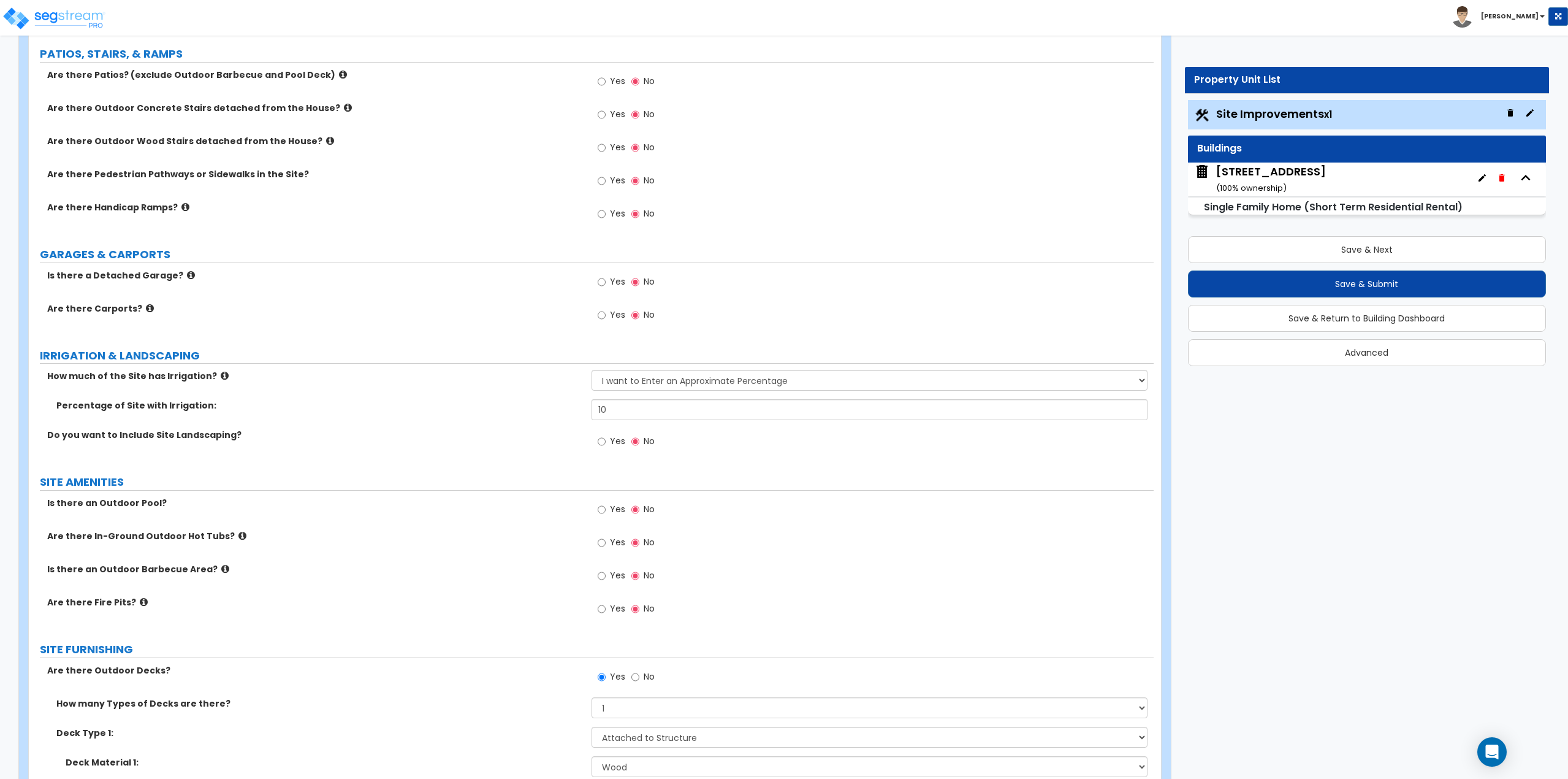
scroll to position [491, 0]
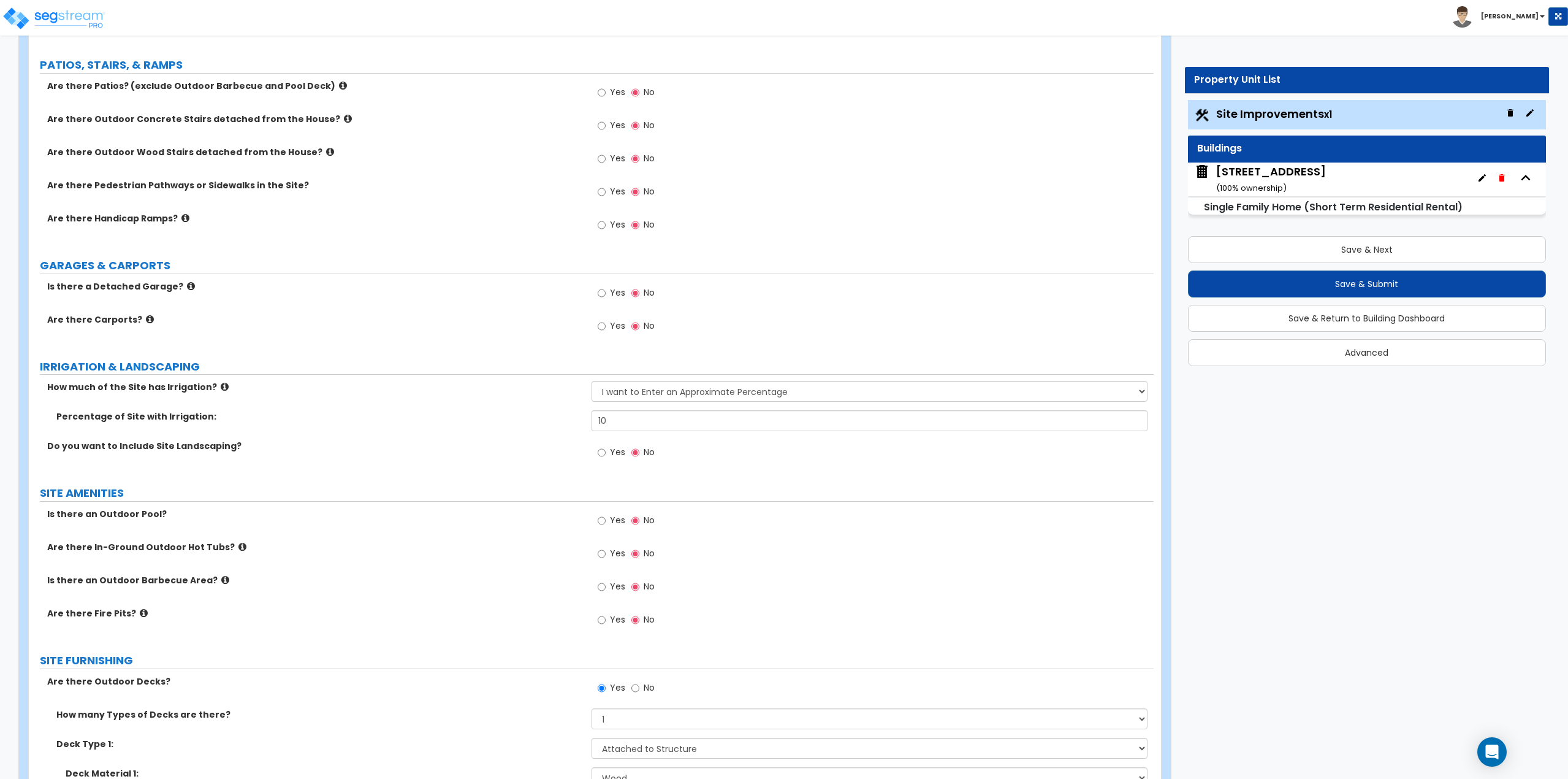
click at [326, 151] on icon at bounding box center [330, 151] width 8 height 10
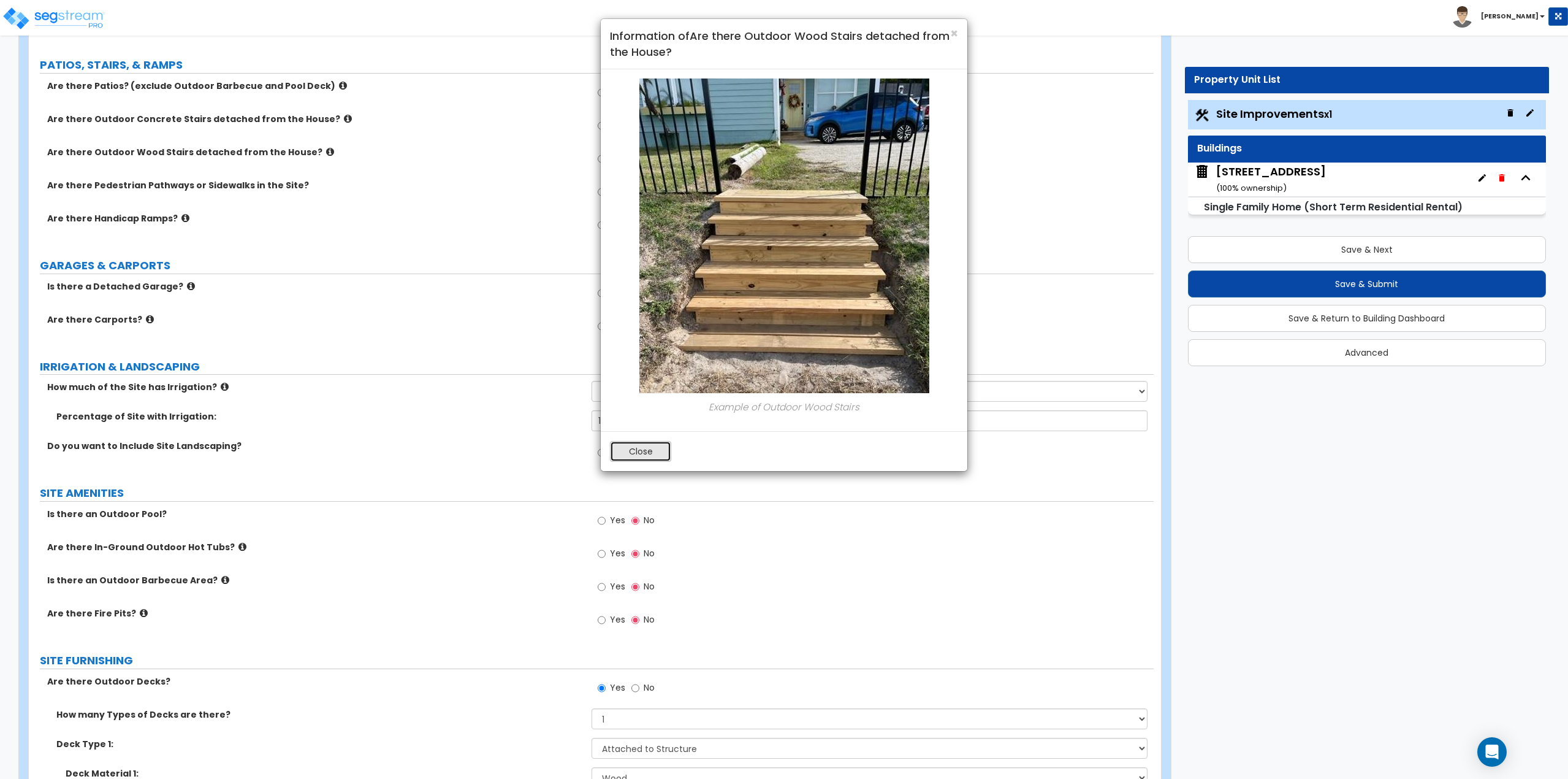
click at [631, 453] on button "Close" at bounding box center [640, 451] width 61 height 21
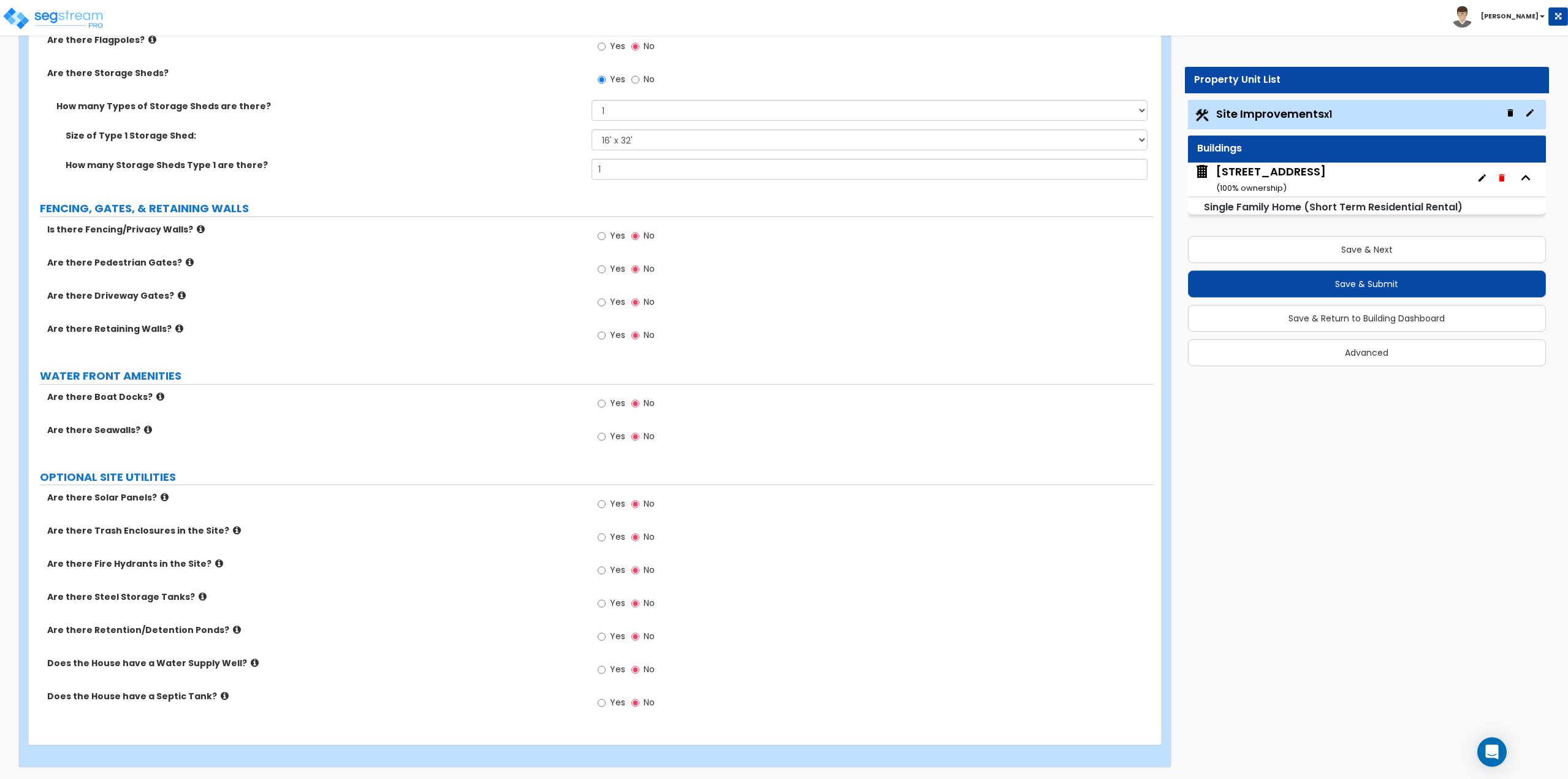
scroll to position [1480, 0]
click at [1265, 173] on div "207 Beach Road ( 100 % ownership)" at bounding box center [1271, 179] width 110 height 31
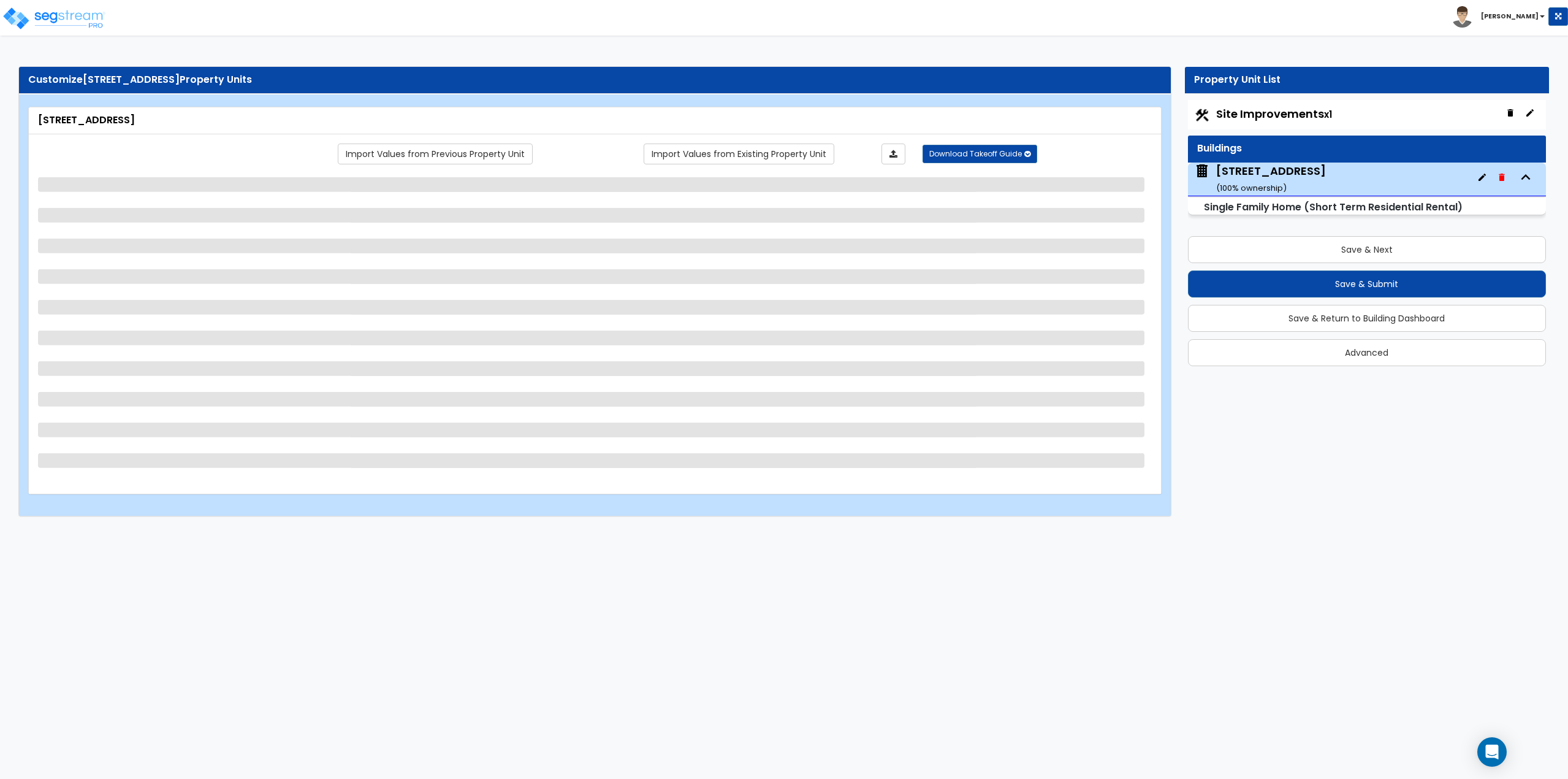
select select "1"
select select "7"
select select "1"
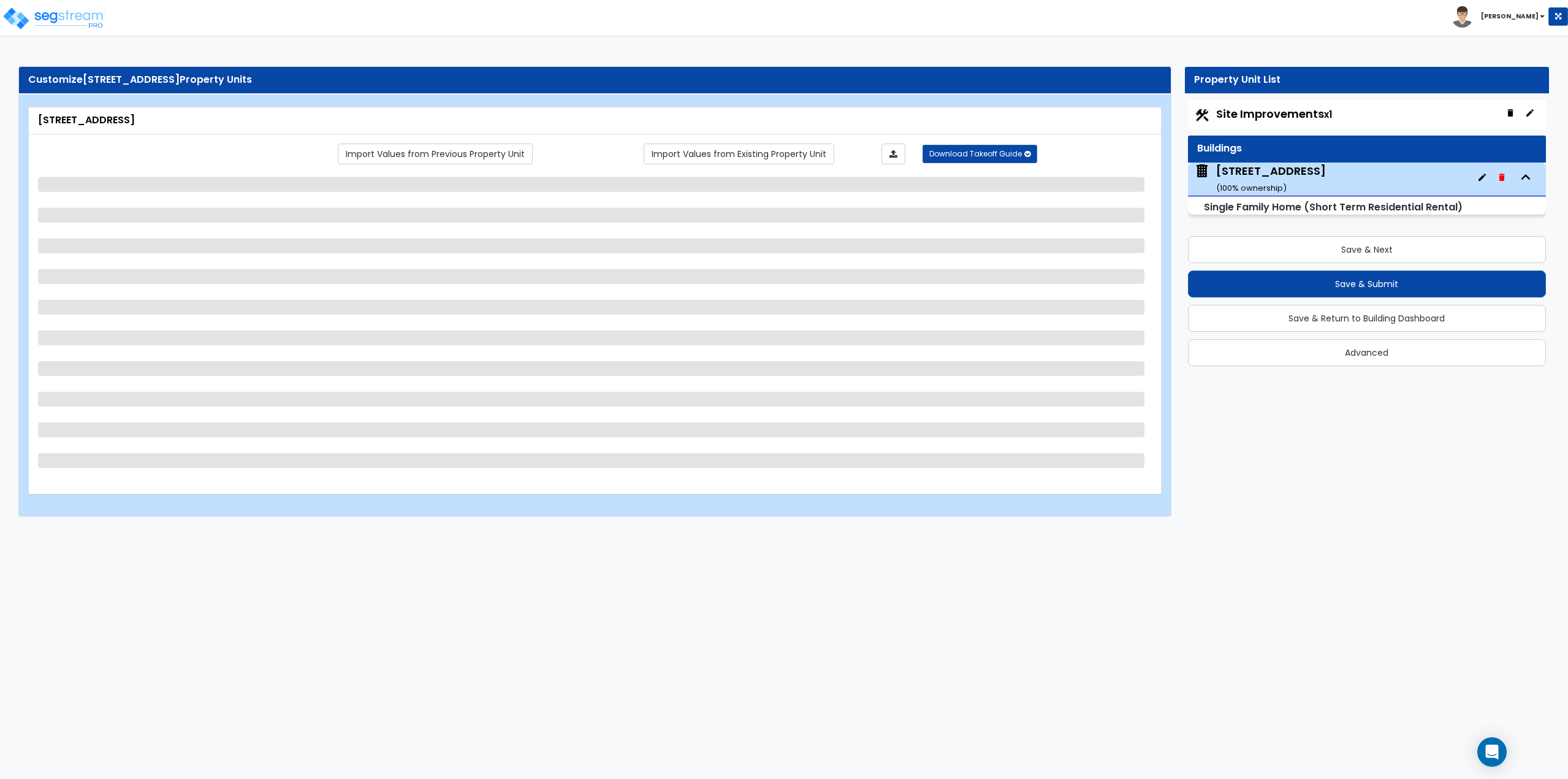
select select "4"
select select "1"
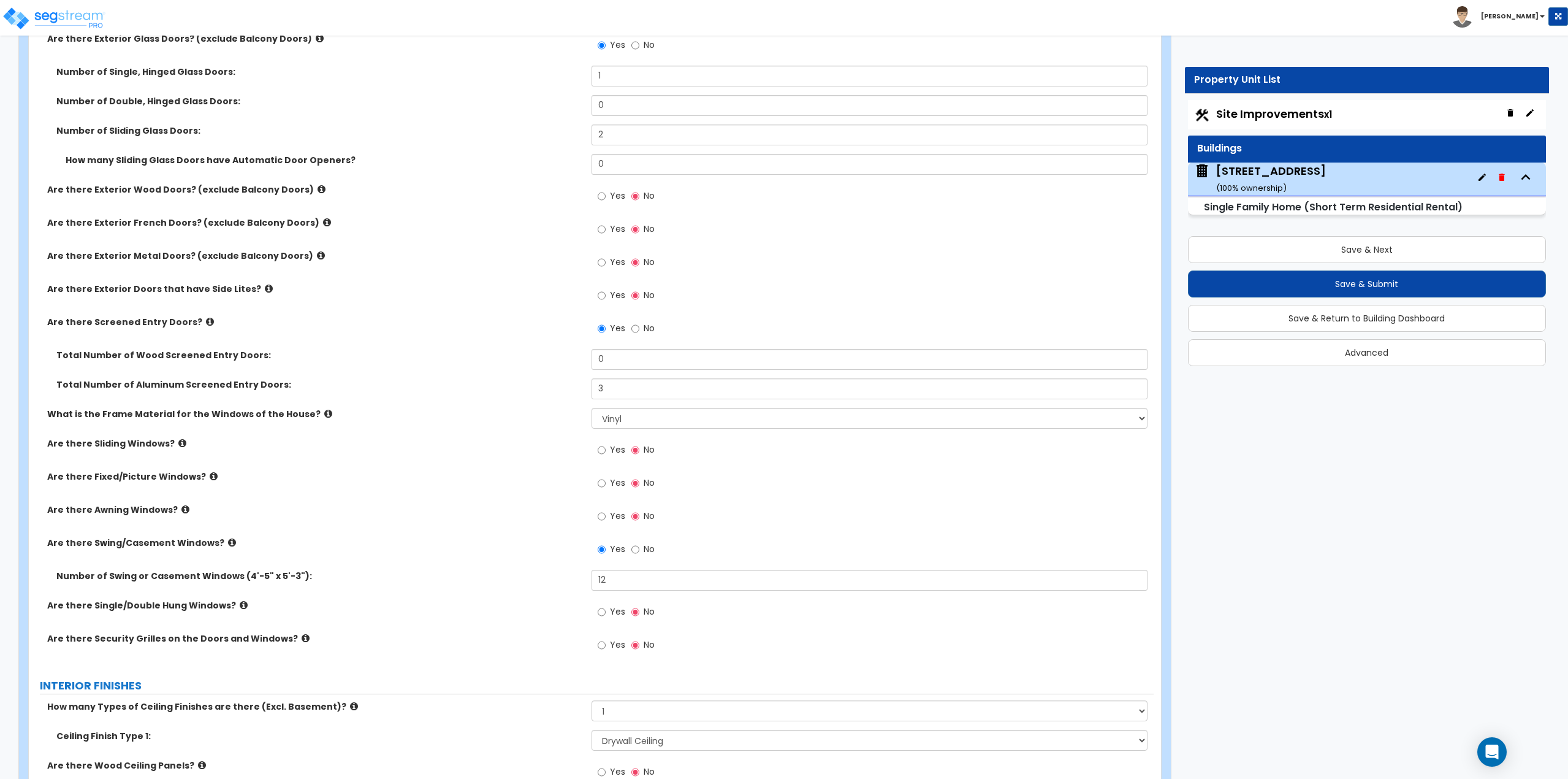
scroll to position [1595, 0]
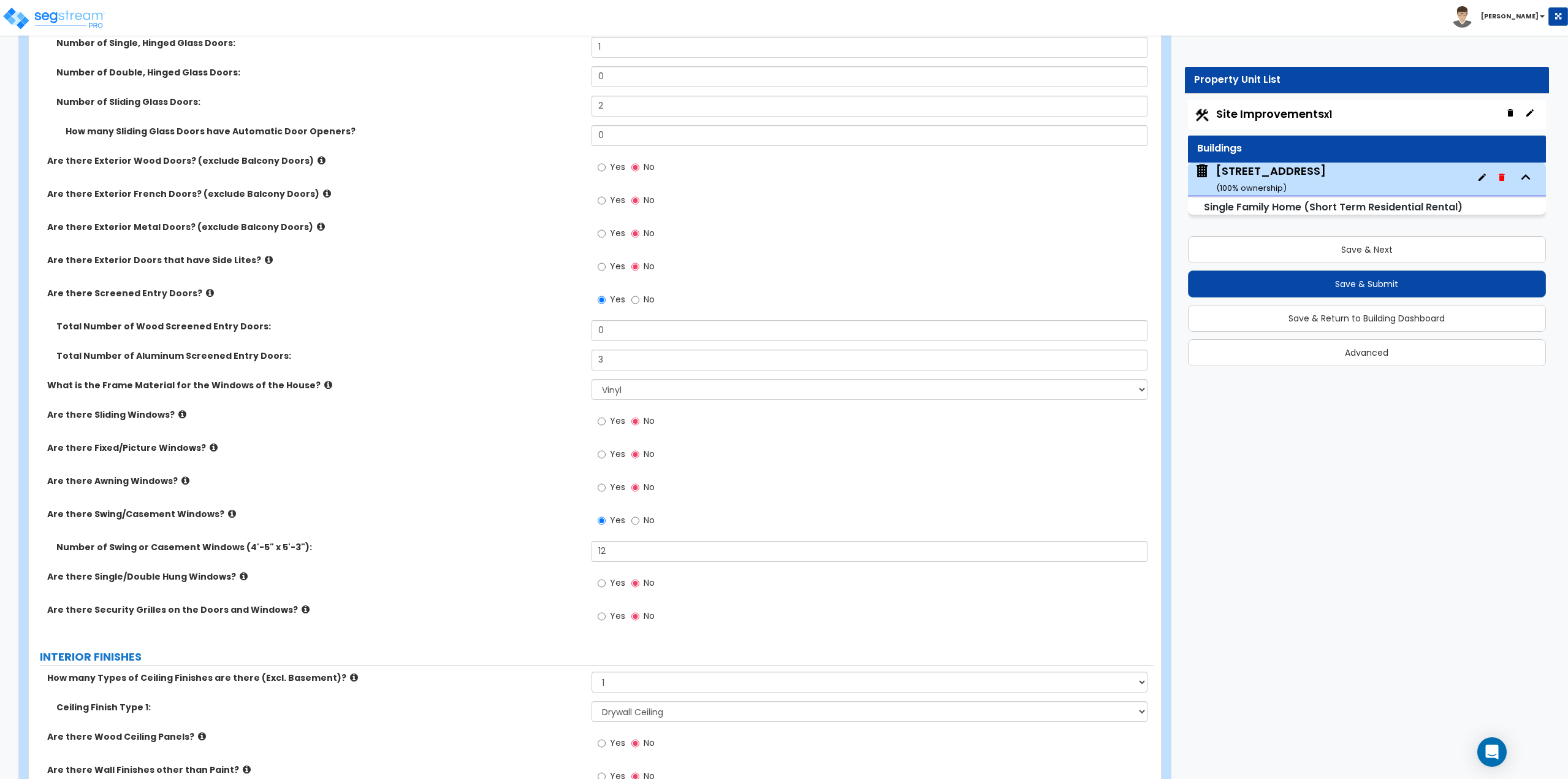
click at [228, 514] on icon at bounding box center [231, 514] width 8 height 10
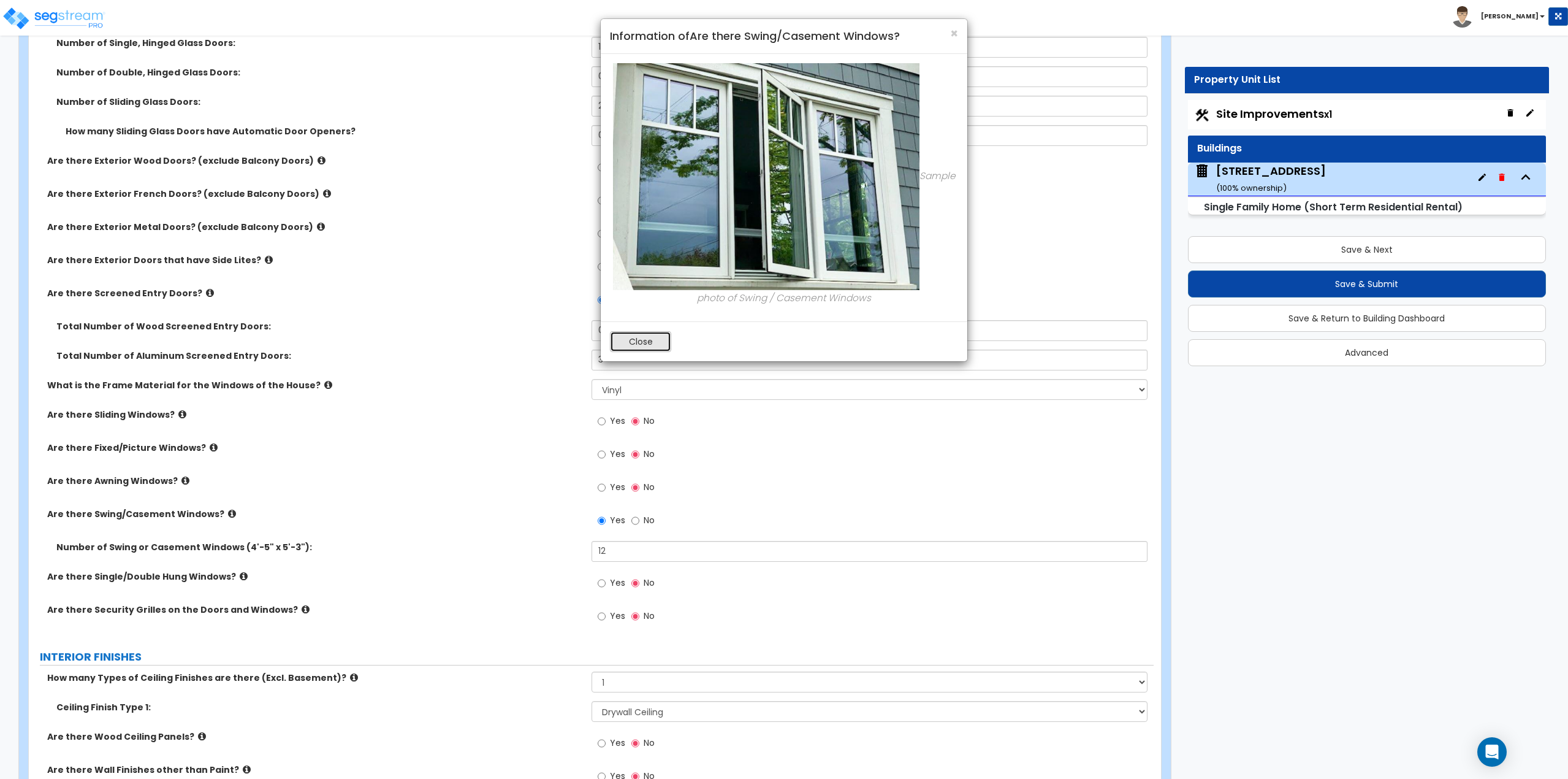
click at [634, 338] on button "Close" at bounding box center [640, 341] width 61 height 21
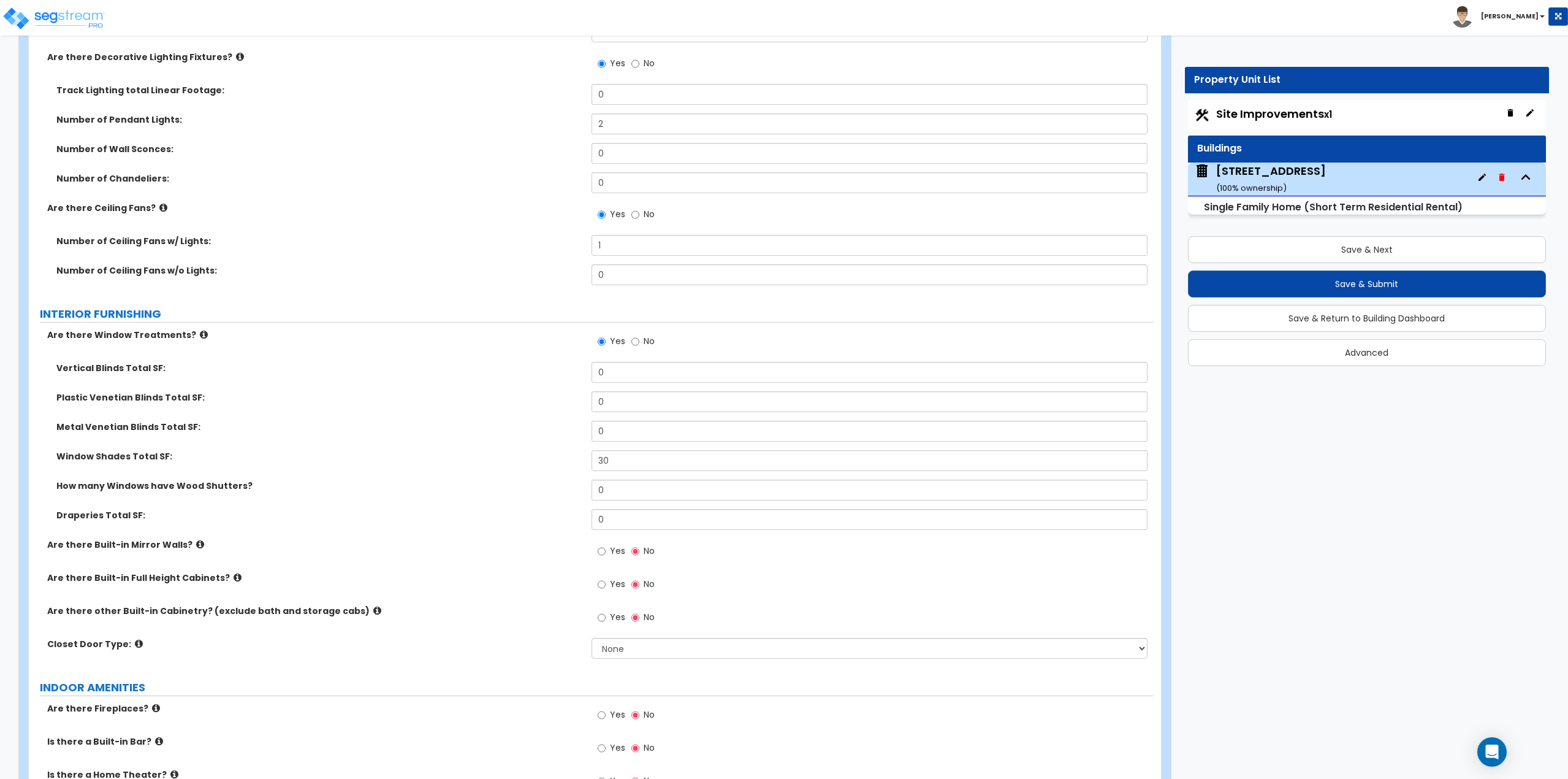
scroll to position [2820, 0]
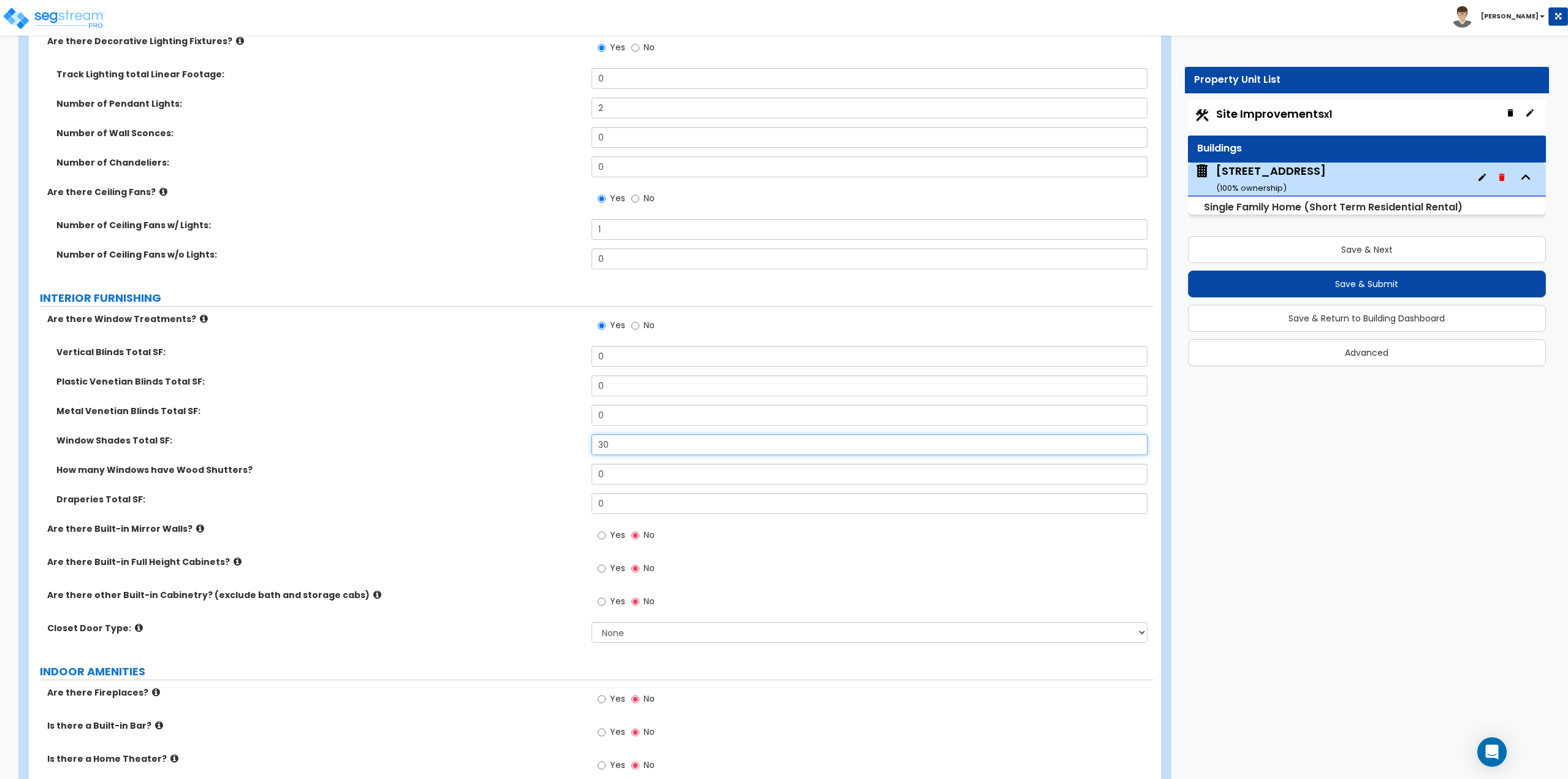
click at [611, 445] on input "30" at bounding box center [870, 445] width 557 height 21
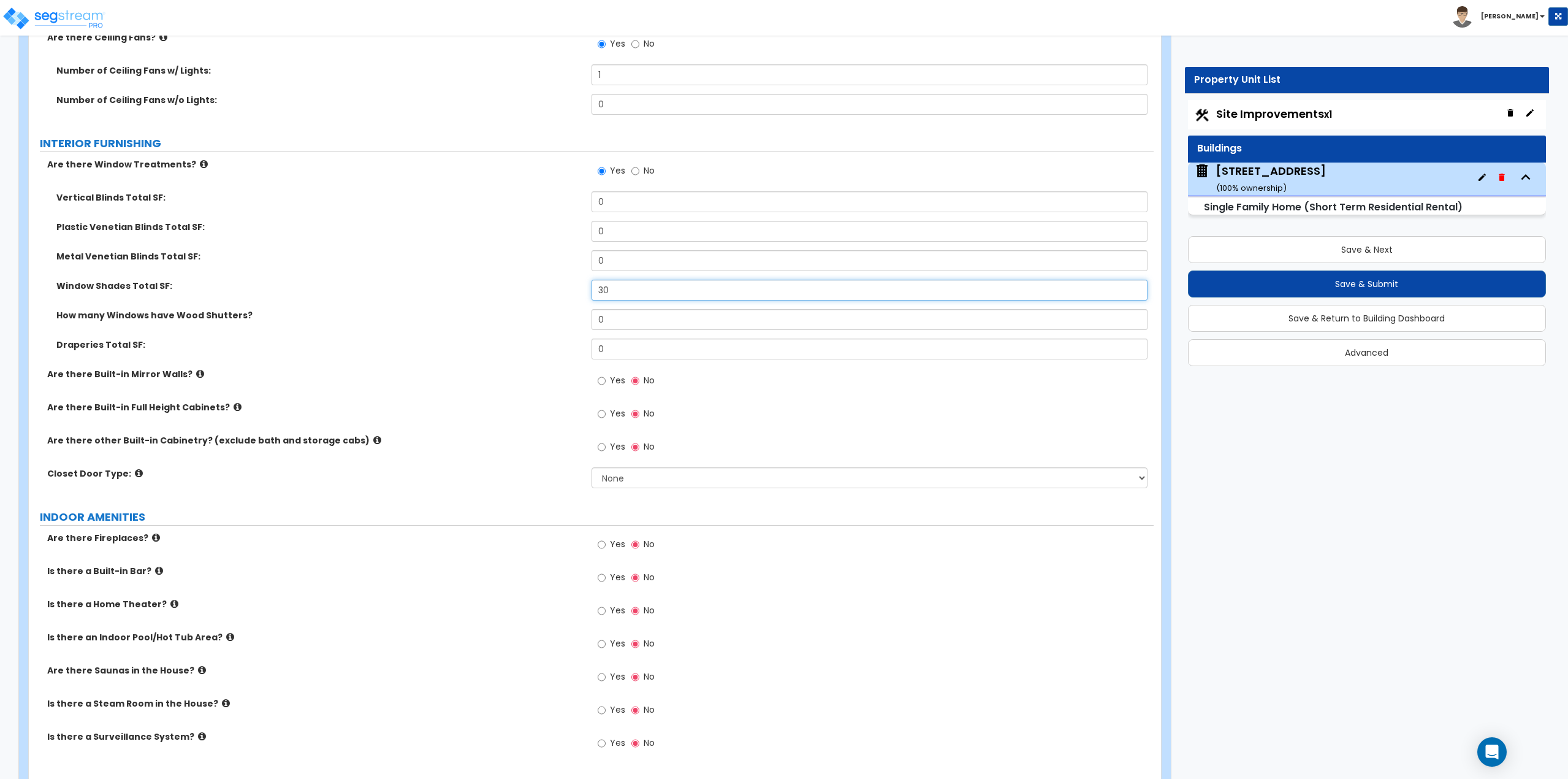
scroll to position [3005, 0]
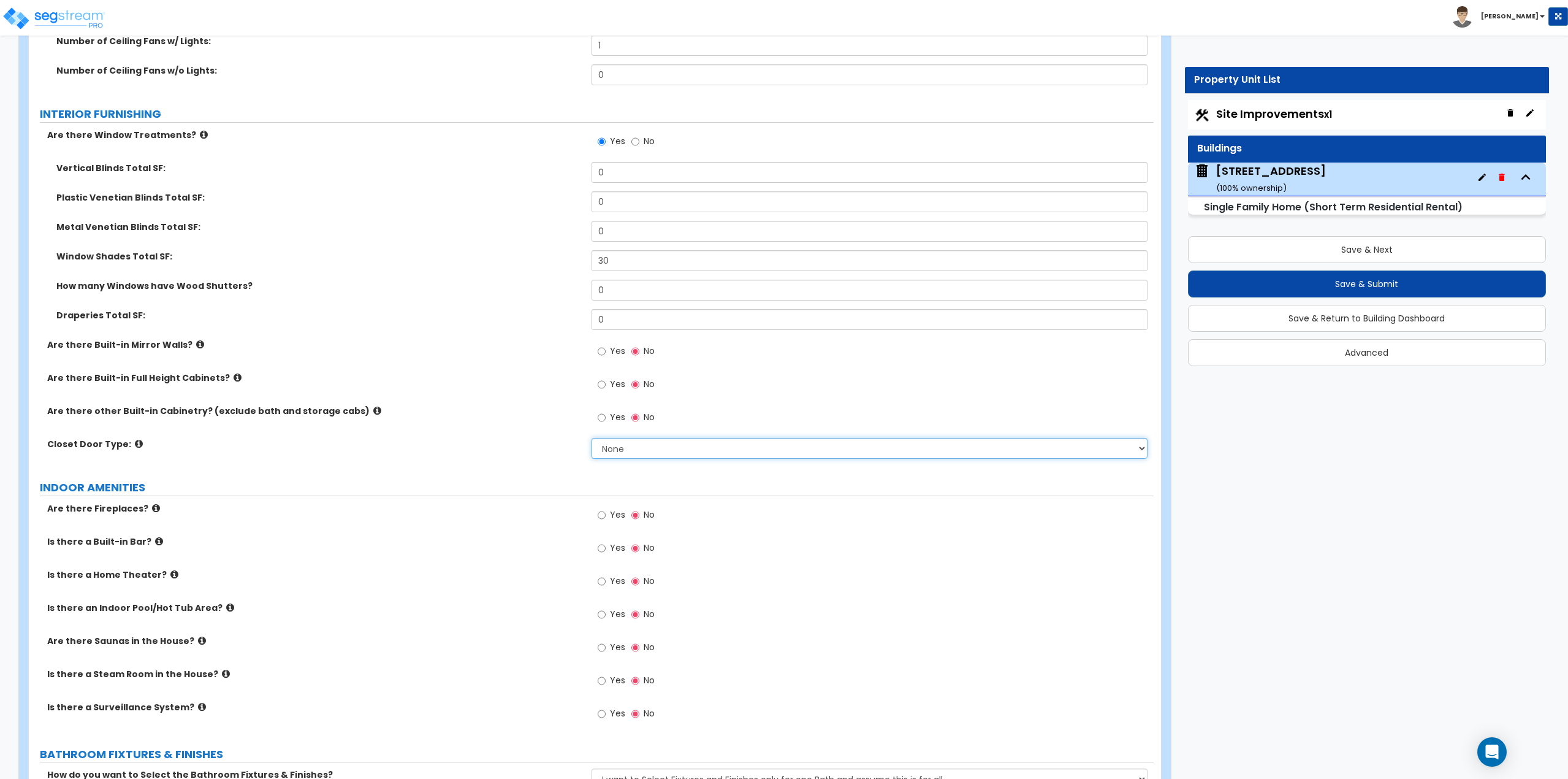
click at [643, 445] on select "None Bi-fold Louvered Doors Bi-fold Panel Doors Sliding Doors Hinged Wood Door" at bounding box center [870, 448] width 557 height 21
click at [346, 417] on label "Are there other Built-in Cabinetry? (exclude bath and storage cabs)" at bounding box center [314, 411] width 535 height 12
click at [373, 410] on icon at bounding box center [377, 410] width 8 height 10
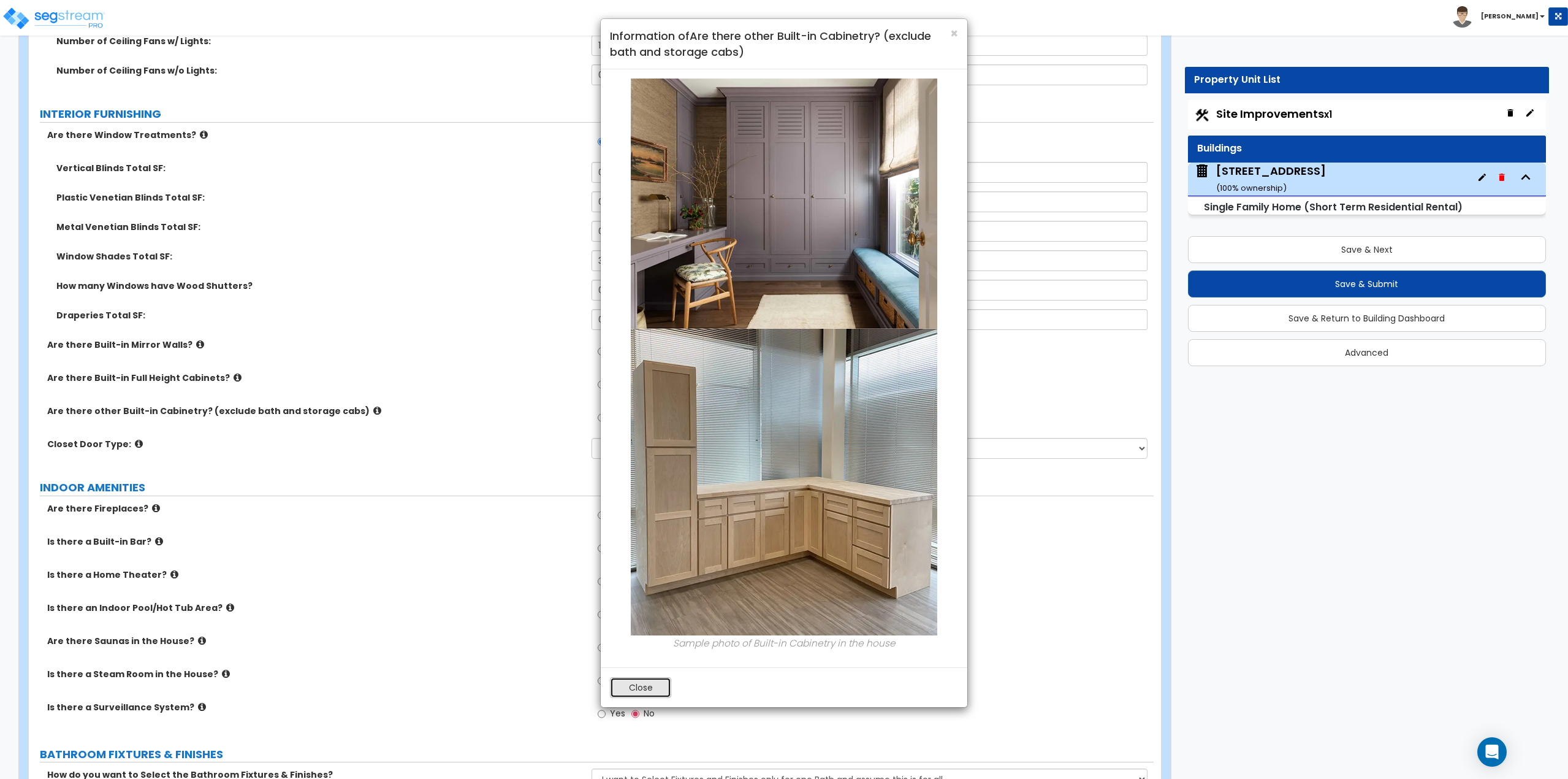
click at [640, 684] on button "Close" at bounding box center [640, 688] width 61 height 21
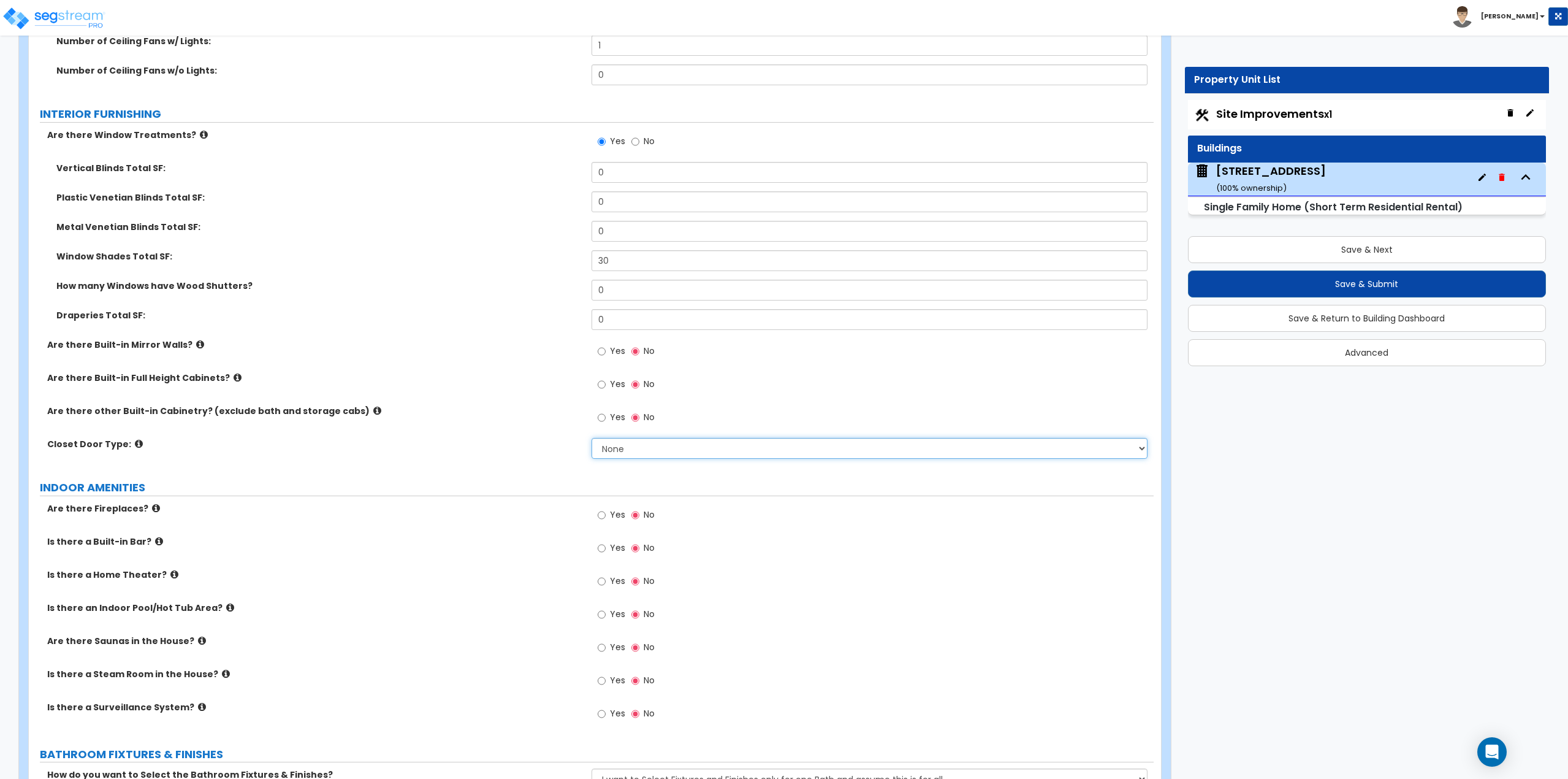
click at [673, 443] on select "None Bi-fold Louvered Doors Bi-fold Panel Doors Sliding Doors Hinged Wood Door" at bounding box center [870, 448] width 557 height 21
click at [592, 438] on select "None Bi-fold Louvered Doors Bi-fold Panel Doors Sliding Doors Hinged Wood Door" at bounding box center [870, 448] width 557 height 21
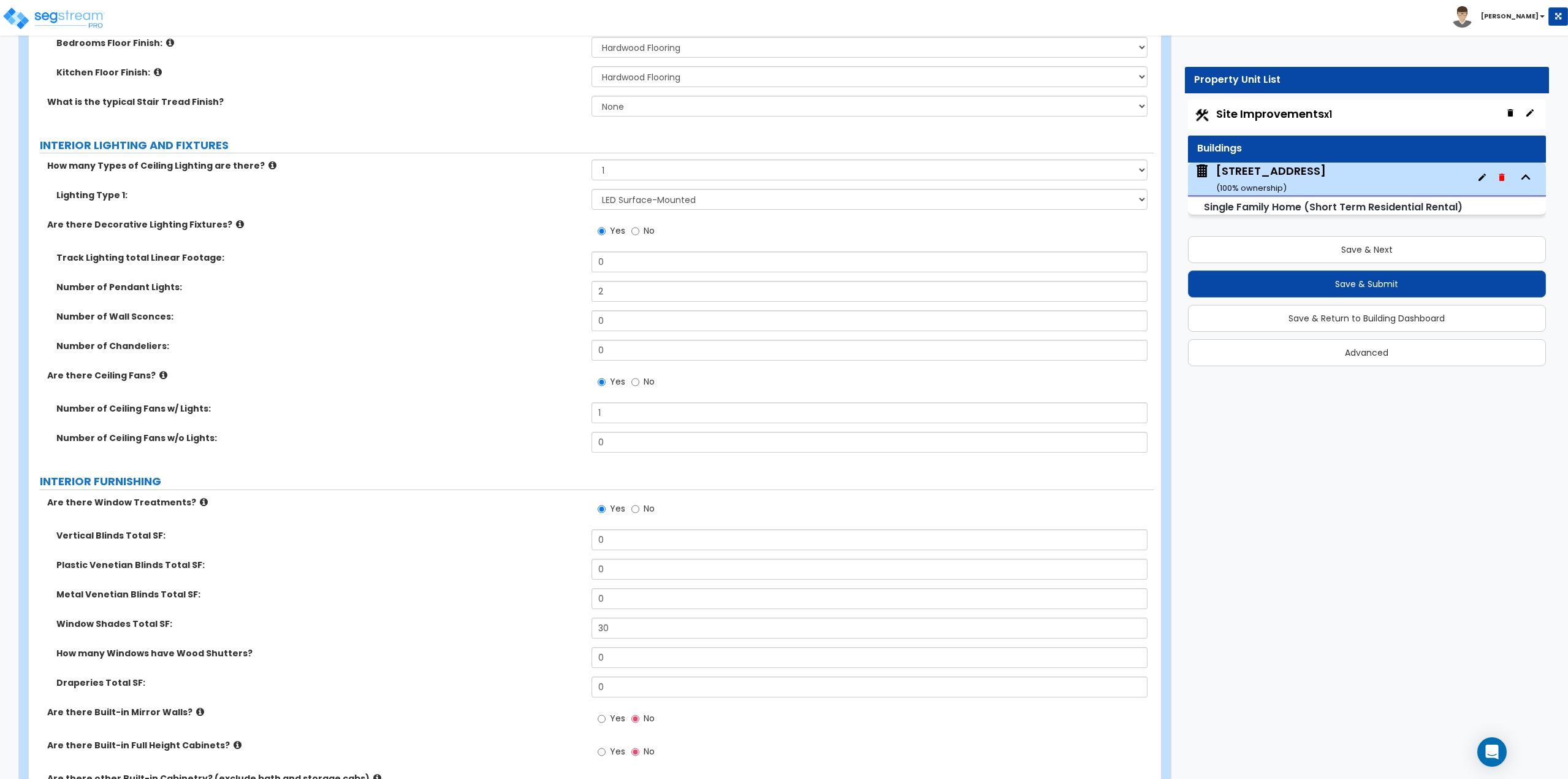
scroll to position [2636, 0]
click at [1346, 244] on button "Save & Next" at bounding box center [1367, 249] width 358 height 27
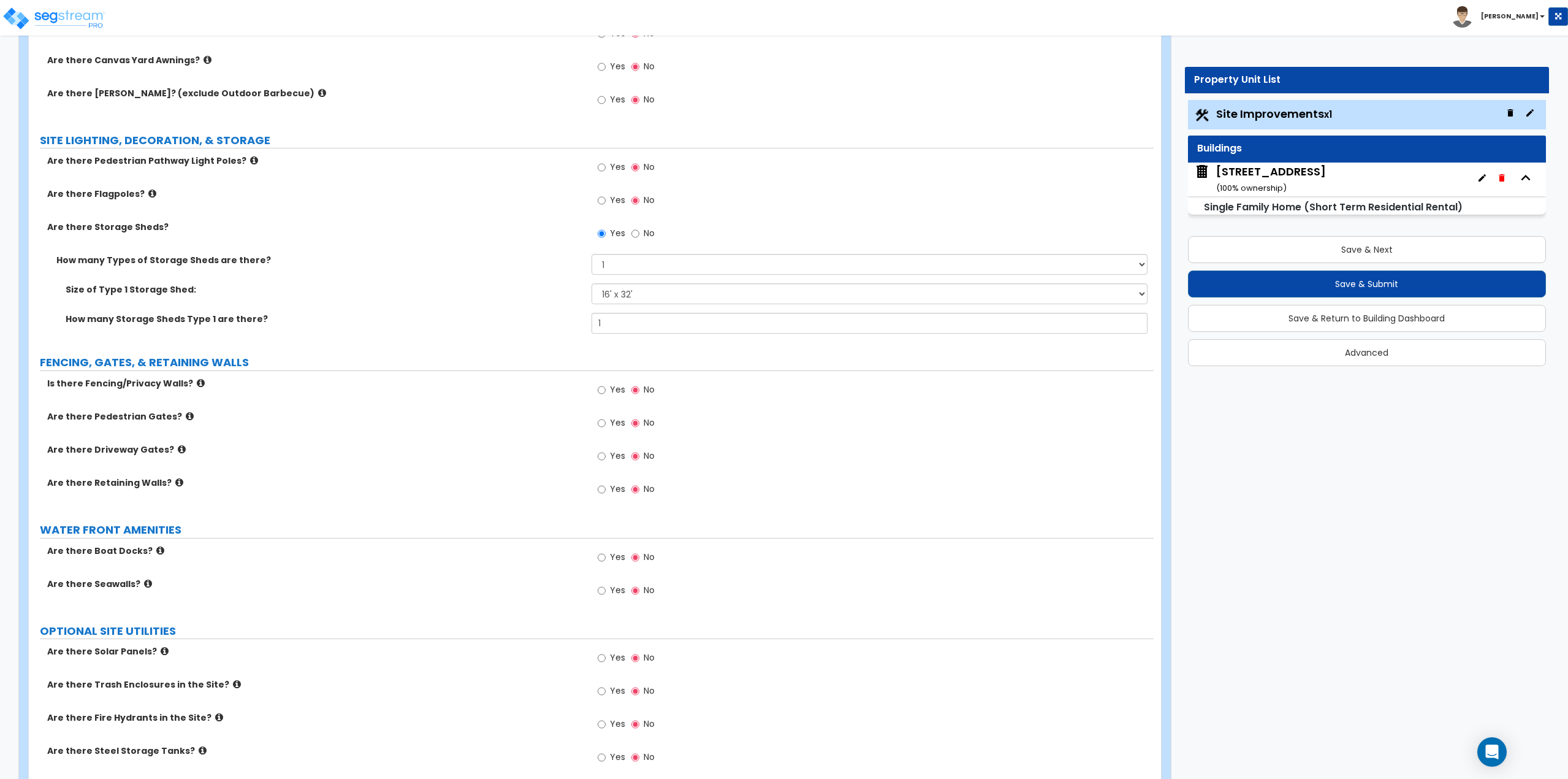
scroll to position [1349, 0]
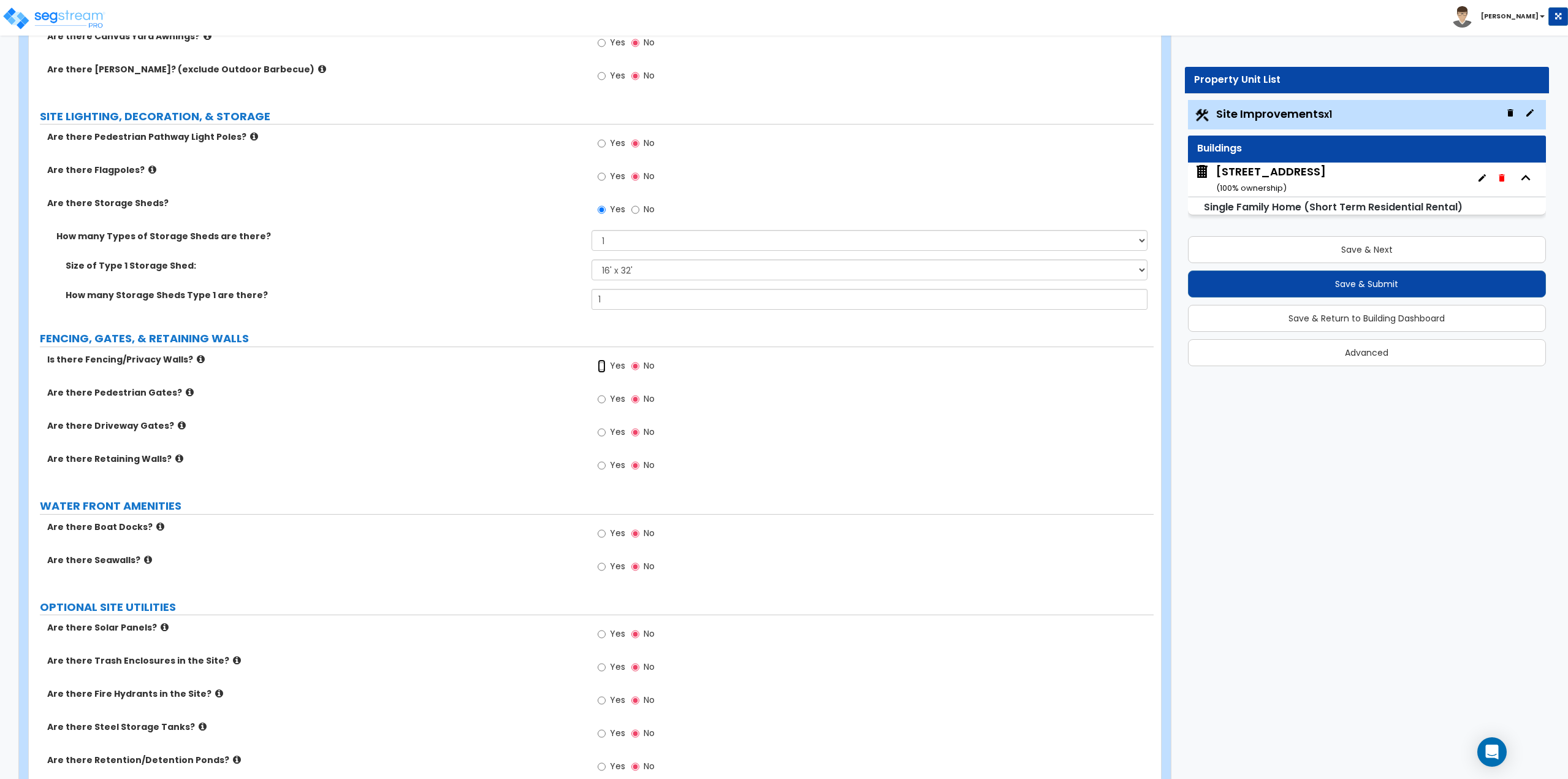
click at [600, 364] on input "Yes" at bounding box center [601, 366] width 8 height 13
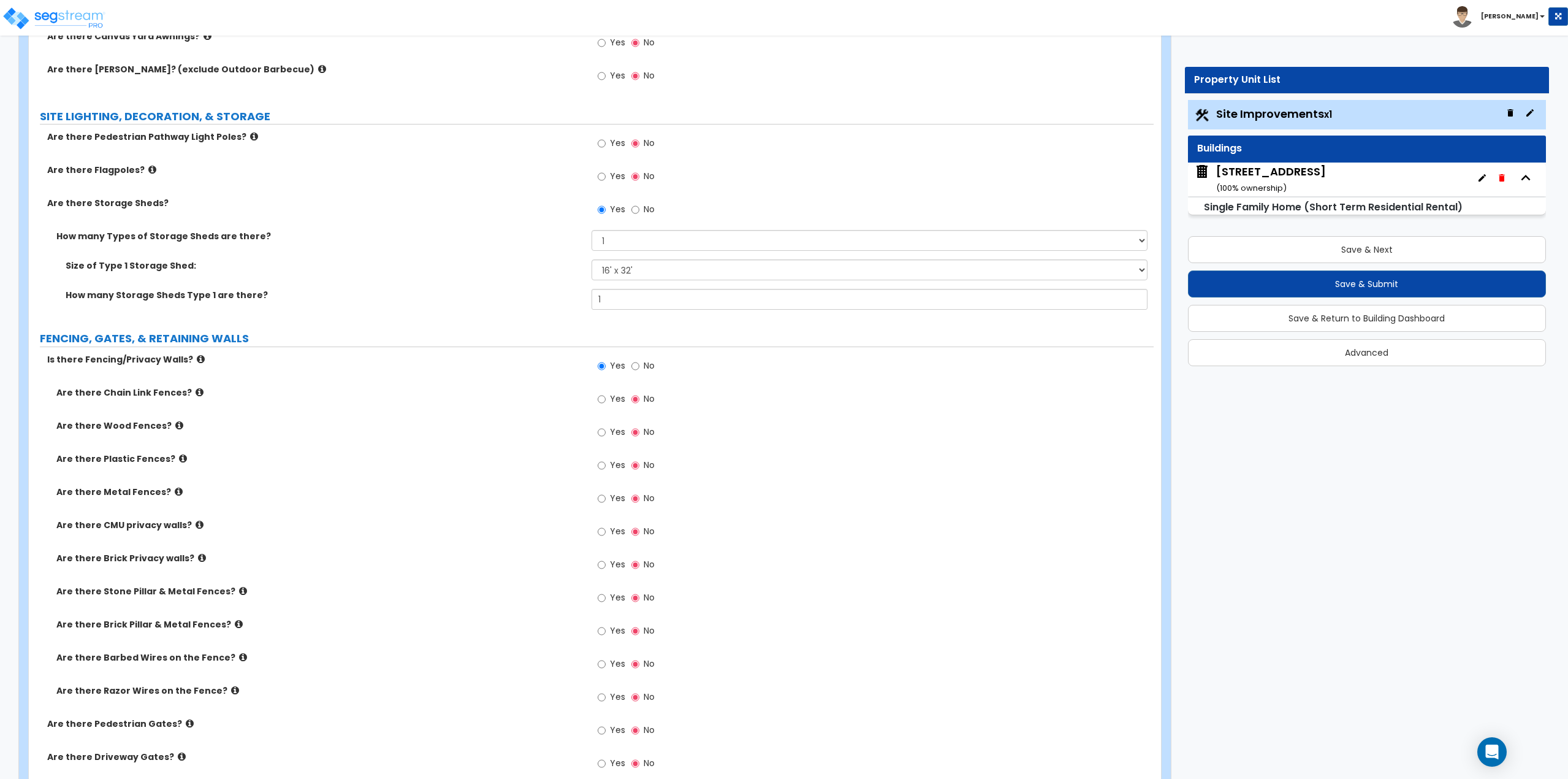
click at [606, 430] on label "Yes" at bounding box center [612, 433] width 28 height 21
click at [606, 430] on input "Yes" at bounding box center [601, 432] width 8 height 13
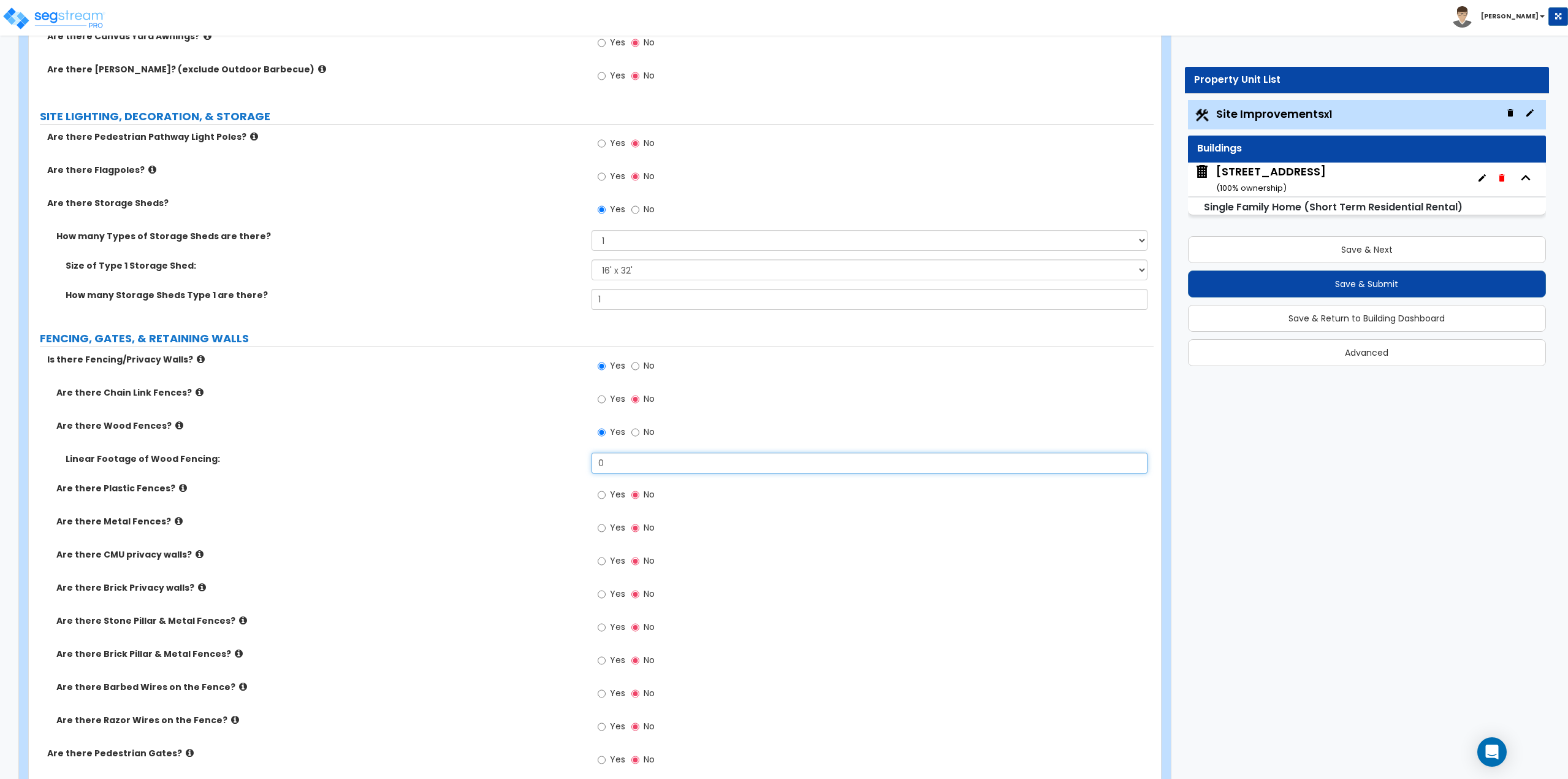
drag, startPoint x: 607, startPoint y: 461, endPoint x: 582, endPoint y: 472, distance: 27.3
click at [582, 472] on div "Linear Footage of Wood Fencing: 0" at bounding box center [591, 467] width 1125 height 30
click at [666, 463] on input "0" at bounding box center [870, 463] width 557 height 21
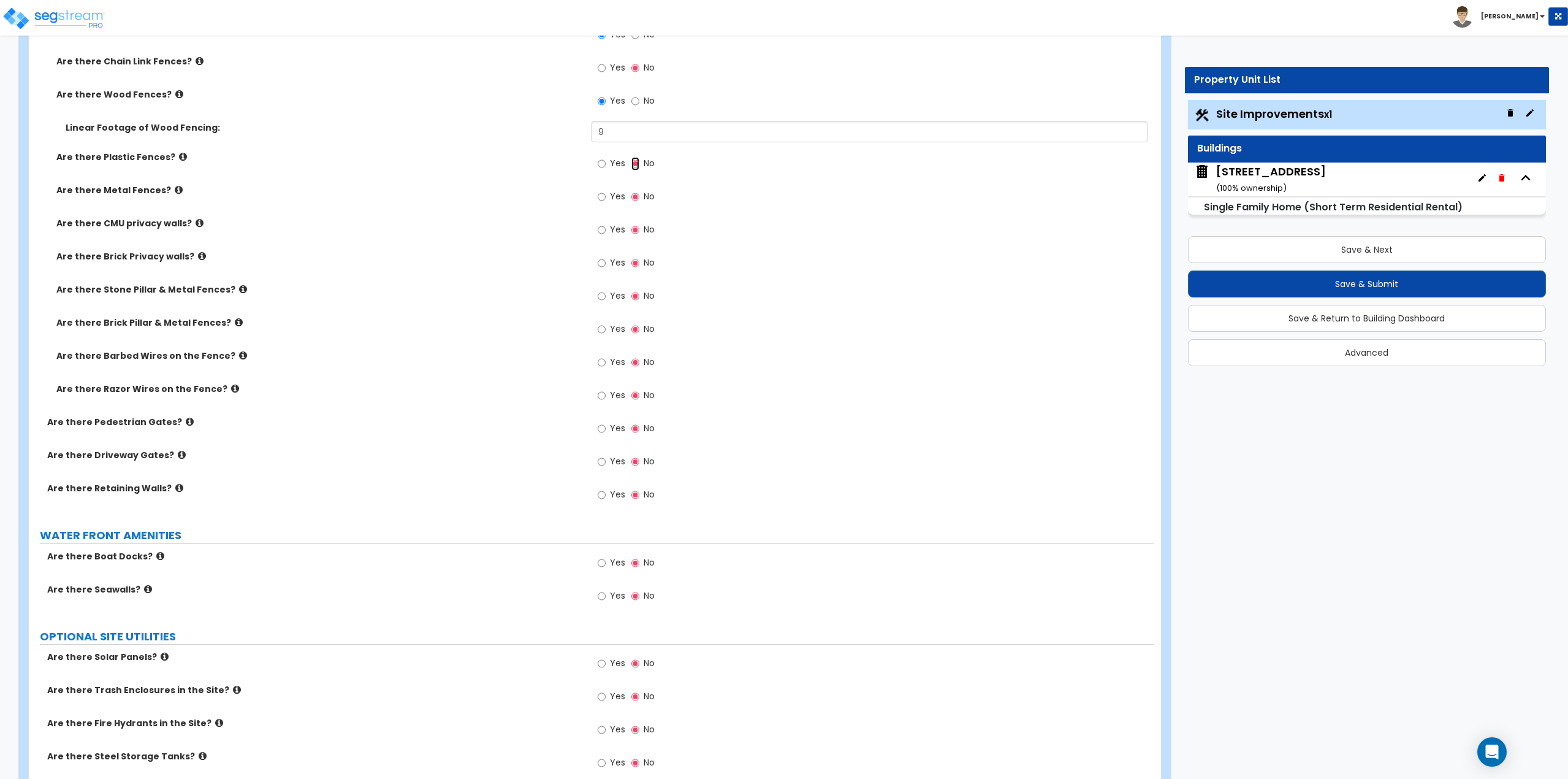
scroll to position [1716, 0]
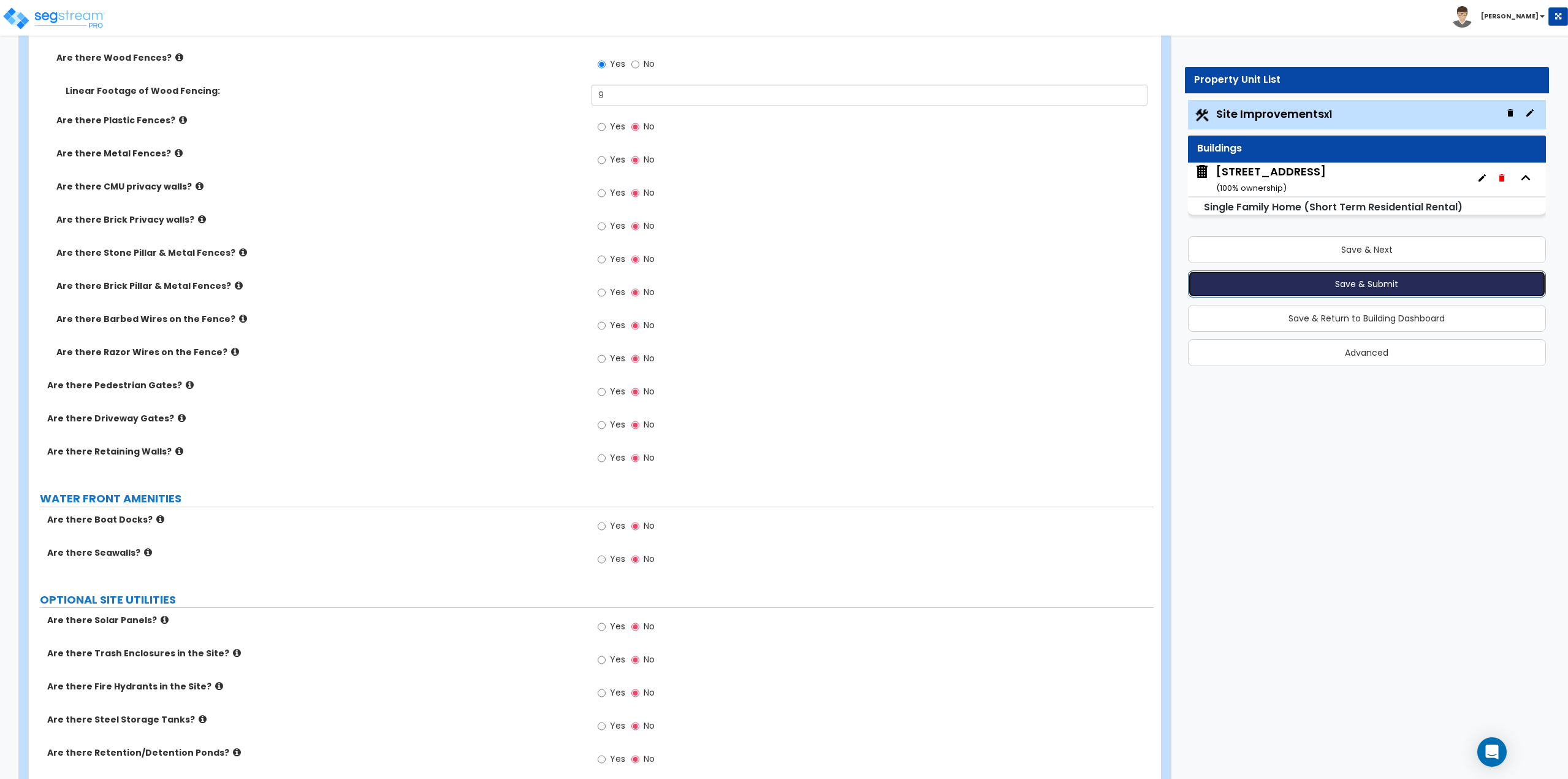
click at [1359, 285] on button "Save & Submit" at bounding box center [1367, 284] width 358 height 27
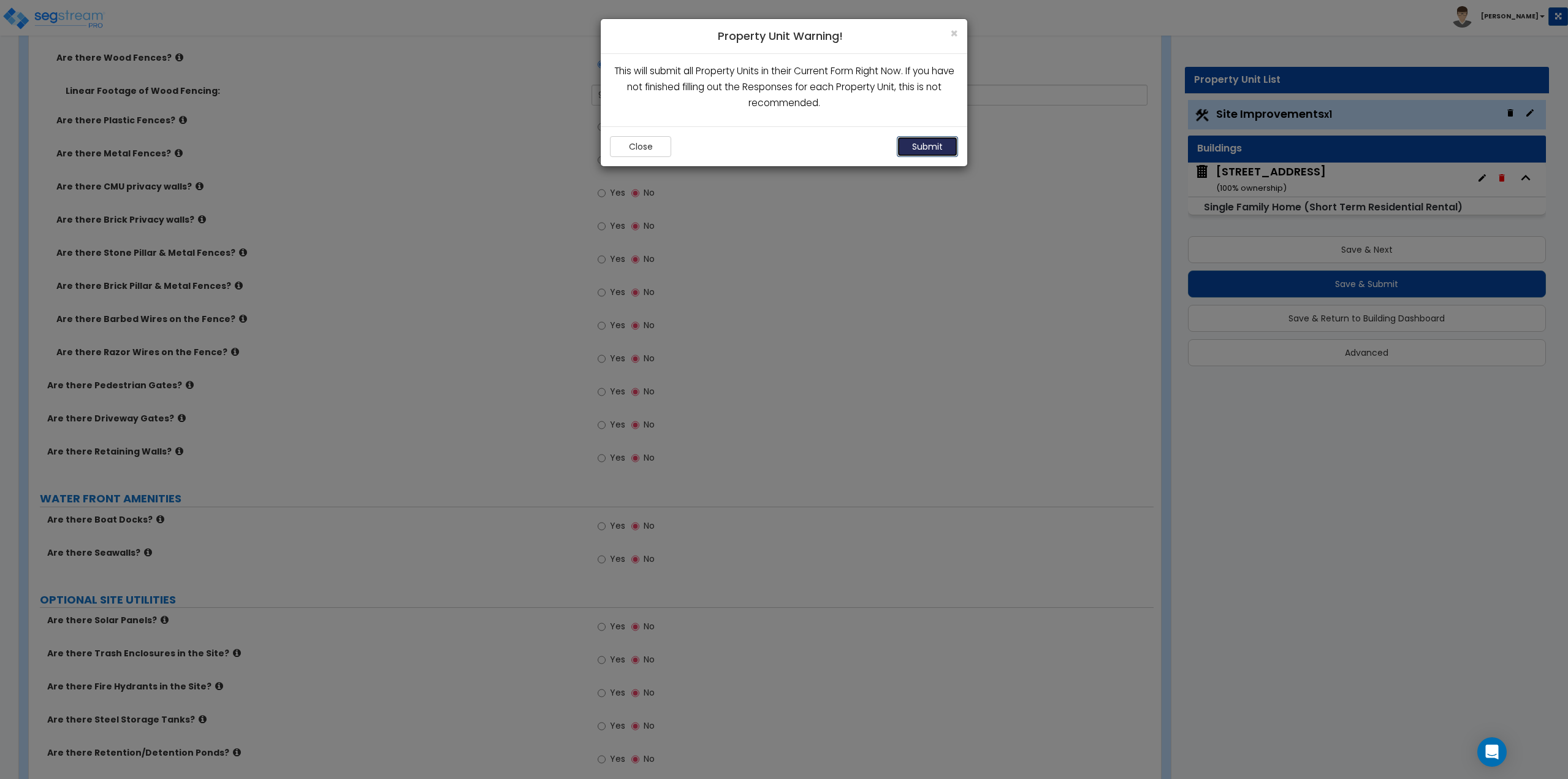
click at [934, 141] on button "Submit" at bounding box center [928, 146] width 61 height 21
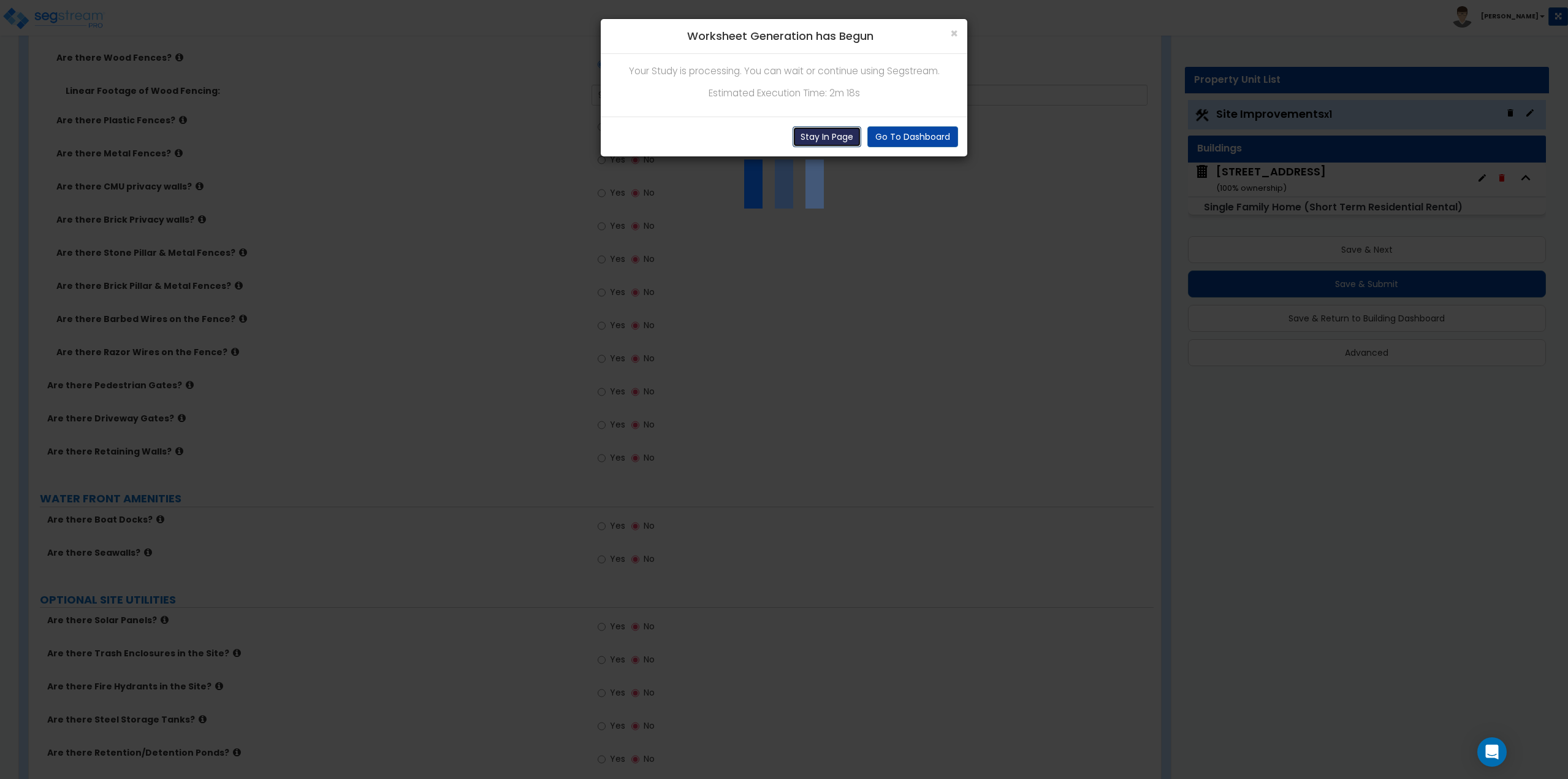
click at [830, 142] on button "Stay In Page" at bounding box center [827, 137] width 69 height 21
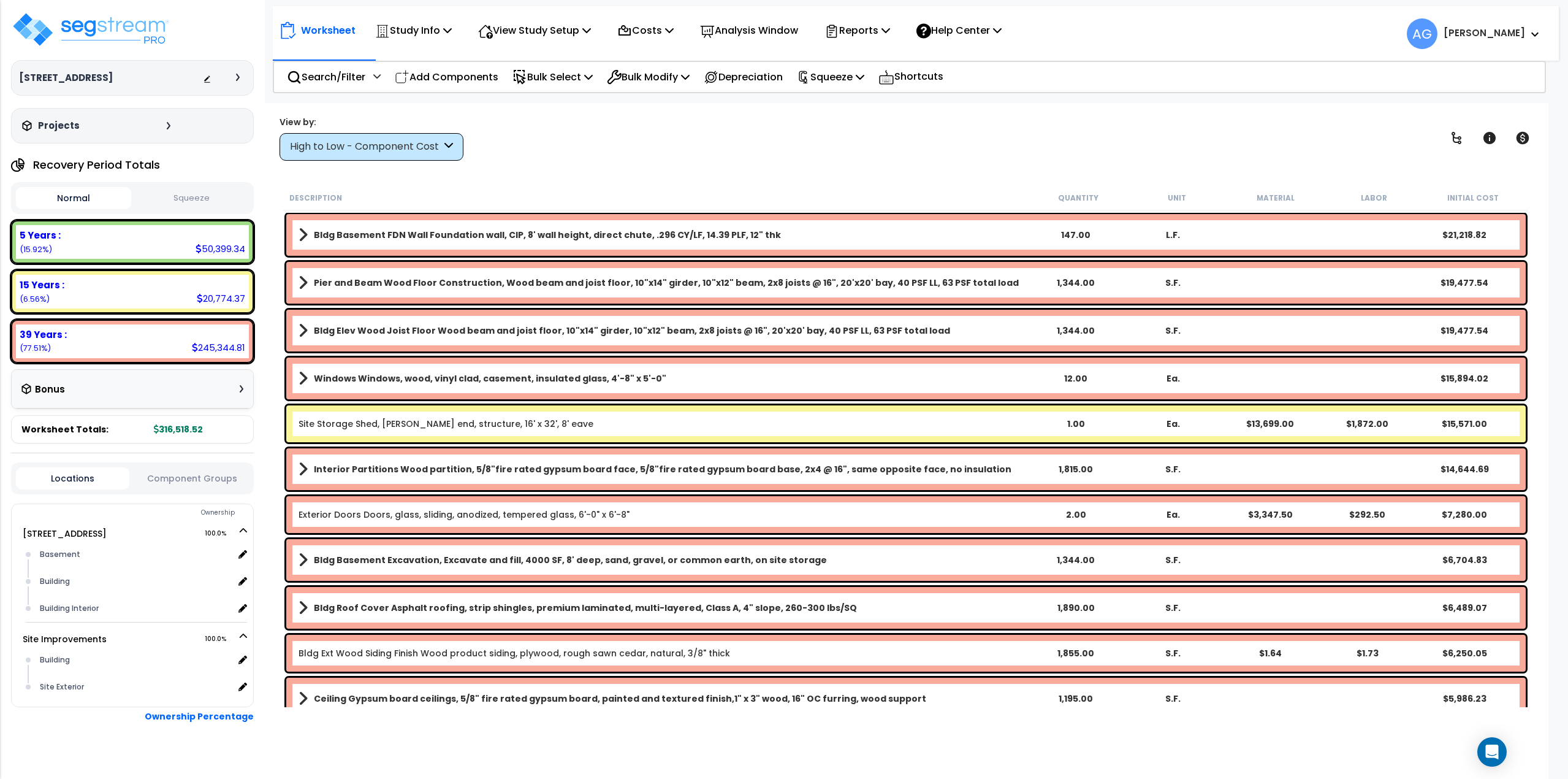
click at [200, 198] on button "Squeeze" at bounding box center [191, 198] width 115 height 22
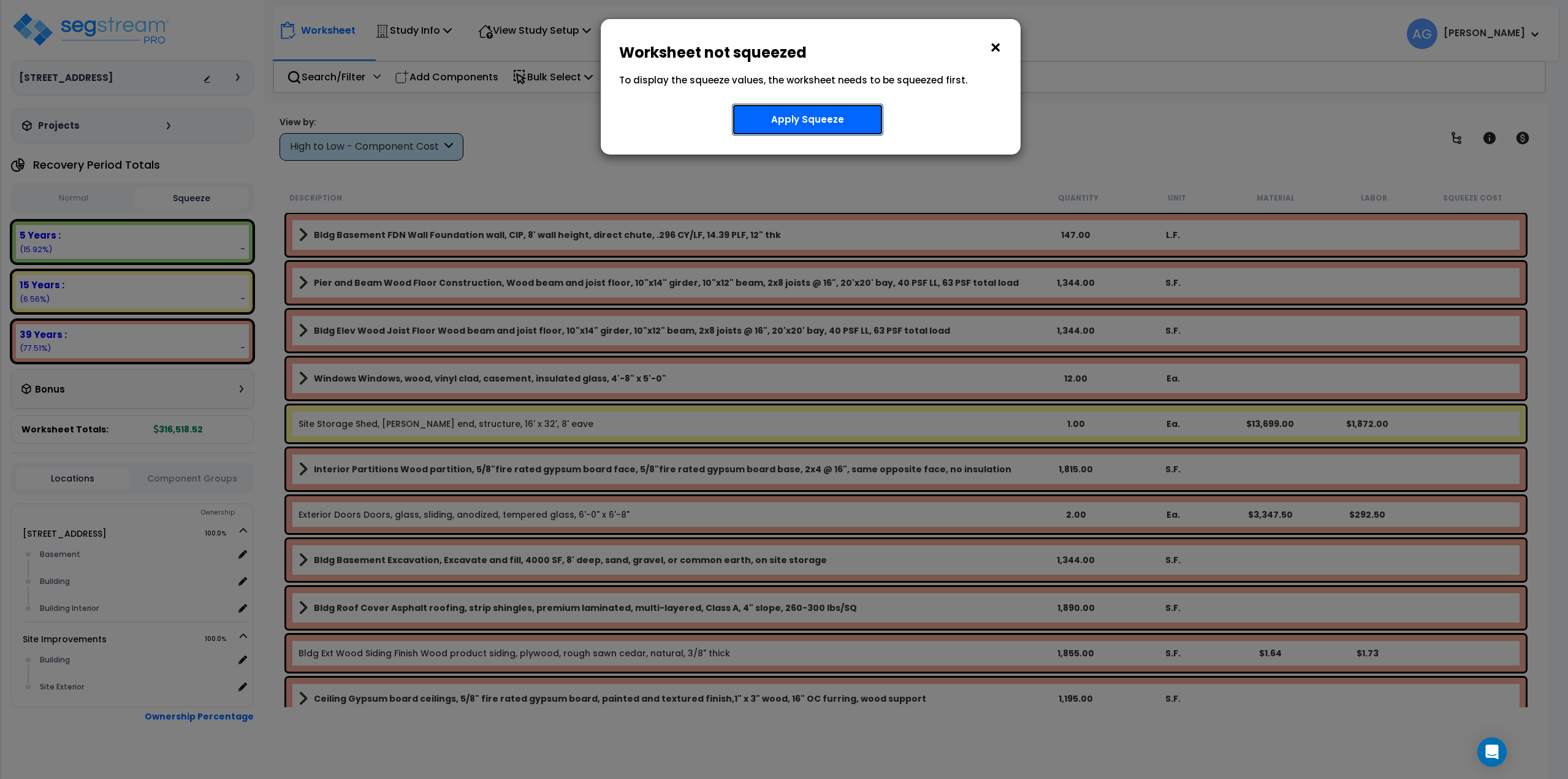
click at [814, 119] on button "Apply Squeeze" at bounding box center [807, 119] width 151 height 32
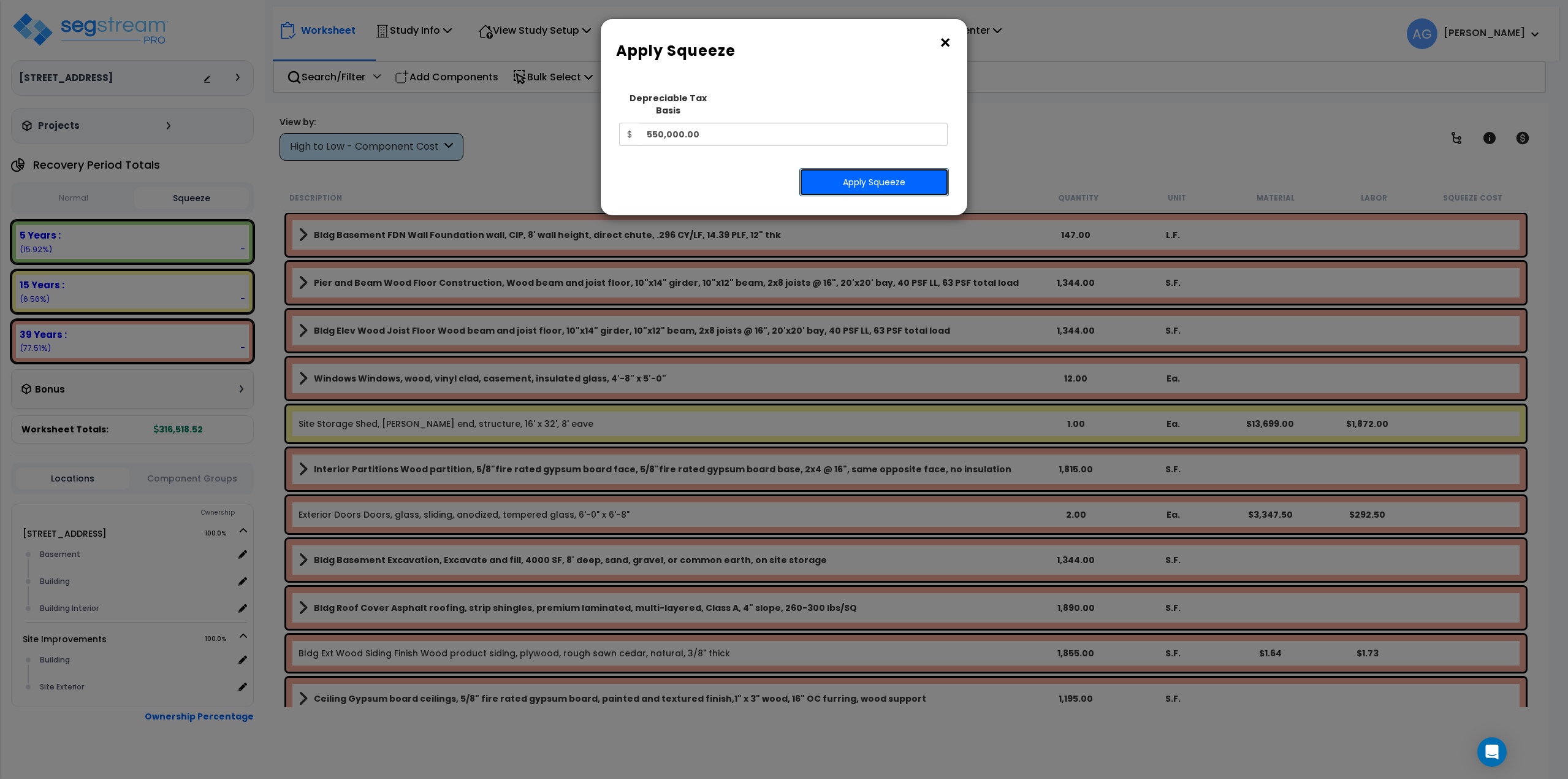
click at [832, 171] on button "Apply Squeeze" at bounding box center [874, 182] width 150 height 28
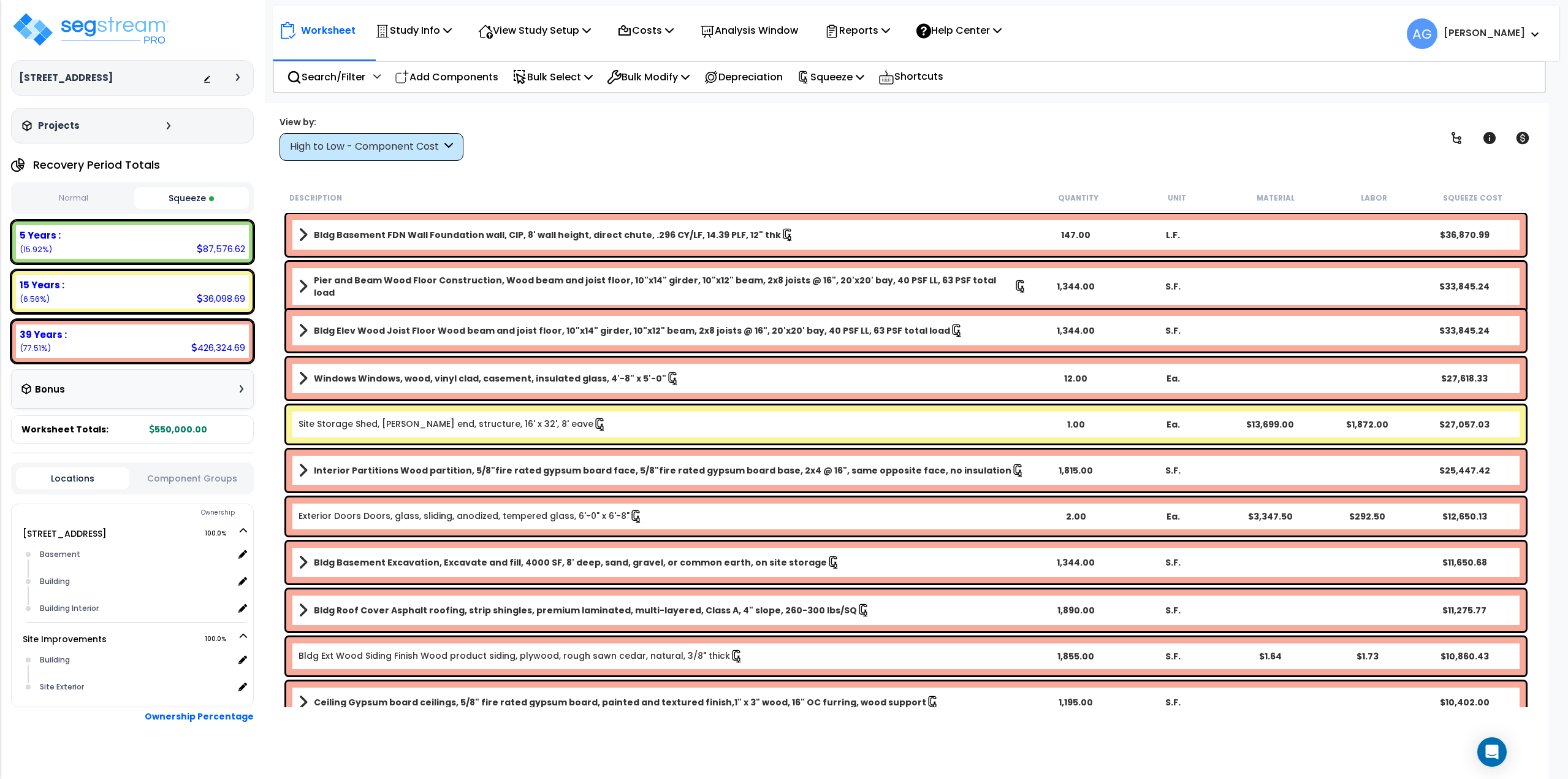
click at [551, 428] on b "Site Storage Shed, [PERSON_NAME] end, structure, 16' x 32', 8' eave" at bounding box center [663, 424] width 729 height 13
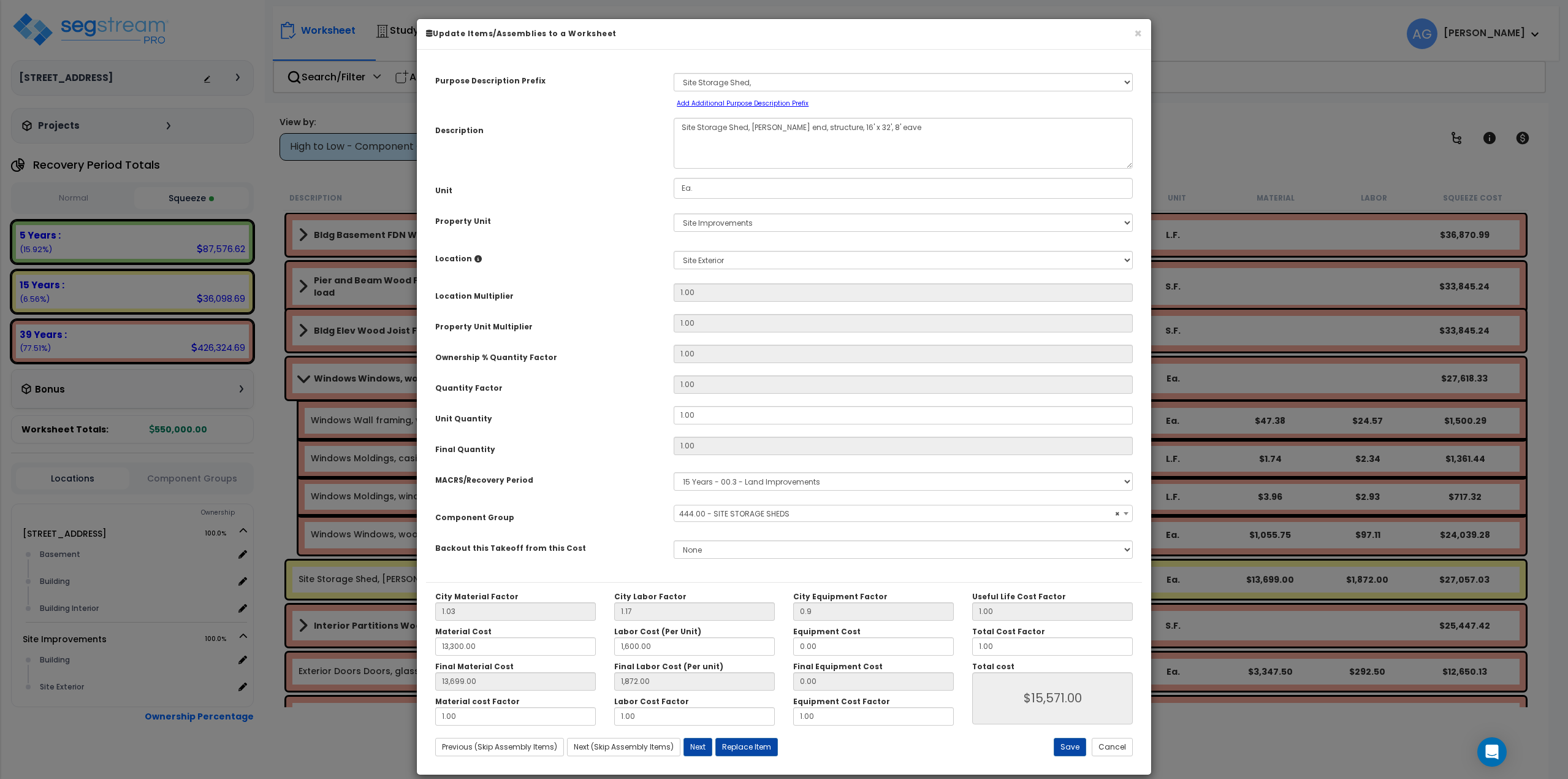
select select "58192"
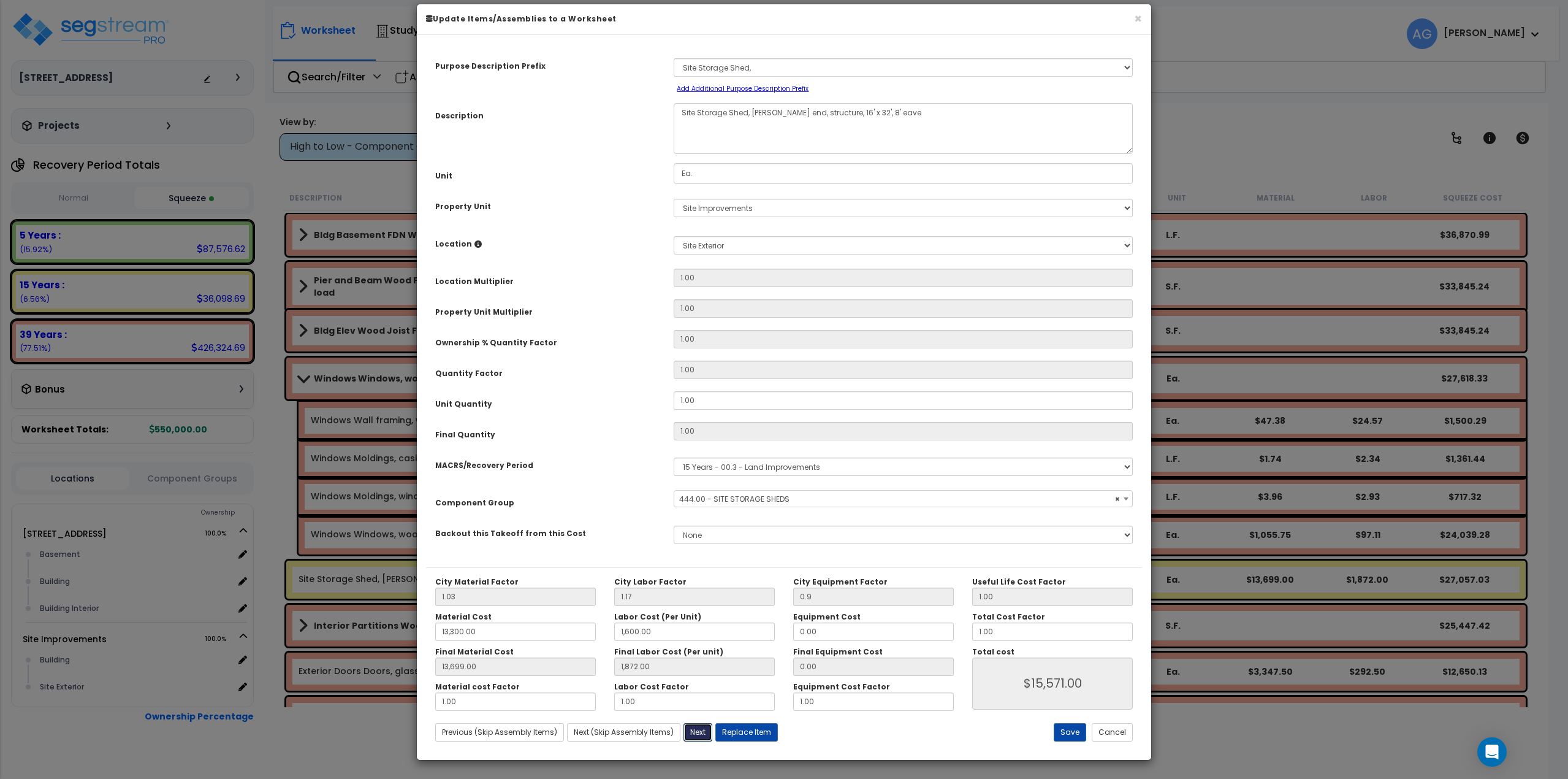
click at [698, 737] on button "Next" at bounding box center [697, 732] width 29 height 18
type input "0.90"
type input "13300.00"
type input "1600.00"
type input "13699.00"
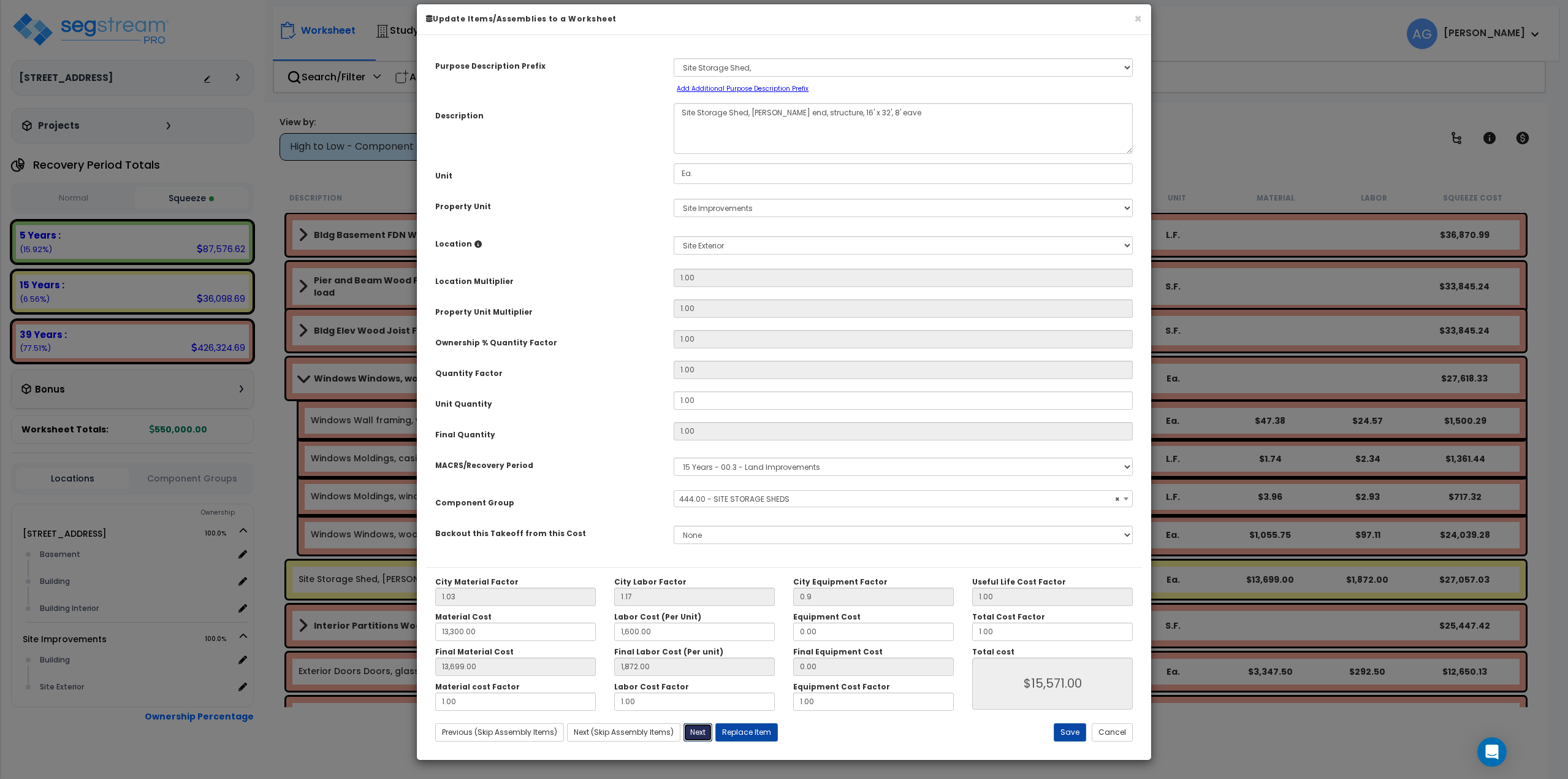
type input "1872.00"
type input "15571.00"
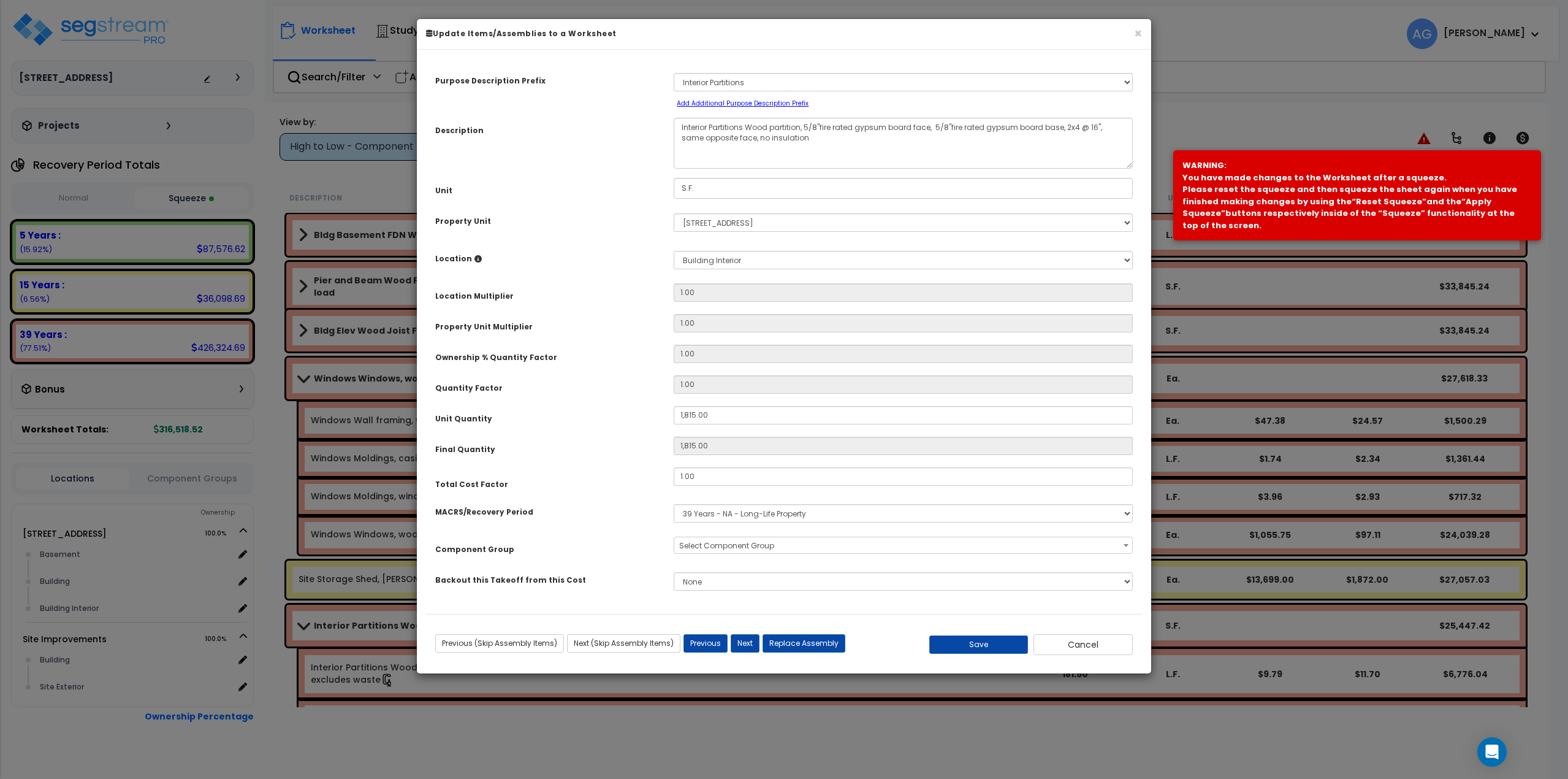
scroll to position [0, 0]
select select "57833"
click at [1065, 653] on button "Cancel" at bounding box center [1083, 644] width 99 height 21
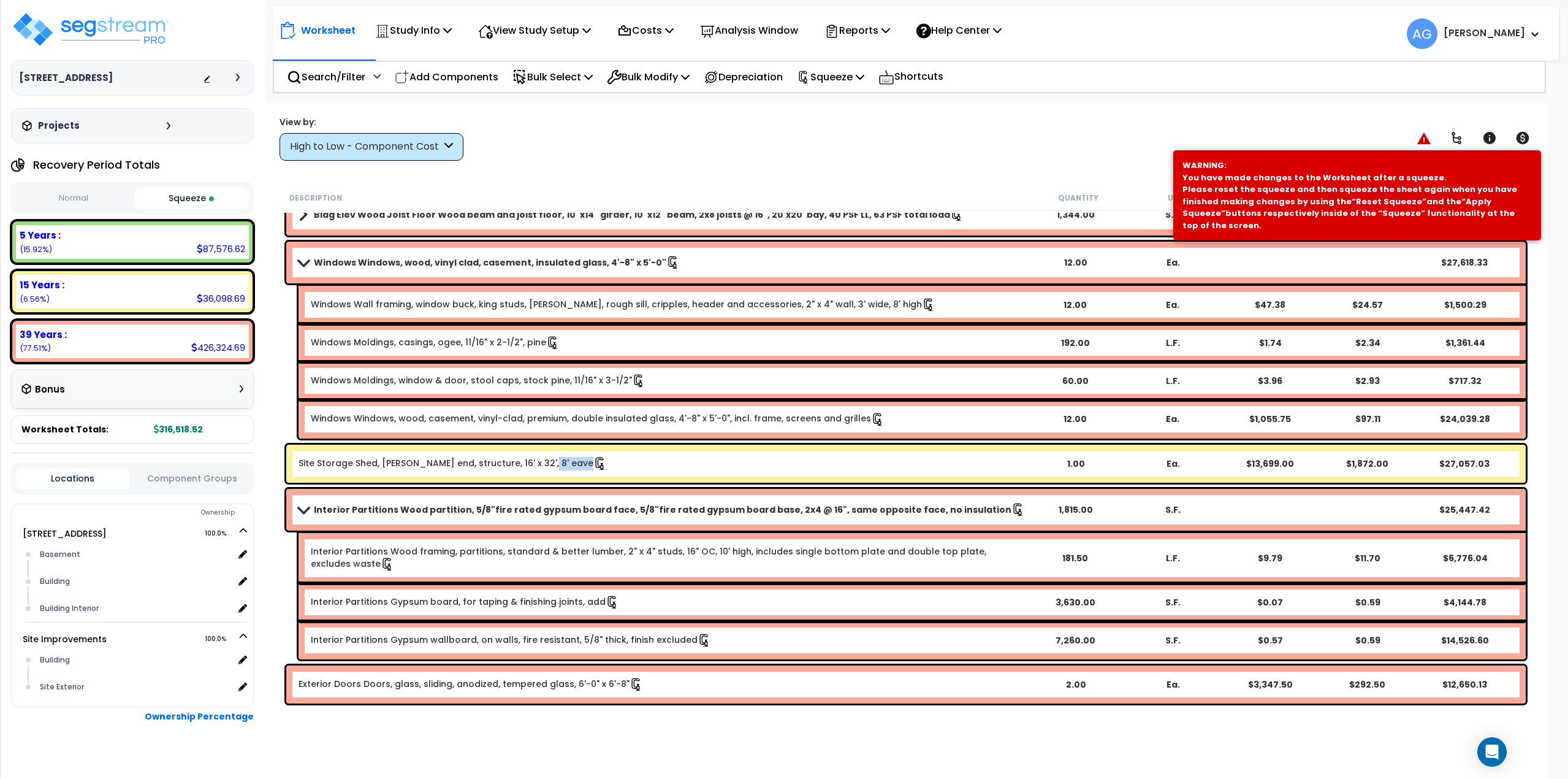
scroll to position [123, 0]
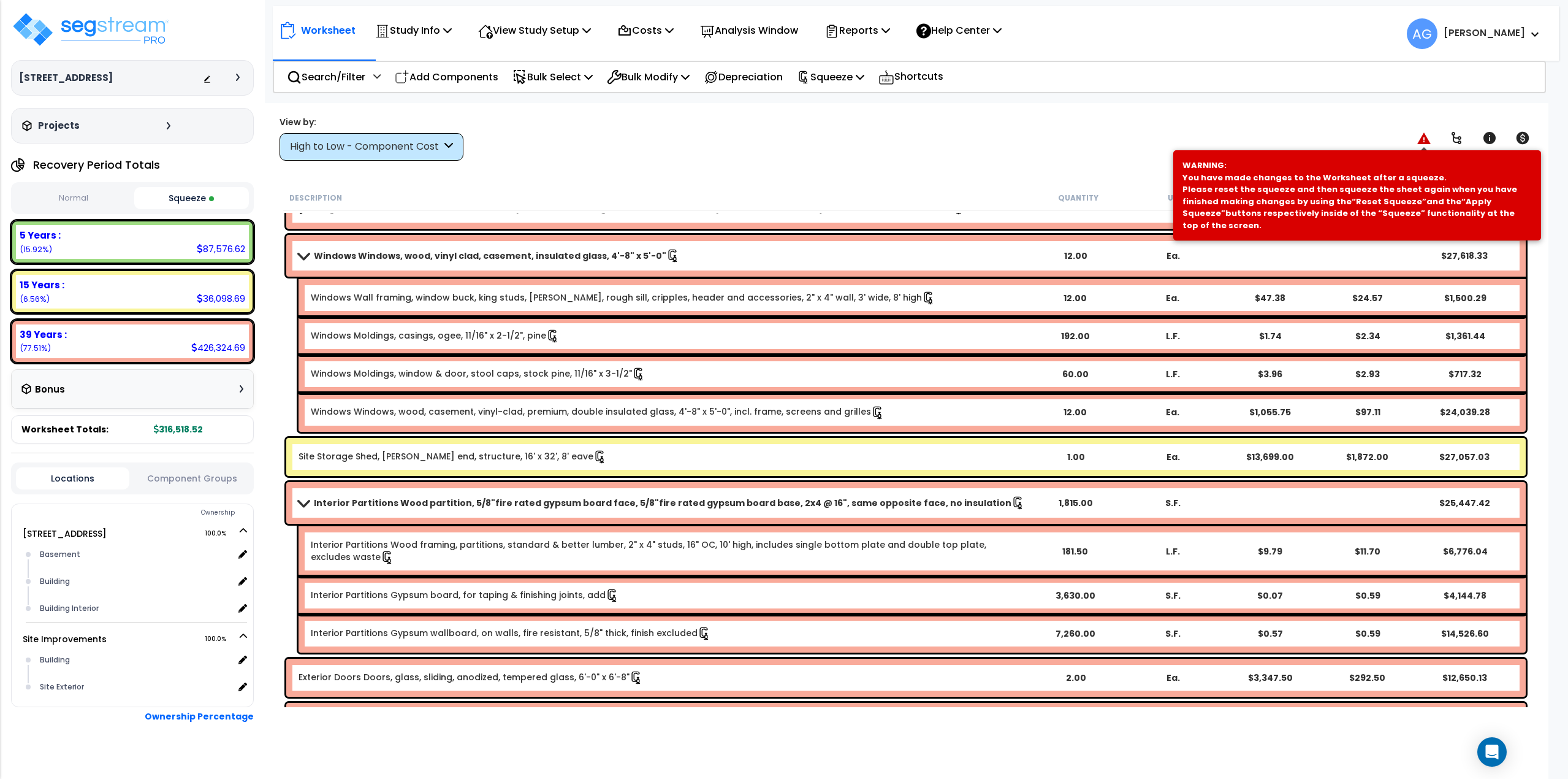
click at [1422, 139] on icon at bounding box center [1424, 138] width 13 height 11
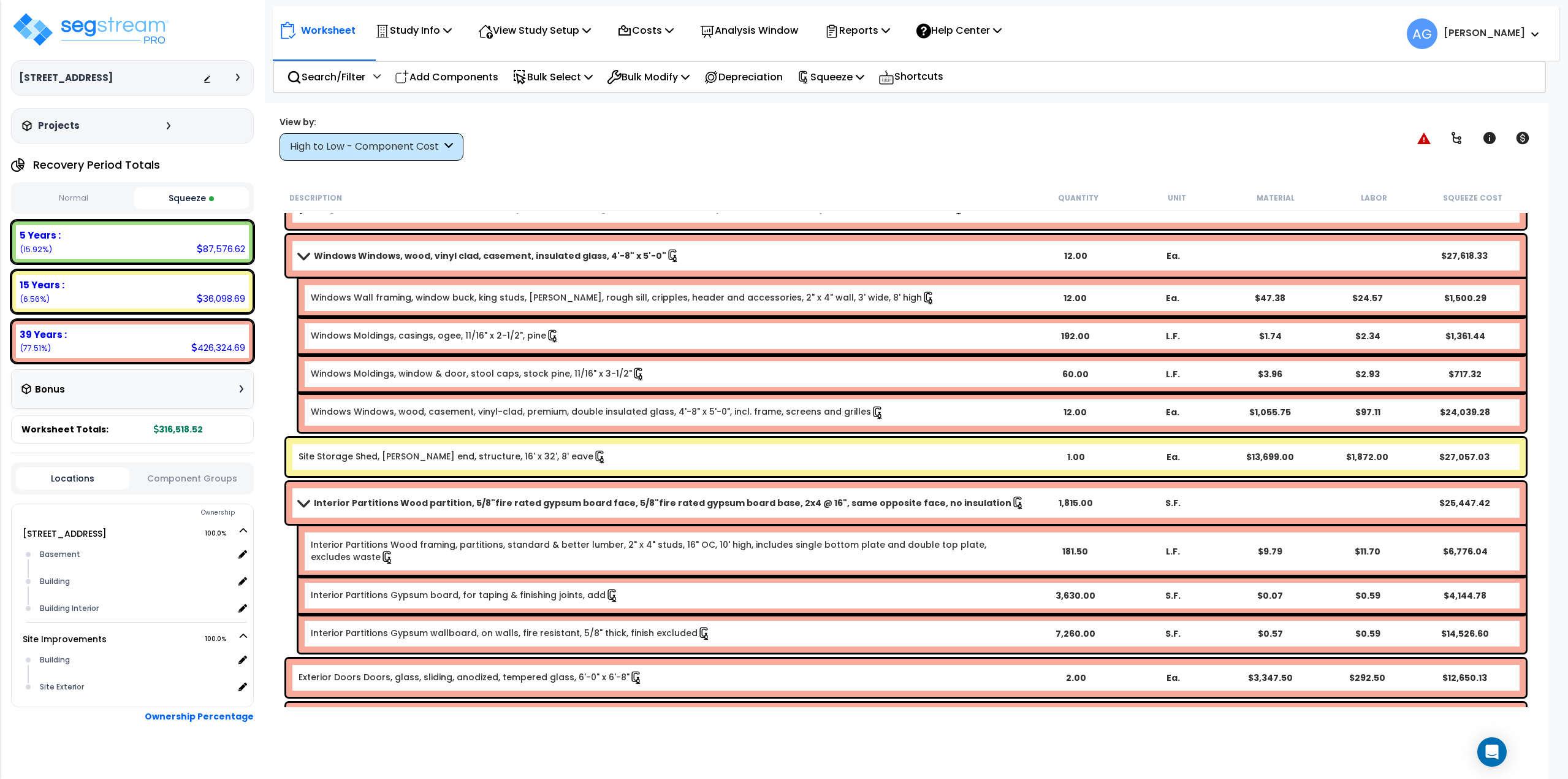
click at [114, 200] on button "Normal" at bounding box center [73, 198] width 115 height 22
click at [178, 198] on button "Squeeze" at bounding box center [191, 198] width 115 height 22
click at [848, 82] on p "Squeeze" at bounding box center [830, 77] width 67 height 17
click at [855, 110] on link "Re-squeeze" at bounding box center [851, 106] width 121 height 28
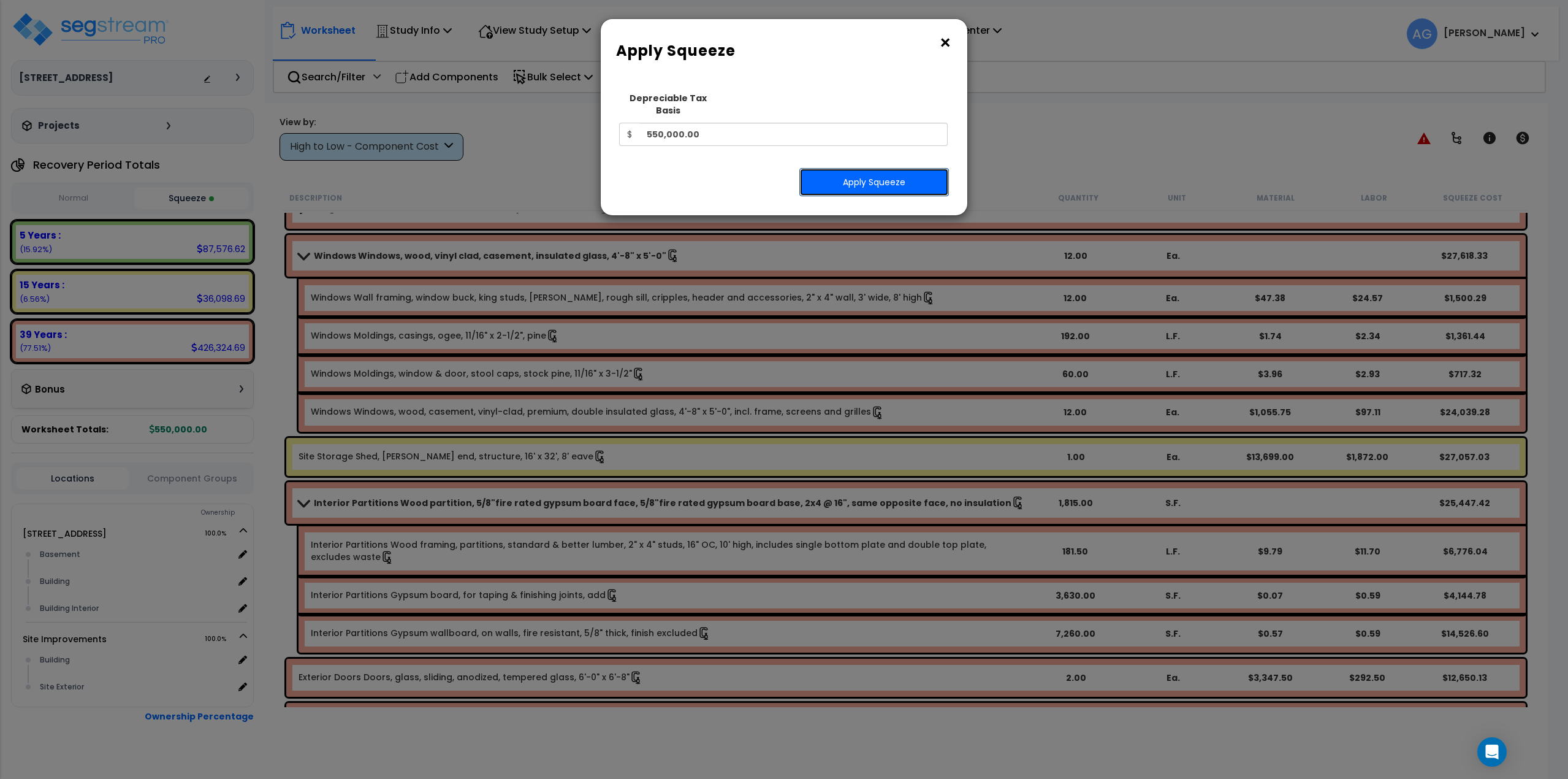
click at [865, 174] on button "Apply Squeeze" at bounding box center [874, 182] width 150 height 28
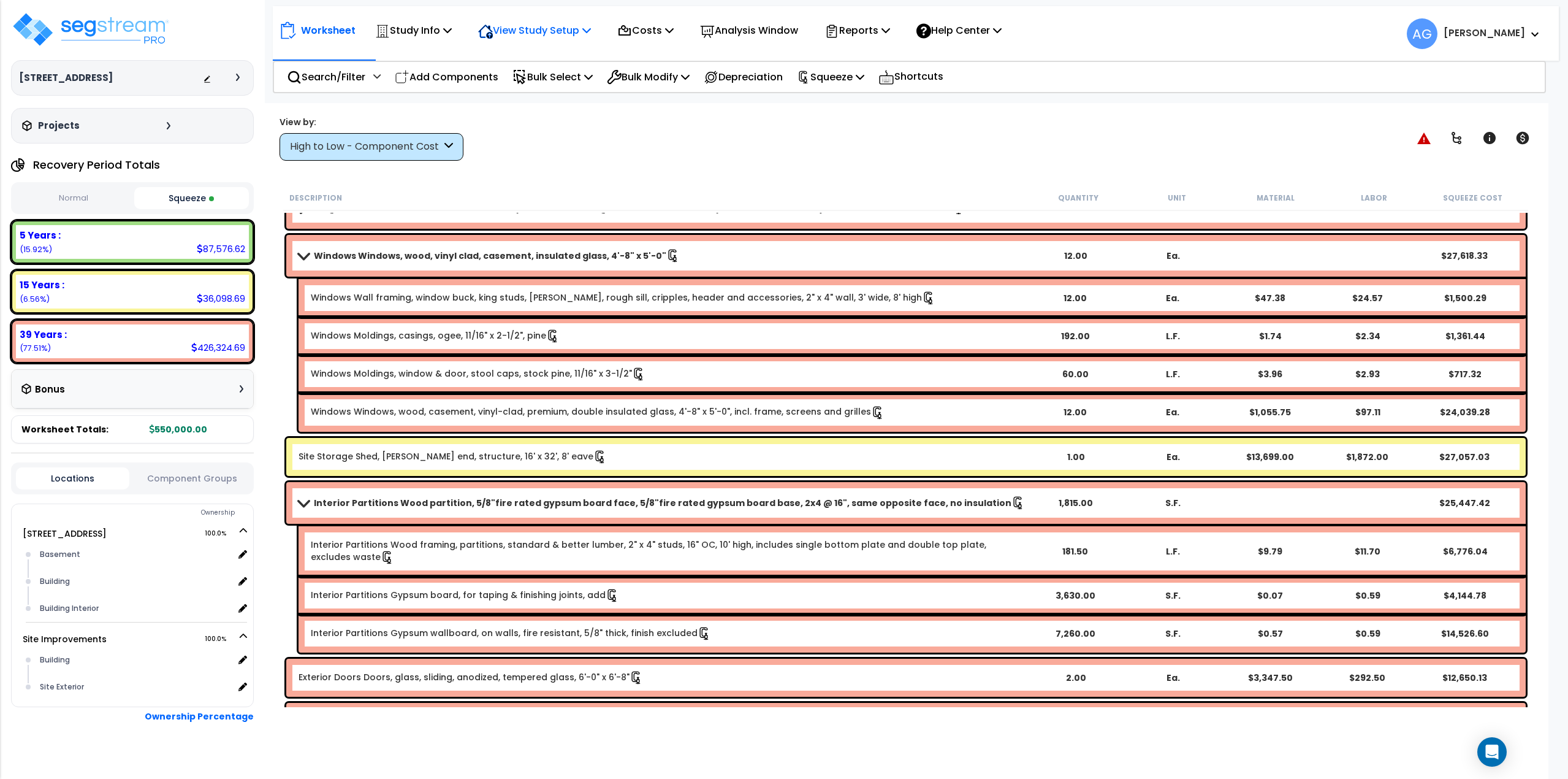
click at [537, 34] on p "View Study Setup" at bounding box center [534, 30] width 113 height 17
click at [531, 59] on link "Building Setup" at bounding box center [532, 58] width 121 height 24
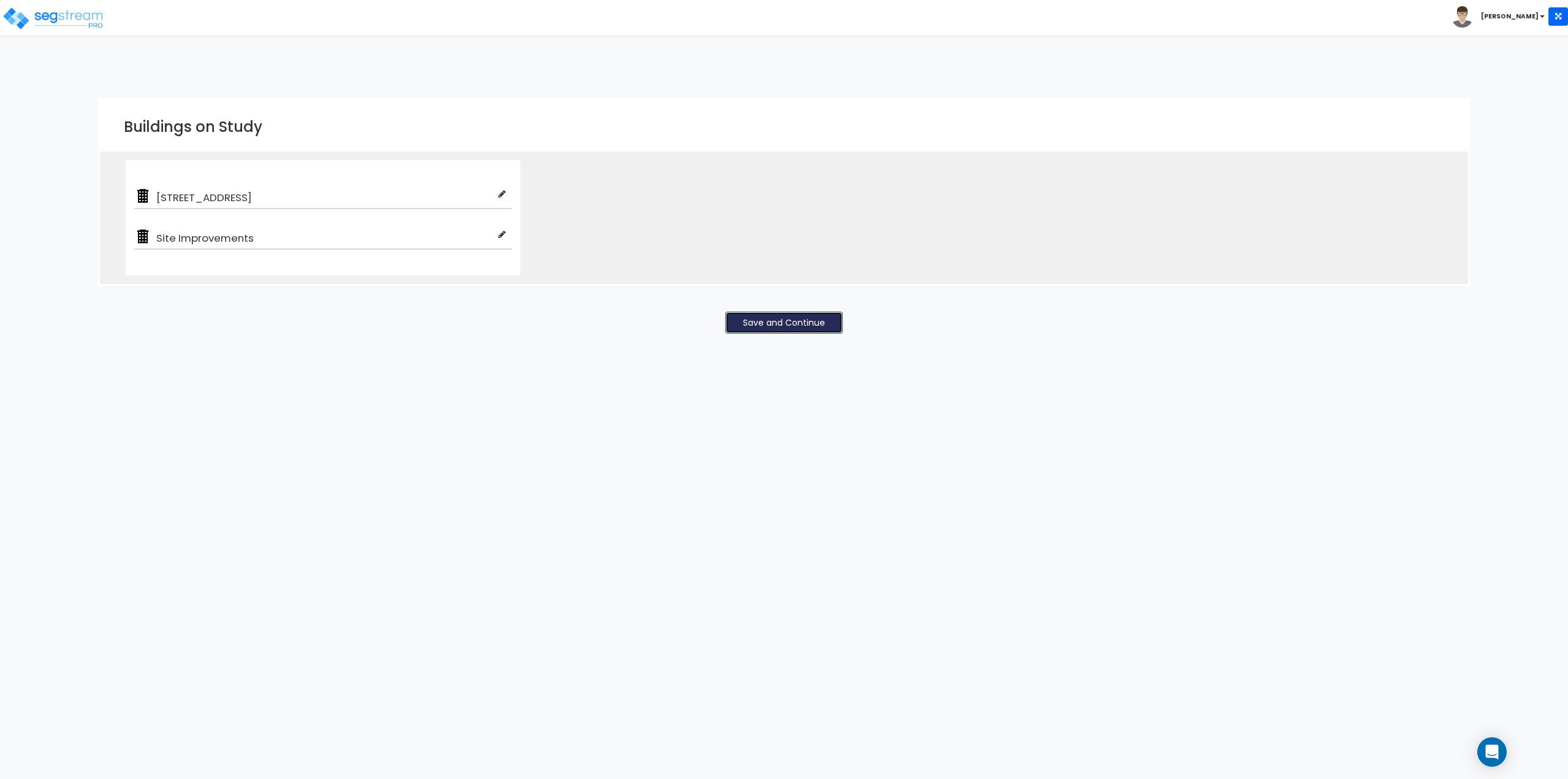
click at [768, 333] on button "Save and Continue" at bounding box center [783, 322] width 117 height 22
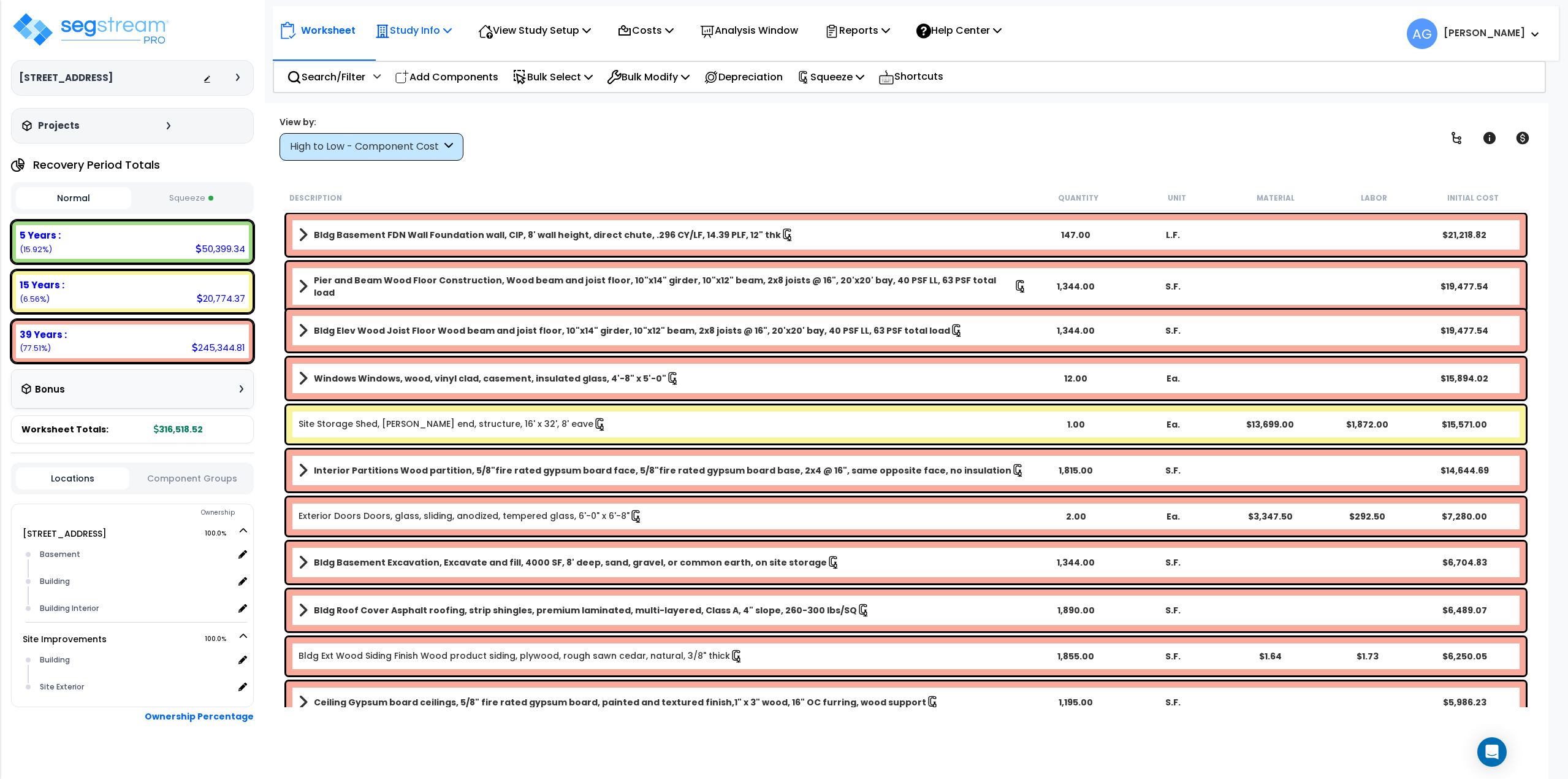
click at [441, 40] on div "Study Info" at bounding box center [413, 30] width 77 height 29
click at [434, 57] on link "Study Setup" at bounding box center [429, 58] width 121 height 24
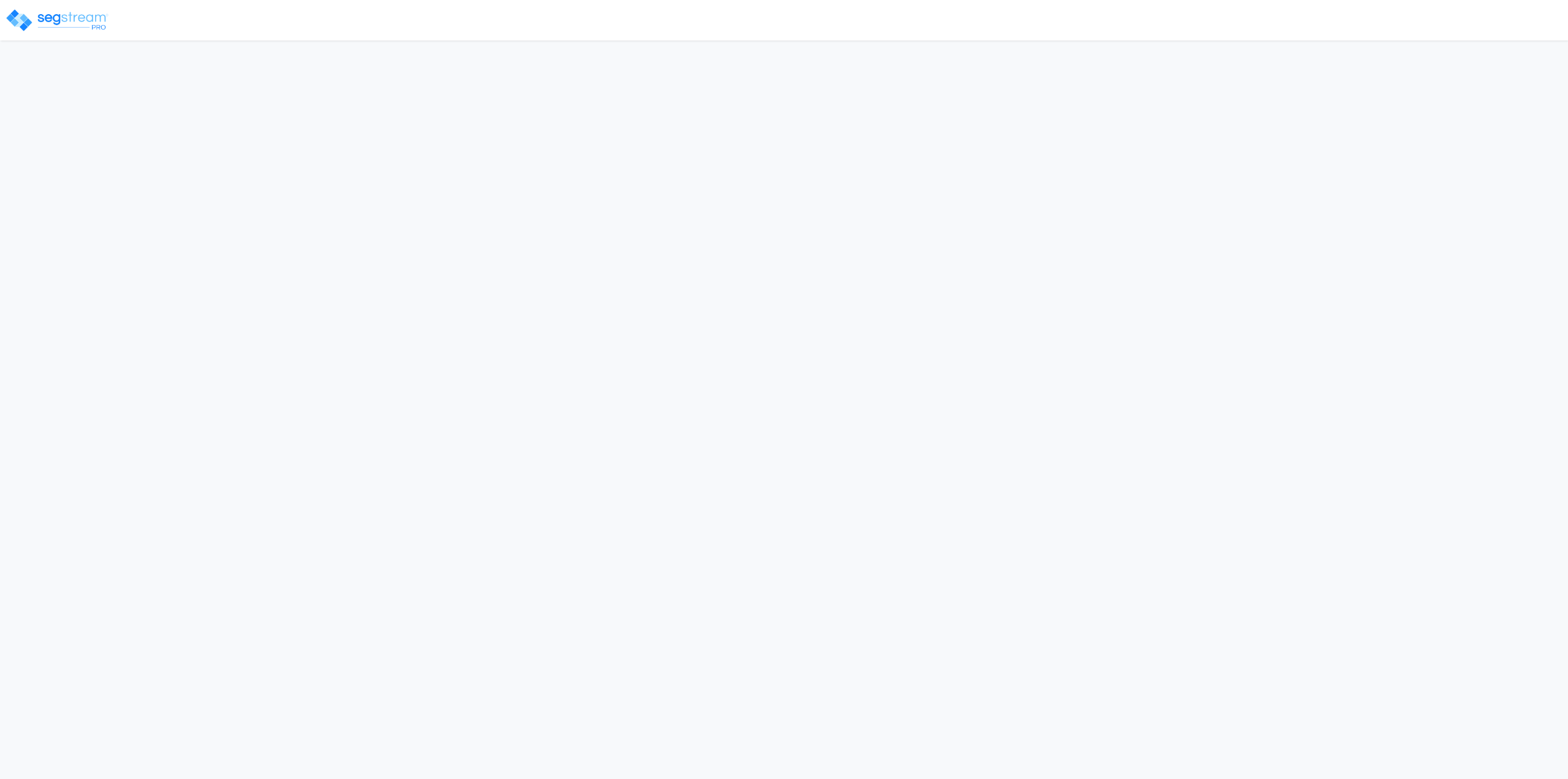
select select "2025"
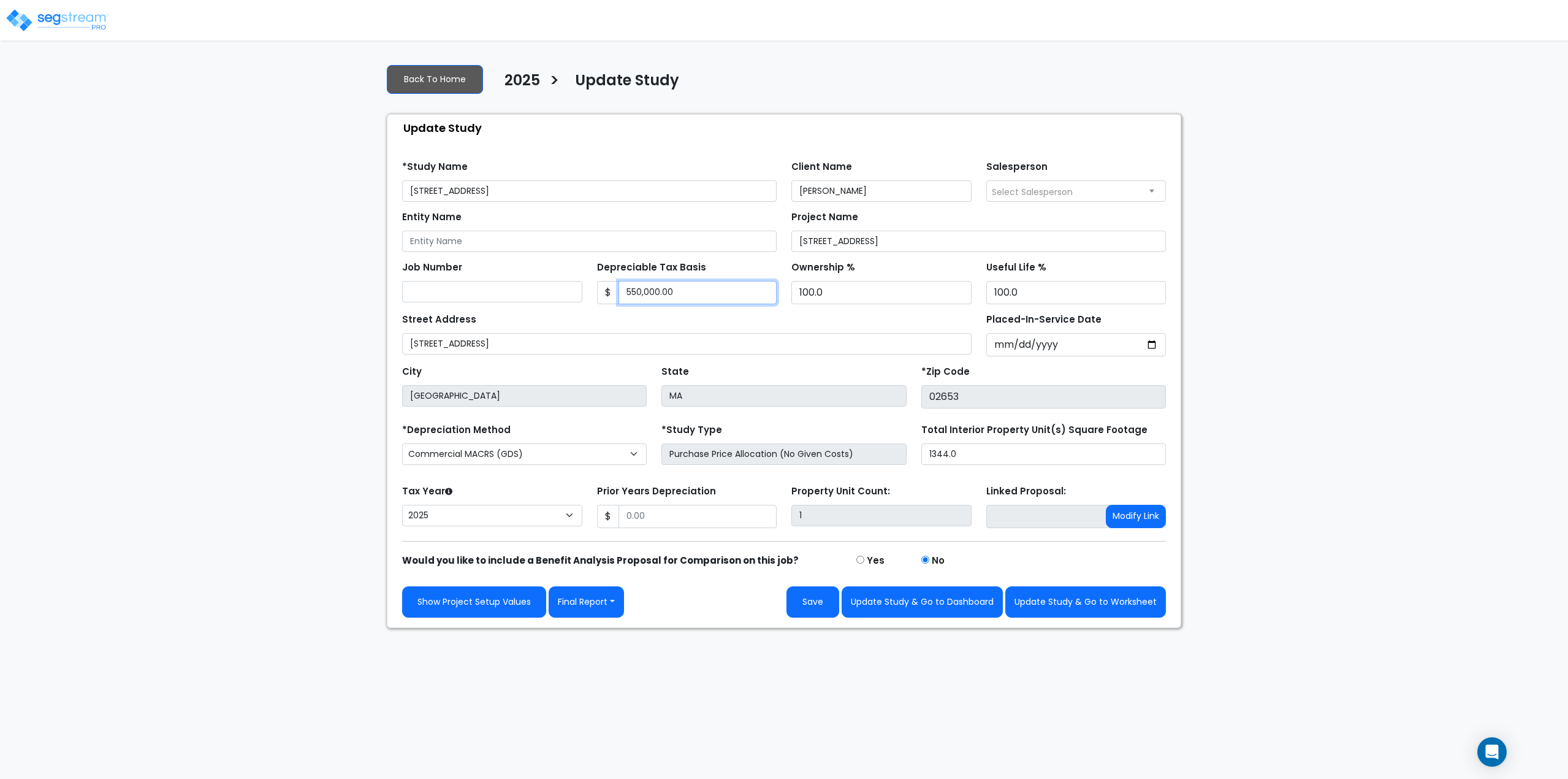
drag, startPoint x: 708, startPoint y: 297, endPoint x: 606, endPoint y: 289, distance: 102.3
click at [606, 289] on div "$ 550,000.00" at bounding box center [687, 292] width 180 height 24
click at [689, 288] on input "535,000" at bounding box center [698, 292] width 158 height 24
type input "525,000"
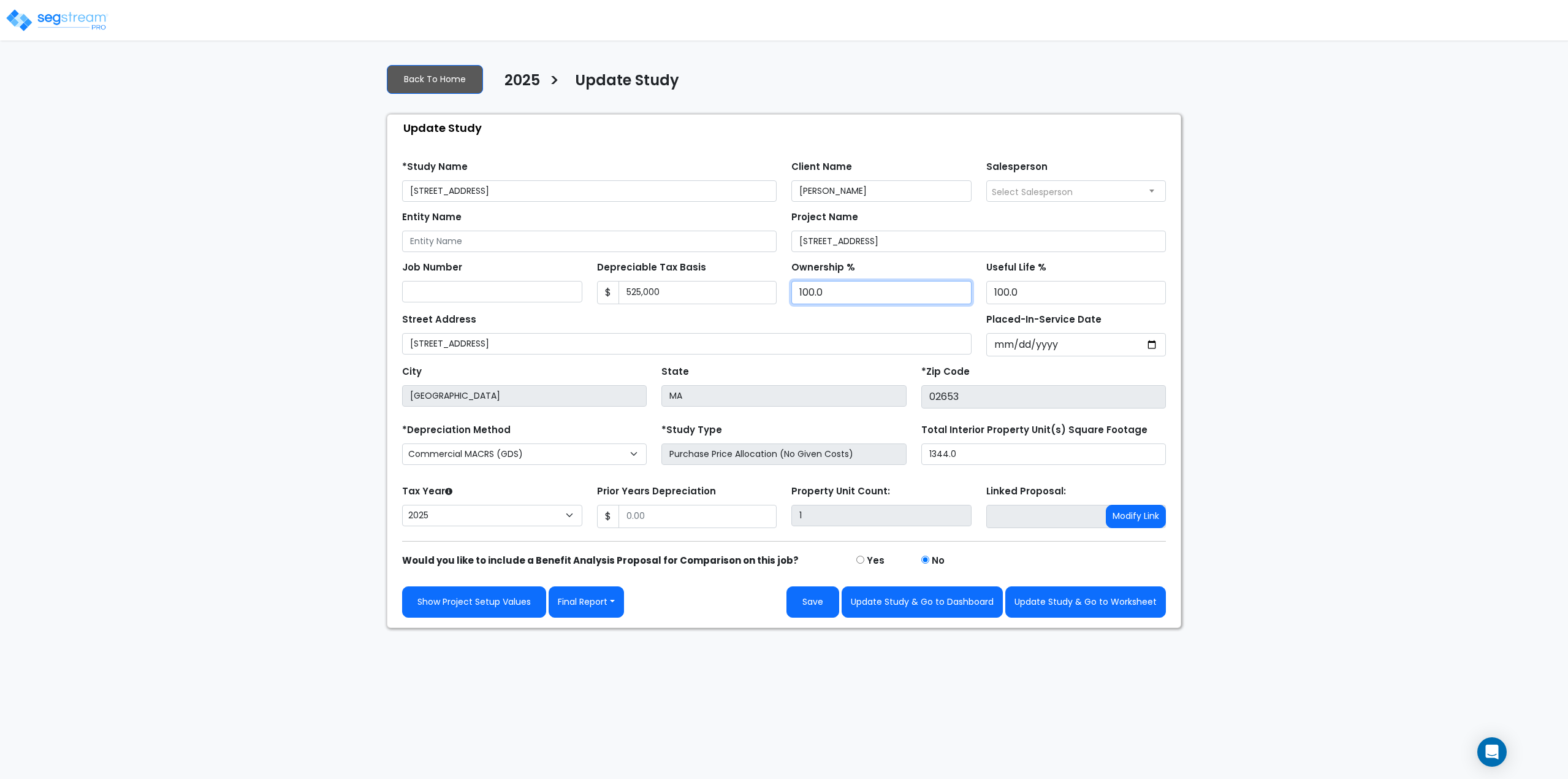
click at [828, 290] on input "100.0" at bounding box center [881, 292] width 180 height 24
click at [1078, 601] on button "Update Study & Go to Worksheet" at bounding box center [1085, 601] width 161 height 31
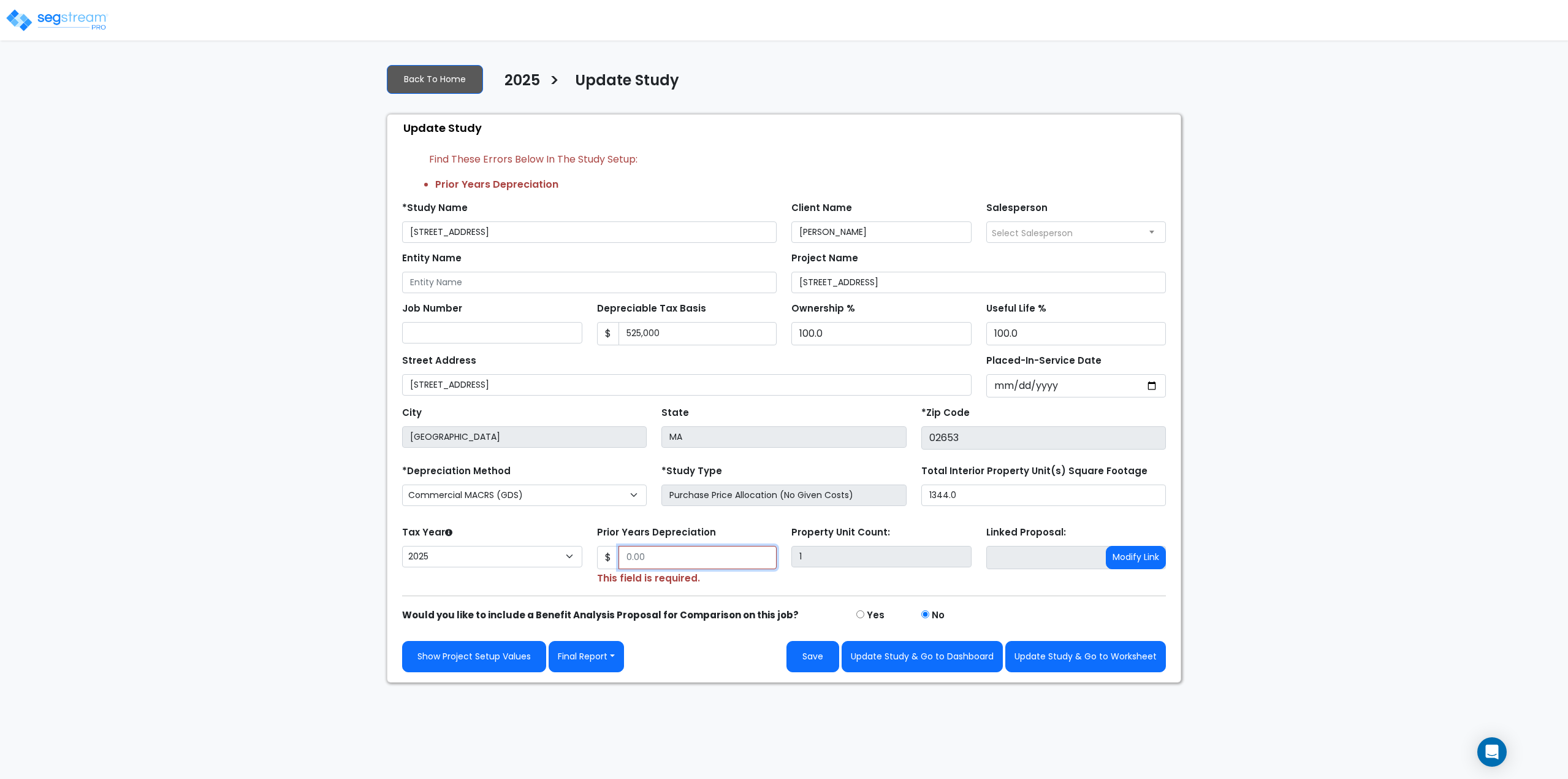
click at [659, 551] on input "Prior Years Depreciation" at bounding box center [698, 557] width 158 height 24
type input "0"
click at [1059, 659] on button "Update Study & Go to Worksheet" at bounding box center [1085, 656] width 161 height 31
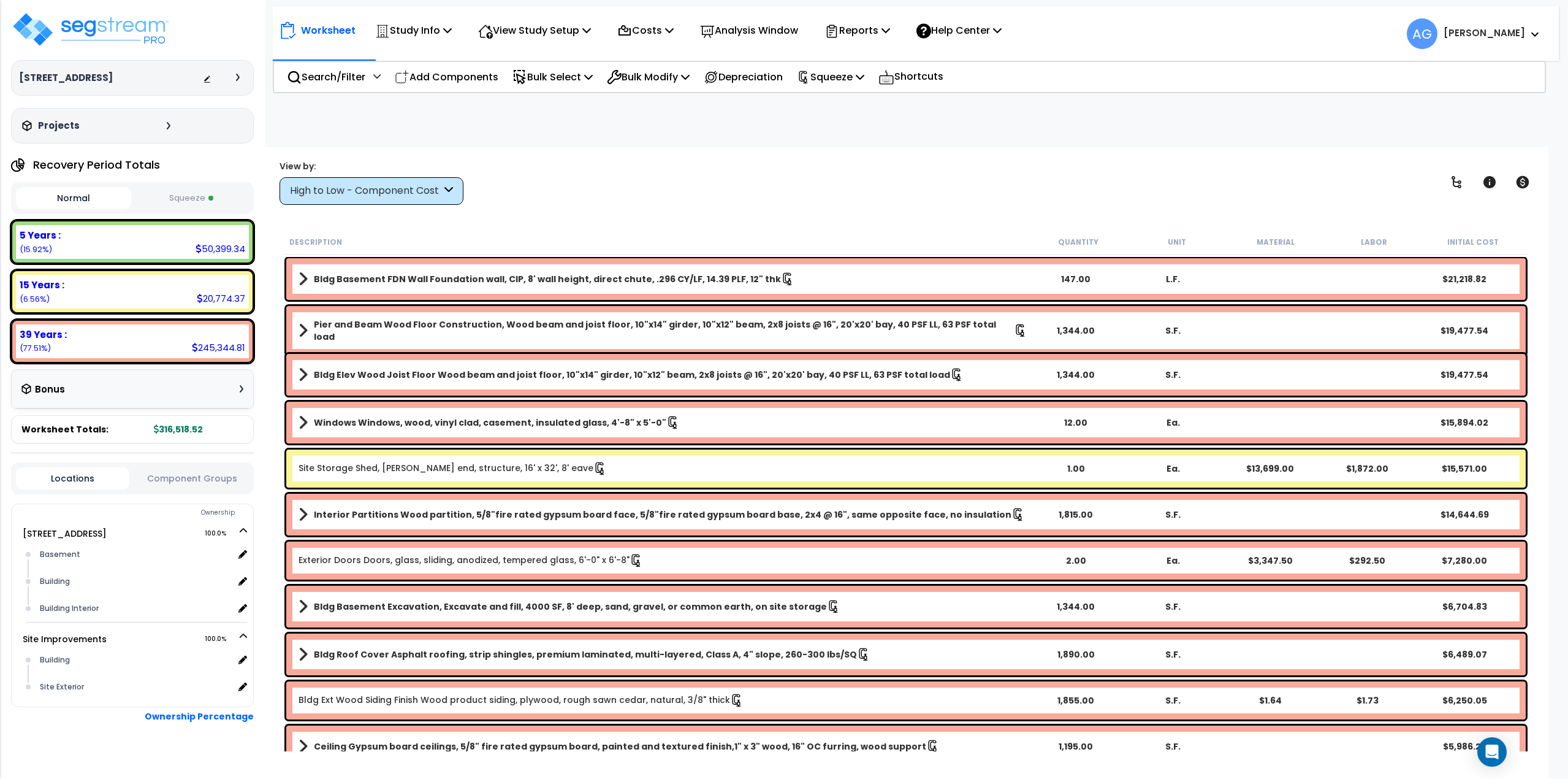
click at [193, 194] on button "Squeeze" at bounding box center [191, 198] width 115 height 22
click at [833, 71] on p "Squeeze" at bounding box center [830, 77] width 67 height 17
click at [844, 104] on link "Re-squeeze" at bounding box center [851, 104] width 121 height 24
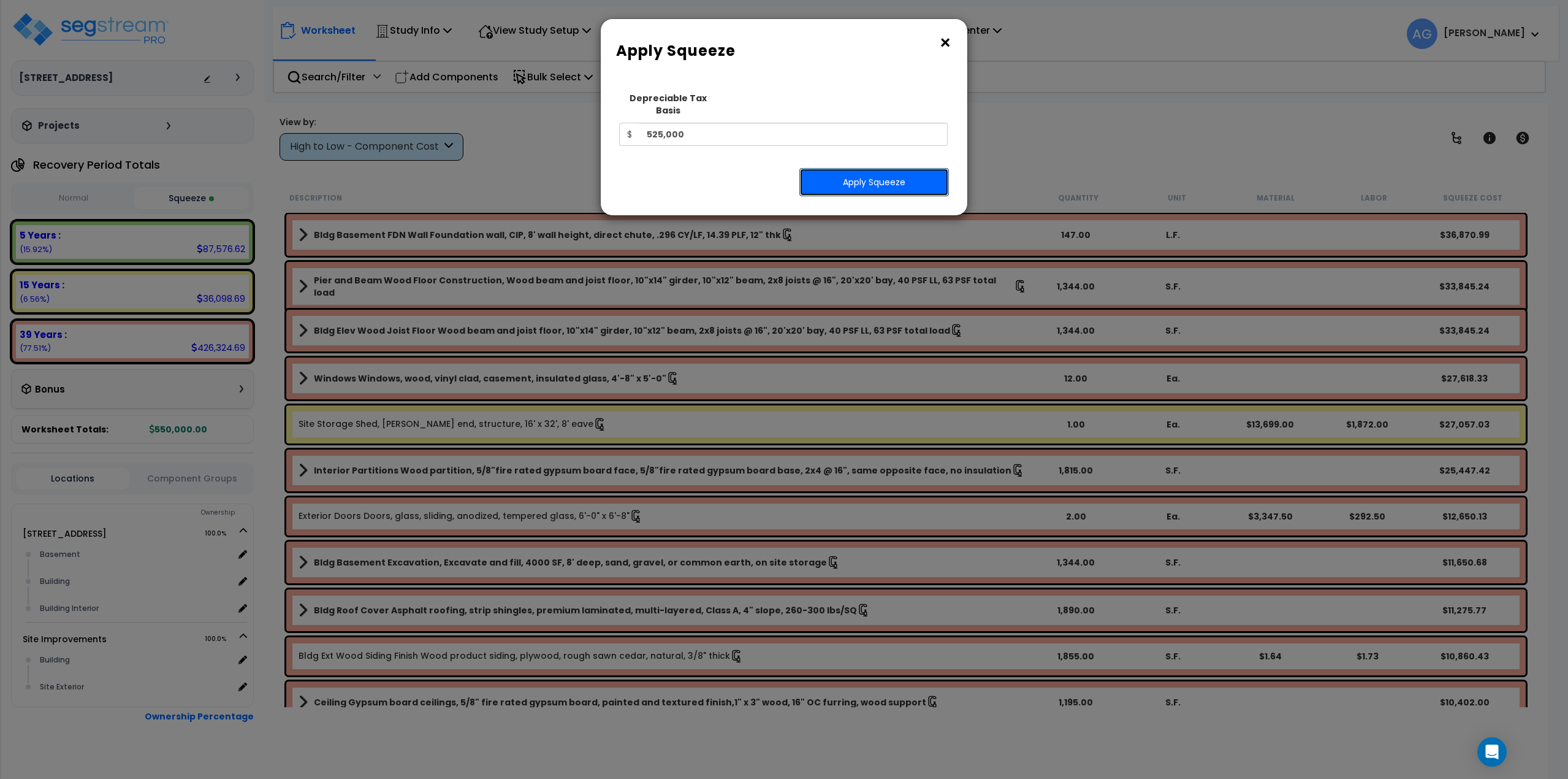
click at [850, 170] on button "Apply Squeeze" at bounding box center [874, 182] width 150 height 28
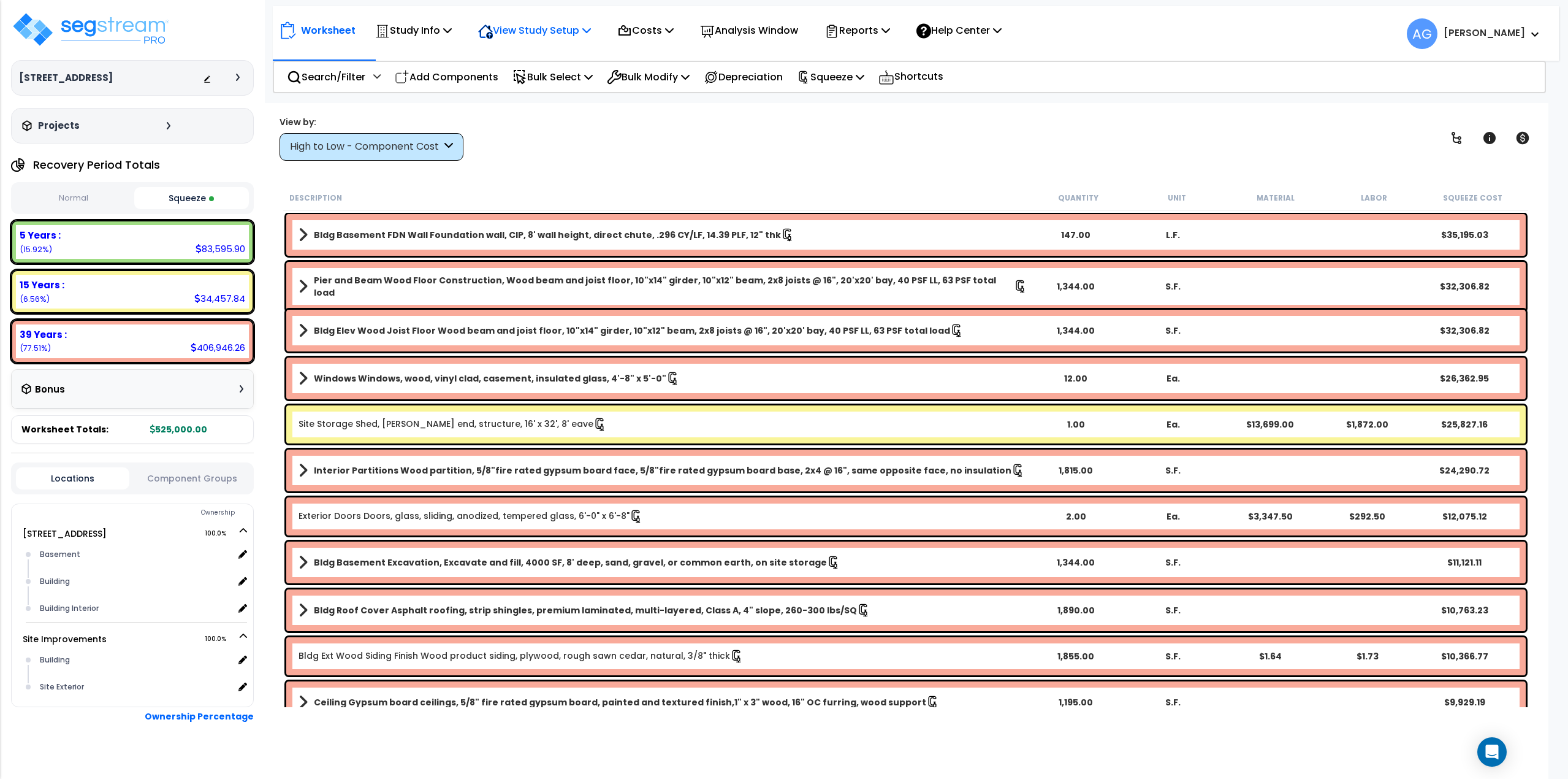
click at [540, 36] on p "View Study Setup" at bounding box center [534, 30] width 113 height 17
click at [536, 90] on link "View Questionnaire" at bounding box center [532, 84] width 121 height 24
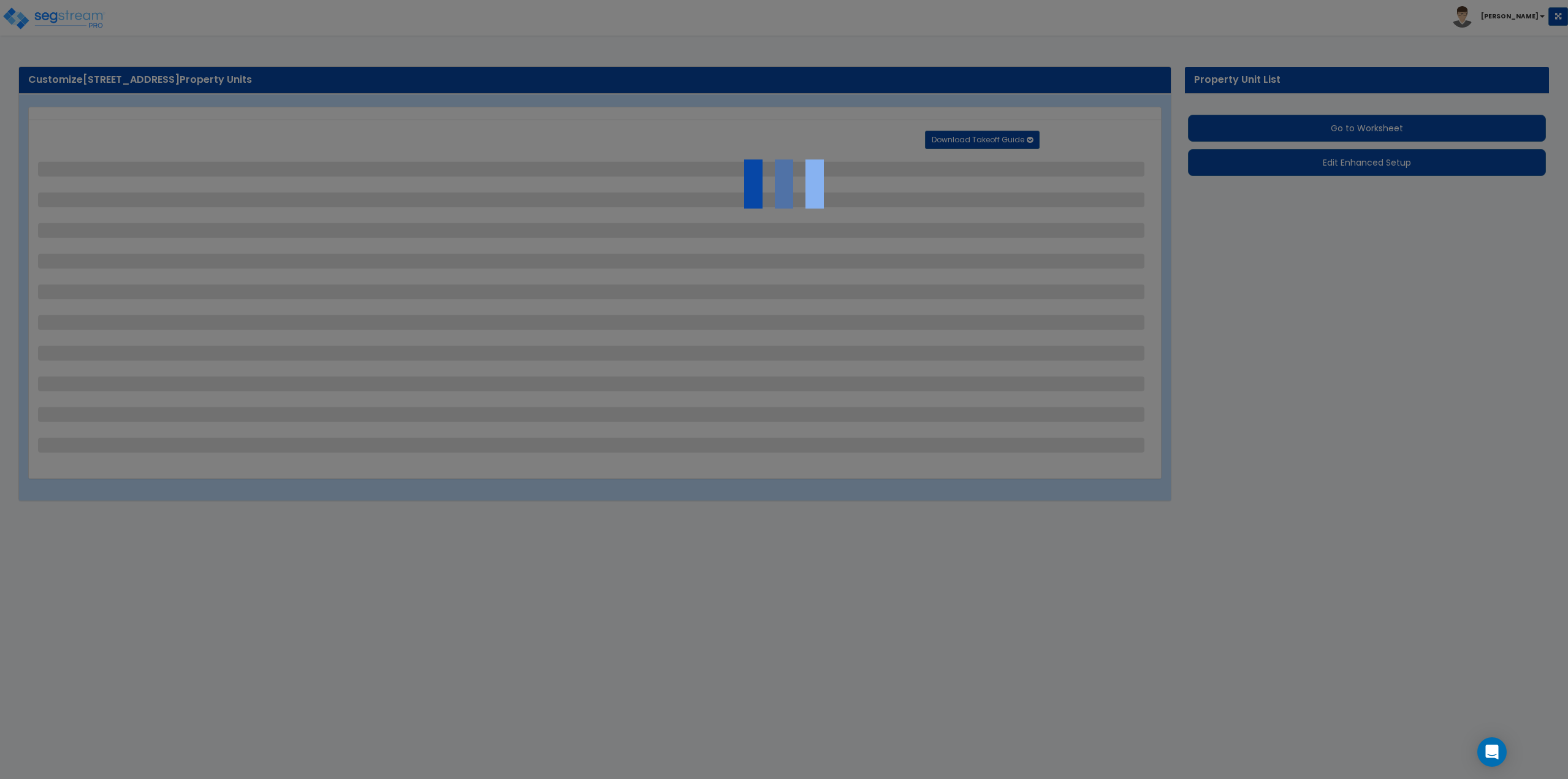
select select "2"
select select "1"
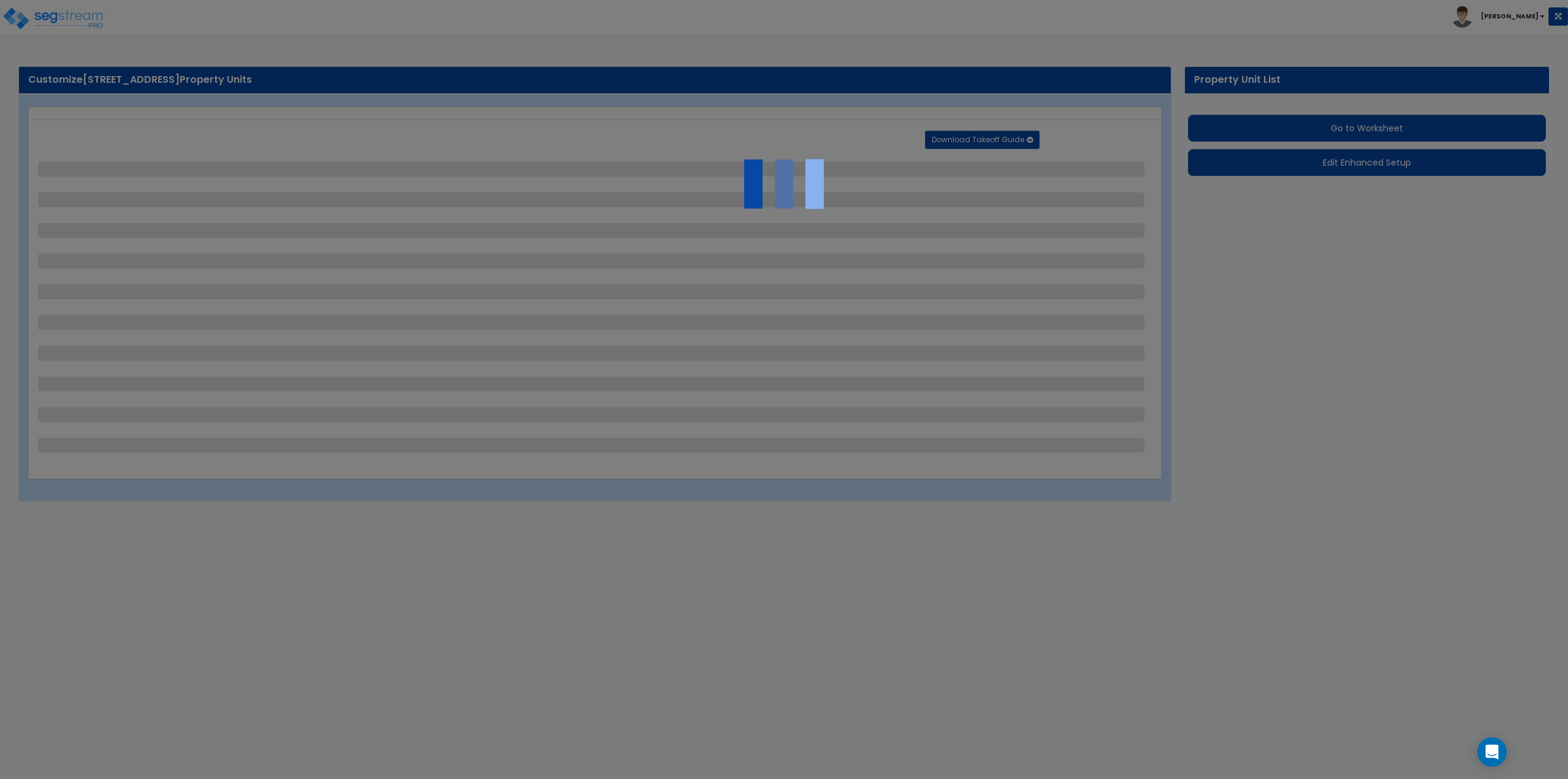
select select "1"
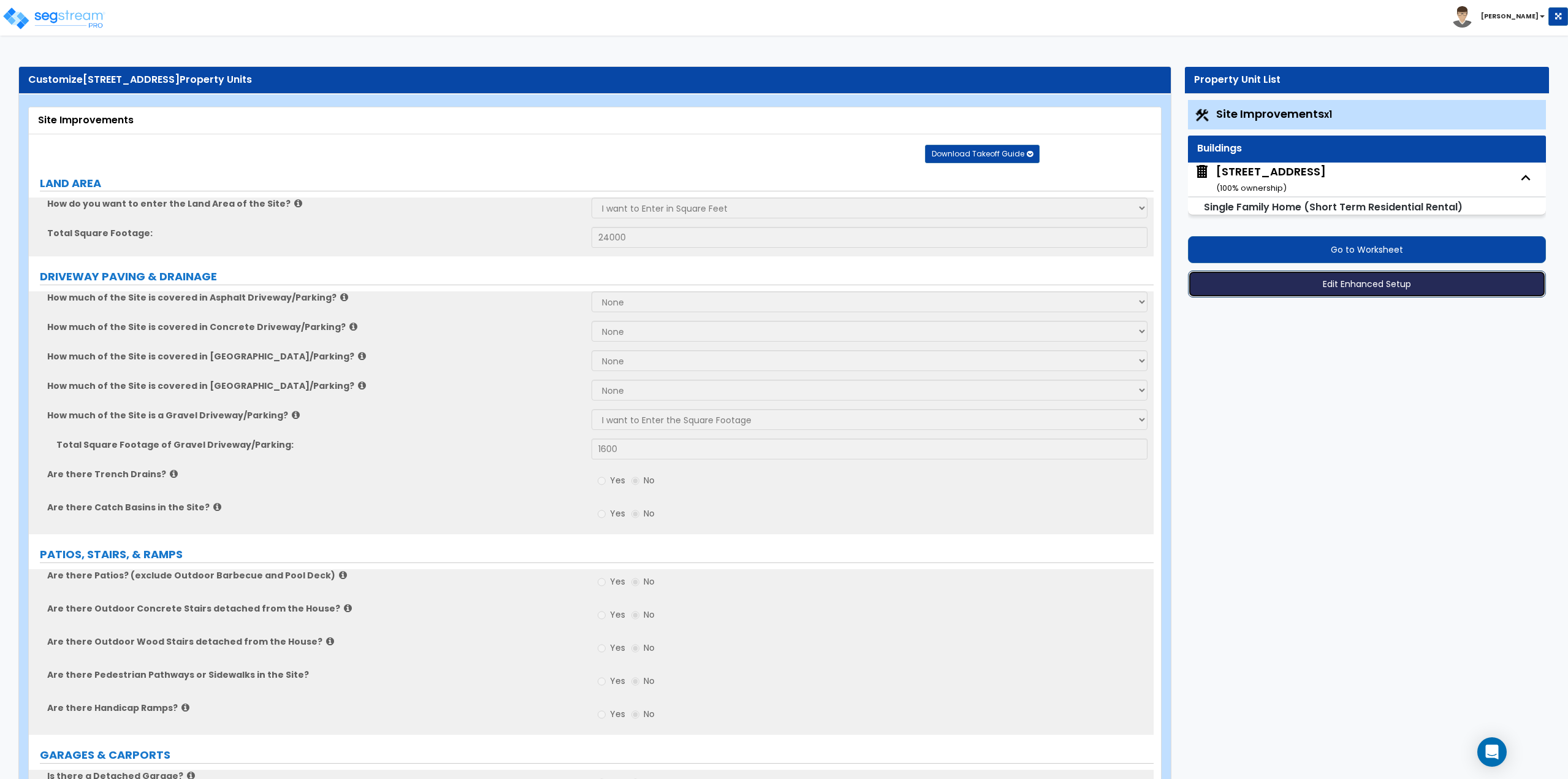
click at [1395, 285] on button "Edit Enhanced Setup" at bounding box center [1367, 284] width 358 height 27
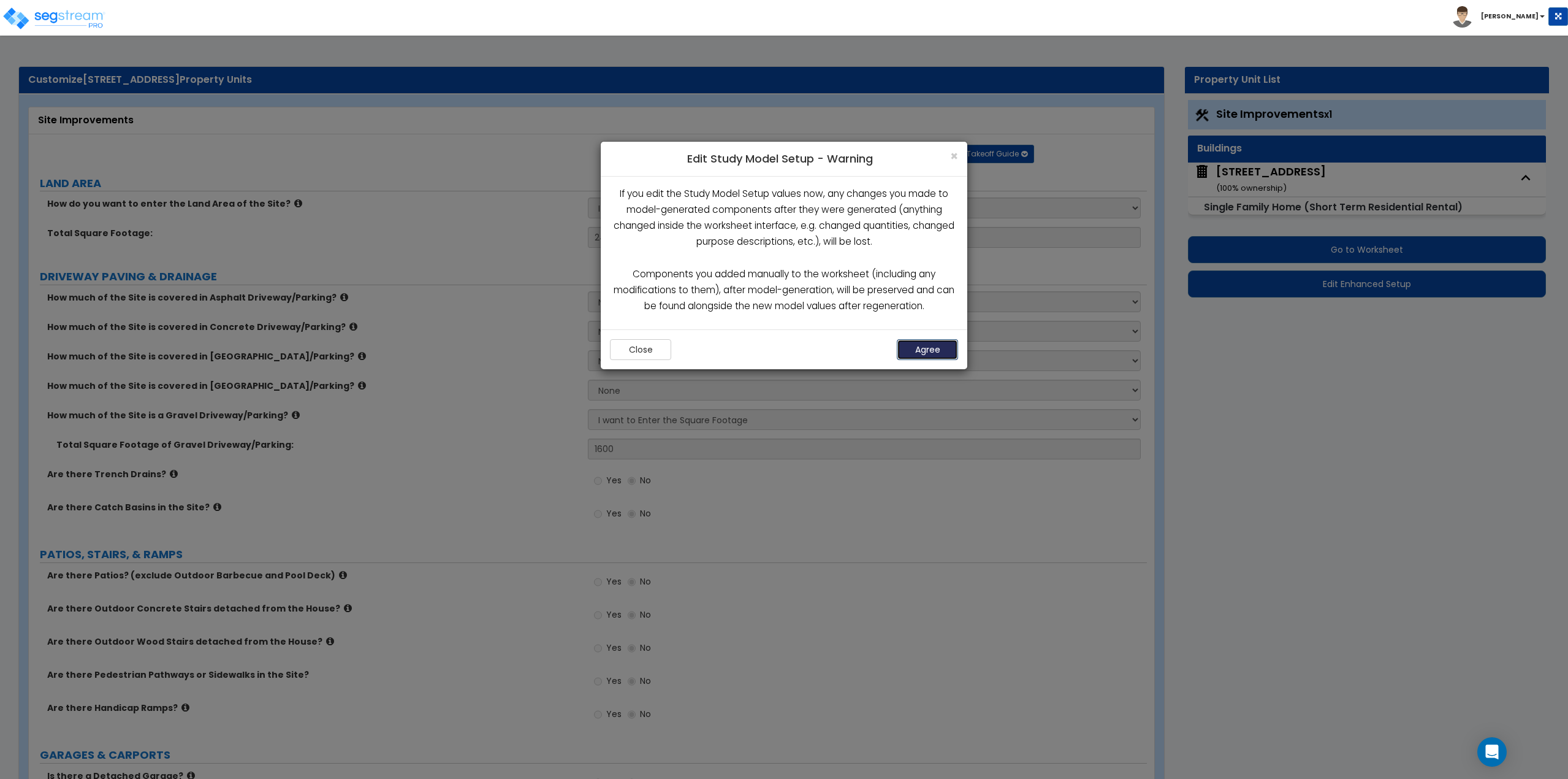
click at [921, 349] on button "Agree" at bounding box center [928, 350] width 61 height 21
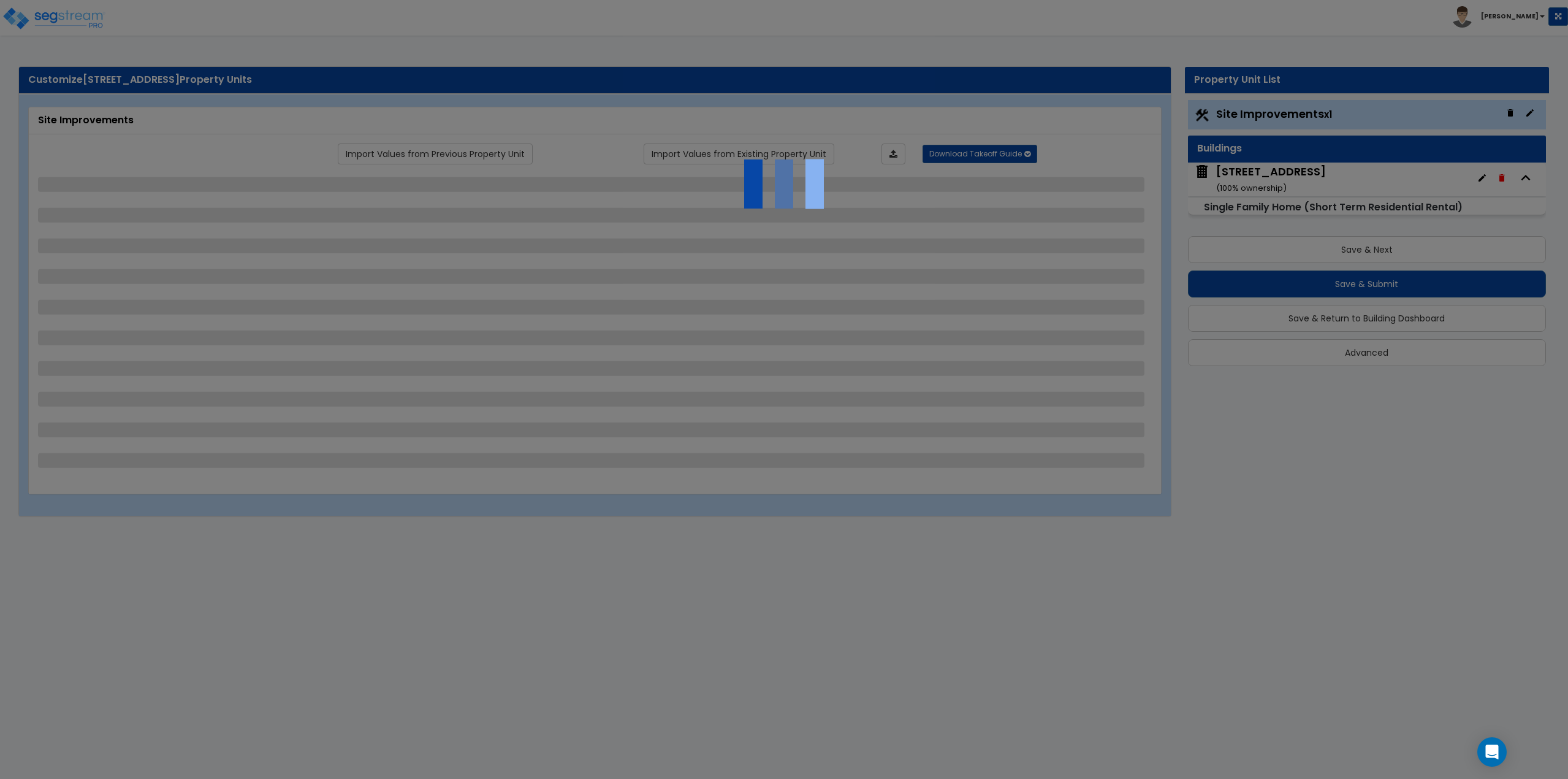
select select "2"
select select "1"
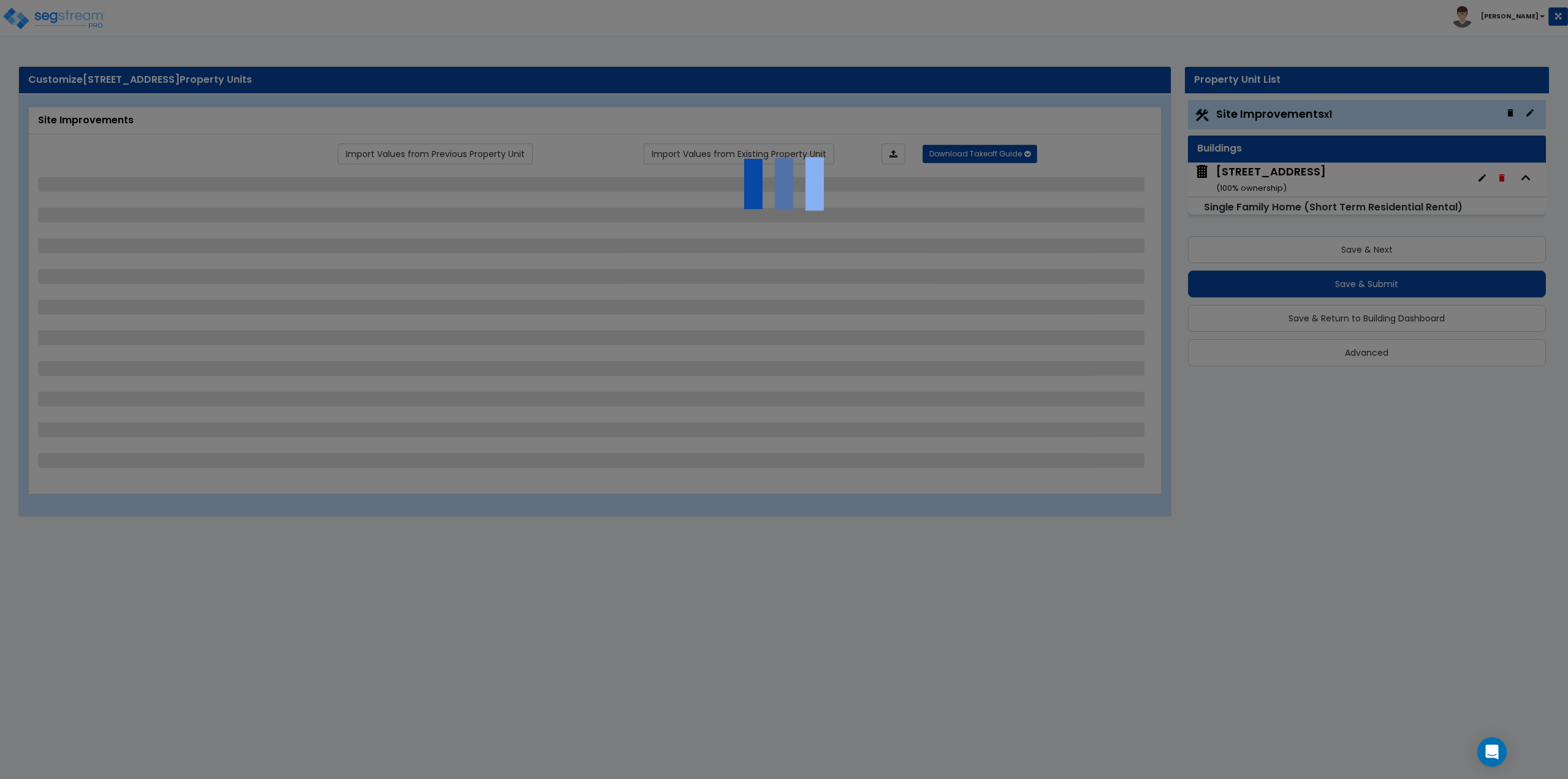
select select "1"
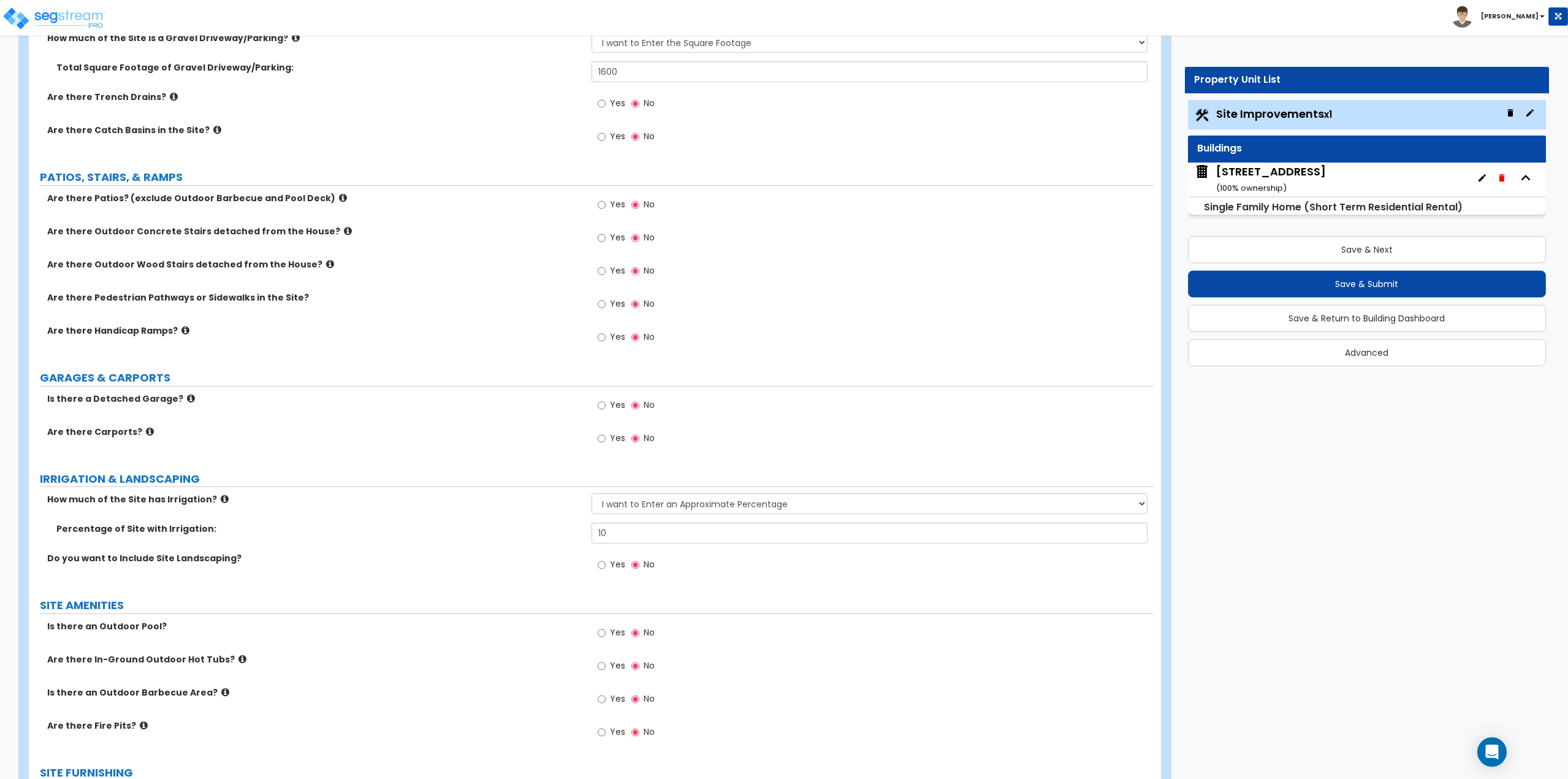
scroll to position [491, 0]
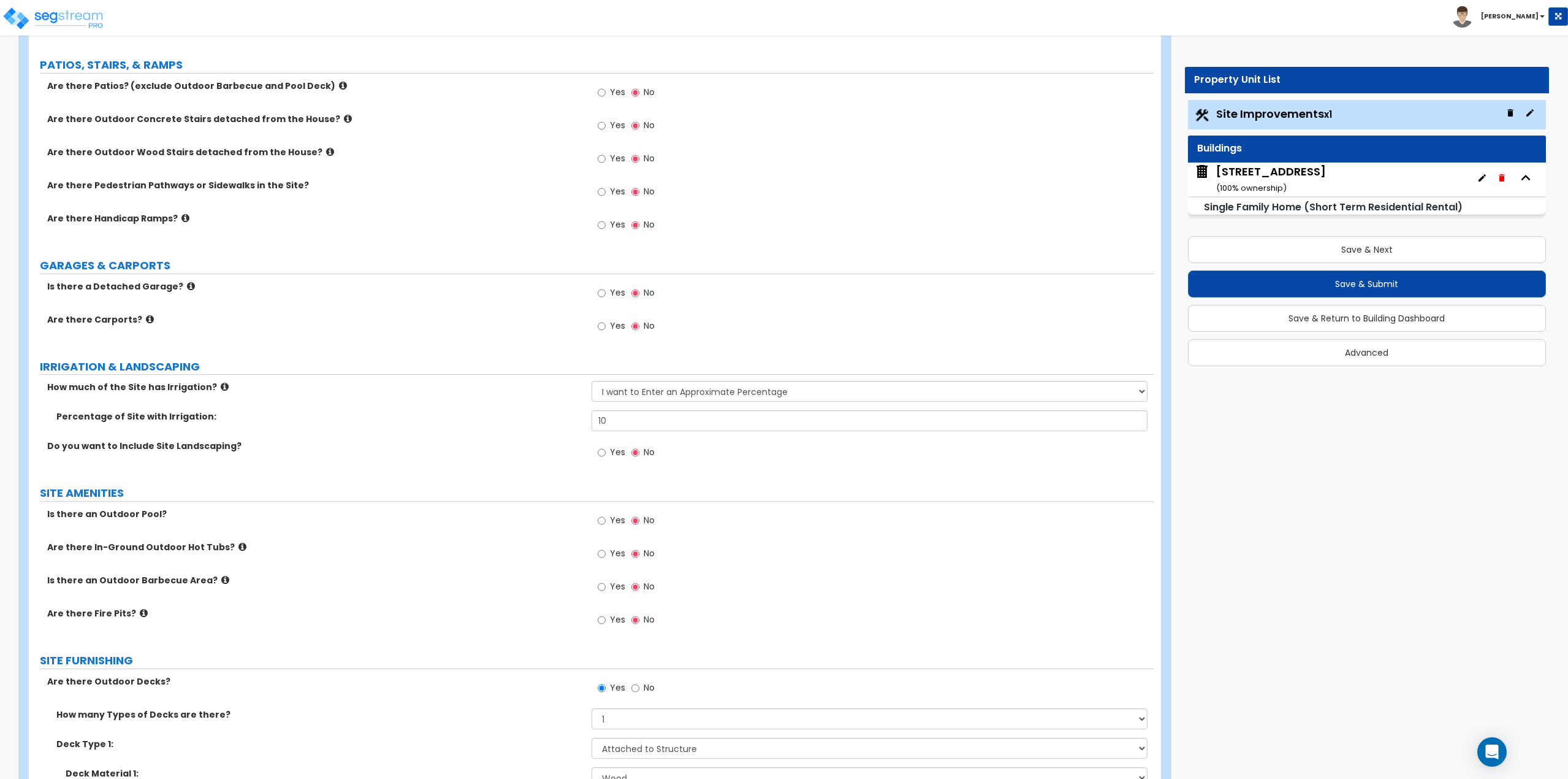
click at [1314, 171] on div "[STREET_ADDRESS] ( 100 % ownership)" at bounding box center [1367, 179] width 358 height 34
click at [1296, 173] on div "[STREET_ADDRESS] ( 100 % ownership)" at bounding box center [1271, 179] width 110 height 31
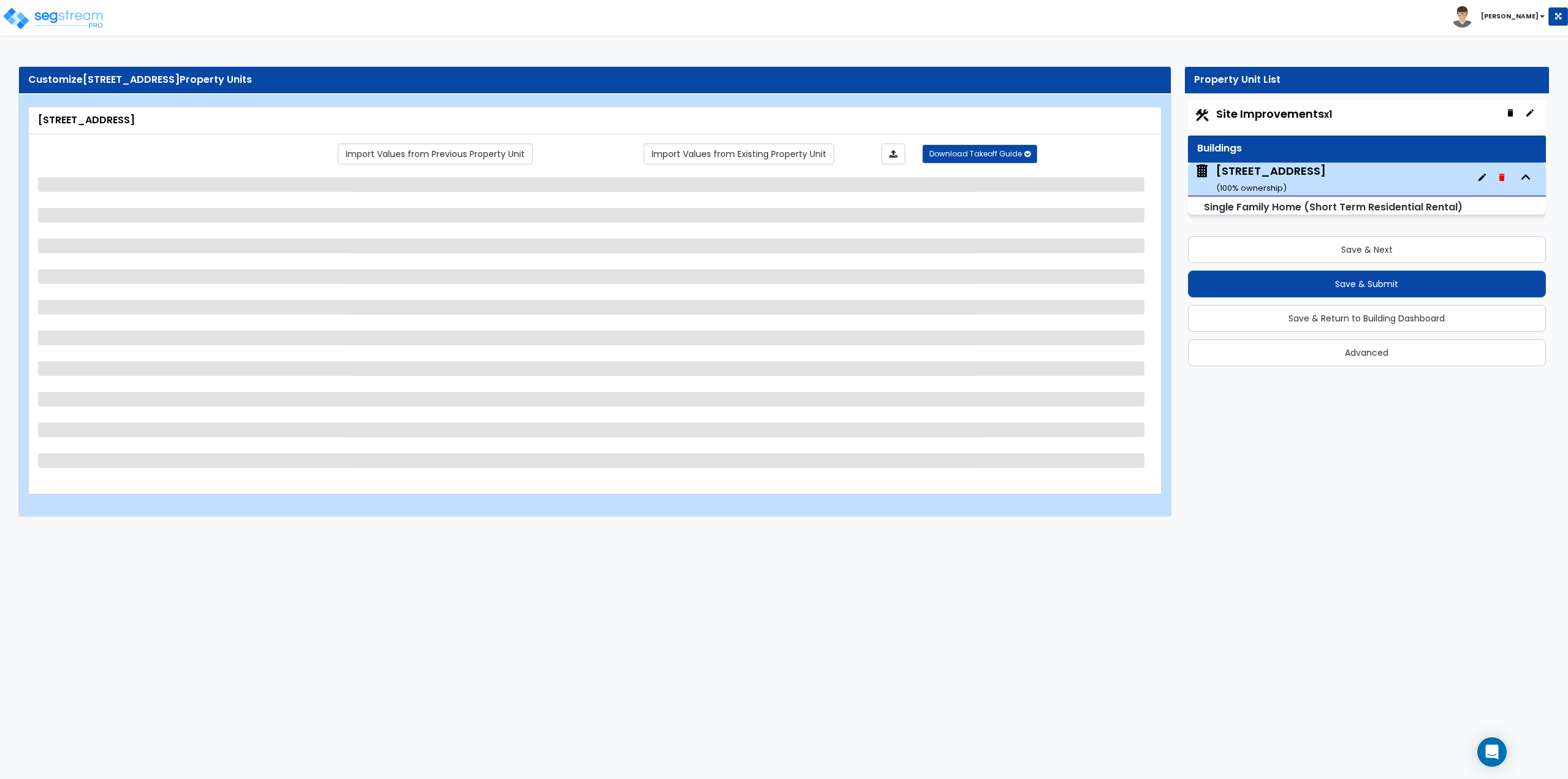
scroll to position [0, 0]
select select "1"
select select "7"
select select "1"
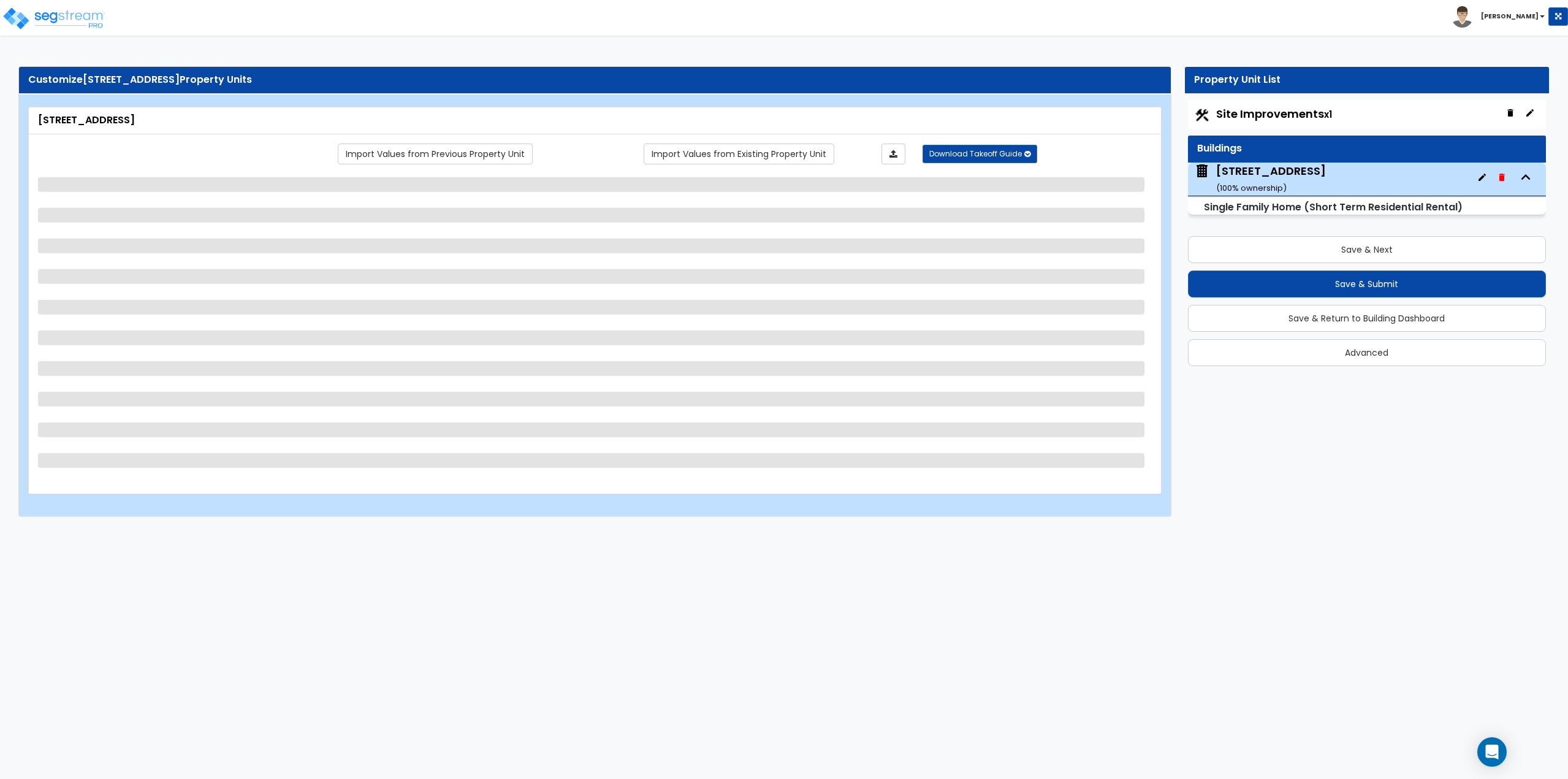
select select "1"
select select "4"
select select "1"
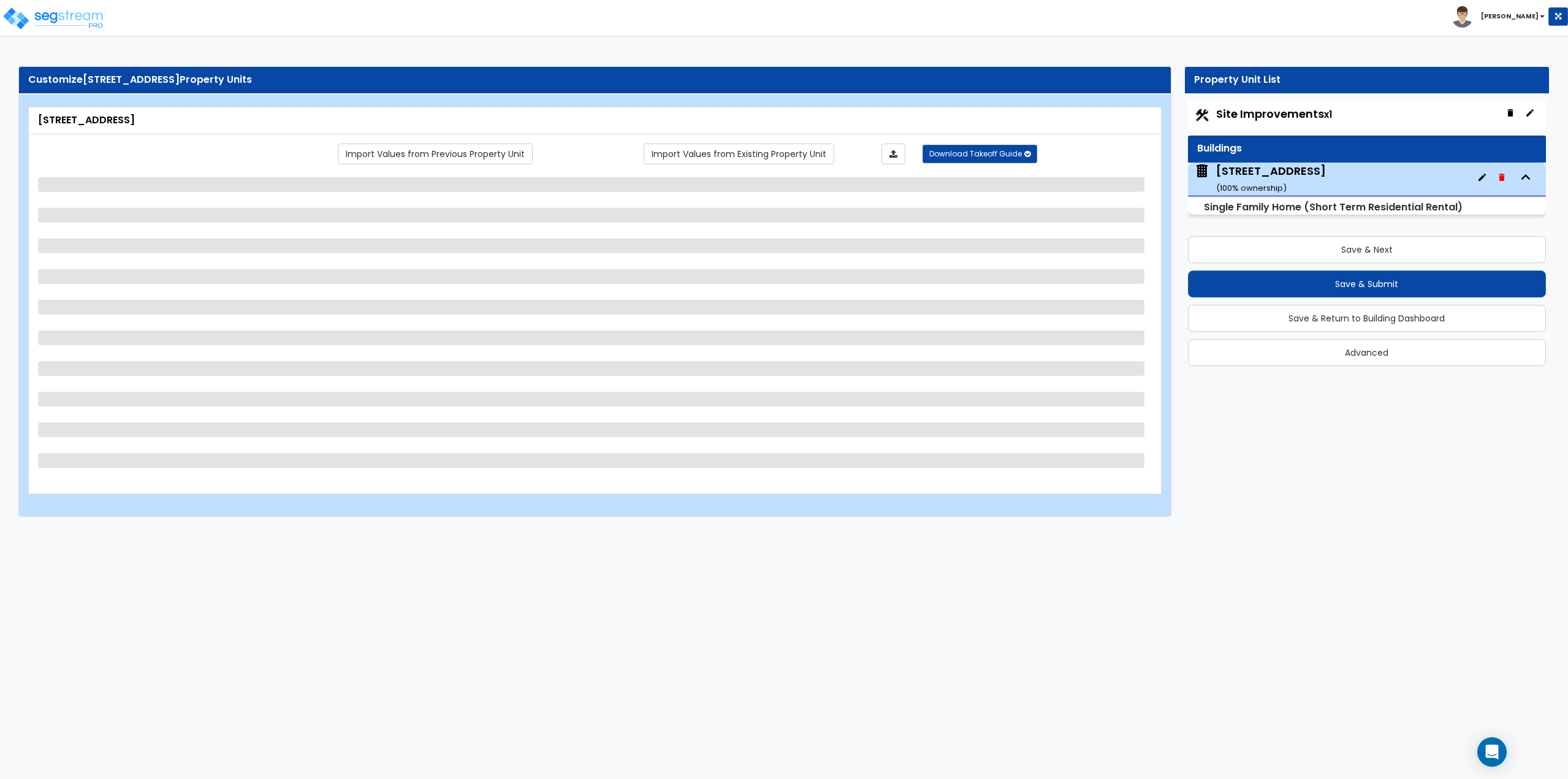
select select "1"
select select "2"
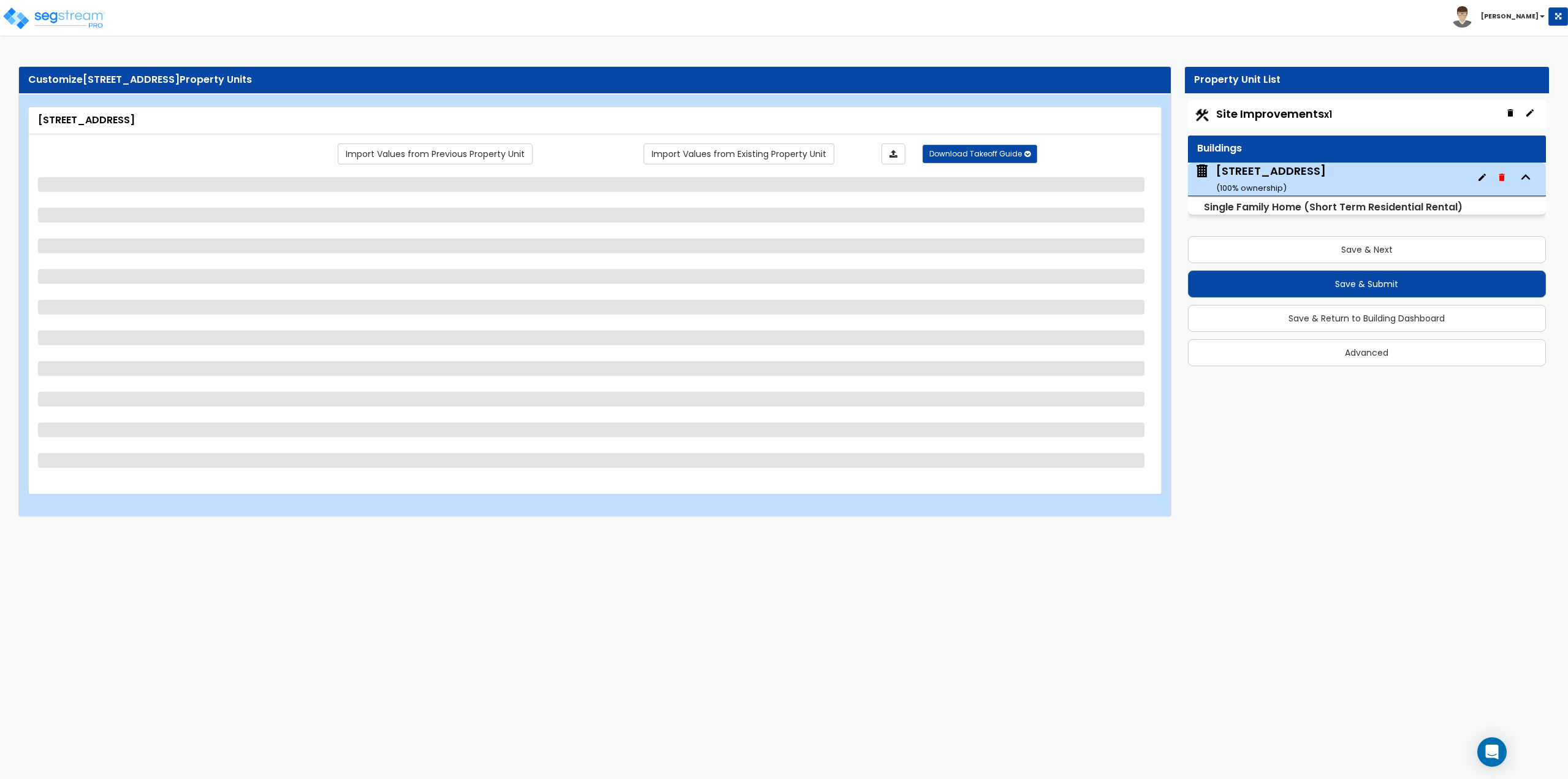
select select "2"
select select "1"
select select "2"
select select "1"
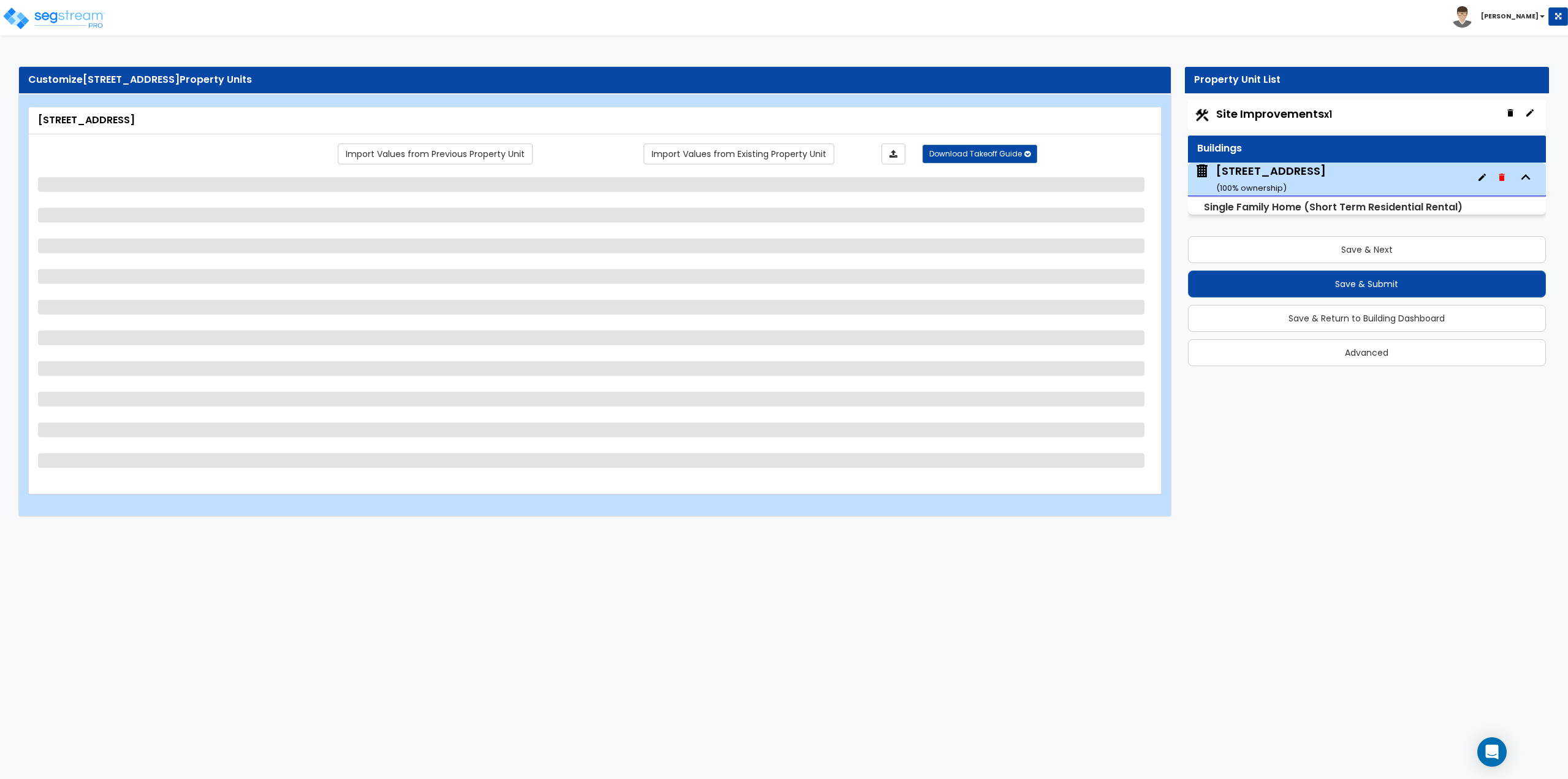
select select "3"
select select "2"
select select "1"
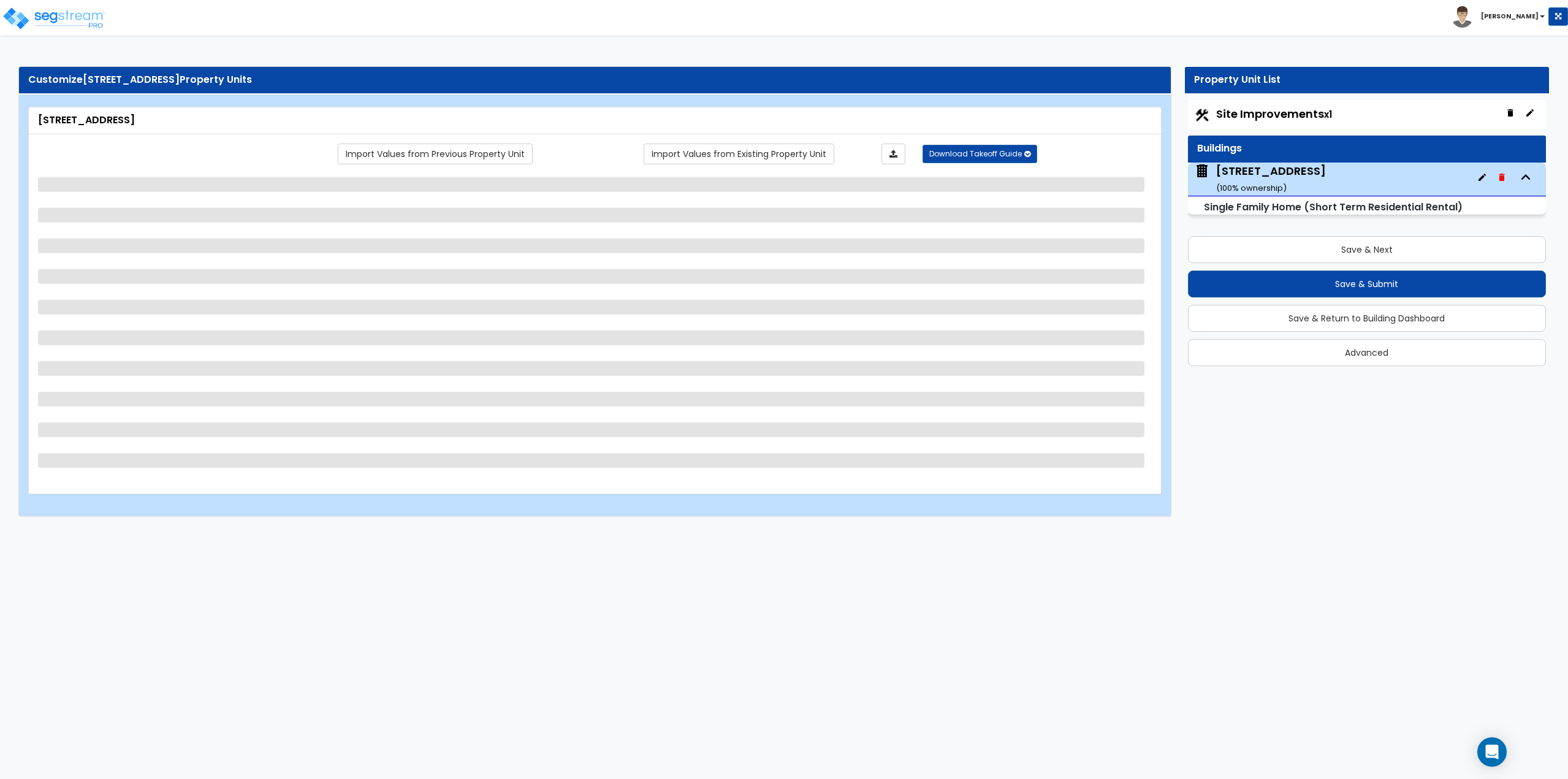
select select "3"
select select "1"
select select "2"
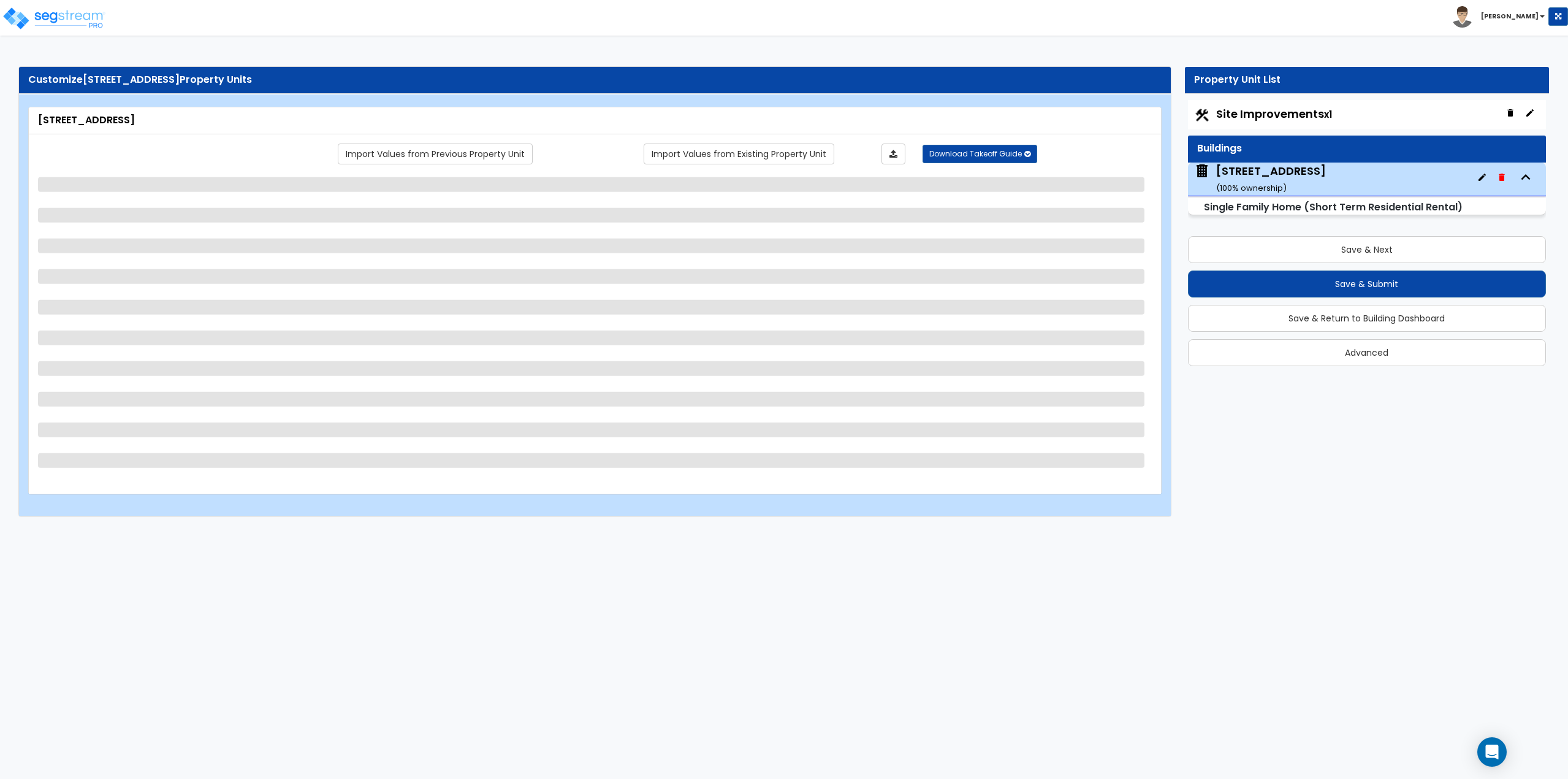
select select "1"
select select "2"
select select "1"
select select "2"
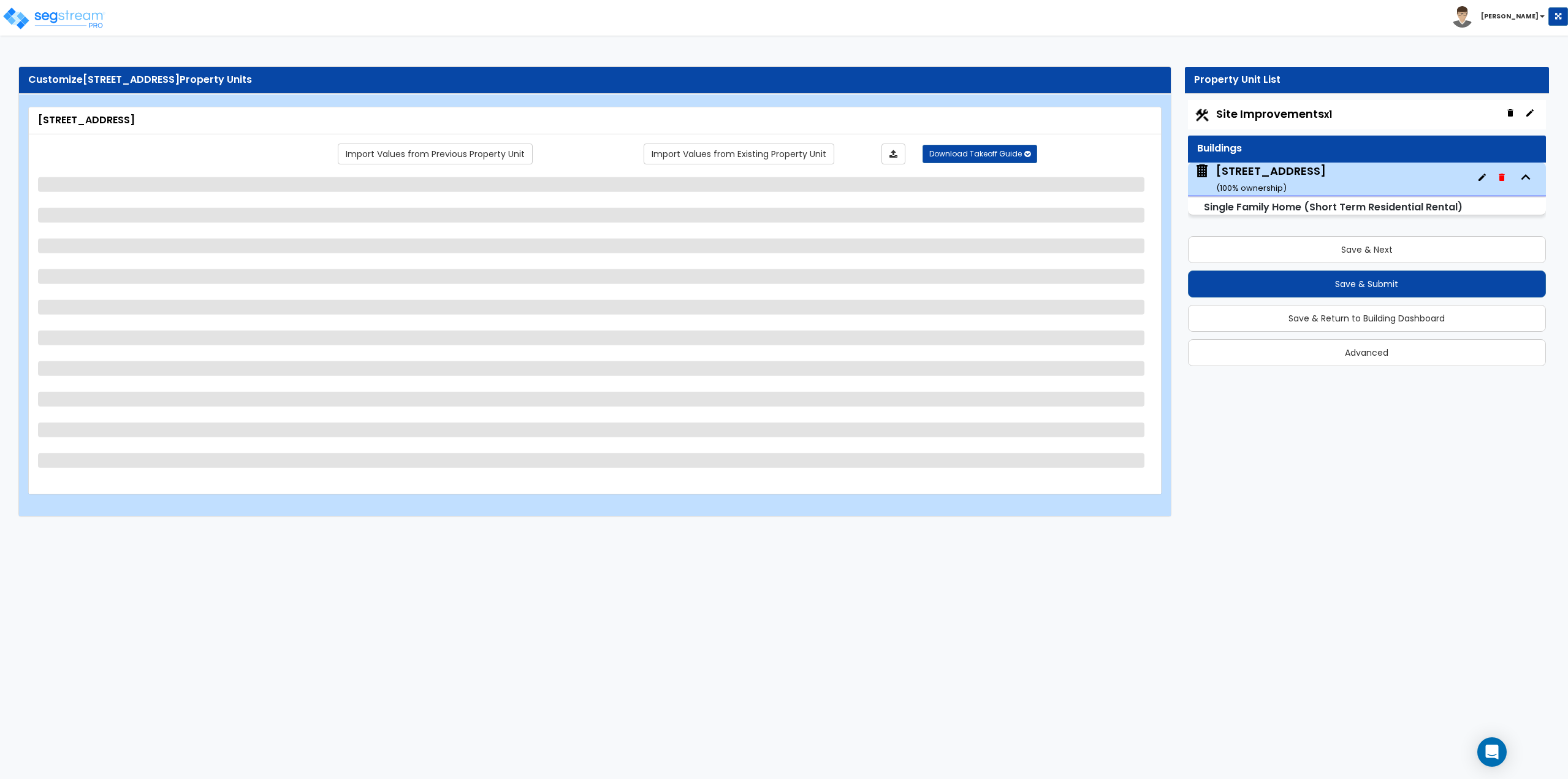
select select "1"
select select "2"
select select "1"
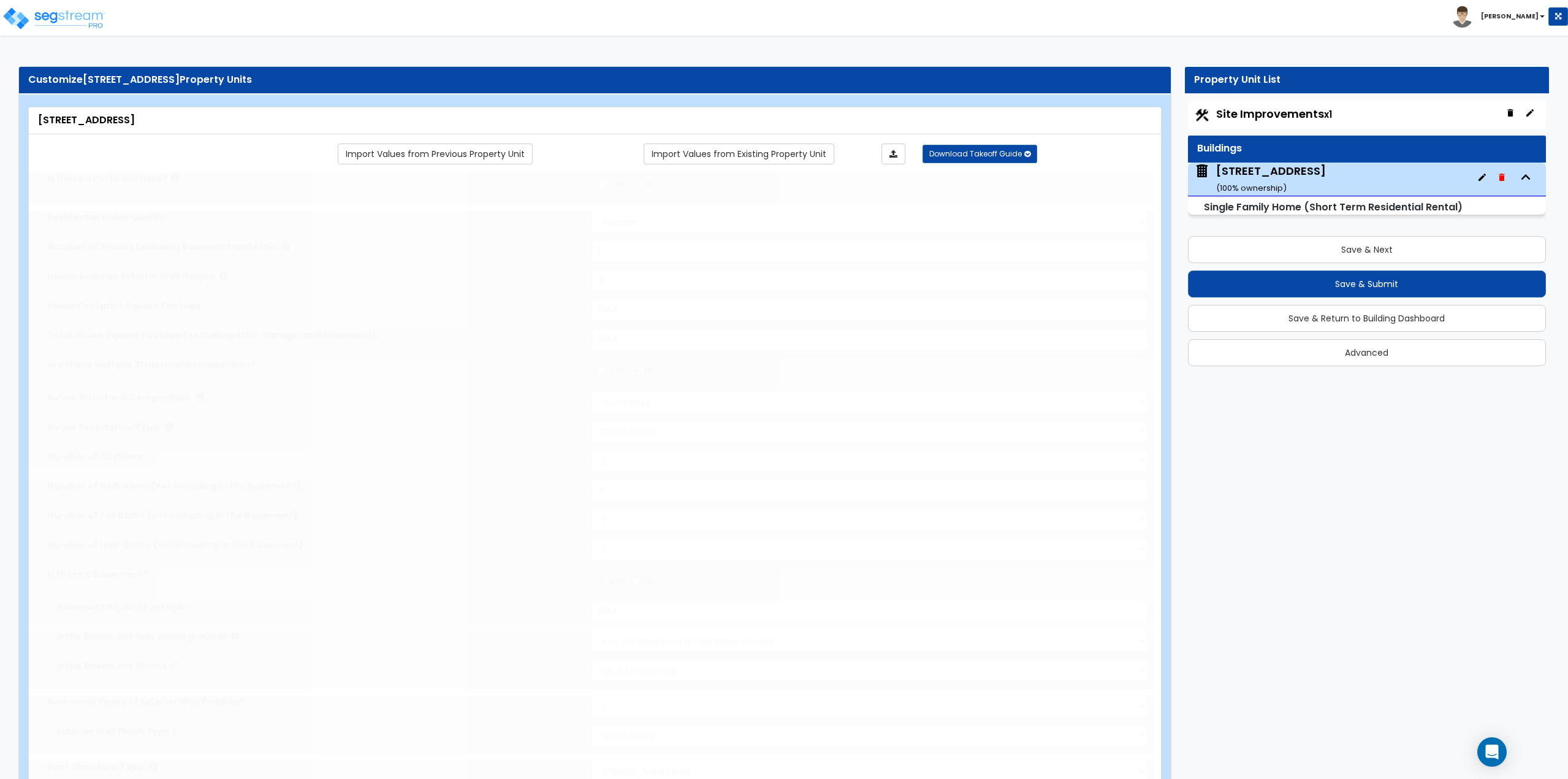
type input "3"
type input "1"
select select "2"
type input "1"
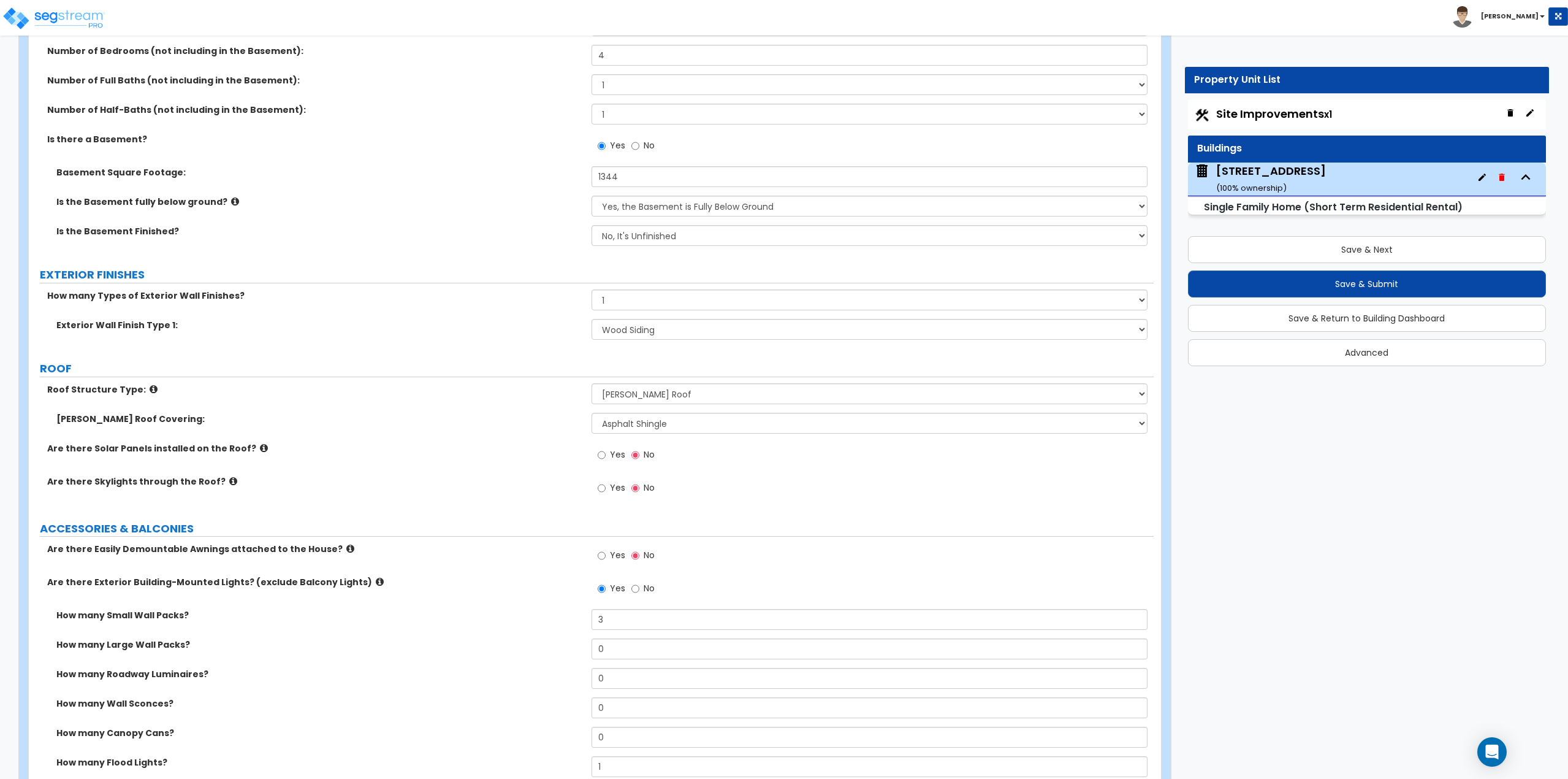
scroll to position [245, 0]
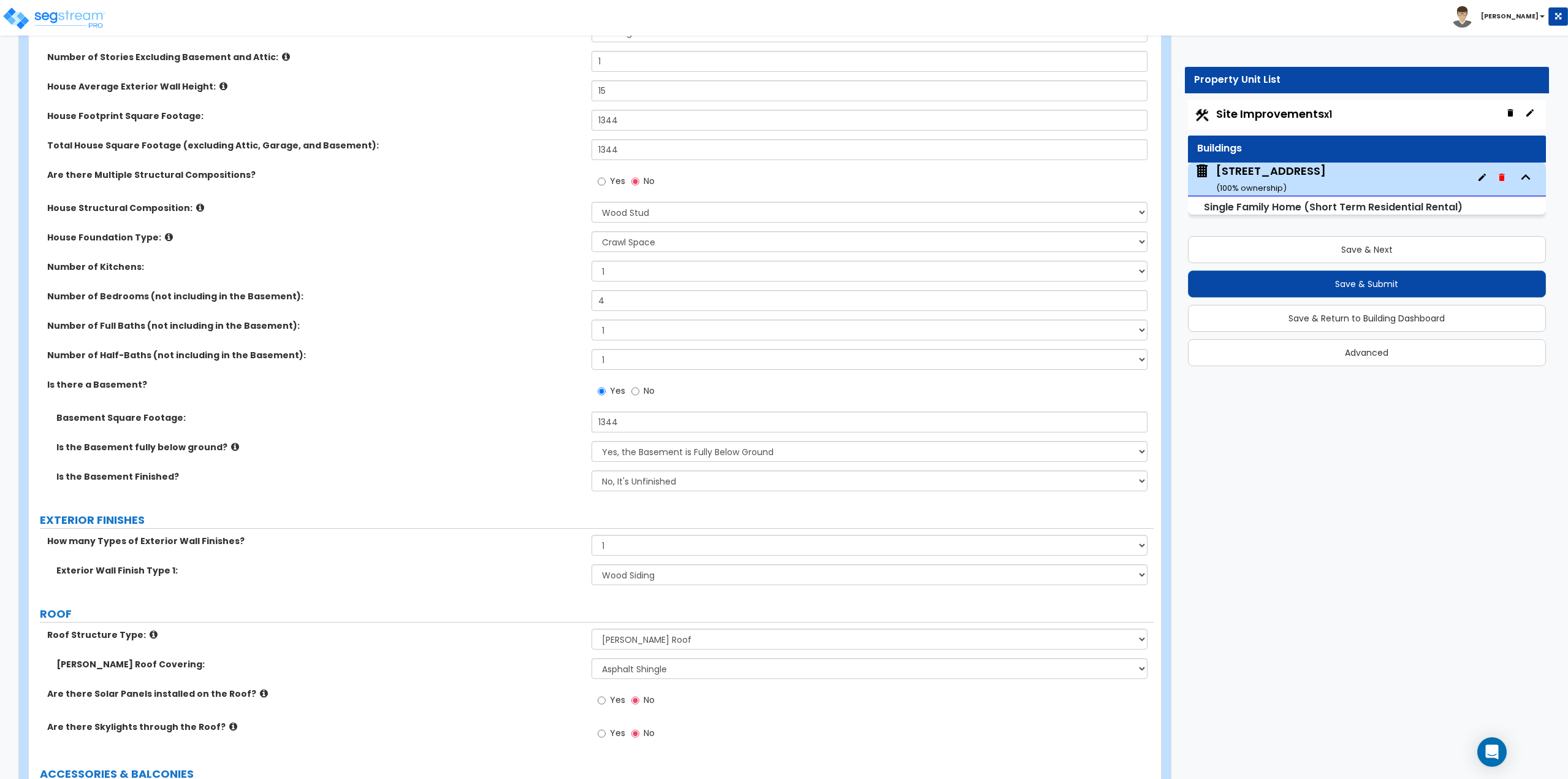
click at [1305, 118] on span "Site Improvements x1" at bounding box center [1274, 114] width 116 height 16
select select "2"
select select "1"
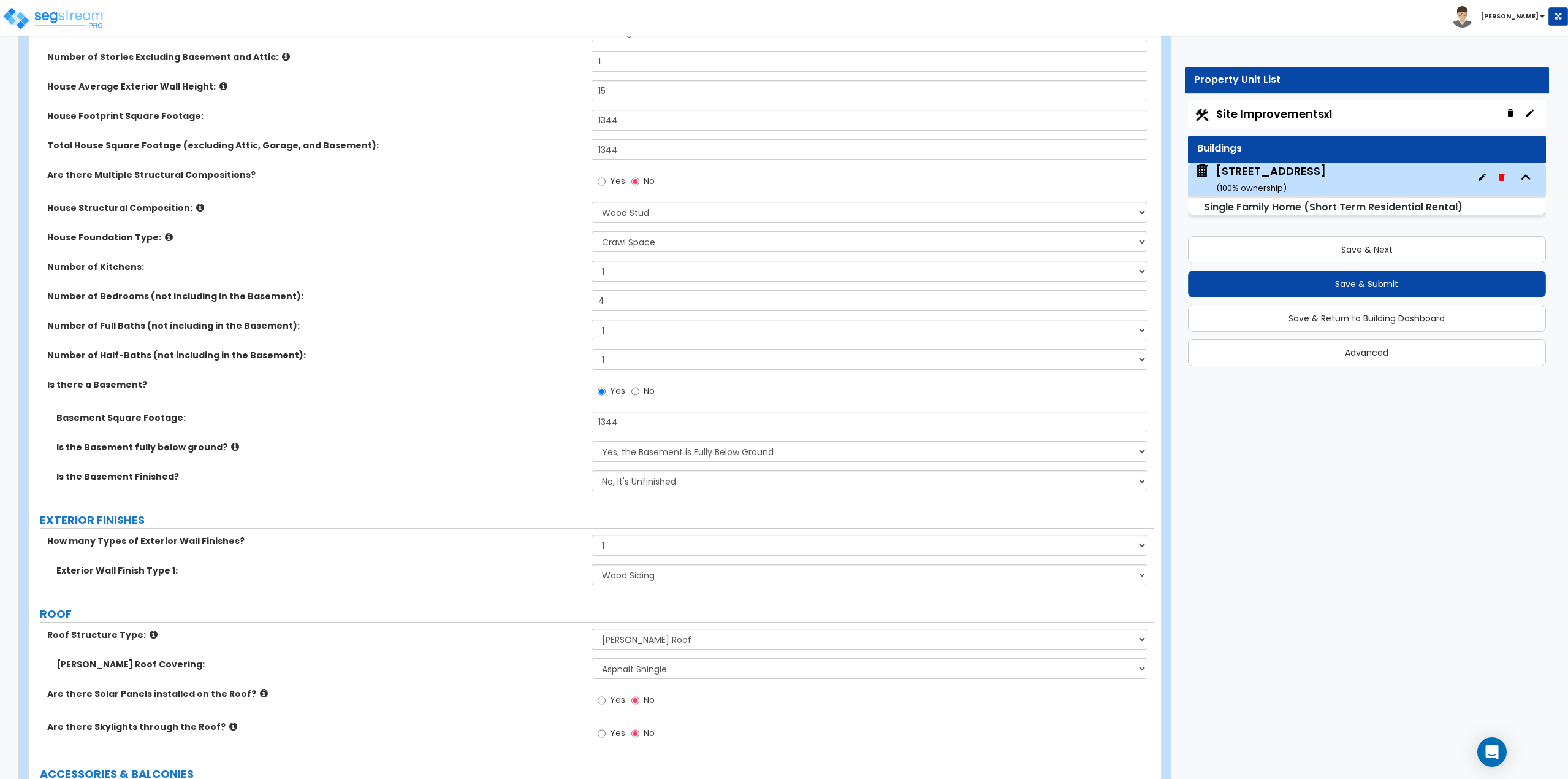
select select "1"
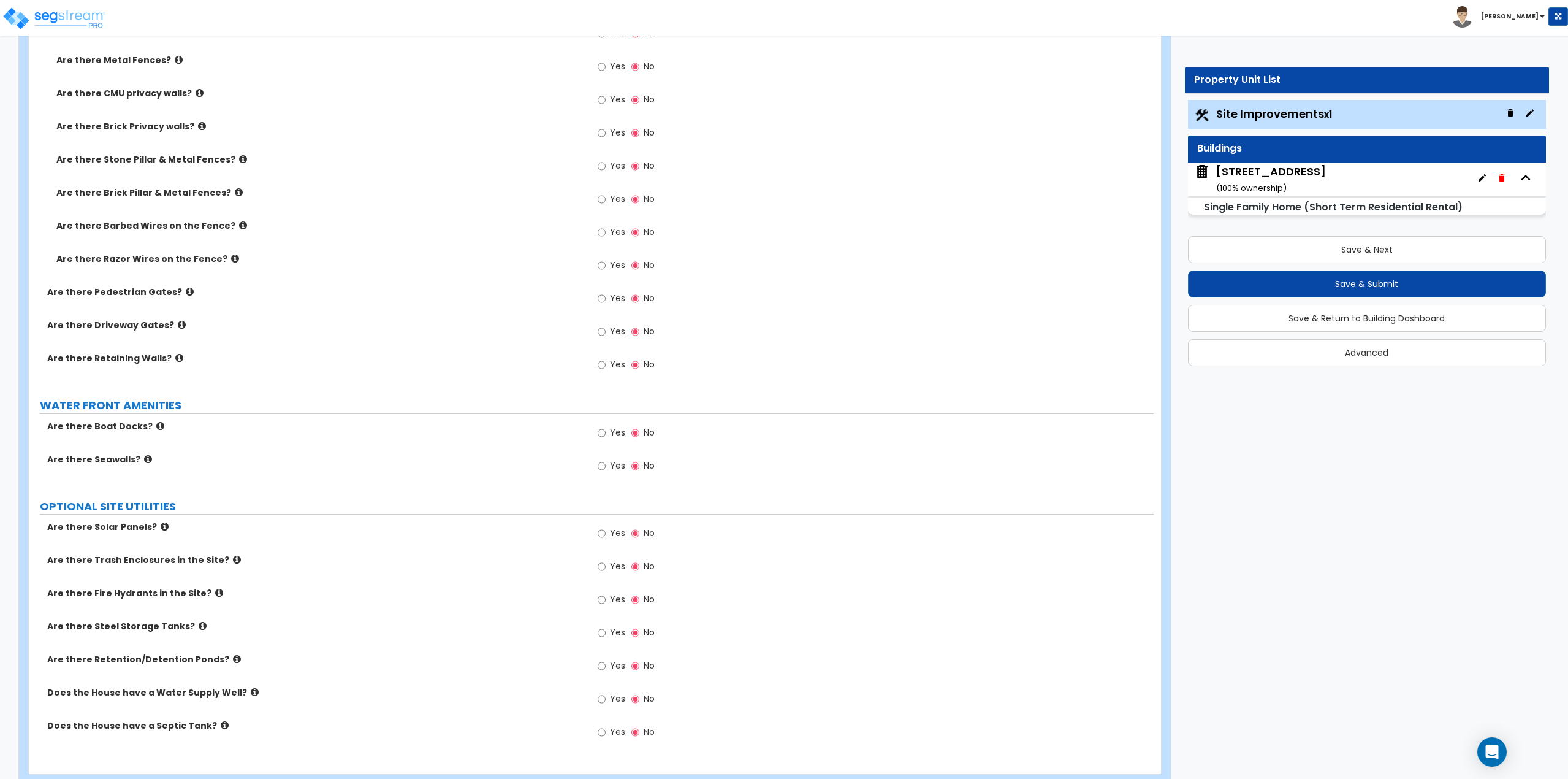
scroll to position [1840, 0]
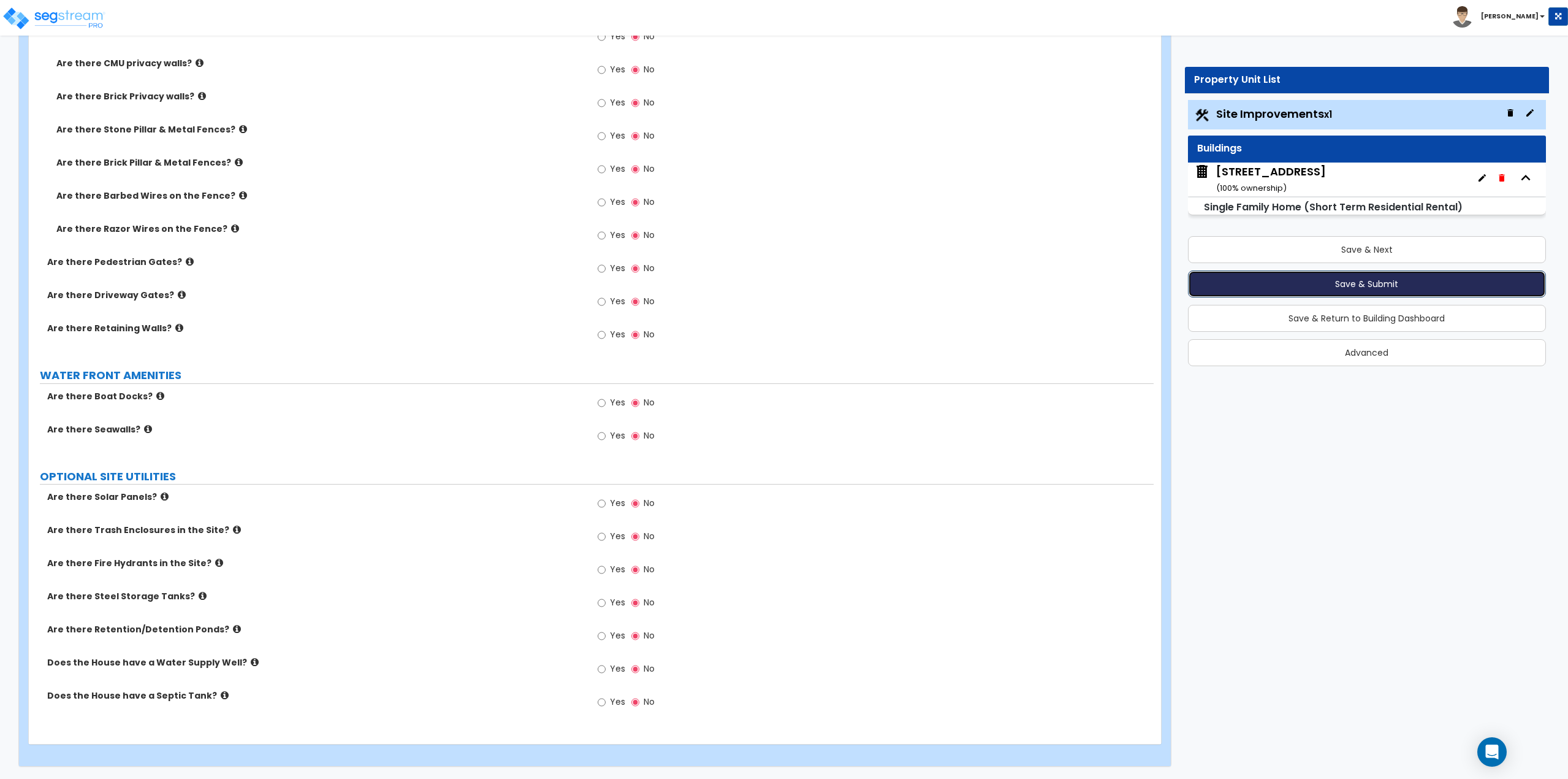
click at [1351, 285] on button "Save & Submit" at bounding box center [1367, 284] width 358 height 27
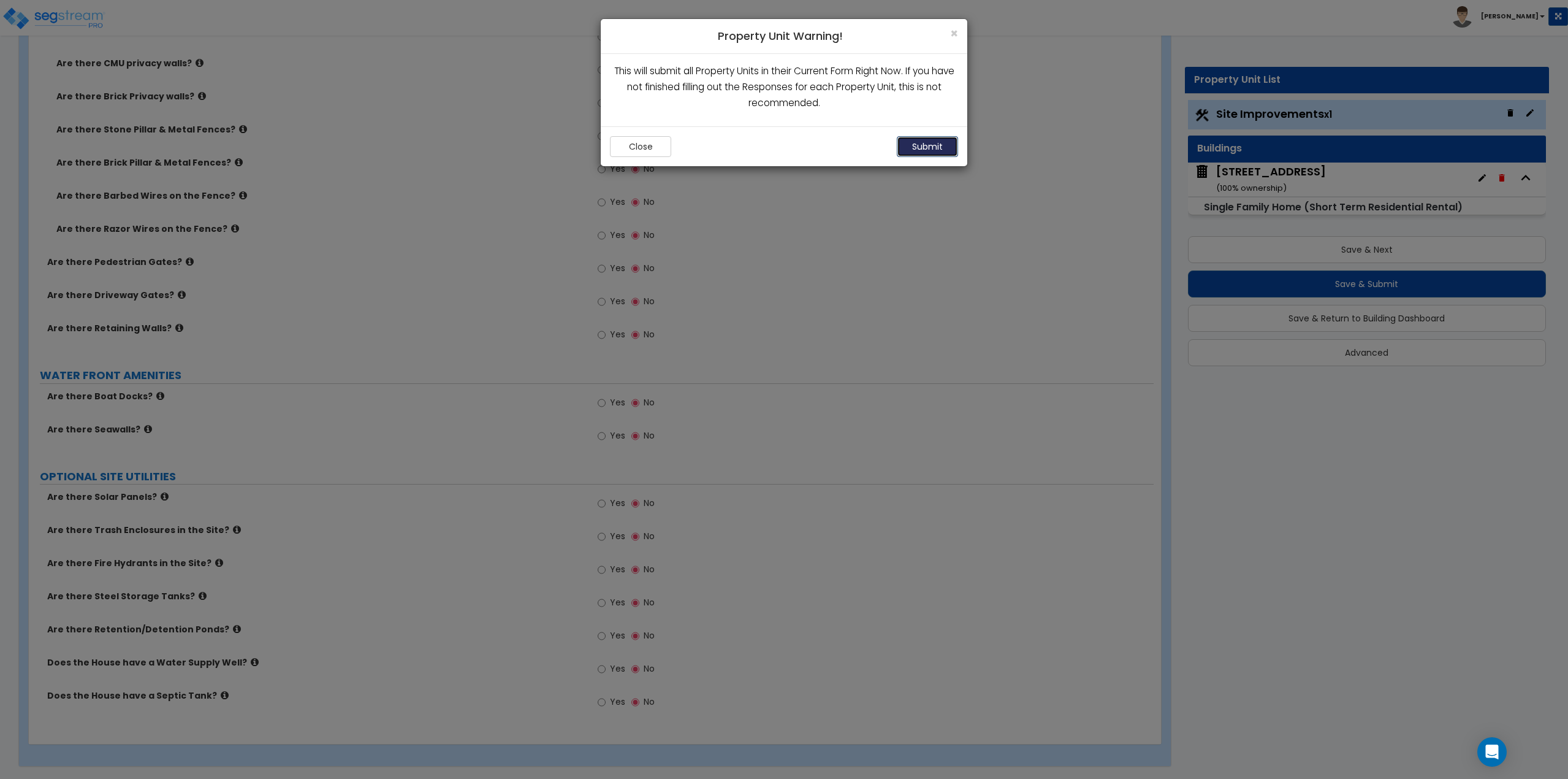
click at [920, 146] on button "Submit" at bounding box center [928, 146] width 61 height 21
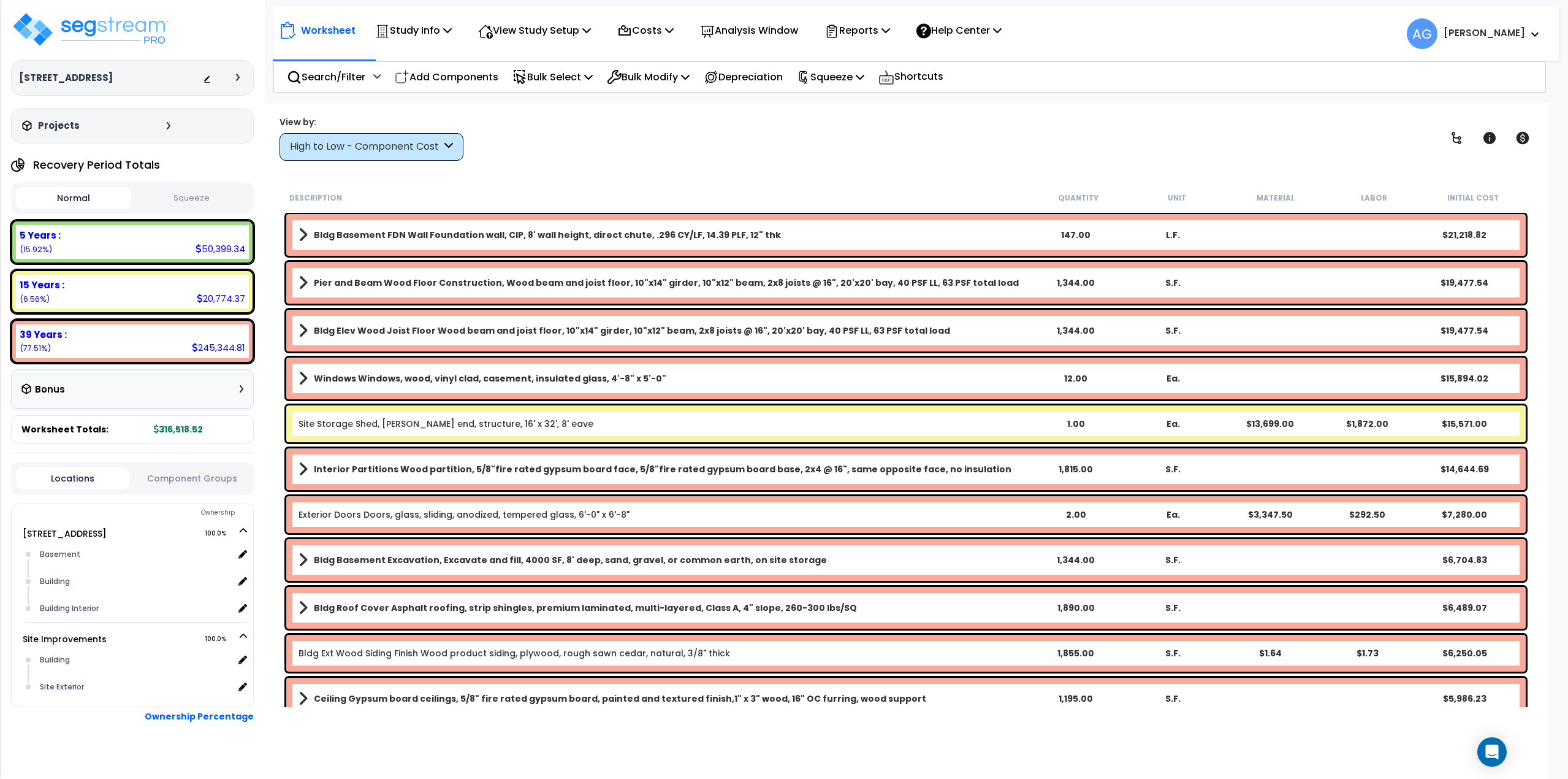
drag, startPoint x: 1048, startPoint y: 118, endPoint x: 1042, endPoint y: 123, distance: 7.8
click at [1048, 118] on div "View by: High to Low - Component Cost High to Low - Component Cost" at bounding box center [906, 138] width 1262 height 45
click at [224, 207] on button "Squeeze" at bounding box center [191, 198] width 115 height 22
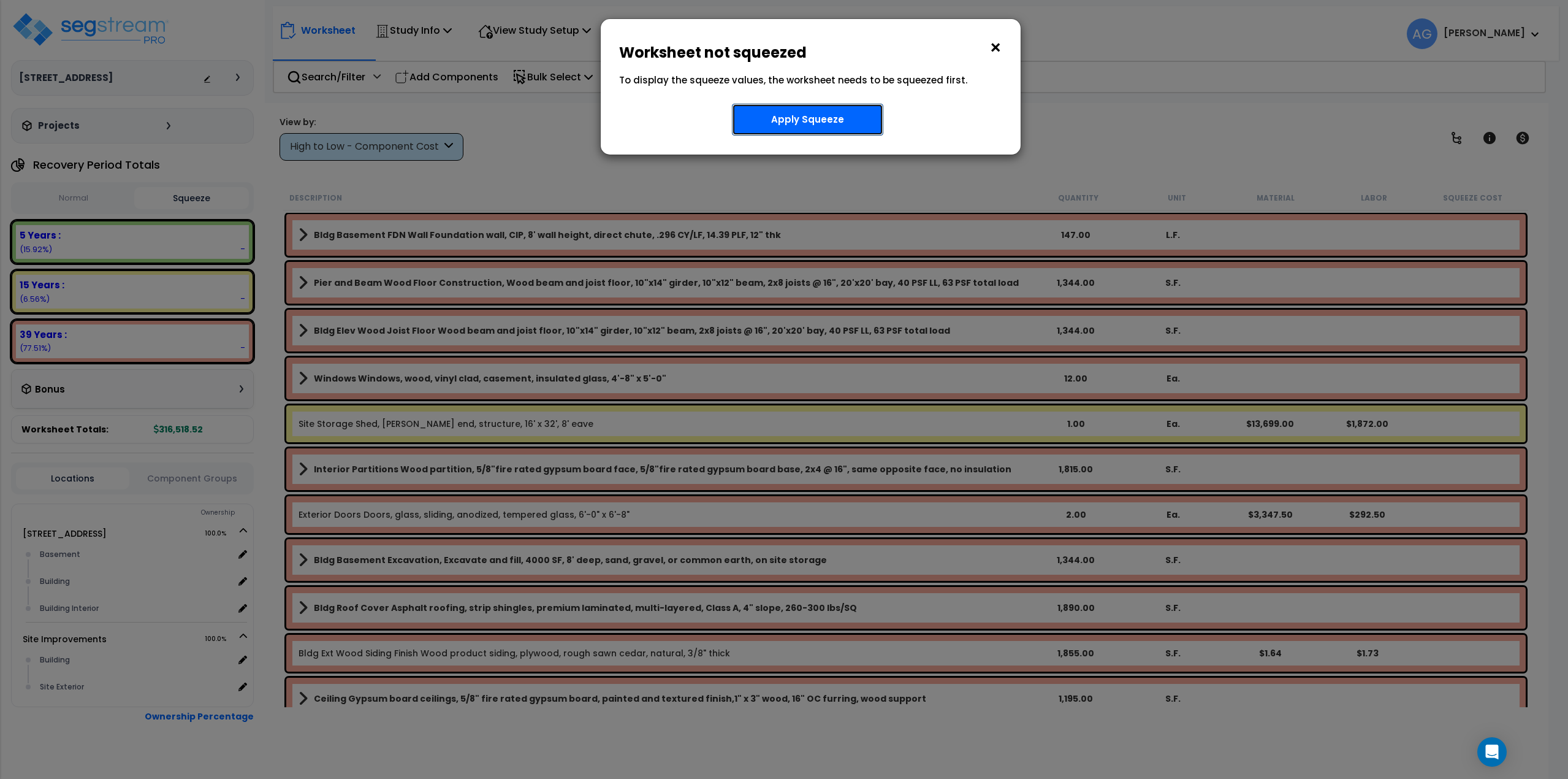
click at [841, 117] on button "Apply Squeeze" at bounding box center [807, 119] width 151 height 32
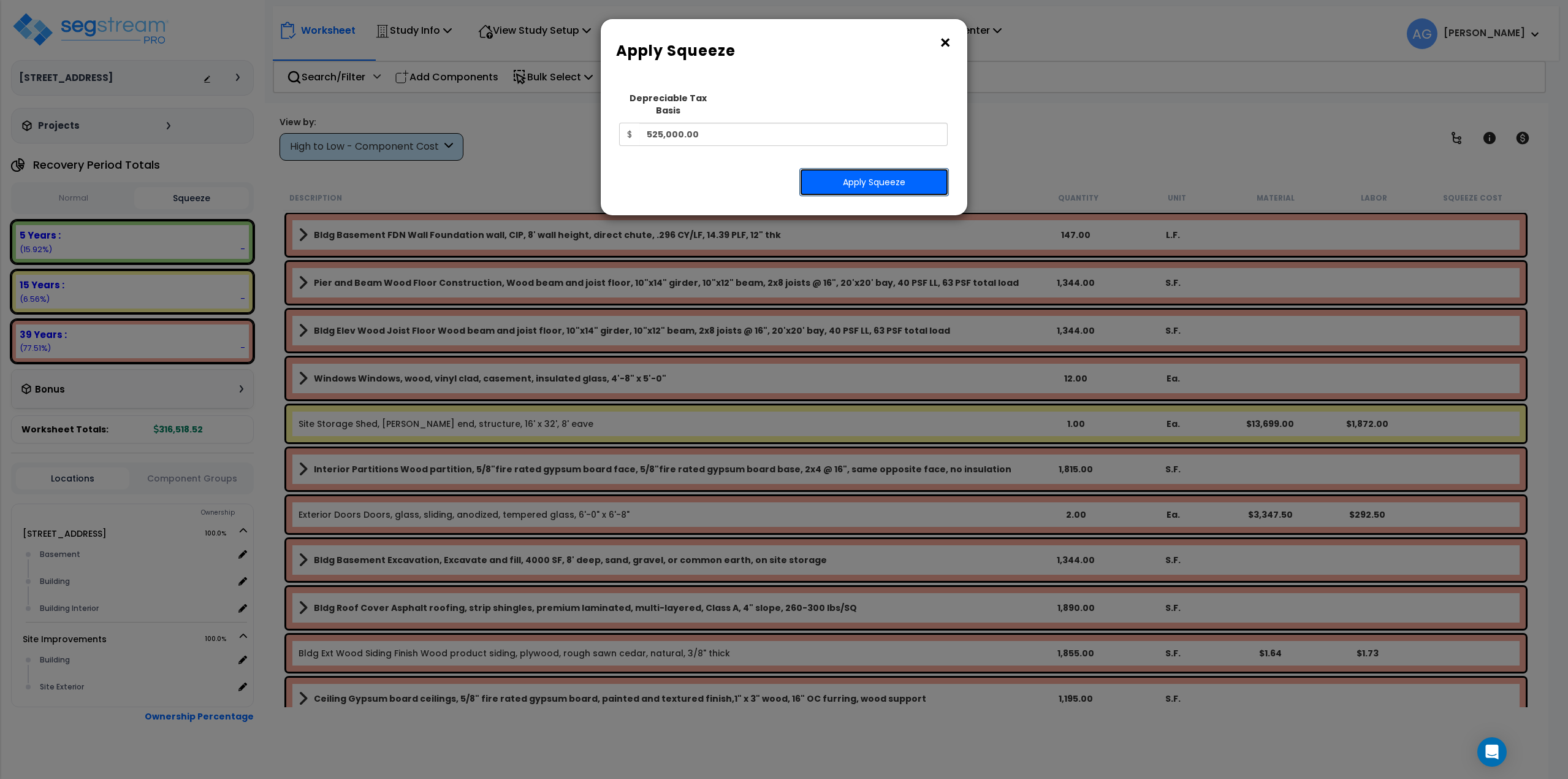
click at [839, 183] on button "Apply Squeeze" at bounding box center [874, 182] width 150 height 28
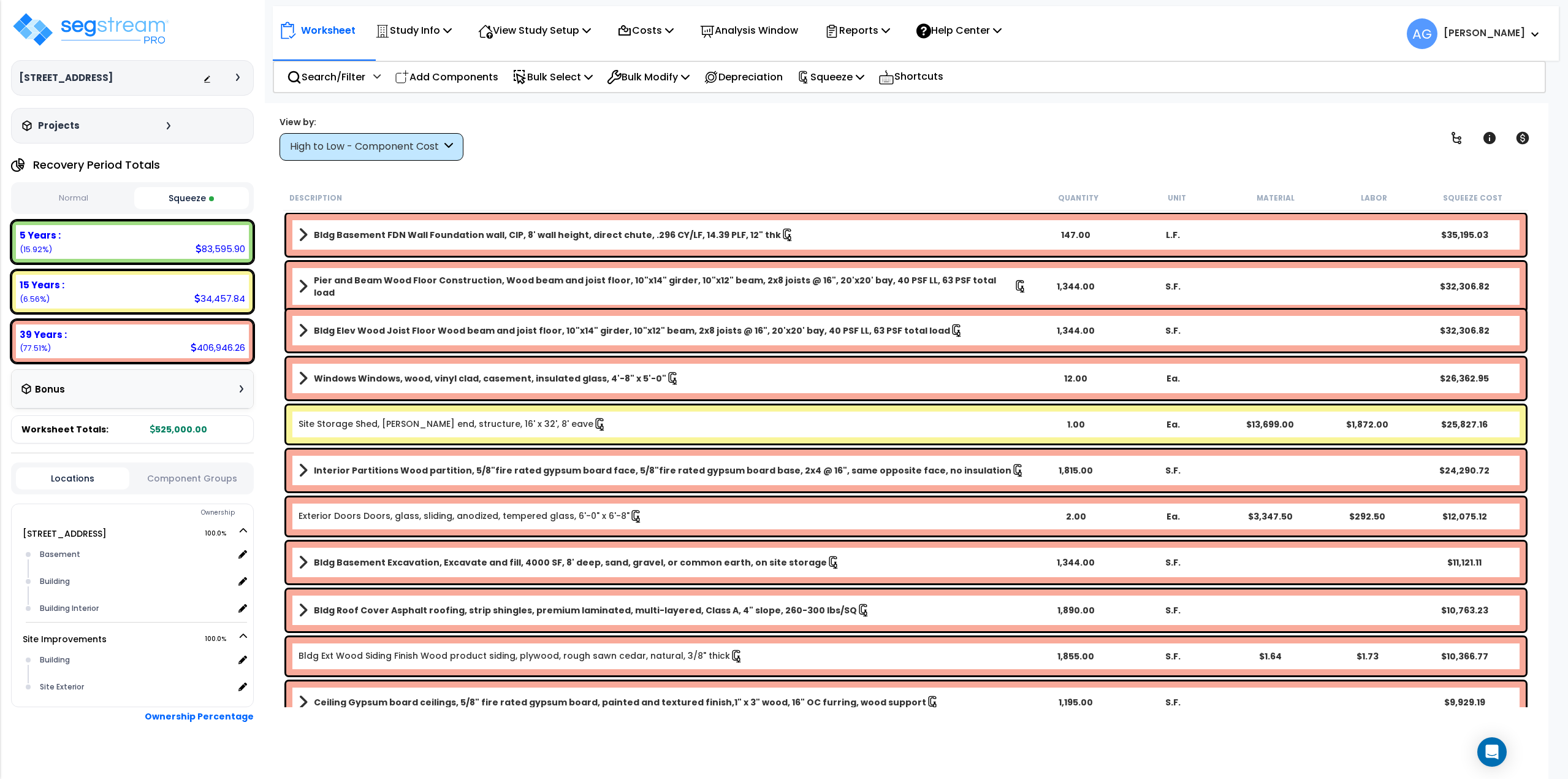
click at [88, 201] on button "Normal" at bounding box center [73, 198] width 115 height 22
click at [182, 200] on button "Squeeze" at bounding box center [191, 198] width 115 height 22
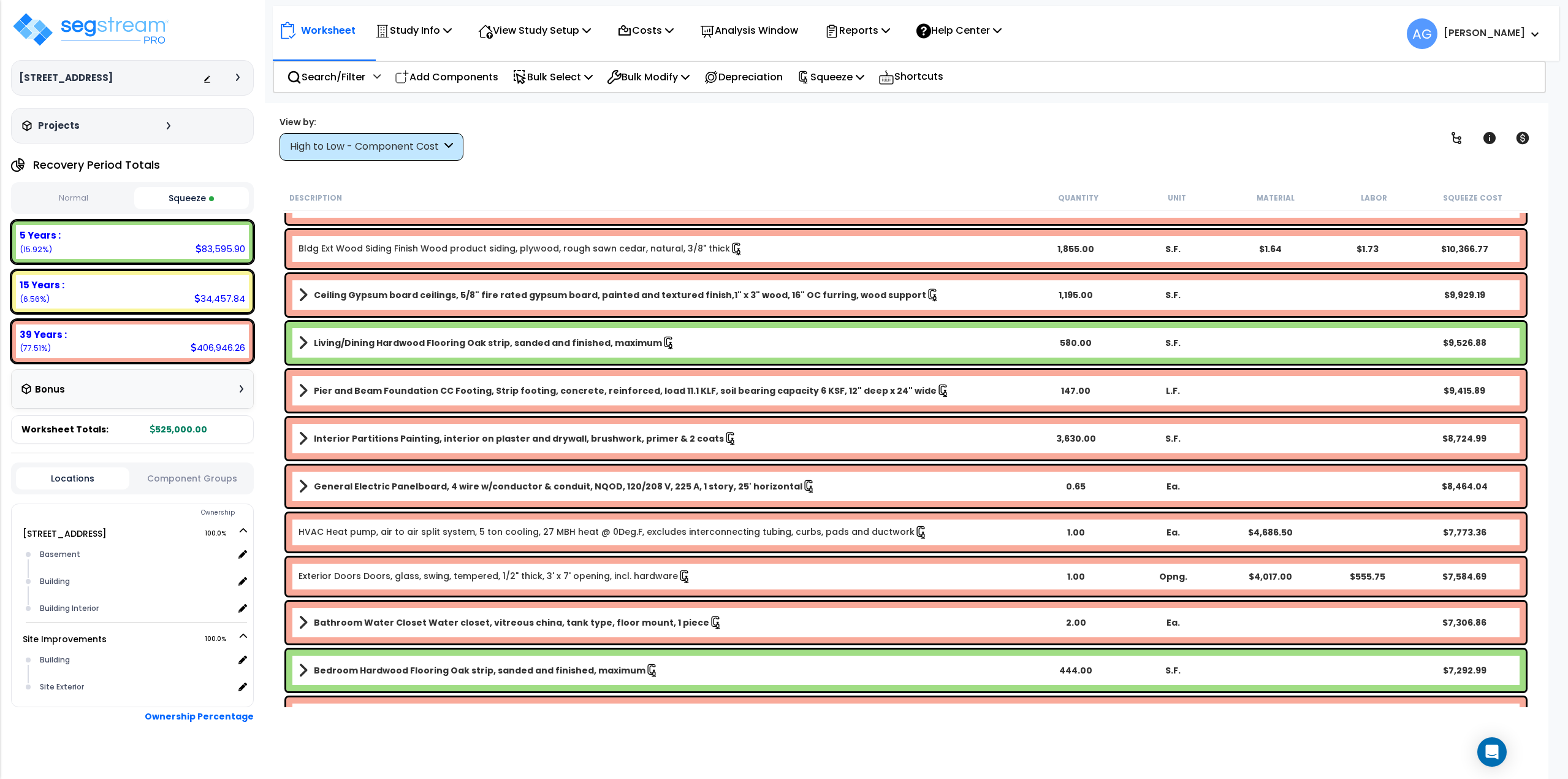
scroll to position [429, 0]
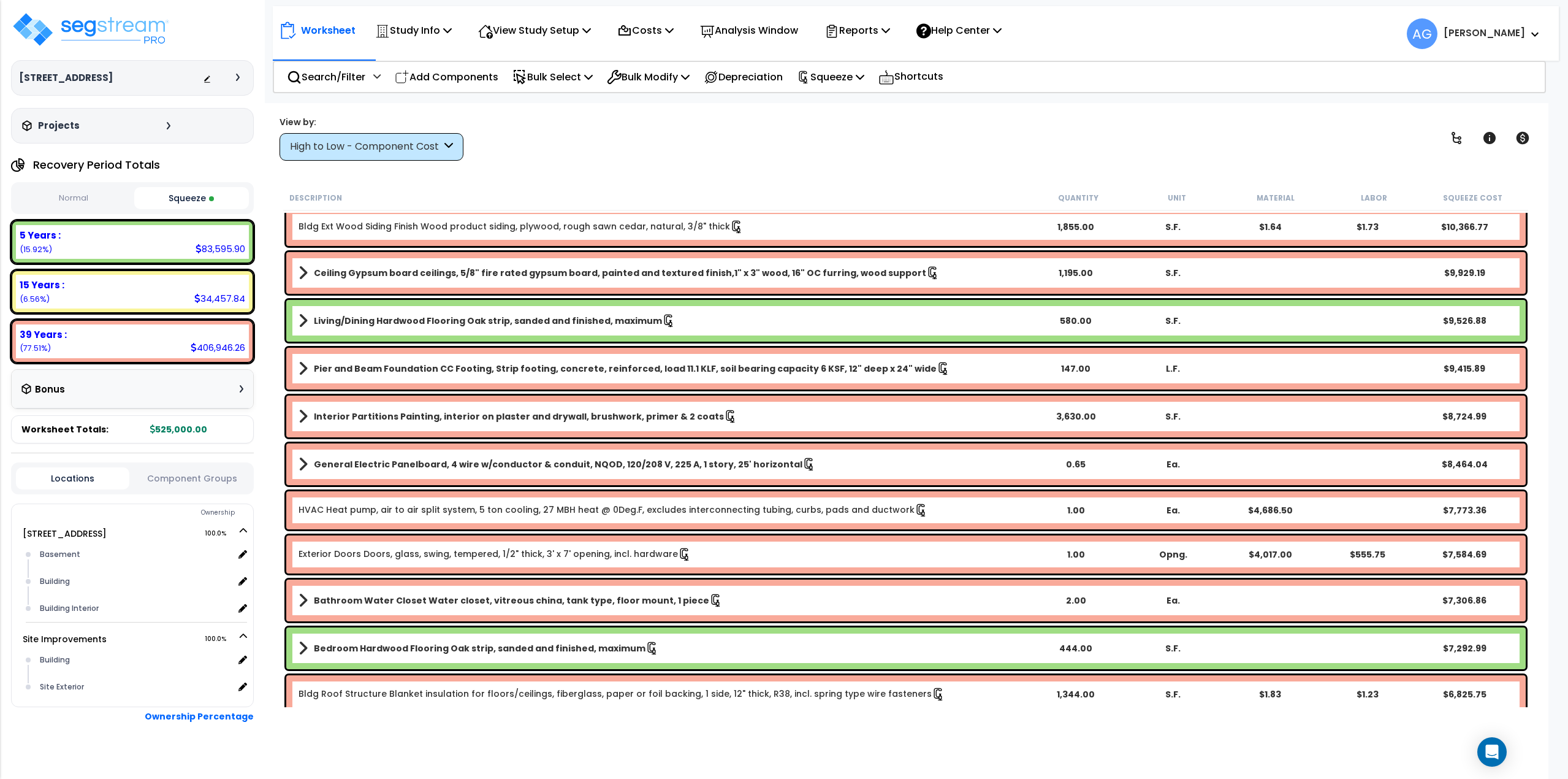
click at [486, 555] on link "Exterior Doors Doors, glass, swing, tempered, 1/2" thick, 3' x 7' opening, incl…" at bounding box center [495, 554] width 393 height 13
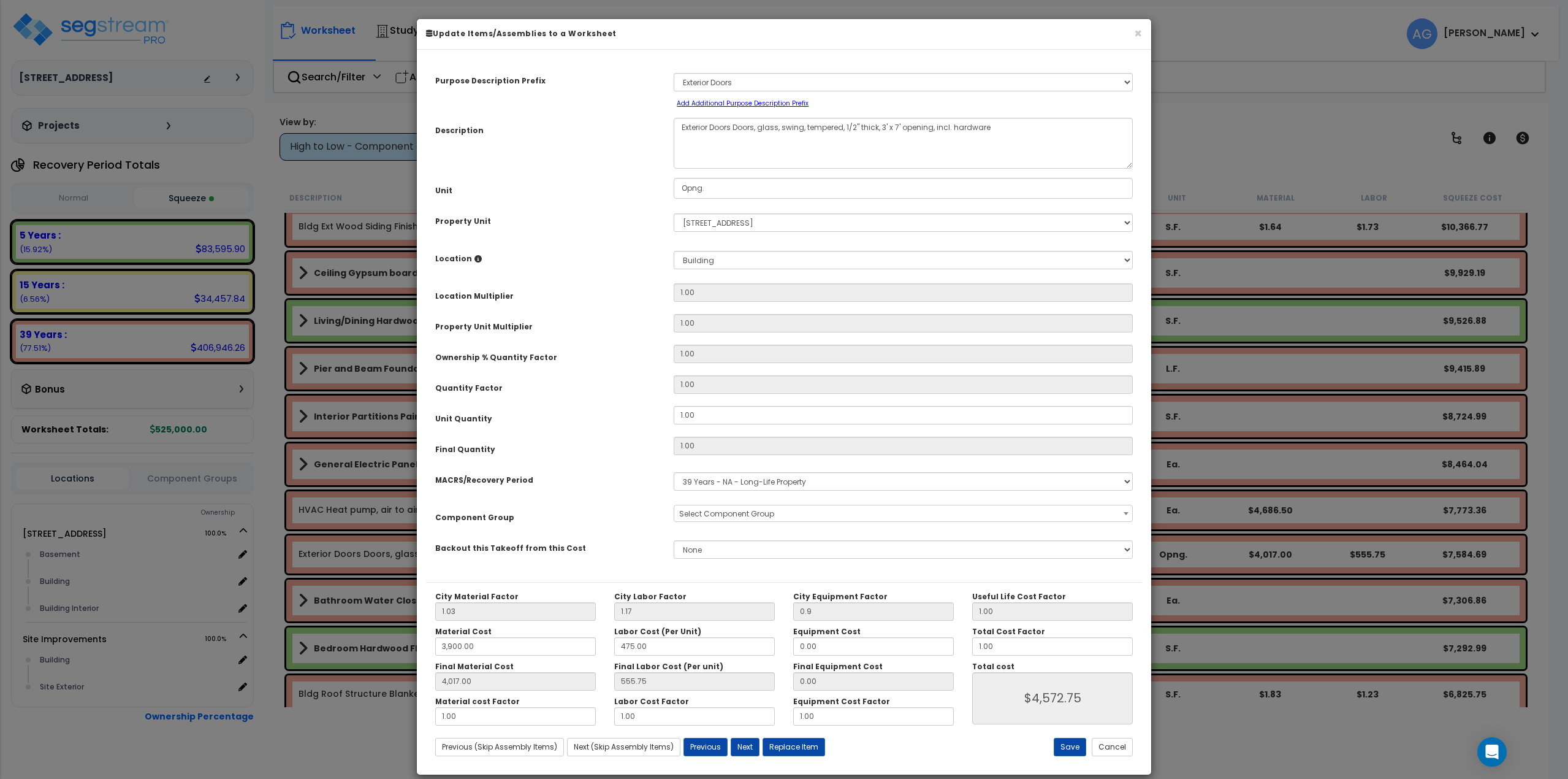
select select "57832"
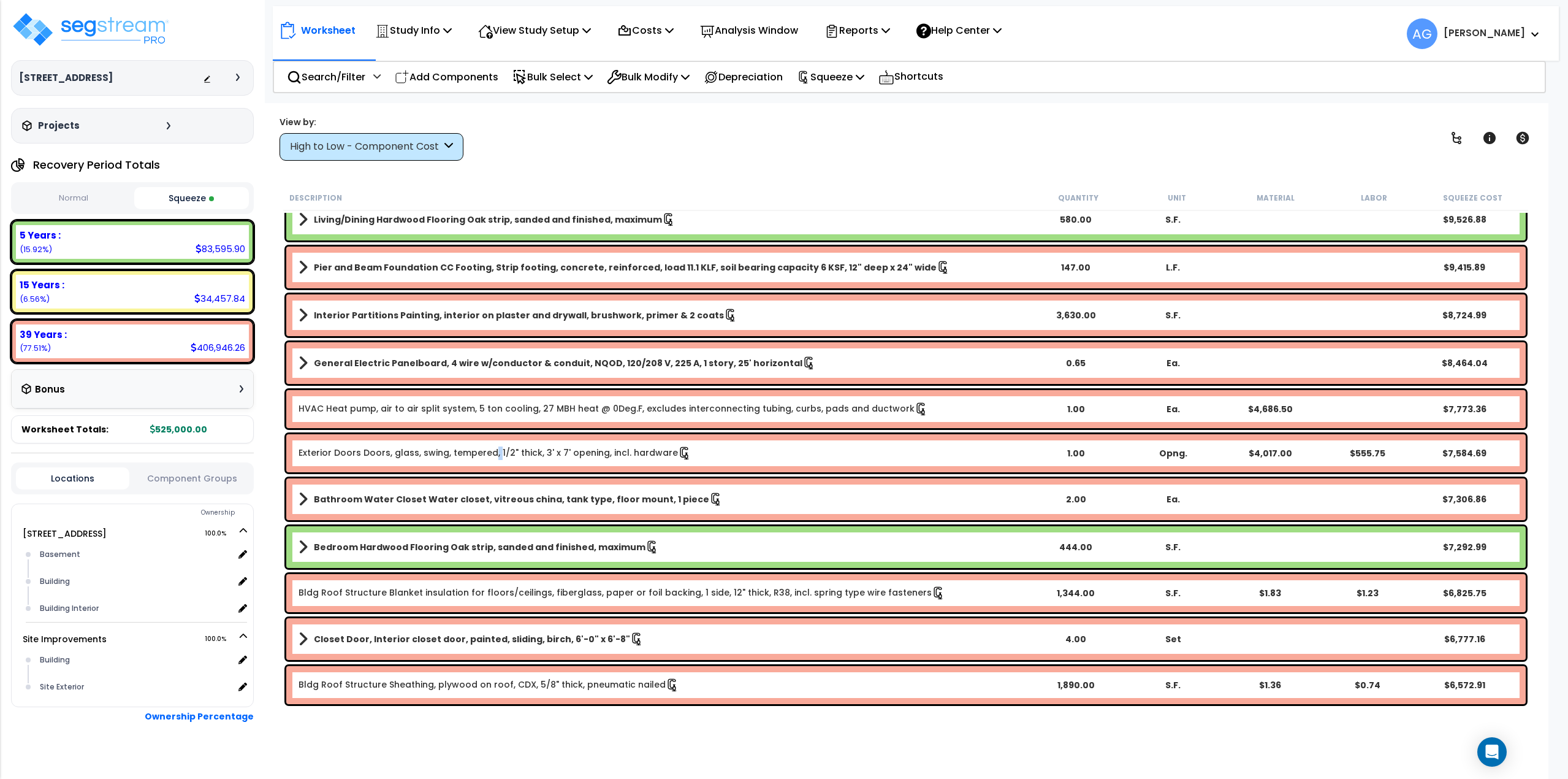
scroll to position [552, 0]
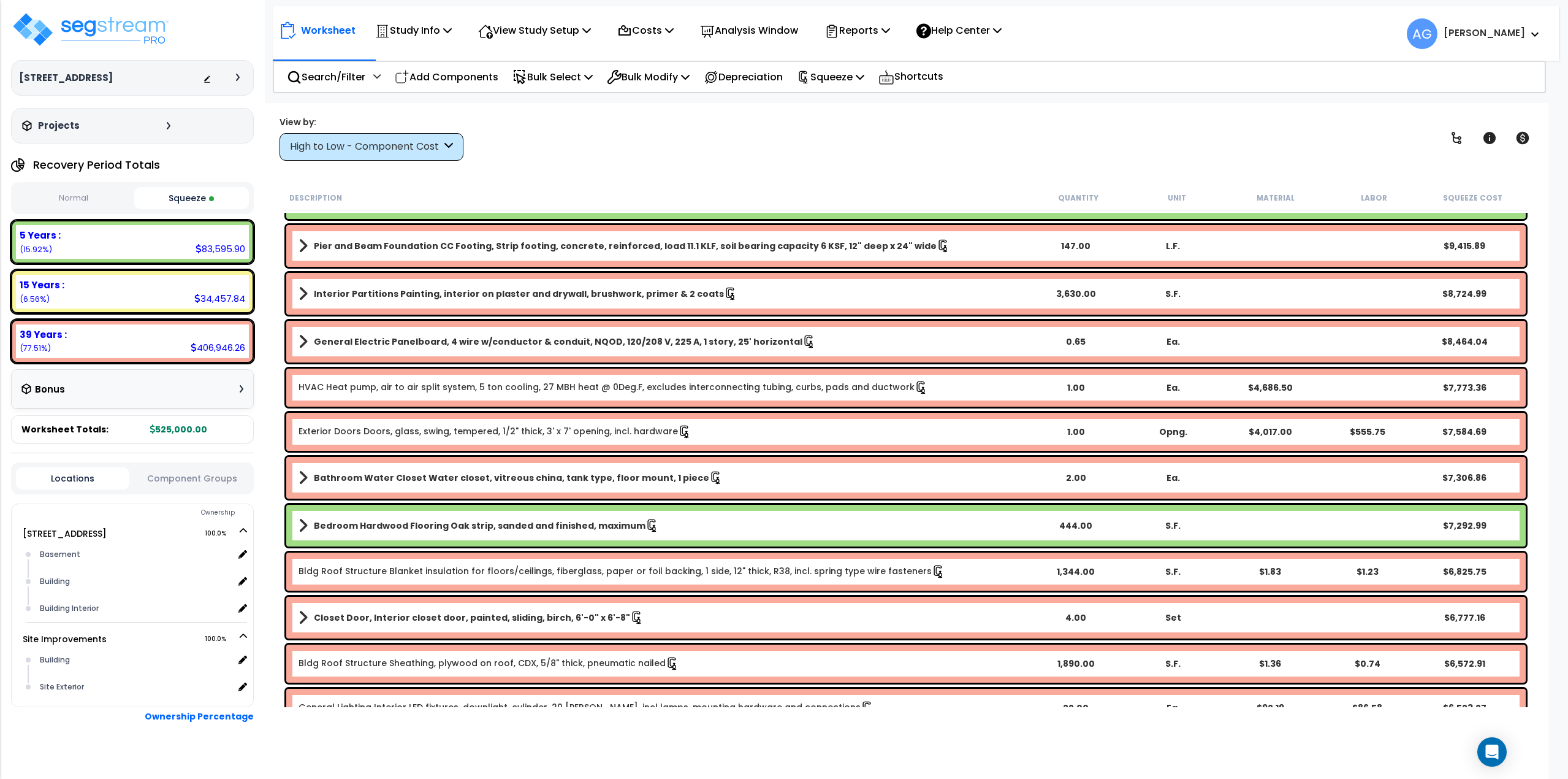
click at [301, 474] on span at bounding box center [303, 478] width 10 height 17
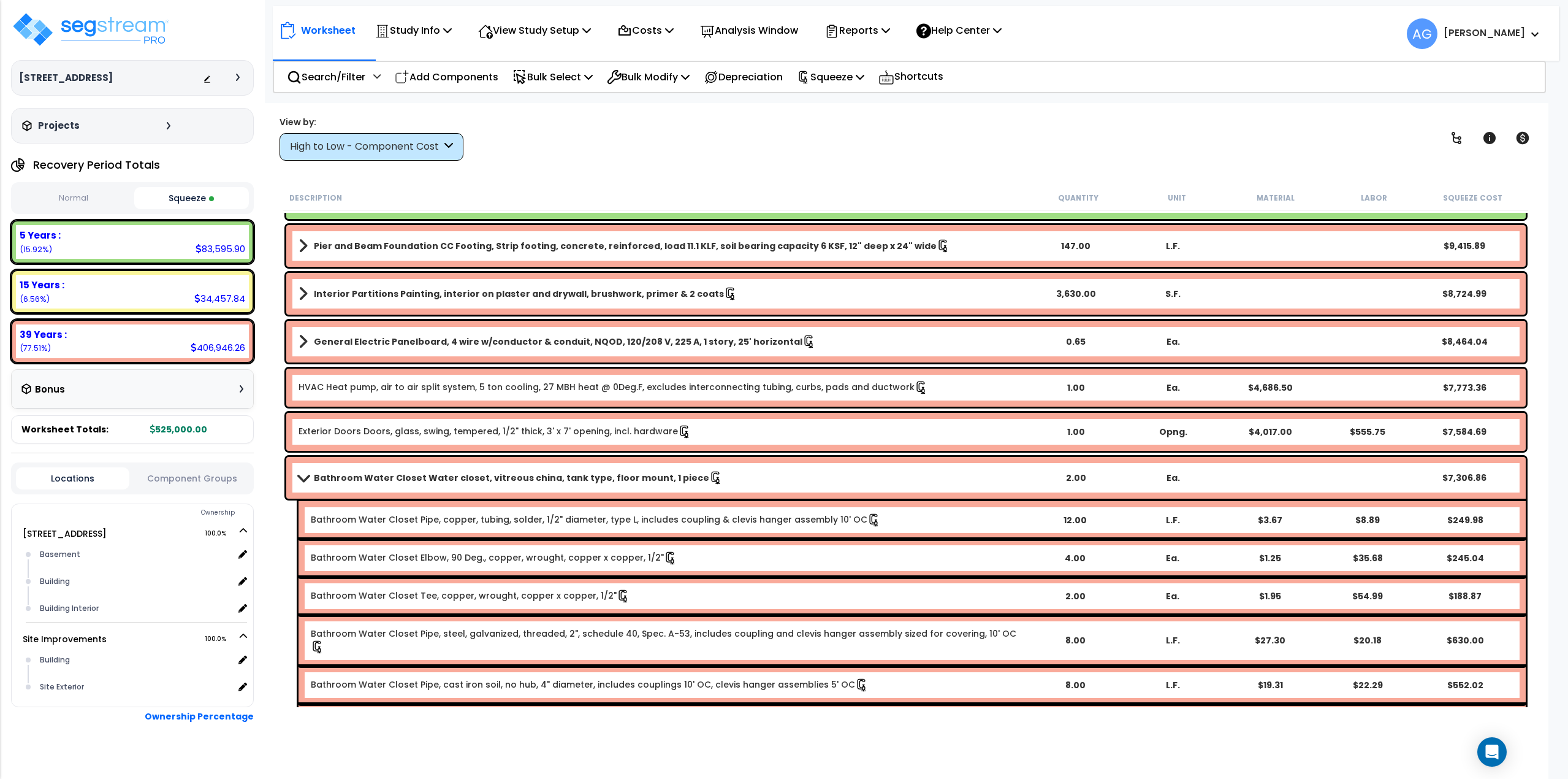
click at [307, 477] on span at bounding box center [303, 477] width 17 height 10
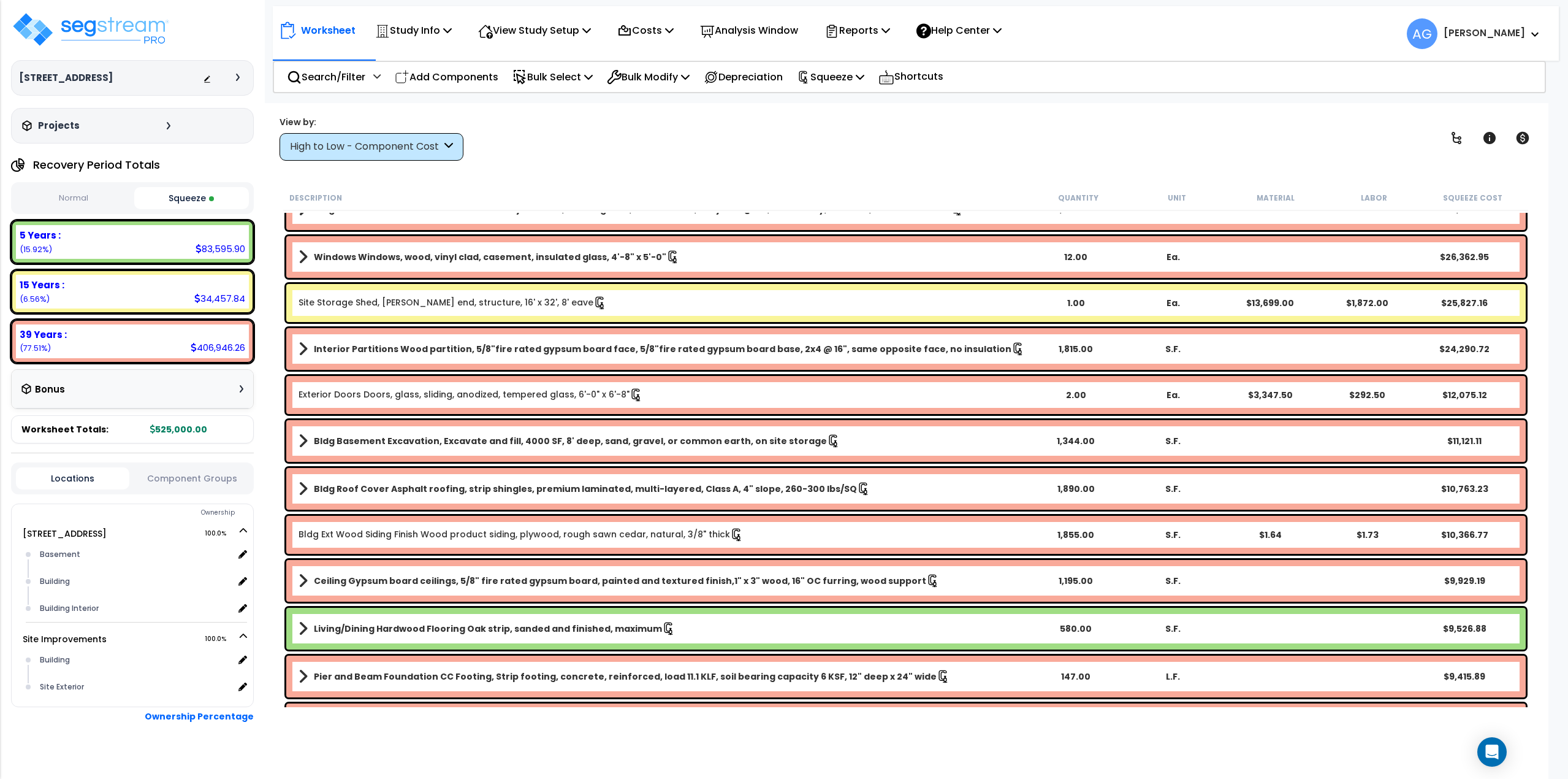
scroll to position [123, 0]
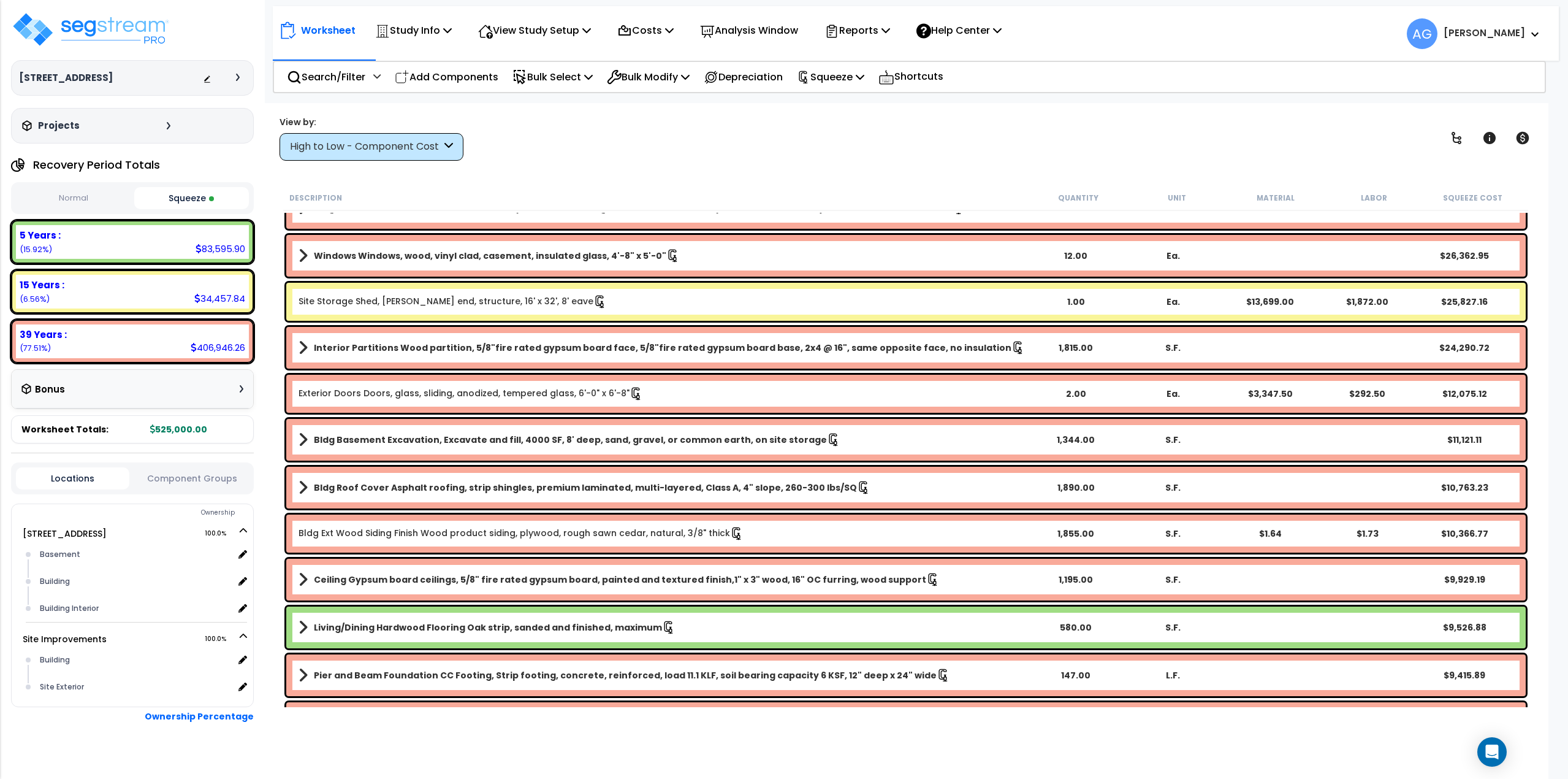
click at [432, 297] on link "Site Storage Shed, [PERSON_NAME] end, structure, 16' x 32', 8' eave" at bounding box center [452, 301] width 308 height 13
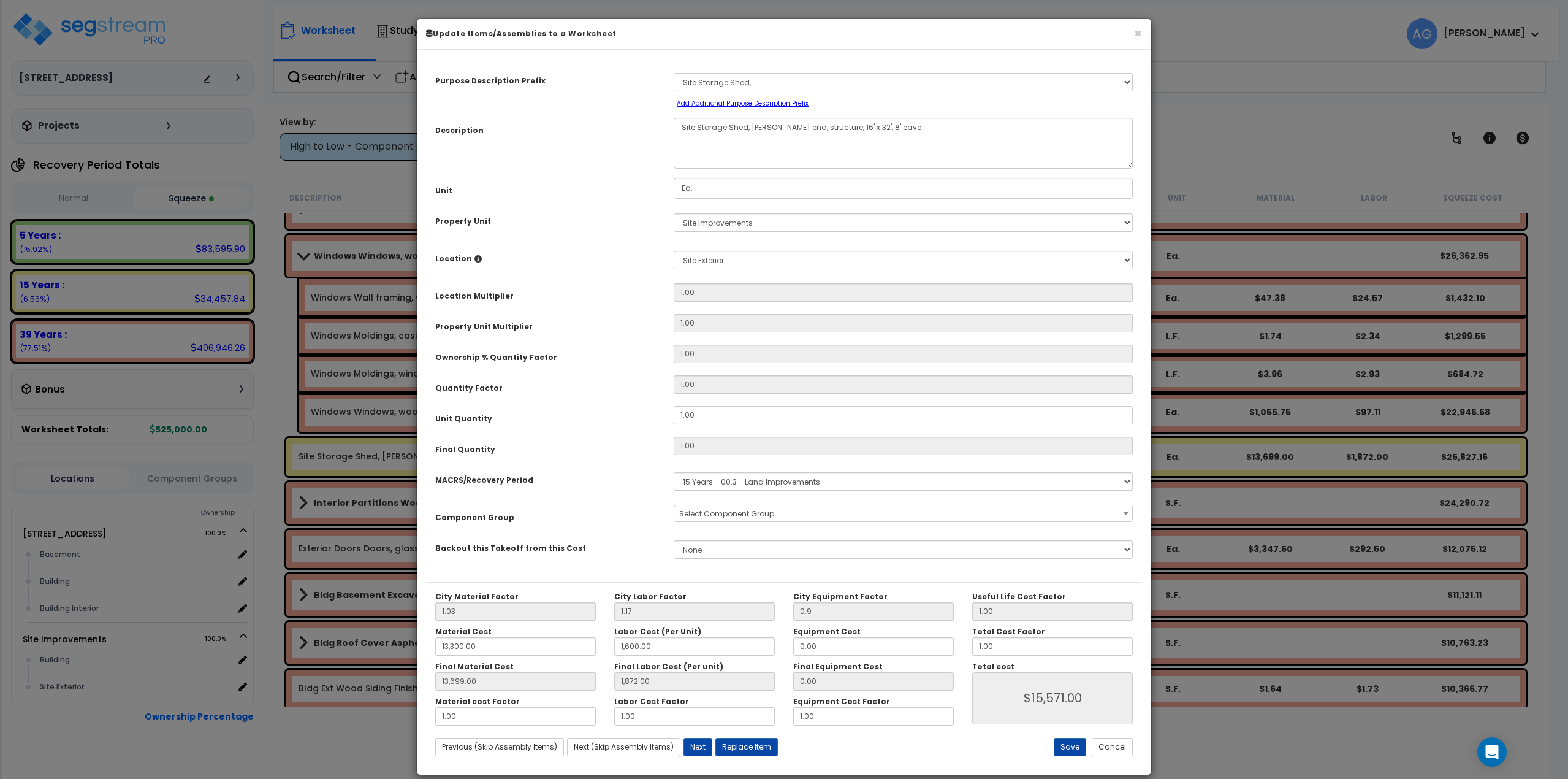
select select "58192"
click at [747, 749] on button "Replace Item" at bounding box center [747, 746] width 63 height 18
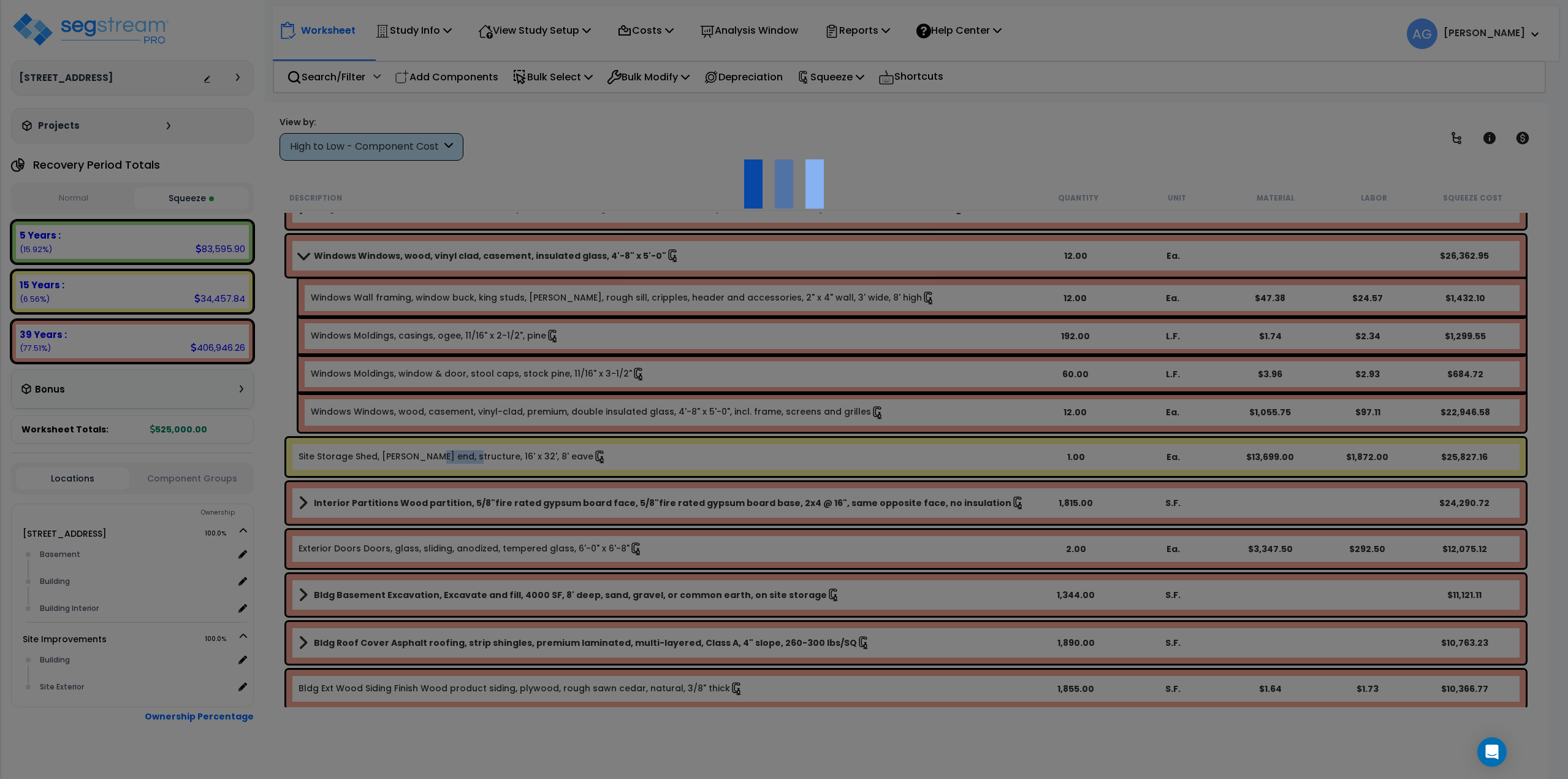
type input "1"
type input "Ea."
select select "175178"
select select "462"
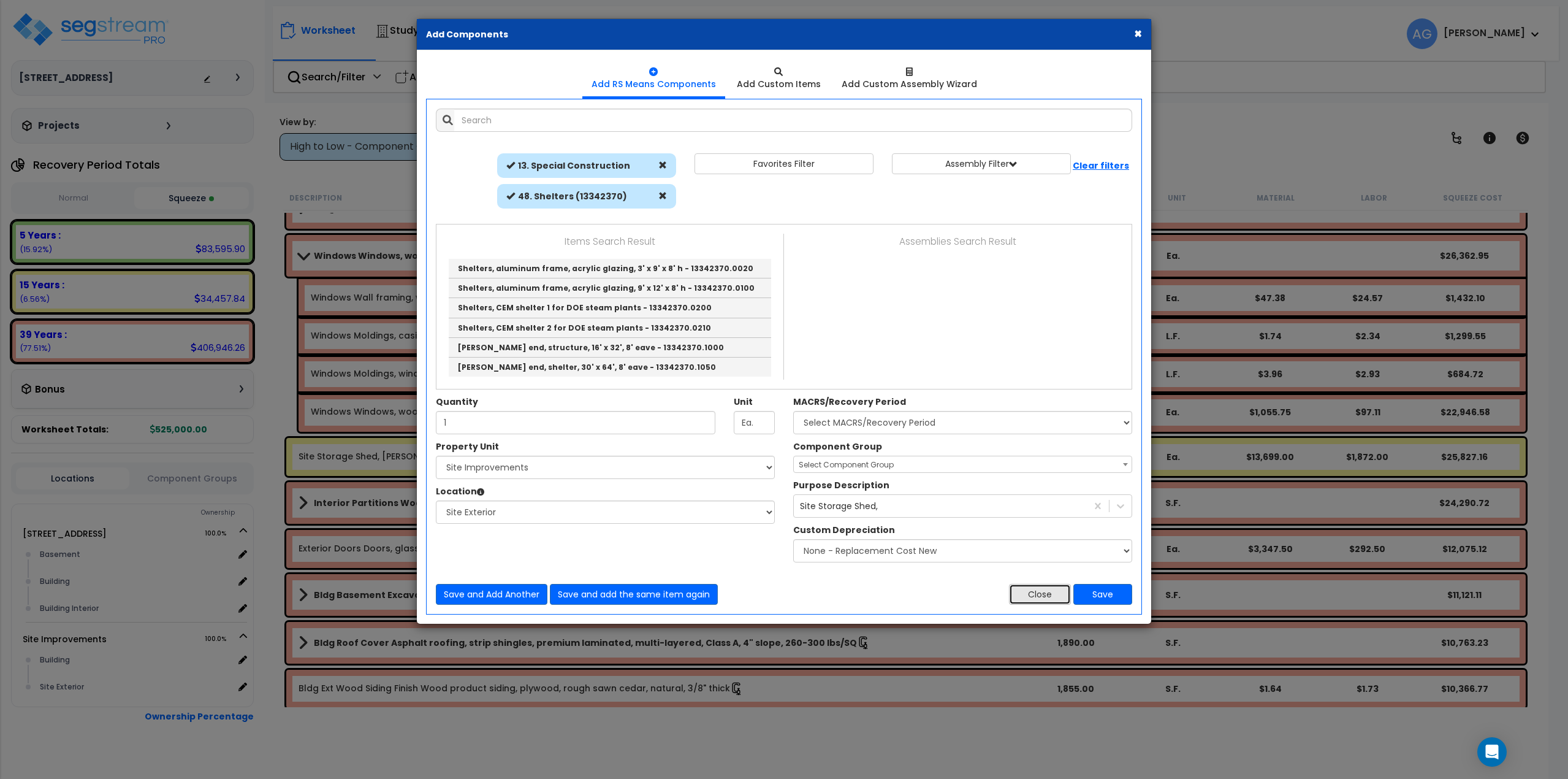
click at [1038, 602] on button "Close" at bounding box center [1039, 594] width 62 height 21
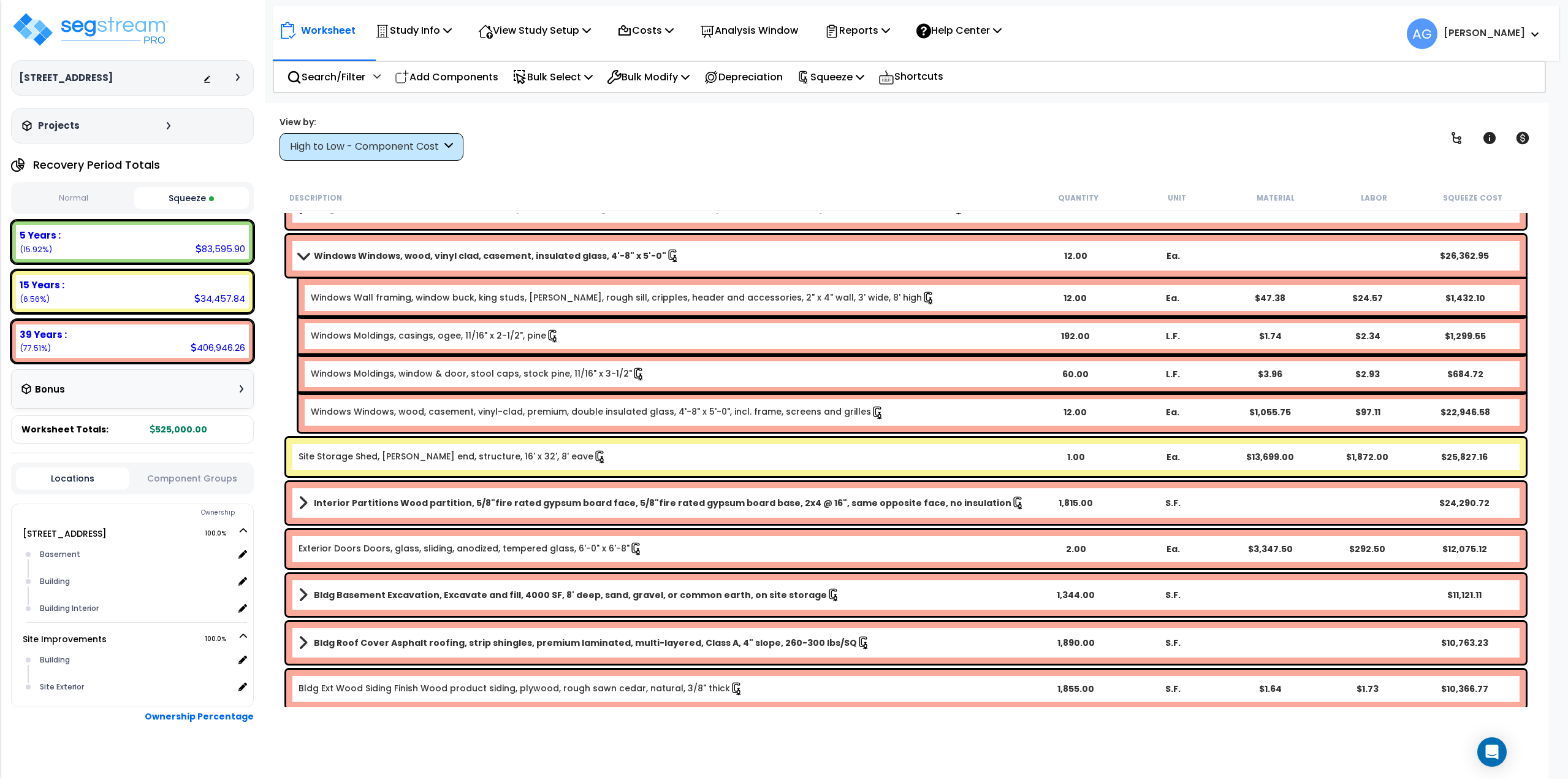
click at [606, 455] on b "Site Storage Shed, Gable end, structure, 16' x 32', 8' eave" at bounding box center [663, 456] width 729 height 13
click at [606, 455] on b "Site Storage Shed, [PERSON_NAME] end, structure, 16' x 32', 8' eave" at bounding box center [663, 456] width 729 height 13
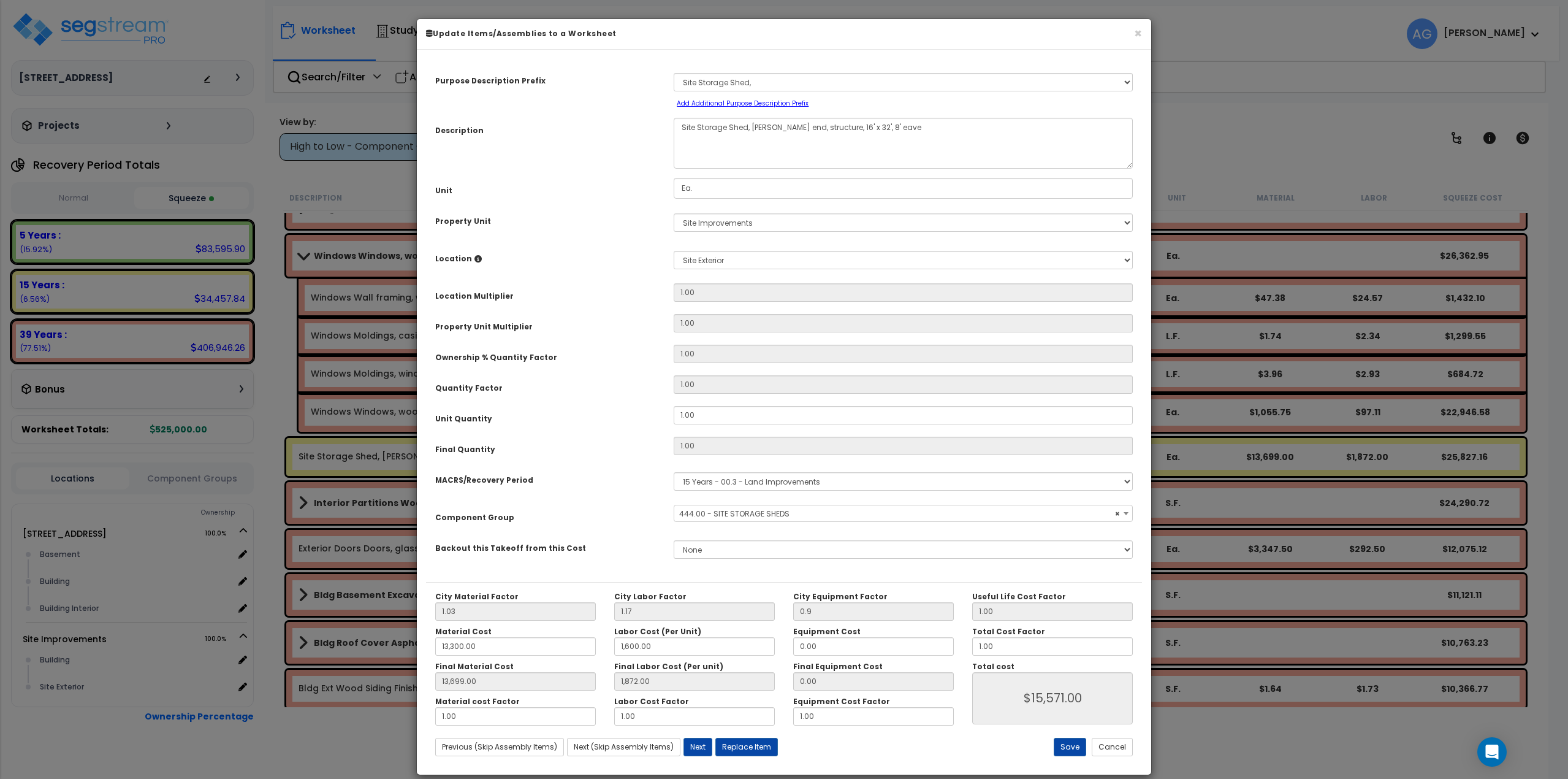
select select "58192"
click at [741, 743] on button "Replace Item" at bounding box center [747, 746] width 63 height 18
select select "13000000"
type input "1"
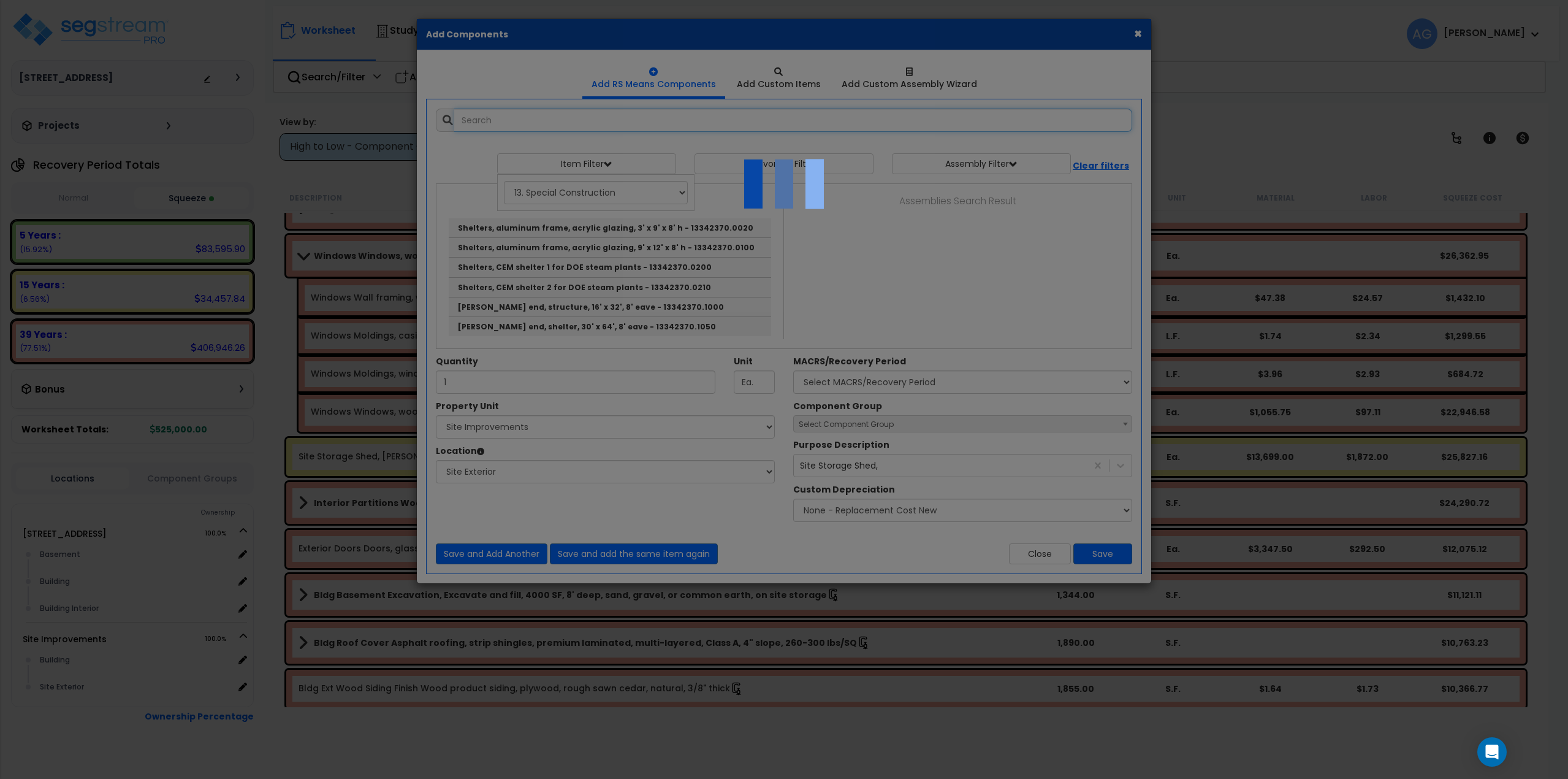
select select "462"
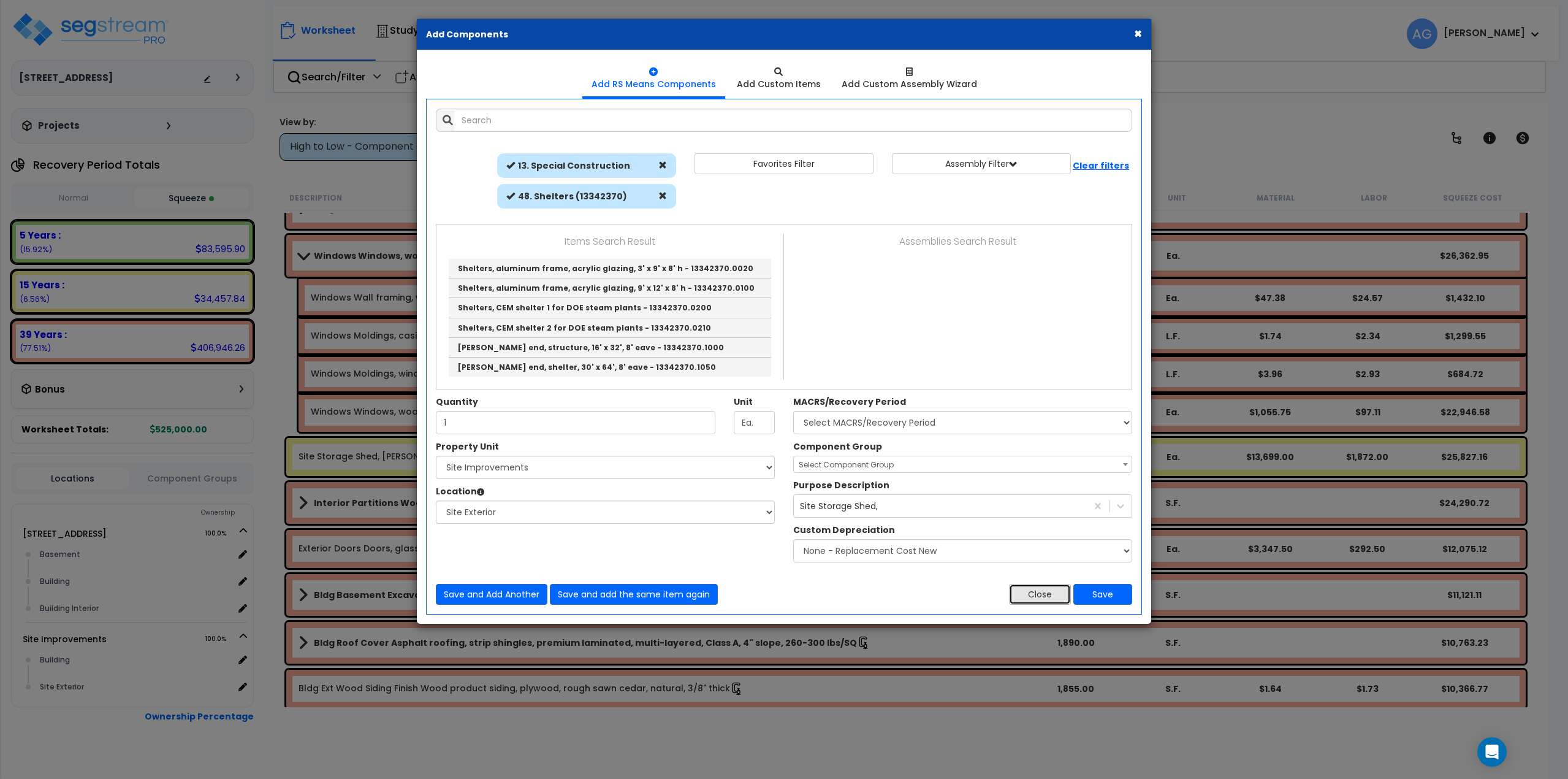
click at [1046, 595] on button "Close" at bounding box center [1039, 594] width 62 height 21
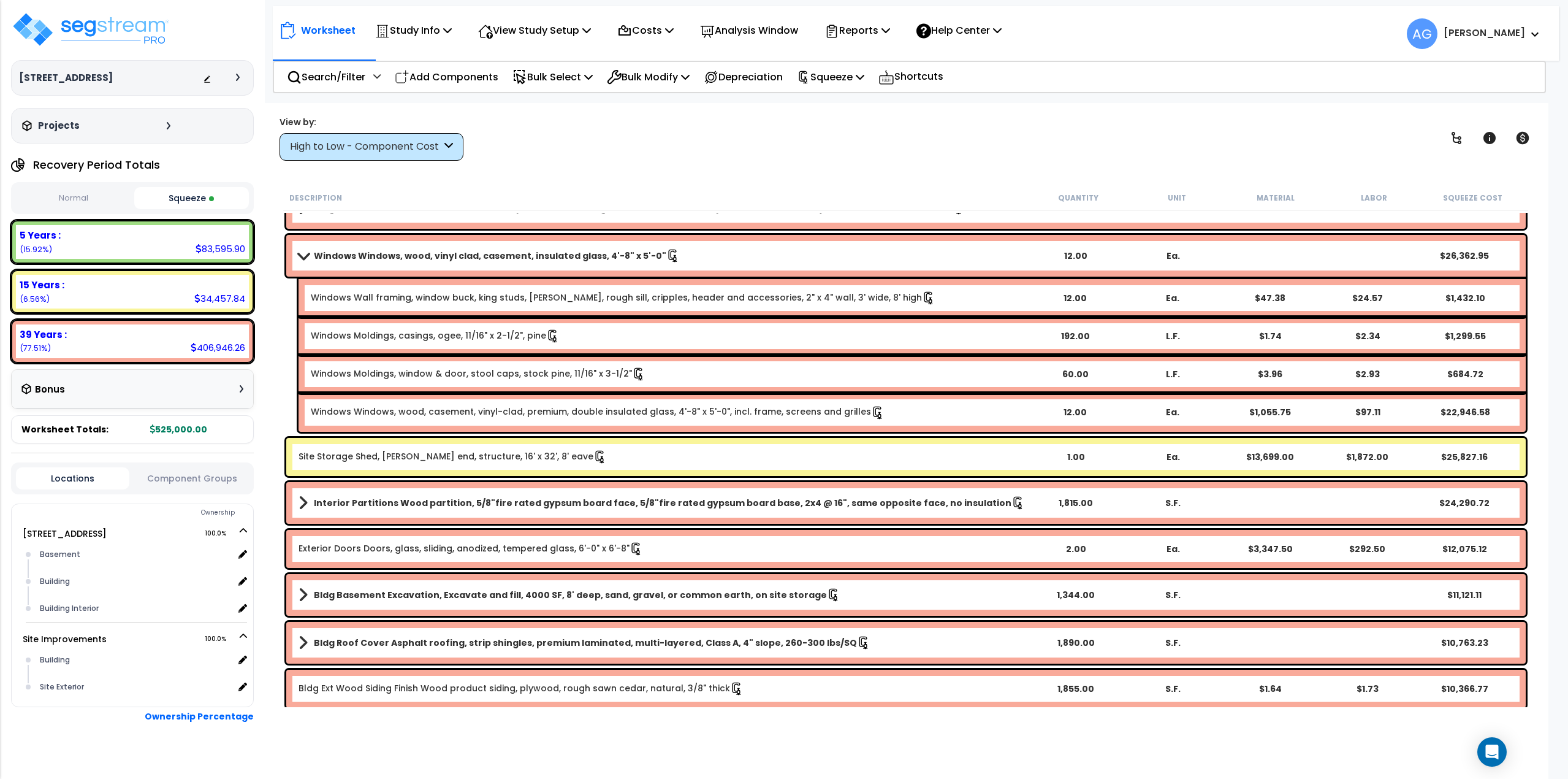
click at [418, 461] on link "Site Storage Shed, Gable end, structure, 16' x 32', 8' eave" at bounding box center [452, 456] width 308 height 13
click at [416, 461] on link "Site Storage Shed, Gable end, structure, 16' x 32', 8' eave" at bounding box center [452, 456] width 308 height 13
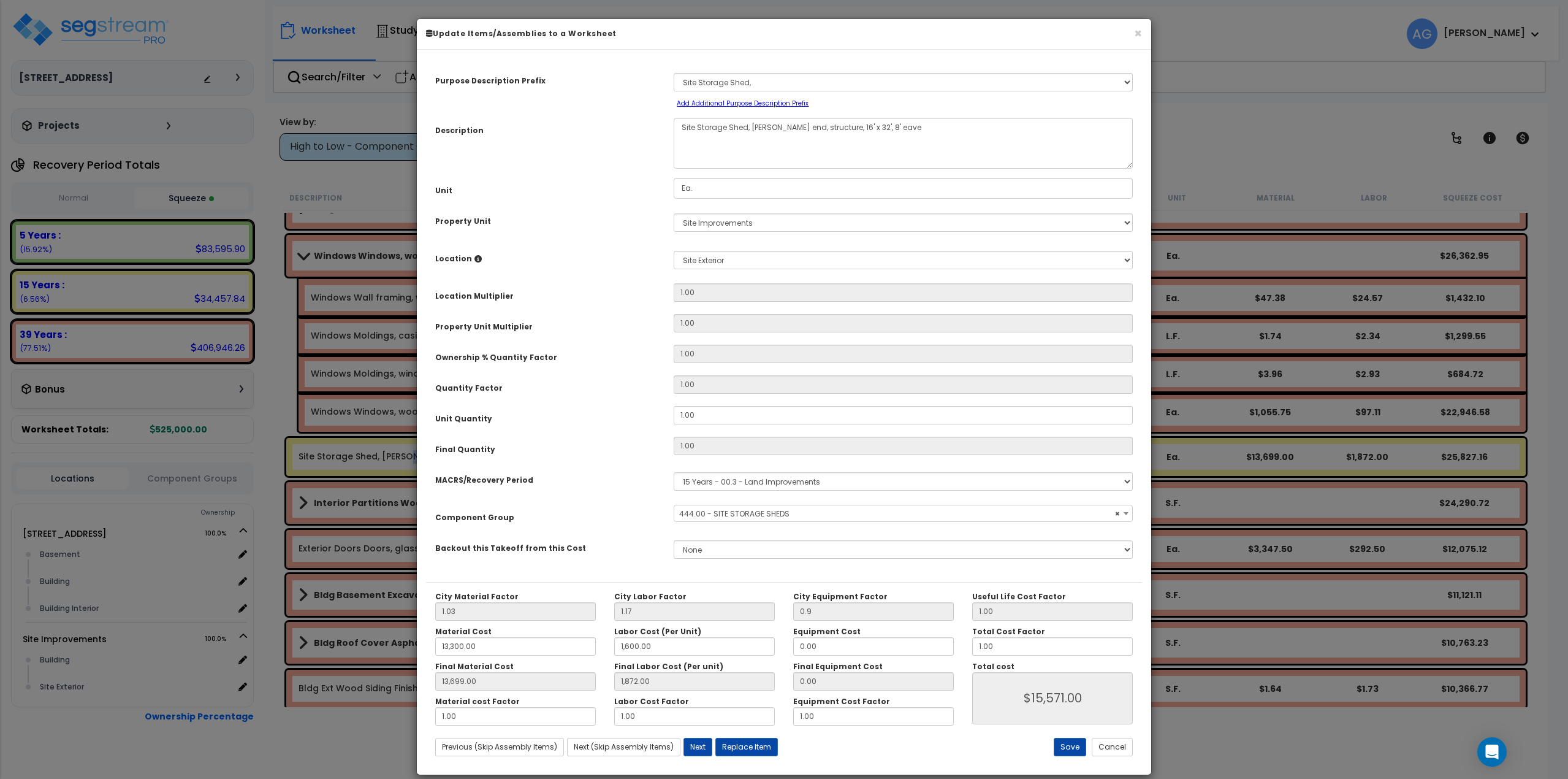
select select "58192"
drag, startPoint x: 1002, startPoint y: 650, endPoint x: 974, endPoint y: 655, distance: 28.4
click at [974, 655] on input "1.00" at bounding box center [1052, 646] width 161 height 18
type input "13,699.00"
type input "1,872.00"
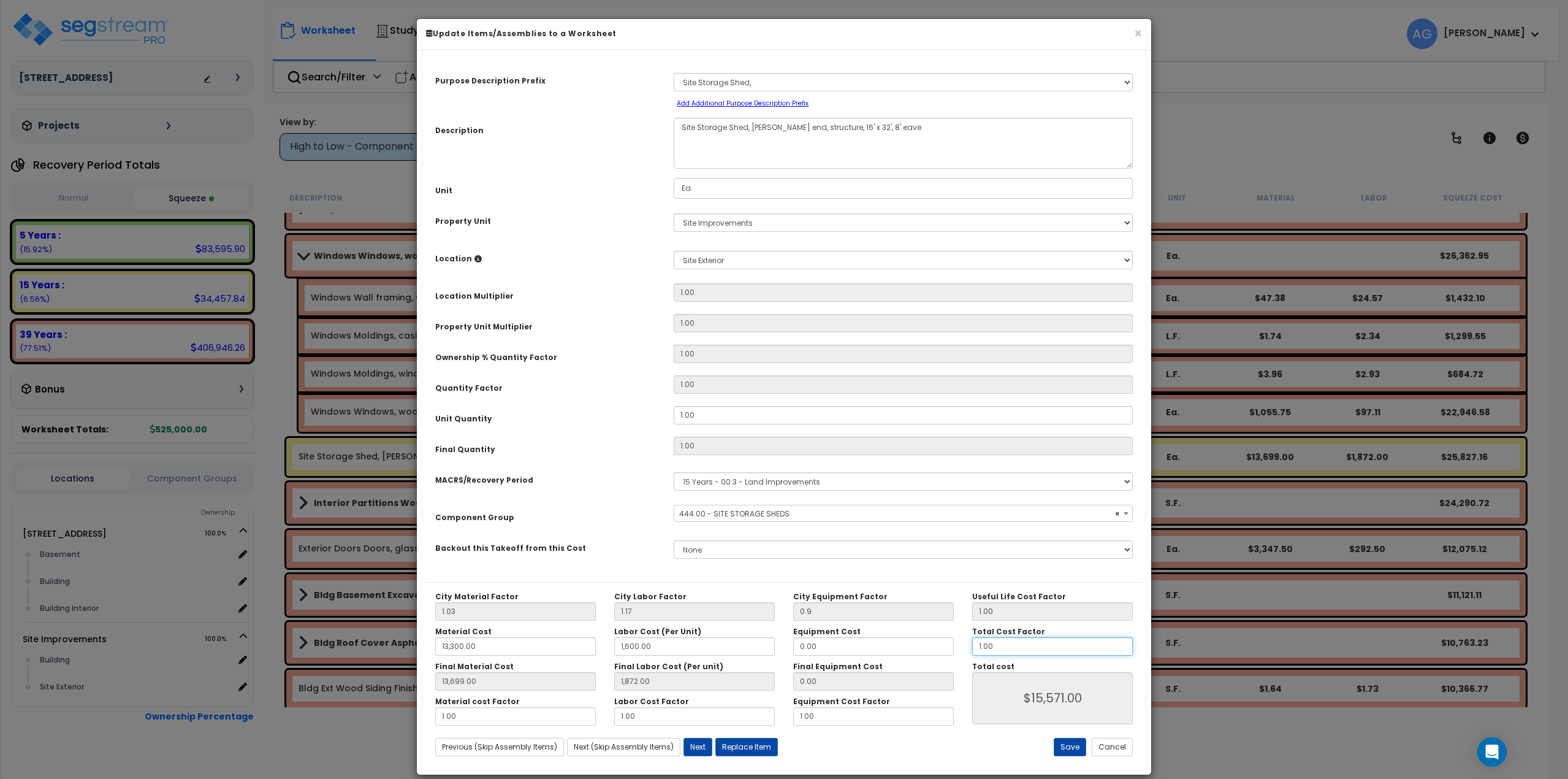
type input "."
type input "$15,571.00"
type input "13,699.00"
type input "1,872.00"
type input "$0.00"
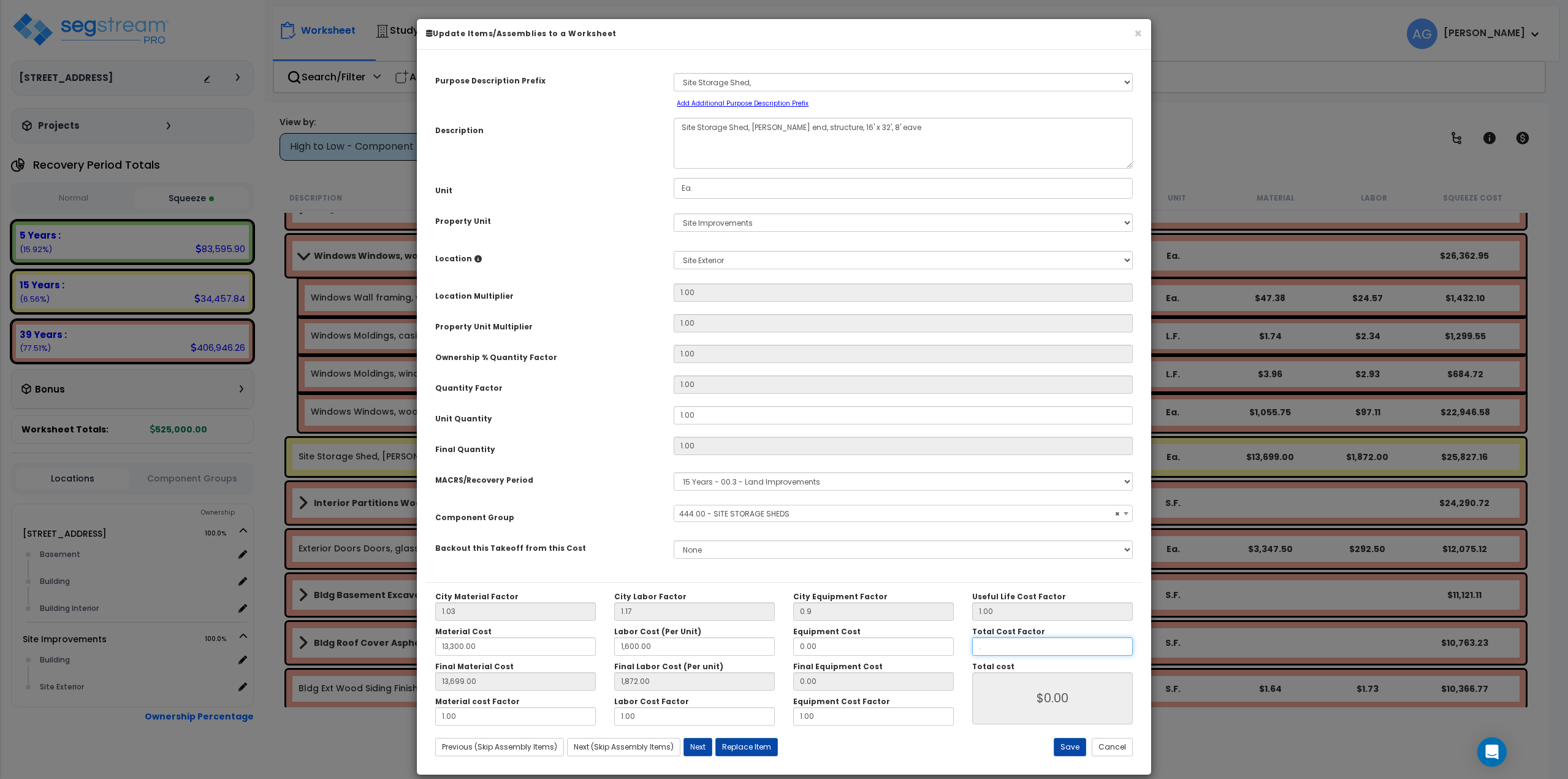
type input "13,699.00"
type input "1,872.00"
type input ".7"
type input "13,699.00"
type input "1,872.00"
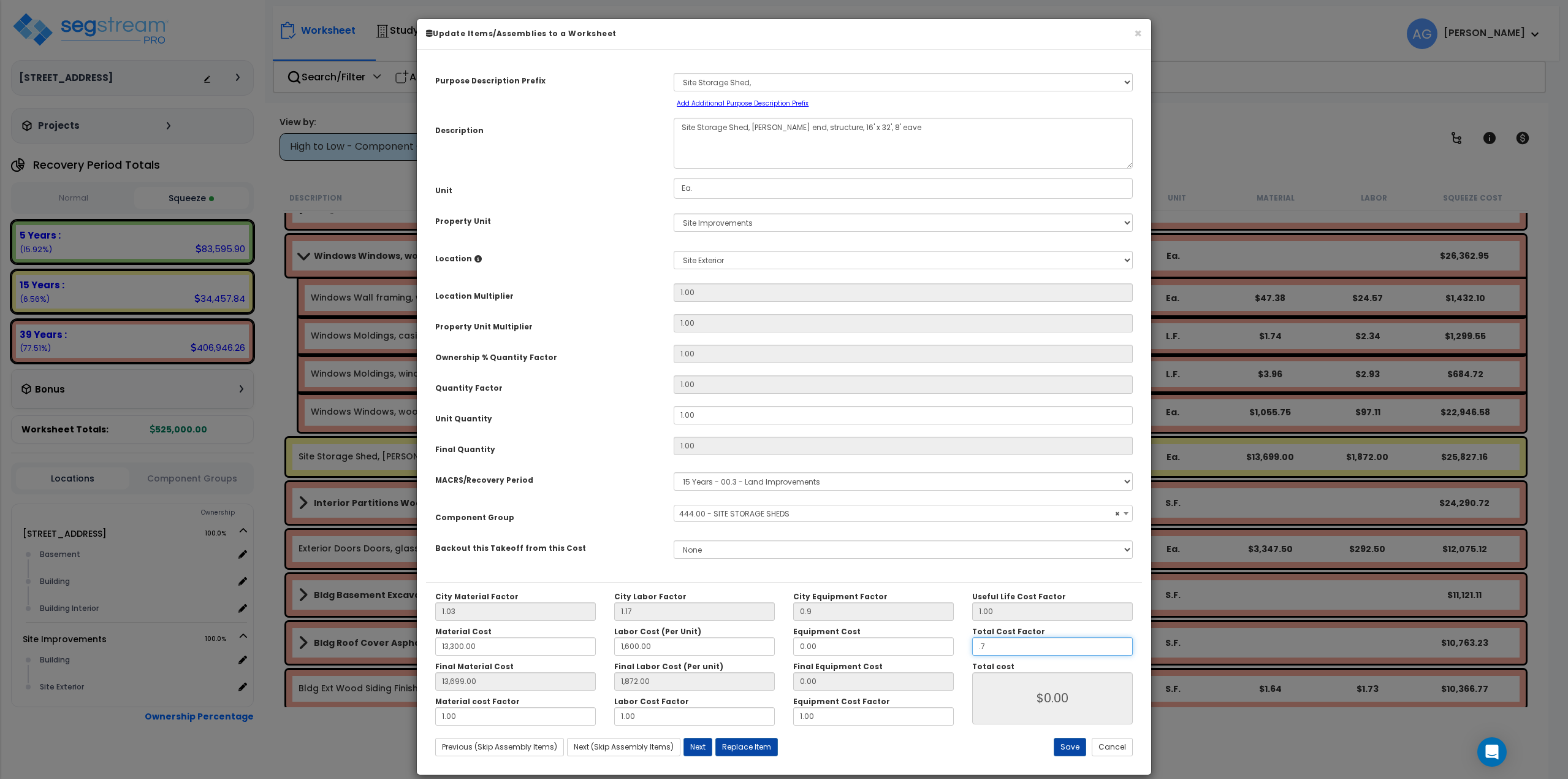
type input "$10,899.70"
type input "13,699.00"
type input "1,872.00"
type input ".75"
type input "$10,899.70"
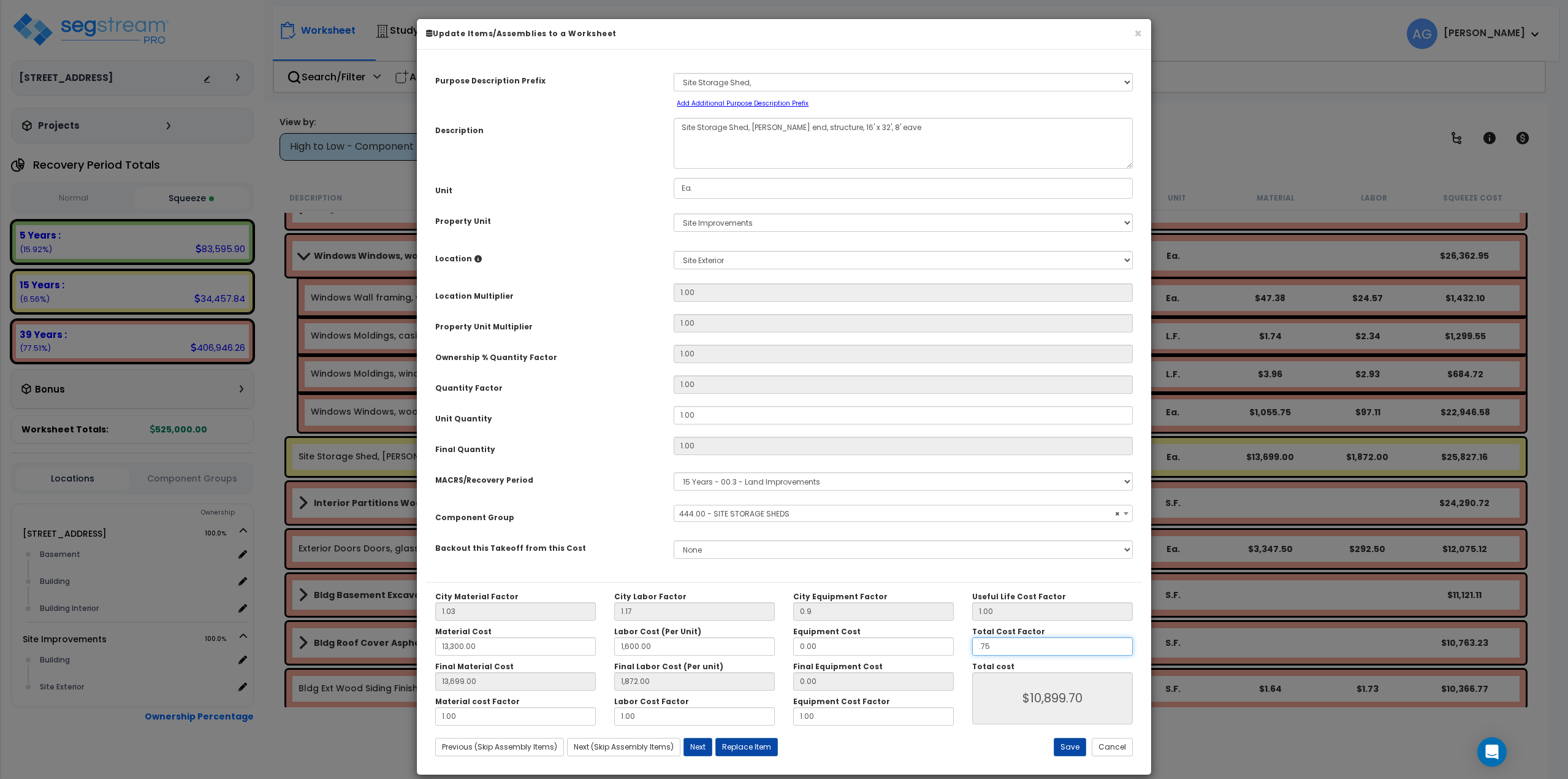
type input "13,699.00"
type input "1,872.00"
type input "$11,678.25"
type input ".75"
type input "13,699.00"
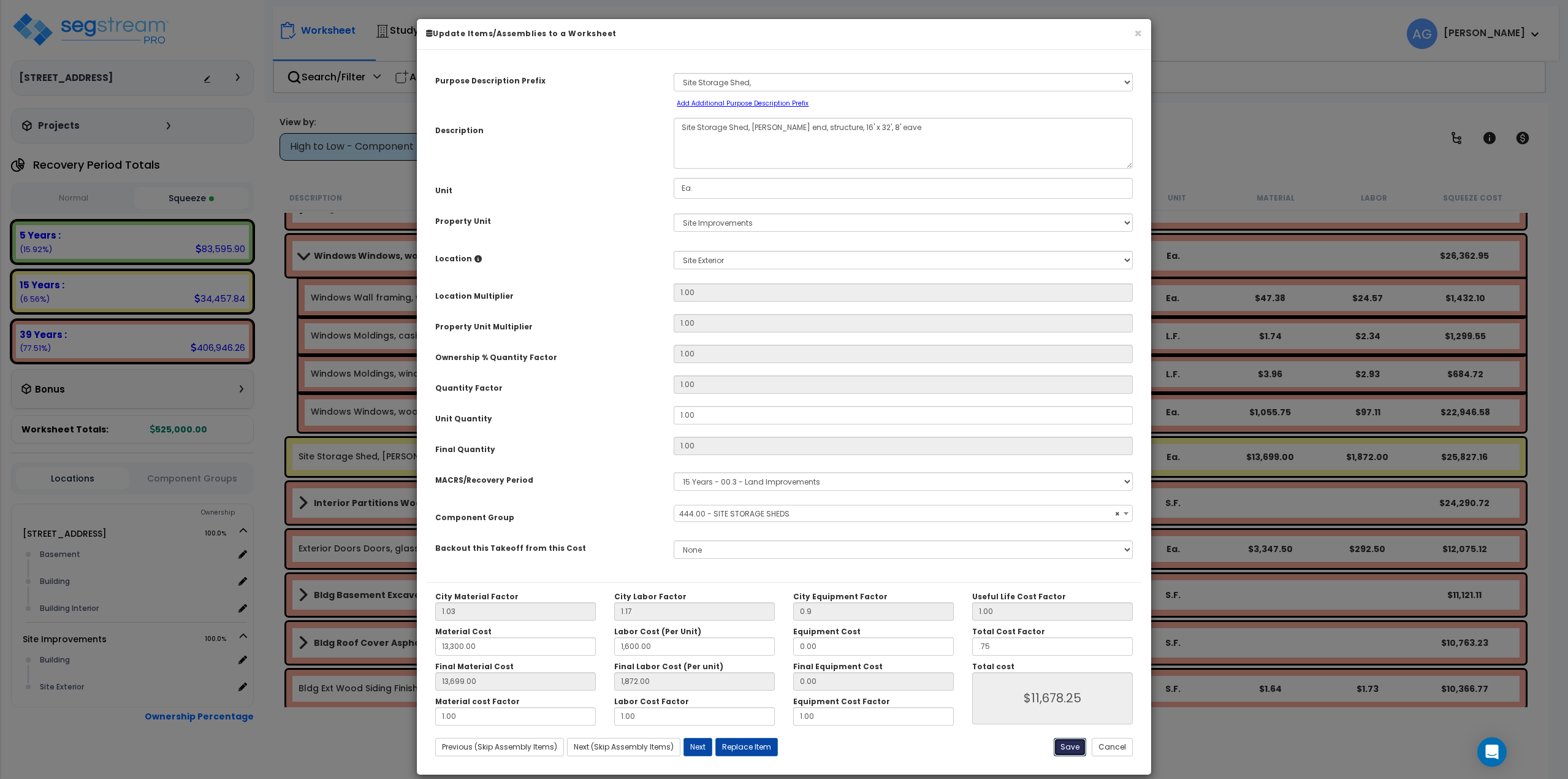
type input "1,872.00"
type input "$11,678.25"
click at [1069, 745] on button "Save" at bounding box center [1069, 746] width 32 height 18
type input "0.90"
type input "13300.00"
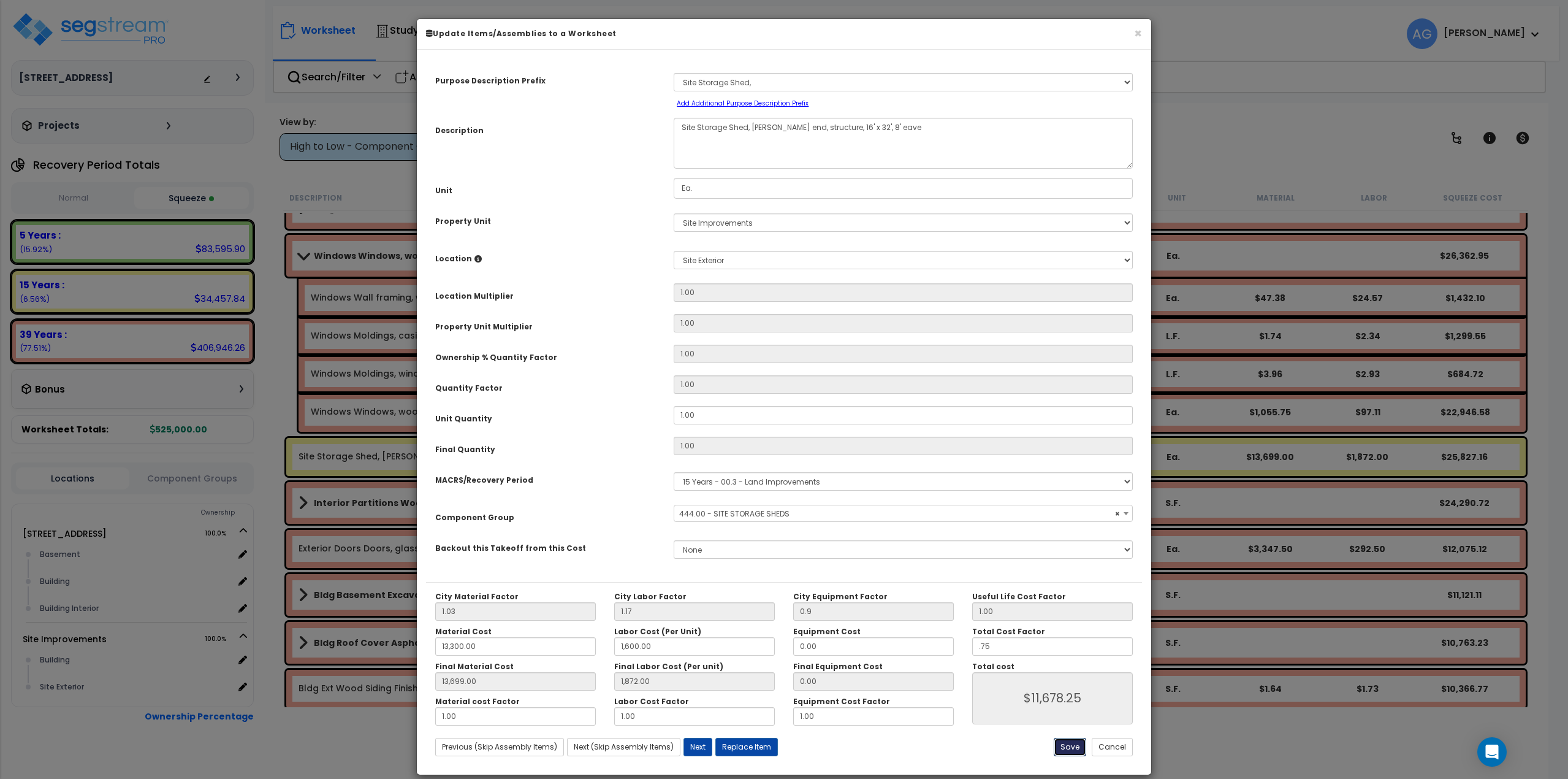
type input "1600.00"
type input "13699.00"
type input "1872.00"
type input "0.75"
type input "11678.25"
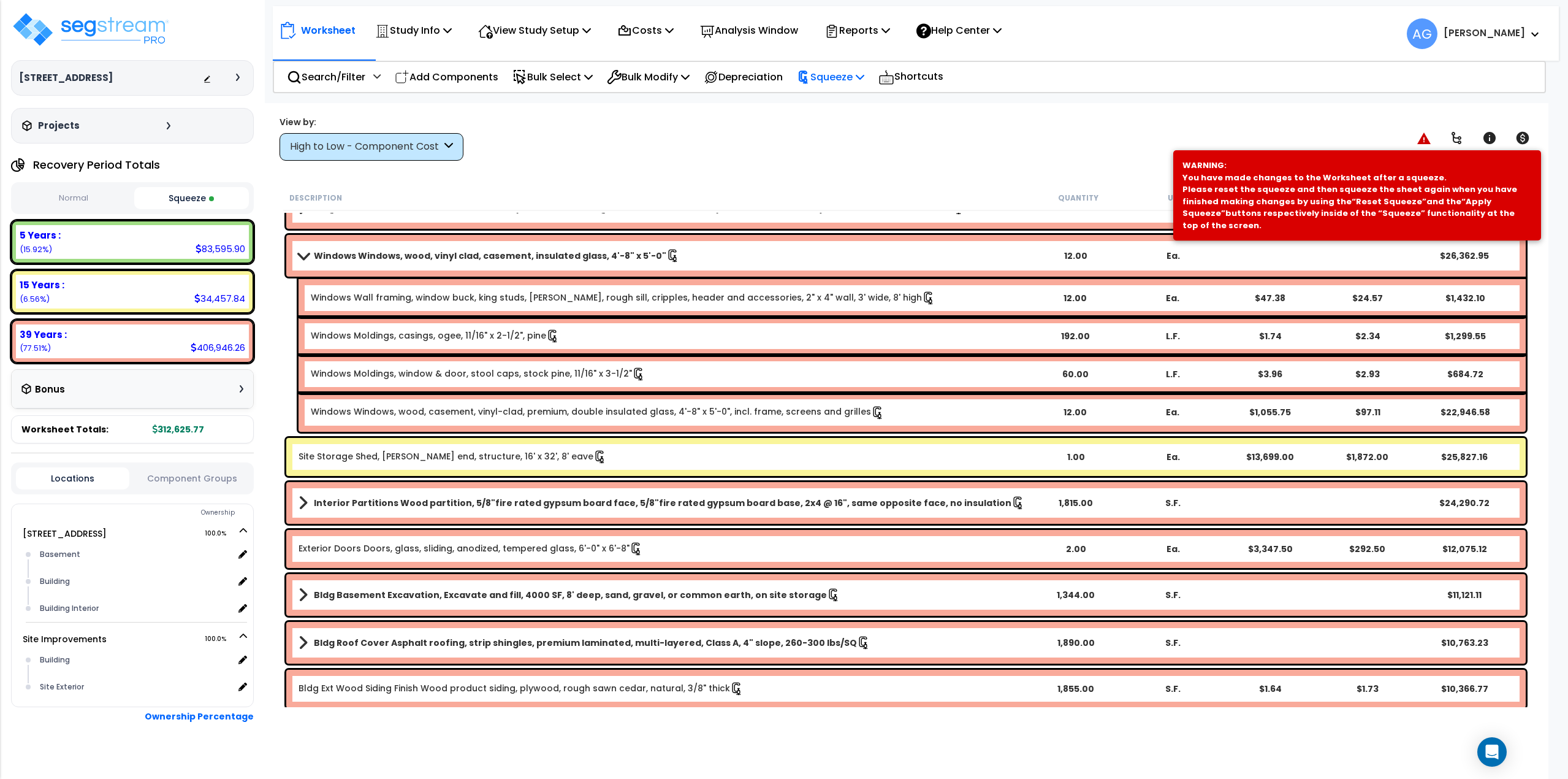
click at [848, 83] on p "Squeeze" at bounding box center [830, 77] width 67 height 17
click at [847, 109] on link "Re-squeeze" at bounding box center [851, 106] width 121 height 28
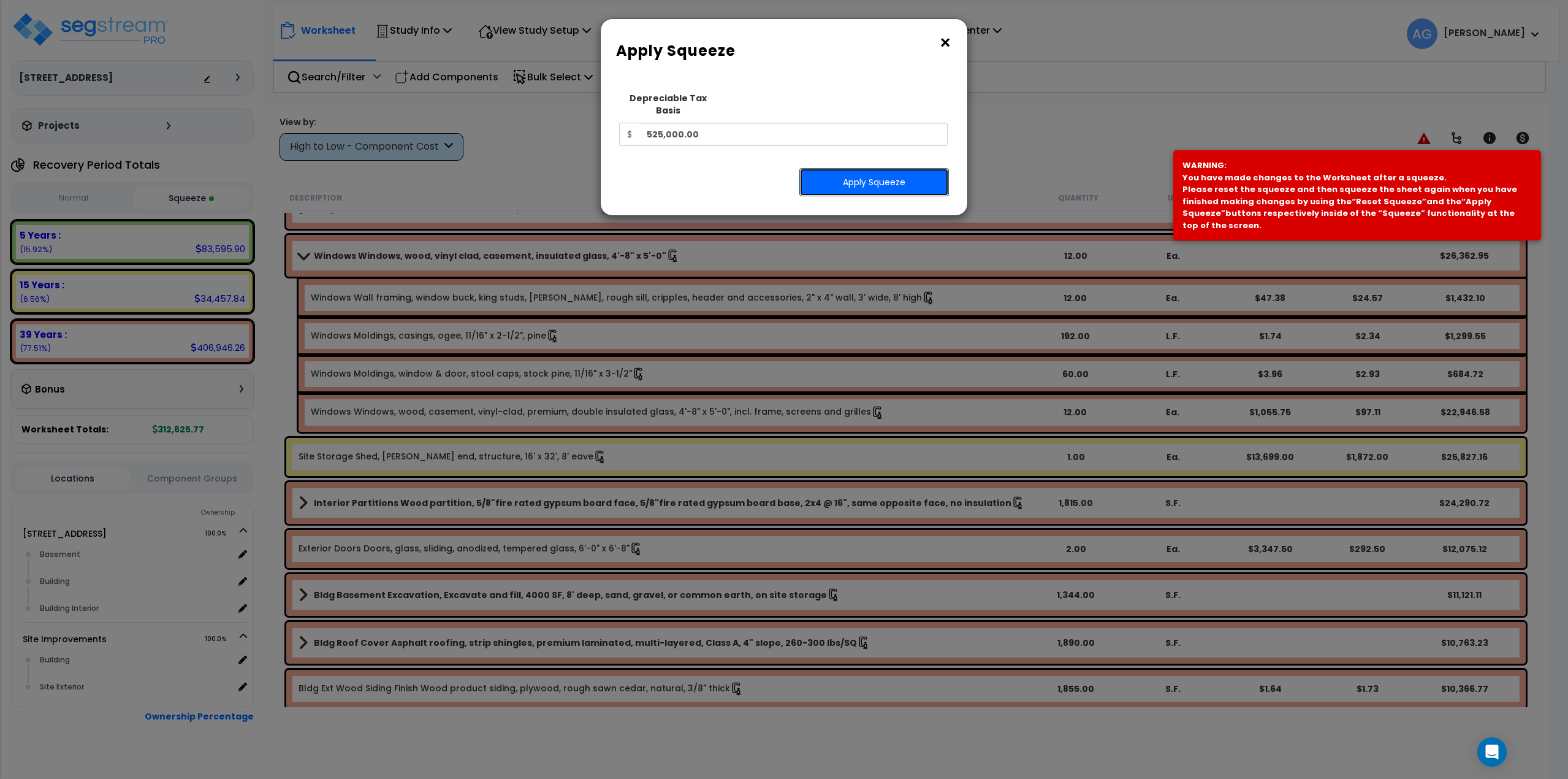
click at [841, 173] on button "Apply Squeeze" at bounding box center [874, 182] width 150 height 28
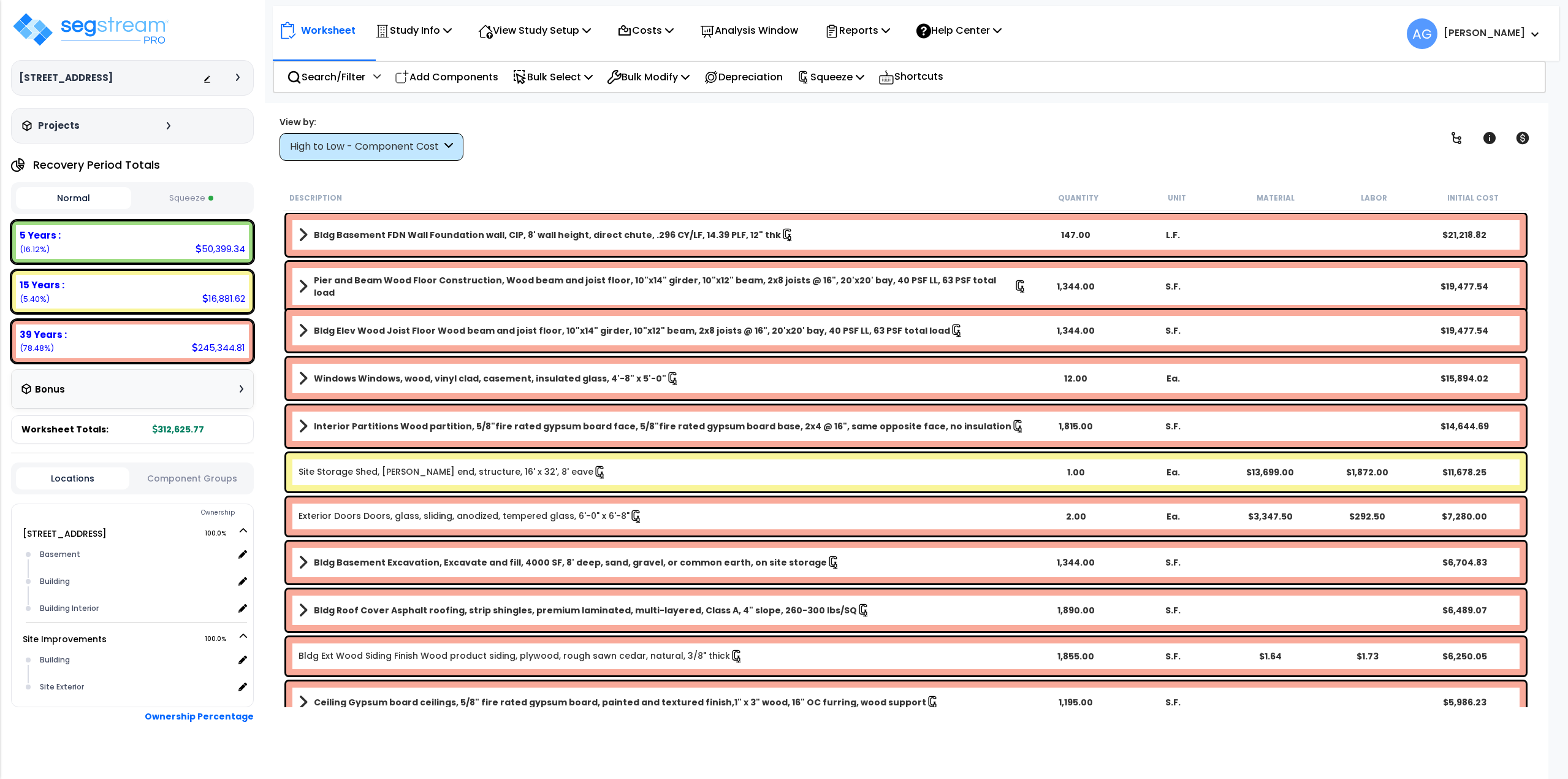
click at [190, 203] on button "Squeeze" at bounding box center [191, 198] width 115 height 22
click at [861, 35] on p "Reports" at bounding box center [856, 30] width 65 height 17
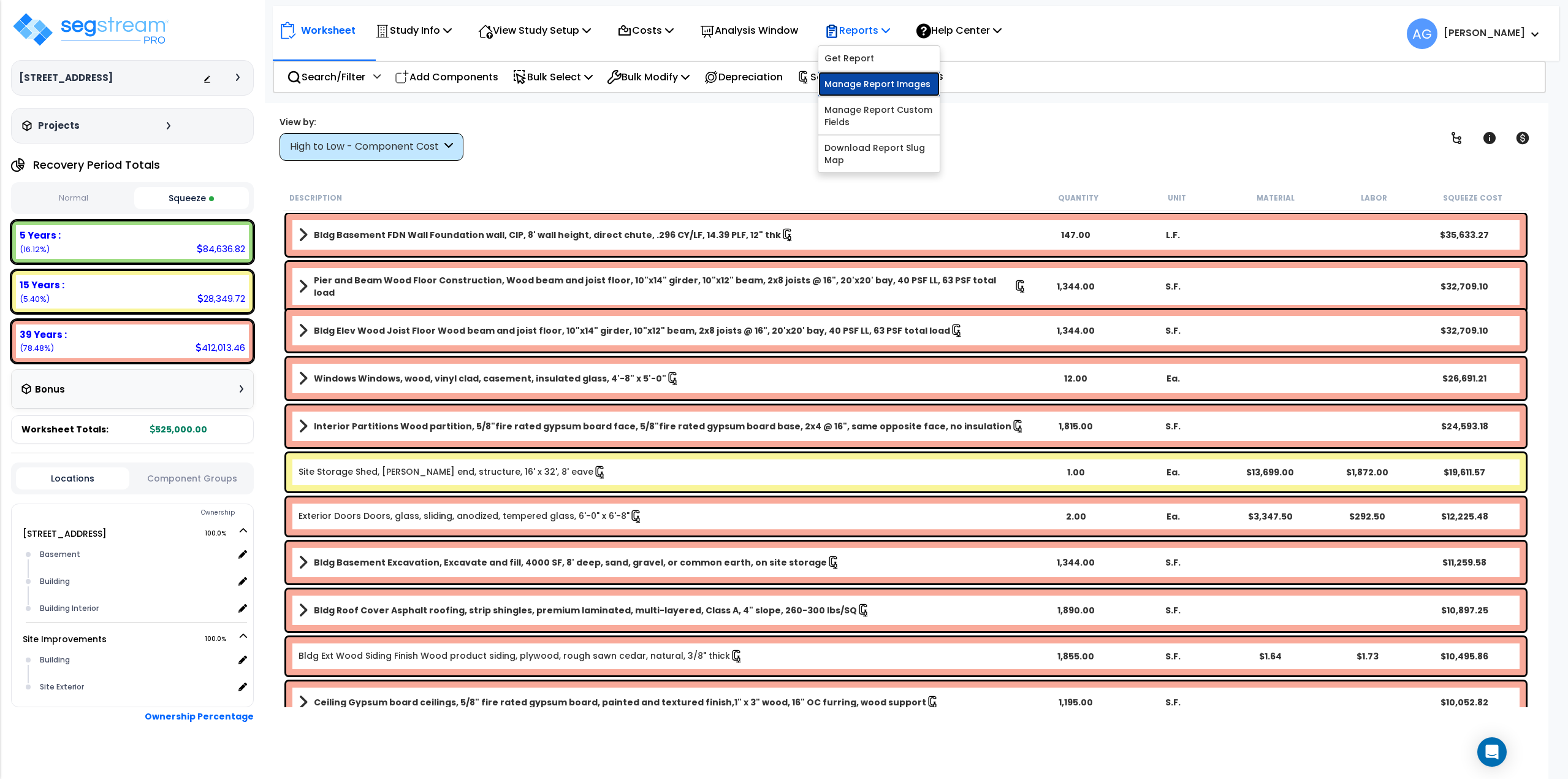
click at [870, 79] on link "Manage Report Images" at bounding box center [878, 84] width 121 height 24
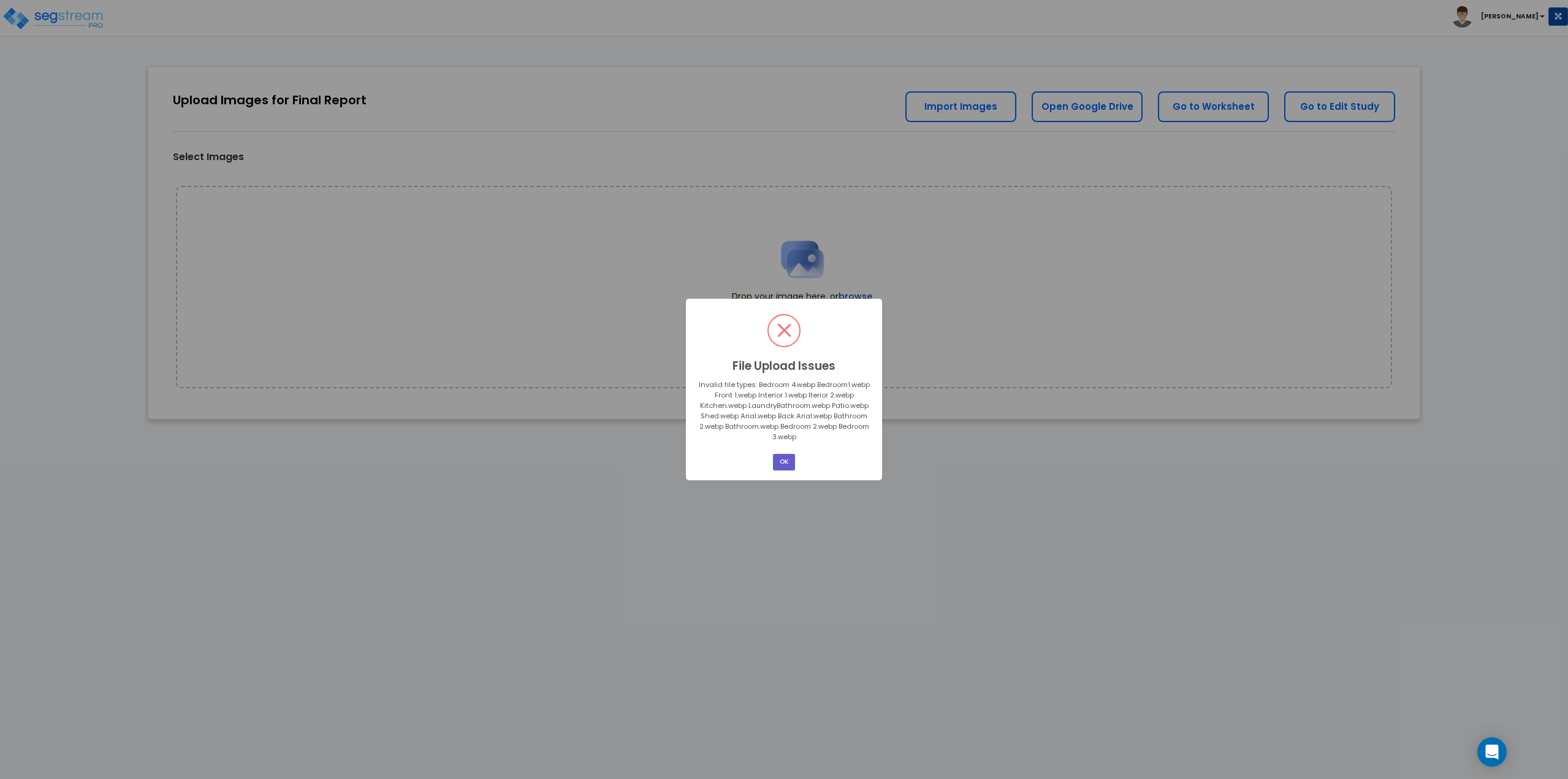
click at [786, 457] on button "OK" at bounding box center [783, 461] width 22 height 17
click at [793, 466] on button "OK" at bounding box center [783, 457] width 22 height 17
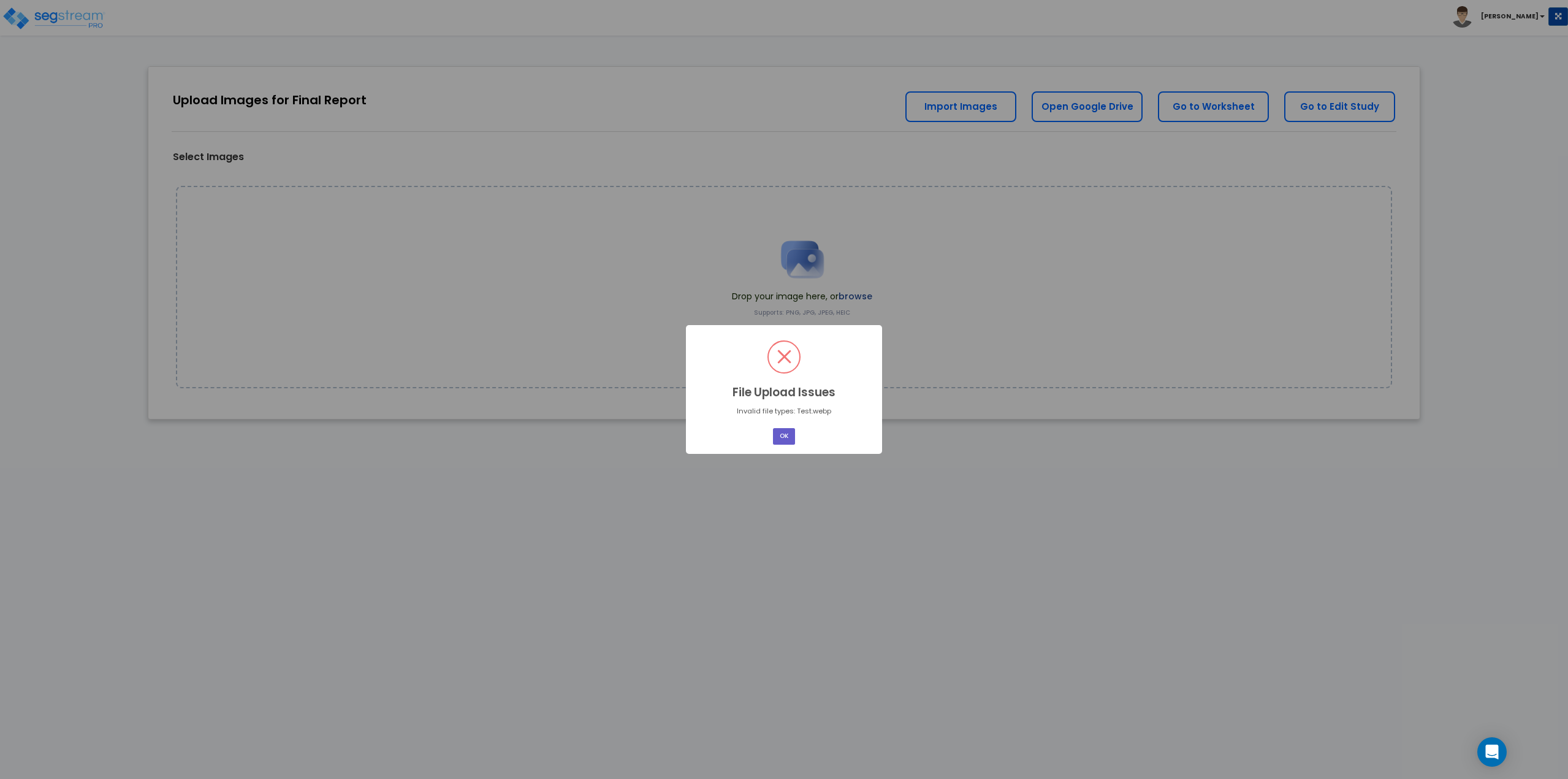
click at [778, 440] on button "OK" at bounding box center [783, 436] width 22 height 17
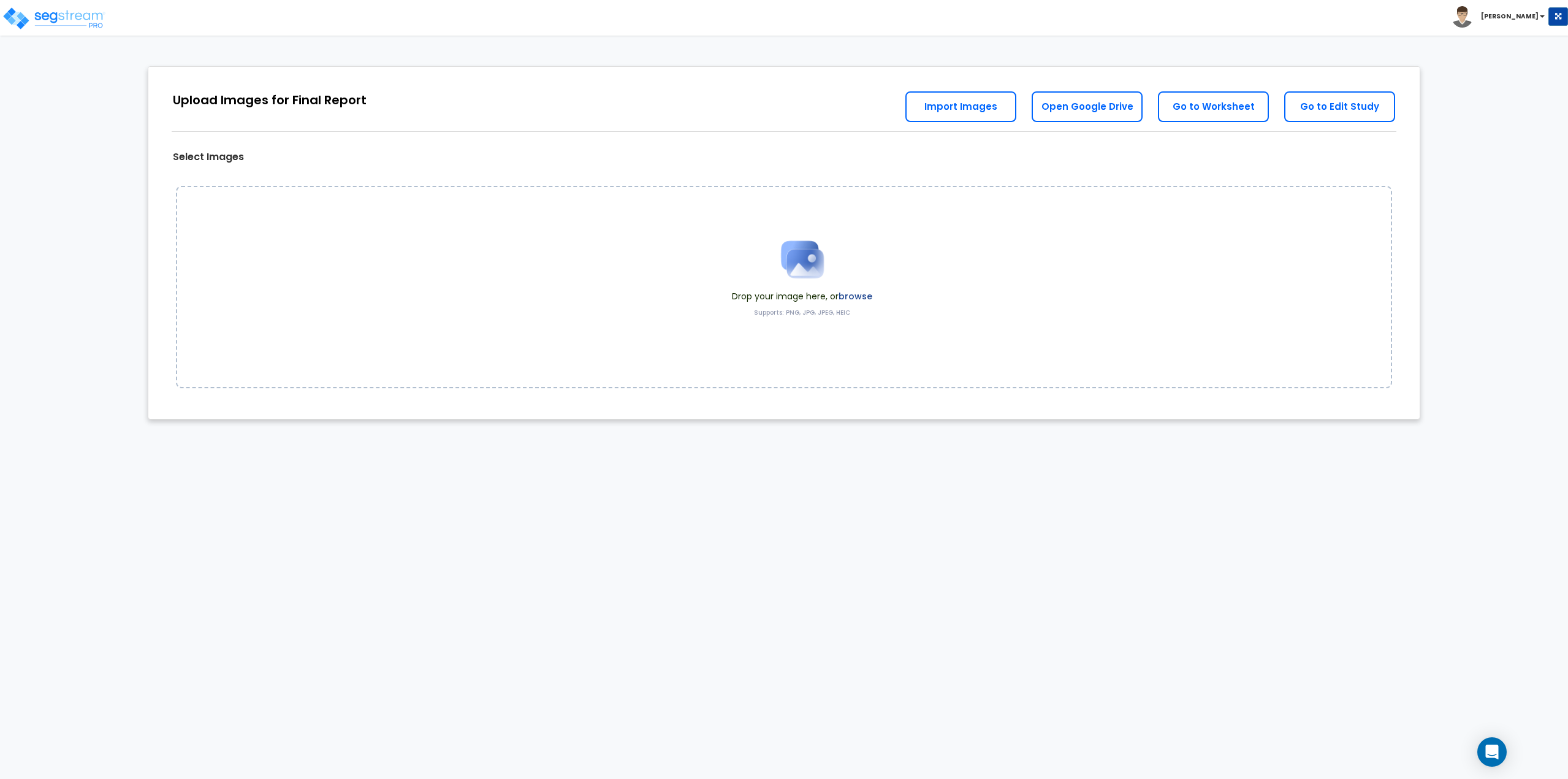
click at [779, 109] on div "Upload Images for Final Report Back to Export Review Go to Edit Study Go to Wor…" at bounding box center [784, 99] width 1272 height 65
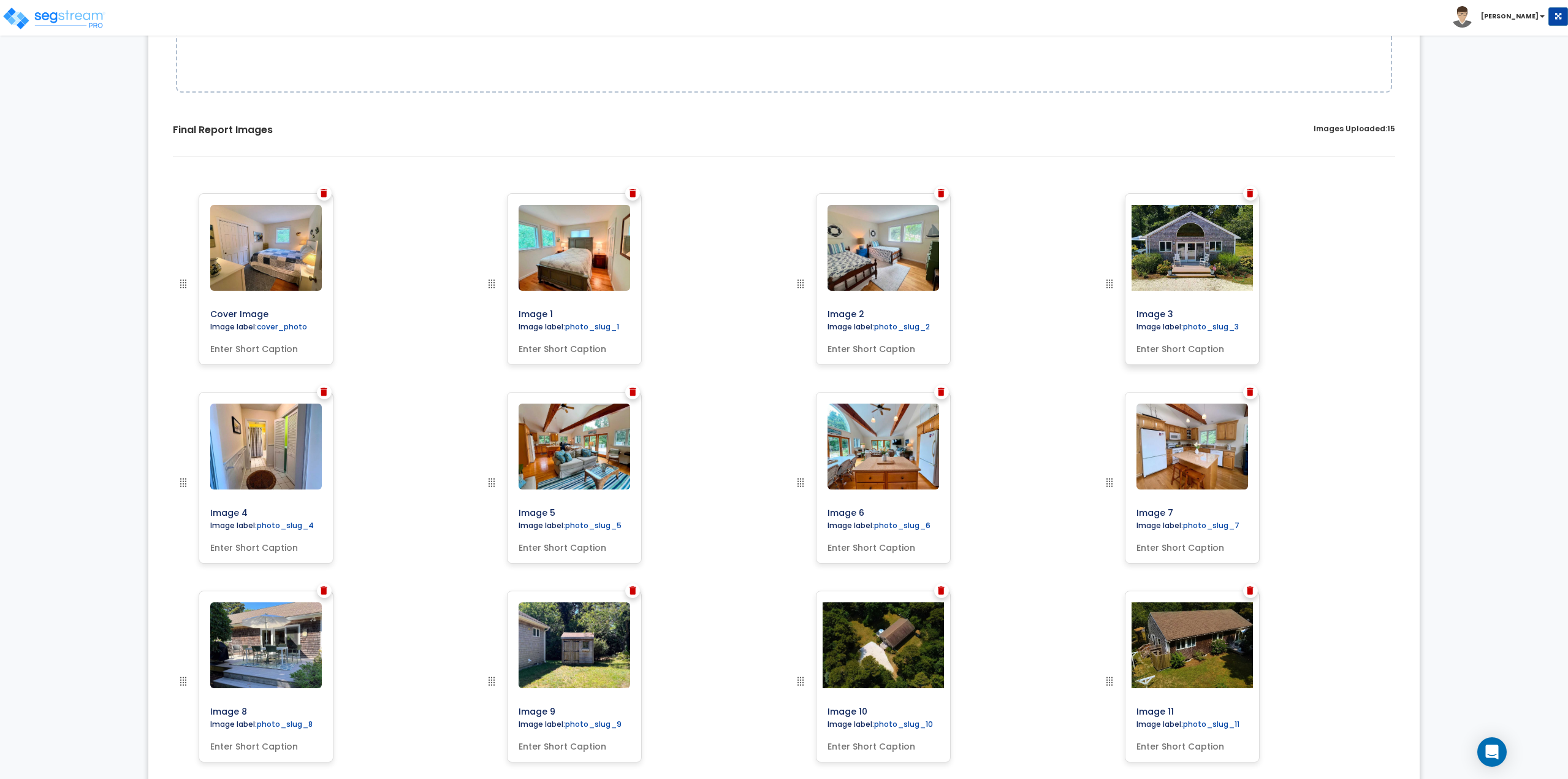
scroll to position [324, 0]
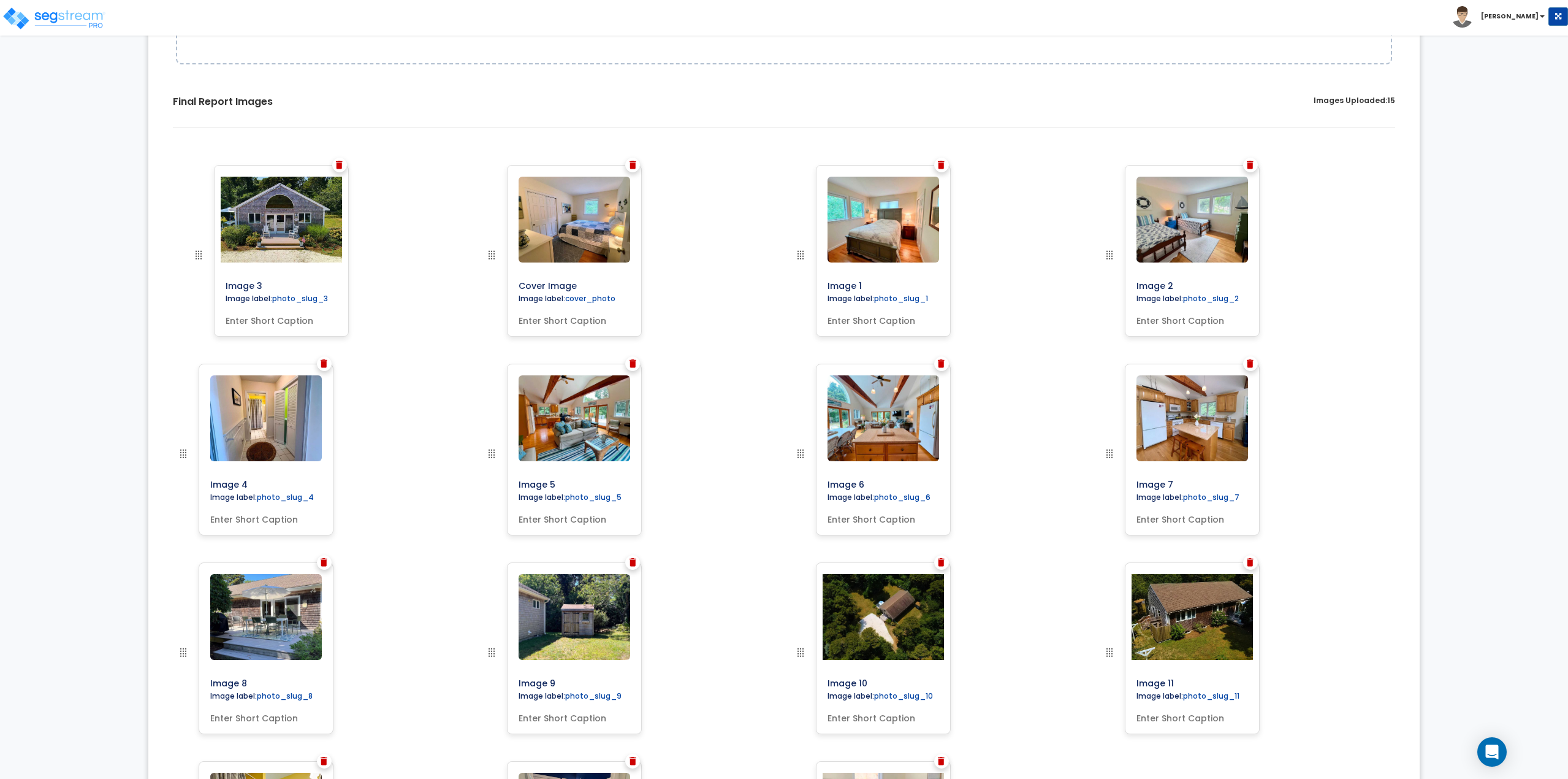
drag, startPoint x: 1111, startPoint y: 255, endPoint x: 200, endPoint y: 238, distance: 911.2
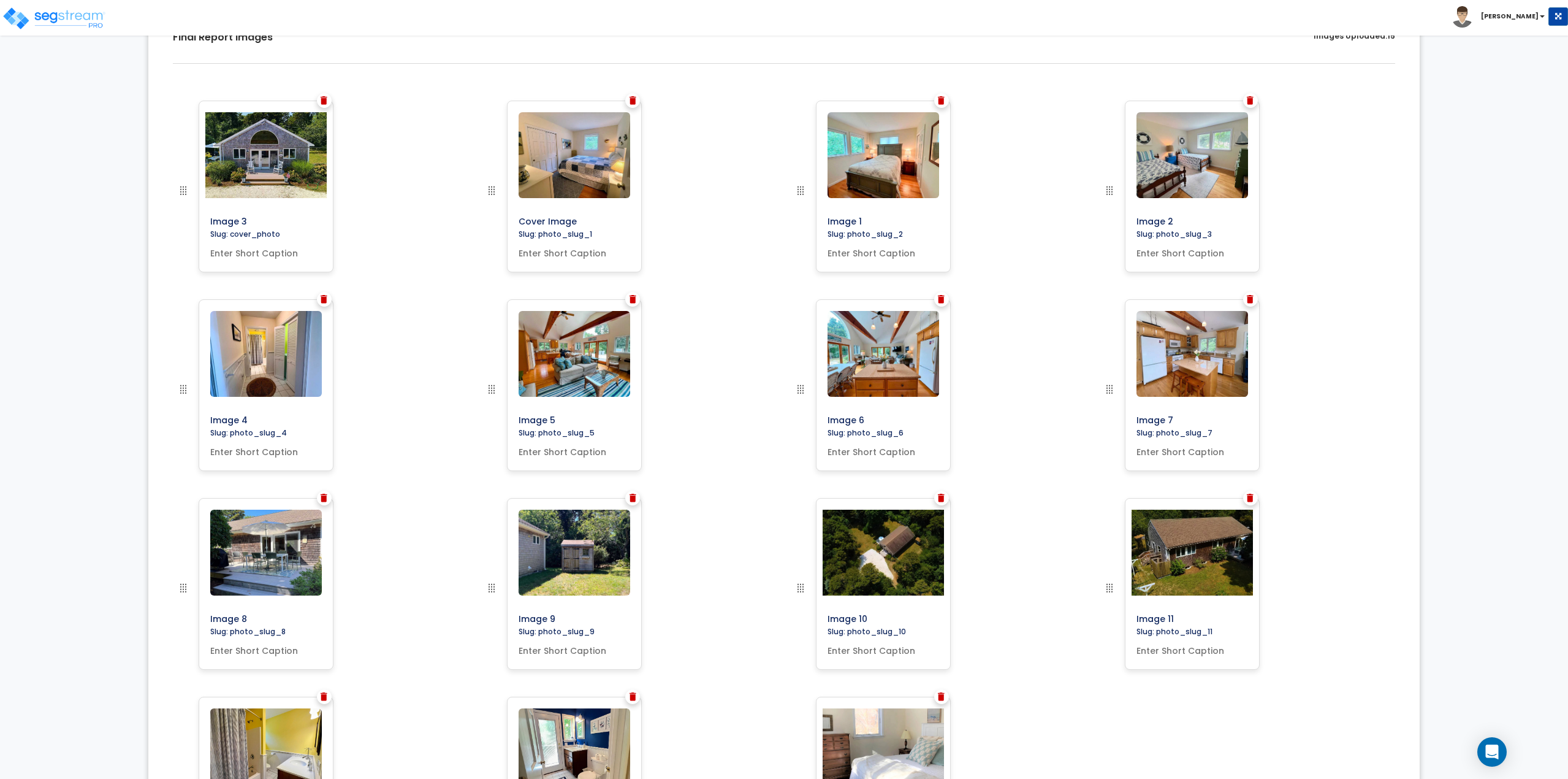
scroll to position [370, 0]
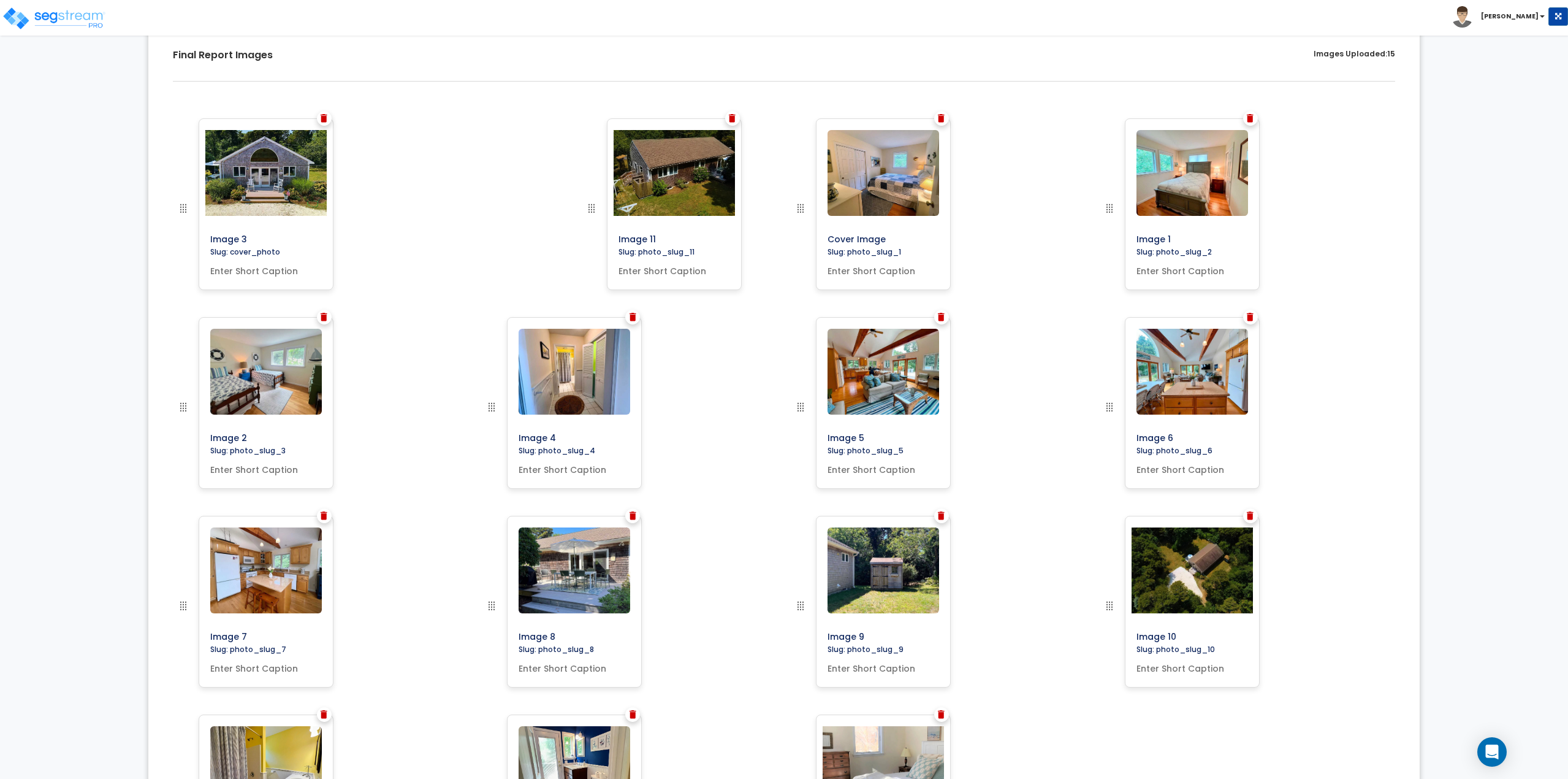
drag, startPoint x: 1107, startPoint y: 607, endPoint x: 589, endPoint y: 184, distance: 668.8
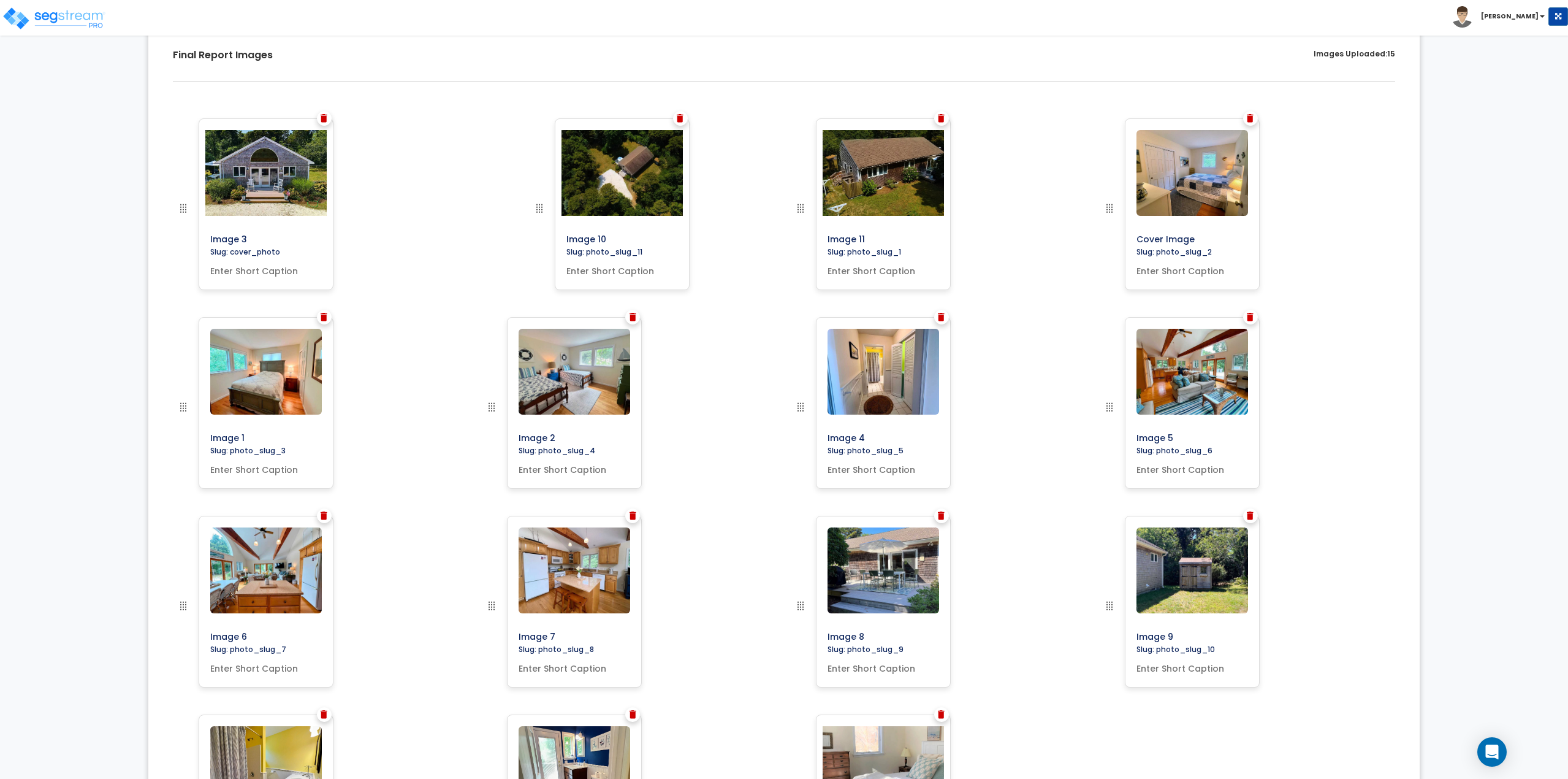
drag, startPoint x: 1114, startPoint y: 605, endPoint x: 544, endPoint y: 204, distance: 696.9
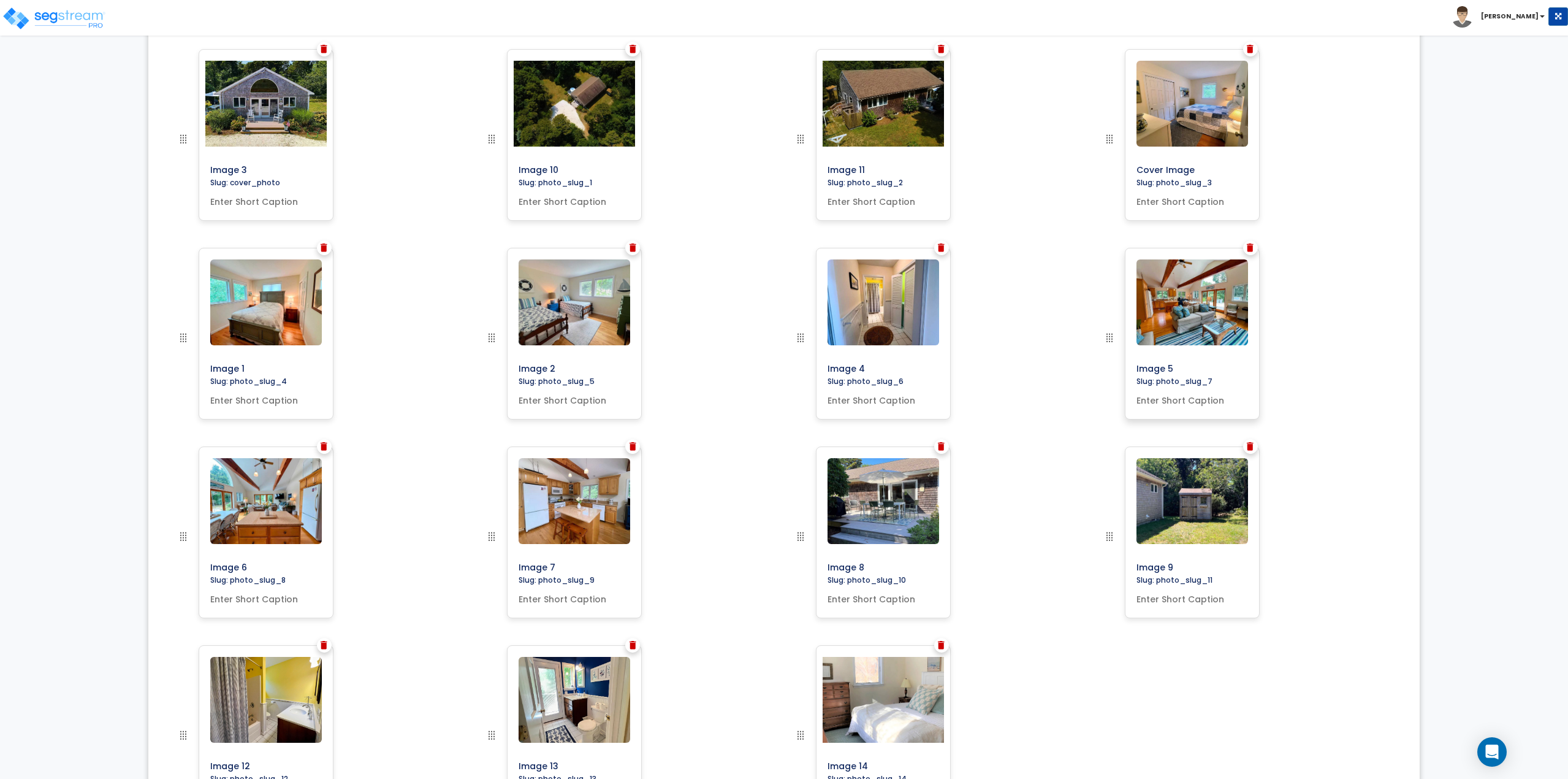
scroll to position [432, 0]
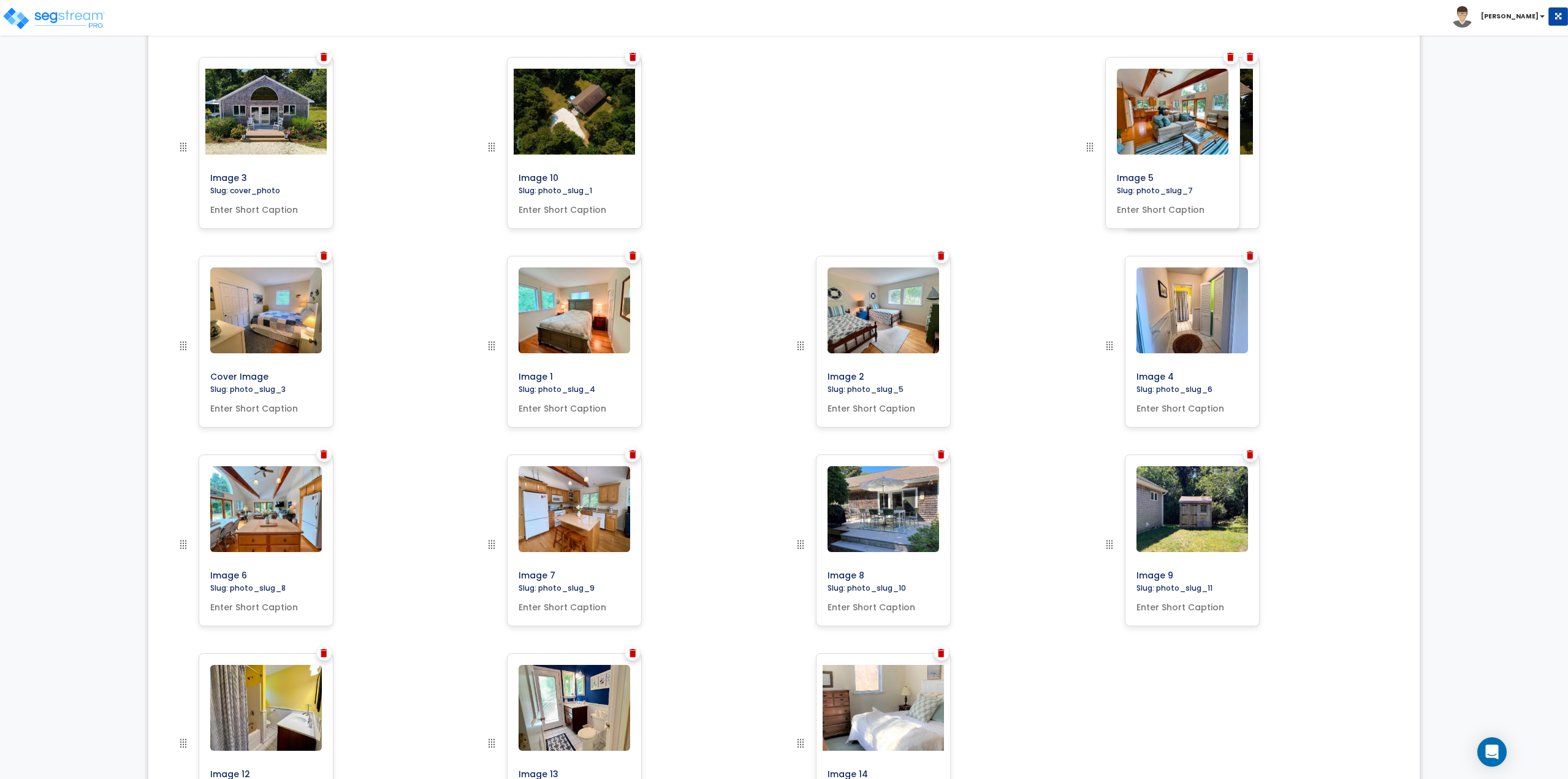
drag, startPoint x: 1102, startPoint y: 346, endPoint x: 1083, endPoint y: 124, distance: 222.8
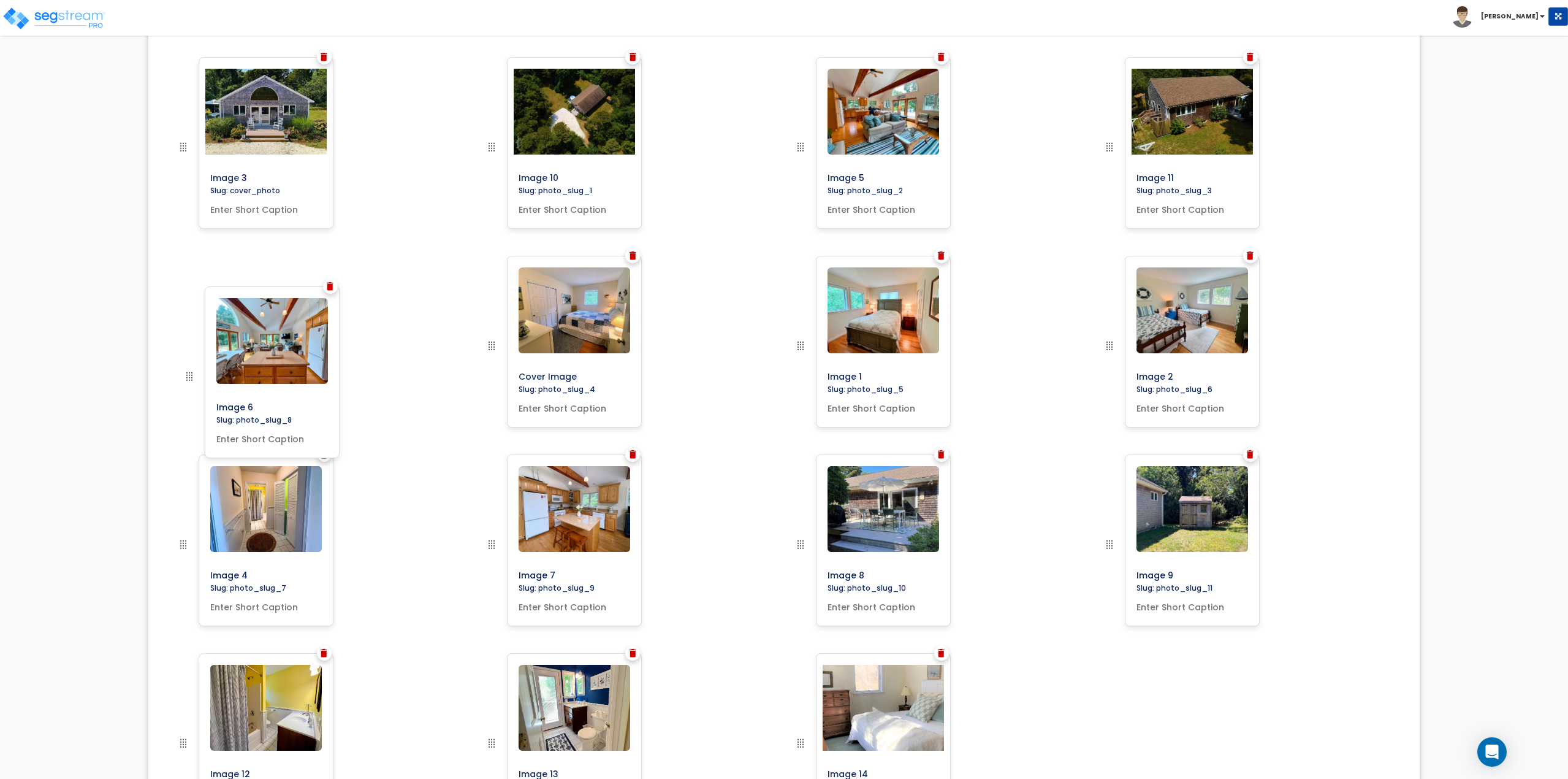
drag, startPoint x: 178, startPoint y: 547, endPoint x: 184, endPoint y: 379, distance: 168.1
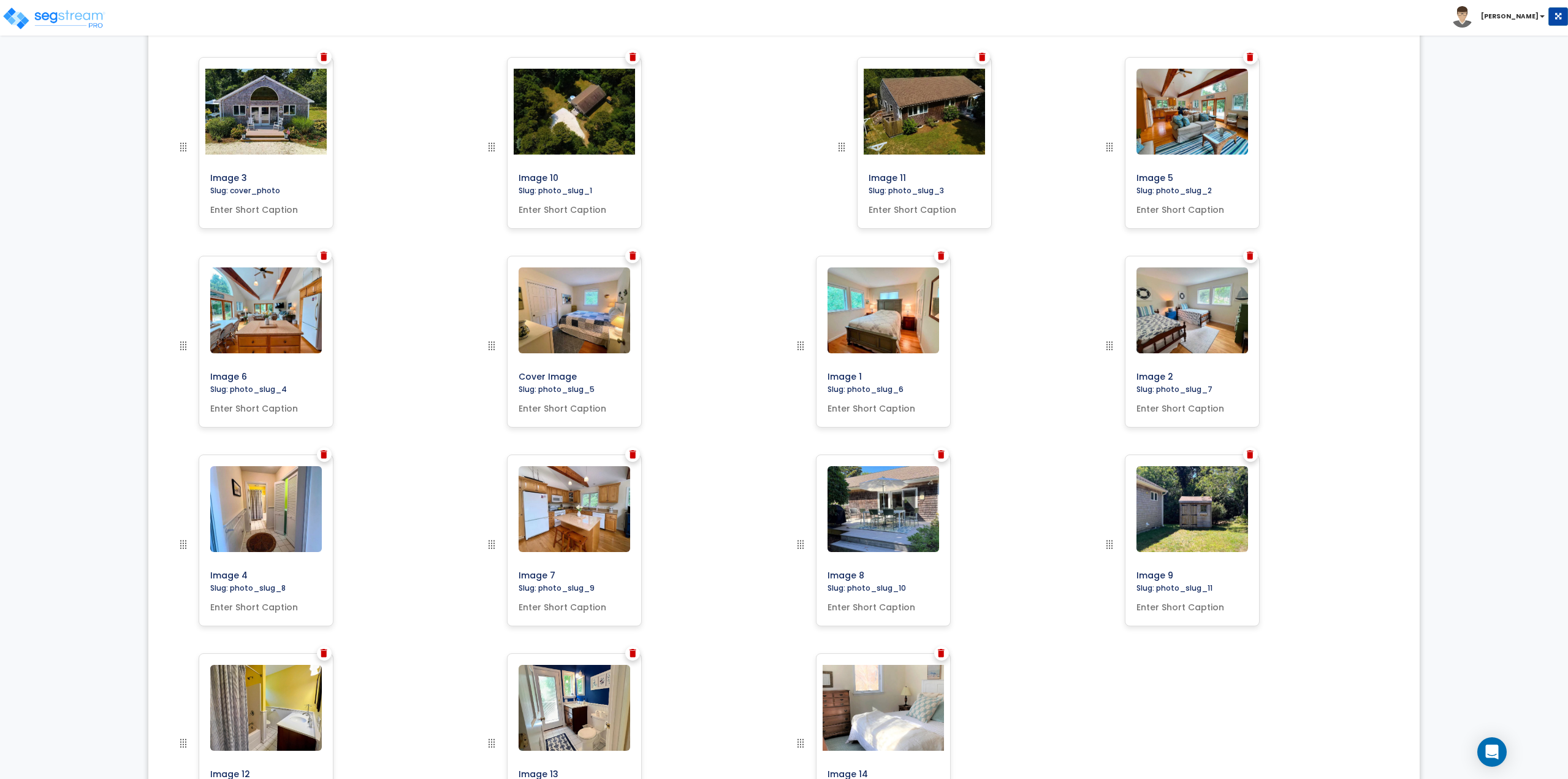
drag, startPoint x: 1104, startPoint y: 149, endPoint x: 836, endPoint y: 148, distance: 268.0
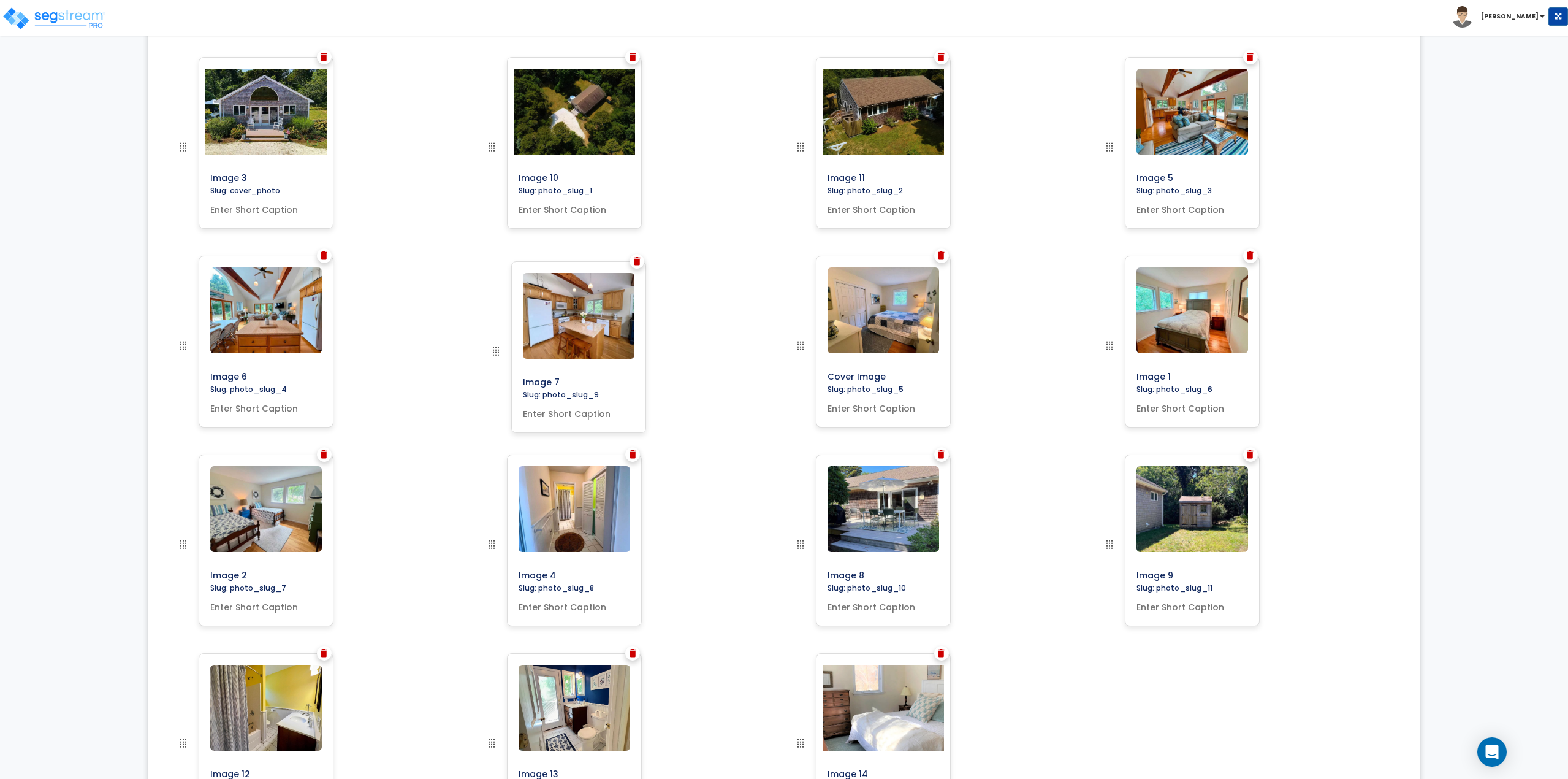
drag, startPoint x: 494, startPoint y: 541, endPoint x: 499, endPoint y: 348, distance: 193.1
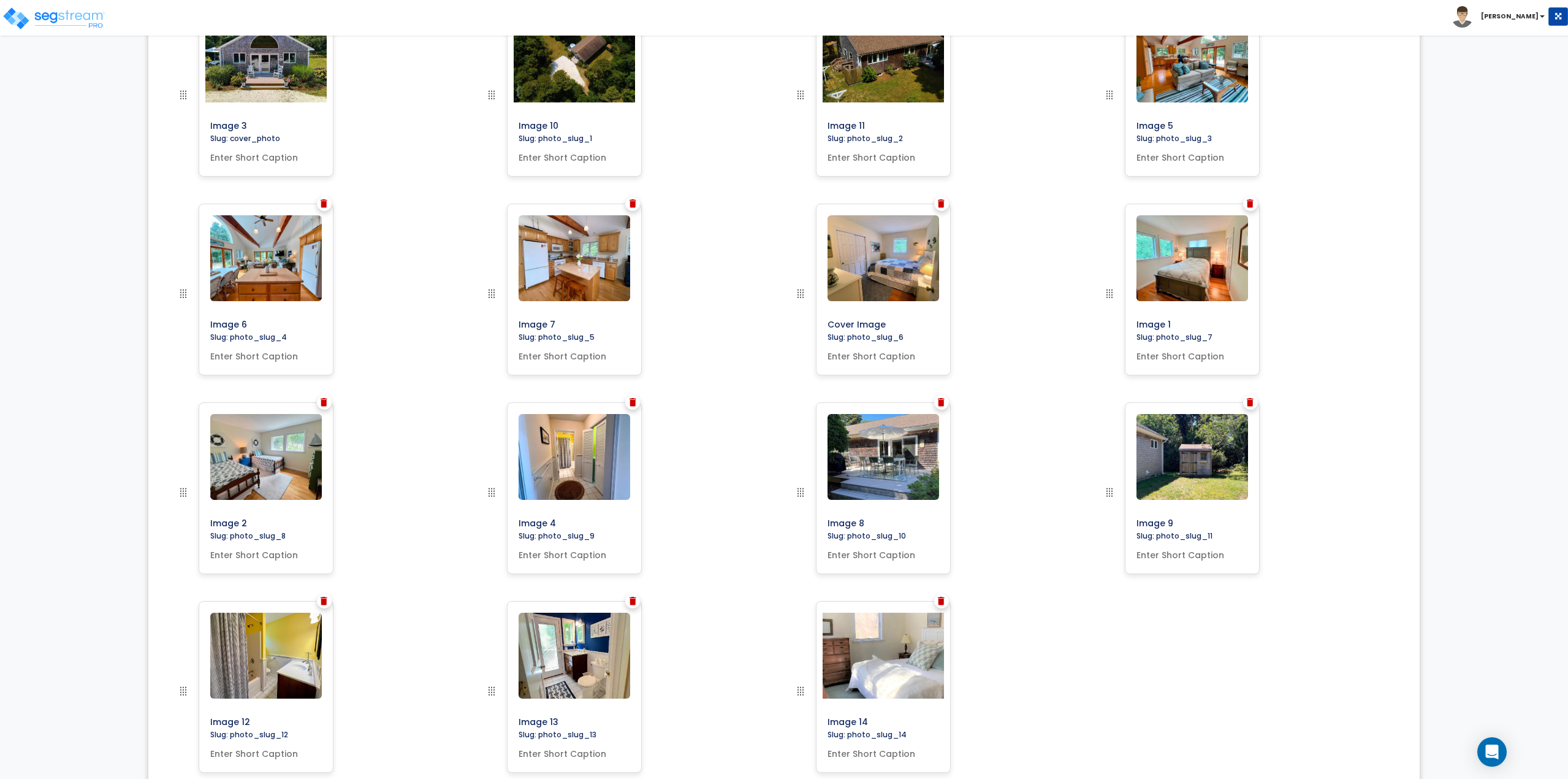
scroll to position [554, 0]
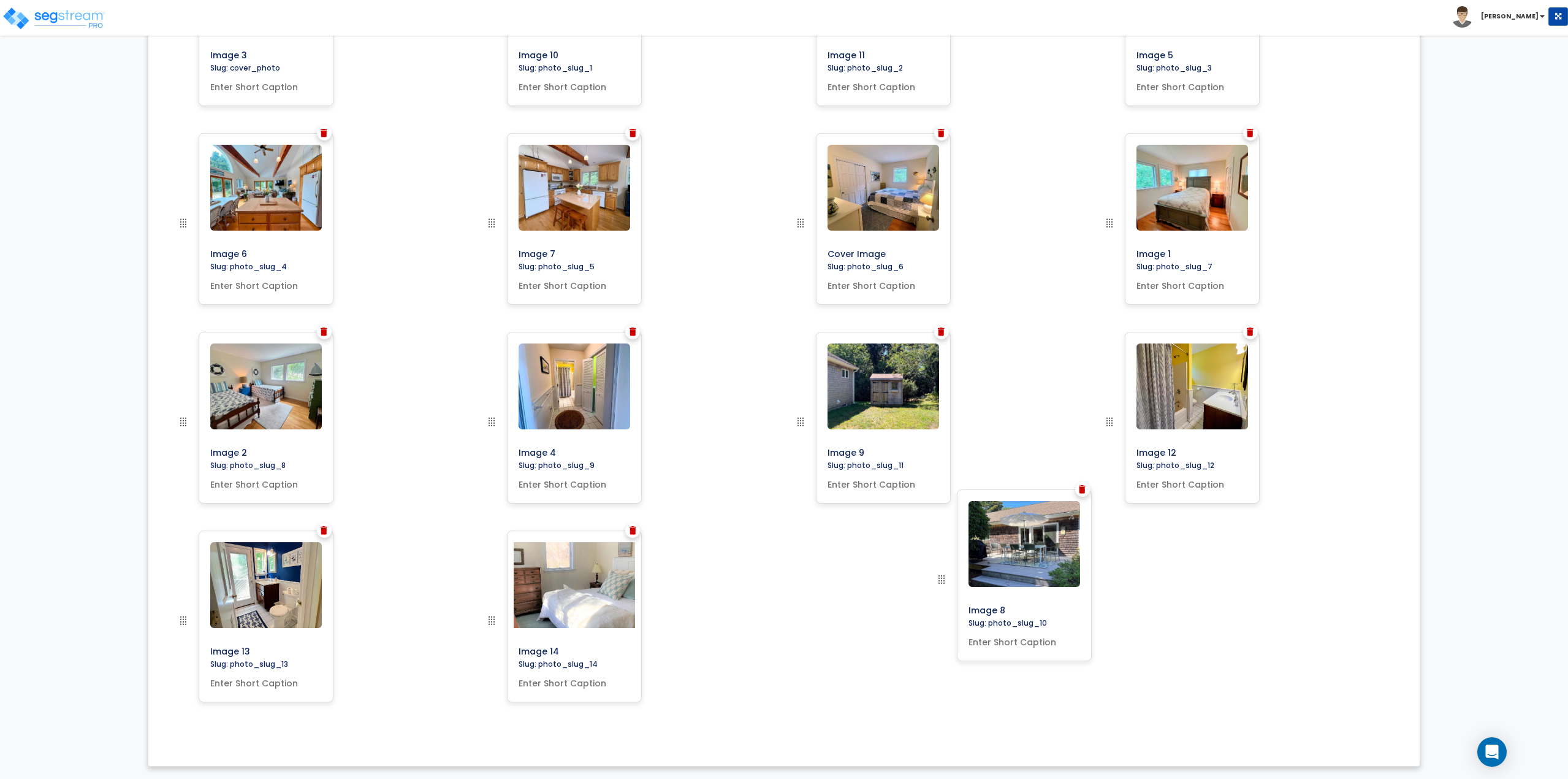
drag, startPoint x: 800, startPoint y: 422, endPoint x: 941, endPoint y: 580, distance: 211.8
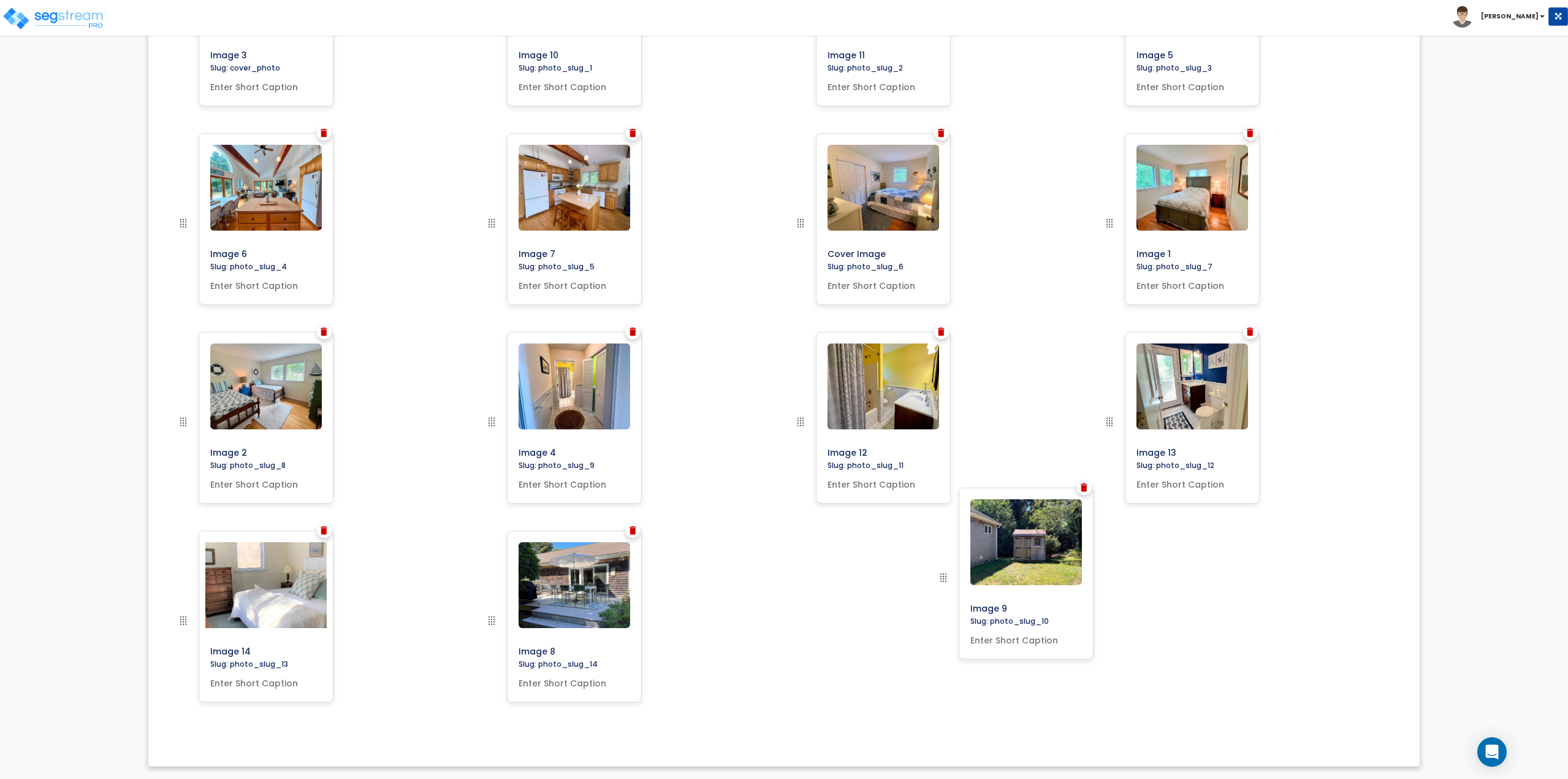
drag, startPoint x: 799, startPoint y: 418, endPoint x: 941, endPoint y: 574, distance: 211.0
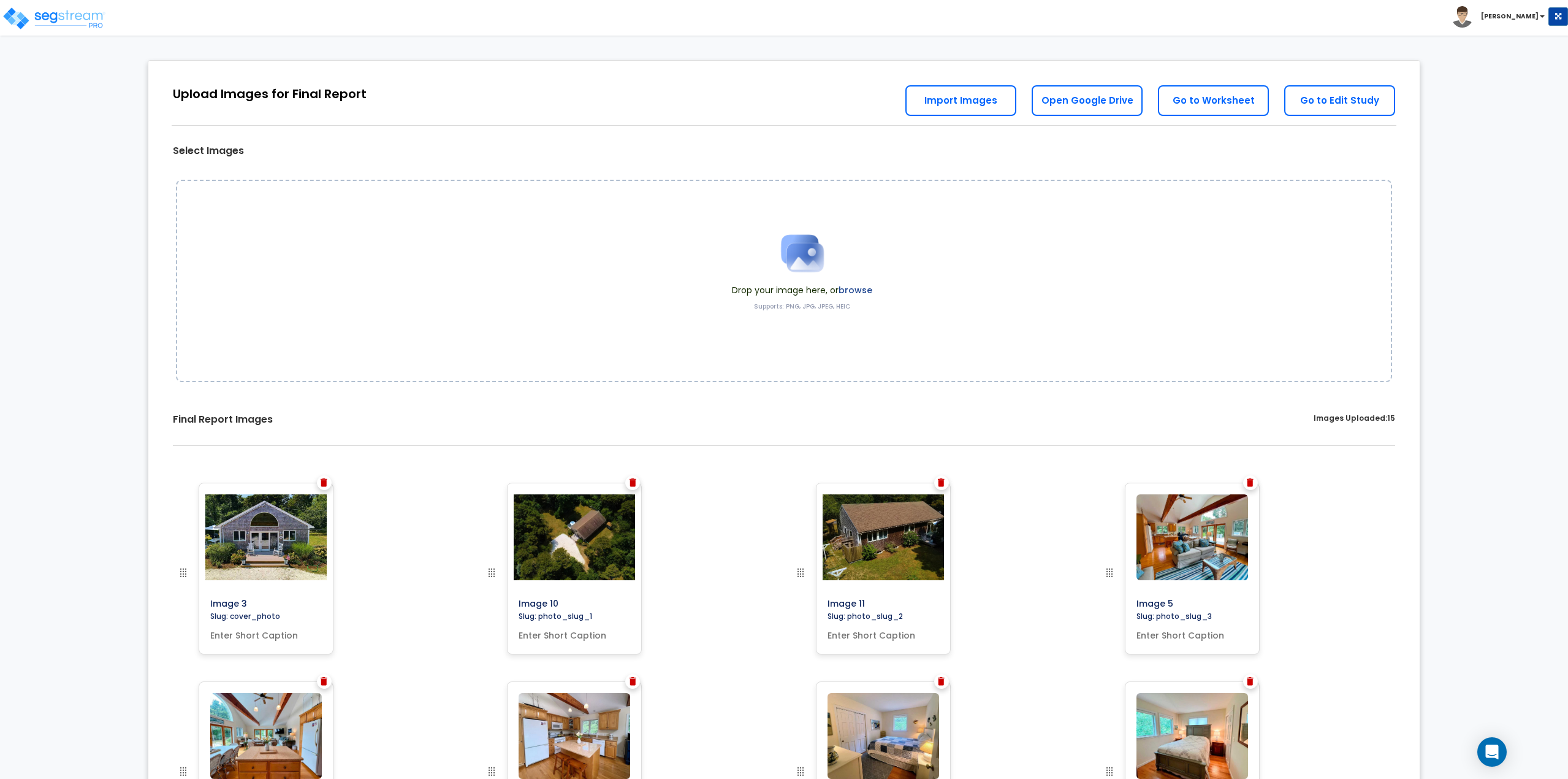
scroll to position [0, 0]
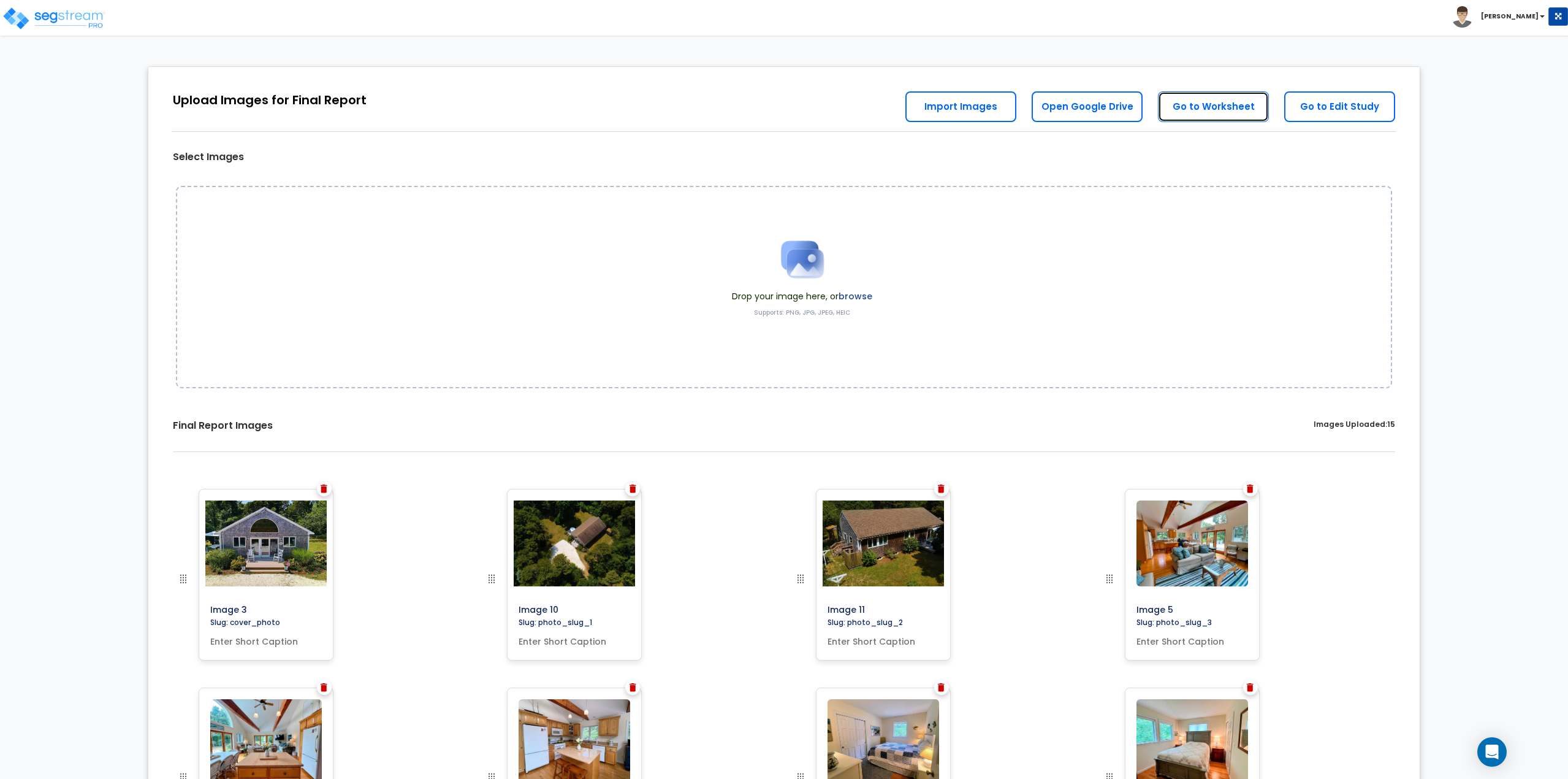
click at [1210, 108] on link "Go to Worksheet" at bounding box center [1214, 106] width 111 height 30
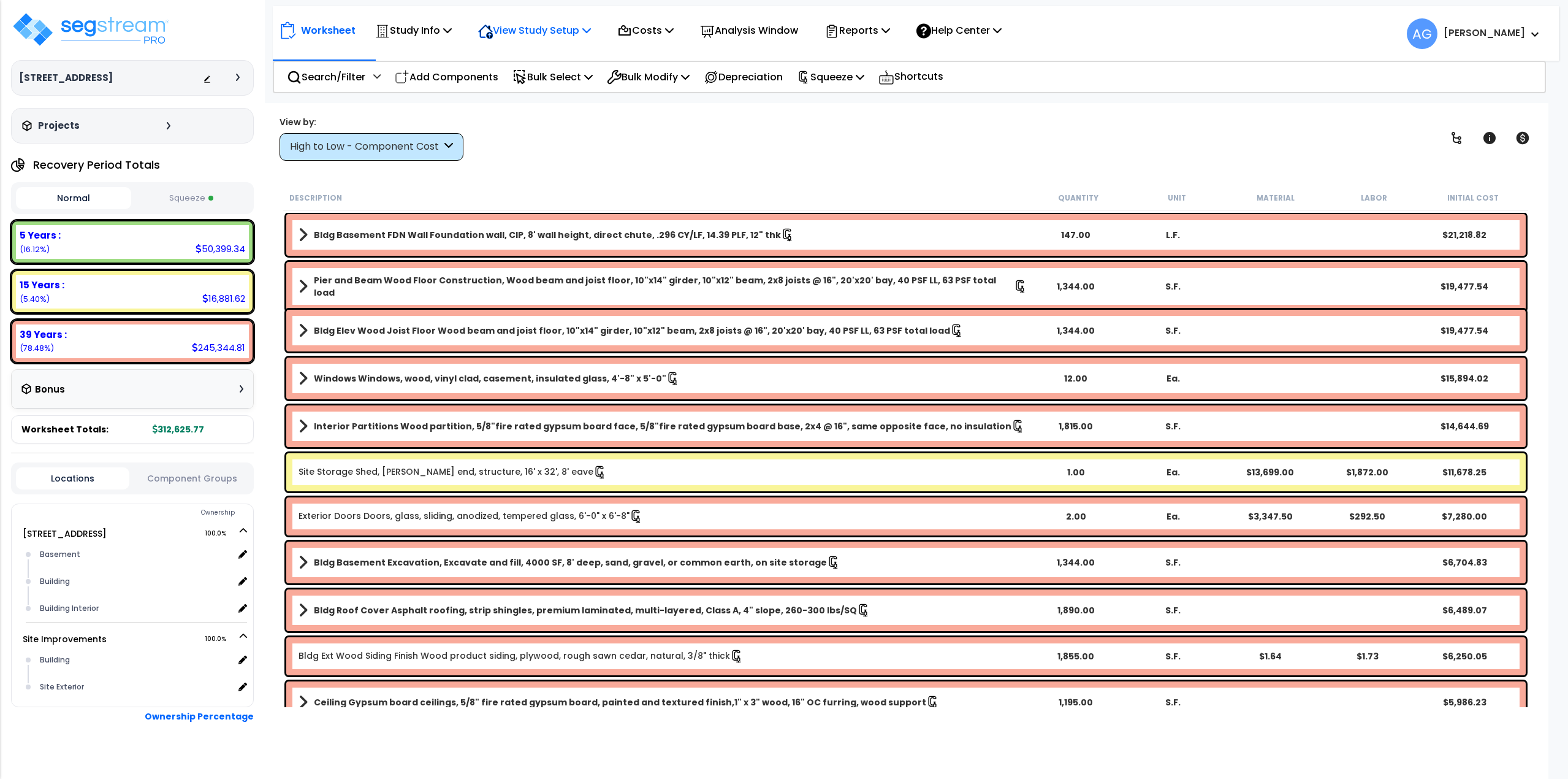
click at [591, 36] on p "View Study Setup" at bounding box center [534, 30] width 113 height 17
click at [561, 81] on link "View Questionnaire" at bounding box center [532, 84] width 121 height 24
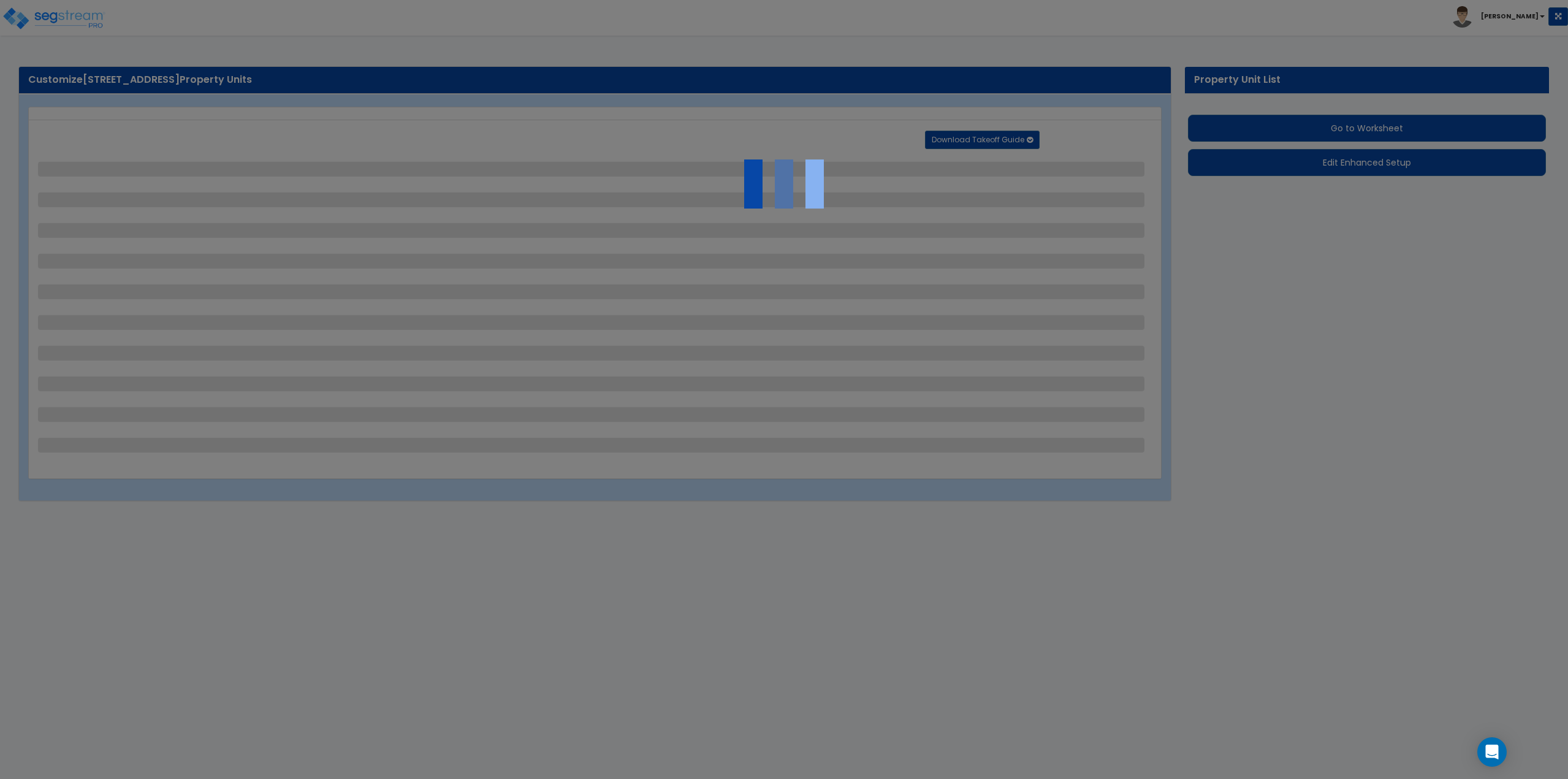
select select "2"
select select "1"
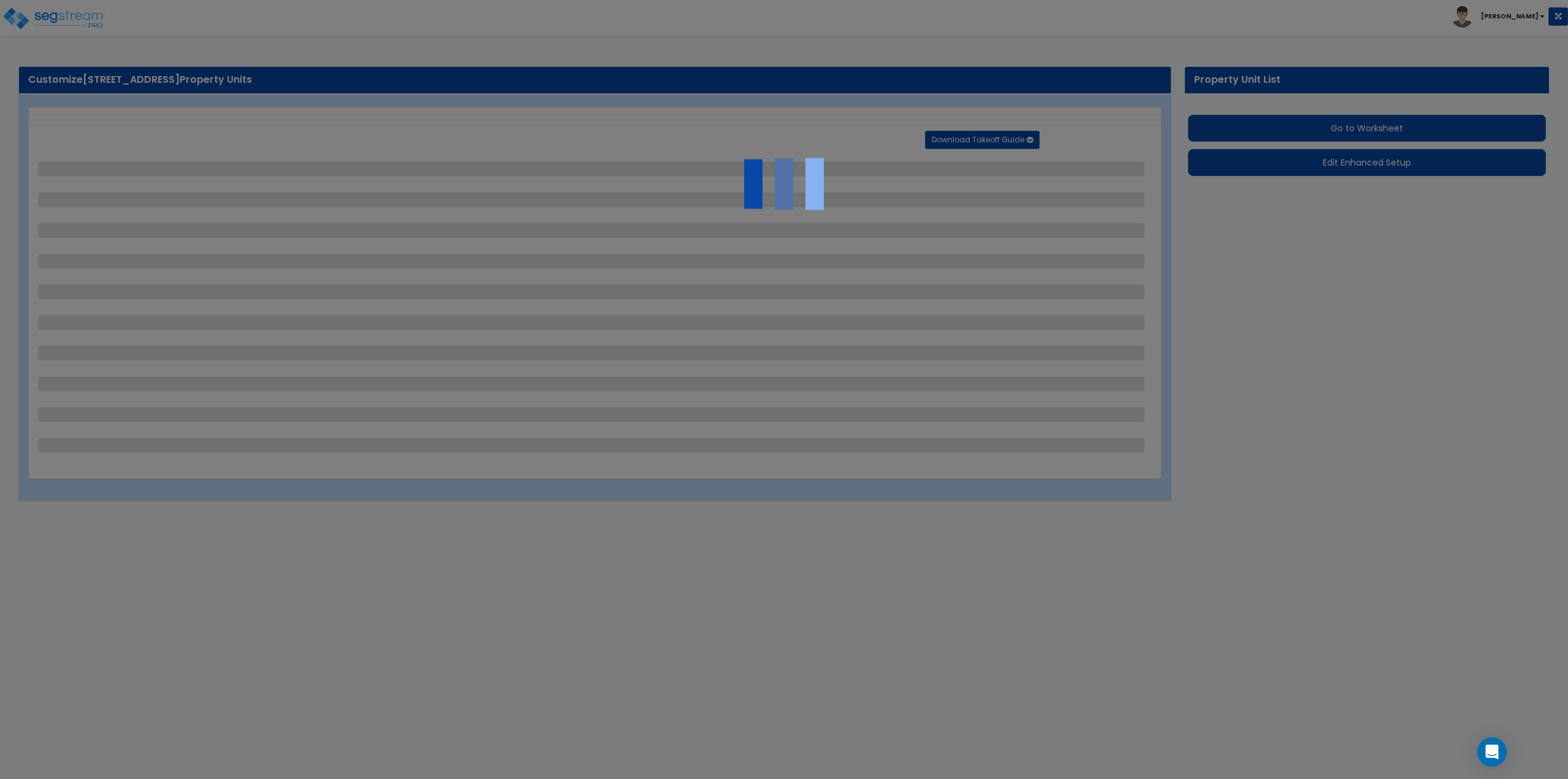
select select "1"
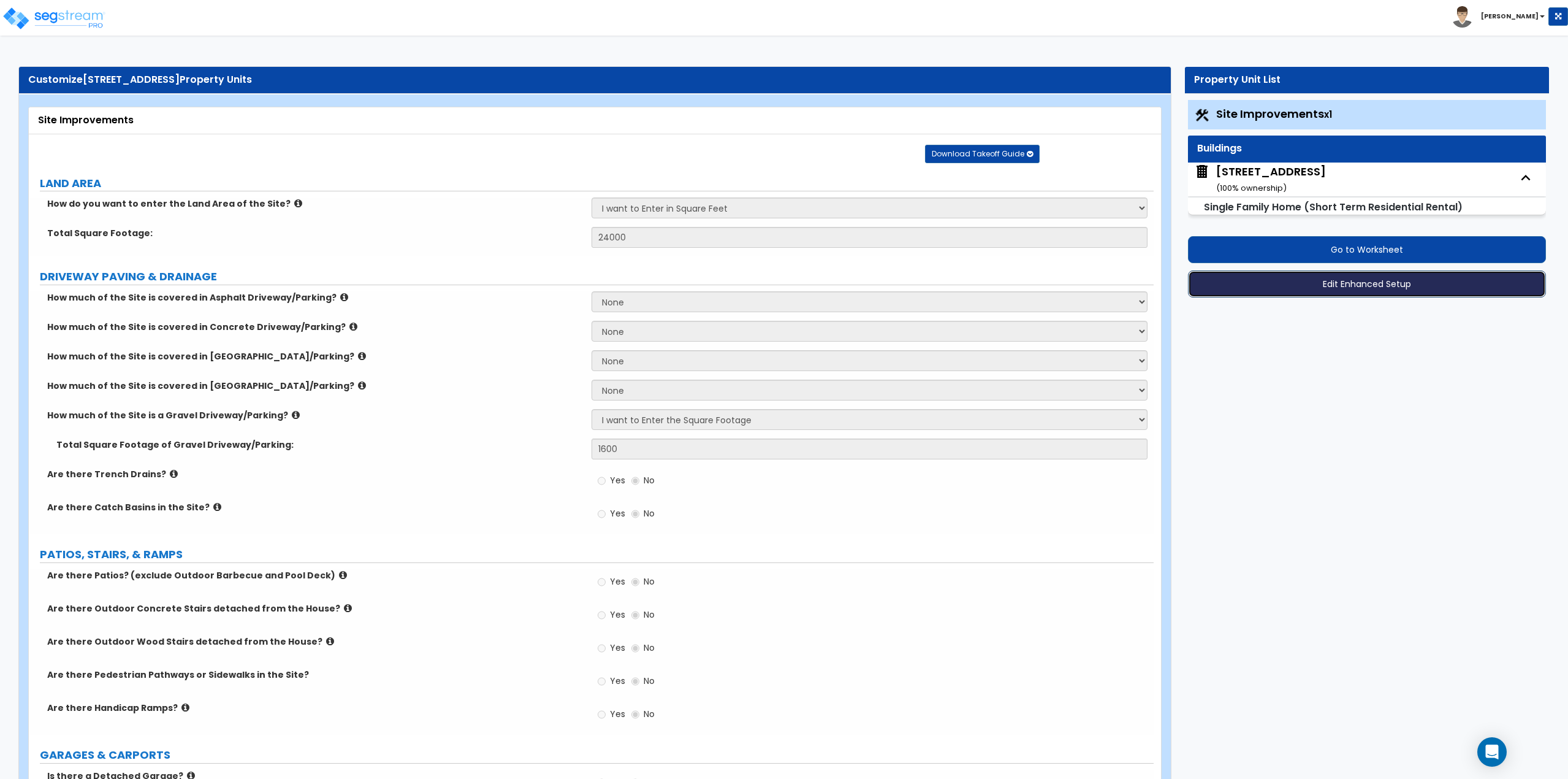
click at [1375, 290] on button "Edit Enhanced Setup" at bounding box center [1367, 284] width 358 height 27
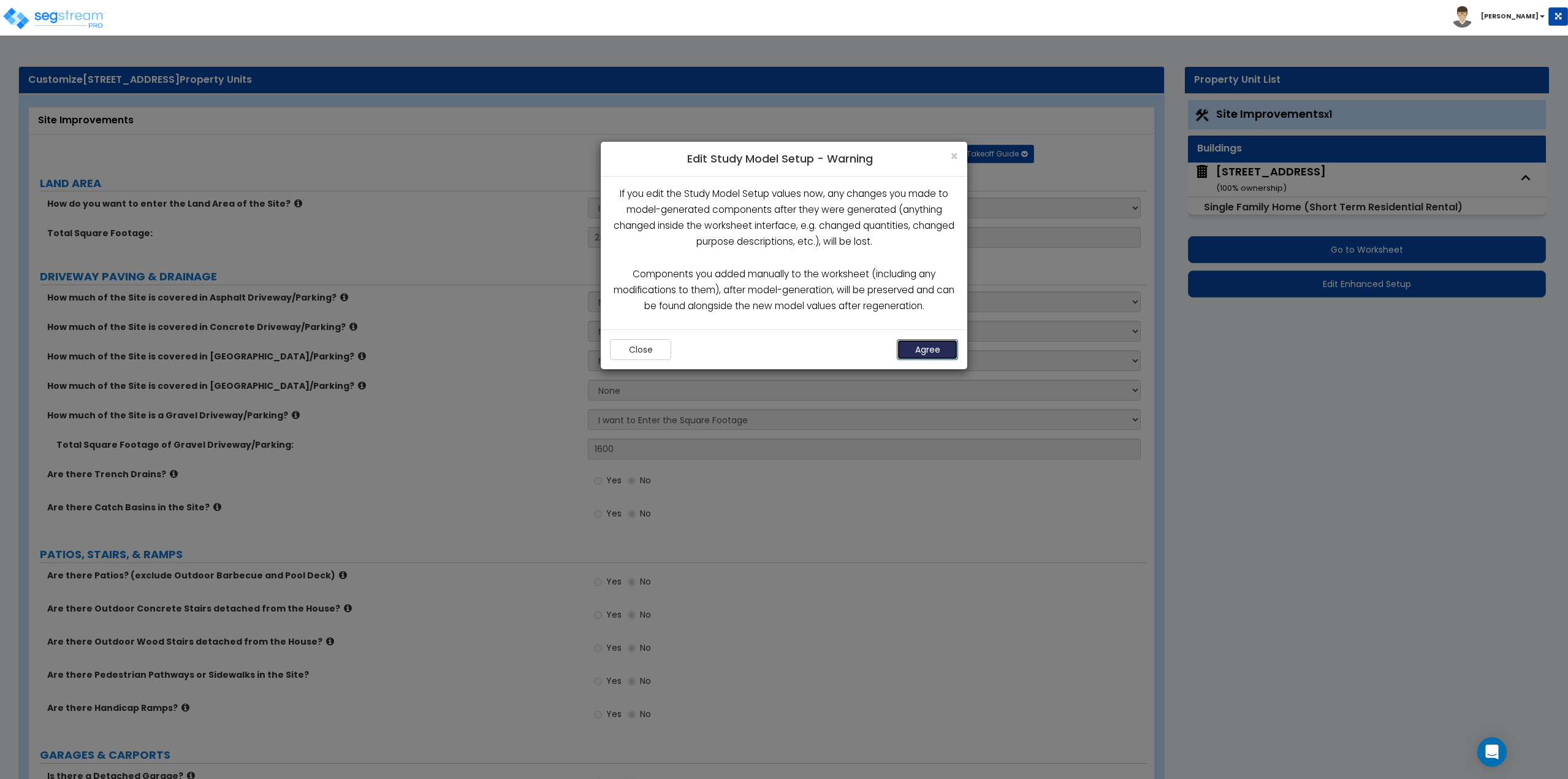
click at [908, 346] on button "Agree" at bounding box center [928, 350] width 61 height 21
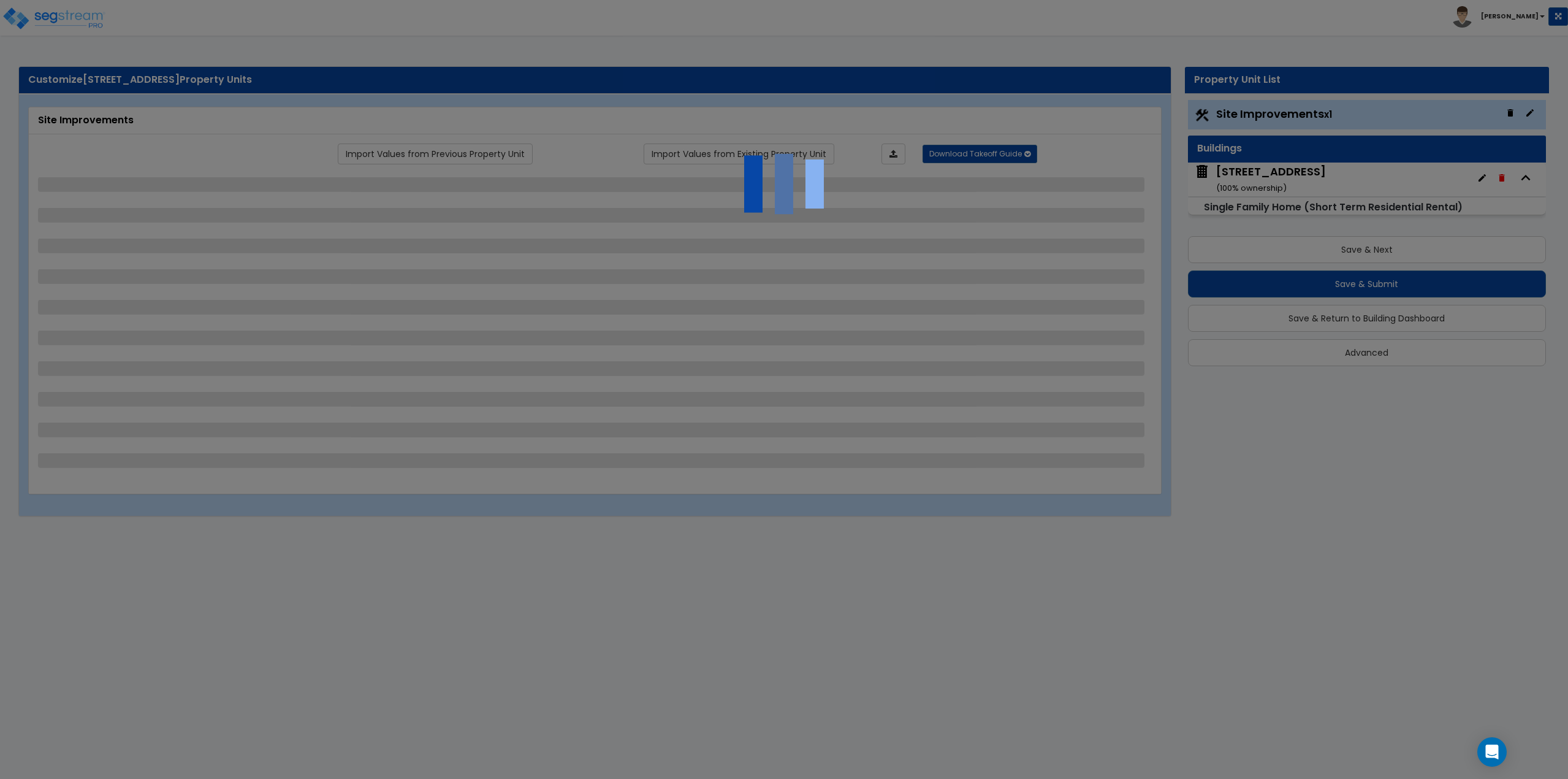
select select "2"
select select "1"
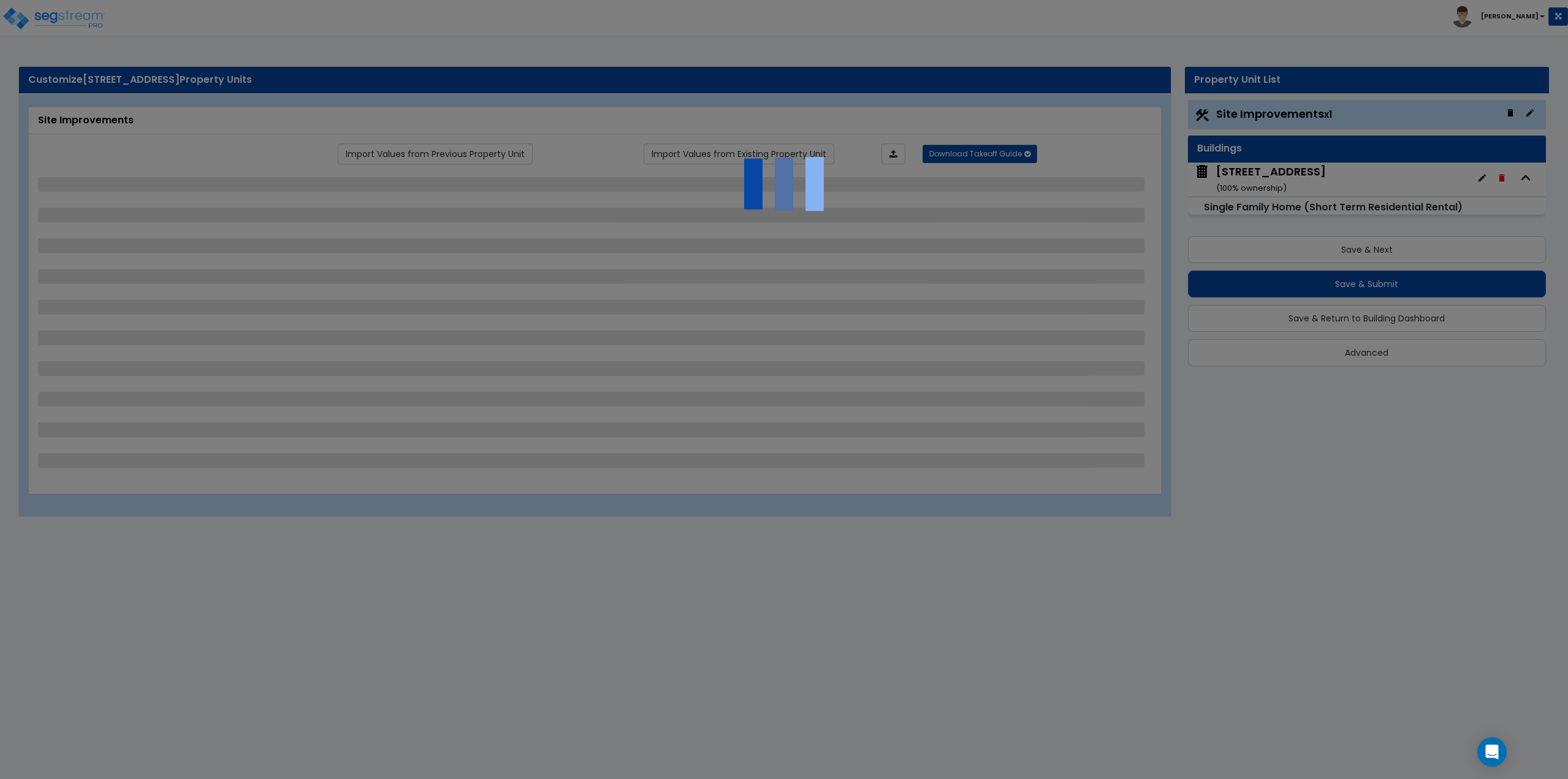
select select "1"
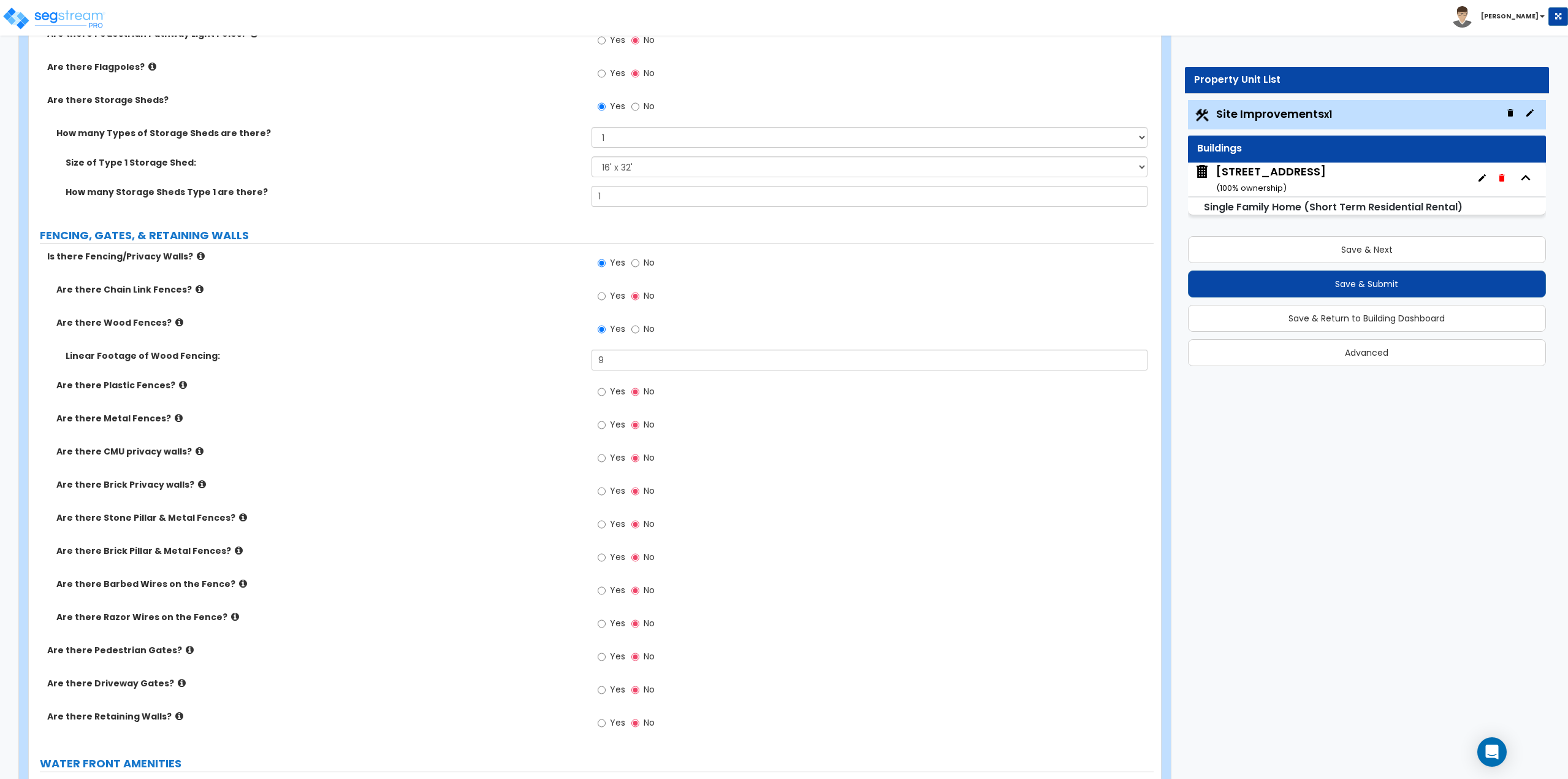
scroll to position [1472, 0]
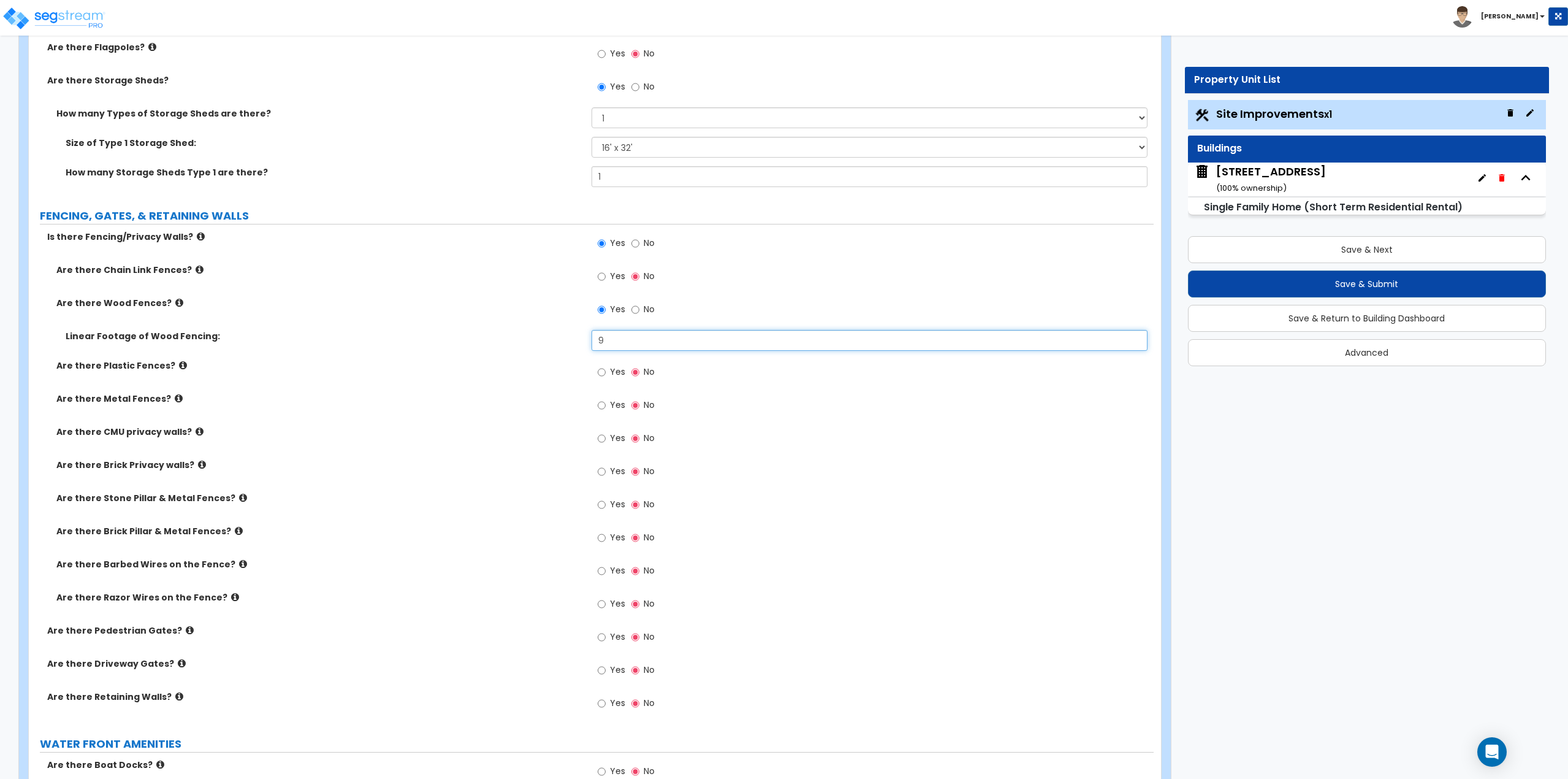
drag, startPoint x: 632, startPoint y: 339, endPoint x: 588, endPoint y: 343, distance: 44.2
click at [588, 343] on div "Linear Footage of Wood Fencing: 9" at bounding box center [591, 345] width 1125 height 30
click at [652, 338] on input "9" at bounding box center [870, 340] width 557 height 21
type input "17"
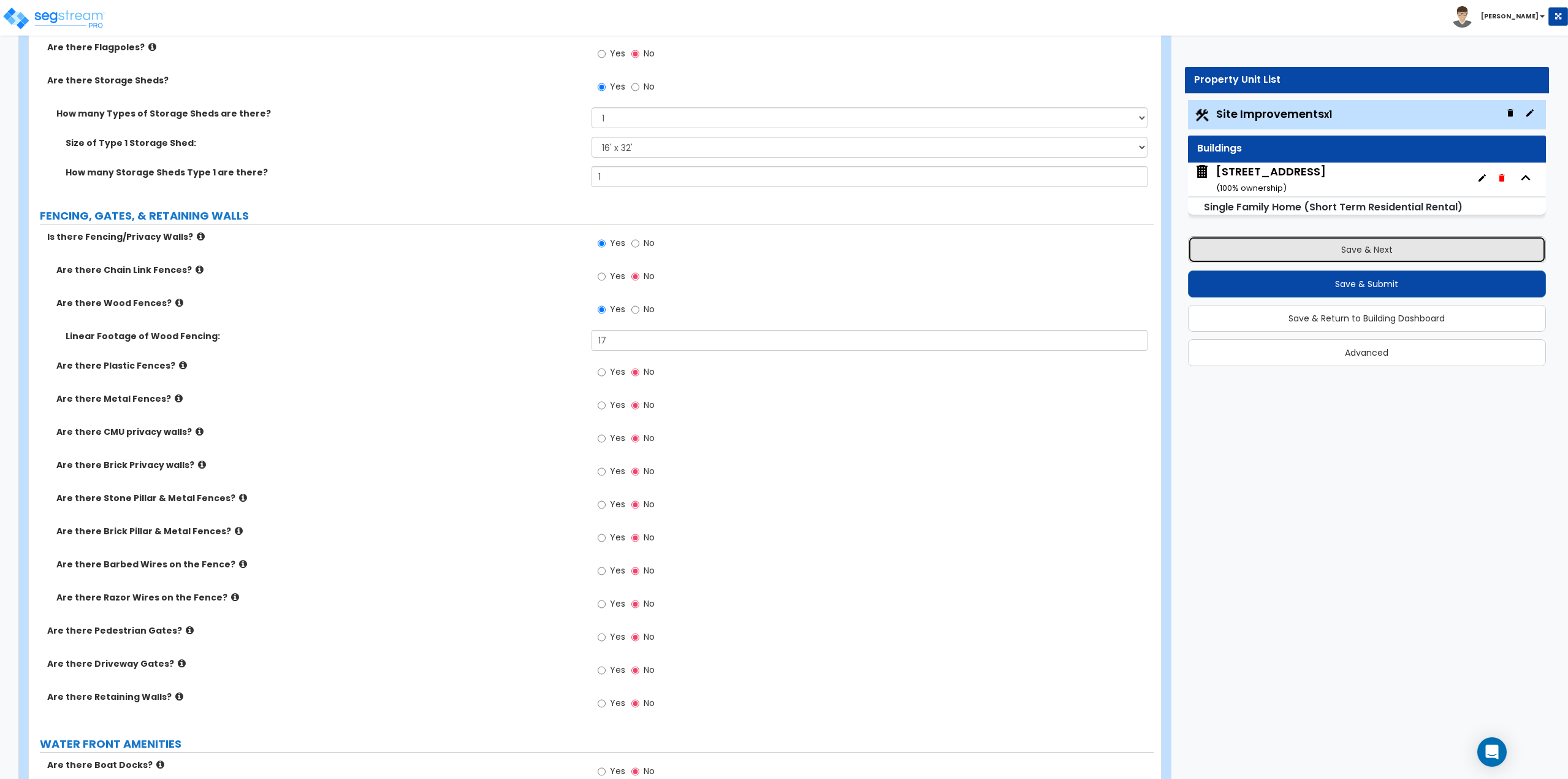
click at [1370, 245] on button "Save & Next" at bounding box center [1367, 249] width 358 height 27
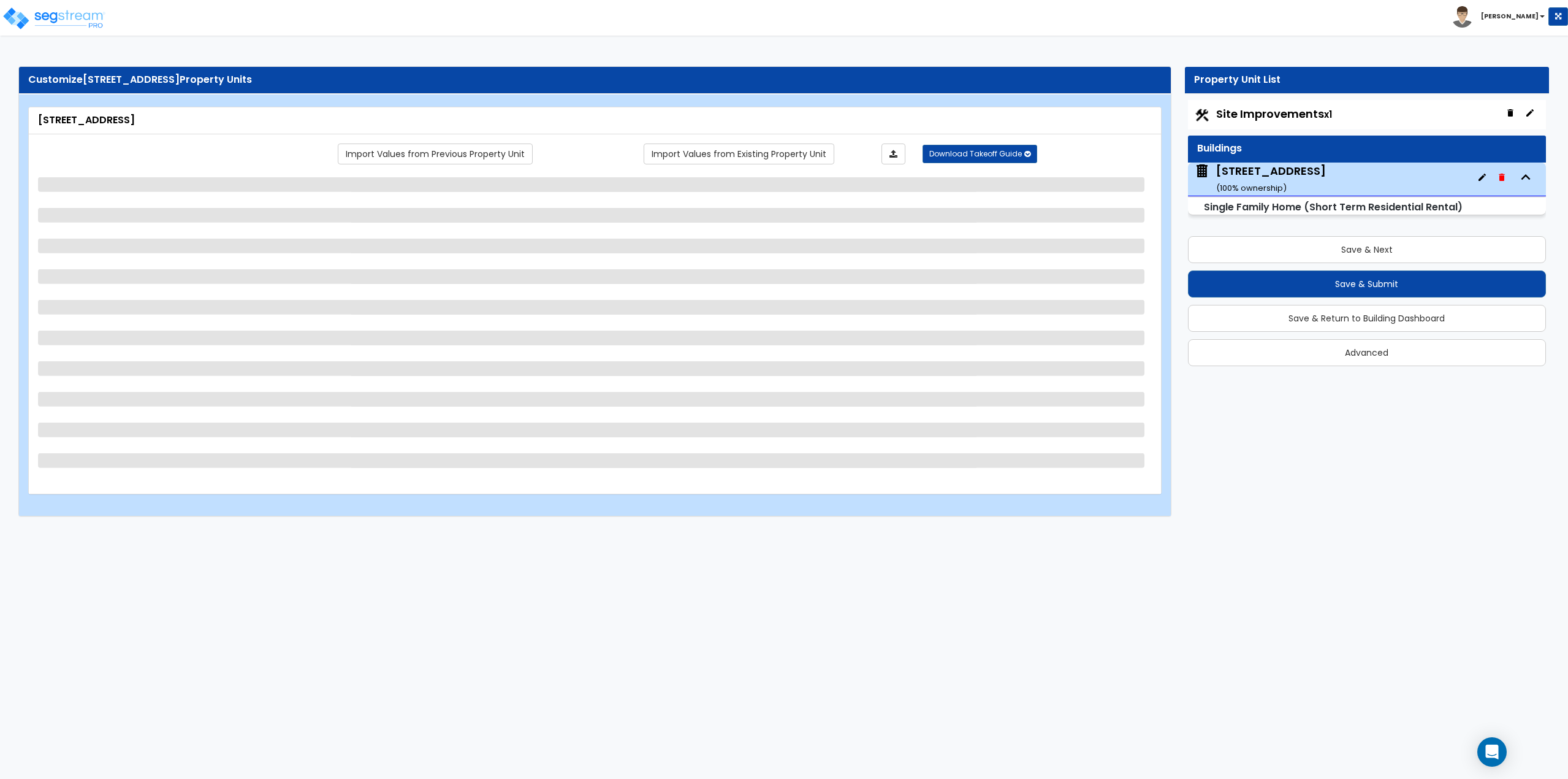
select select "1"
select select "7"
select select "1"
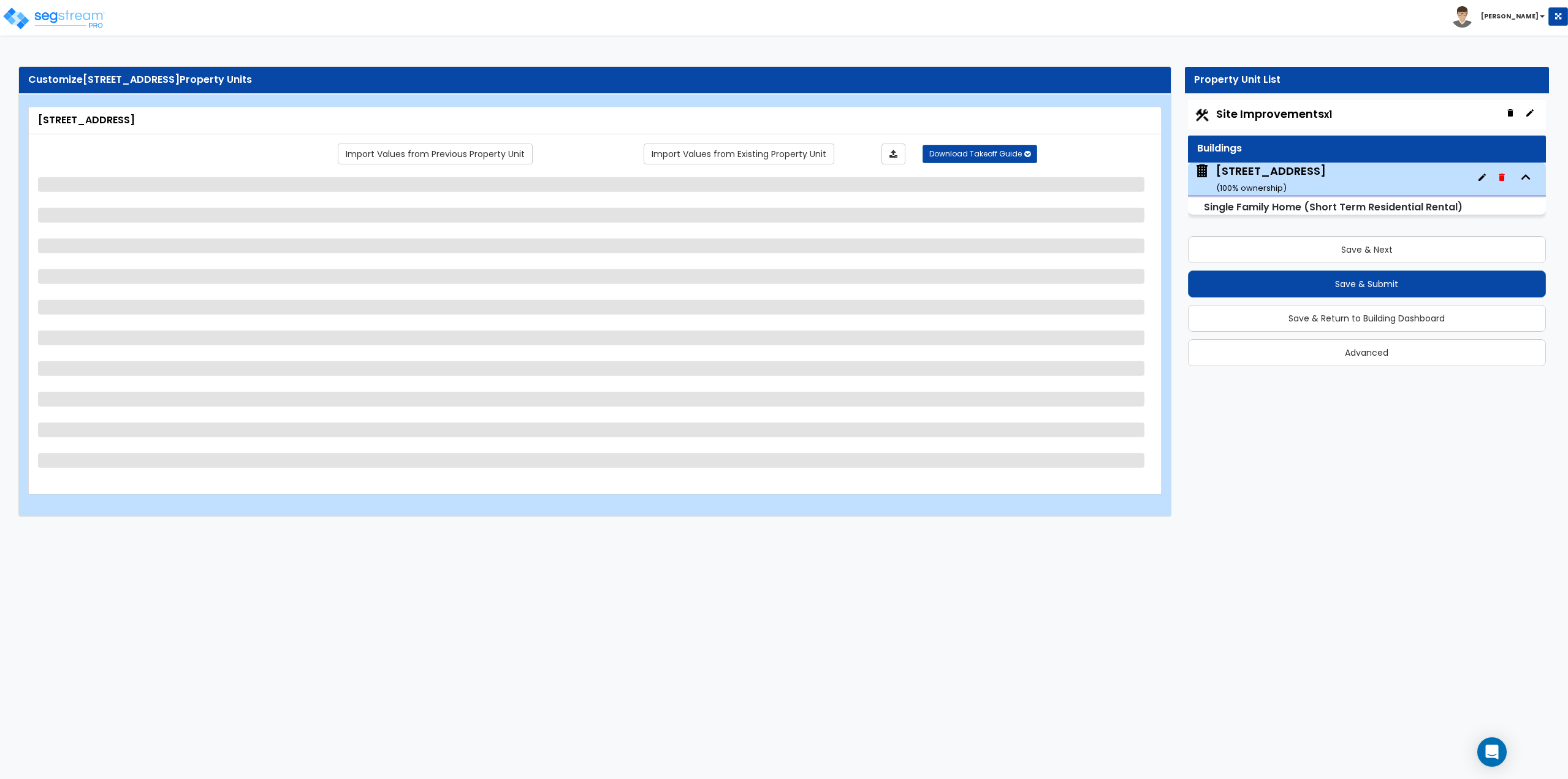
select select "4"
select select "1"
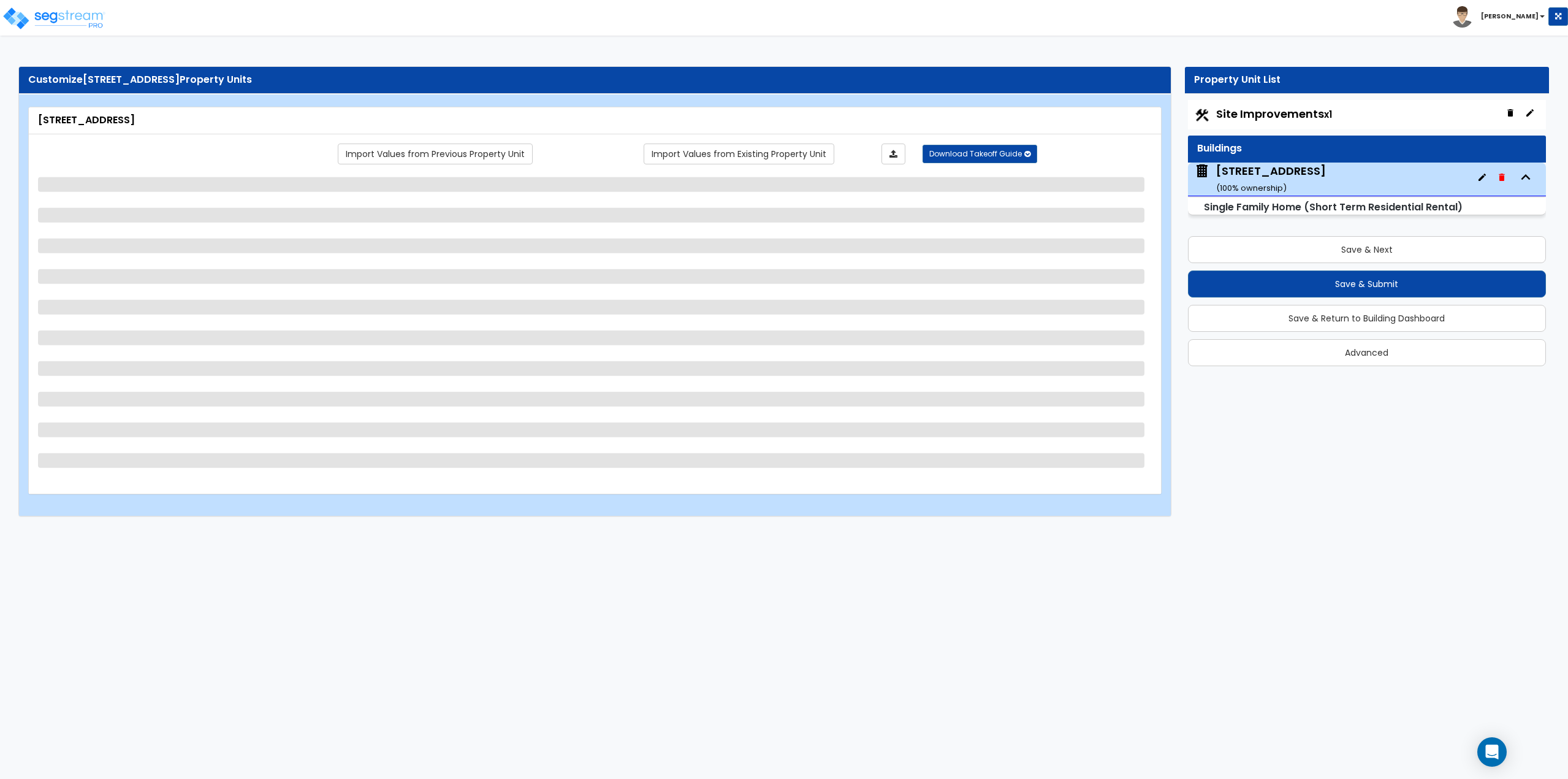
select select "1"
select select "2"
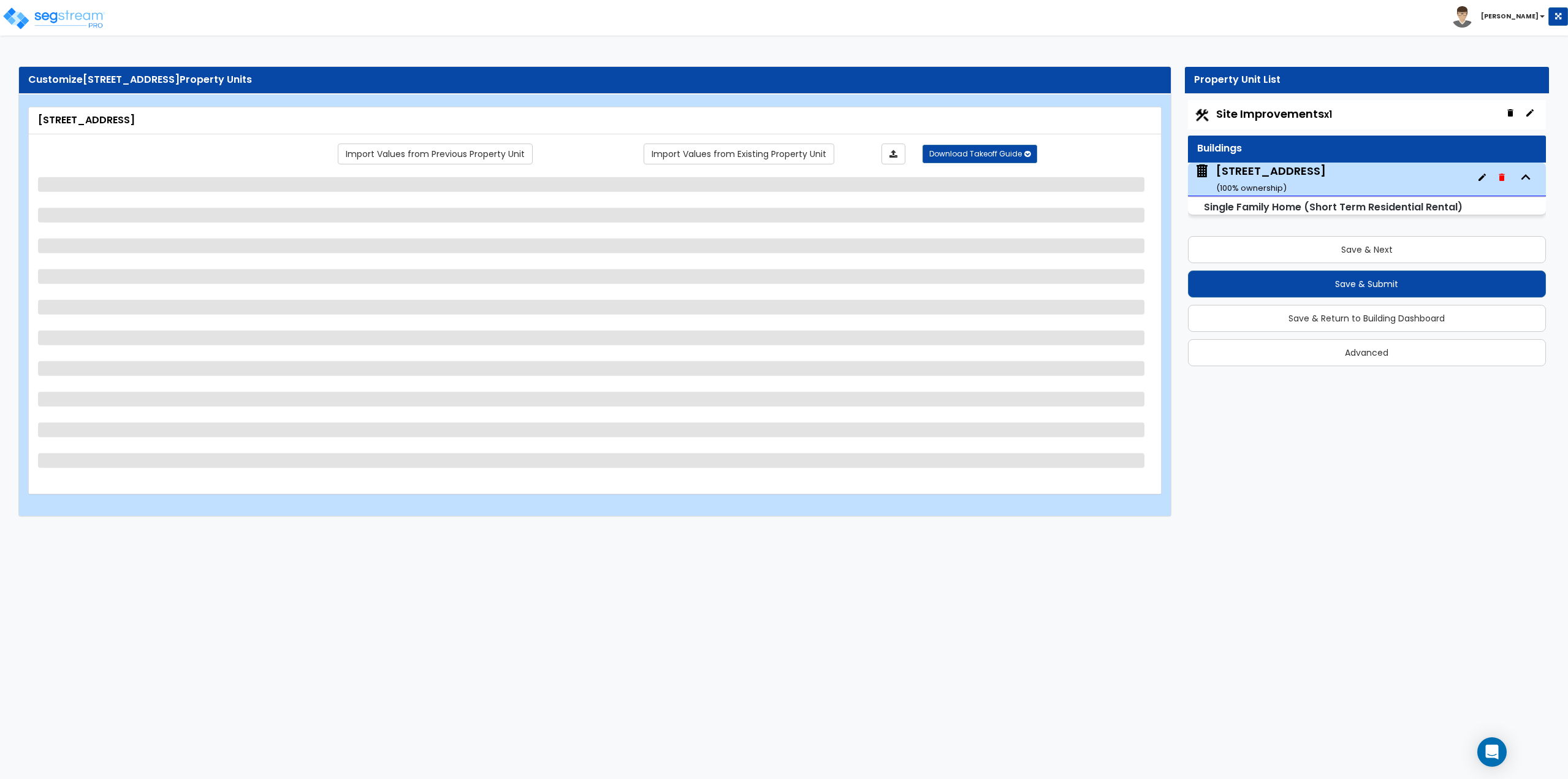
select select "1"
select select "2"
select select "1"
select select "3"
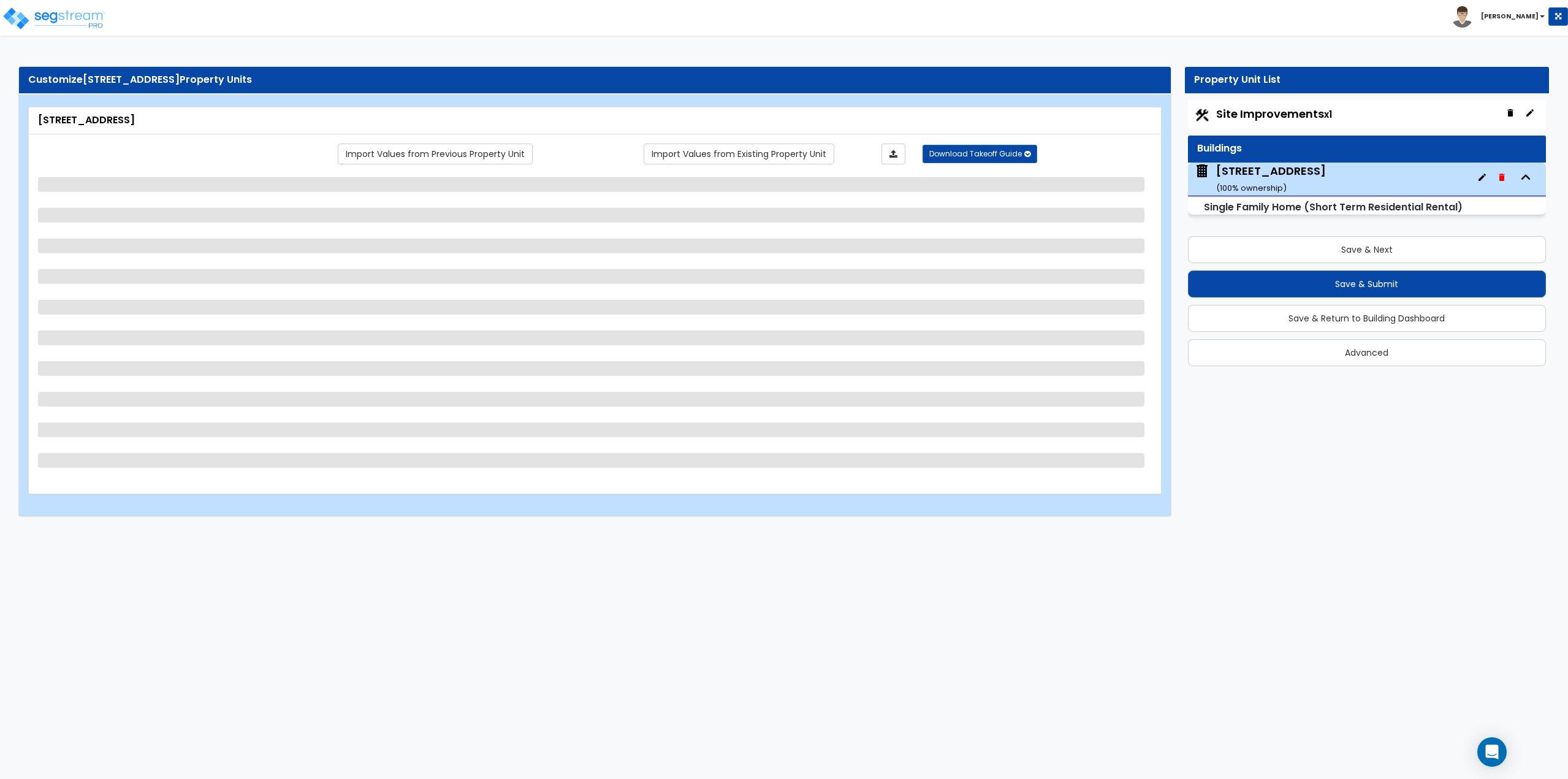
select select "3"
select select "2"
select select "1"
select select "3"
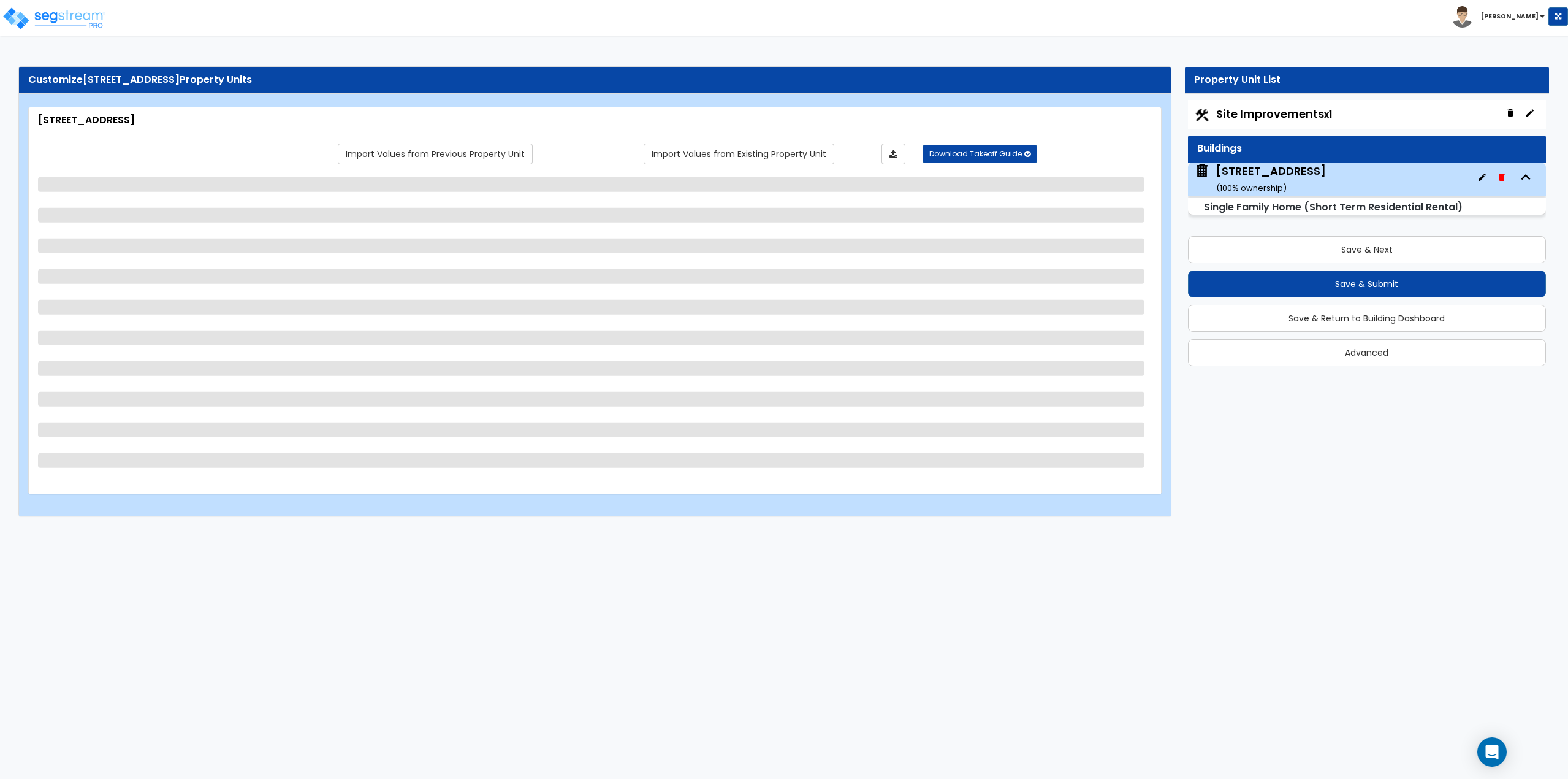
select select "3"
select select "1"
select select "2"
select select "1"
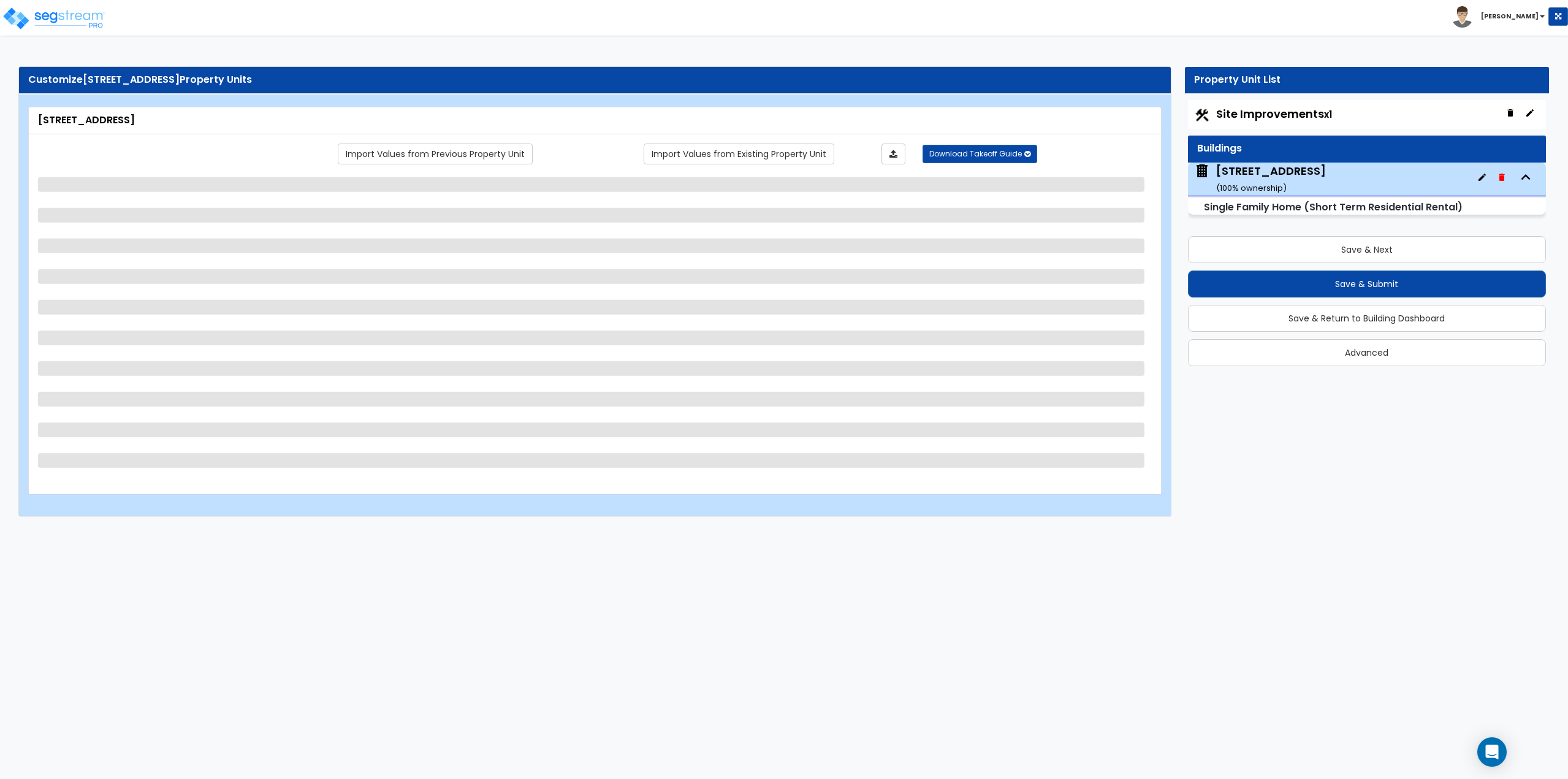
select select "2"
select select "1"
select select "2"
select select "1"
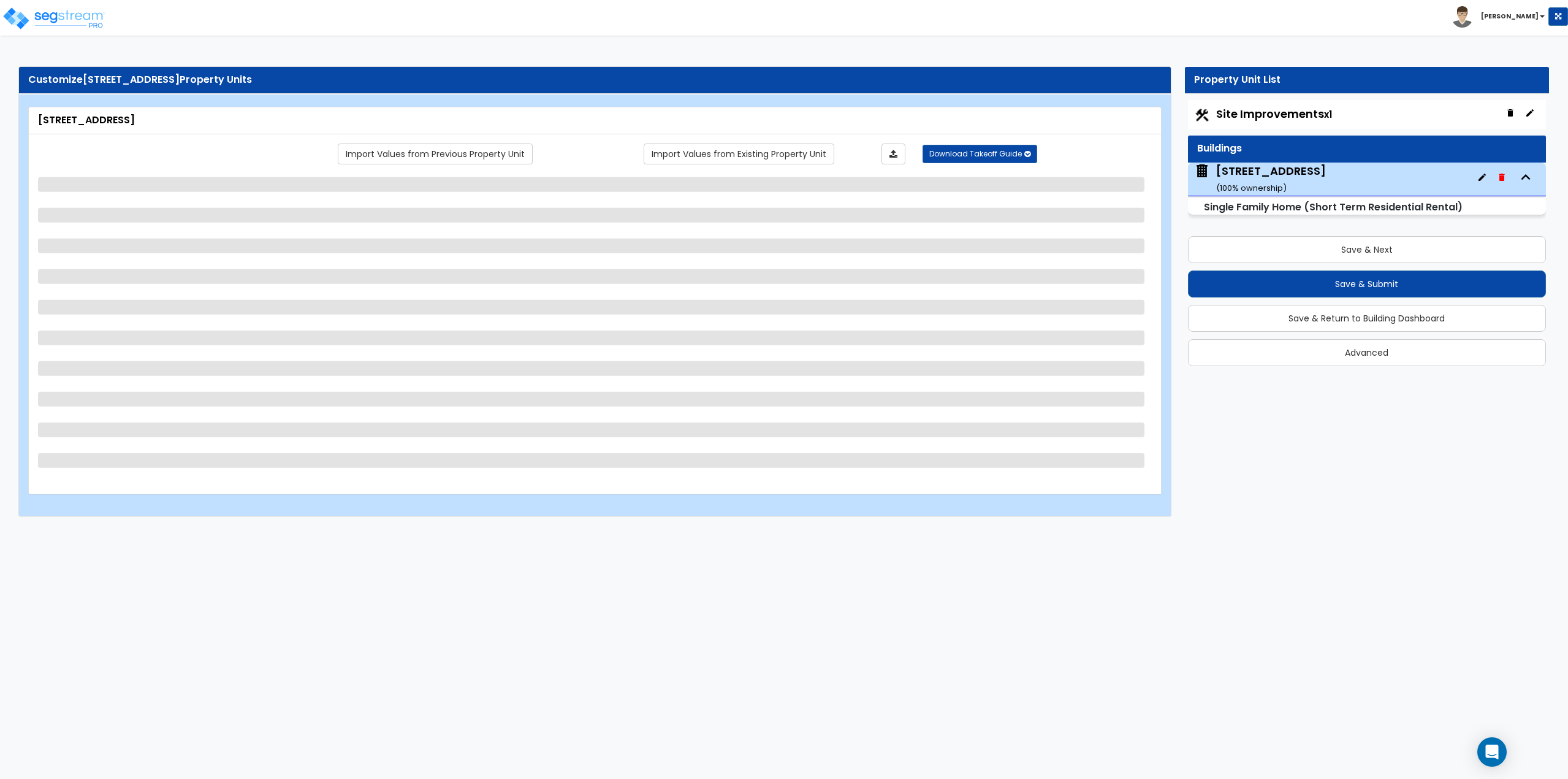
select select "2"
select select "1"
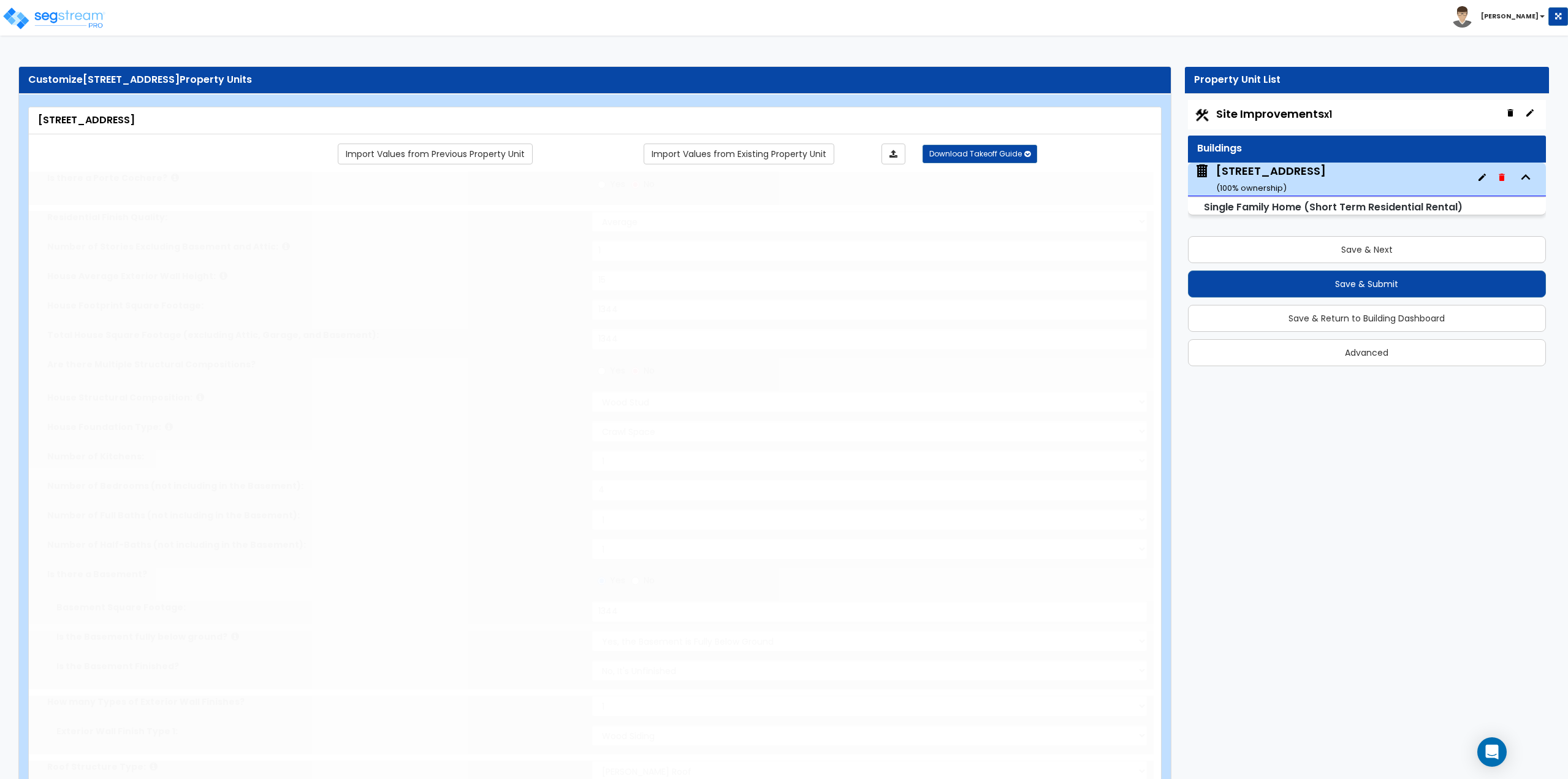
type input "3"
type input "1"
select select "2"
type input "1"
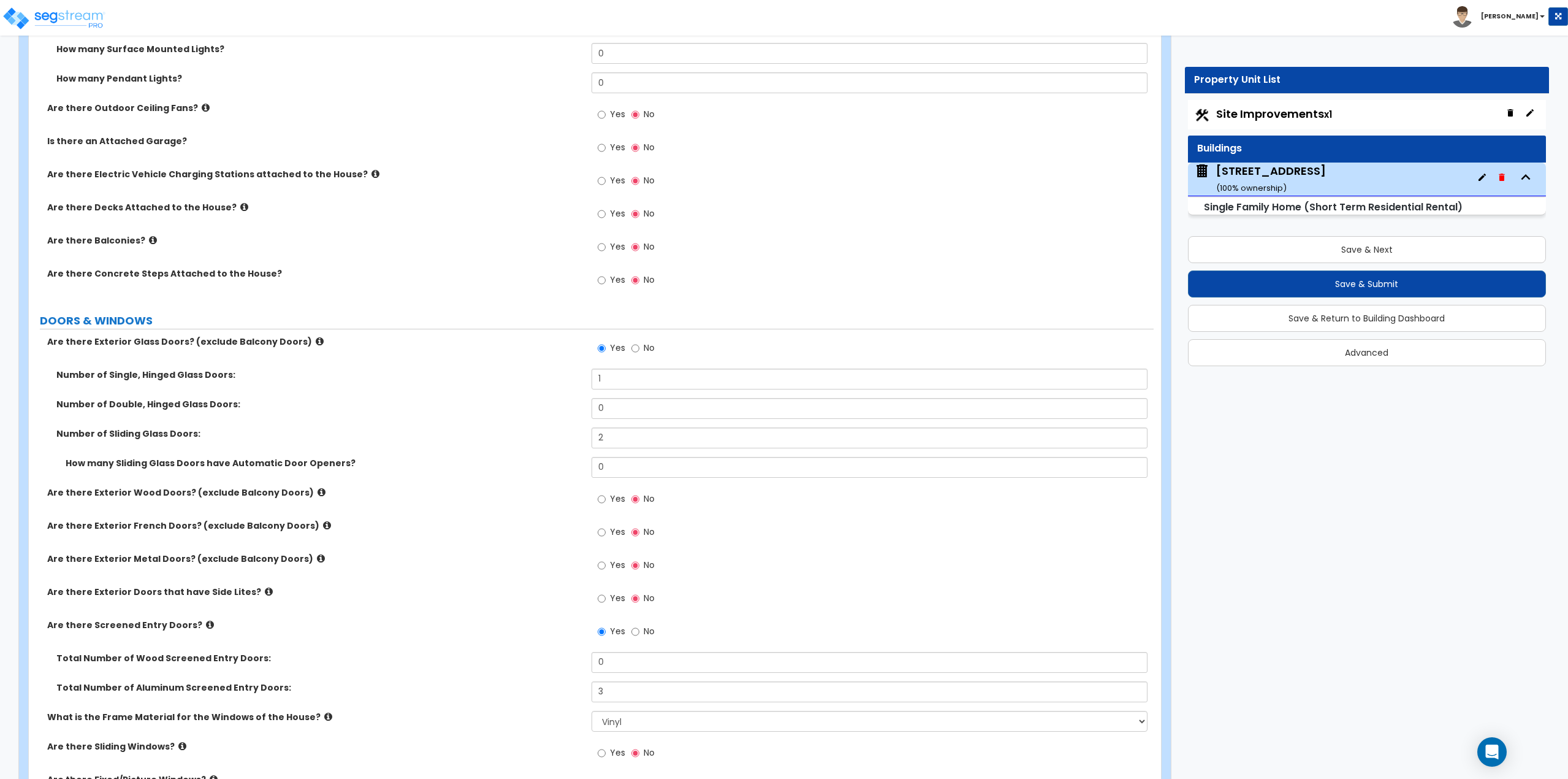
scroll to position [1287, 0]
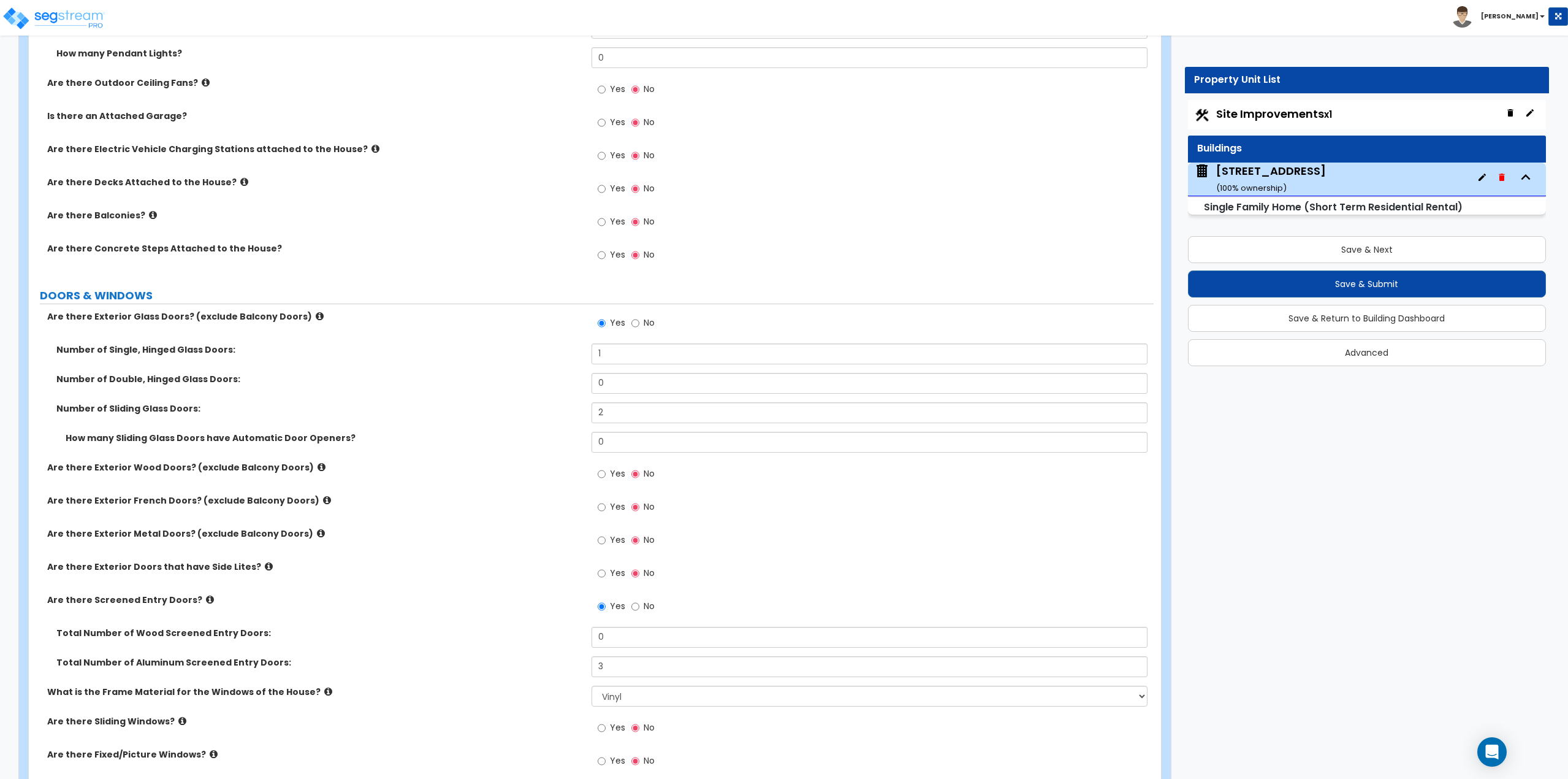
click at [316, 314] on icon at bounding box center [319, 316] width 8 height 10
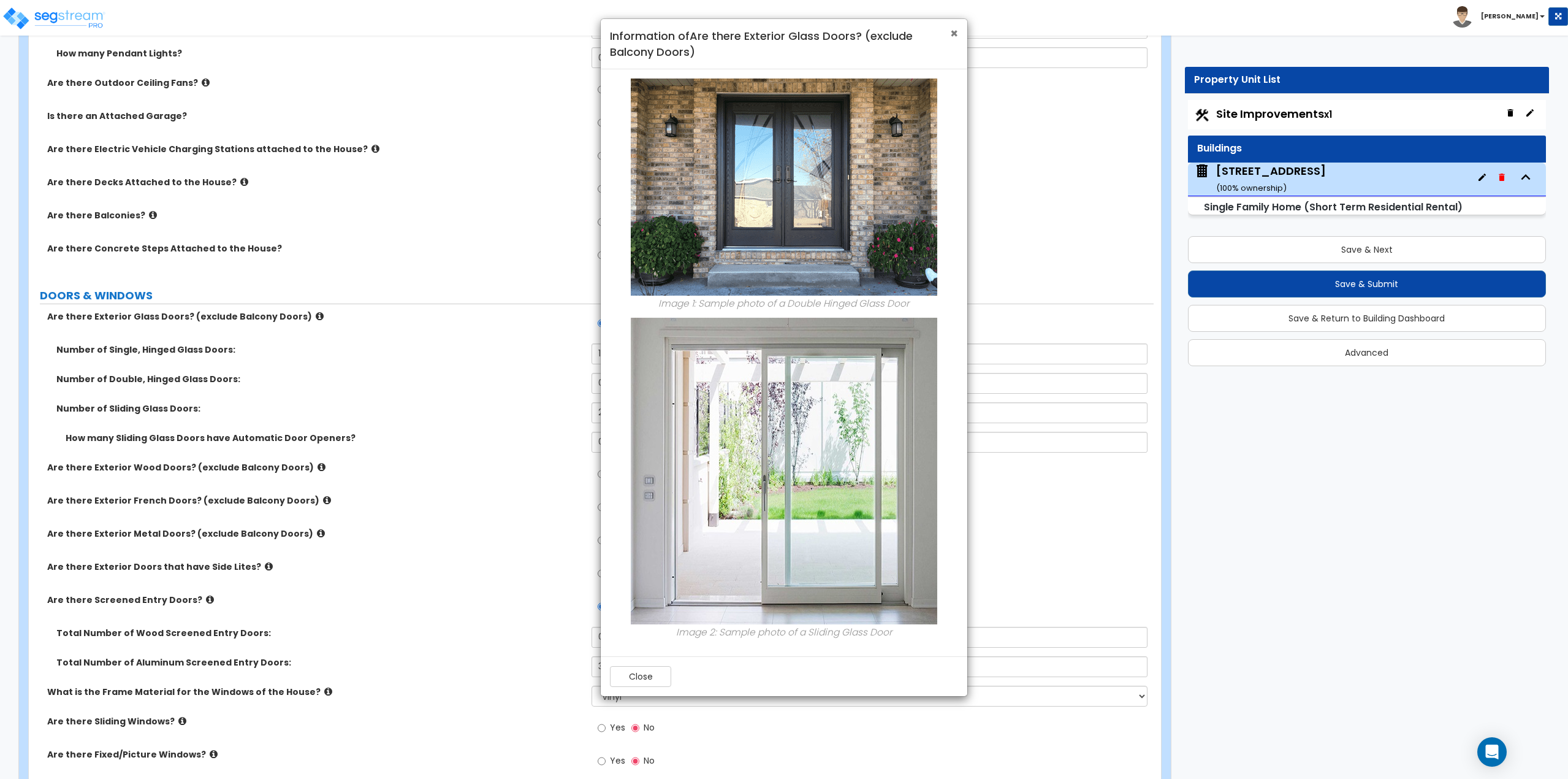
click at [954, 37] on span "×" at bounding box center [954, 33] width 8 height 17
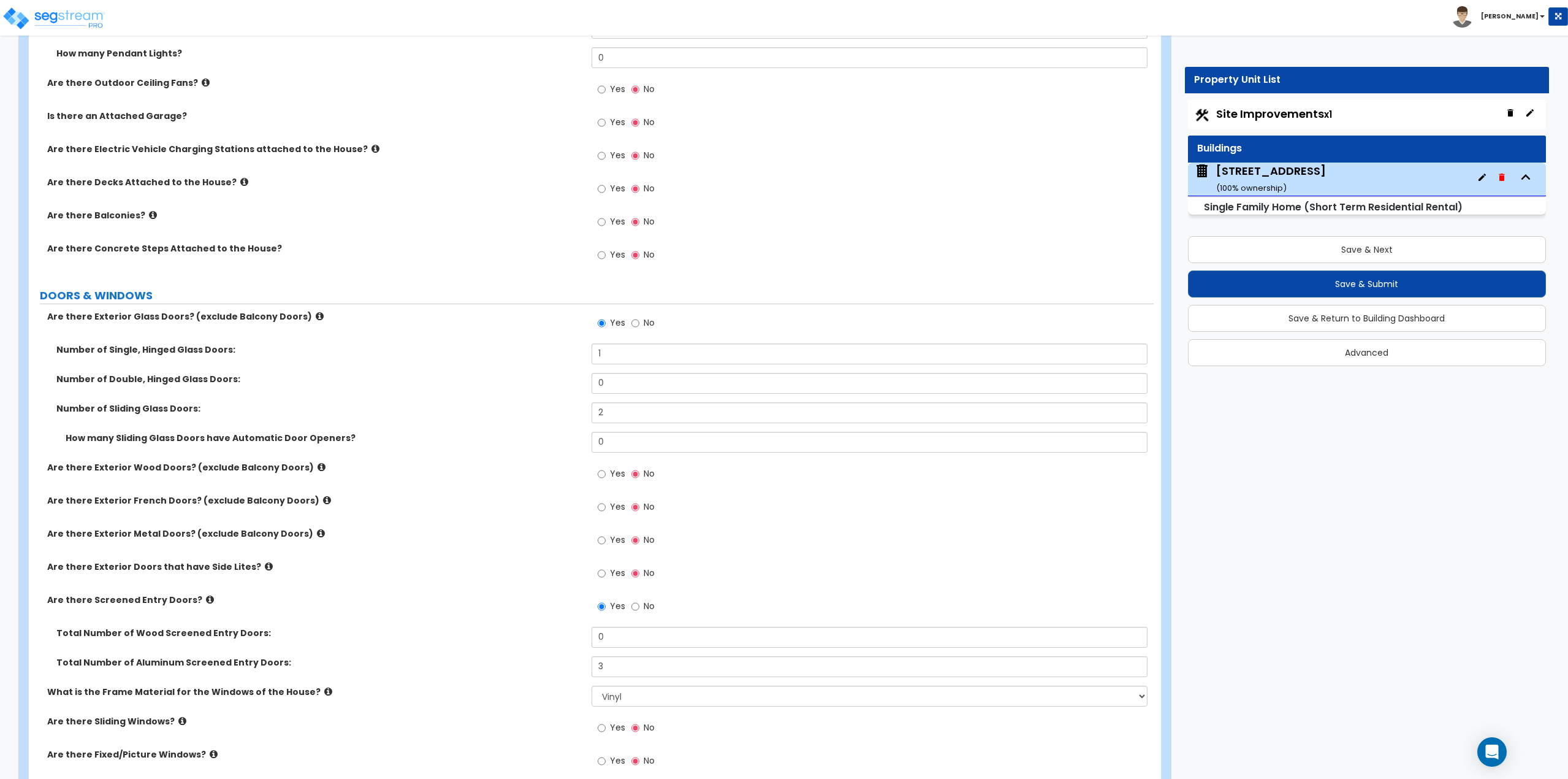
click at [318, 467] on icon at bounding box center [321, 467] width 8 height 10
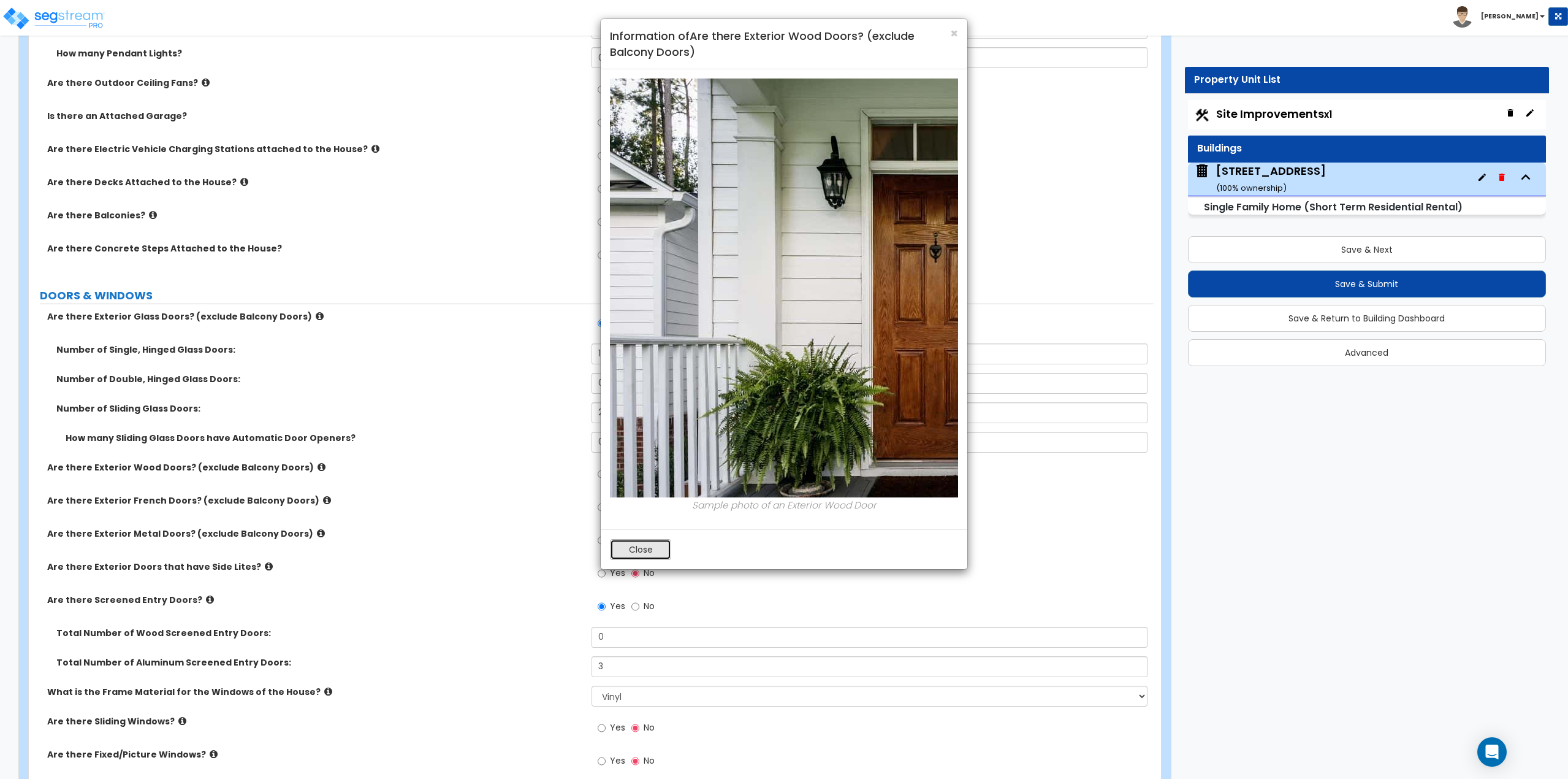
click at [625, 553] on button "Close" at bounding box center [640, 549] width 61 height 21
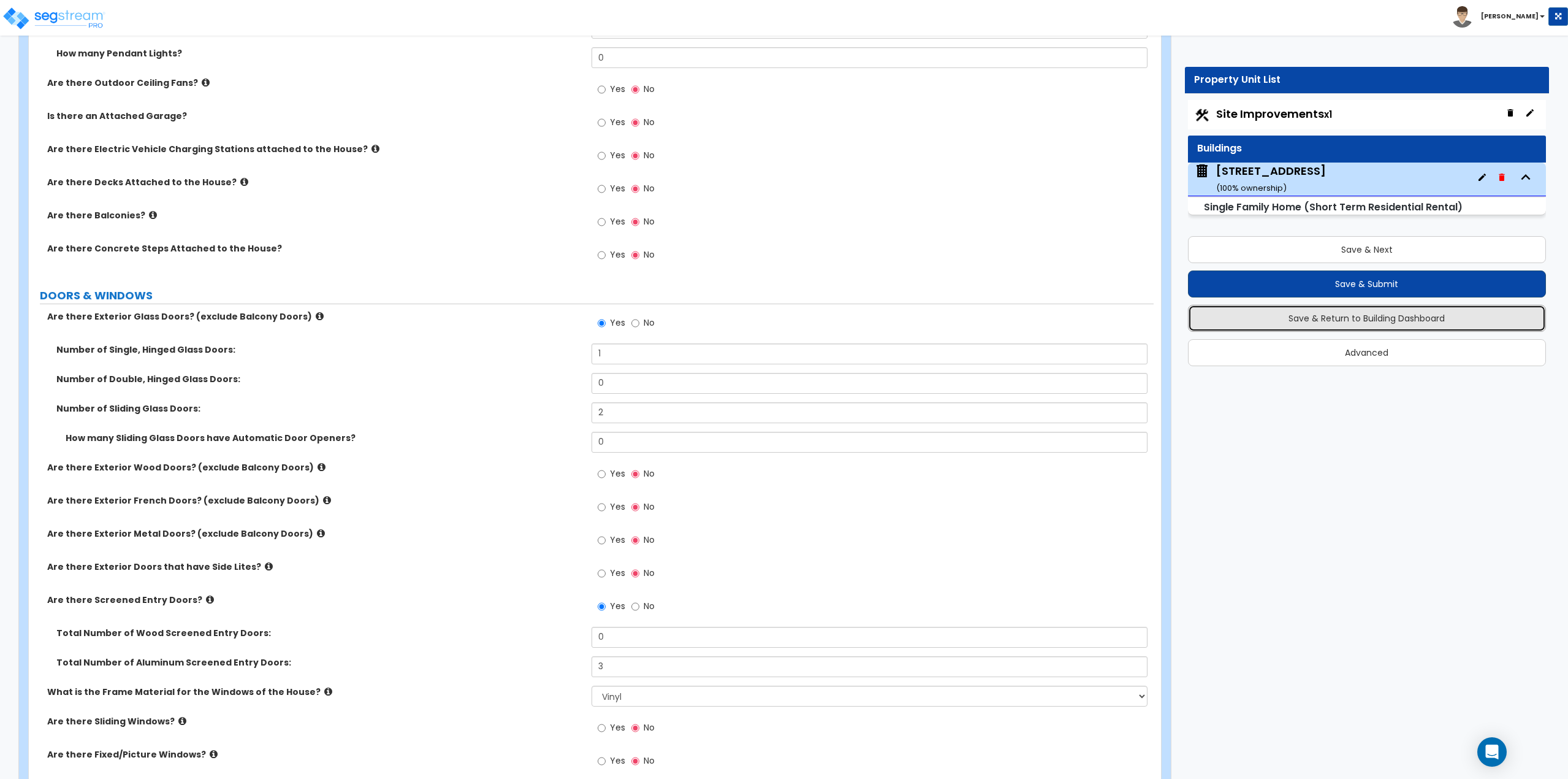
drag, startPoint x: 1337, startPoint y: 319, endPoint x: 1346, endPoint y: 279, distance: 41.0
click at [1346, 279] on div "Save & Next Save & Submit Save & Return to Building Dashboard Advanced" at bounding box center [1367, 296] width 358 height 138
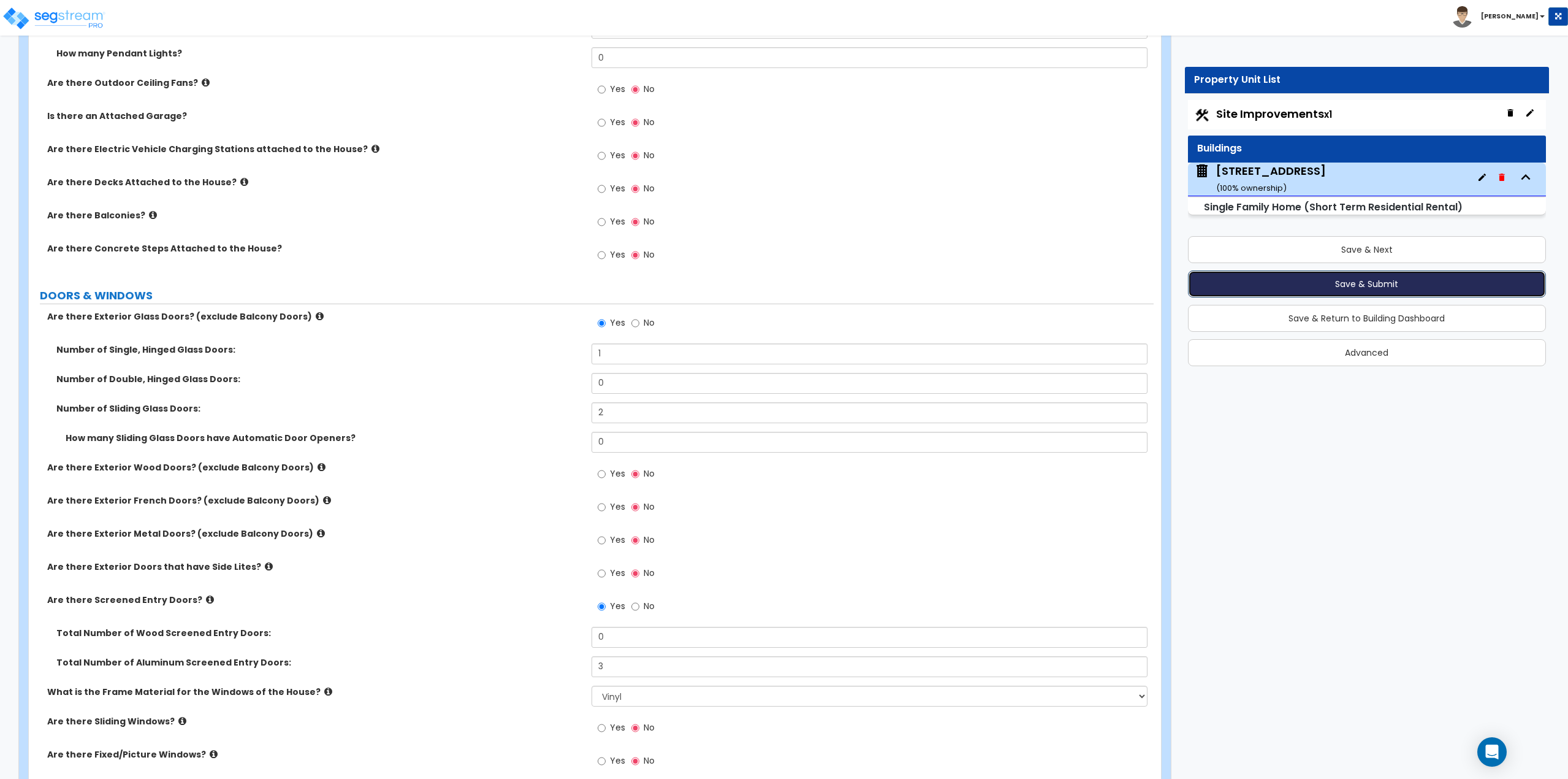
click at [1346, 285] on button "Save & Submit" at bounding box center [1367, 284] width 358 height 27
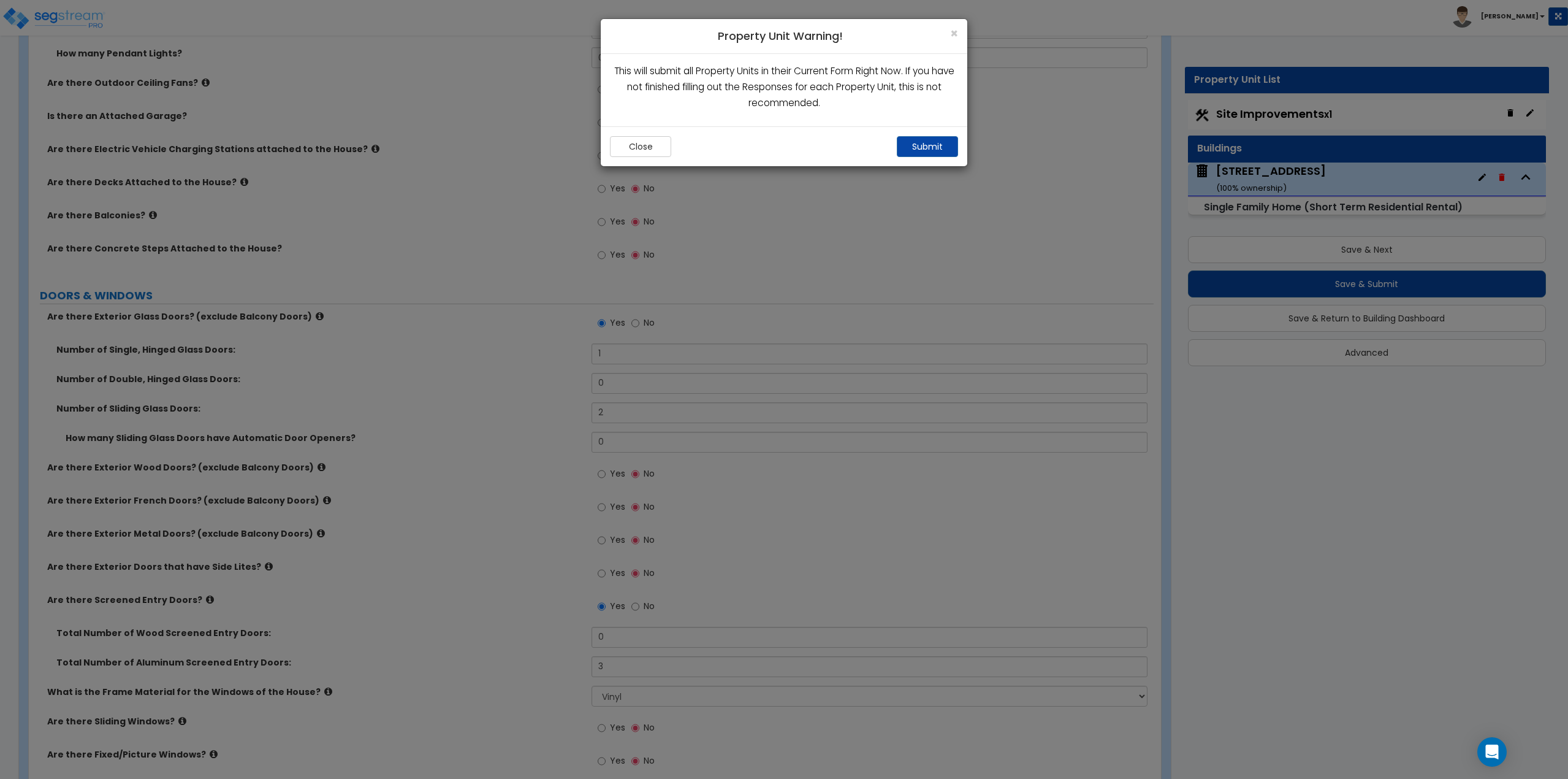
click at [914, 133] on div "Close Submit" at bounding box center [783, 146] width 366 height 40
click at [920, 146] on button "Submit" at bounding box center [928, 146] width 61 height 21
